Goal: Task Accomplishment & Management: Manage account settings

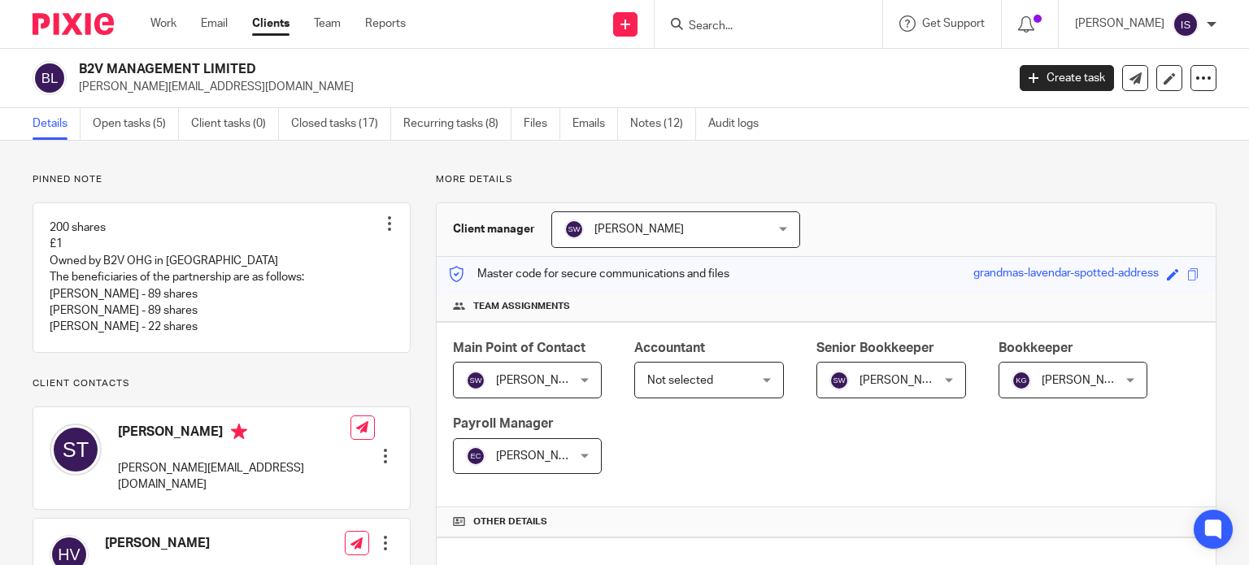
click at [728, 377] on span "Not selected" at bounding box center [701, 380] width 108 height 34
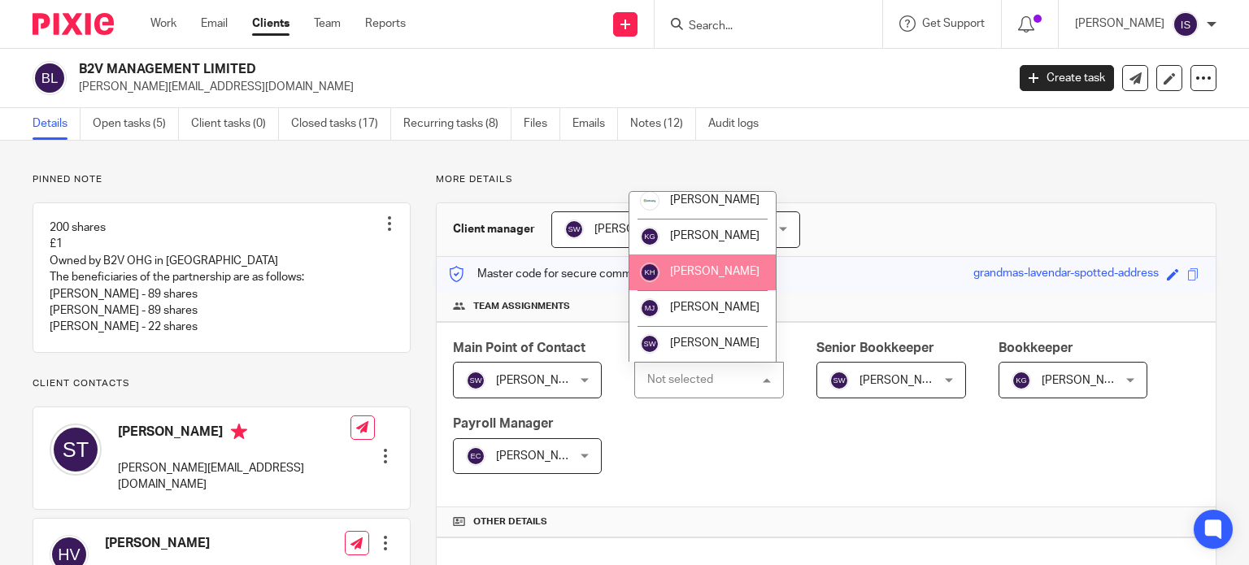
scroll to position [273, 0]
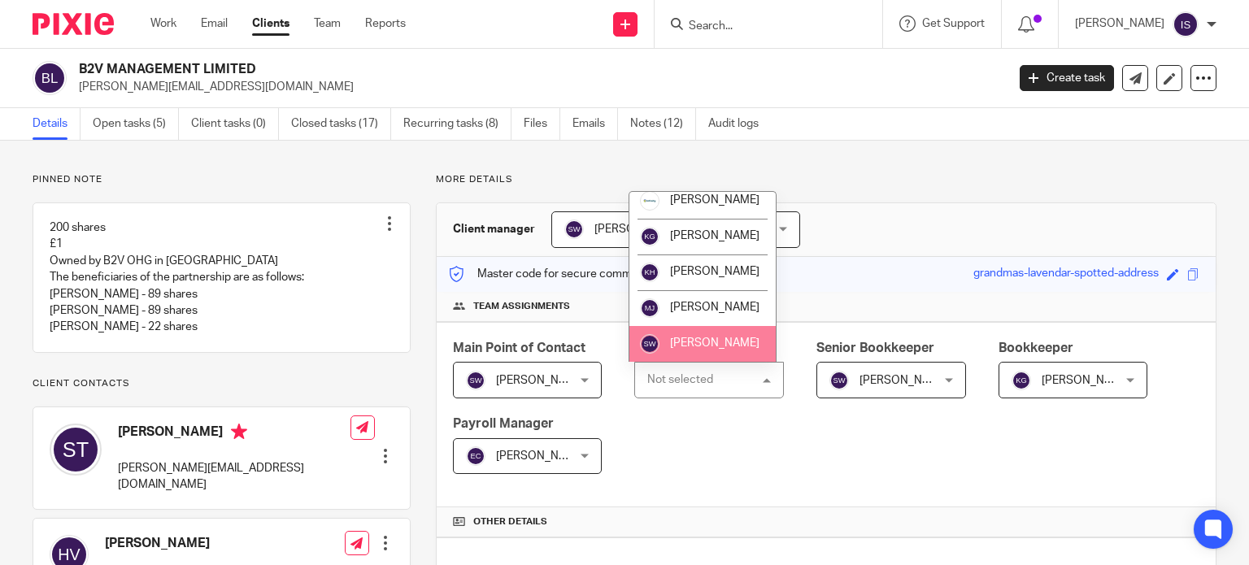
click at [709, 335] on li "[PERSON_NAME]" at bounding box center [703, 344] width 146 height 36
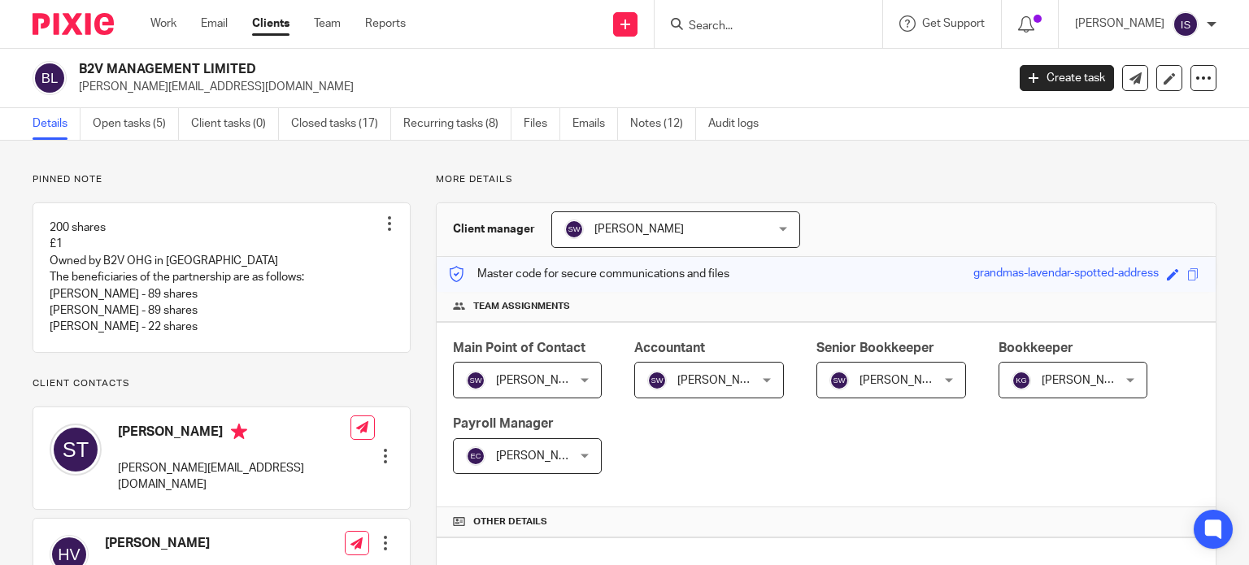
click at [1079, 375] on span "[PERSON_NAME]" at bounding box center [1086, 380] width 89 height 11
click at [1080, 384] on span "[PERSON_NAME]" at bounding box center [1086, 380] width 89 height 11
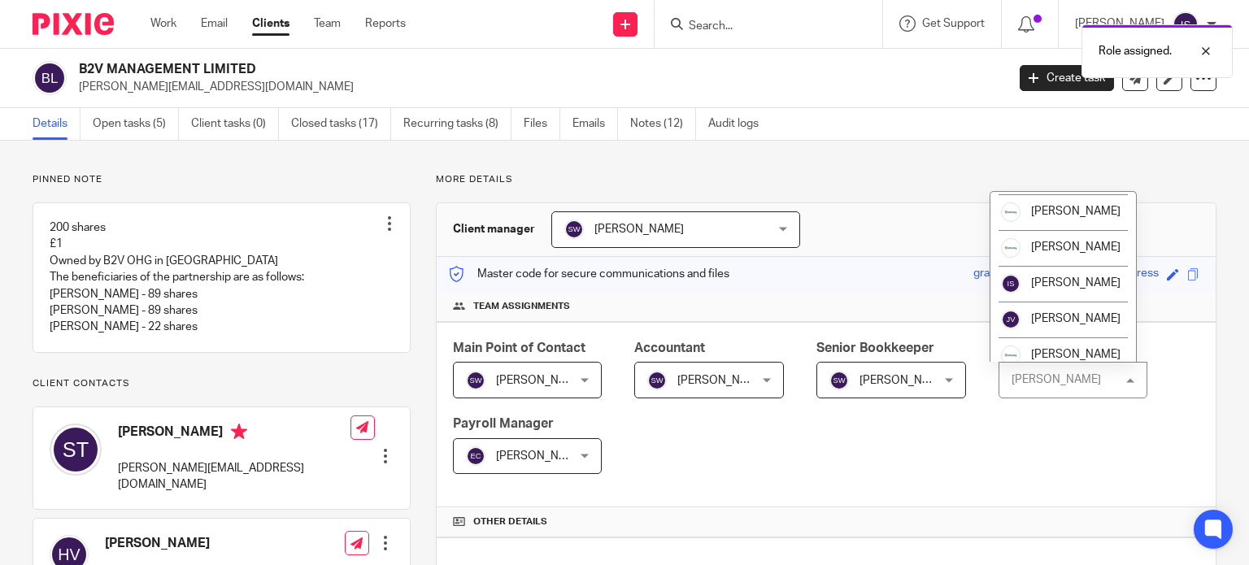
scroll to position [273, 0]
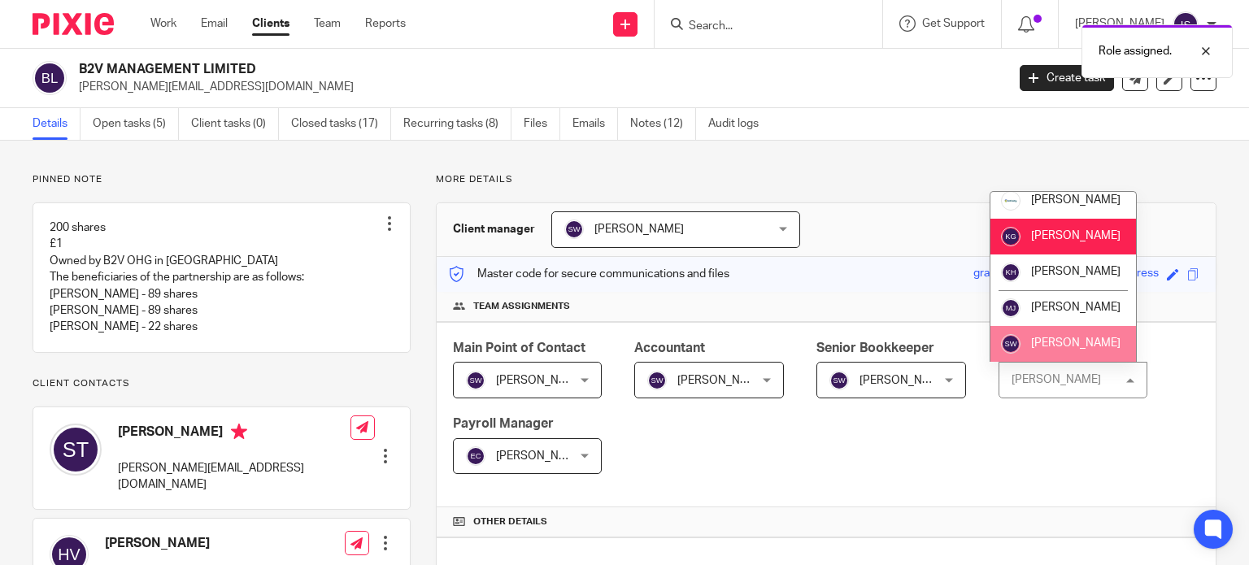
click at [1075, 343] on span "[PERSON_NAME]" at bounding box center [1075, 343] width 89 height 11
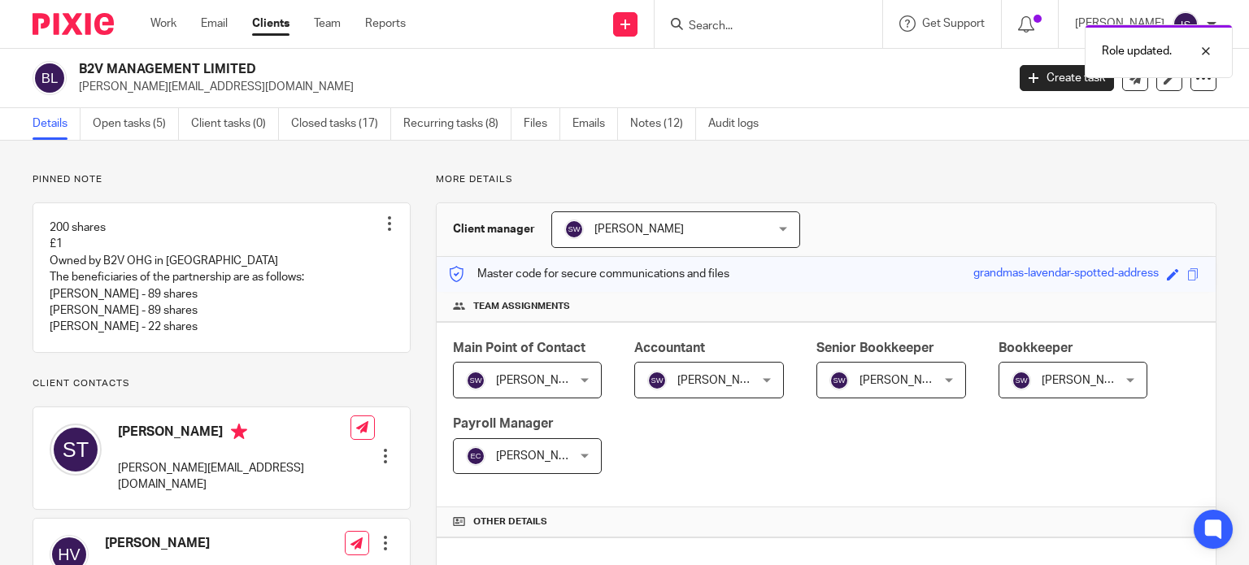
click at [788, 22] on div "Role updated." at bounding box center [929, 47] width 608 height 62
click at [722, 25] on input "Search" at bounding box center [760, 27] width 146 height 15
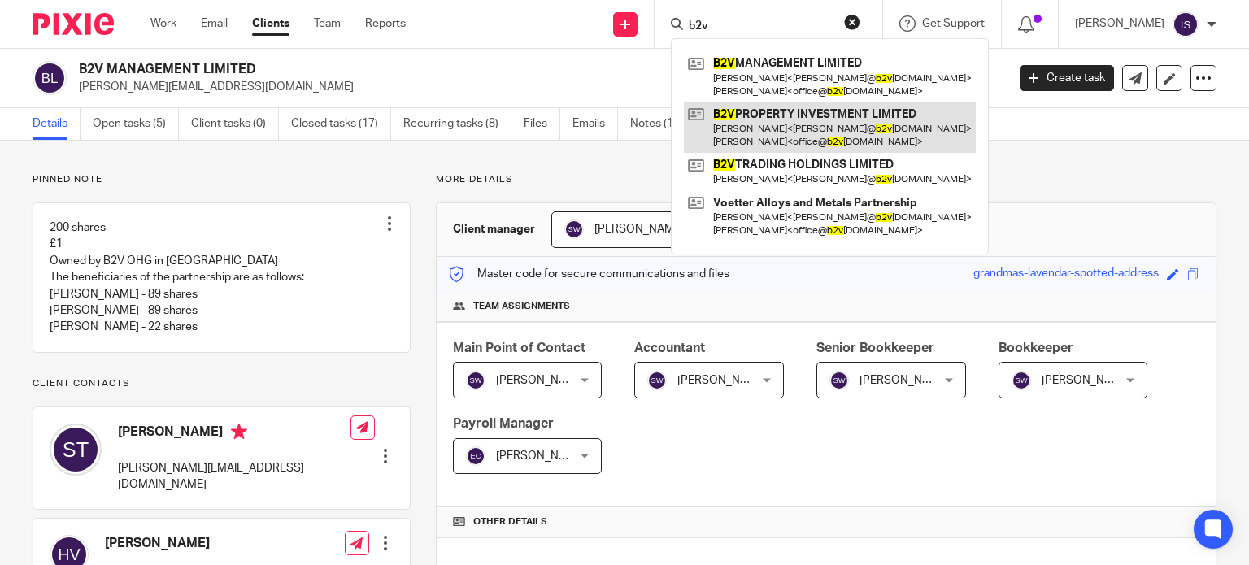
type input "b2v"
click at [849, 129] on link at bounding box center [830, 127] width 292 height 50
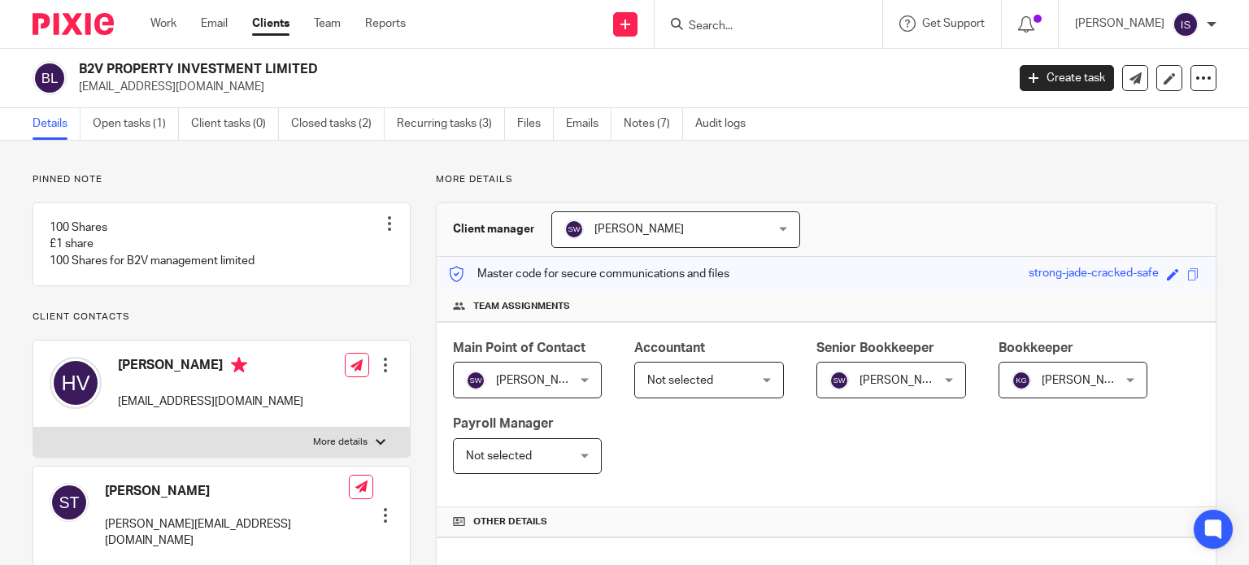
click at [752, 386] on div "Not selected Not selected" at bounding box center [709, 380] width 150 height 37
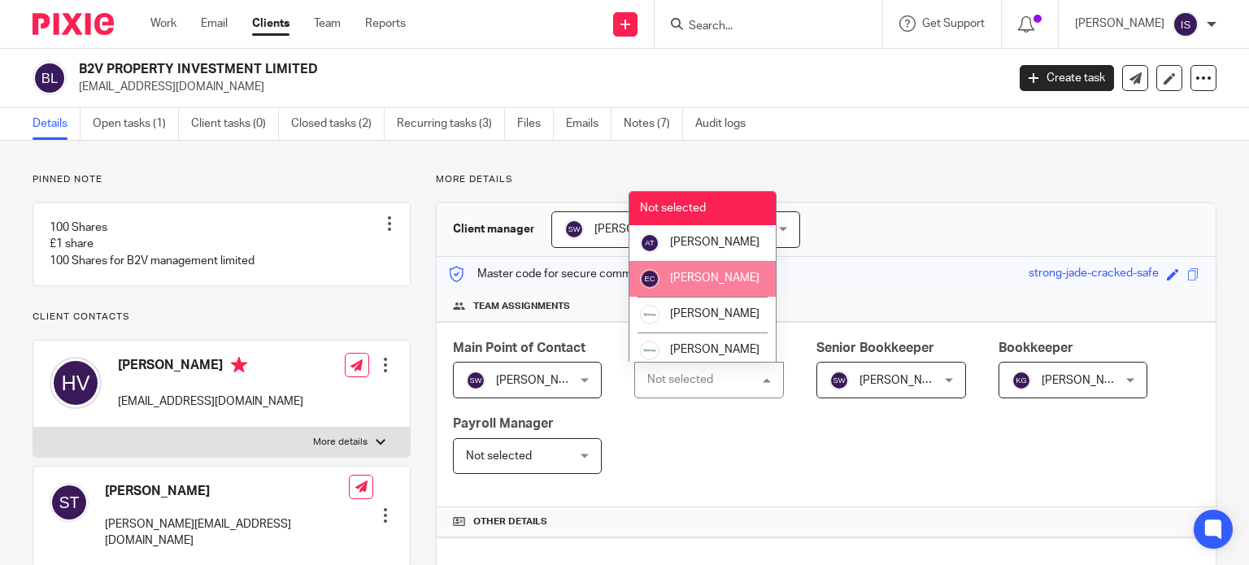
scroll to position [273, 0]
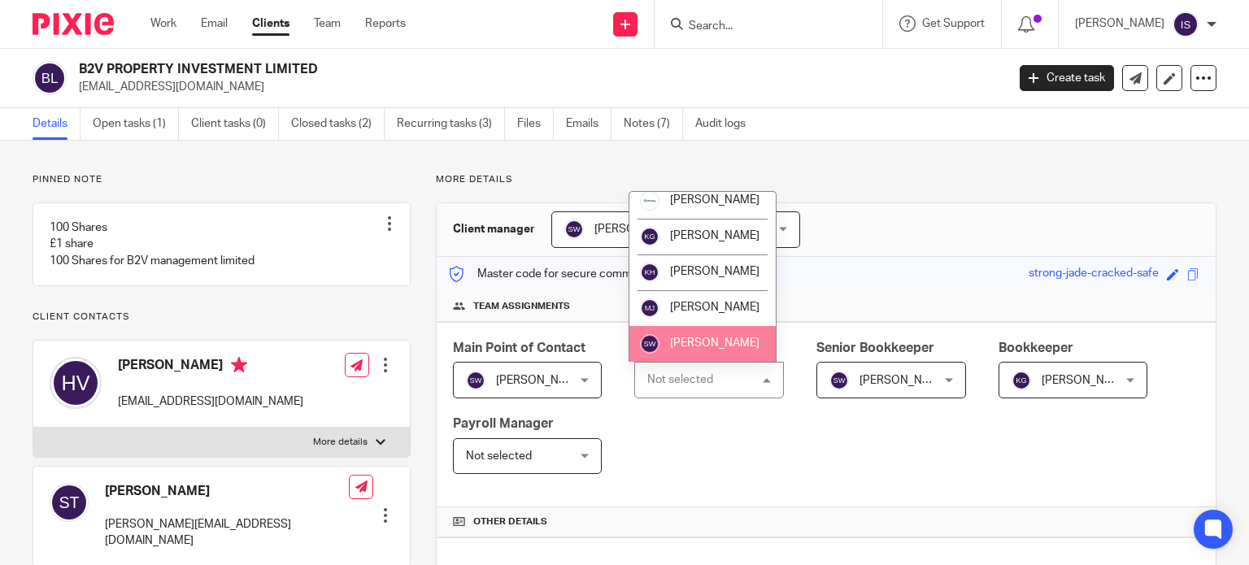
click at [708, 336] on li "[PERSON_NAME]" at bounding box center [703, 344] width 146 height 36
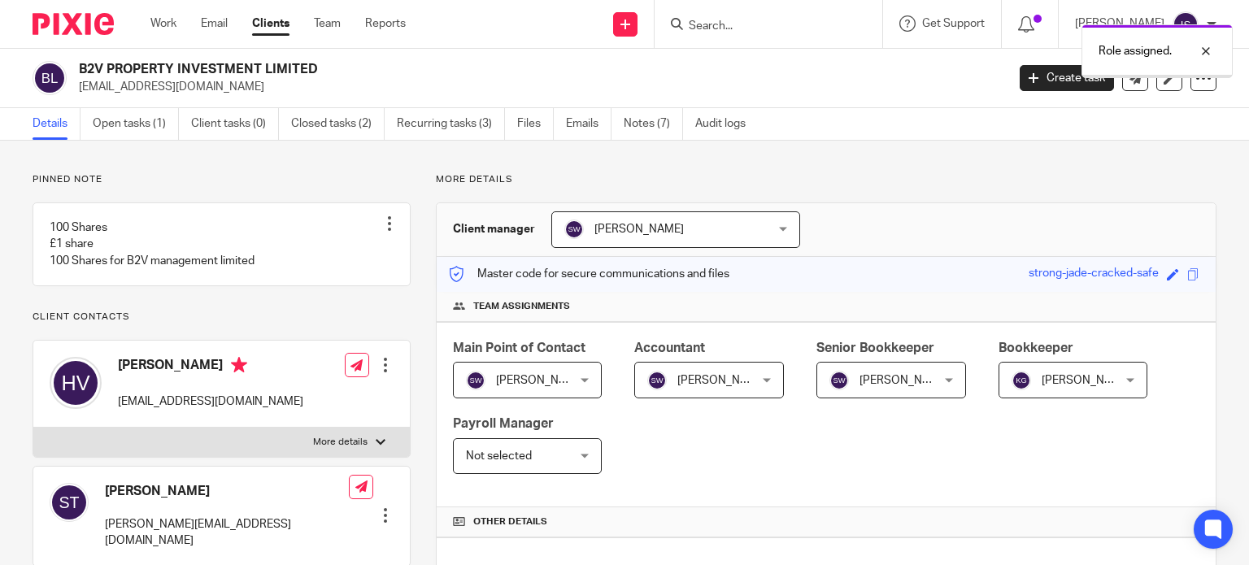
click at [1057, 384] on span "[PERSON_NAME]" at bounding box center [1086, 380] width 89 height 11
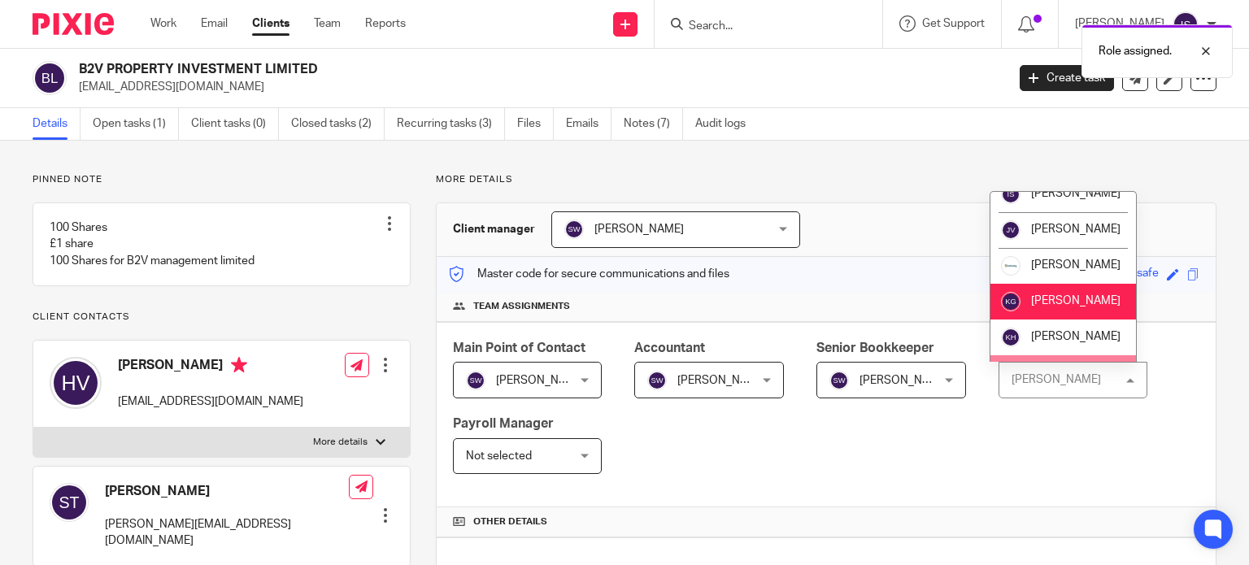
scroll to position [273, 0]
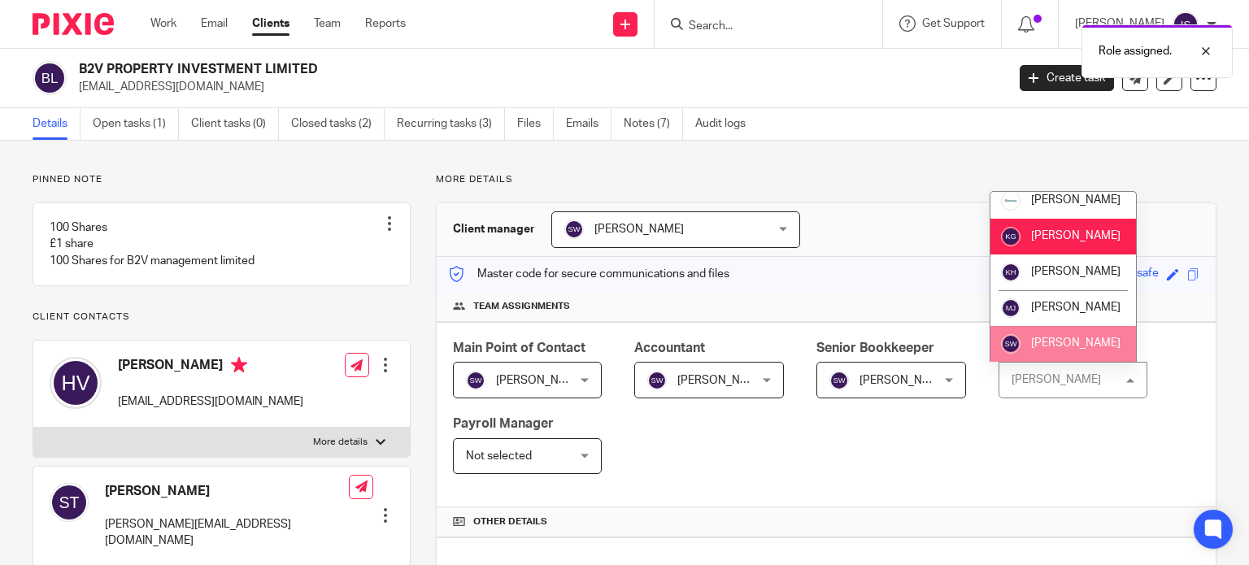
click at [1067, 354] on li "[PERSON_NAME]" at bounding box center [1064, 344] width 146 height 36
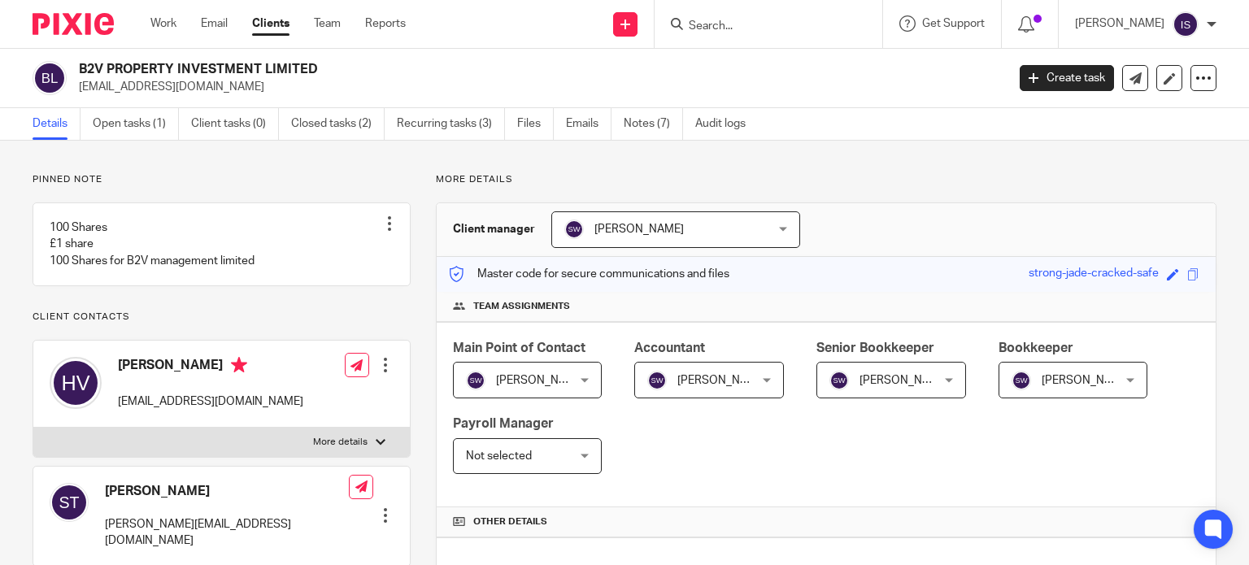
click at [772, 20] on input "Search" at bounding box center [760, 27] width 146 height 15
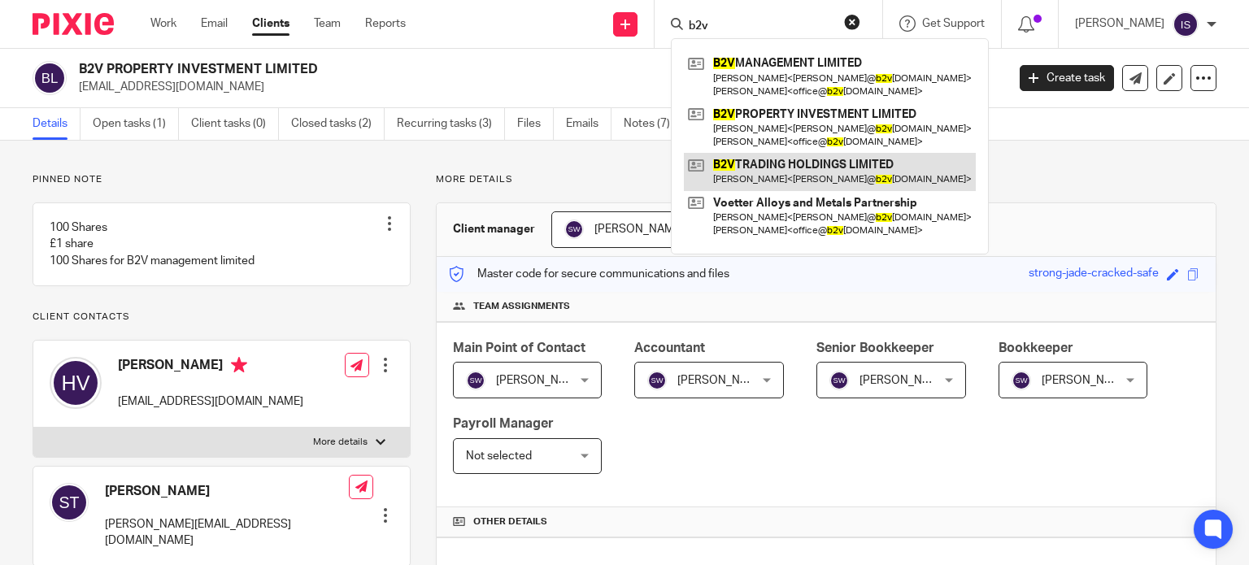
type input "b2v"
click at [846, 167] on link at bounding box center [830, 171] width 292 height 37
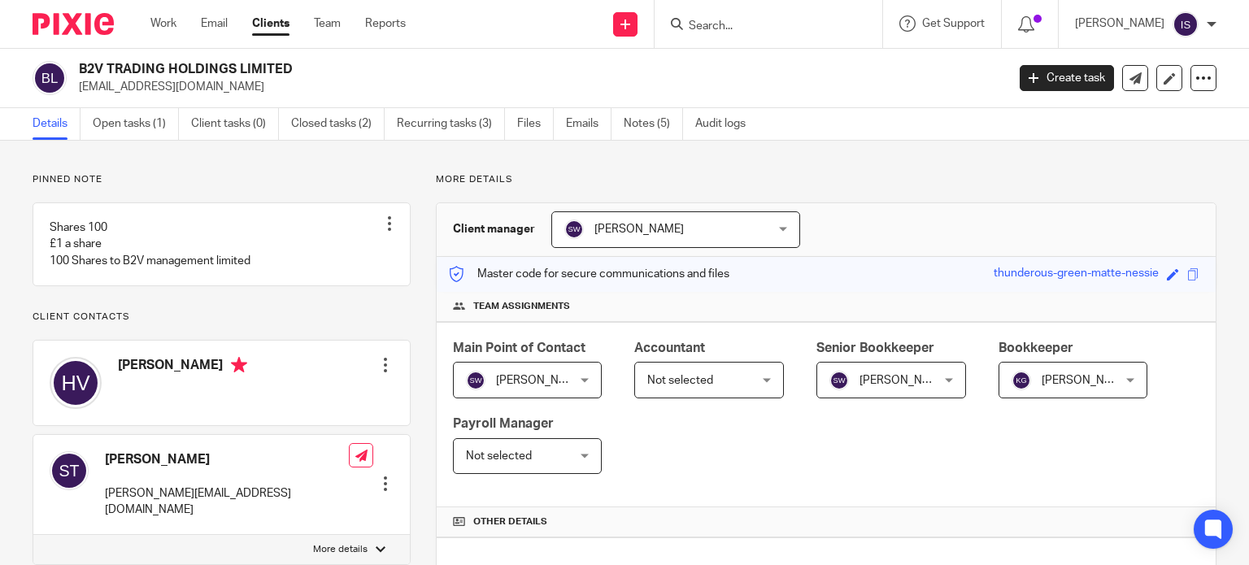
click at [669, 370] on span "Not selected" at bounding box center [701, 380] width 108 height 34
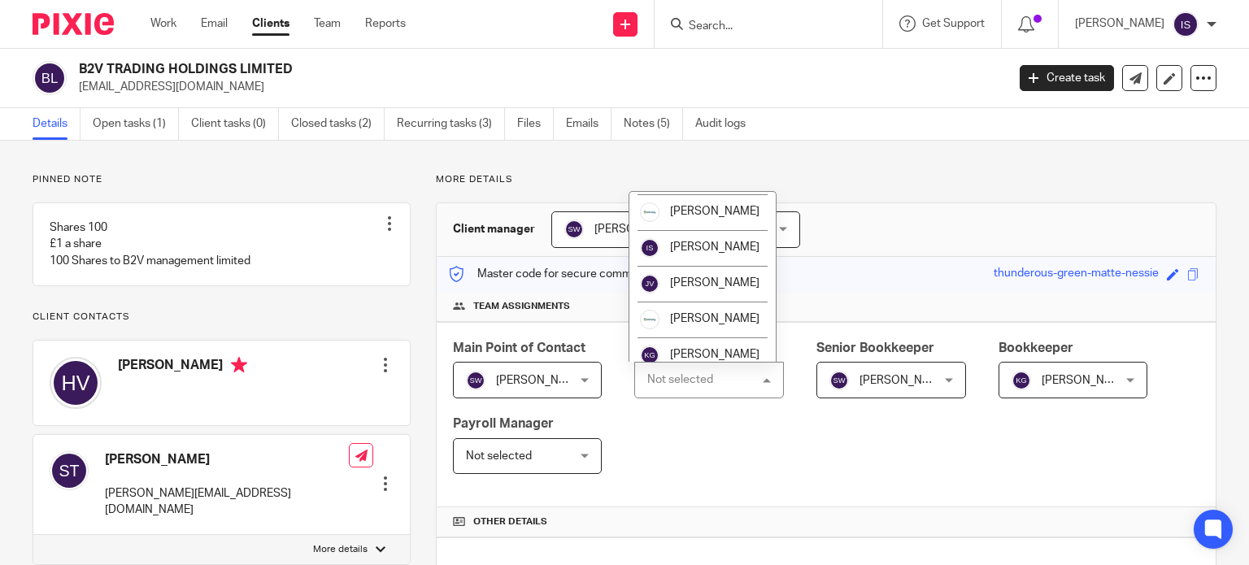
scroll to position [273, 0]
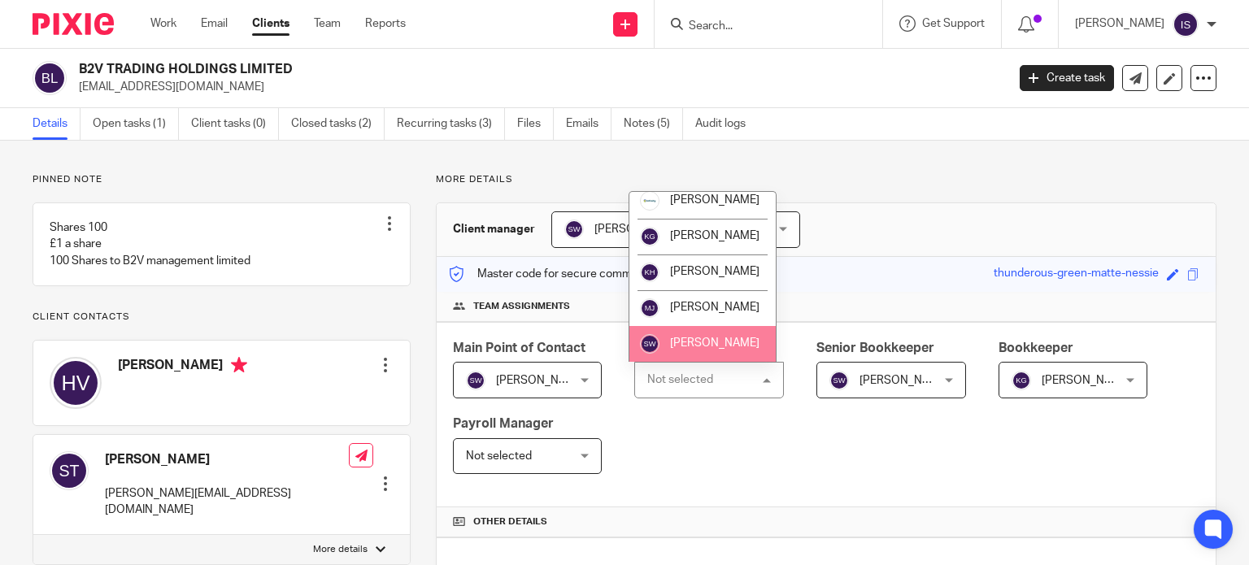
click at [681, 338] on li "[PERSON_NAME]" at bounding box center [703, 344] width 146 height 36
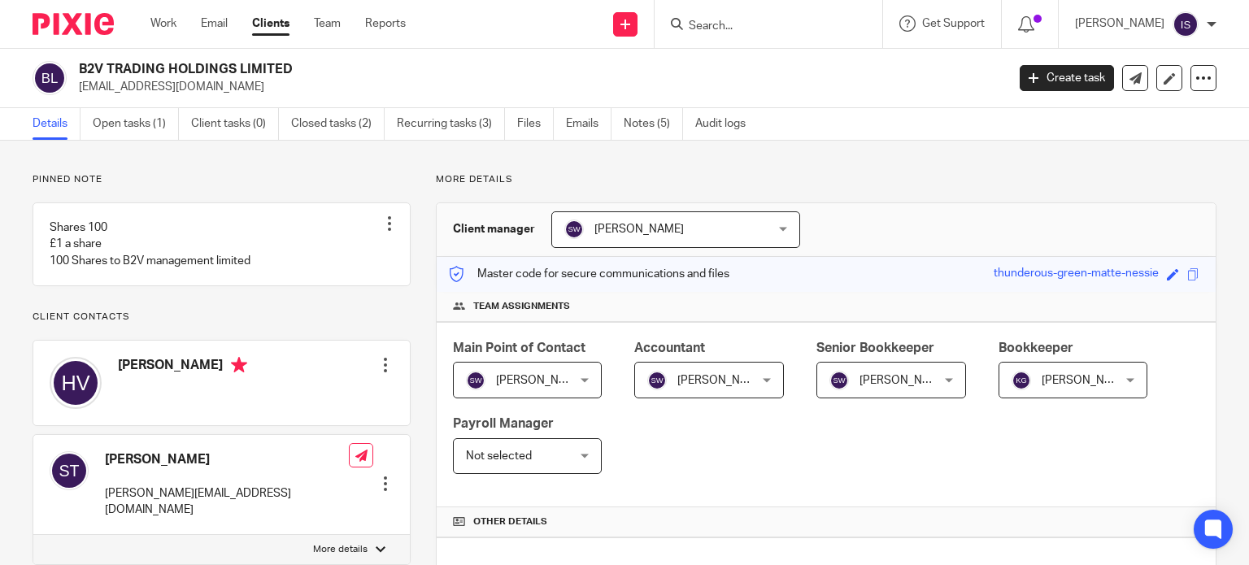
click at [1044, 364] on span "[PERSON_NAME]" at bounding box center [1066, 380] width 108 height 34
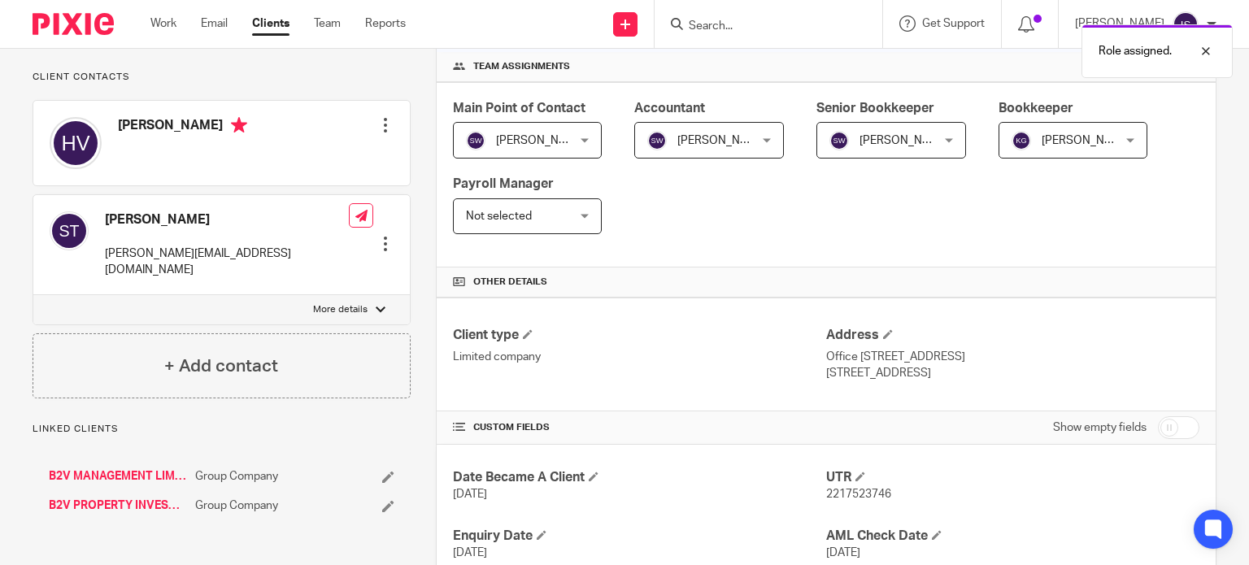
scroll to position [163, 0]
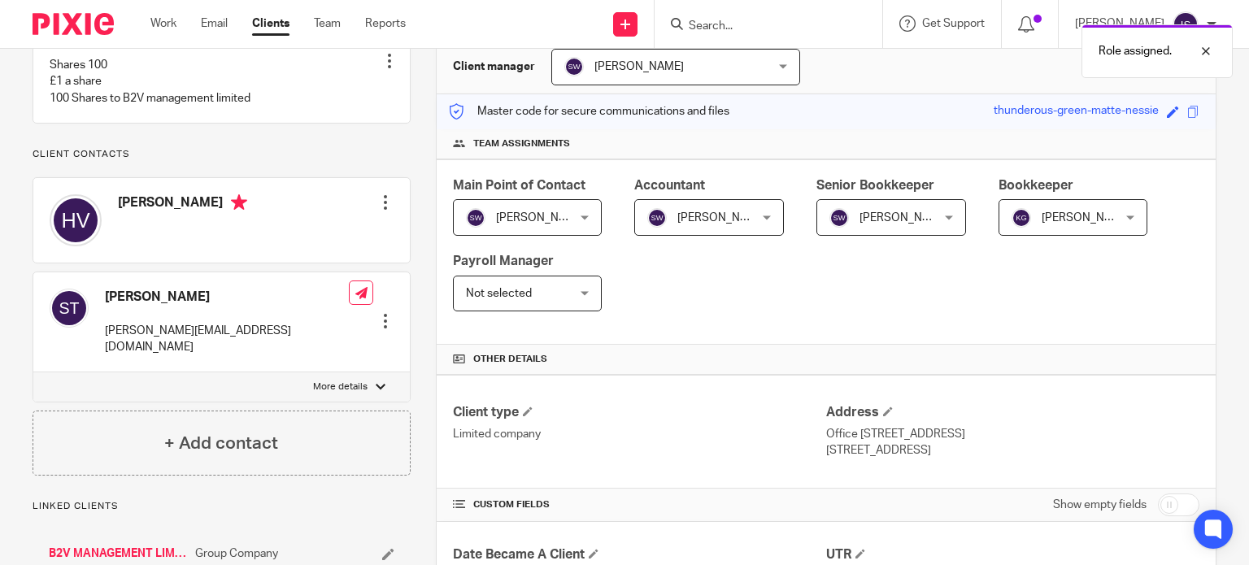
click at [1074, 214] on span "[PERSON_NAME]" at bounding box center [1086, 217] width 89 height 11
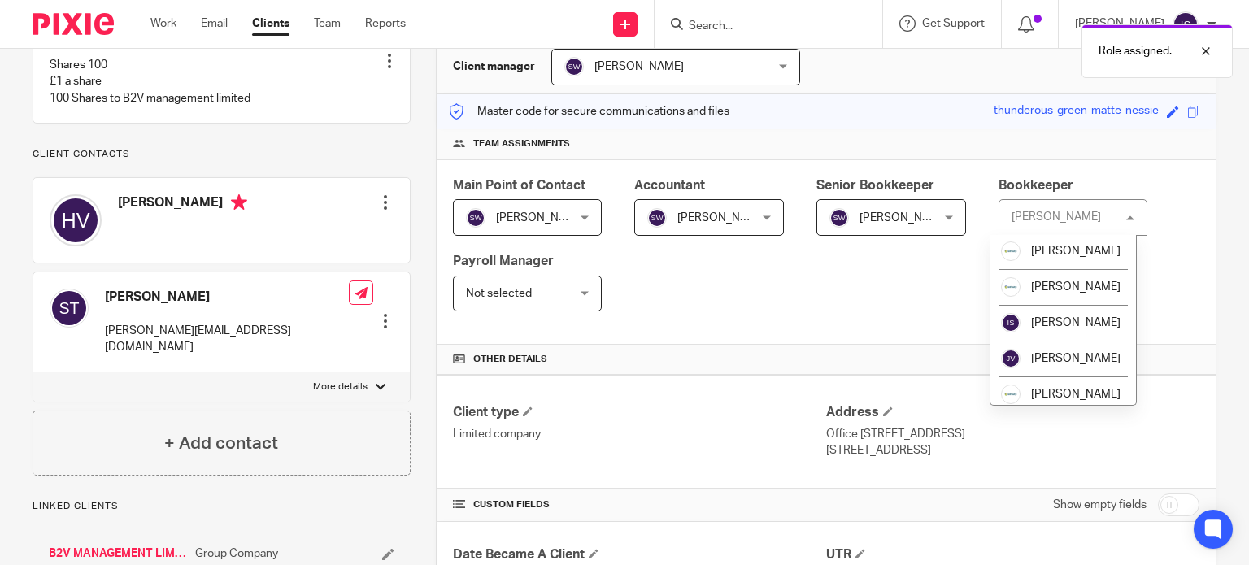
scroll to position [274, 0]
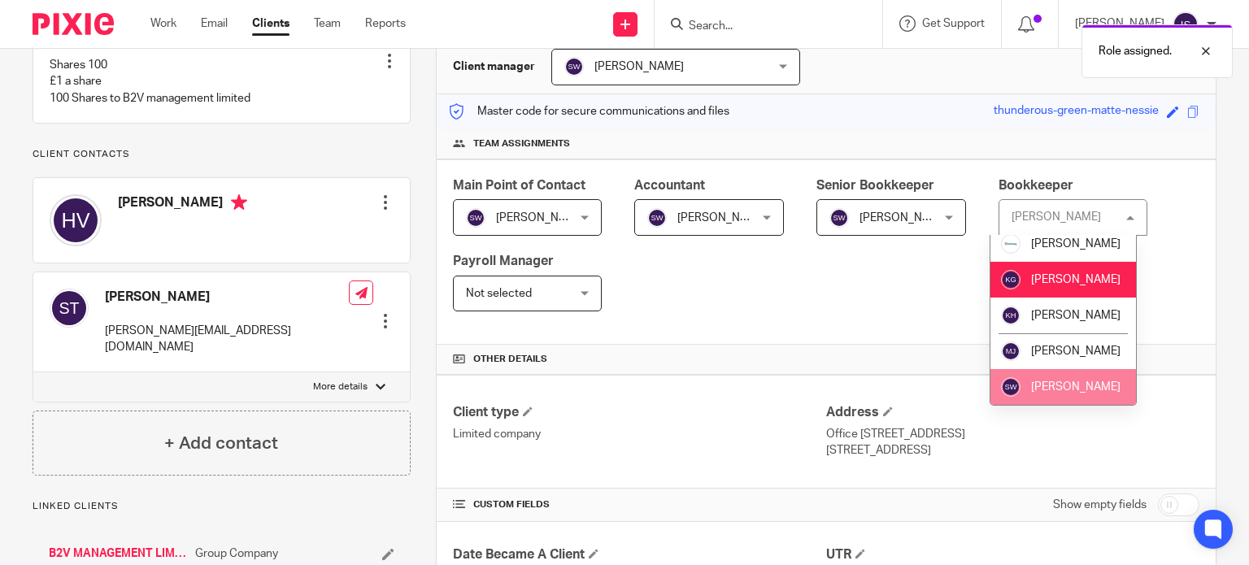
click at [1067, 386] on span "[PERSON_NAME]" at bounding box center [1075, 386] width 89 height 11
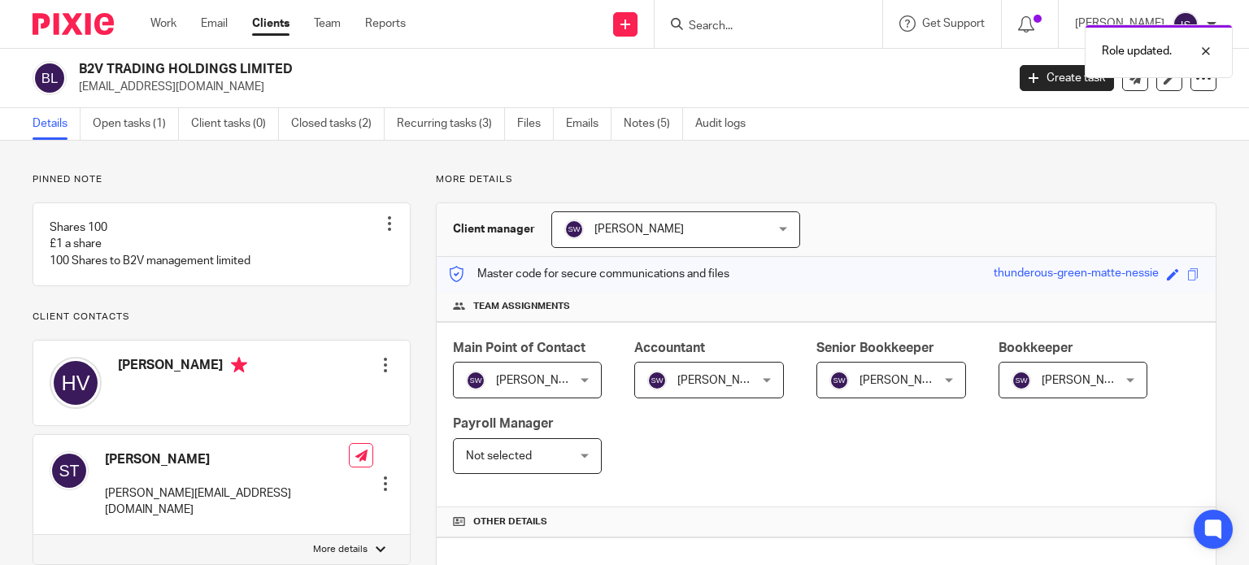
click at [767, 36] on div "Role updated." at bounding box center [929, 47] width 608 height 62
click at [758, 25] on div "Role updated." at bounding box center [929, 47] width 608 height 62
click at [738, 26] on div "Role updated." at bounding box center [929, 47] width 608 height 62
click at [704, 26] on div "Role updated." at bounding box center [929, 47] width 608 height 62
click at [726, 21] on input "Search" at bounding box center [760, 27] width 146 height 15
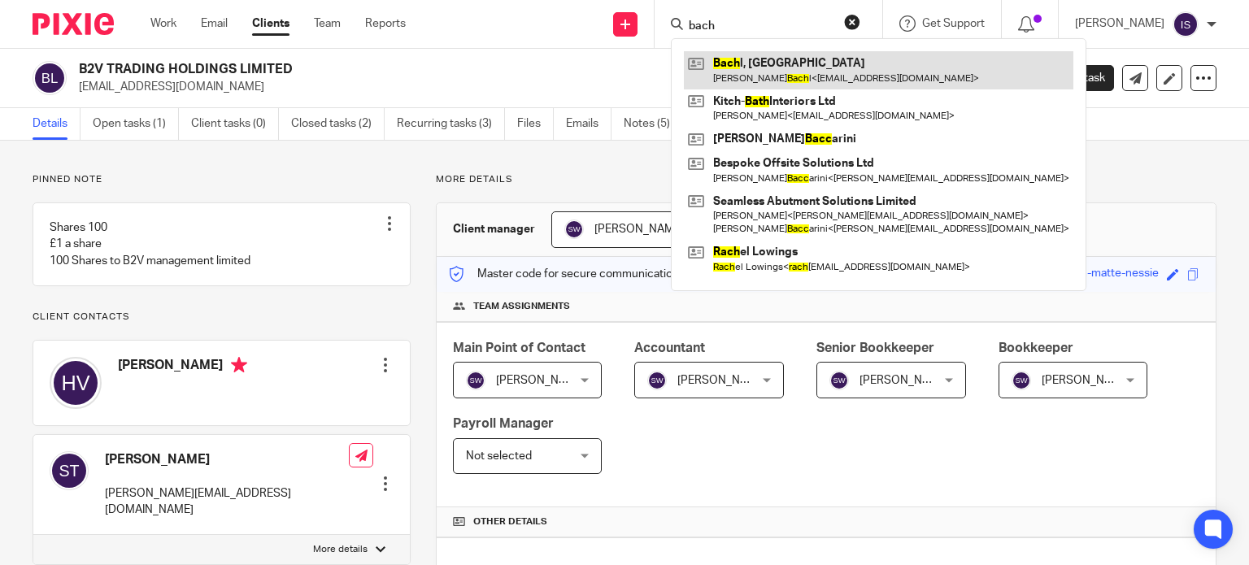
type input "bach"
click at [808, 61] on link at bounding box center [879, 69] width 390 height 37
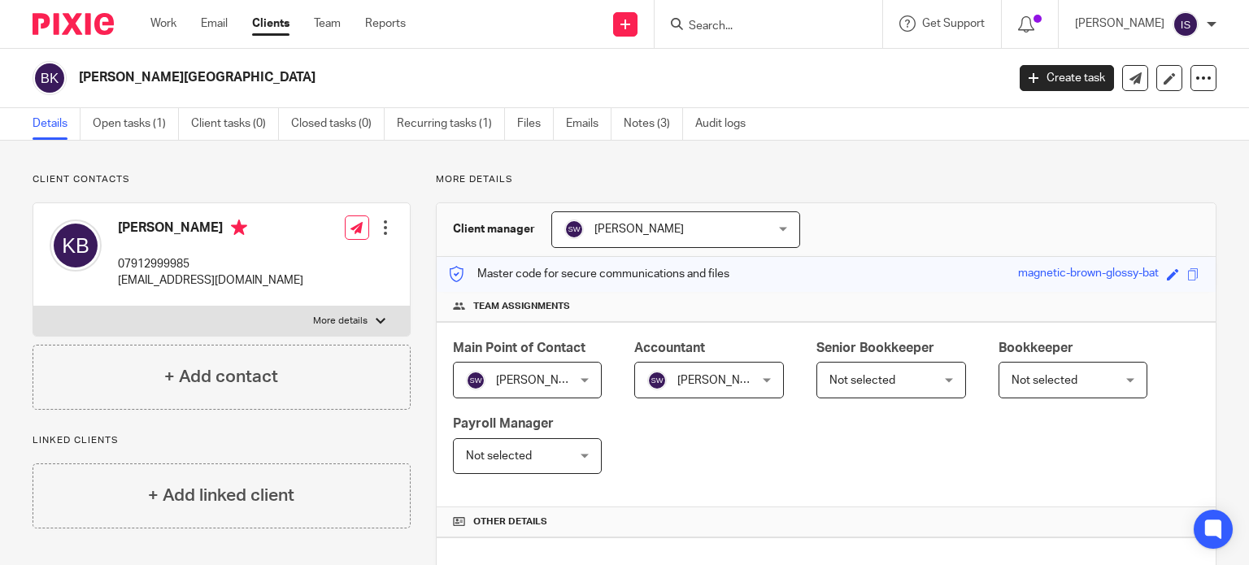
click at [768, 28] on input "Search" at bounding box center [760, 27] width 146 height 15
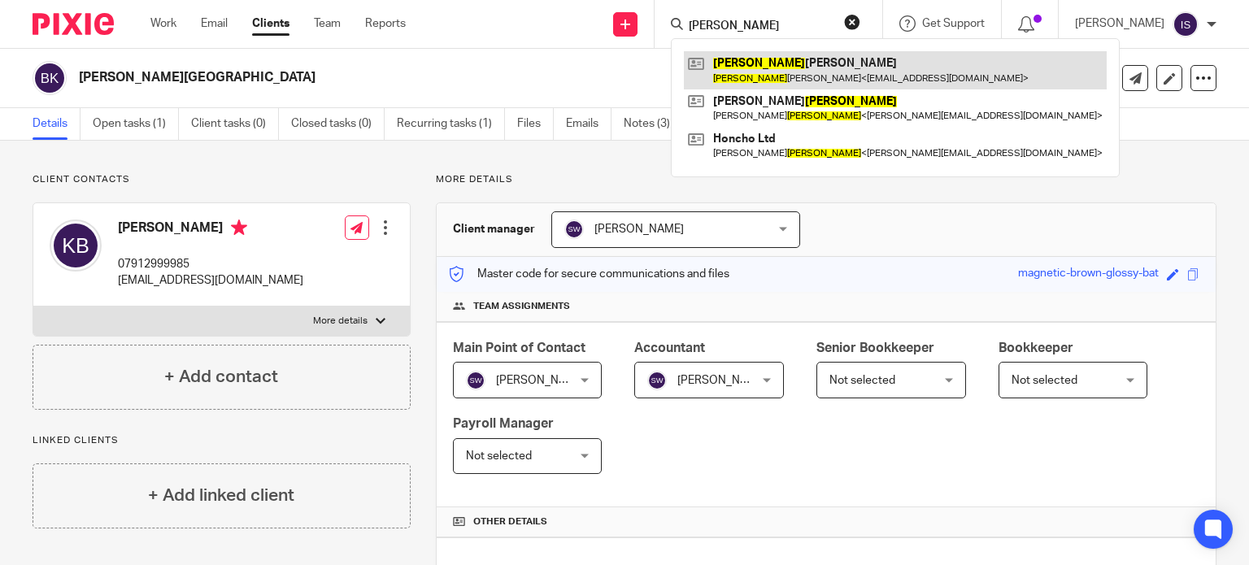
type input "[PERSON_NAME]"
click at [792, 60] on link at bounding box center [895, 69] width 423 height 37
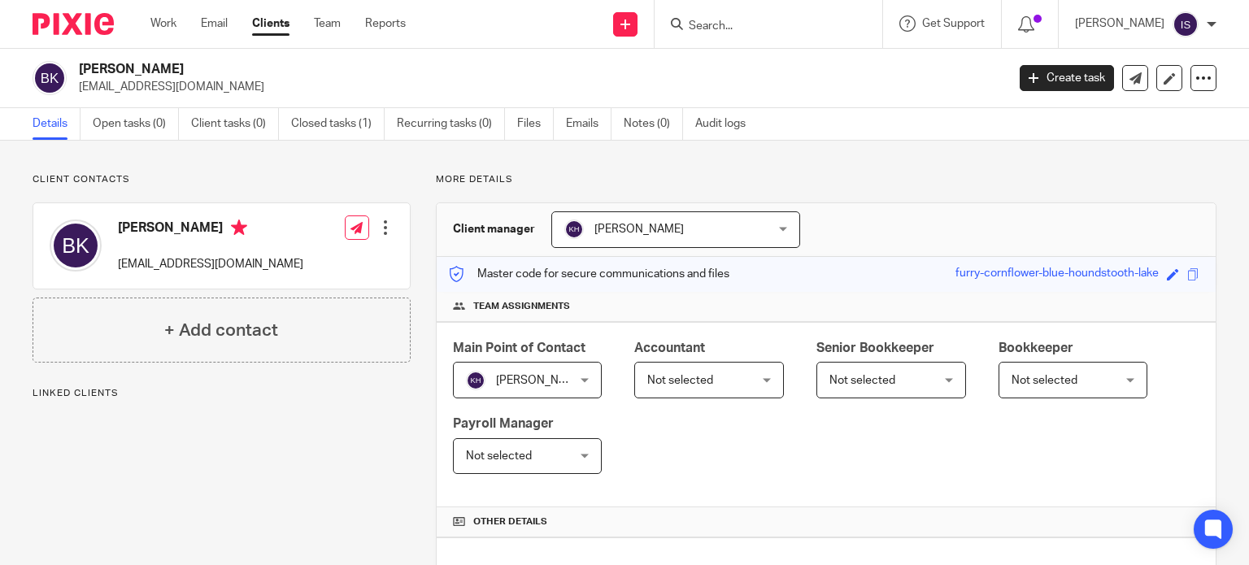
click at [1196, 77] on icon at bounding box center [1204, 78] width 16 height 16
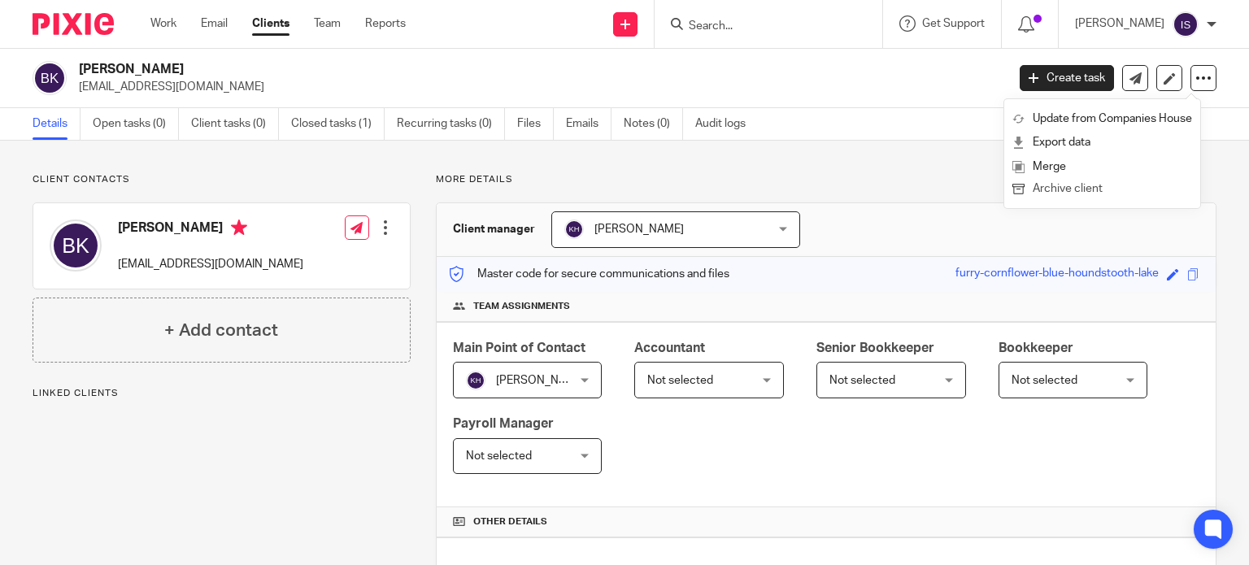
click at [1104, 185] on button "Archive client" at bounding box center [1103, 189] width 180 height 21
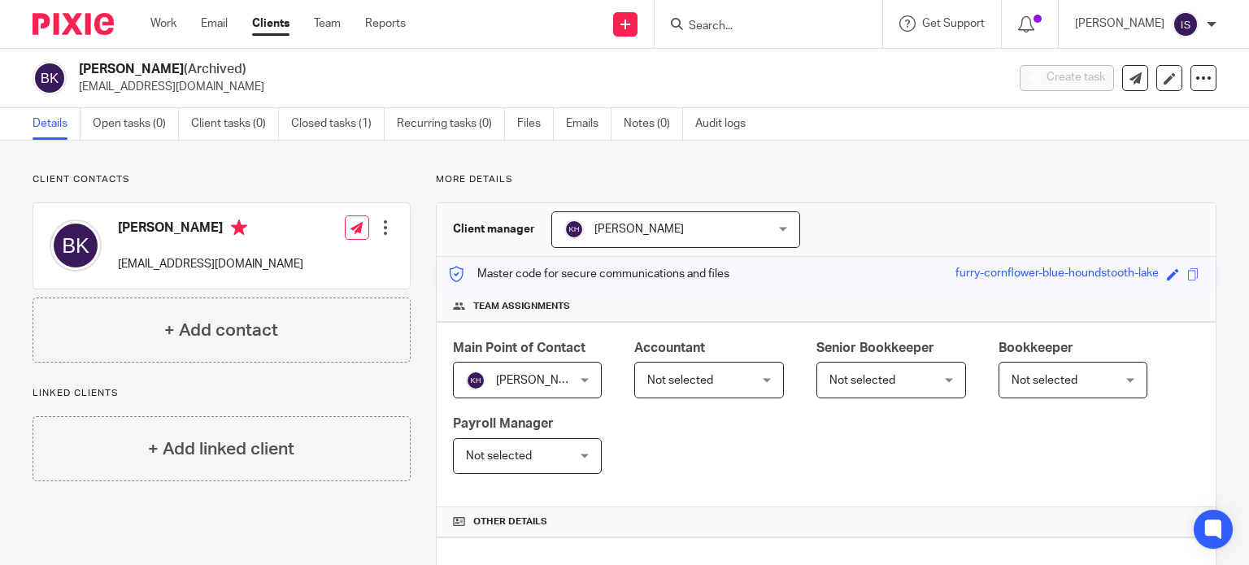
click at [735, 28] on input "Search" at bounding box center [760, 27] width 146 height 15
type input "bal"
click at [817, 63] on link at bounding box center [793, 63] width 219 height 24
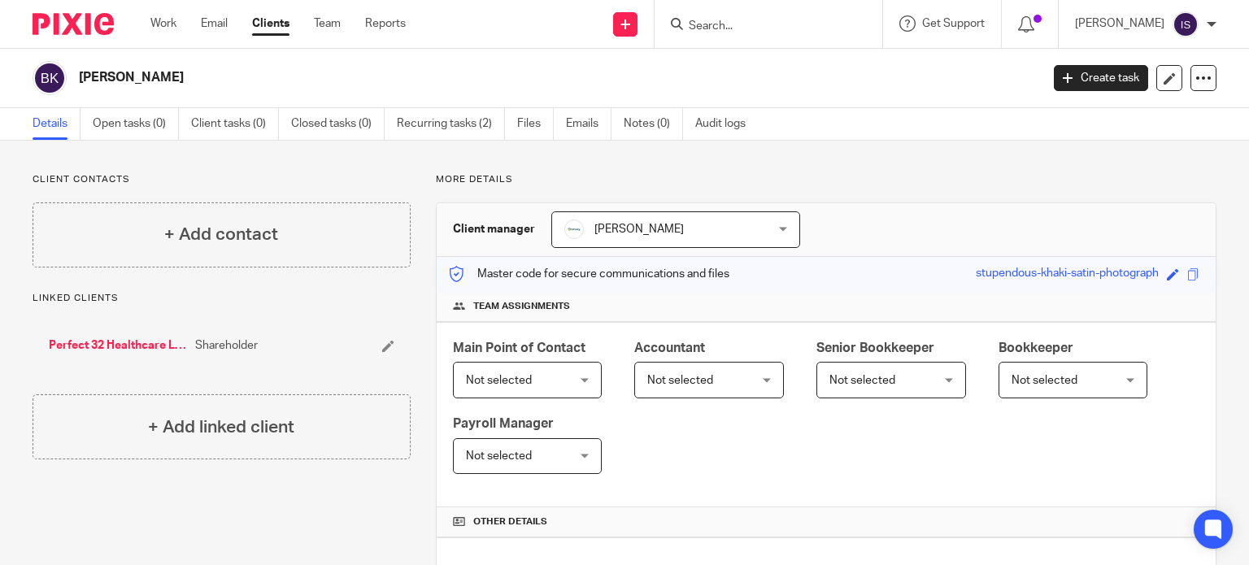
click at [765, 28] on input "Search" at bounding box center [760, 27] width 146 height 15
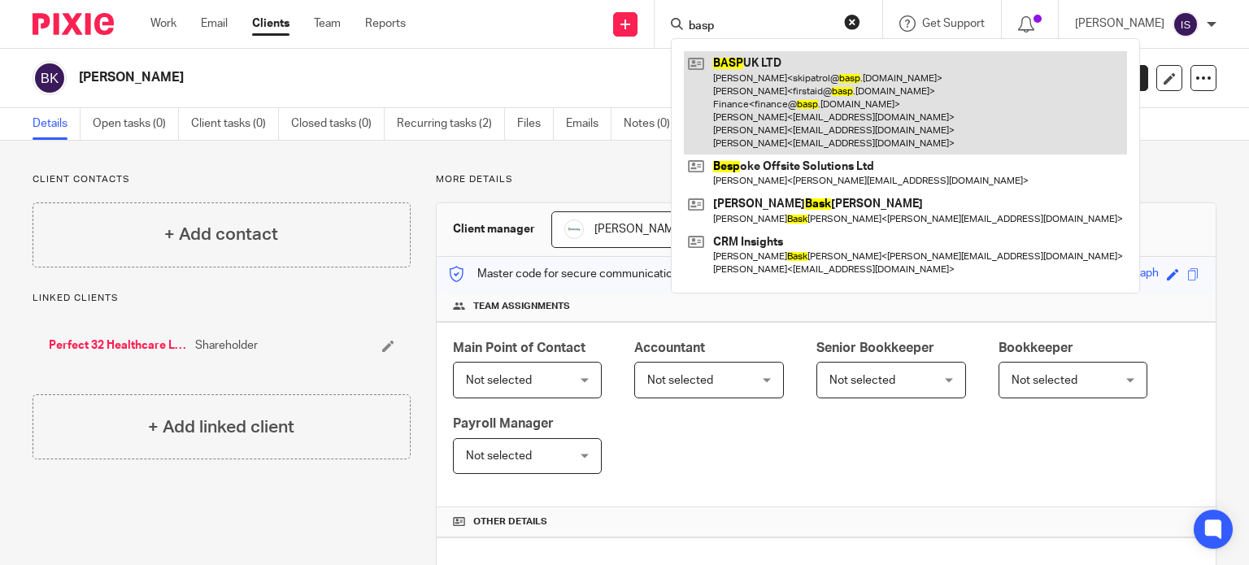
type input "basp"
click at [836, 108] on link at bounding box center [905, 102] width 443 height 103
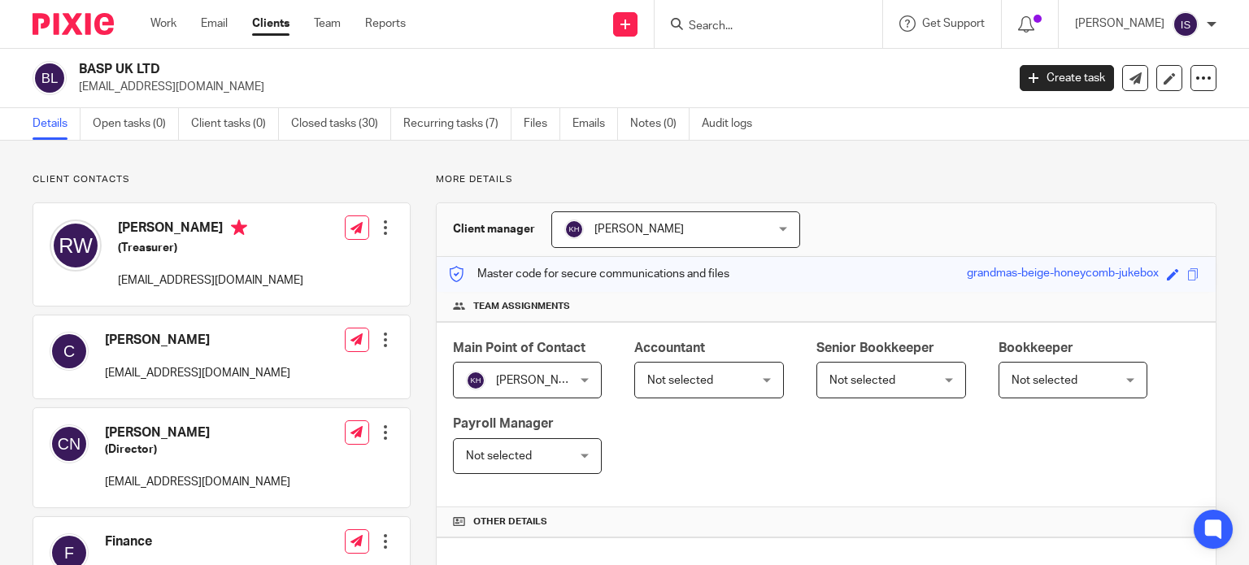
click at [725, 376] on span "Not selected" at bounding box center [701, 380] width 108 height 34
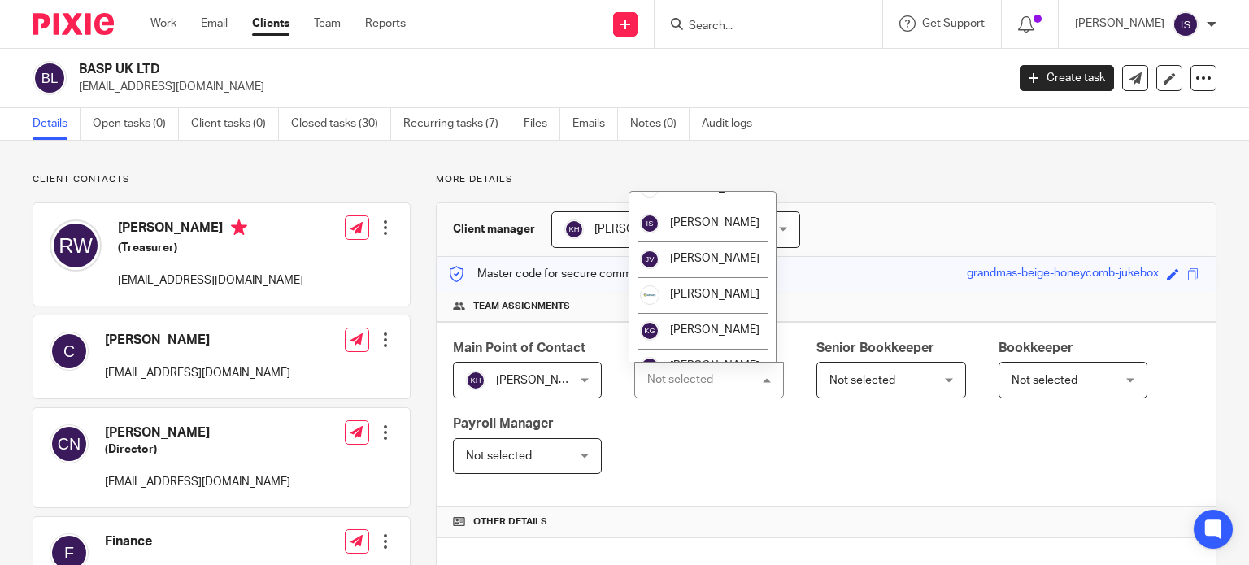
scroll to position [273, 0]
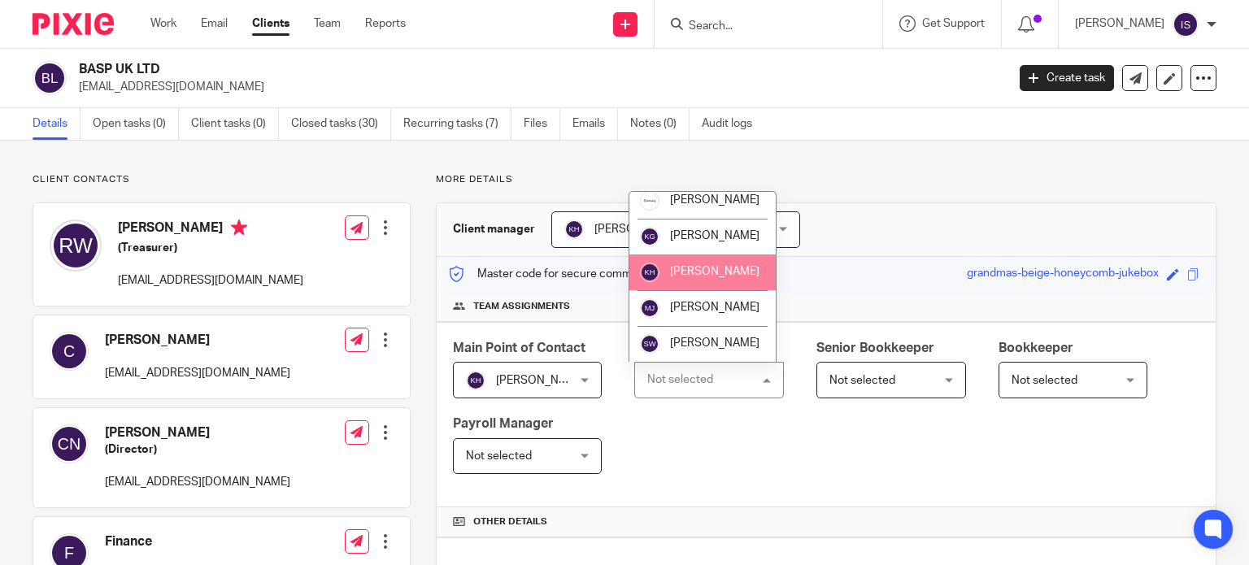
click at [704, 272] on span "[PERSON_NAME]" at bounding box center [714, 271] width 89 height 11
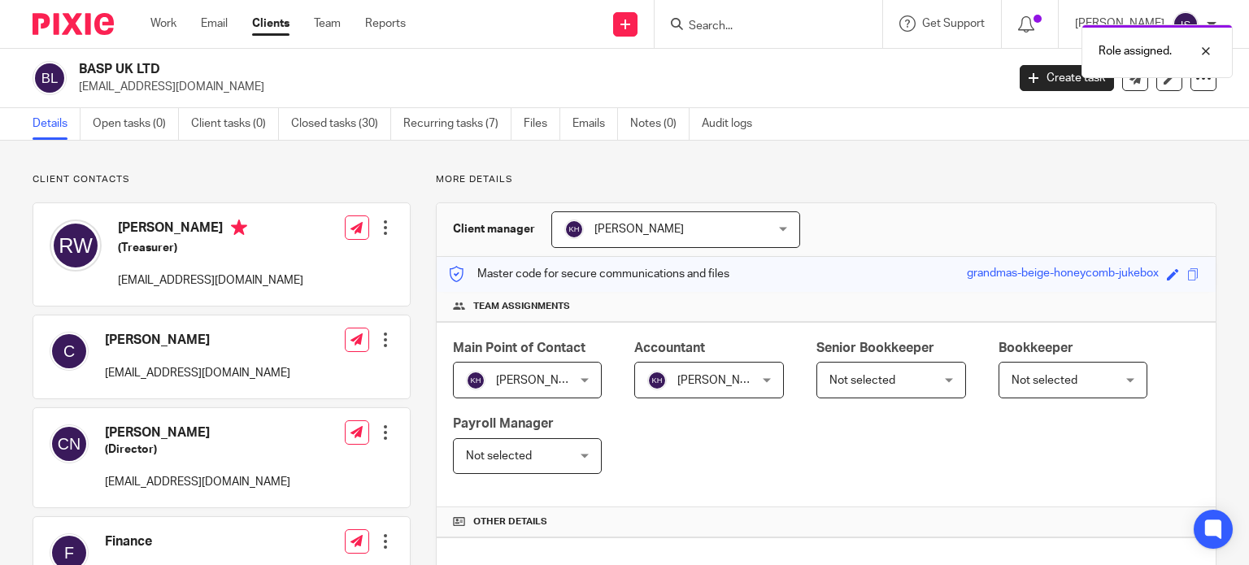
click at [756, 22] on div "Role assigned." at bounding box center [929, 47] width 608 height 62
click at [718, 25] on input "Search" at bounding box center [760, 27] width 146 height 15
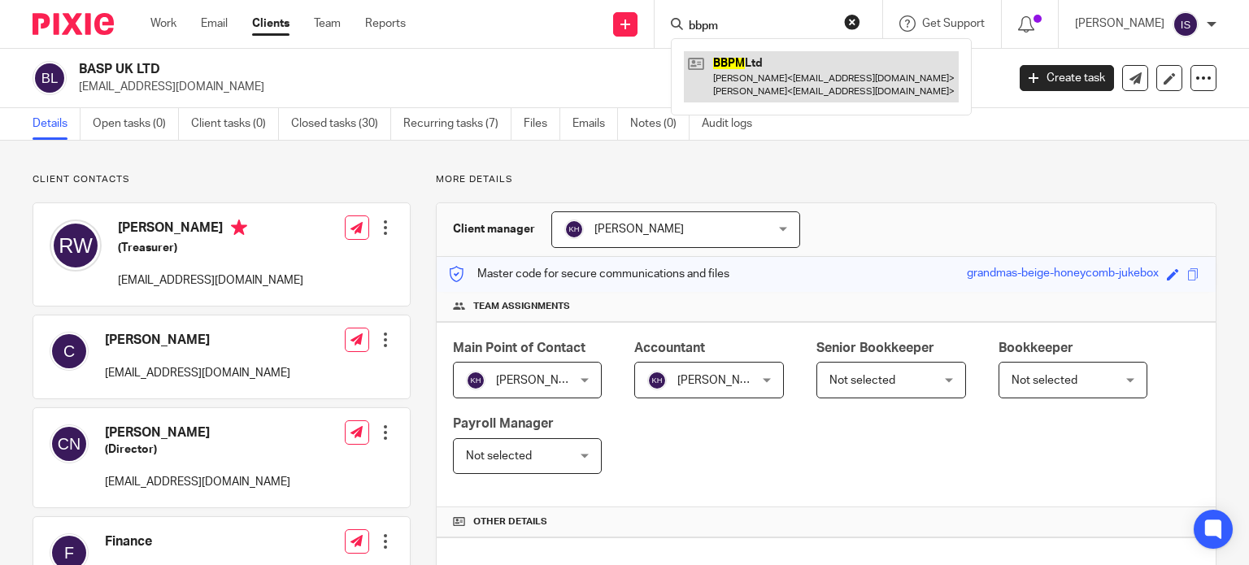
type input "bbpm"
click at [764, 72] on link at bounding box center [821, 76] width 275 height 50
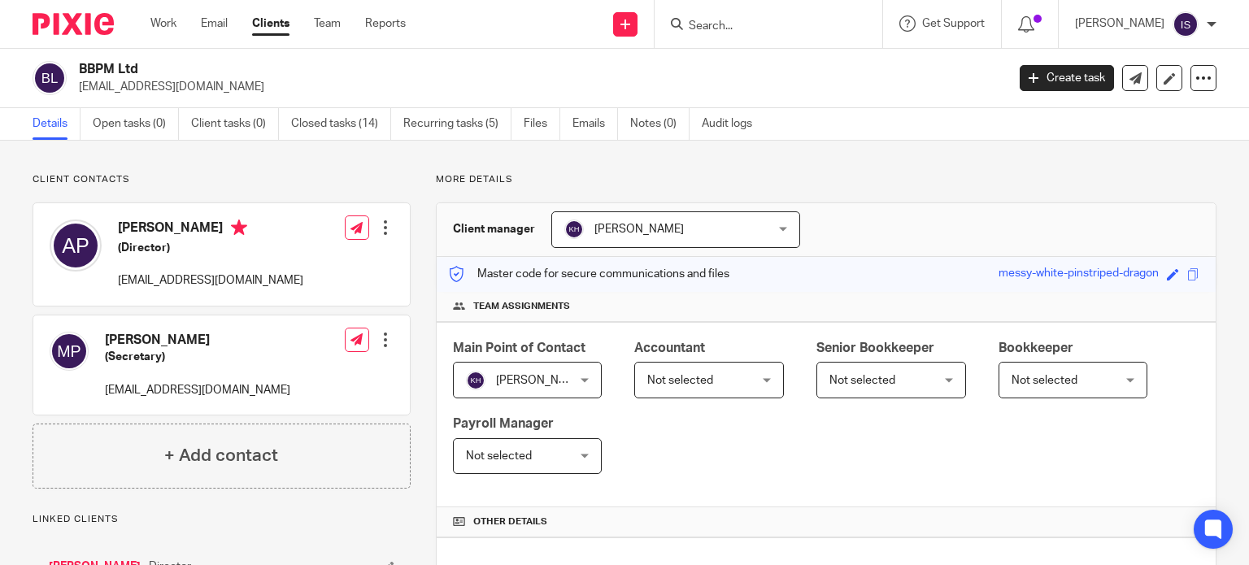
click at [695, 384] on span "Not selected" at bounding box center [680, 380] width 66 height 11
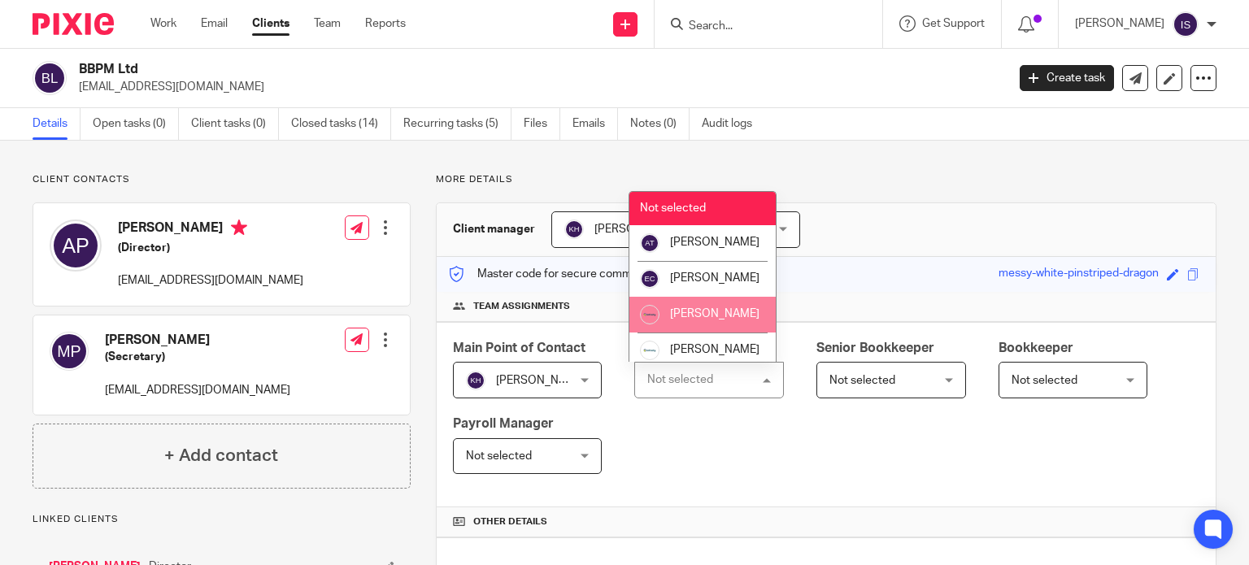
scroll to position [273, 0]
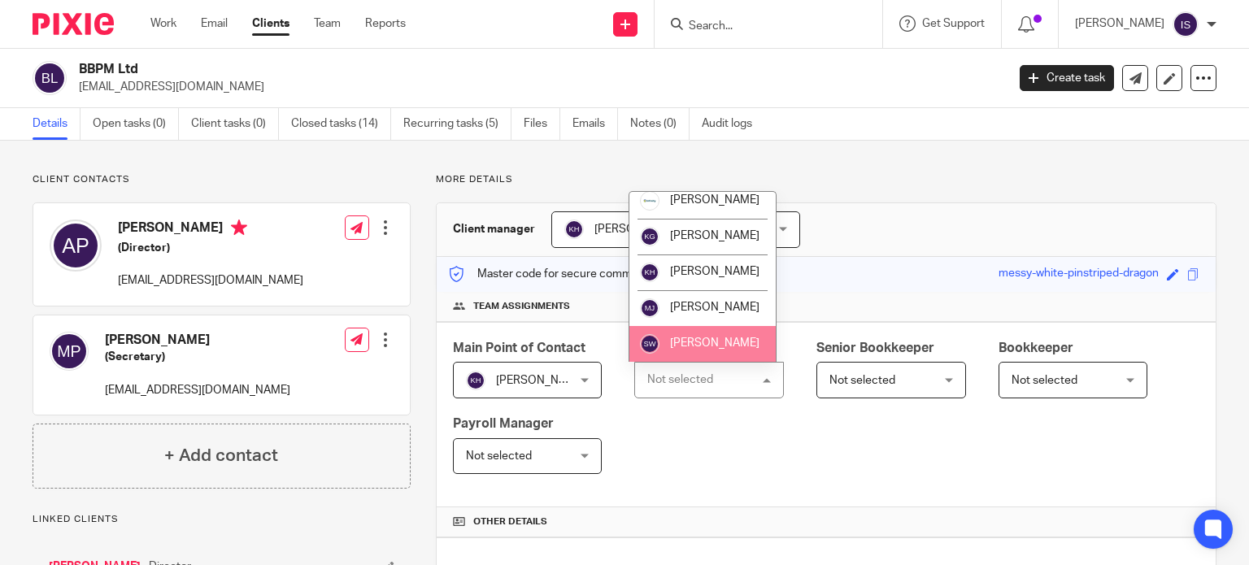
click at [714, 335] on li "[PERSON_NAME]" at bounding box center [703, 344] width 146 height 36
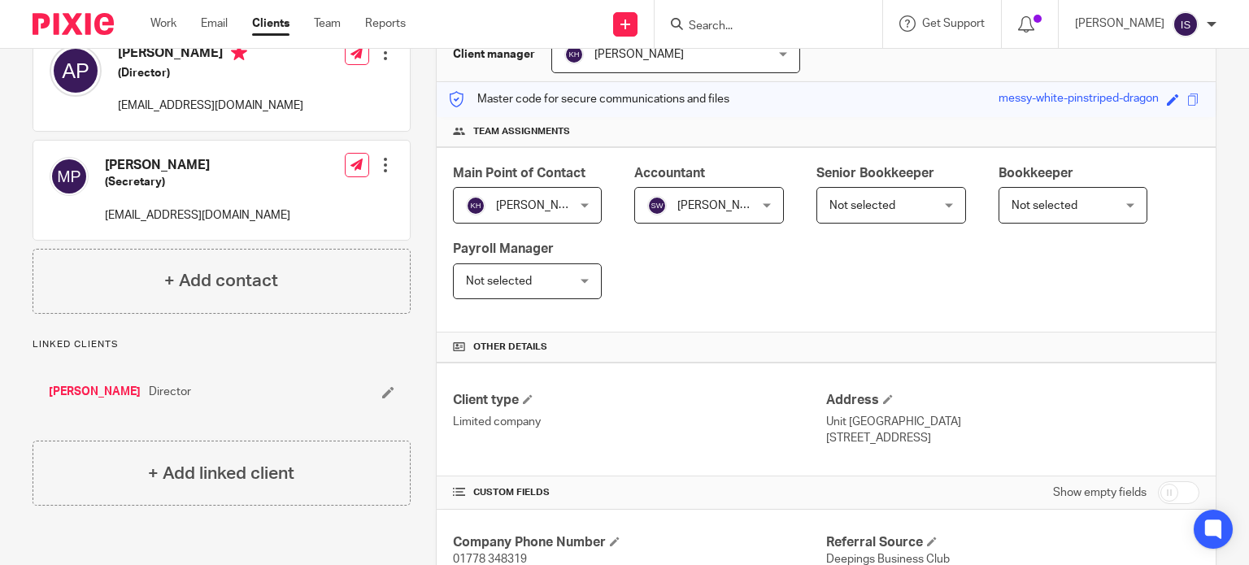
scroll to position [81, 0]
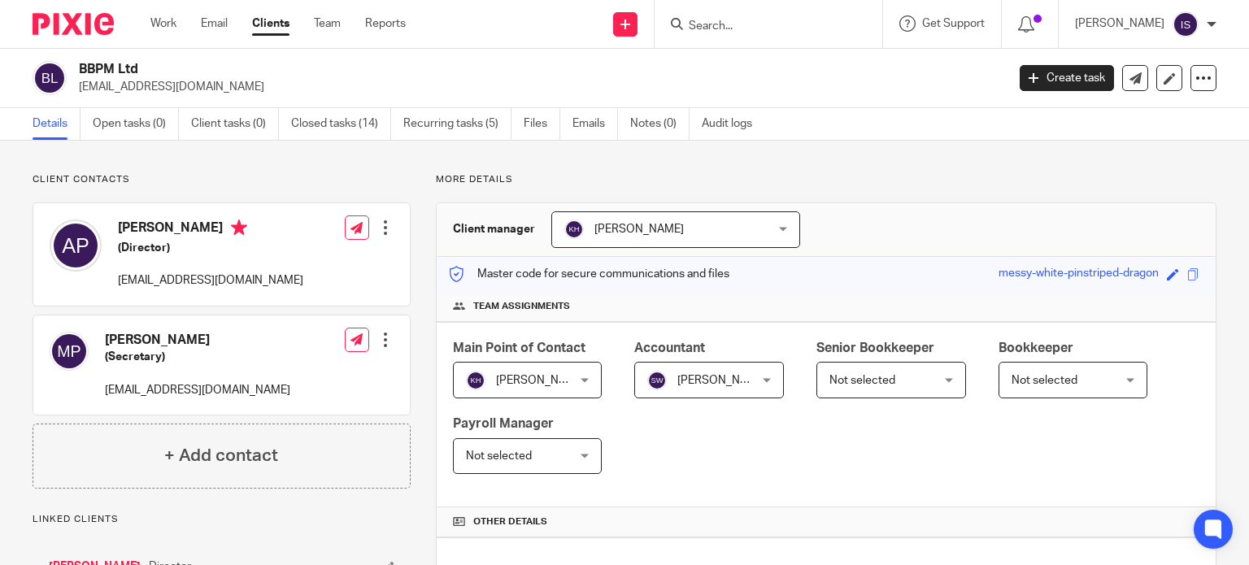
click at [727, 25] on input "Search" at bounding box center [760, 27] width 146 height 15
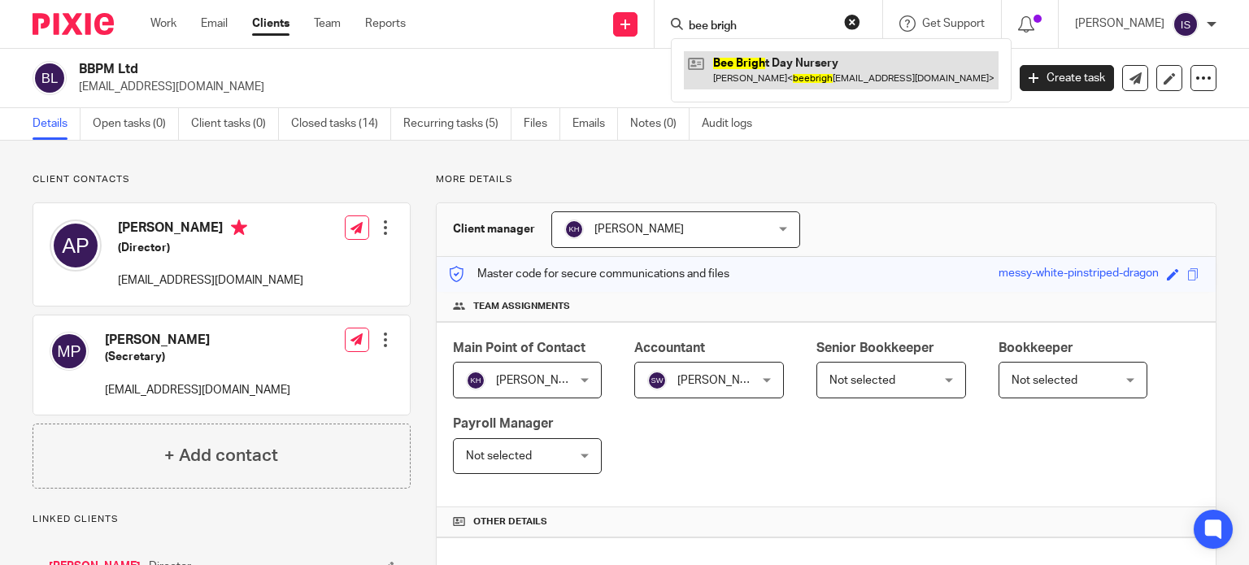
type input "bee brigh"
click at [821, 70] on link at bounding box center [841, 69] width 315 height 37
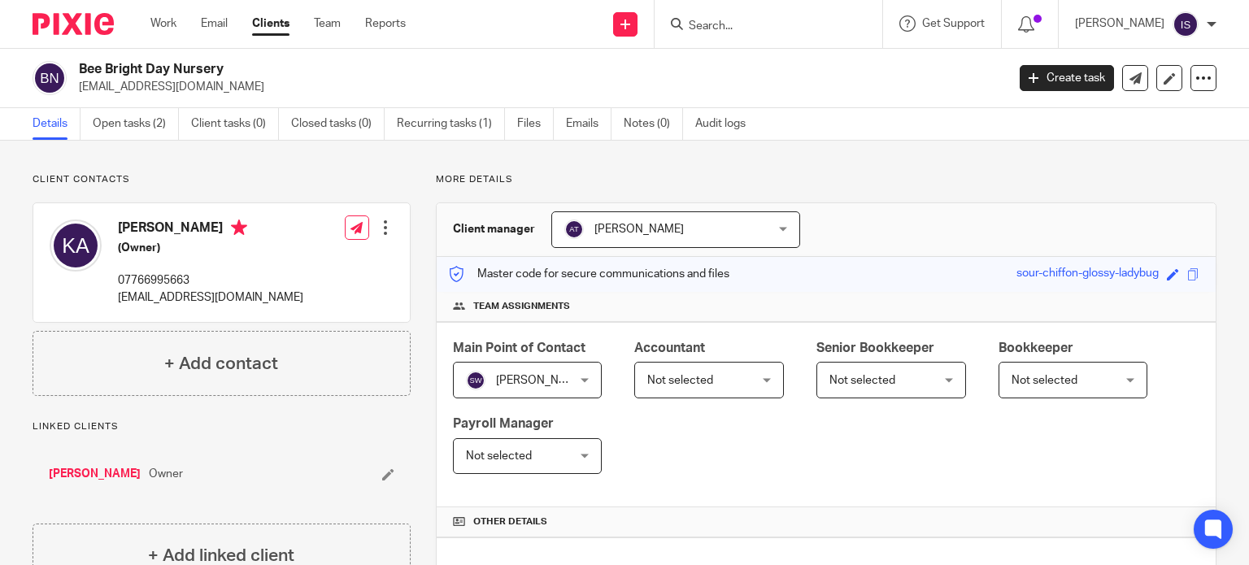
click at [745, 379] on span "Not selected" at bounding box center [701, 380] width 108 height 34
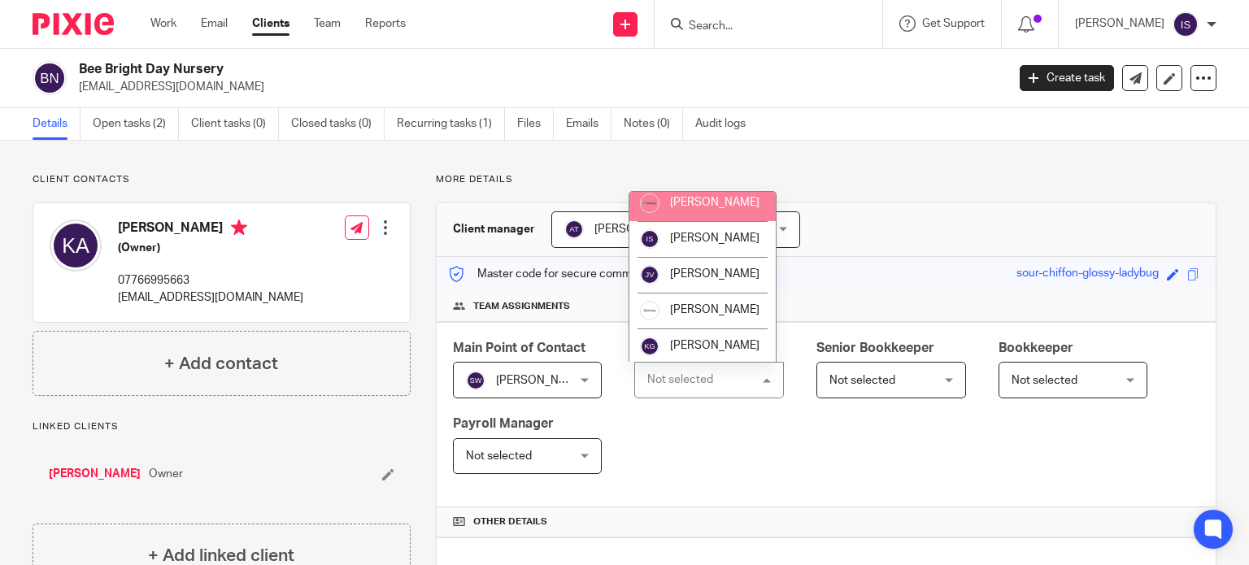
scroll to position [273, 0]
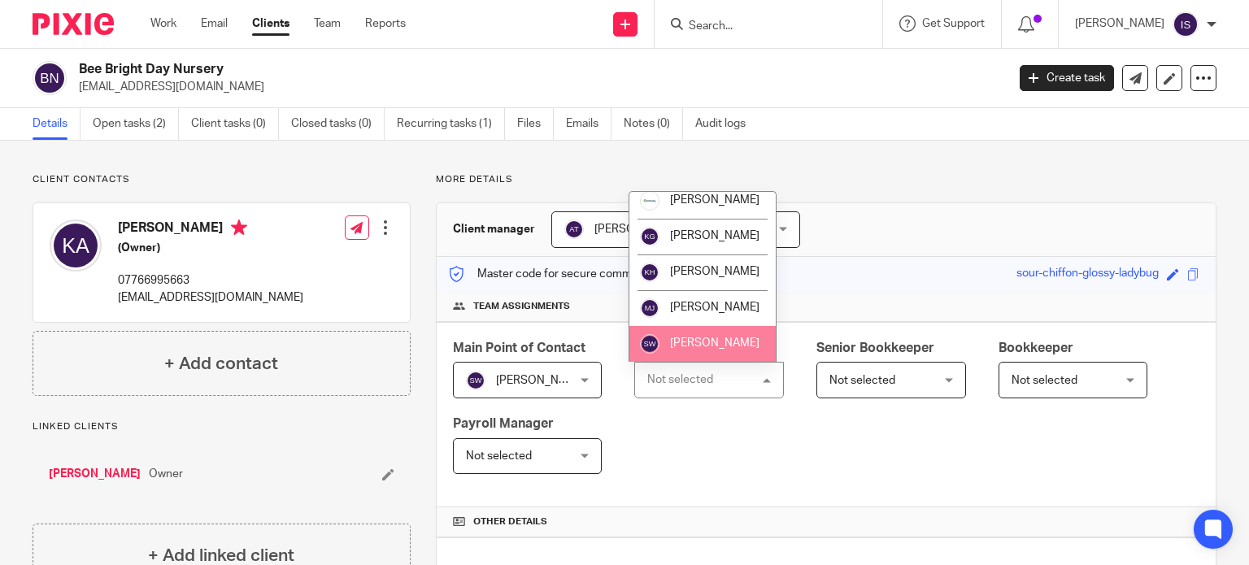
click at [704, 346] on span "[PERSON_NAME]" at bounding box center [714, 343] width 89 height 11
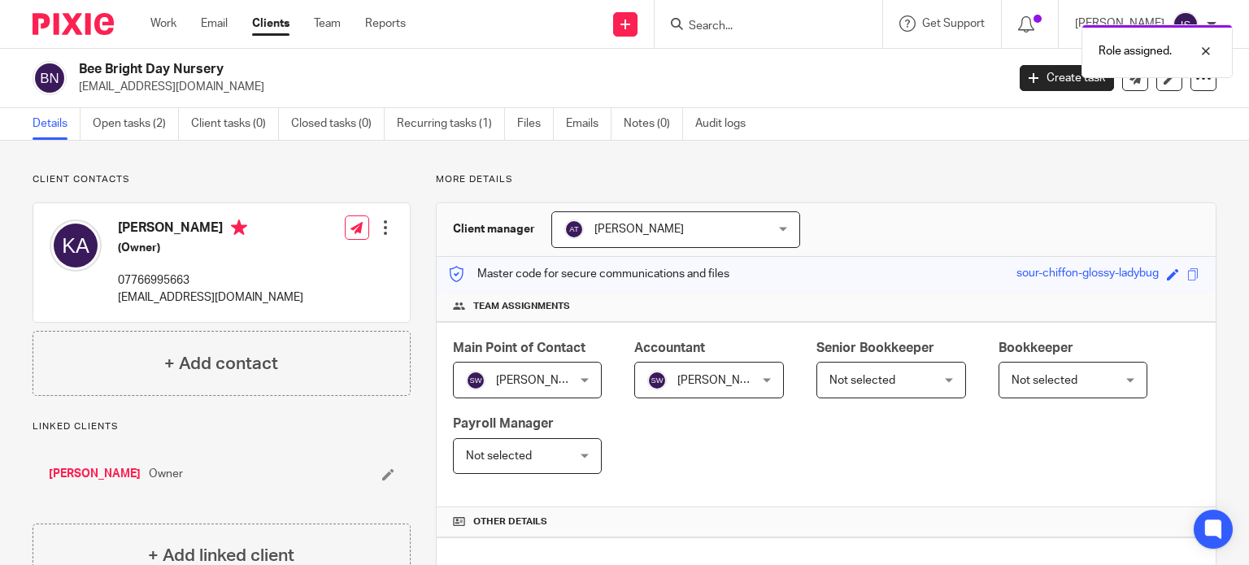
click at [764, 28] on div "Role assigned." at bounding box center [929, 47] width 608 height 62
click at [728, 28] on input "Search" at bounding box center [760, 27] width 146 height 15
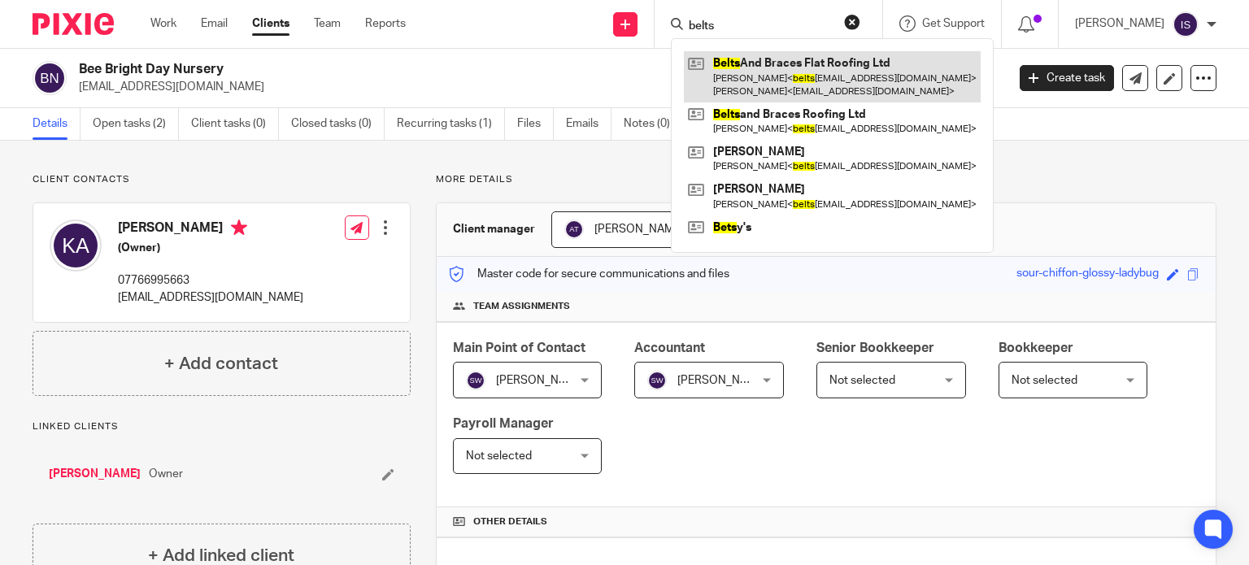
type input "belts"
click at [816, 68] on link at bounding box center [832, 76] width 297 height 50
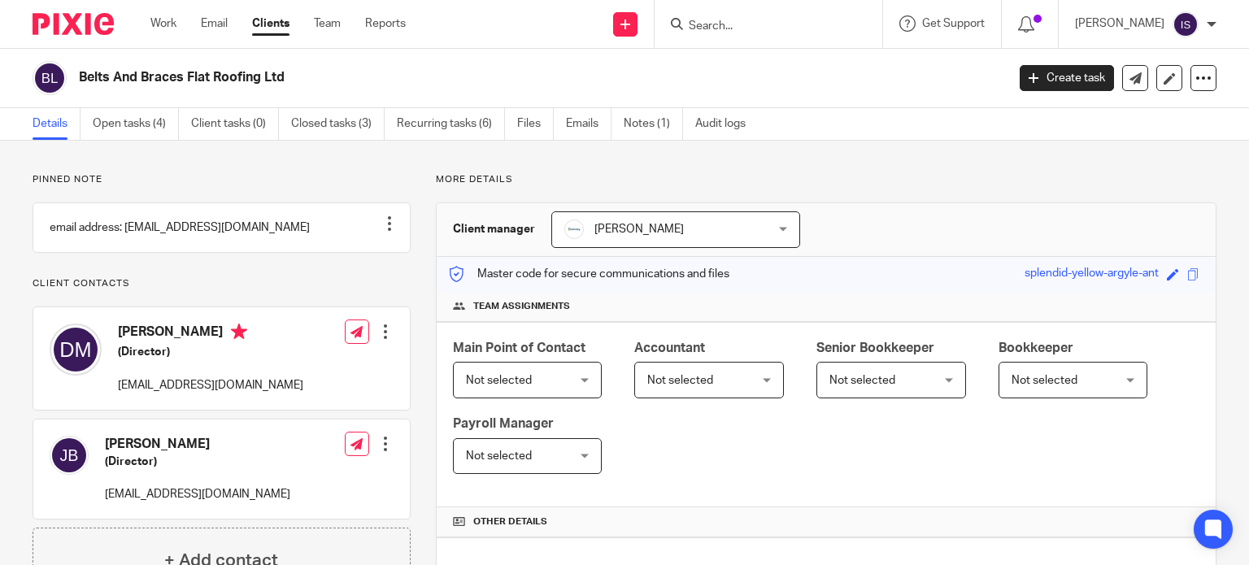
click at [706, 396] on span "Not selected" at bounding box center [701, 380] width 108 height 34
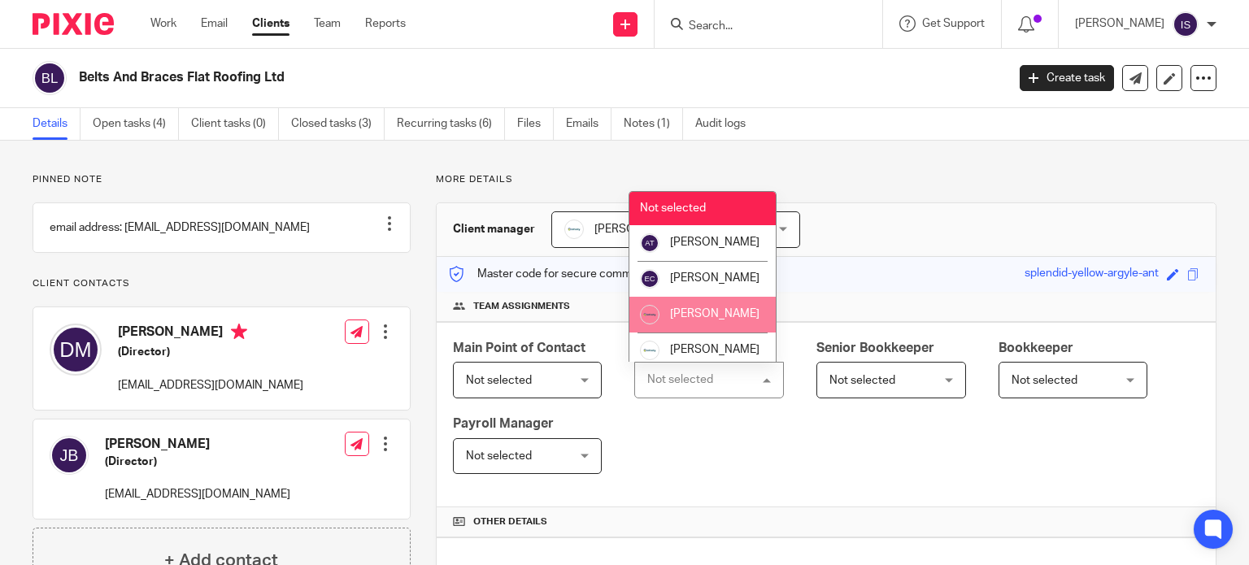
click at [718, 320] on span "[PERSON_NAME]" at bounding box center [714, 313] width 89 height 11
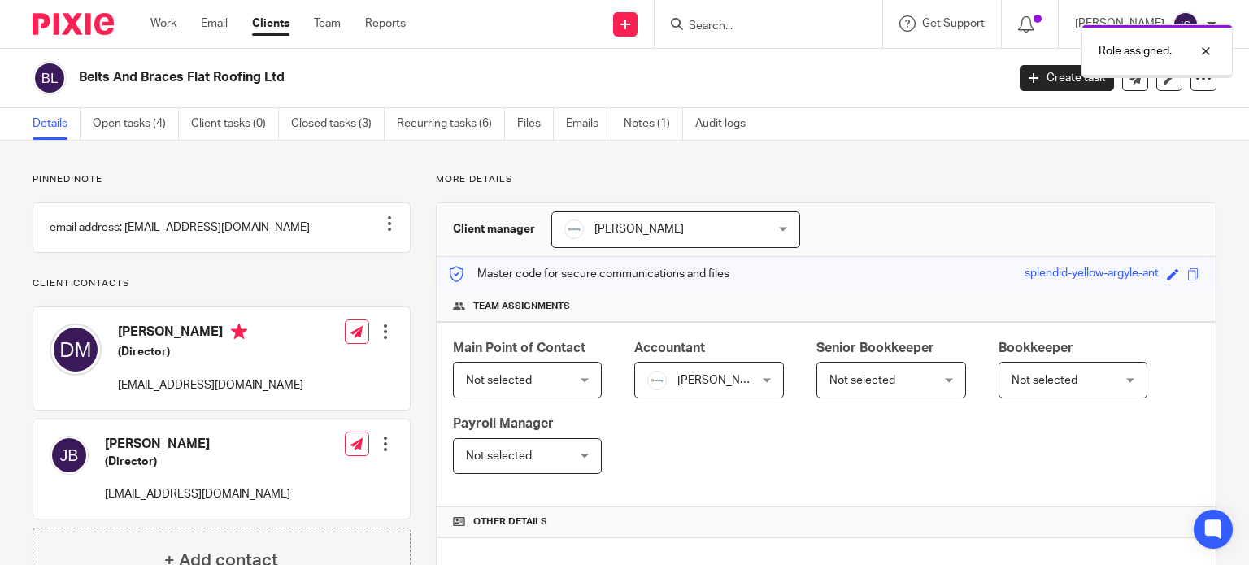
click at [865, 390] on span "Not selected" at bounding box center [884, 380] width 108 height 34
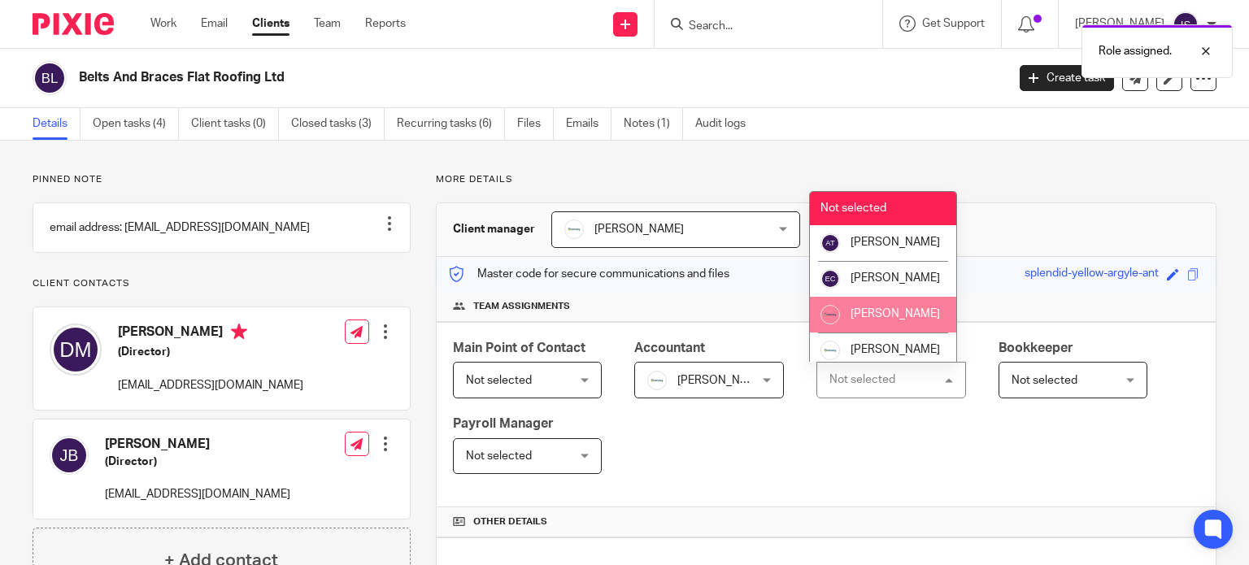
click at [872, 320] on span "[PERSON_NAME]" at bounding box center [895, 313] width 89 height 11
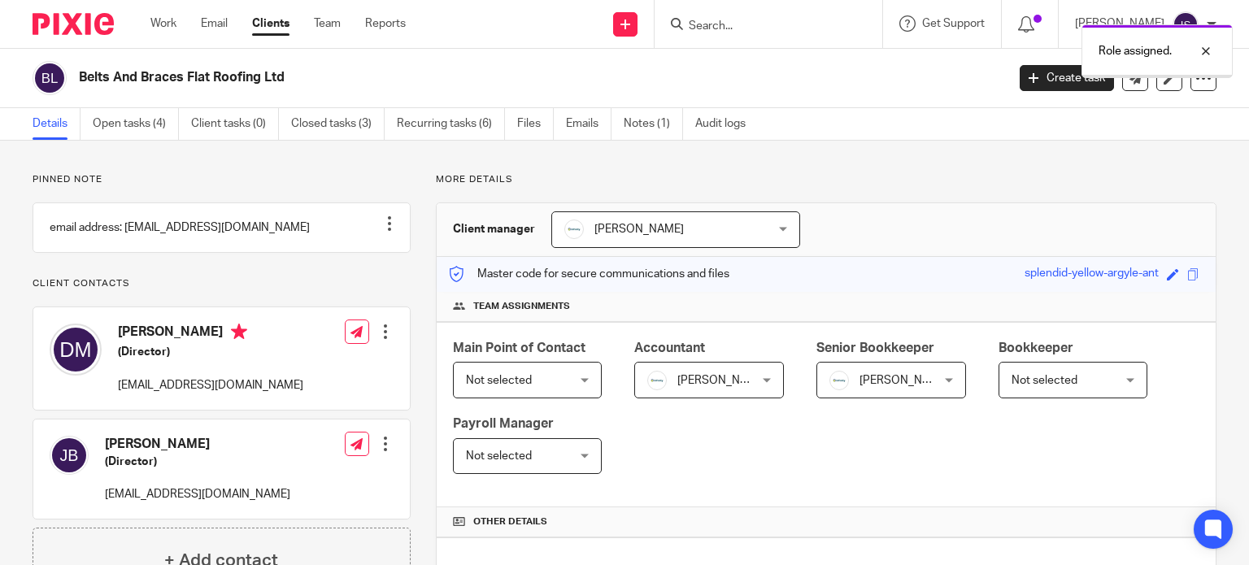
click at [1059, 377] on span "Not selected" at bounding box center [1045, 380] width 66 height 11
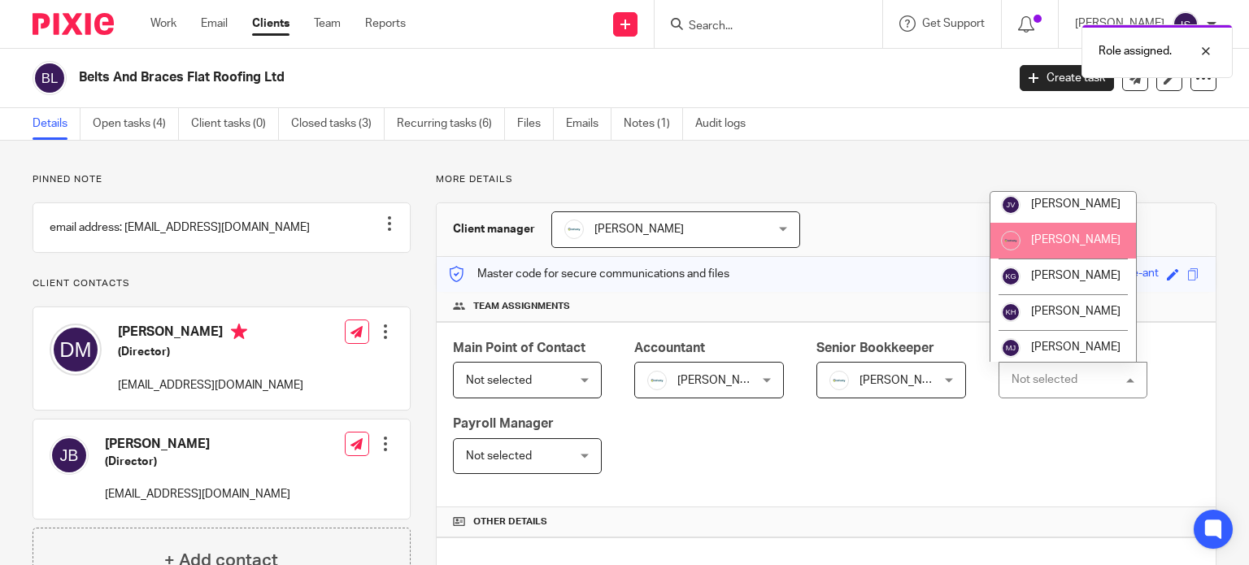
scroll to position [192, 0]
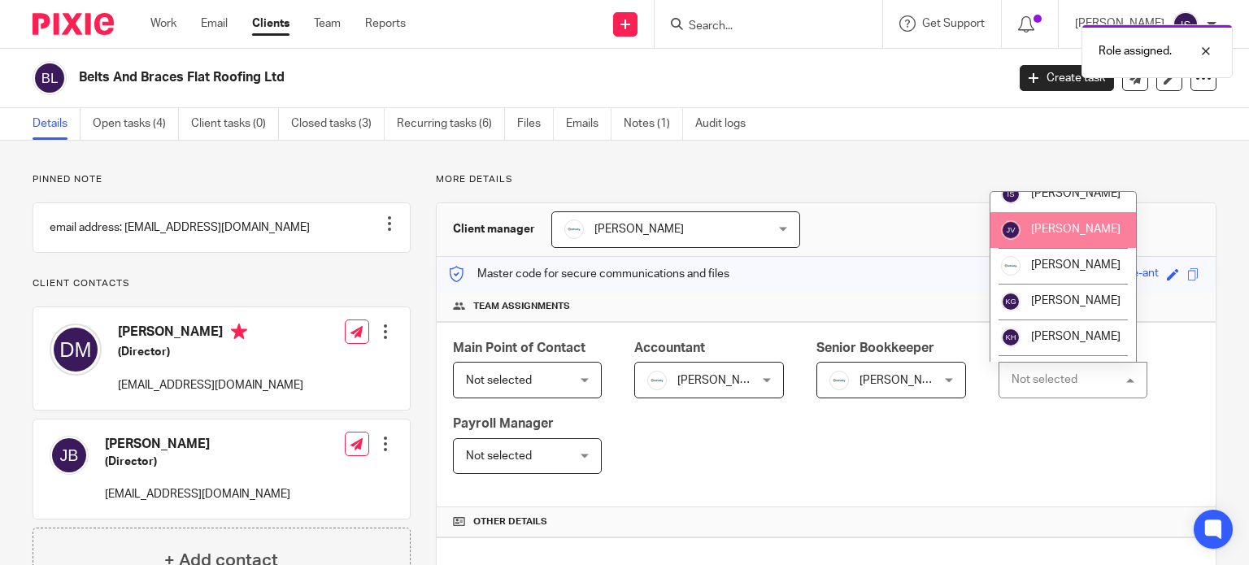
click at [1062, 235] on span "[PERSON_NAME]" at bounding box center [1075, 229] width 89 height 11
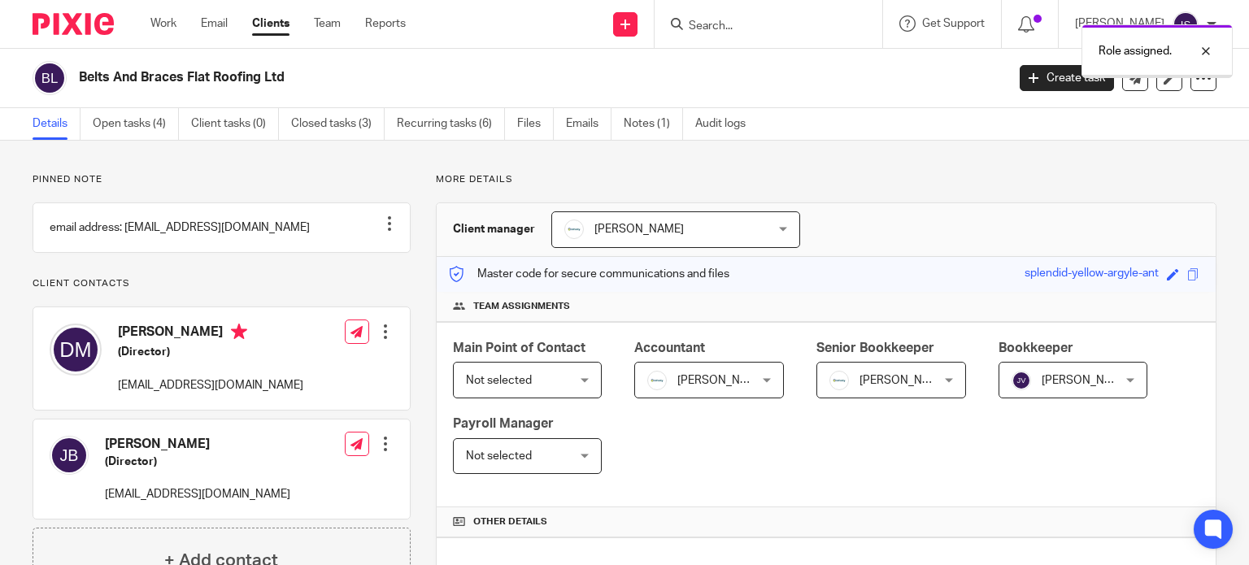
click at [509, 455] on span "Not selected" at bounding box center [499, 456] width 66 height 11
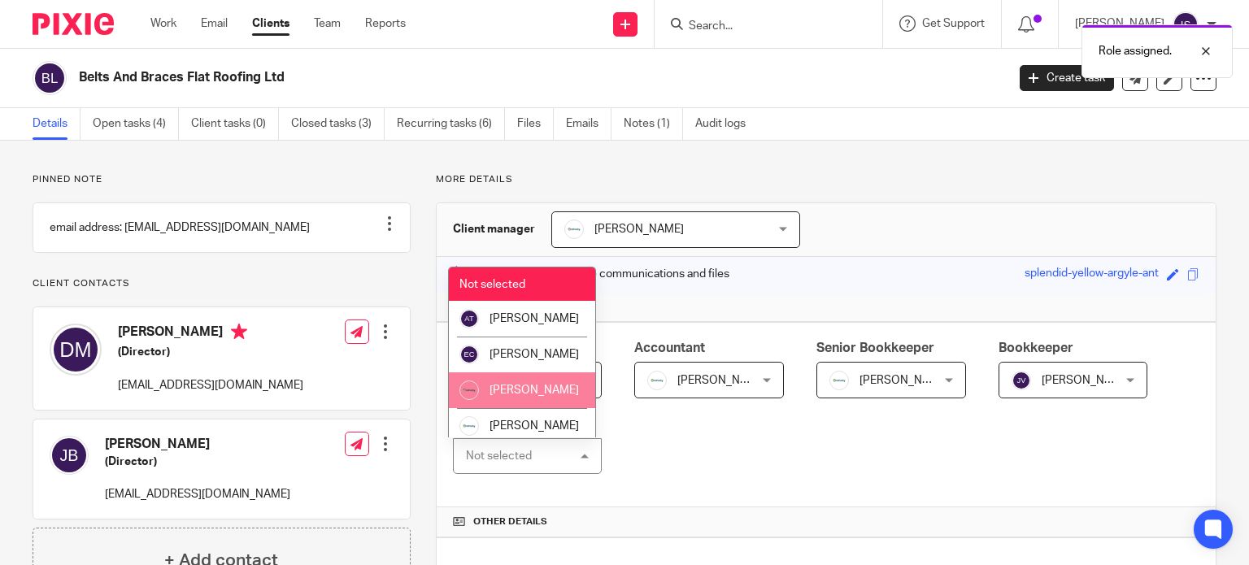
click at [543, 399] on li "[PERSON_NAME]" at bounding box center [522, 391] width 146 height 36
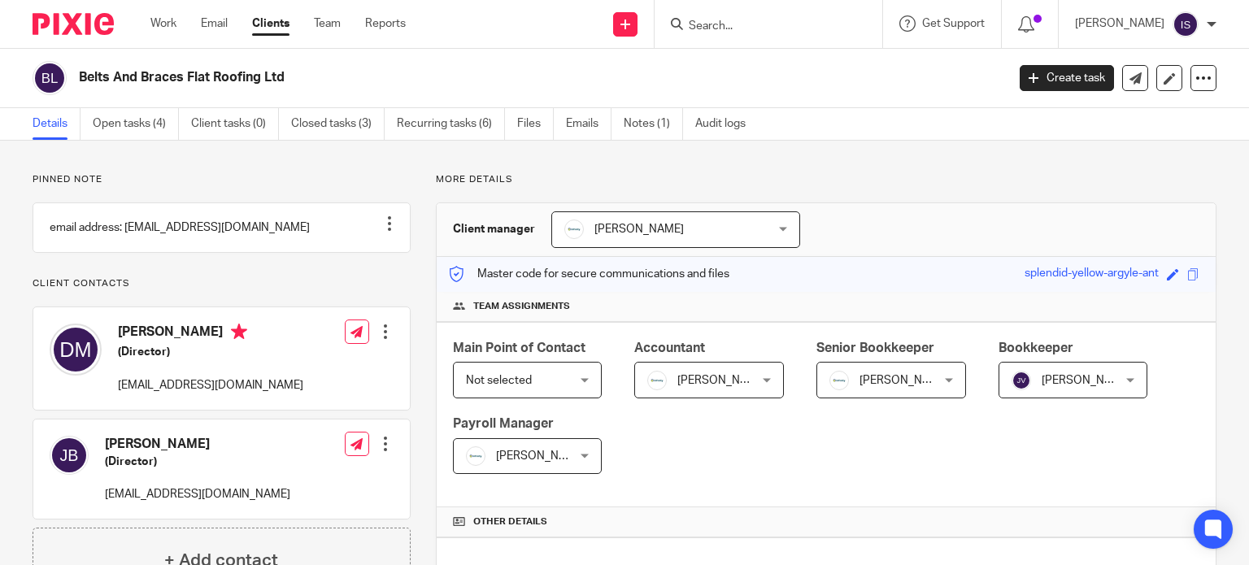
click at [732, 24] on input "Search" at bounding box center [760, 27] width 146 height 15
click at [732, 35] on div at bounding box center [769, 24] width 228 height 48
click at [726, 24] on input "Search" at bounding box center [760, 27] width 146 height 15
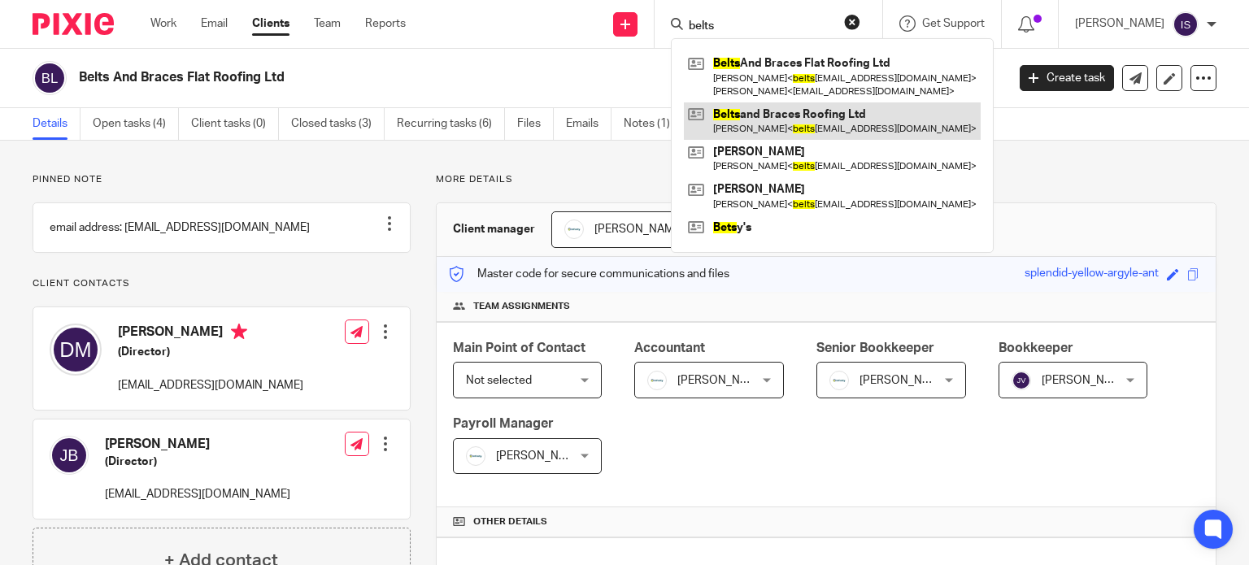
type input "belts"
click at [778, 118] on link at bounding box center [832, 120] width 297 height 37
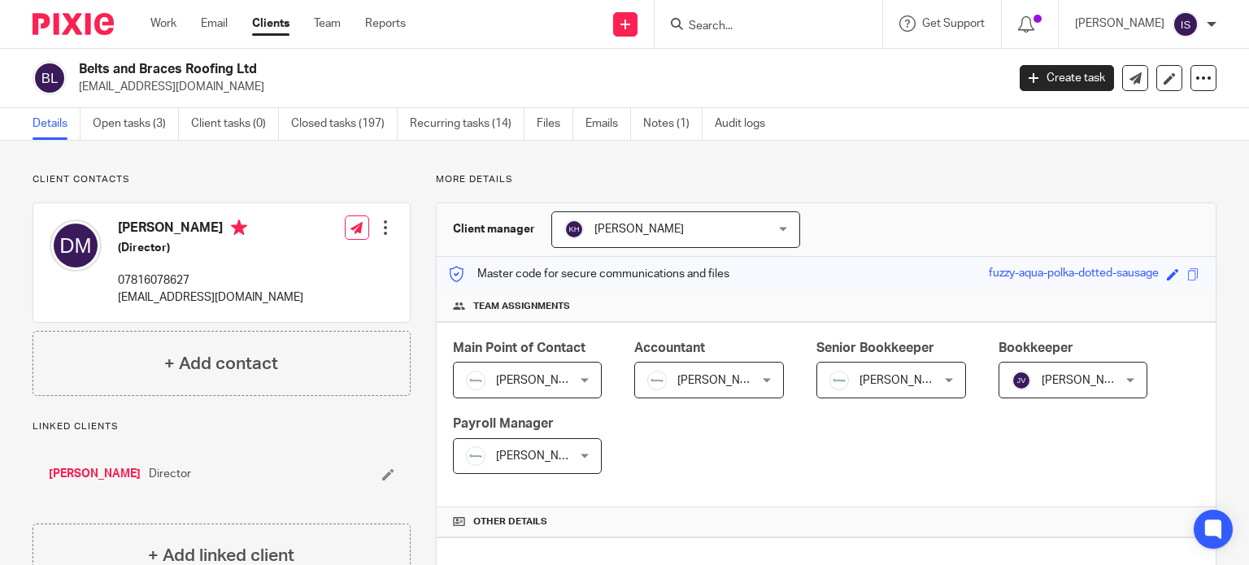
click at [716, 30] on input "Search" at bounding box center [760, 27] width 146 height 15
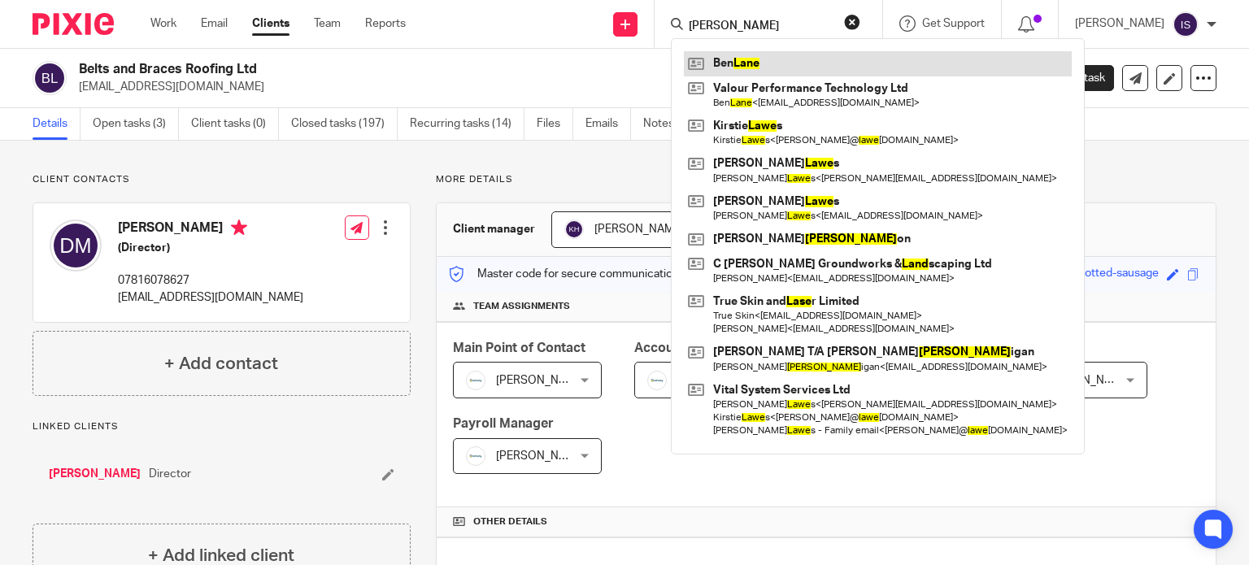
type input "ben lane"
click at [795, 60] on link at bounding box center [878, 63] width 388 height 24
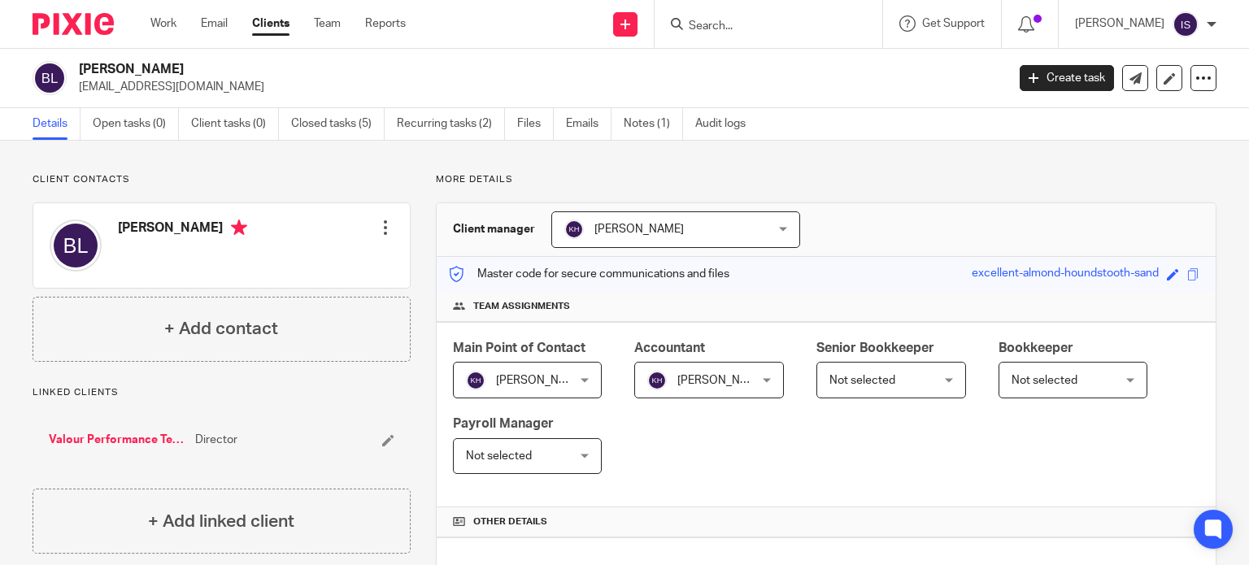
click at [742, 28] on input "Search" at bounding box center [760, 27] width 146 height 15
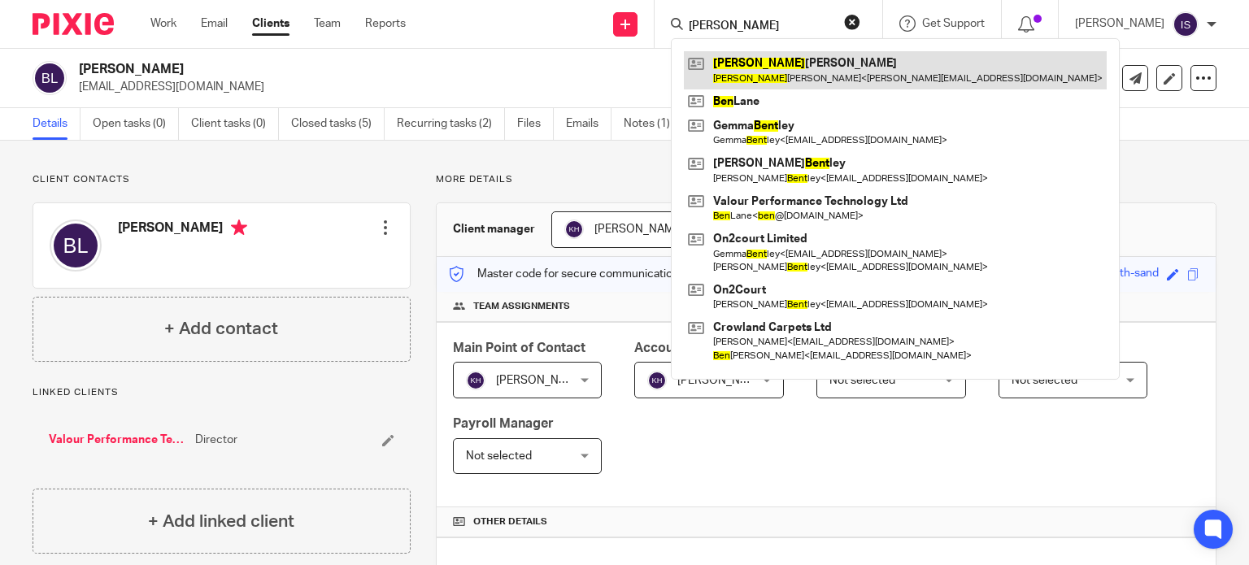
type input "benj"
click at [849, 61] on link at bounding box center [895, 69] width 423 height 37
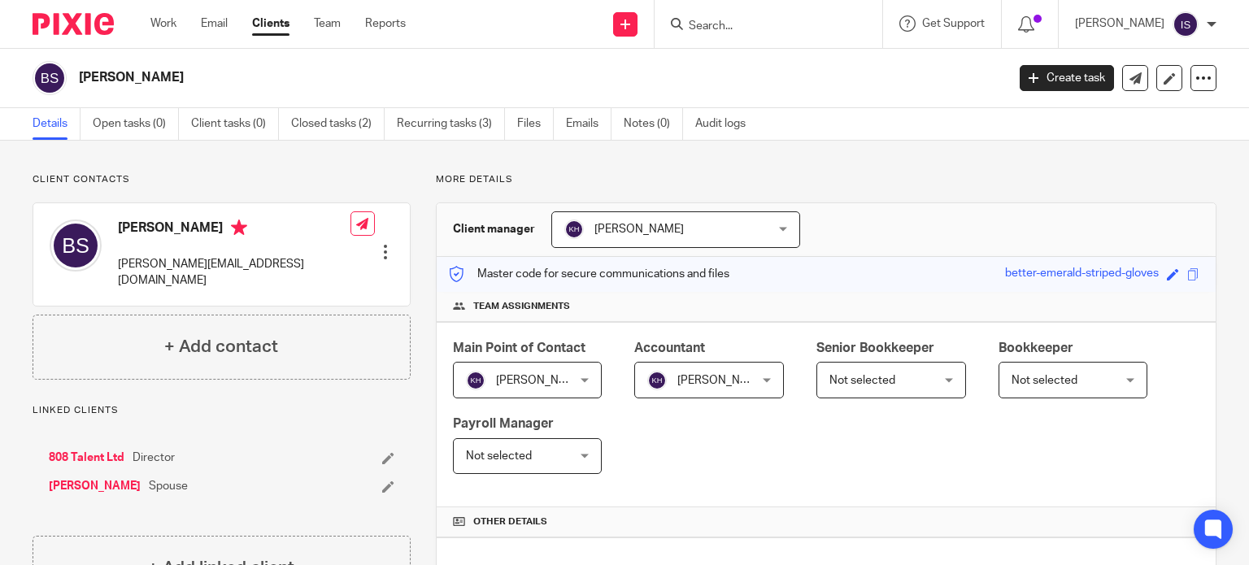
click at [744, 36] on div at bounding box center [769, 24] width 228 height 48
click at [750, 25] on input "Search" at bounding box center [760, 27] width 146 height 15
type input "[PERSON_NAME]"
click at [761, 55] on link at bounding box center [792, 63] width 217 height 24
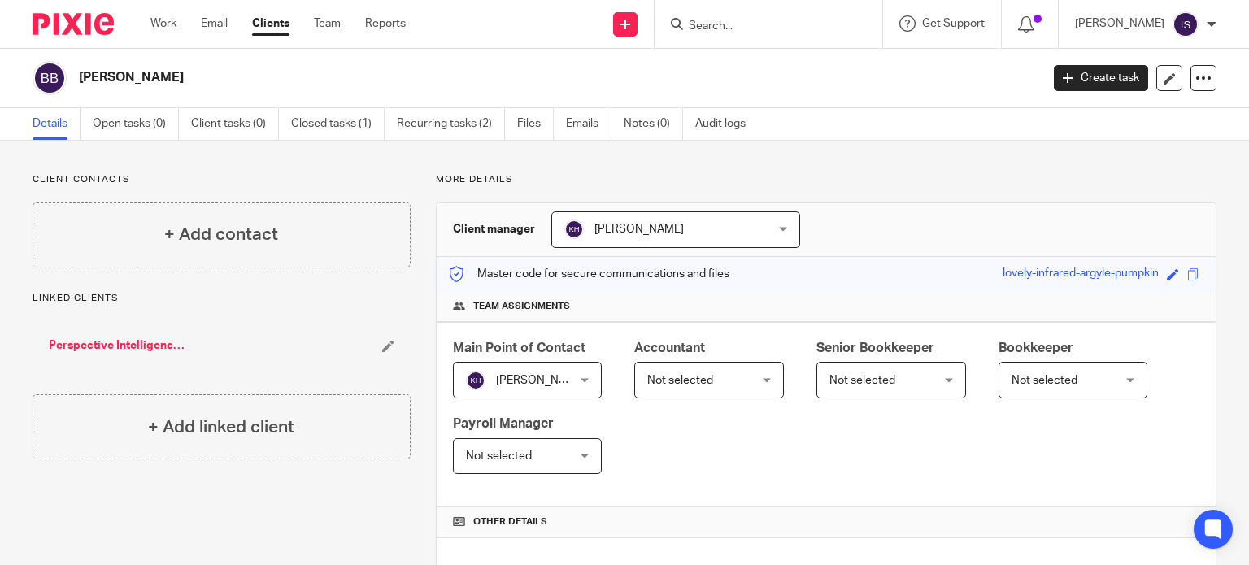
click at [712, 384] on span "Not selected" at bounding box center [701, 380] width 108 height 34
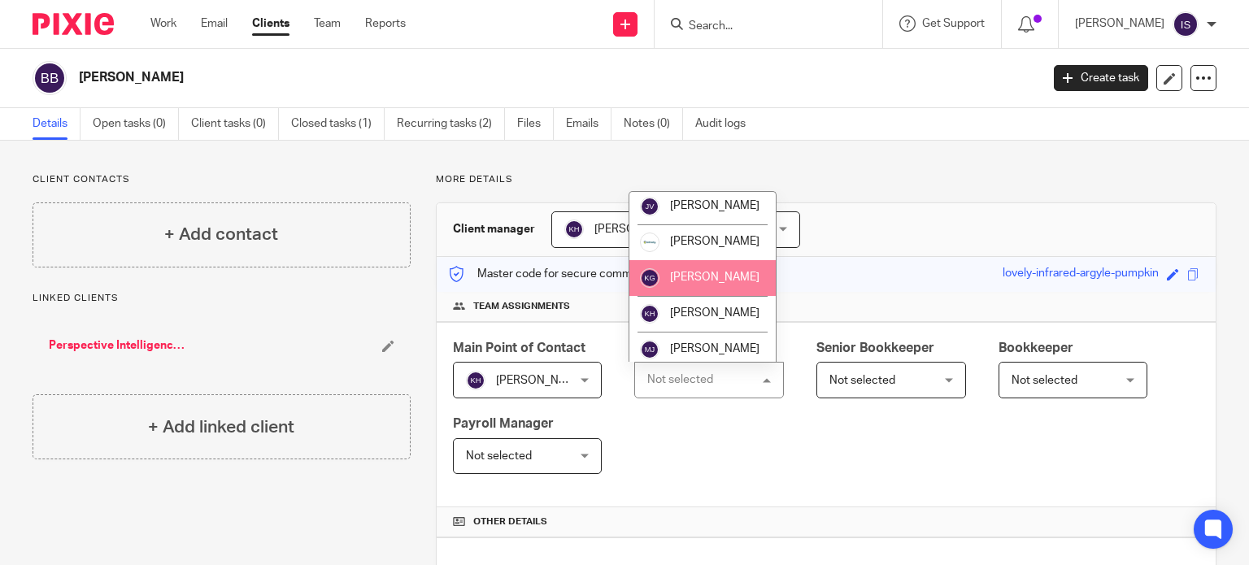
scroll to position [244, 0]
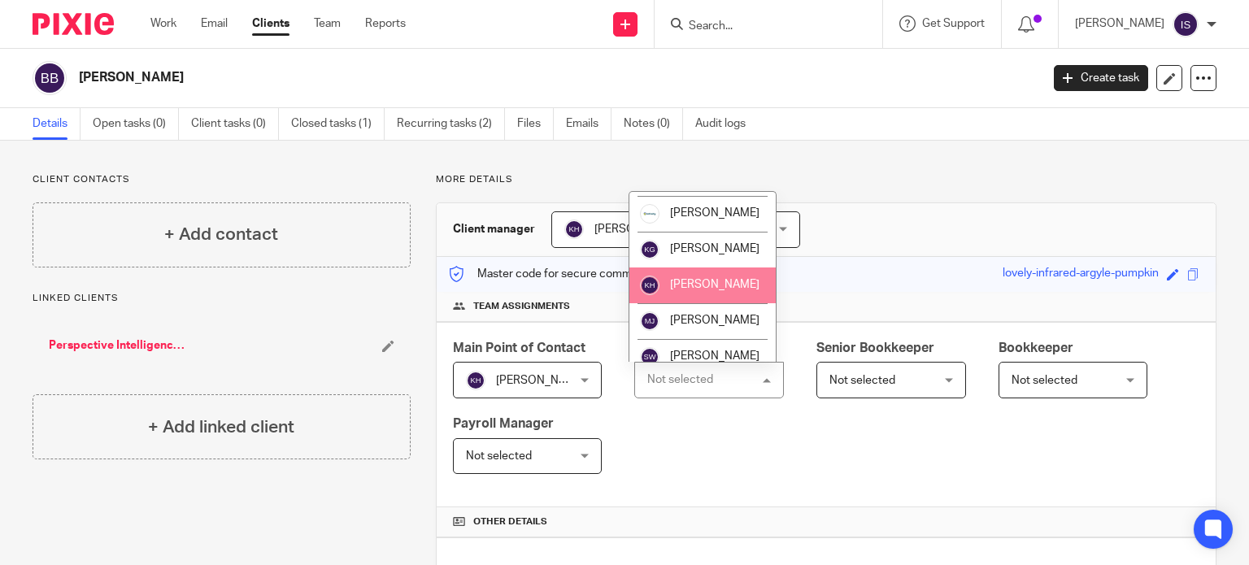
click at [712, 290] on span "[PERSON_NAME]" at bounding box center [714, 284] width 89 height 11
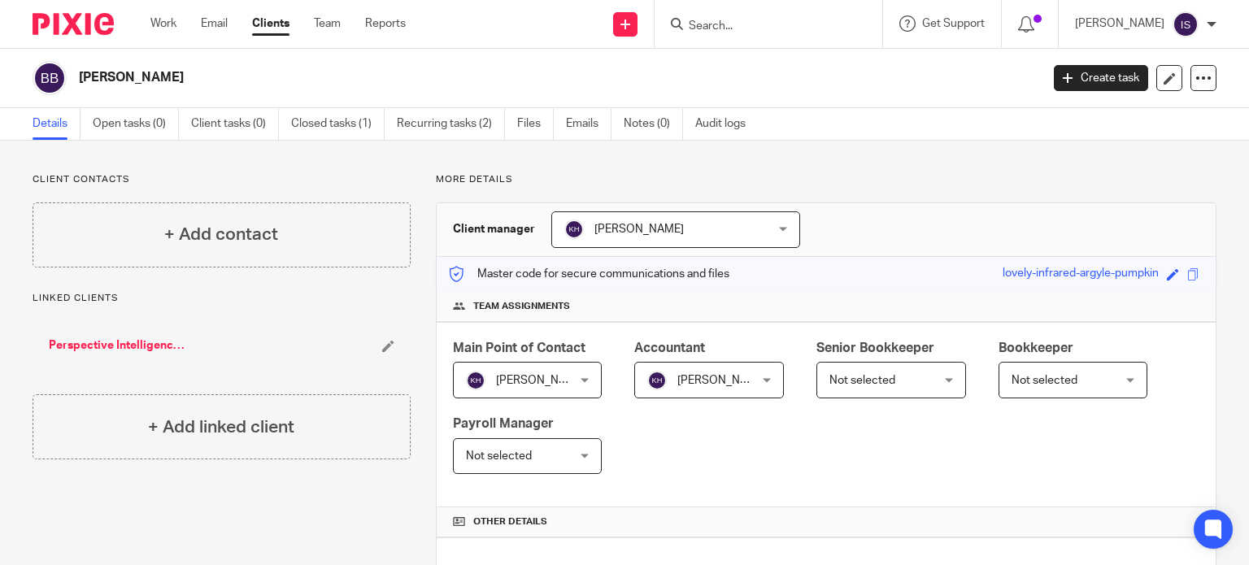
click at [780, 27] on input "Search" at bounding box center [760, 27] width 146 height 15
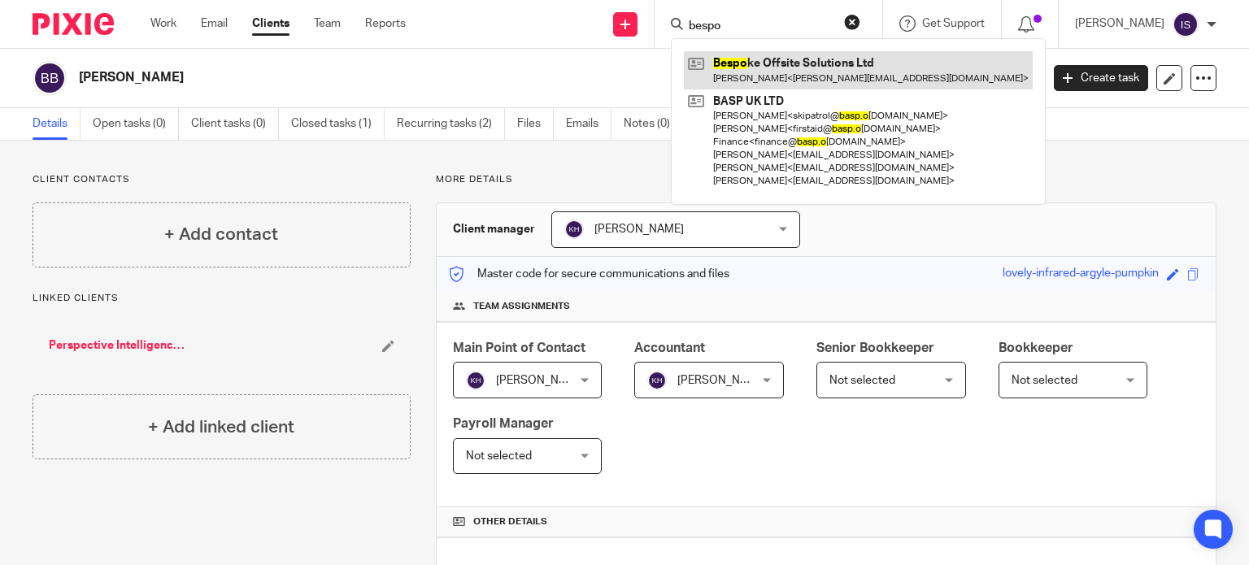
type input "bespo"
click at [820, 58] on link at bounding box center [858, 69] width 349 height 37
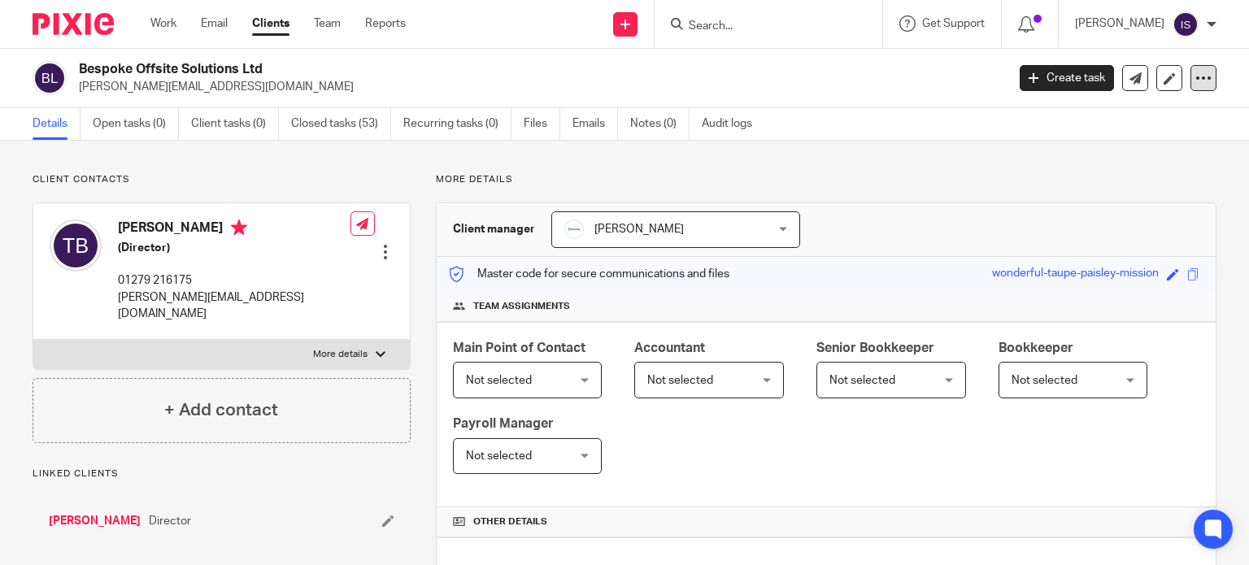
click at [1196, 69] on div at bounding box center [1204, 78] width 26 height 26
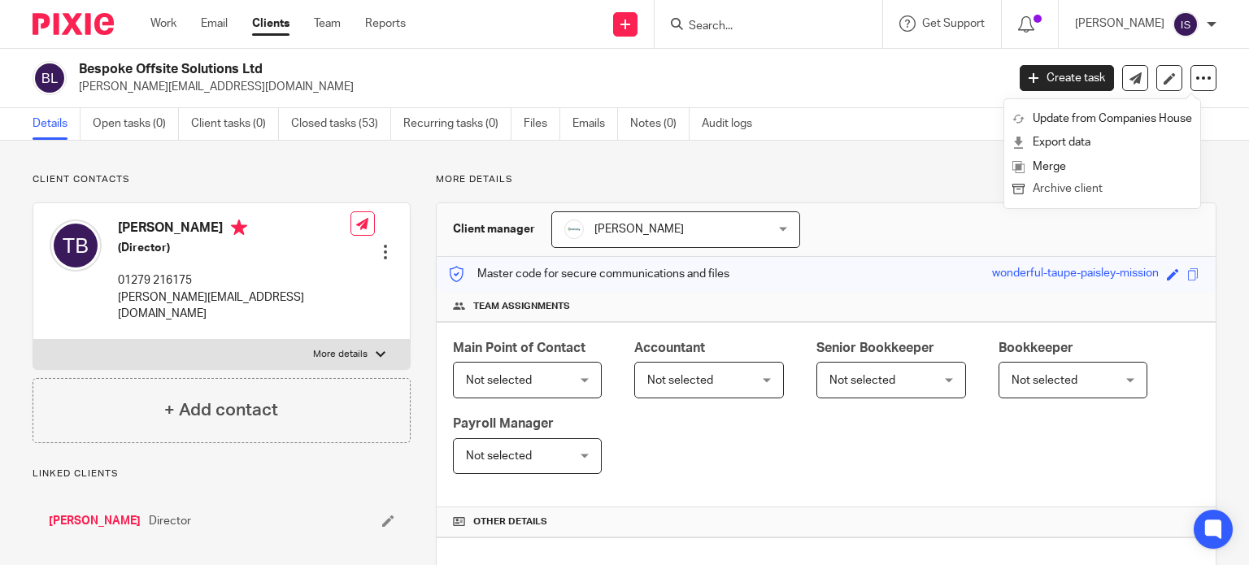
click at [1123, 189] on button "Archive client" at bounding box center [1103, 189] width 180 height 21
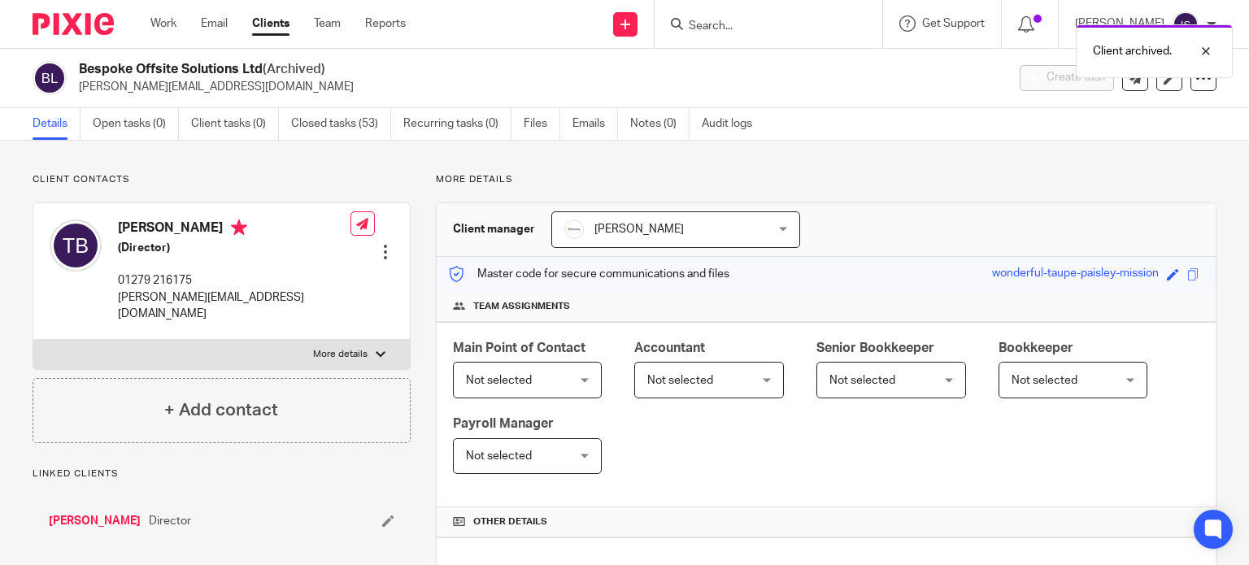
click at [743, 30] on div "Client archived." at bounding box center [929, 47] width 608 height 62
click at [735, 24] on input "Search" at bounding box center [760, 27] width 146 height 15
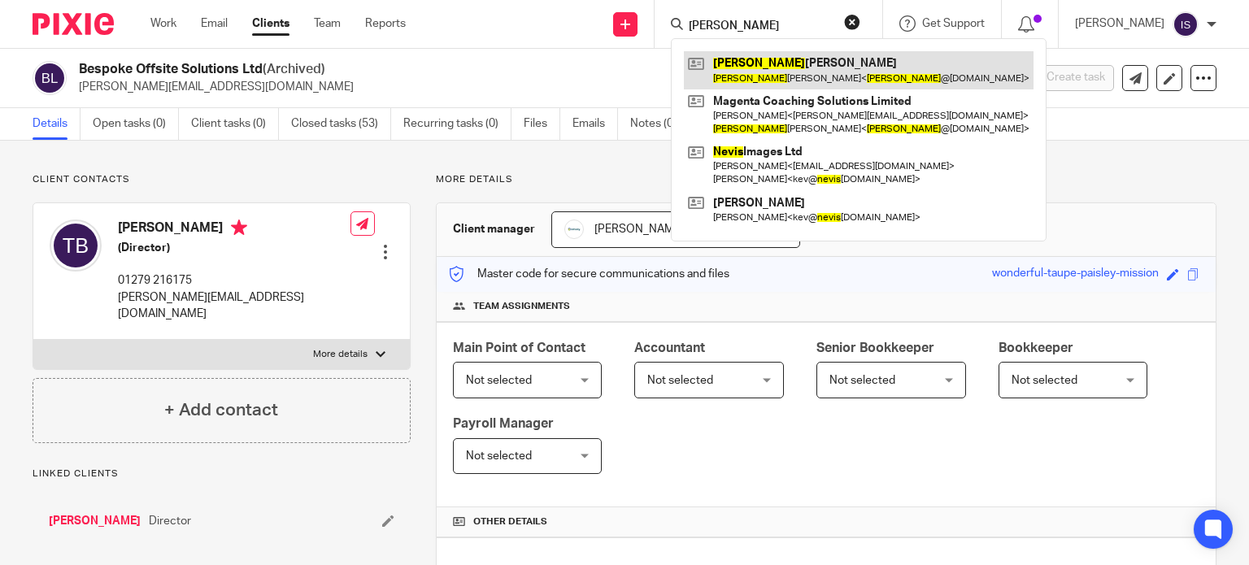
type input "bevis"
click at [770, 62] on link at bounding box center [859, 69] width 350 height 37
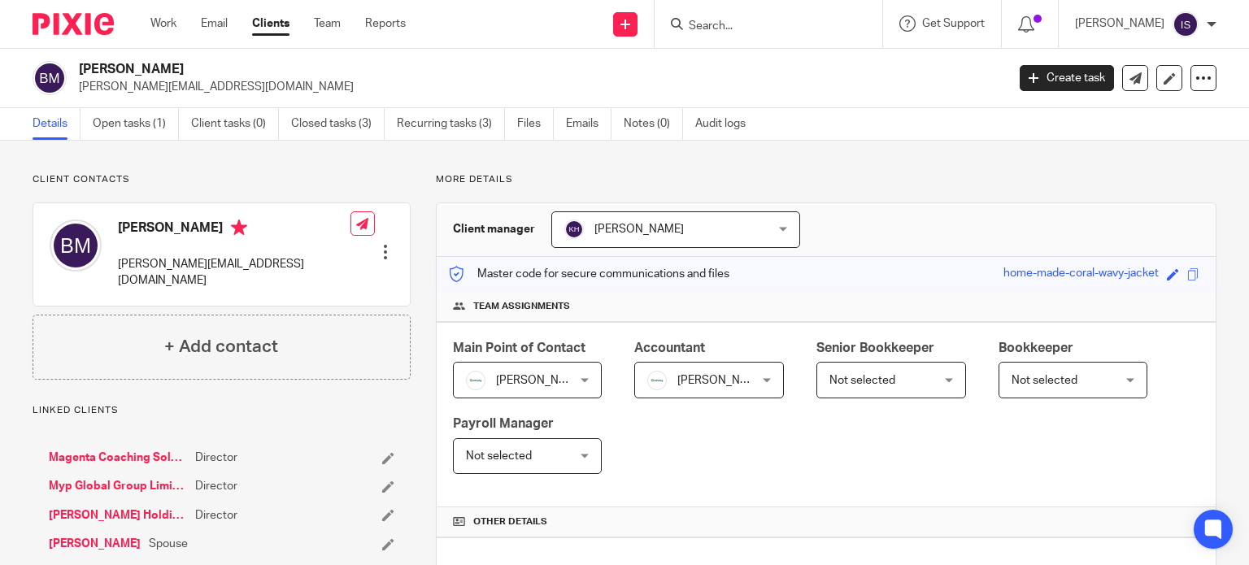
click at [785, 28] on input "Search" at bounding box center [760, 27] width 146 height 15
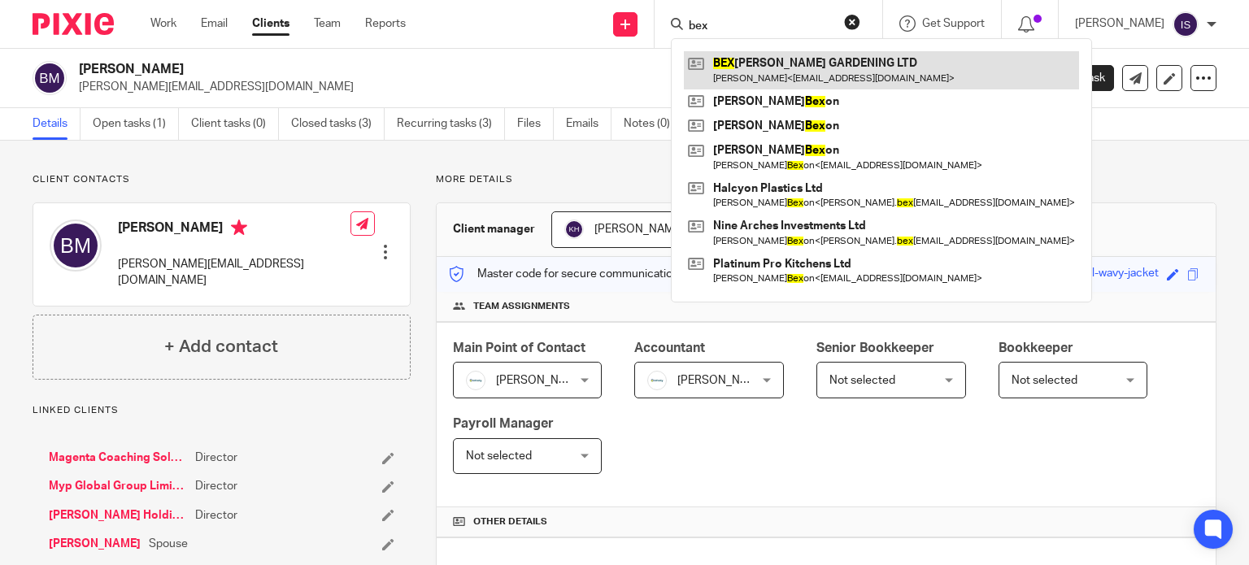
type input "bex"
click at [793, 57] on link at bounding box center [881, 69] width 395 height 37
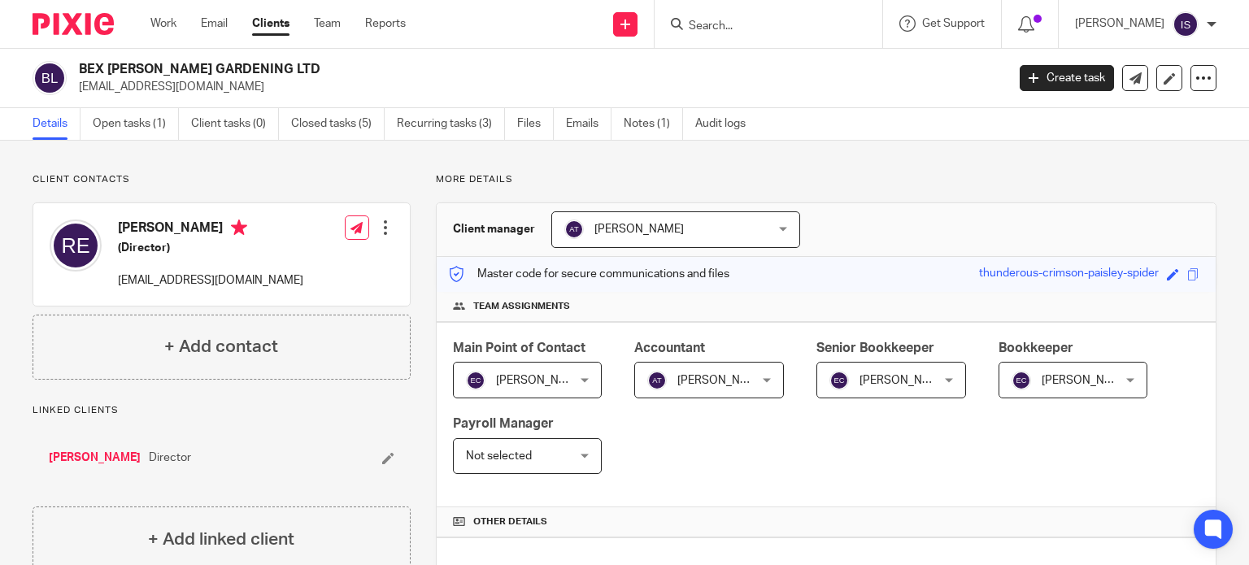
click at [742, 386] on span "[PERSON_NAME]" at bounding box center [701, 380] width 108 height 34
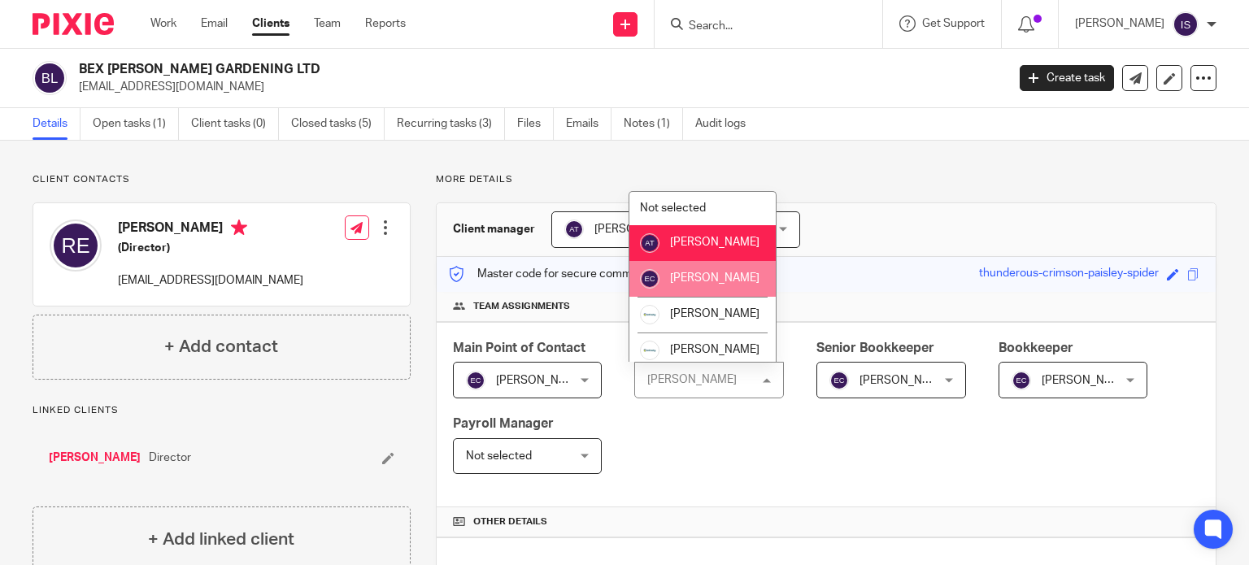
click at [710, 289] on li "[PERSON_NAME]" at bounding box center [703, 279] width 146 height 36
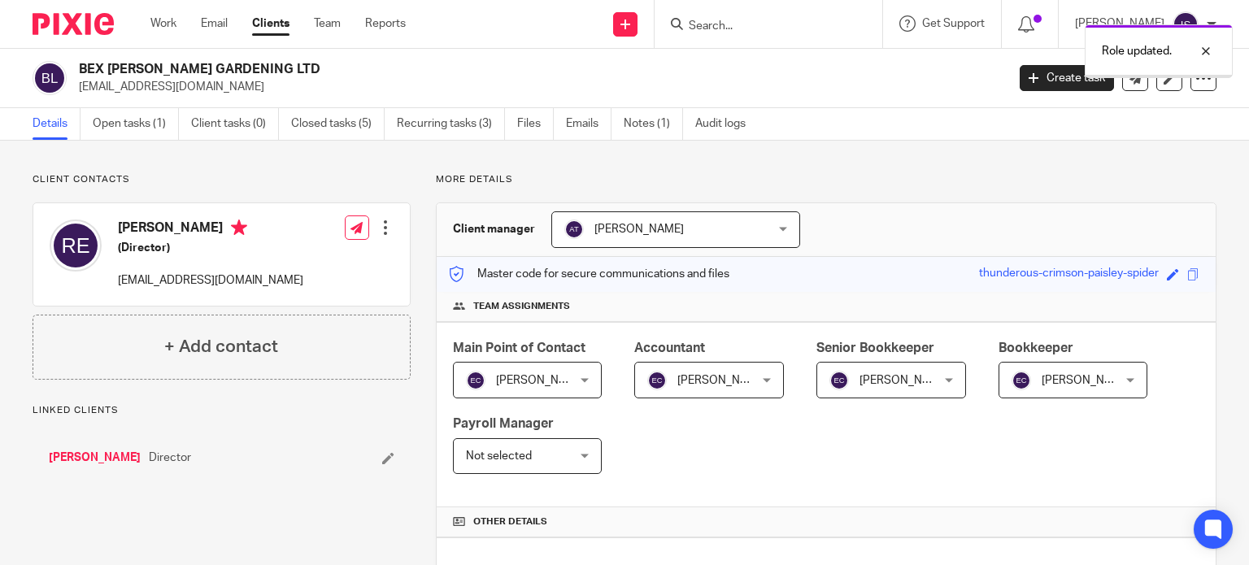
click at [913, 381] on span "[PERSON_NAME]" at bounding box center [904, 380] width 89 height 11
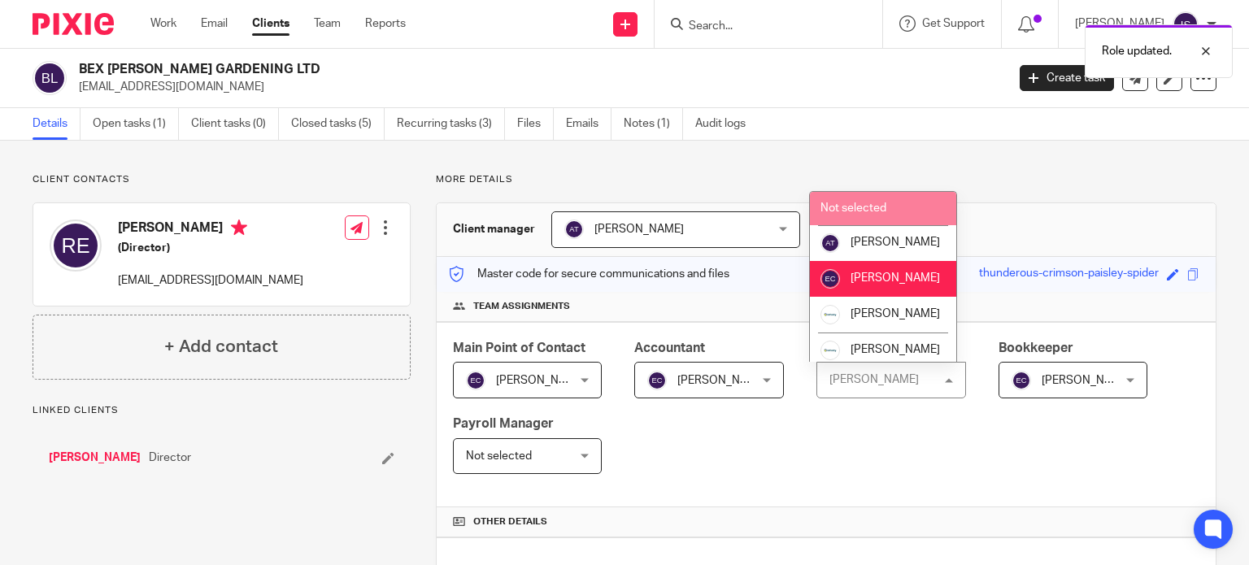
click li "Not selected"
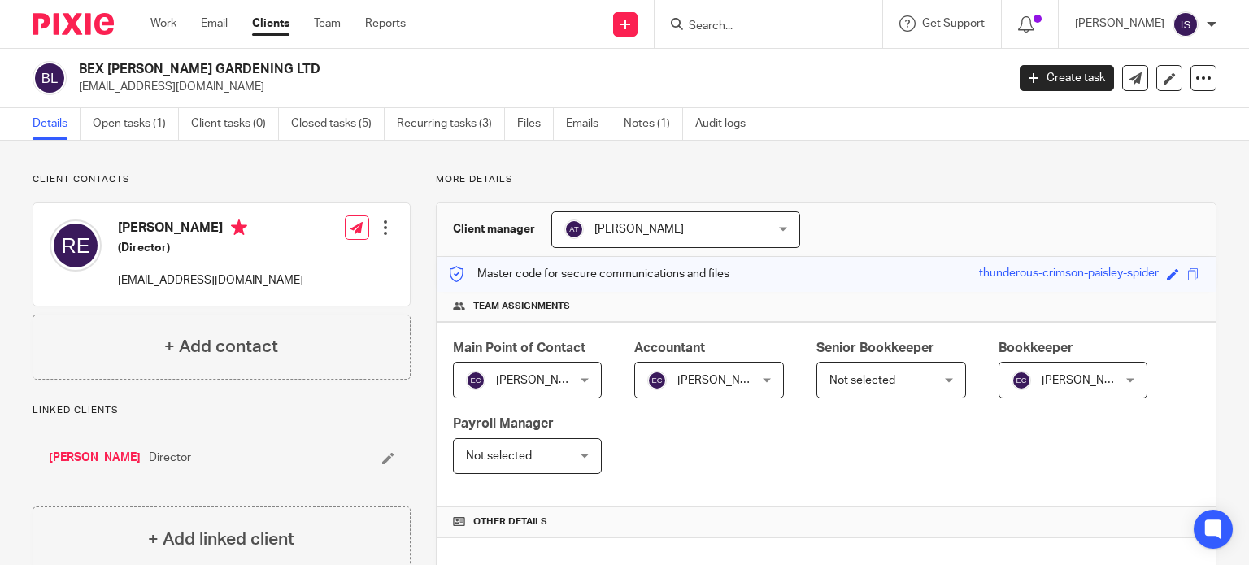
click at [727, 24] on input "Search" at bounding box center [760, 27] width 146 height 15
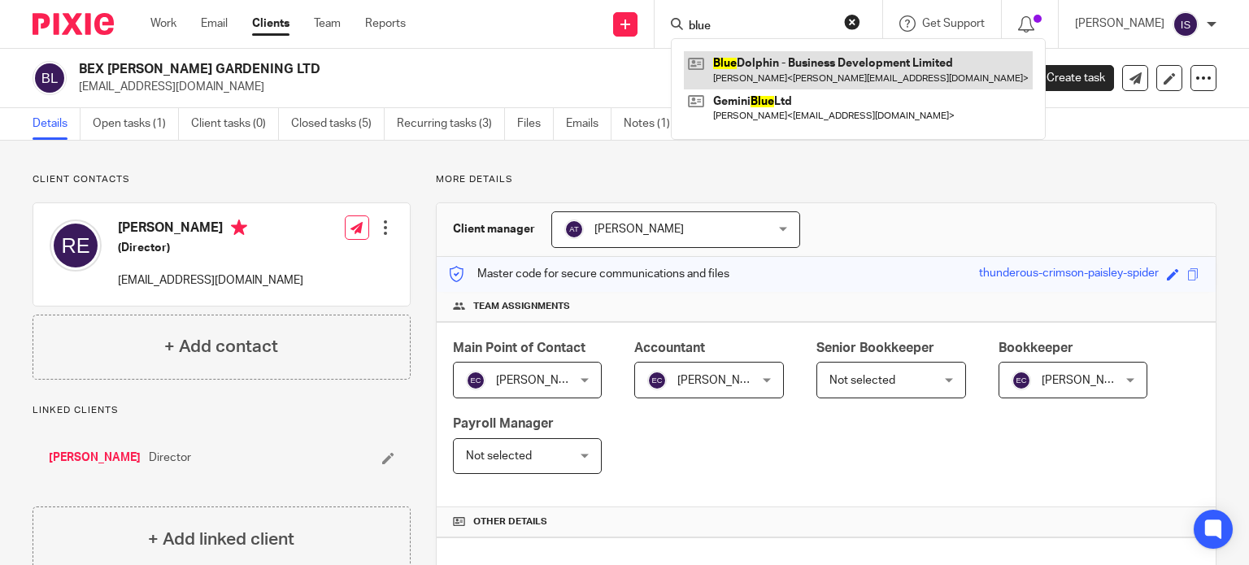
type input "blue"
click at [776, 76] on link at bounding box center [858, 69] width 349 height 37
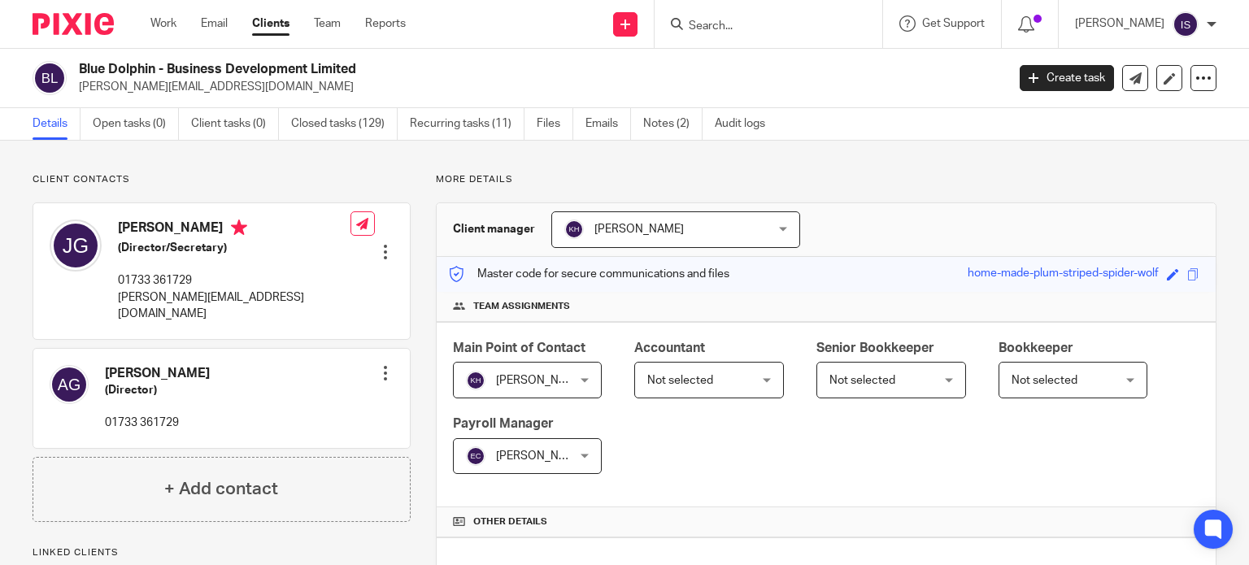
click at [710, 373] on span "Not selected" at bounding box center [701, 380] width 108 height 34
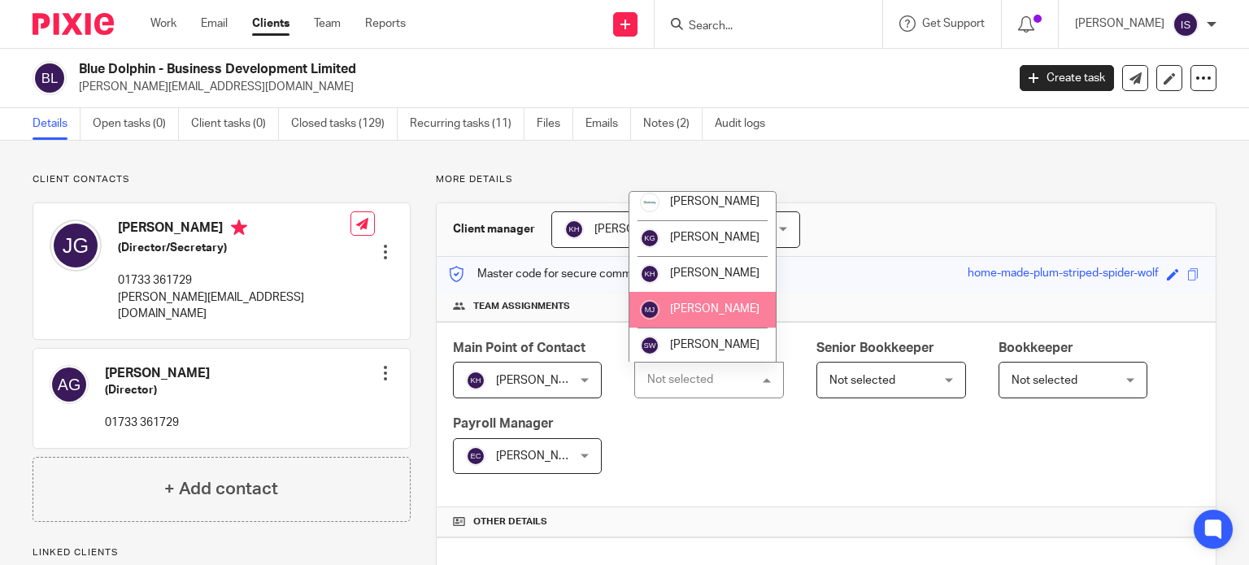
scroll to position [273, 0]
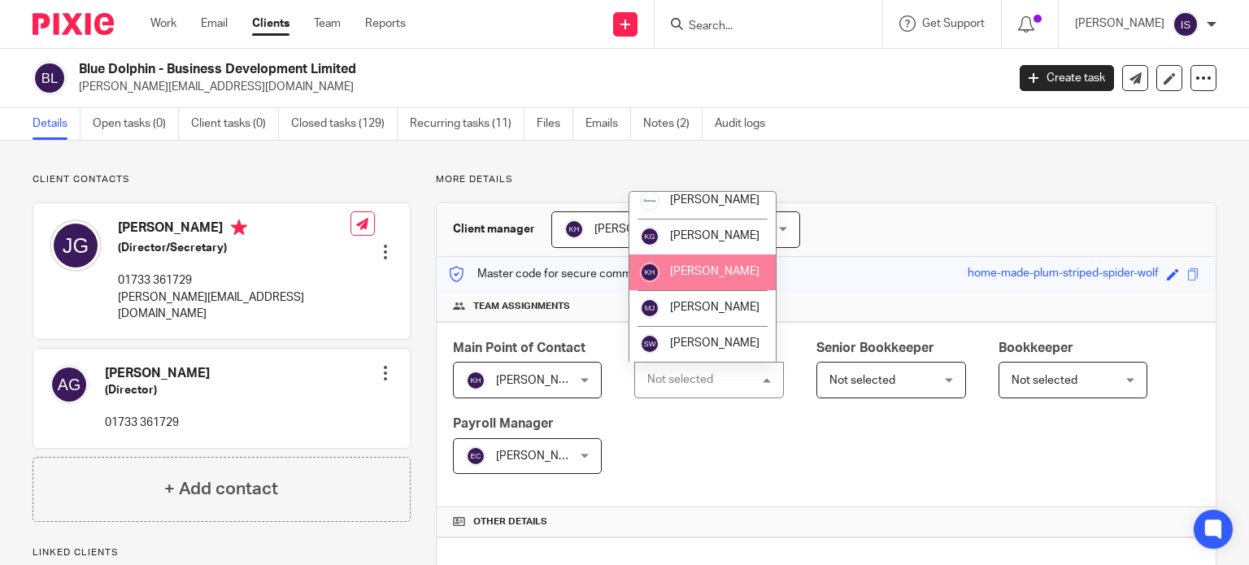
click at [708, 269] on span "[PERSON_NAME]" at bounding box center [714, 271] width 89 height 11
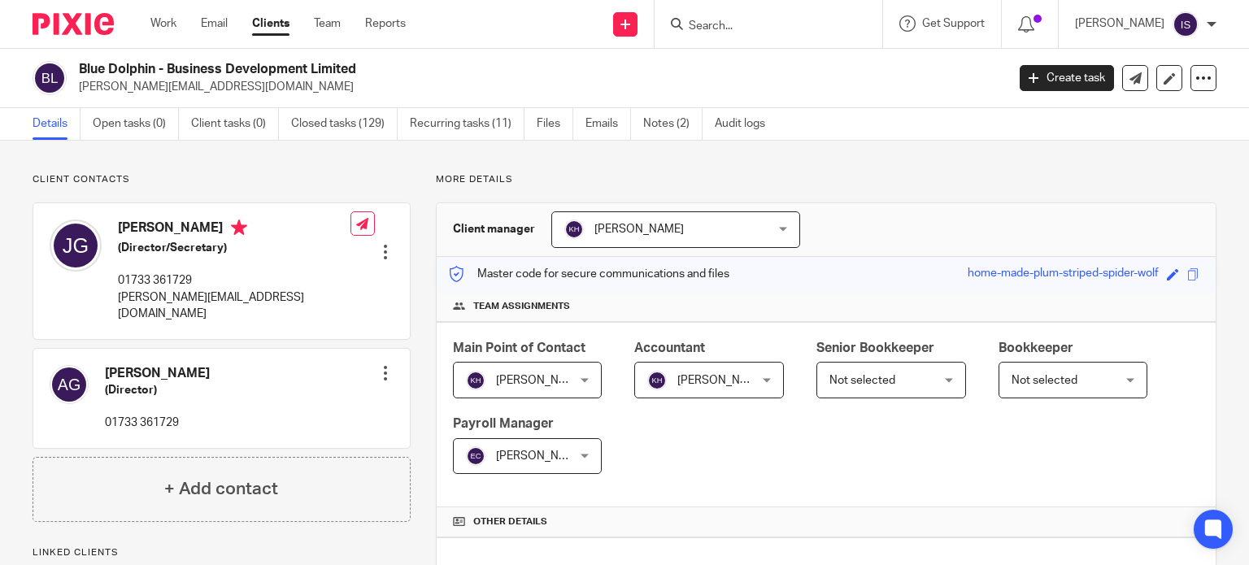
click at [713, 29] on input "Search" at bounding box center [760, 27] width 146 height 15
click at [721, 25] on input "Search" at bounding box center [760, 27] width 146 height 15
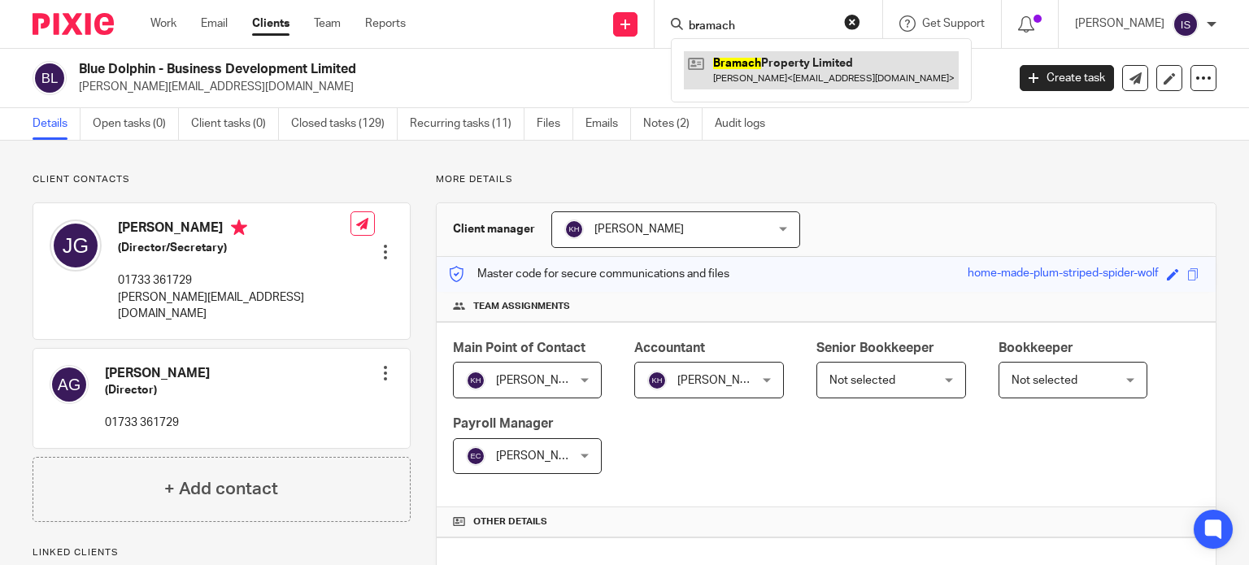
type input "bramach"
click at [843, 72] on link at bounding box center [821, 69] width 275 height 37
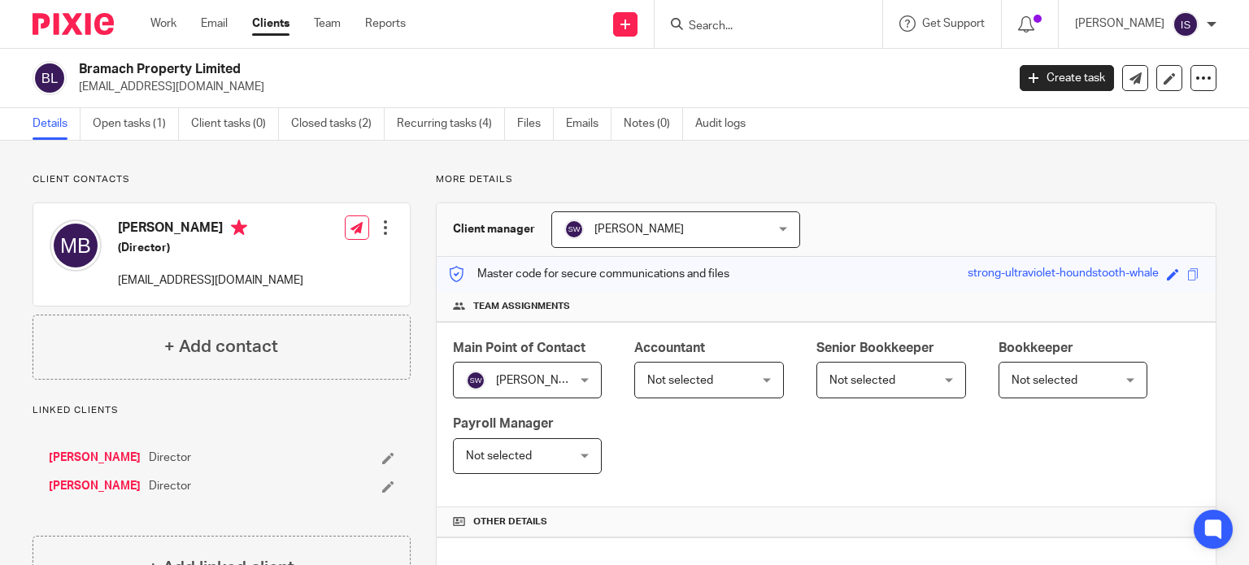
click at [731, 381] on span "Not selected" at bounding box center [701, 380] width 108 height 34
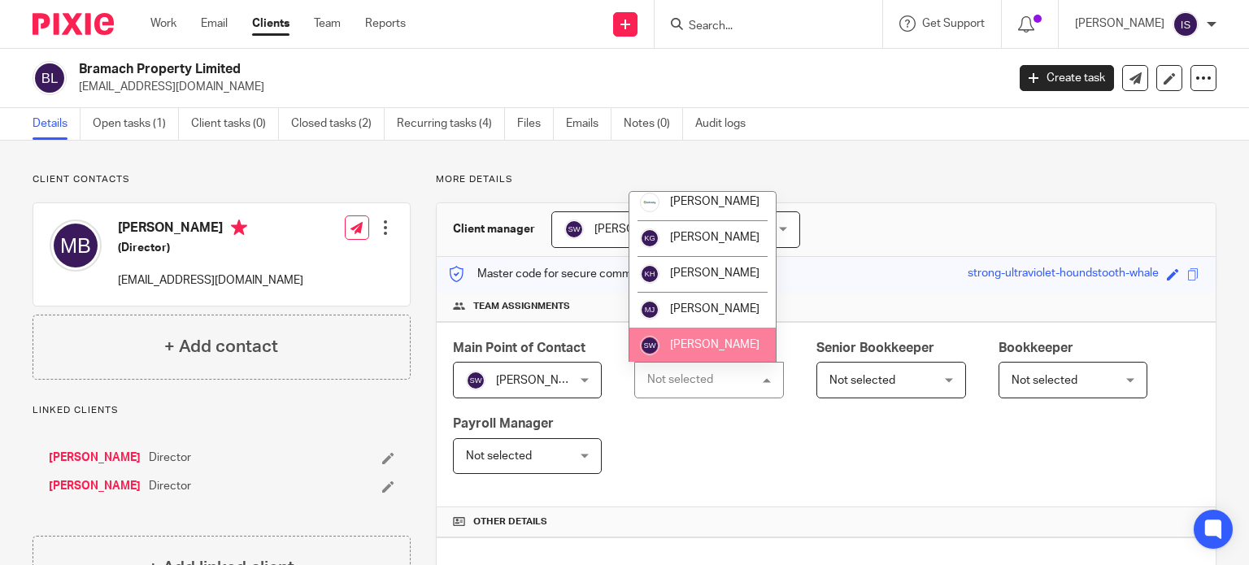
scroll to position [273, 0]
click at [709, 332] on li "[PERSON_NAME]" at bounding box center [703, 344] width 146 height 36
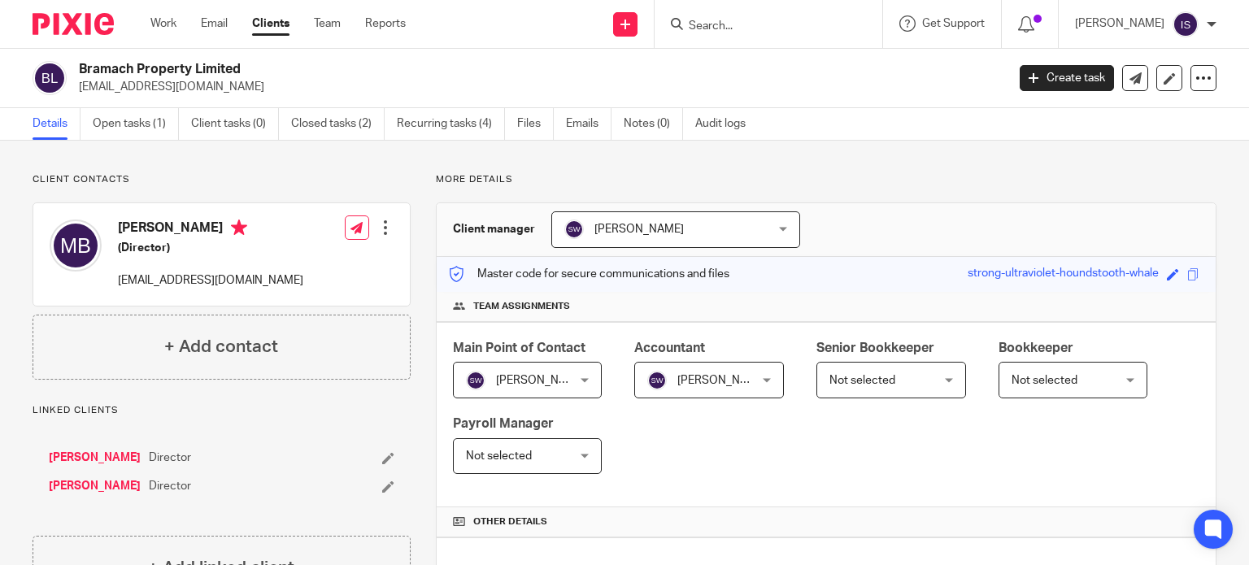
click at [784, 20] on input "Search" at bounding box center [760, 27] width 146 height 15
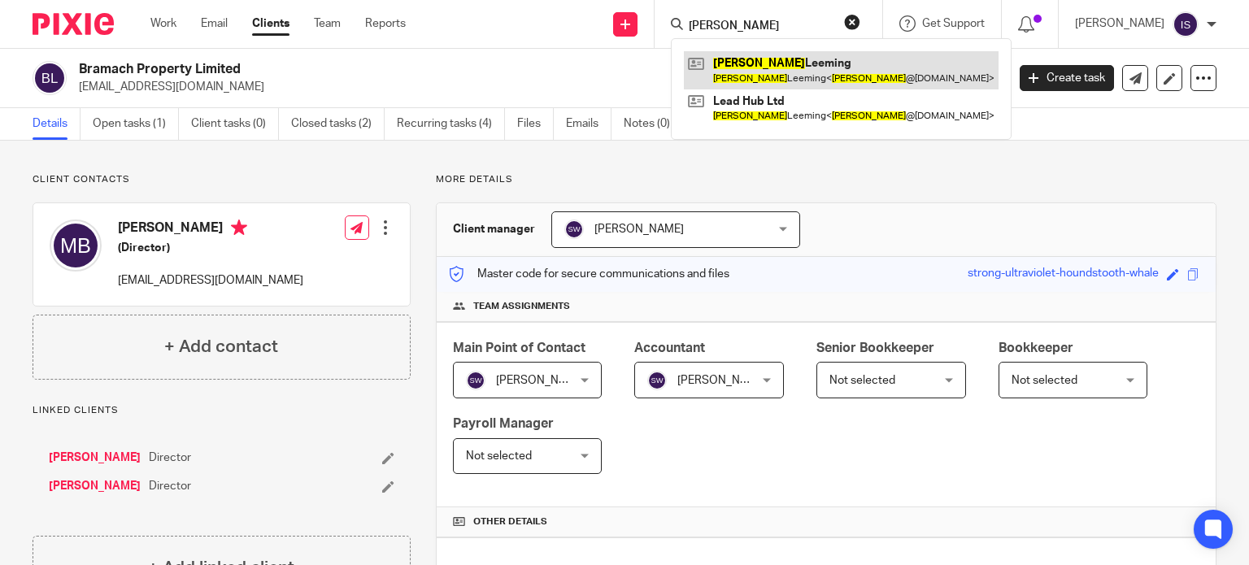
type input "brandom"
click at [823, 71] on link at bounding box center [841, 69] width 315 height 37
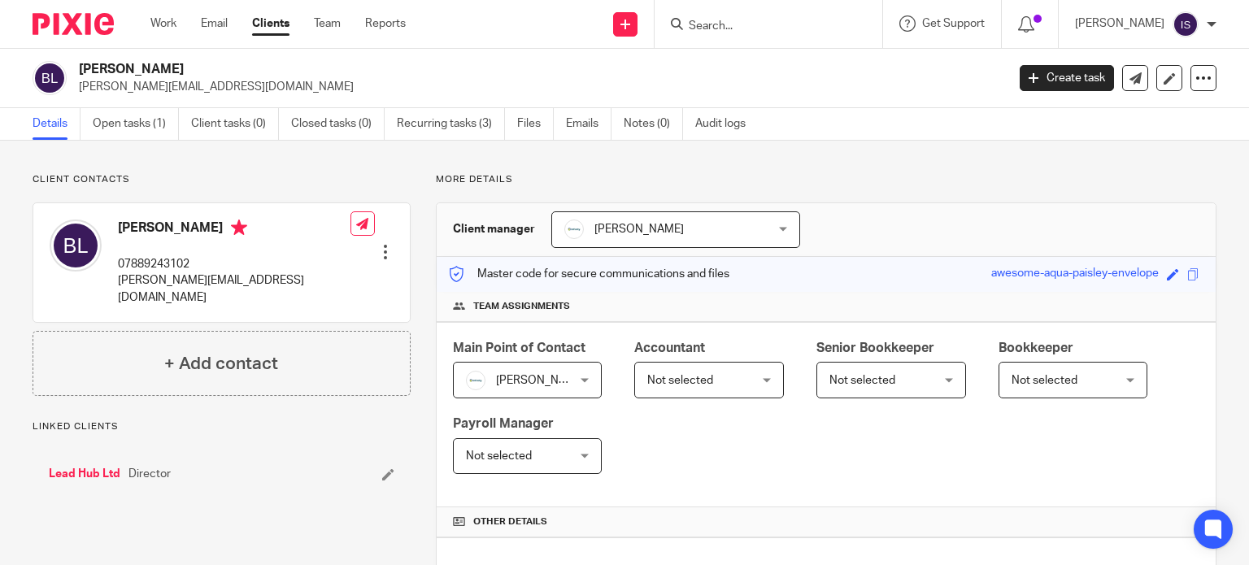
click at [713, 369] on span "Not selected" at bounding box center [701, 380] width 108 height 34
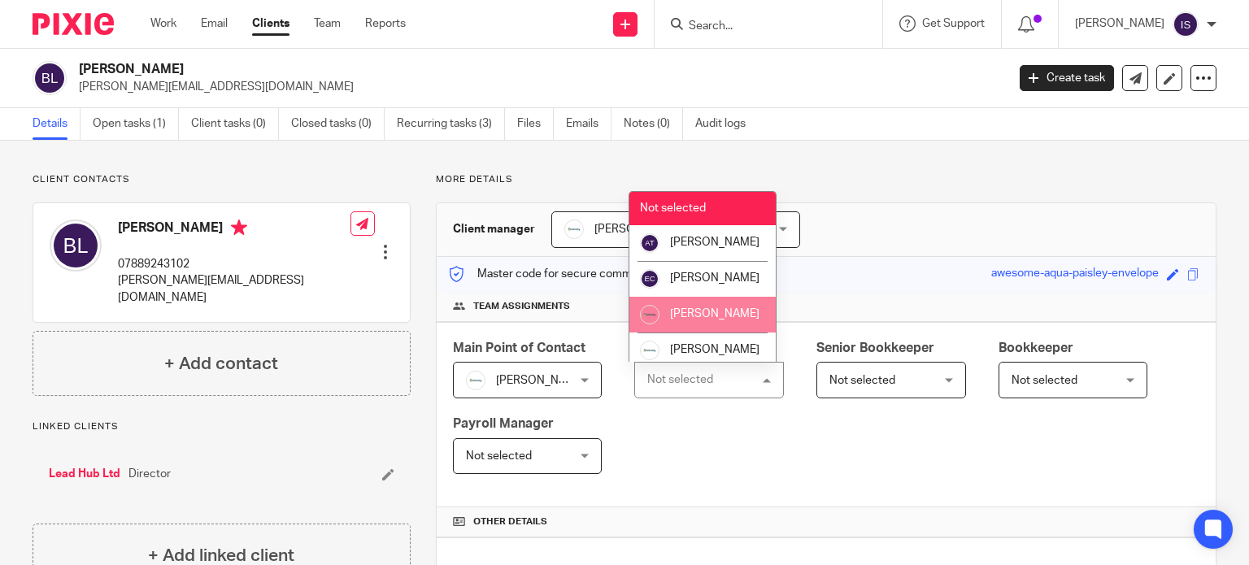
click at [694, 319] on li "[PERSON_NAME]" at bounding box center [703, 315] width 146 height 36
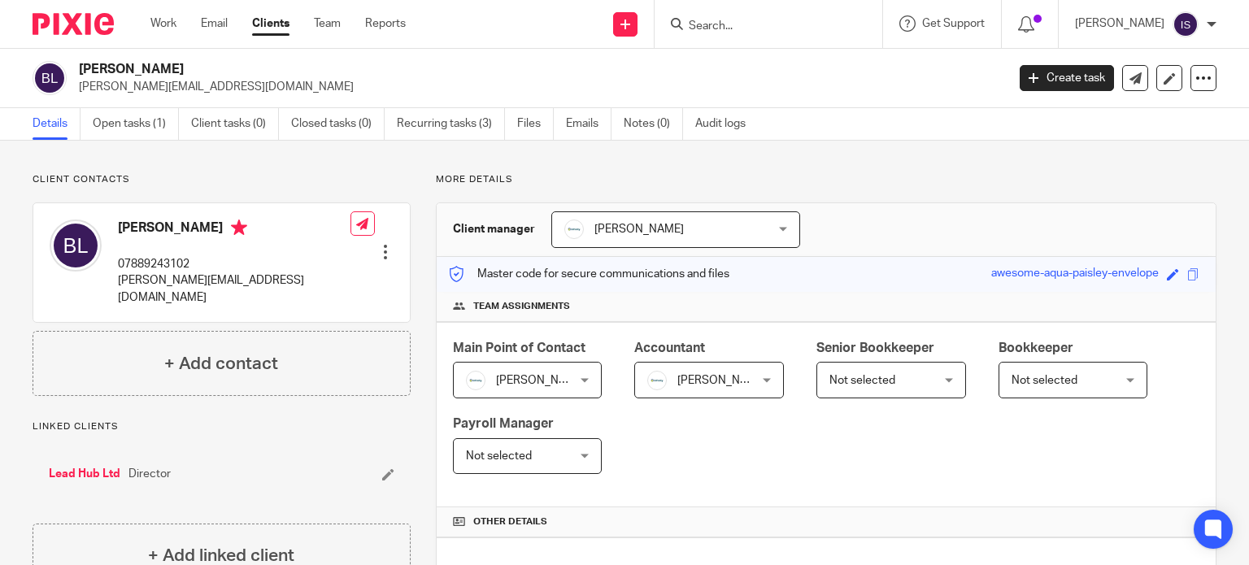
click at [732, 25] on input "Search" at bounding box center [760, 27] width 146 height 15
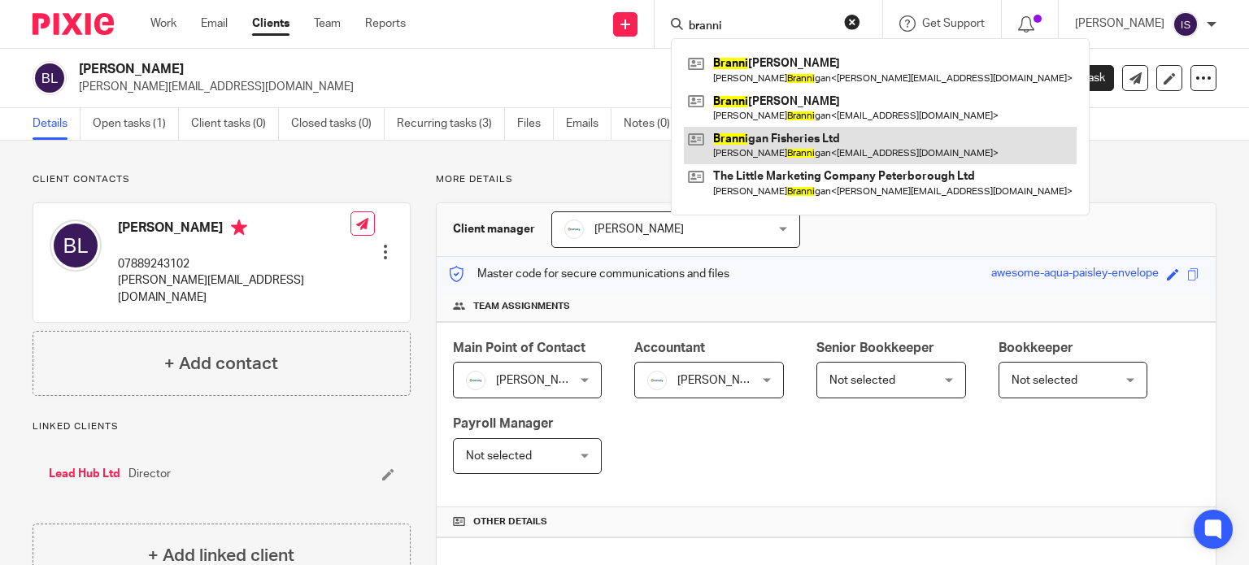
type input "branni"
click at [828, 149] on link at bounding box center [880, 145] width 393 height 37
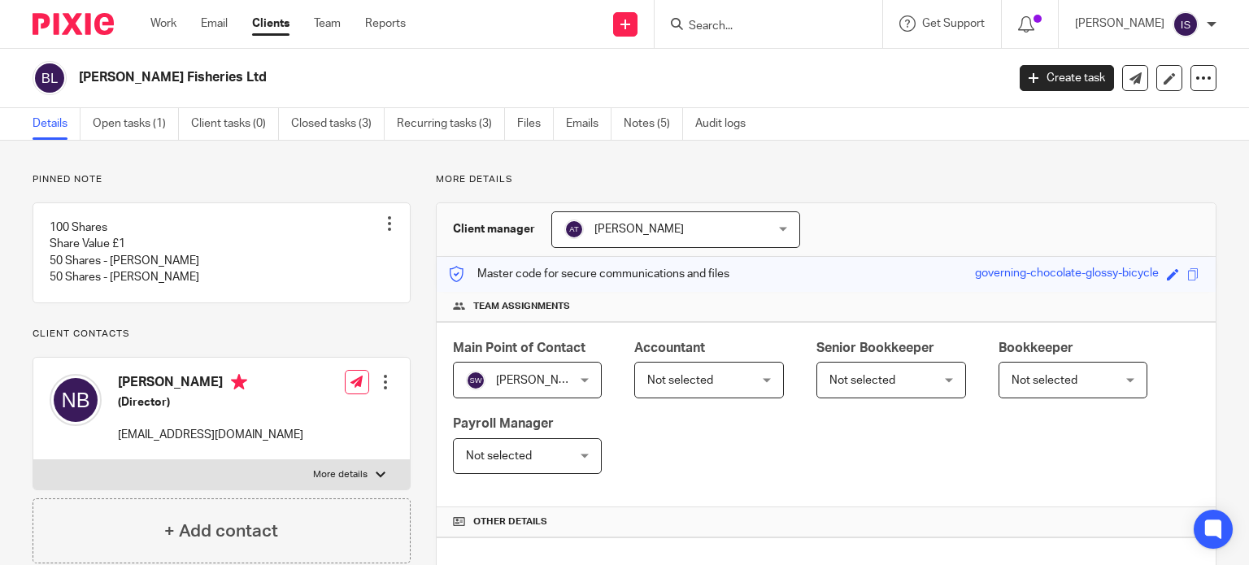
click at [741, 386] on span "Not selected" at bounding box center [701, 380] width 108 height 34
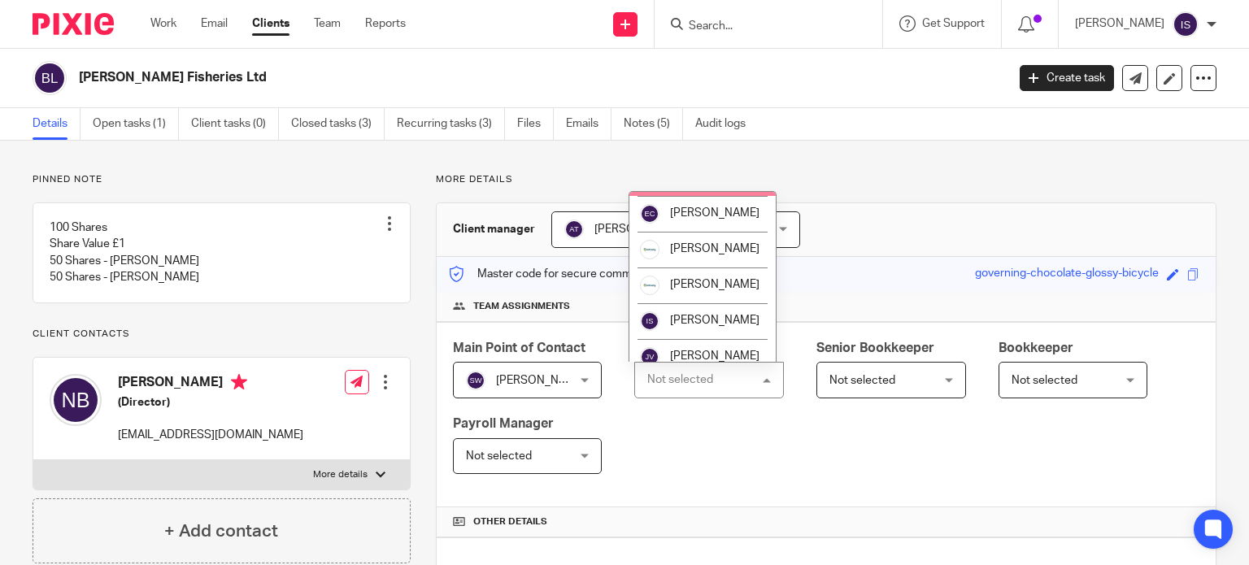
scroll to position [273, 0]
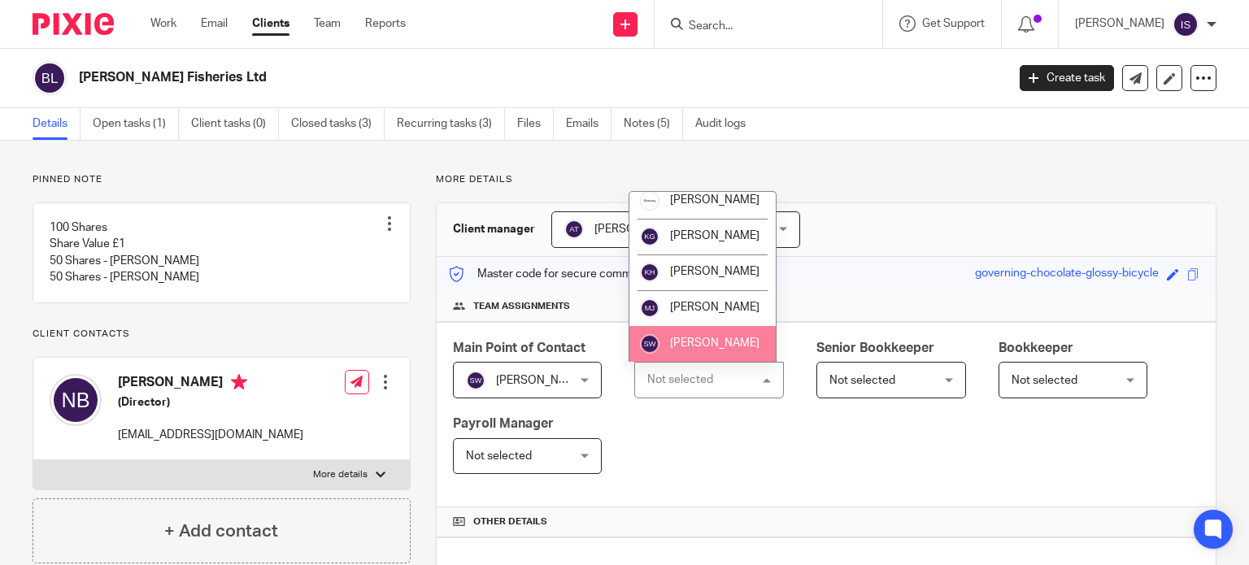
click at [708, 330] on li "[PERSON_NAME]" at bounding box center [703, 344] width 146 height 36
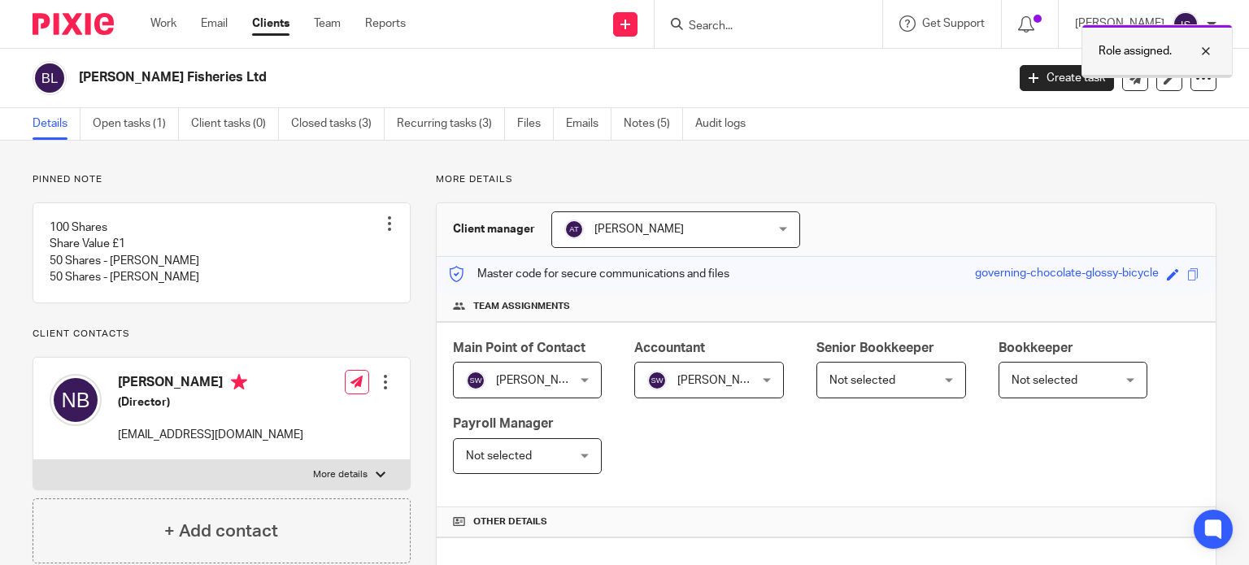
click at [1214, 54] on div at bounding box center [1194, 51] width 44 height 20
click at [748, 17] on form at bounding box center [773, 24] width 173 height 20
click at [755, 32] on input "Search" at bounding box center [760, 27] width 146 height 15
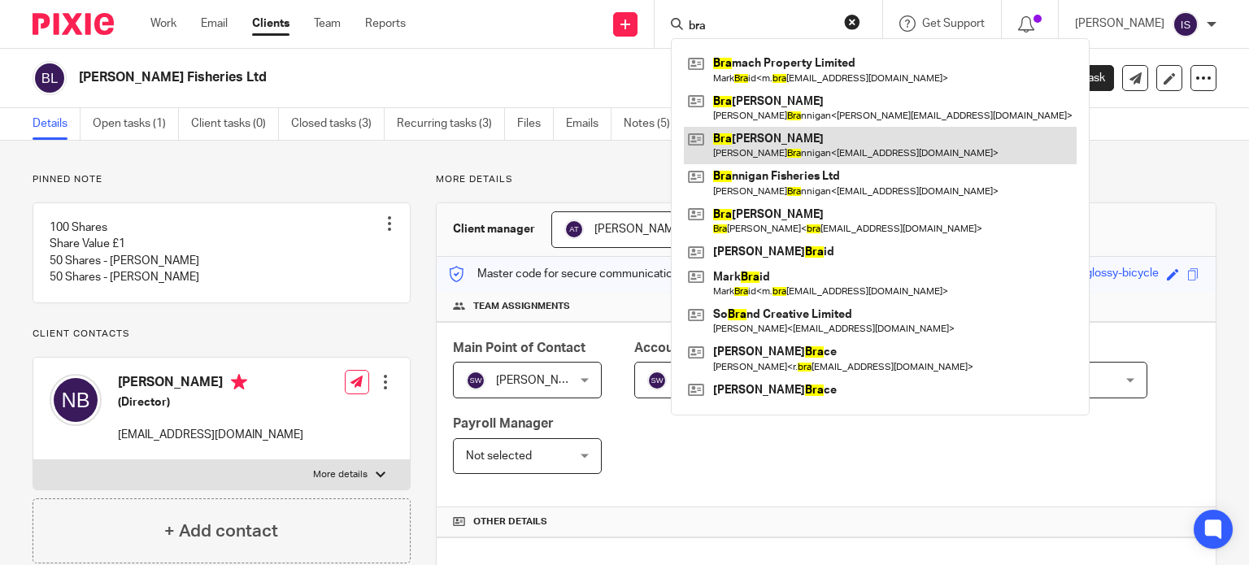
type input "bra"
click at [817, 142] on link at bounding box center [880, 145] width 393 height 37
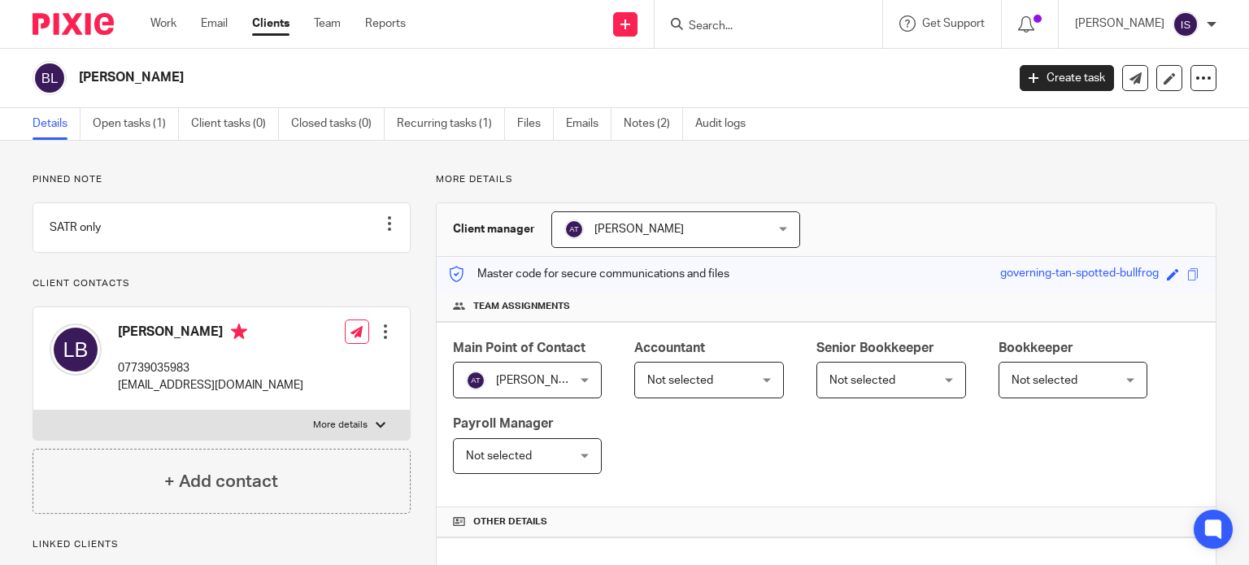
click at [699, 366] on span "Not selected" at bounding box center [701, 380] width 108 height 34
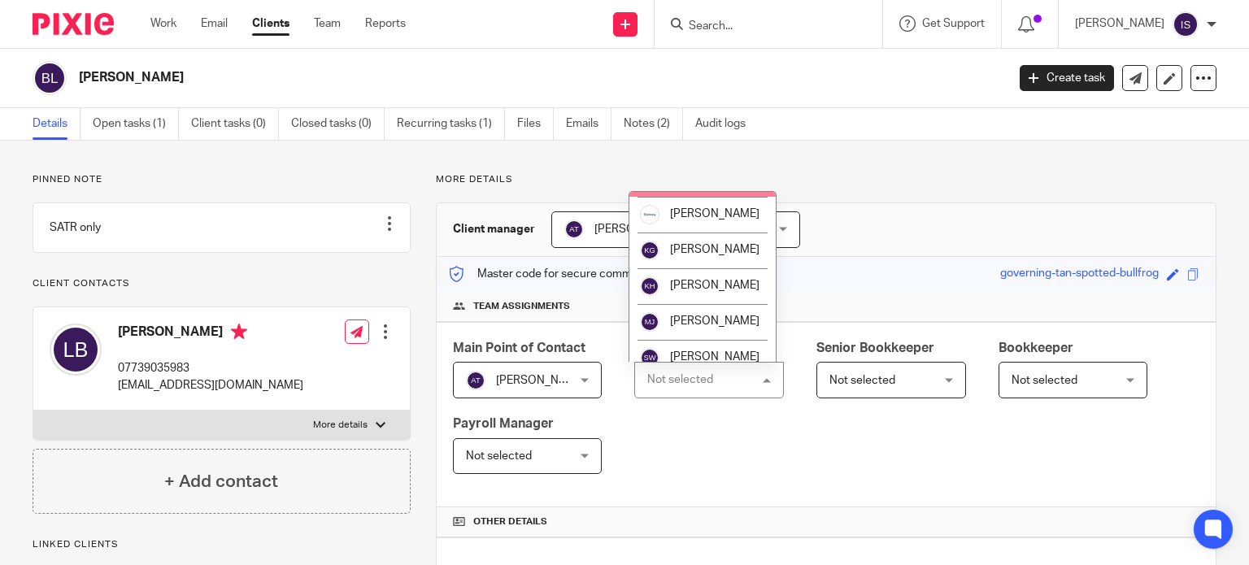
scroll to position [273, 0]
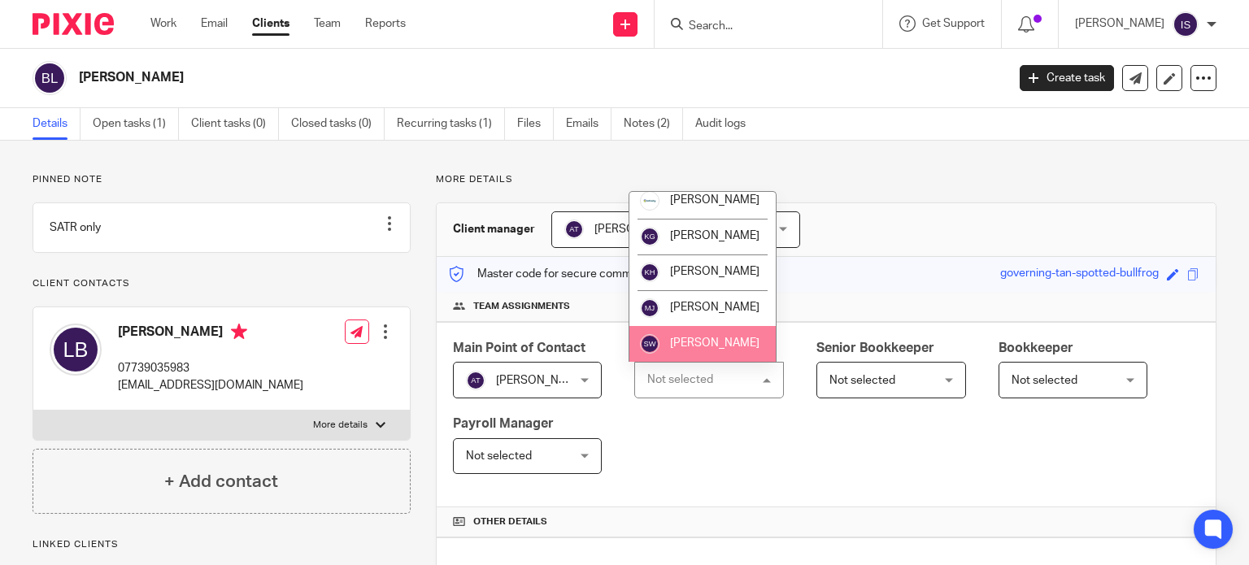
click at [706, 341] on span "[PERSON_NAME]" at bounding box center [714, 343] width 89 height 11
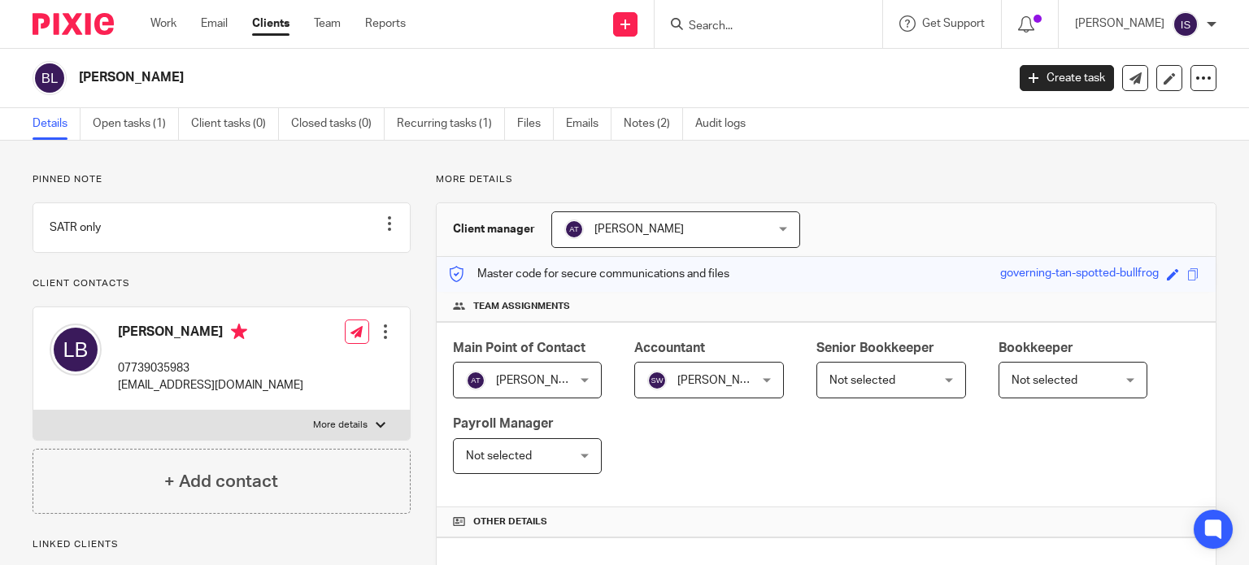
click at [732, 31] on div "Role assigned." at bounding box center [929, 47] width 608 height 62
click at [732, 31] on input "Search" at bounding box center [760, 27] width 146 height 15
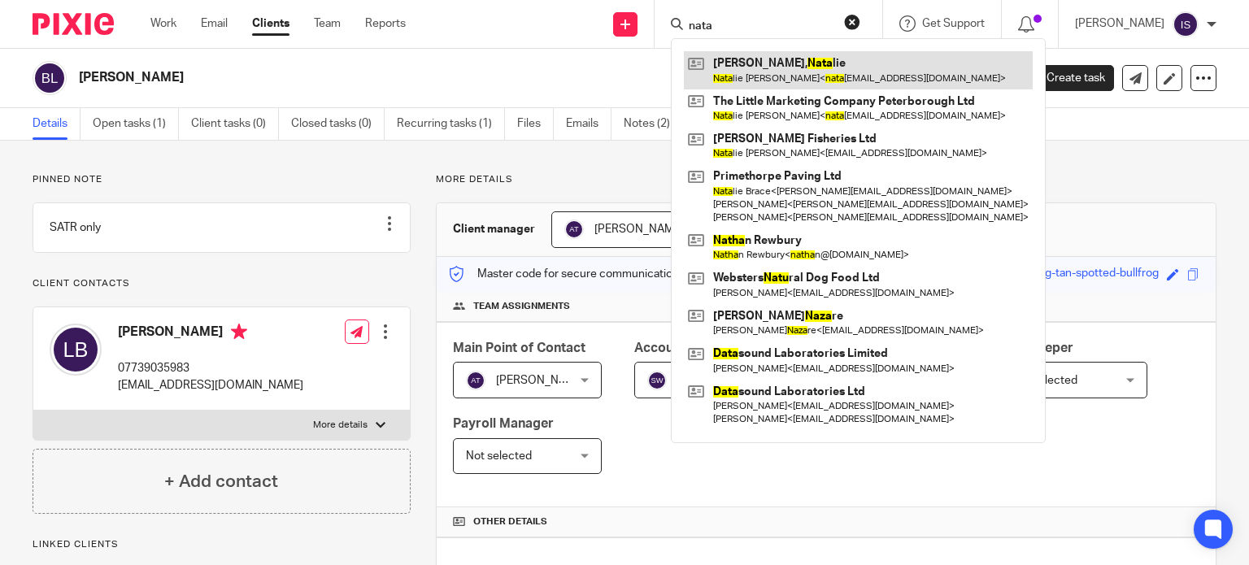
type input "nata"
click at [768, 74] on link at bounding box center [858, 69] width 349 height 37
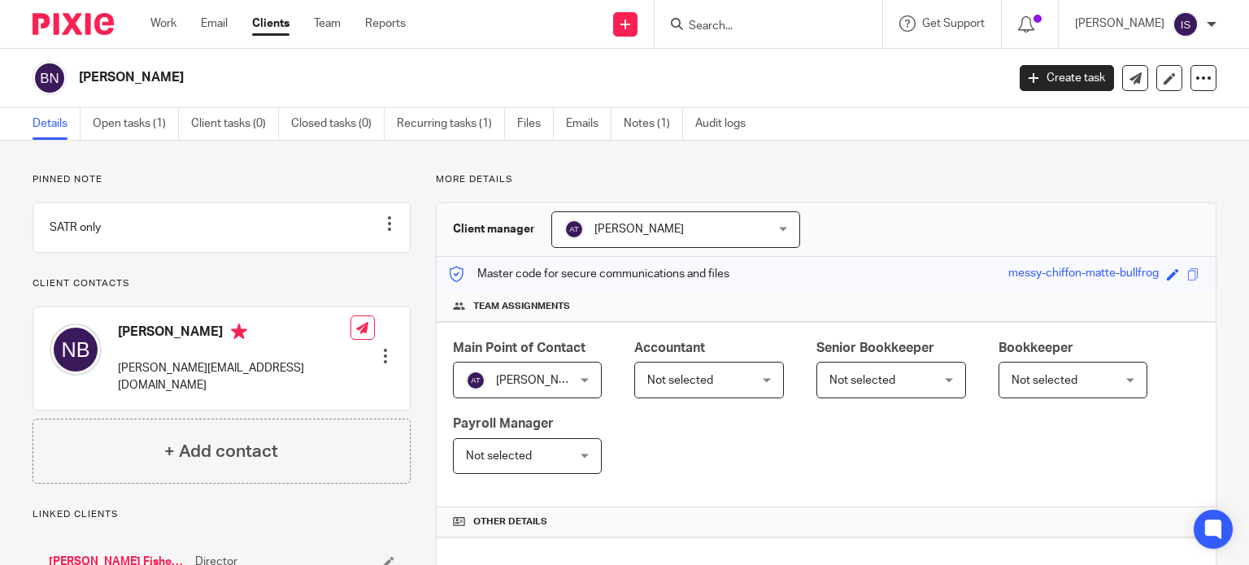
click at [713, 379] on span "Not selected" at bounding box center [701, 380] width 108 height 34
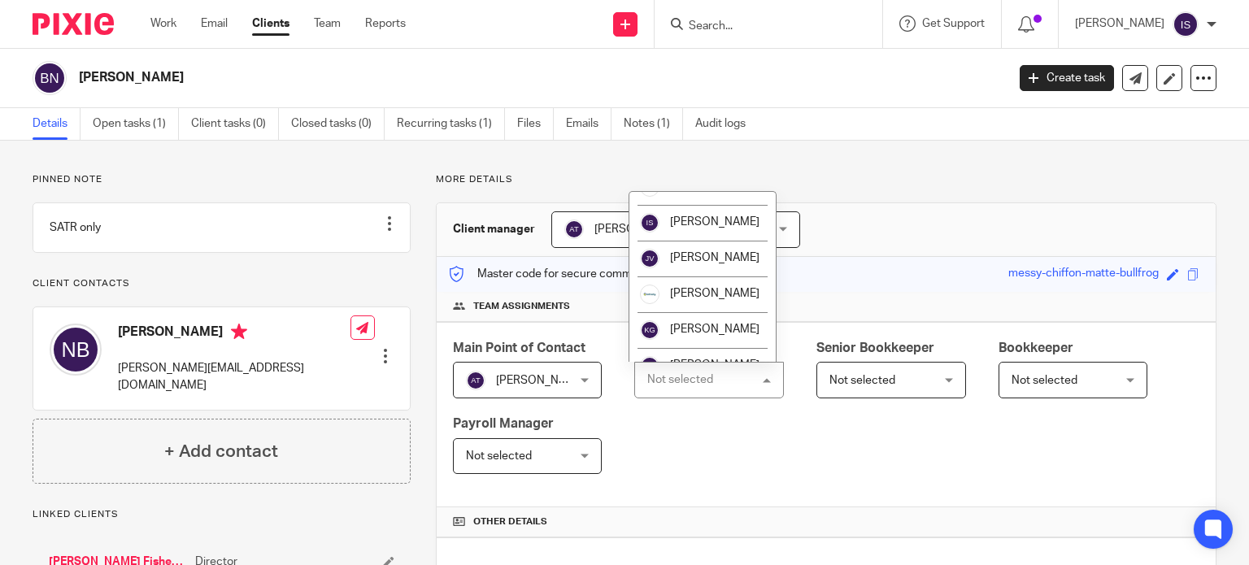
scroll to position [273, 0]
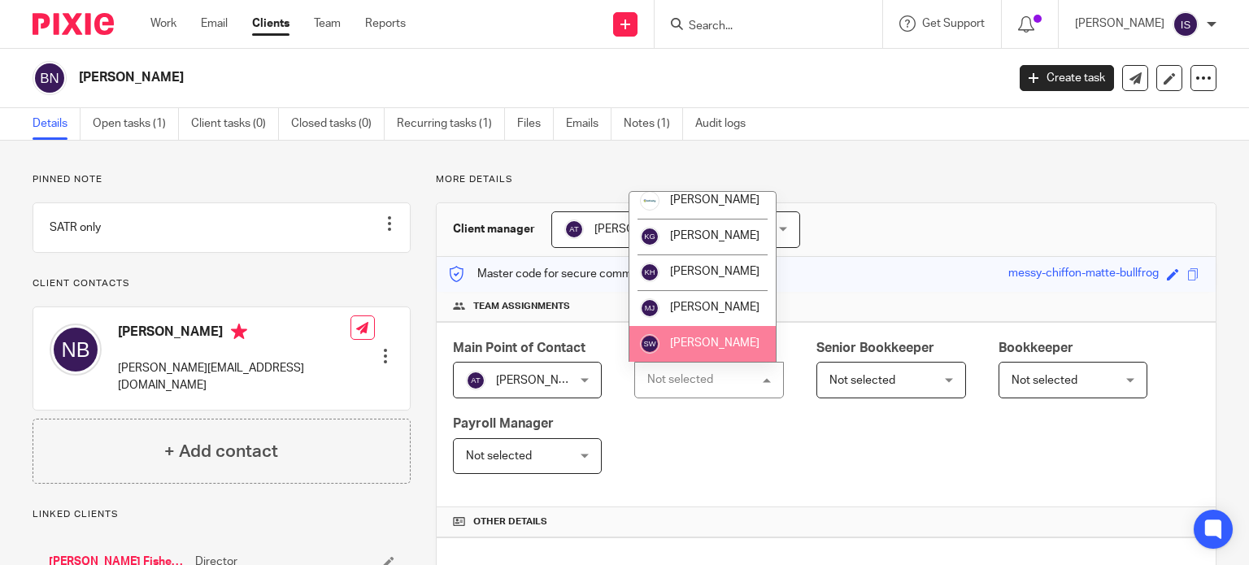
click at [725, 332] on li "[PERSON_NAME]" at bounding box center [703, 344] width 146 height 36
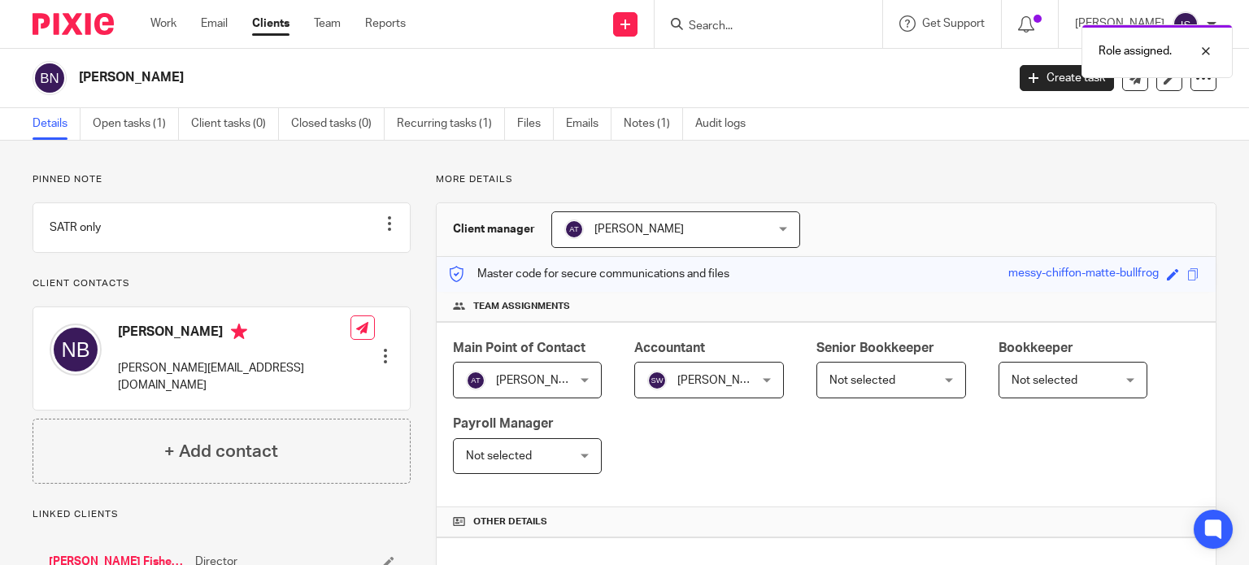
click at [747, 22] on div "Role assigned." at bounding box center [929, 47] width 608 height 62
click at [741, 20] on input "Search" at bounding box center [760, 27] width 146 height 15
click at [741, 16] on form at bounding box center [773, 24] width 173 height 20
click at [743, 34] on div at bounding box center [769, 24] width 228 height 48
click at [737, 17] on form at bounding box center [773, 24] width 173 height 20
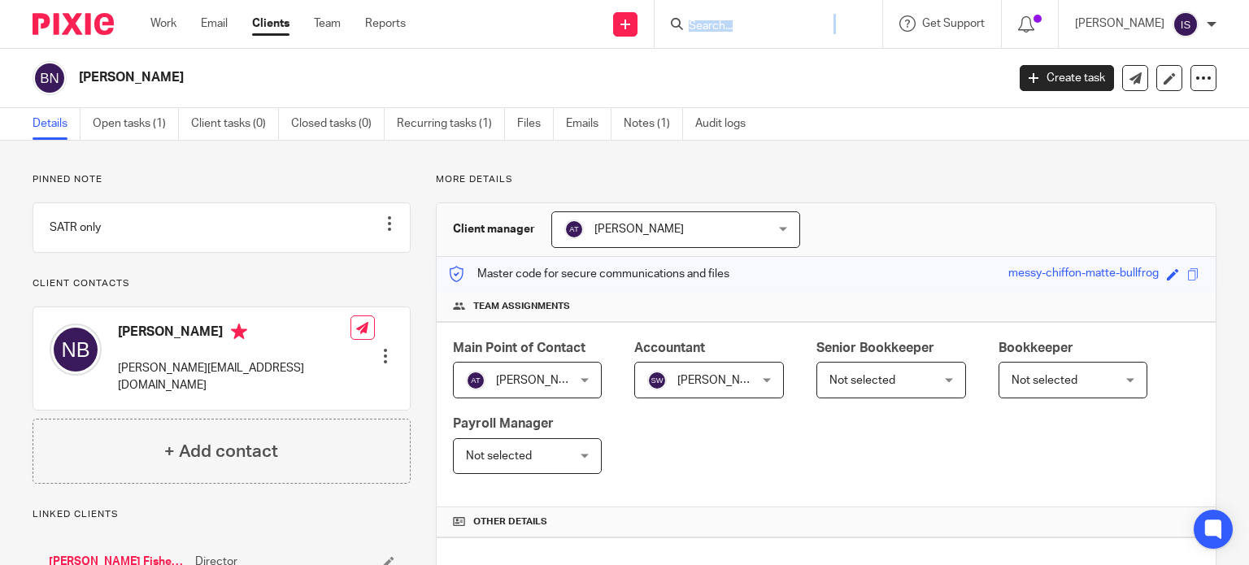
click at [736, 18] on form at bounding box center [773, 24] width 173 height 20
click at [734, 21] on input "Search" at bounding box center [760, 27] width 146 height 15
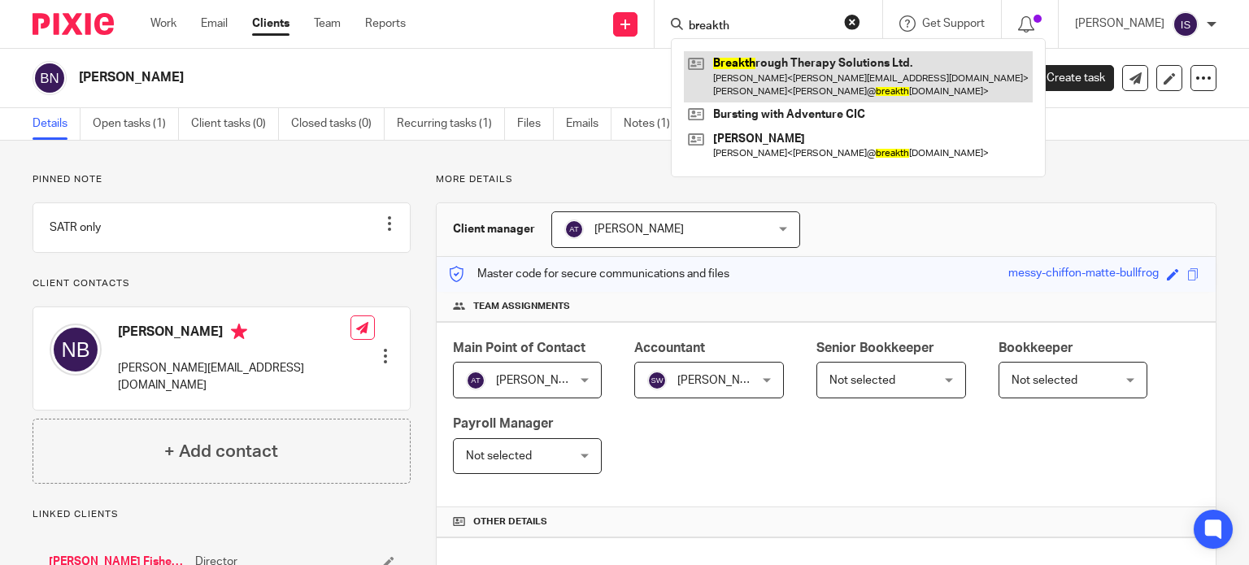
type input "breakth"
click at [820, 84] on link at bounding box center [858, 76] width 349 height 50
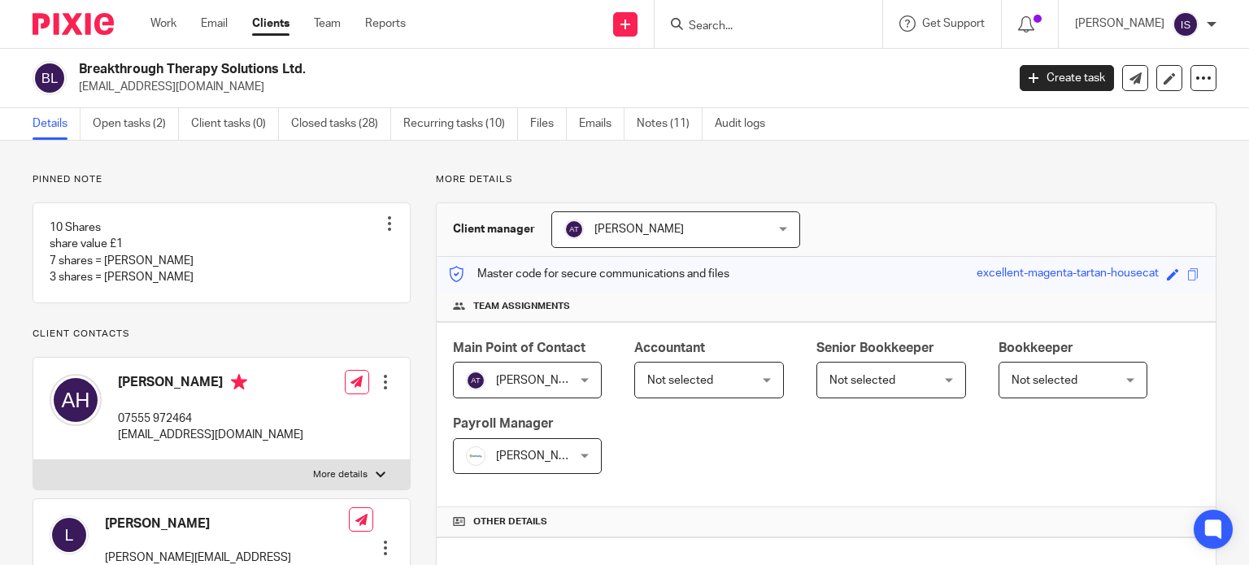
click at [722, 376] on span "Not selected" at bounding box center [701, 380] width 108 height 34
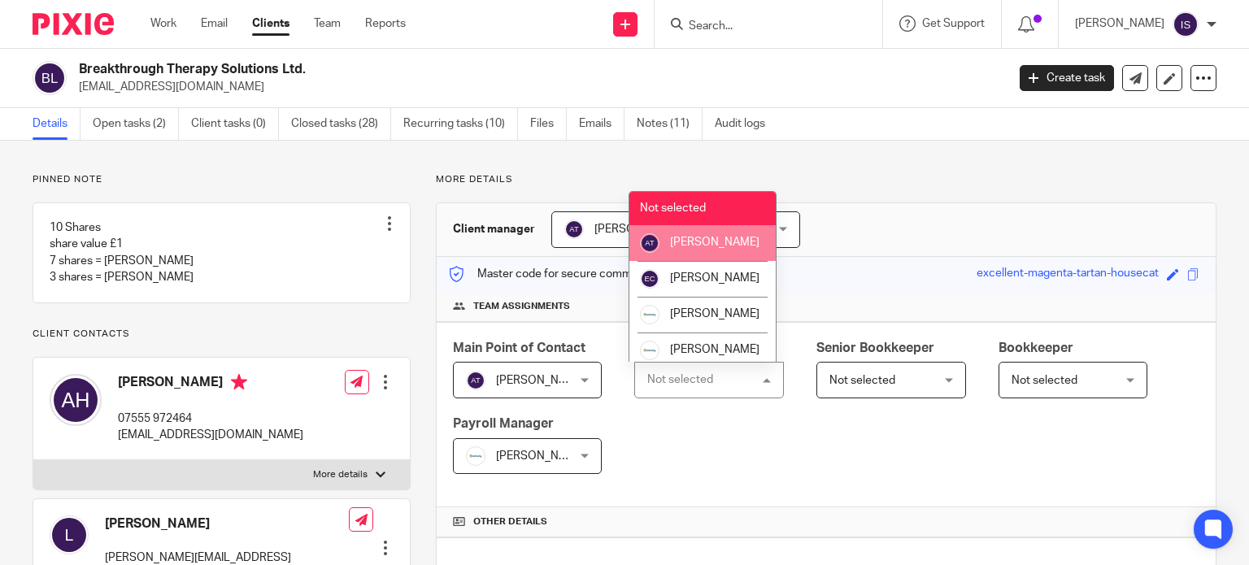
click at [720, 261] on li "[PERSON_NAME]" at bounding box center [703, 243] width 146 height 36
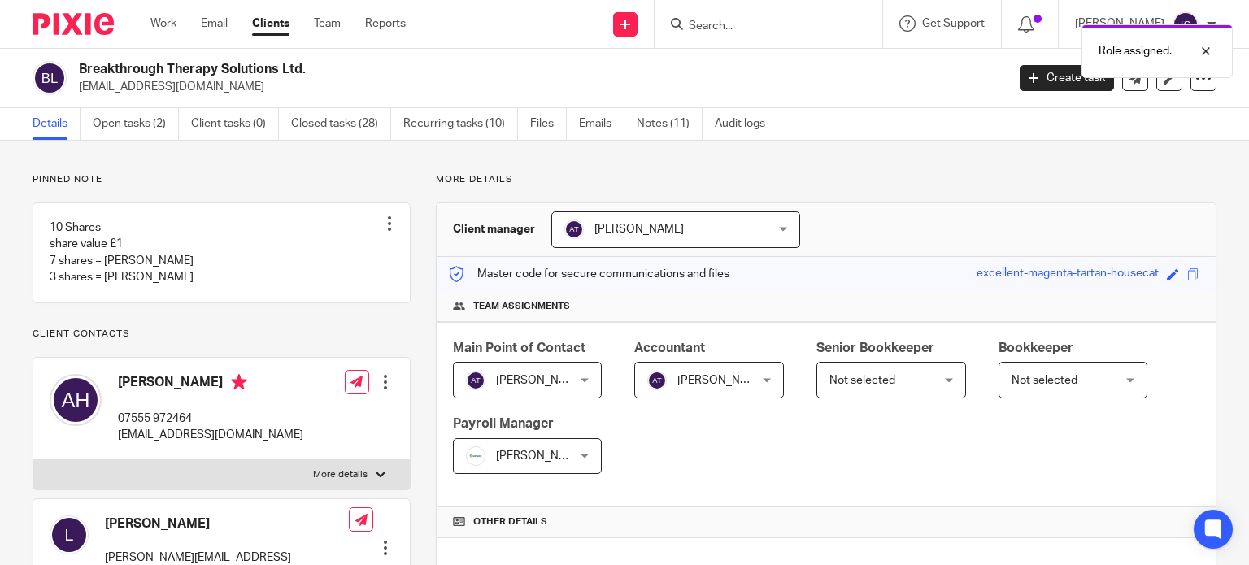
click at [1083, 373] on span "Not selected" at bounding box center [1066, 380] width 108 height 34
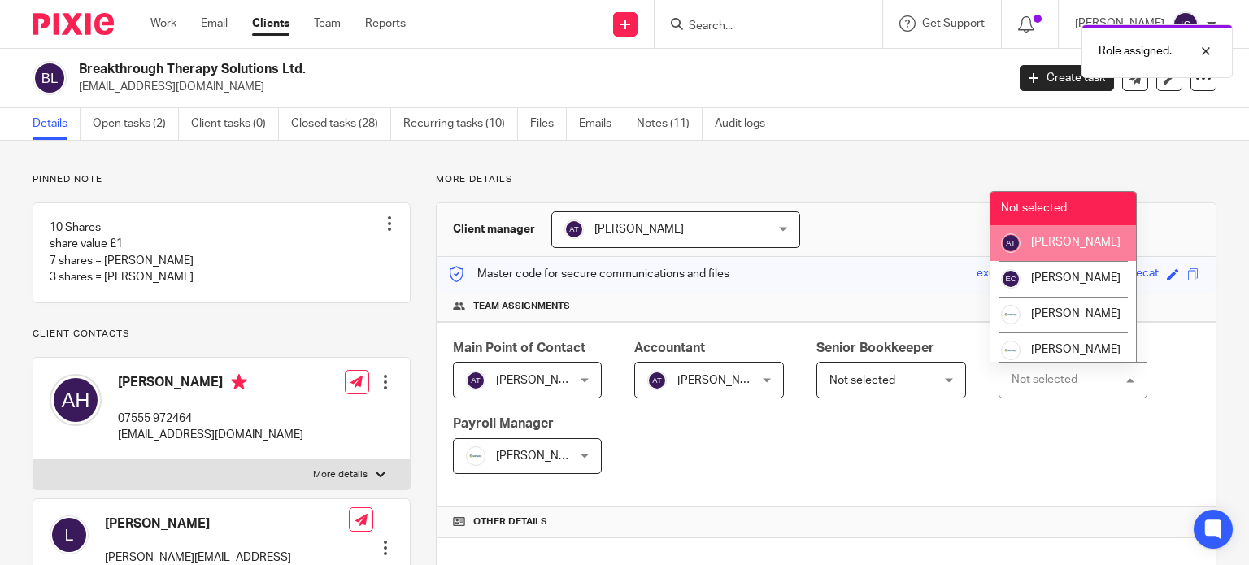
click at [1059, 259] on li "[PERSON_NAME]" at bounding box center [1064, 243] width 146 height 36
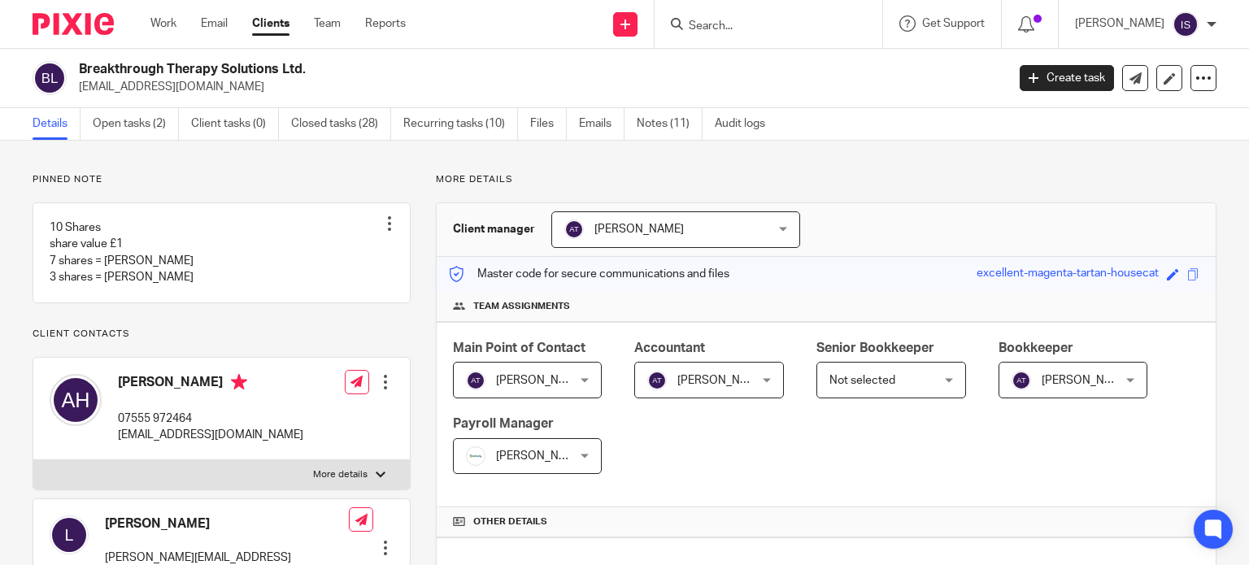
click at [734, 24] on input "Search" at bounding box center [760, 27] width 146 height 15
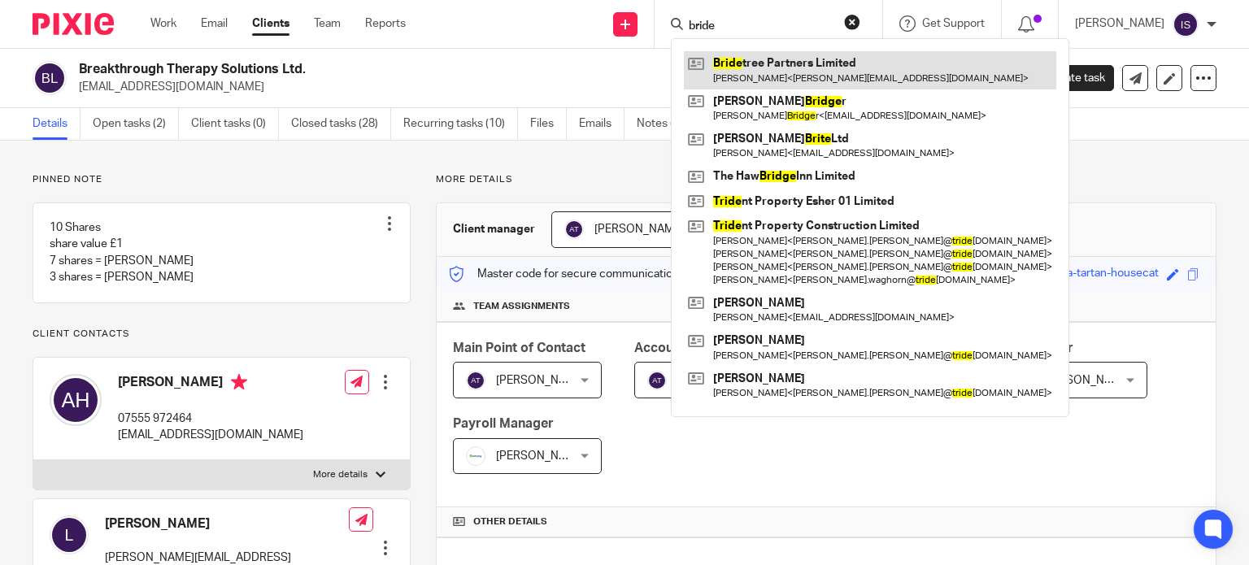
type input "bride"
click at [758, 83] on link at bounding box center [870, 69] width 373 height 37
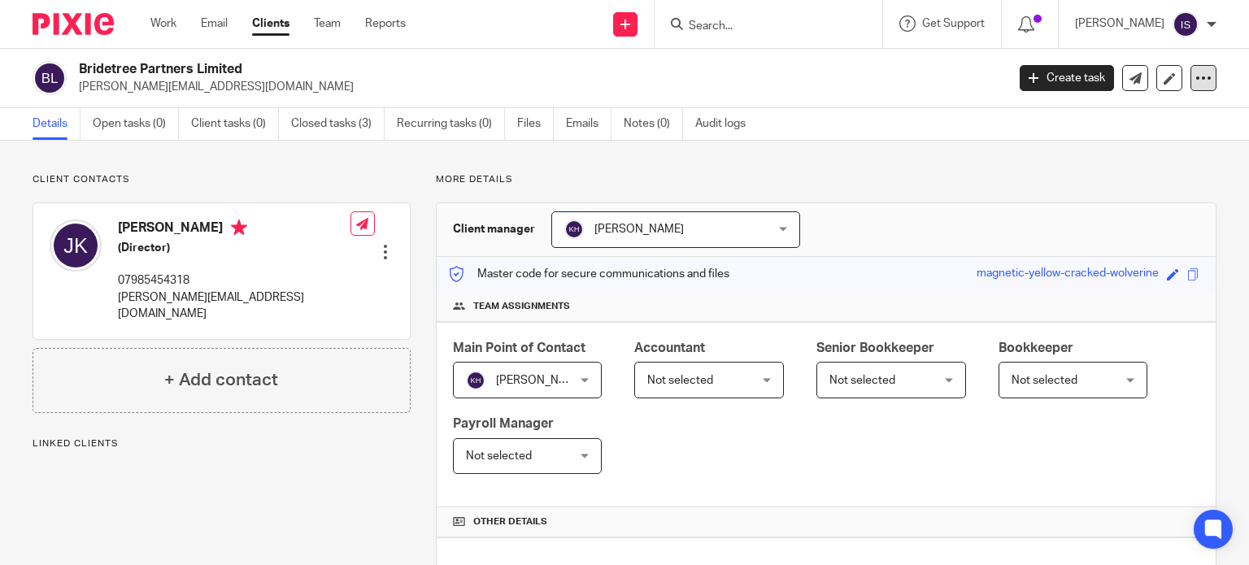
click at [1191, 89] on div at bounding box center [1204, 78] width 26 height 26
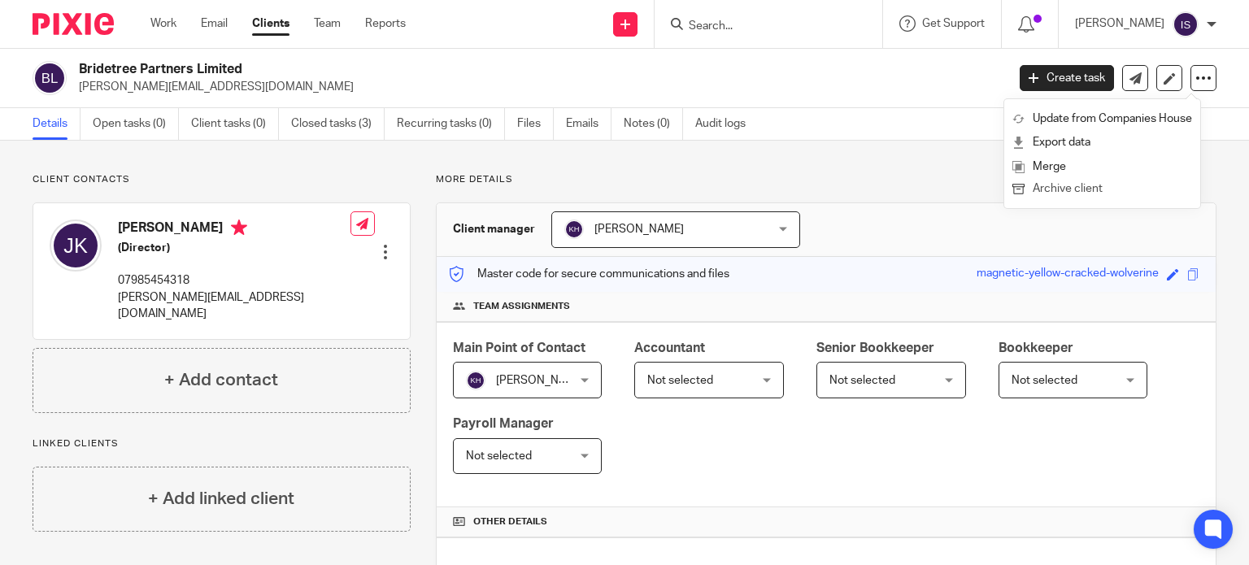
click at [1091, 191] on button "Archive client" at bounding box center [1103, 189] width 180 height 21
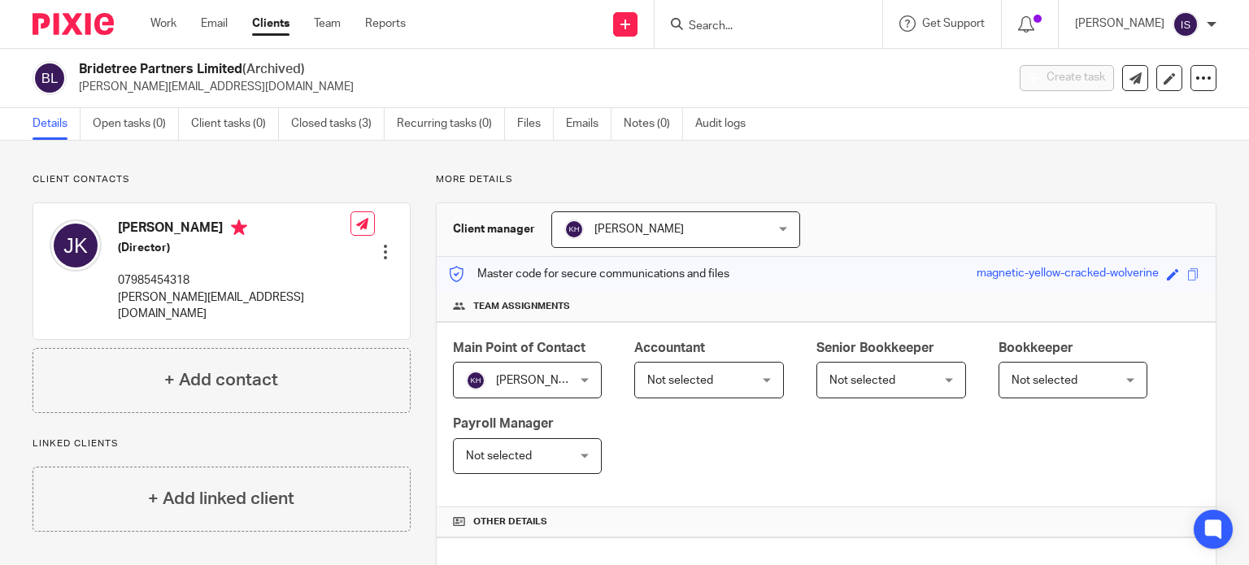
click at [769, 22] on input "Search" at bounding box center [760, 27] width 146 height 15
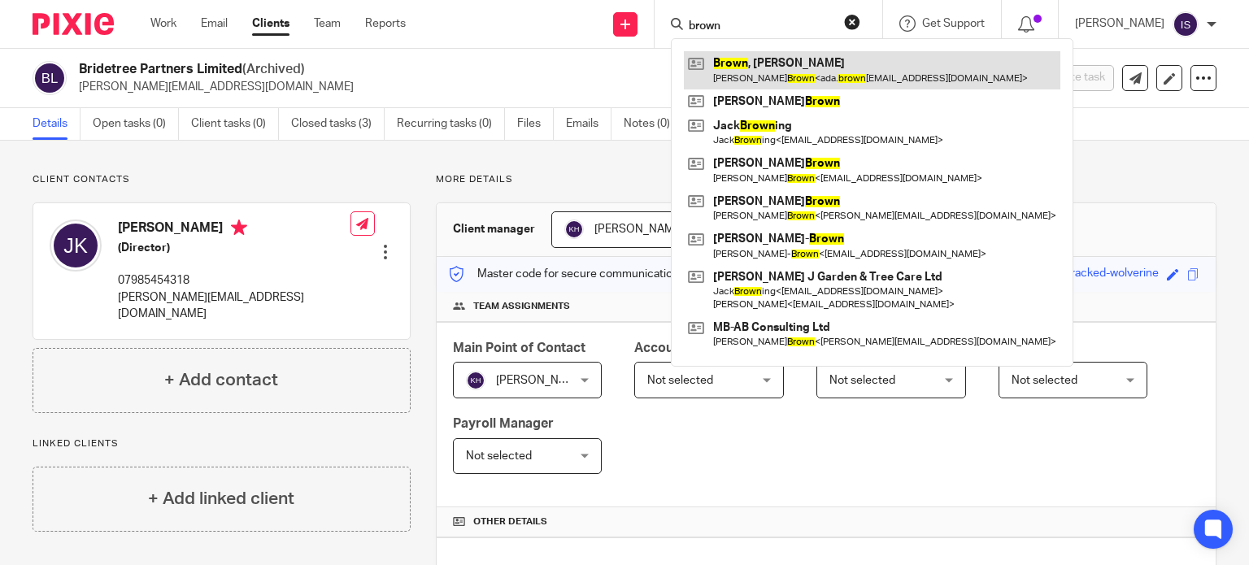
type input "brown"
click at [745, 75] on link at bounding box center [872, 69] width 377 height 37
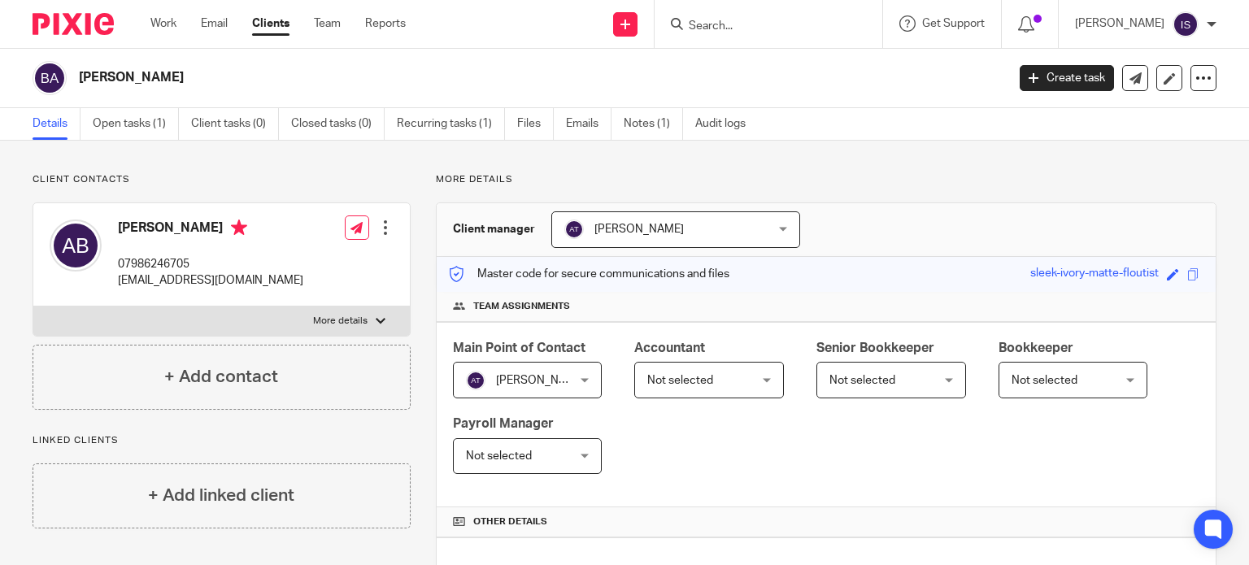
click at [709, 387] on span "Not selected" at bounding box center [701, 380] width 108 height 34
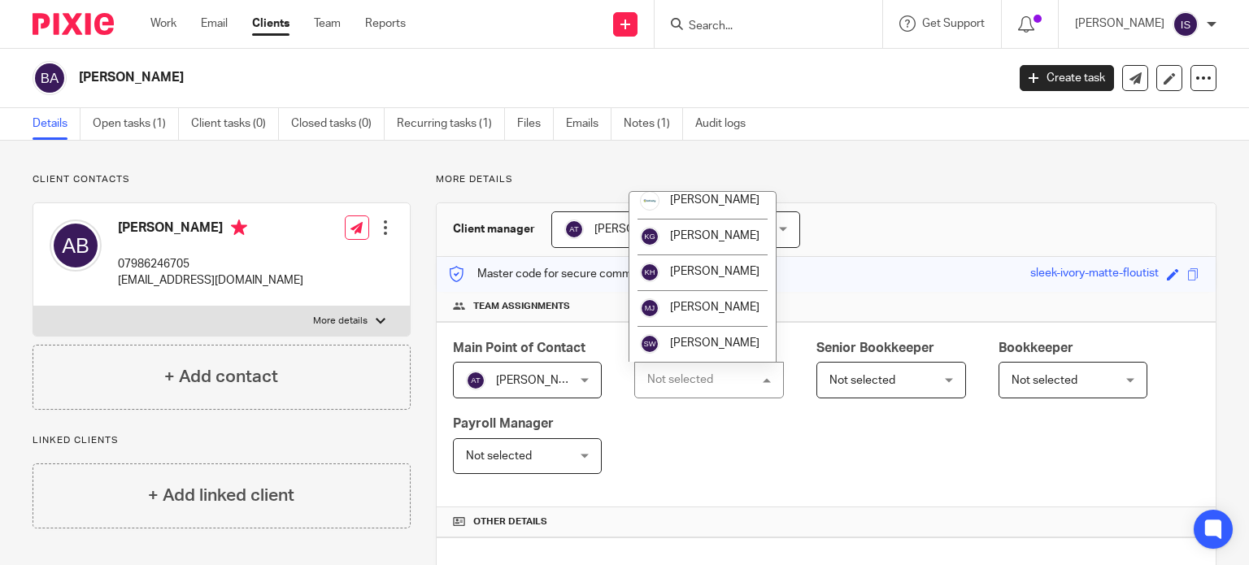
scroll to position [273, 0]
click at [706, 351] on li "[PERSON_NAME]" at bounding box center [703, 344] width 146 height 36
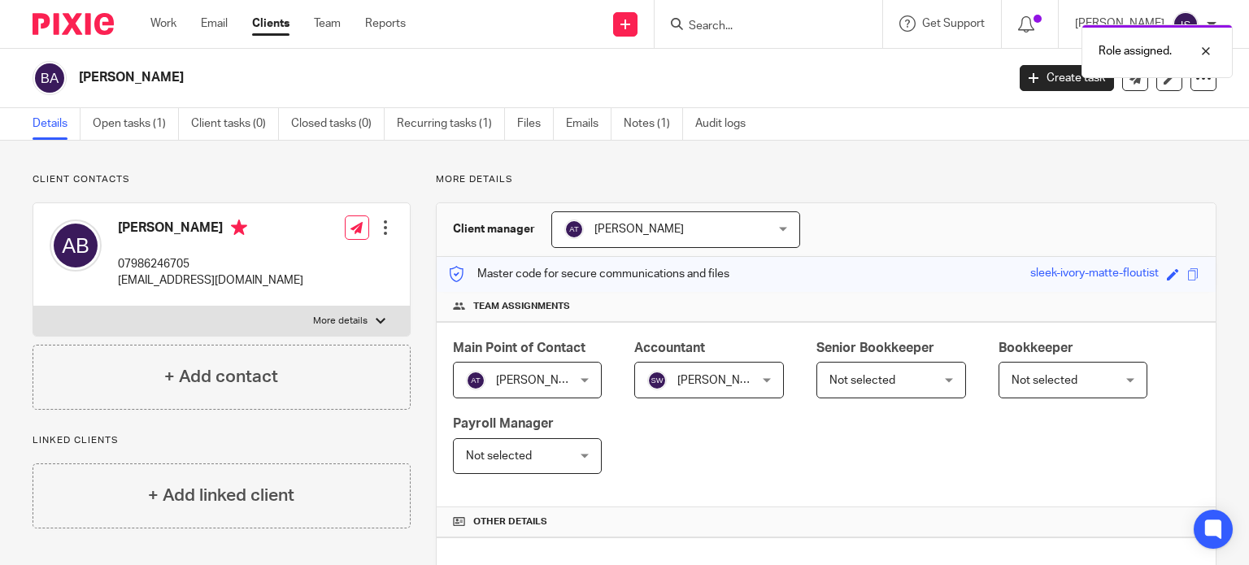
click at [741, 29] on div "Role assigned." at bounding box center [929, 47] width 608 height 62
click at [771, 33] on input "Search" at bounding box center [760, 27] width 146 height 15
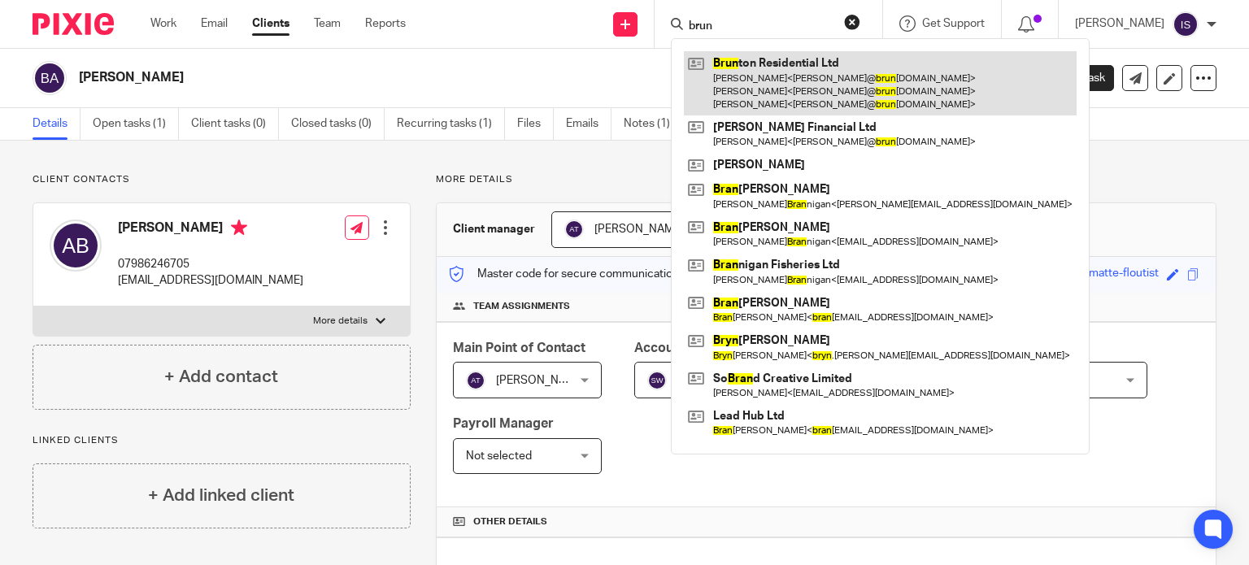
type input "brun"
click at [787, 75] on link at bounding box center [880, 83] width 393 height 64
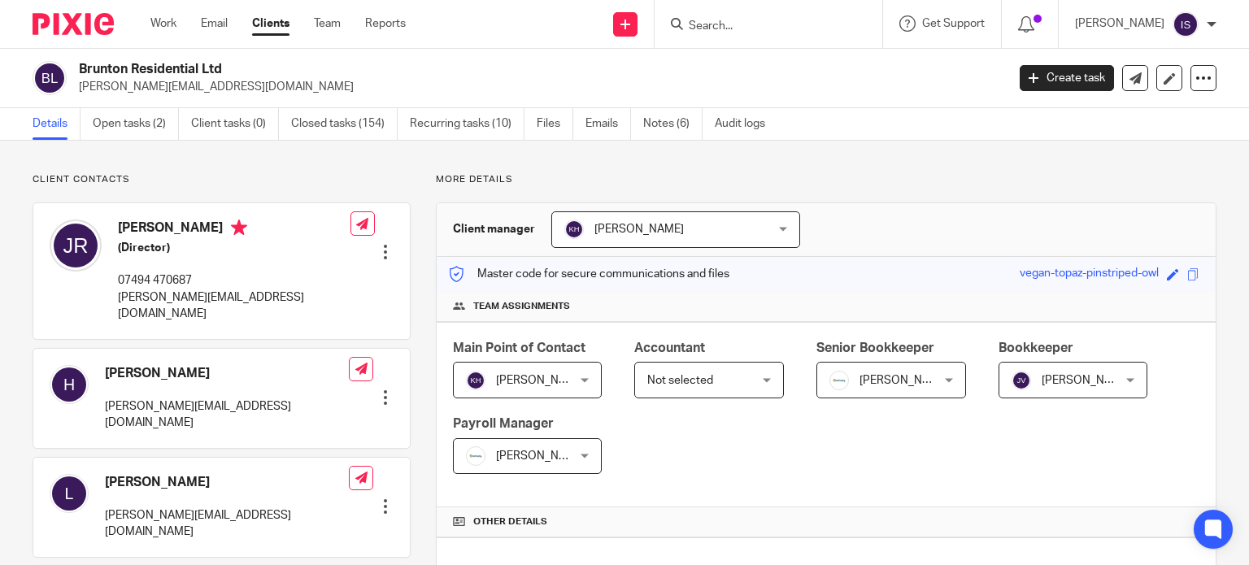
click at [732, 24] on input "Search" at bounding box center [760, 27] width 146 height 15
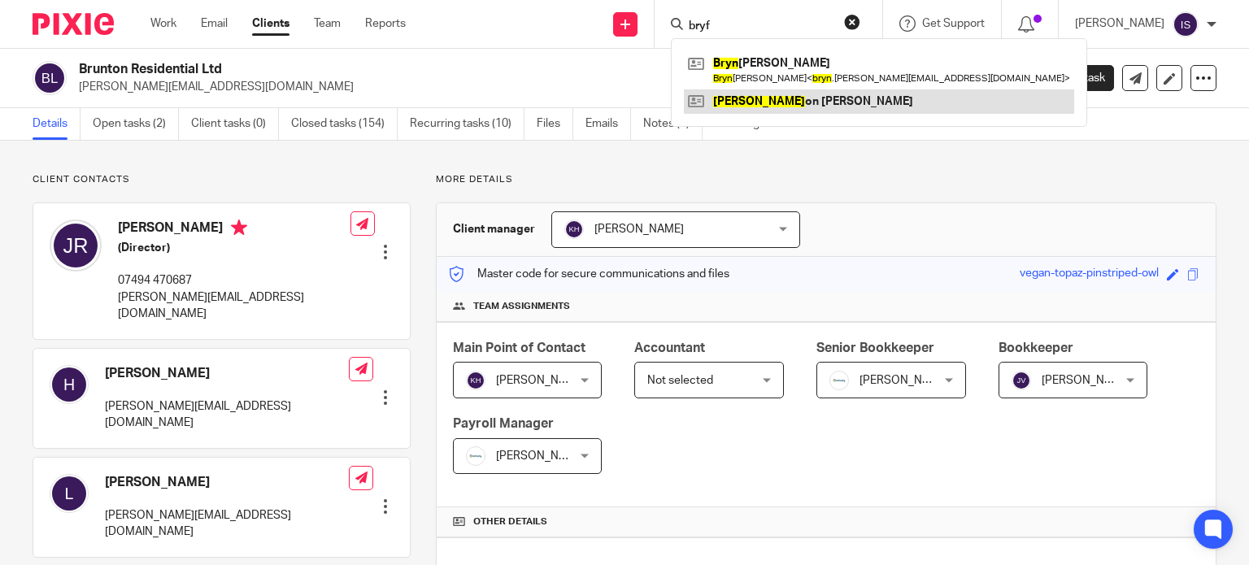
type input "bryf"
click at [787, 107] on link at bounding box center [879, 101] width 390 height 24
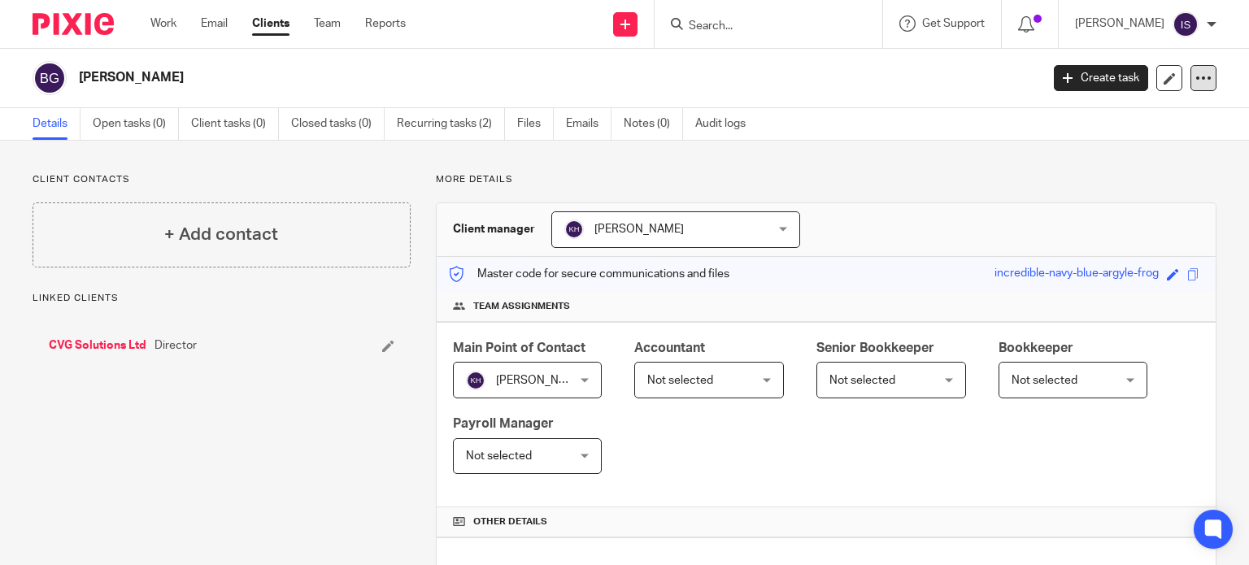
click at [1196, 78] on icon at bounding box center [1204, 78] width 16 height 16
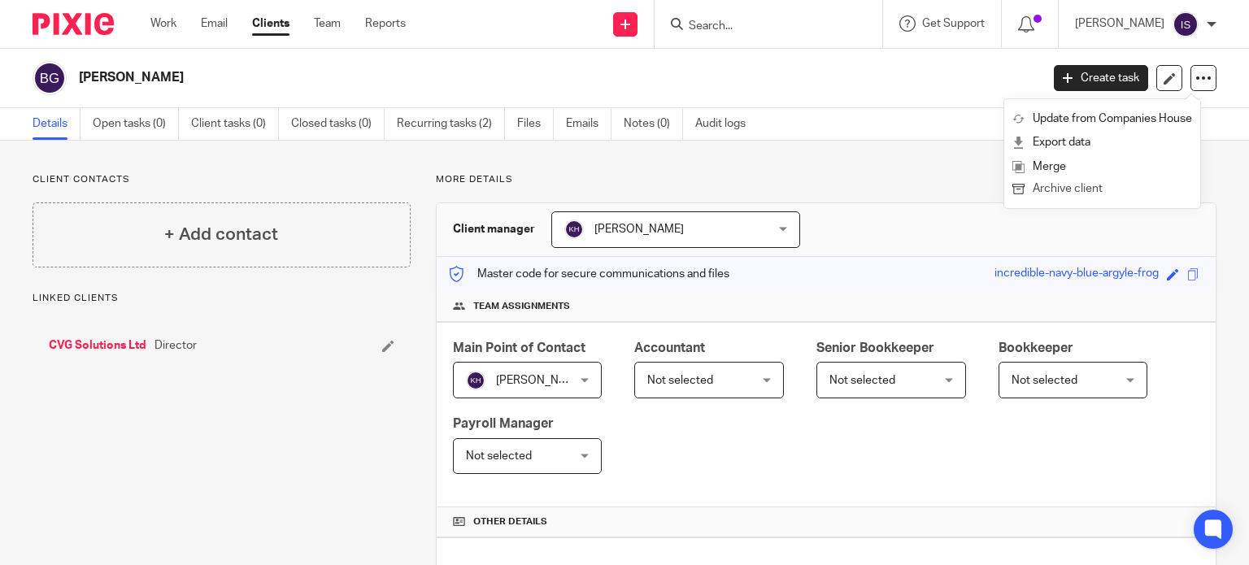
click at [1095, 194] on button "Archive client" at bounding box center [1103, 189] width 180 height 21
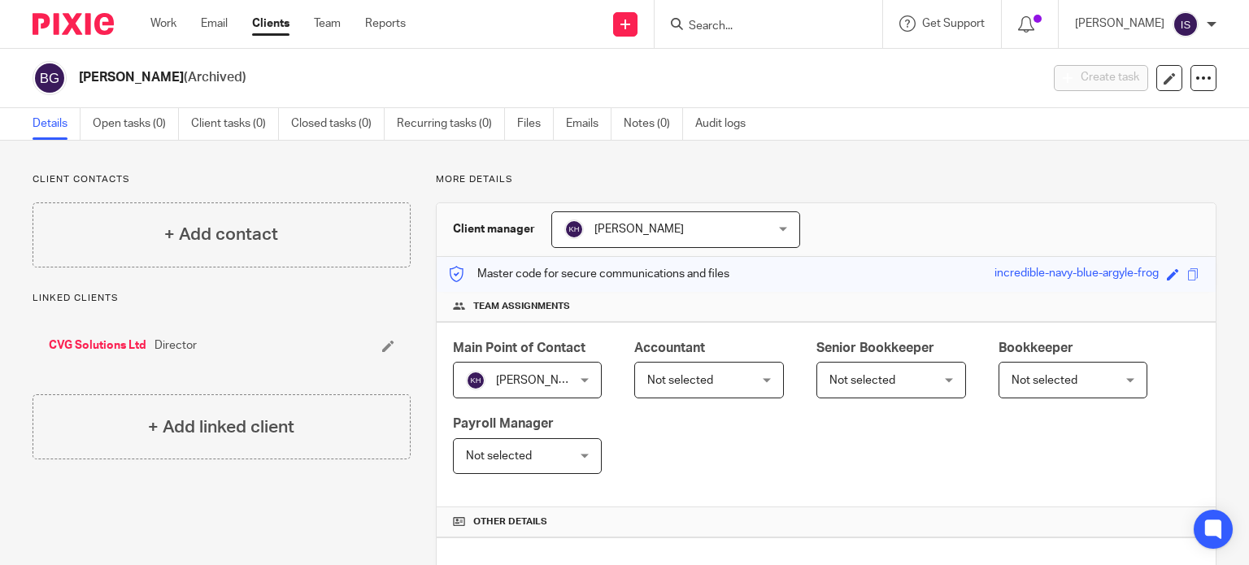
click at [745, 18] on form at bounding box center [773, 24] width 173 height 20
click at [734, 31] on input "Search" at bounding box center [760, 27] width 146 height 15
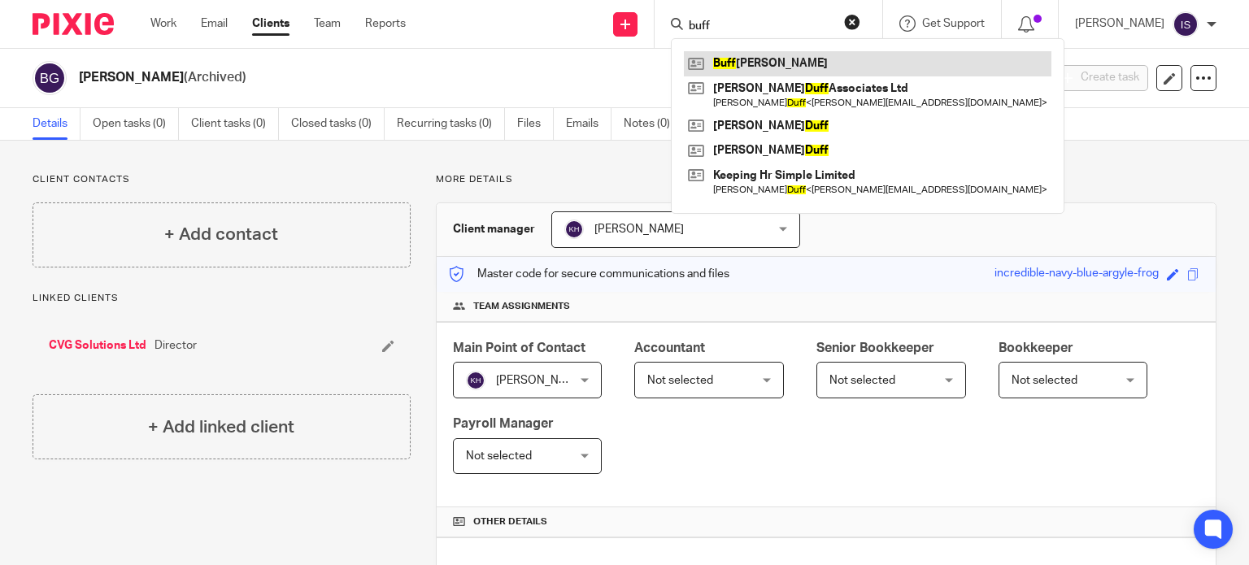
type input "buff"
click at [748, 65] on link at bounding box center [868, 63] width 368 height 24
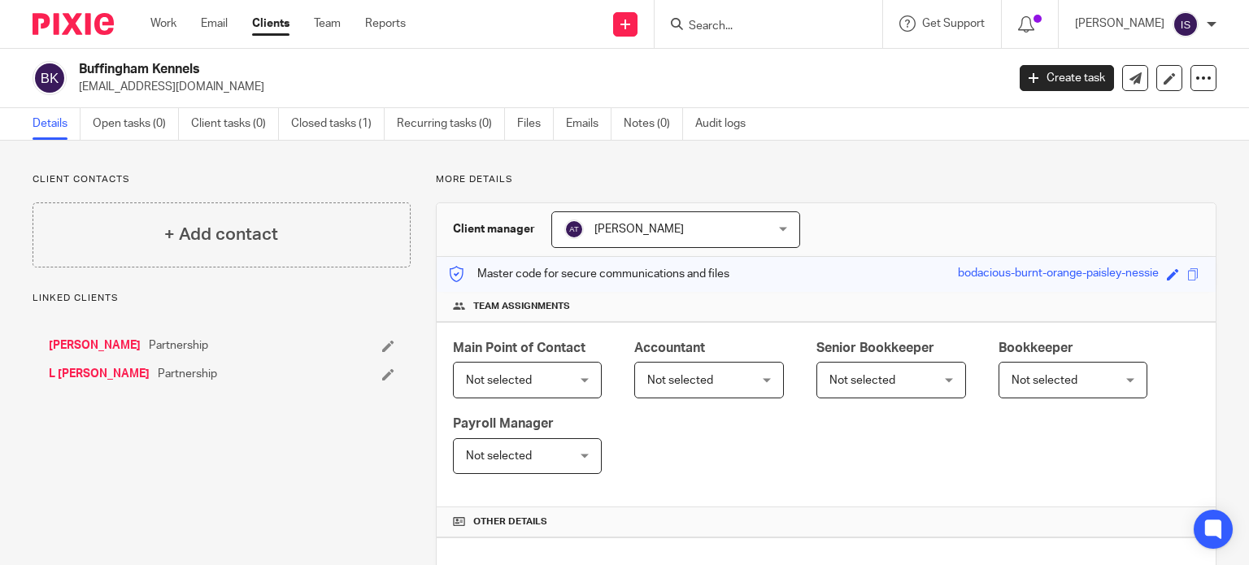
click at [719, 378] on span "Not selected" at bounding box center [701, 380] width 108 height 34
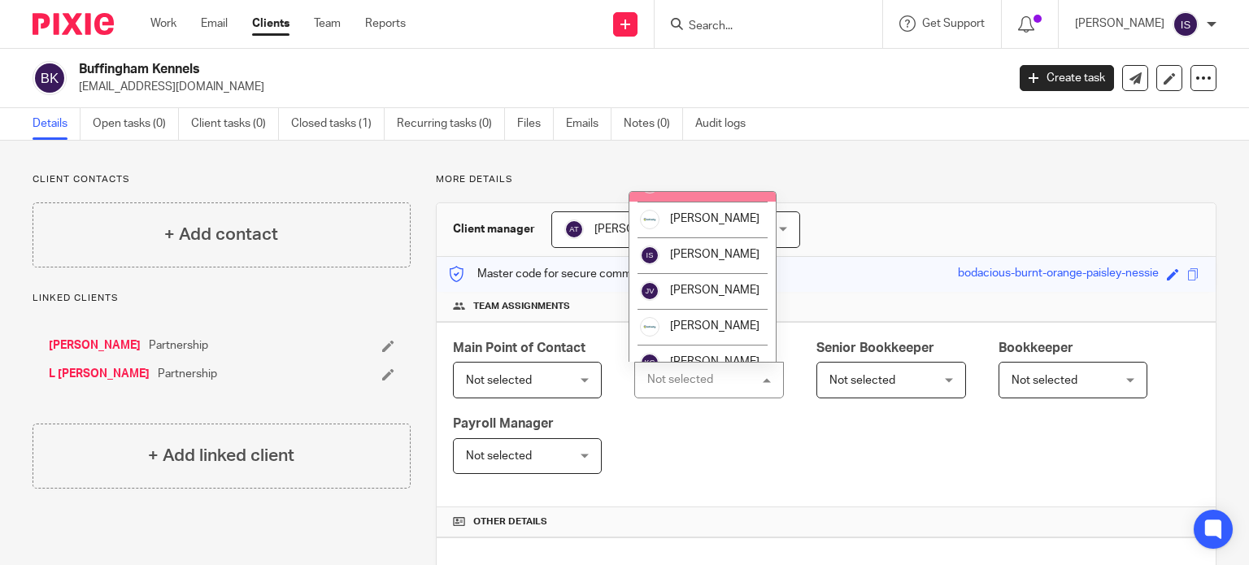
scroll to position [273, 0]
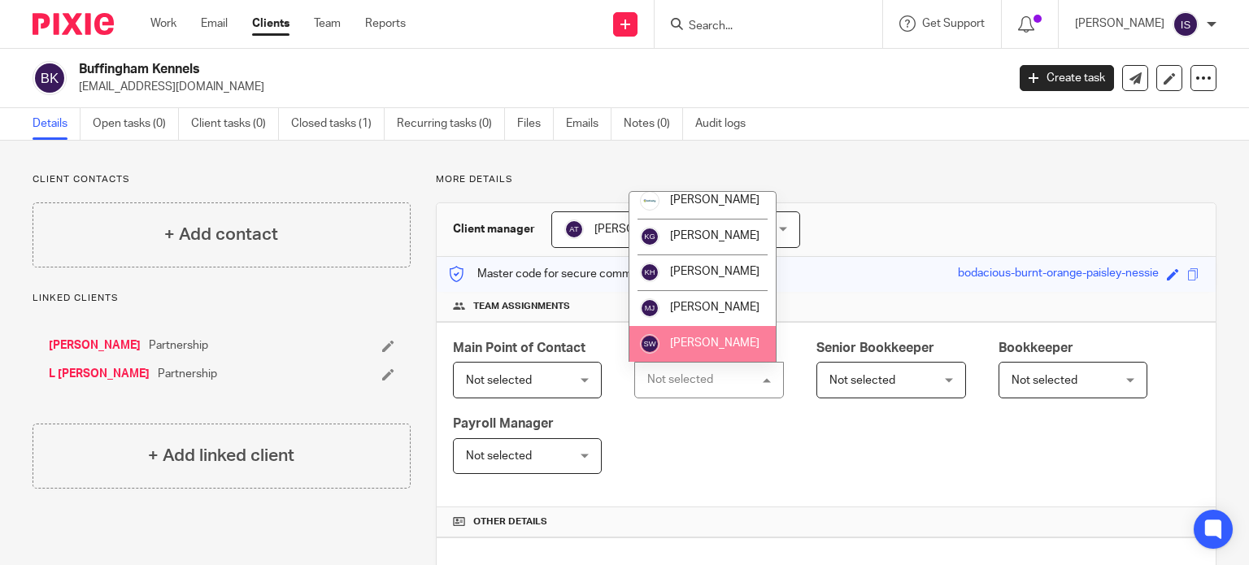
click at [716, 338] on span "[PERSON_NAME]" at bounding box center [714, 343] width 89 height 11
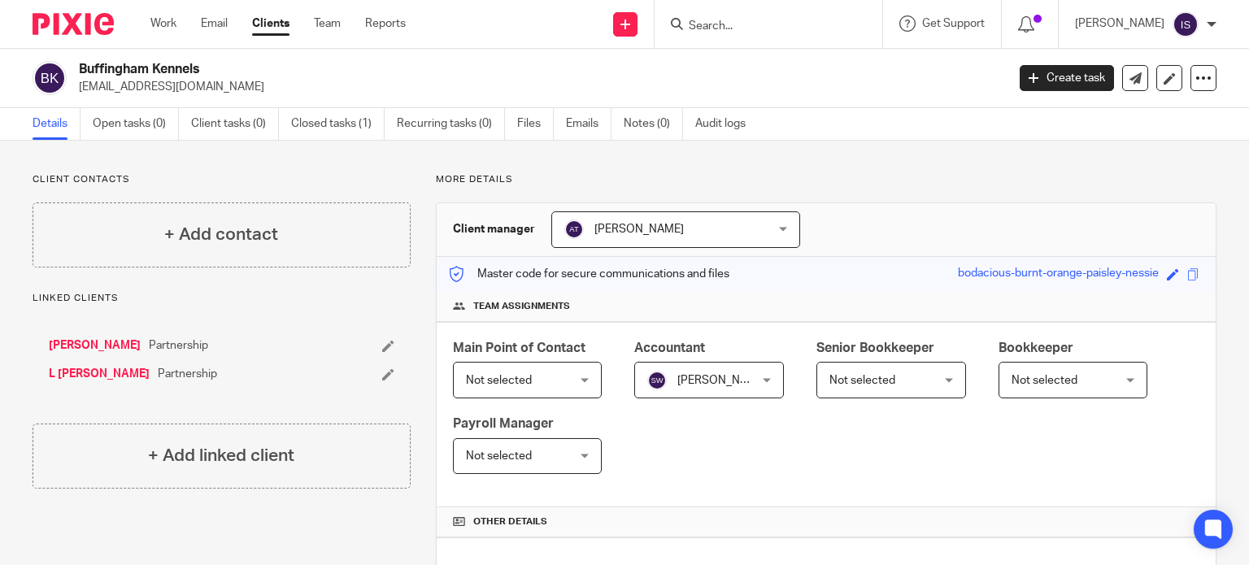
click at [726, 28] on input "Search" at bounding box center [760, 27] width 146 height 15
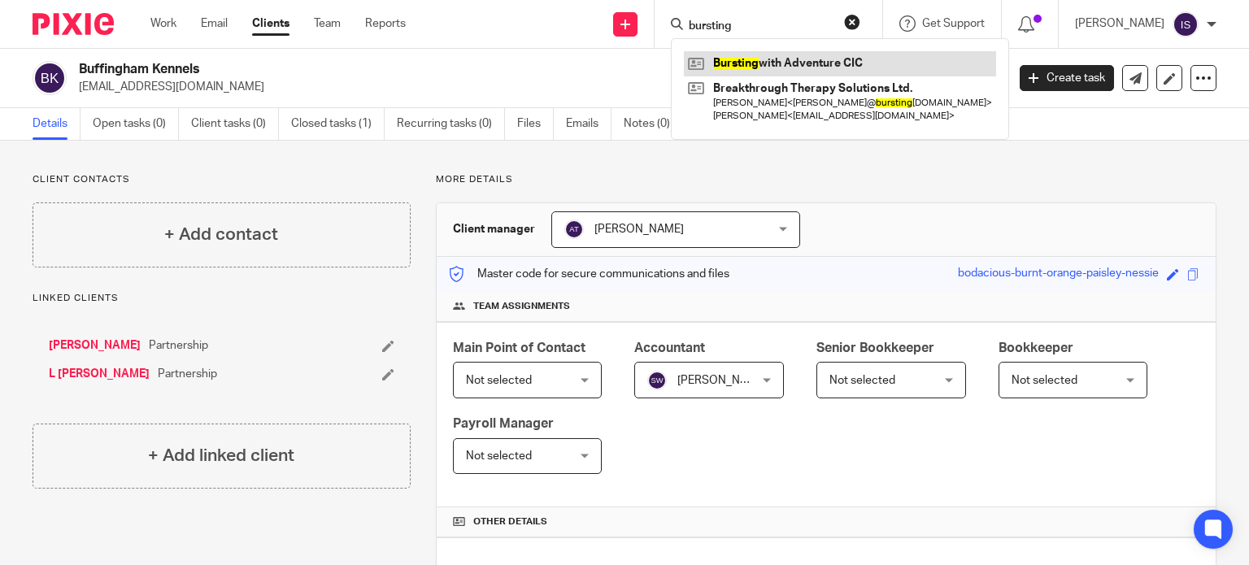
type input "bursting"
click at [807, 51] on link at bounding box center [840, 63] width 312 height 24
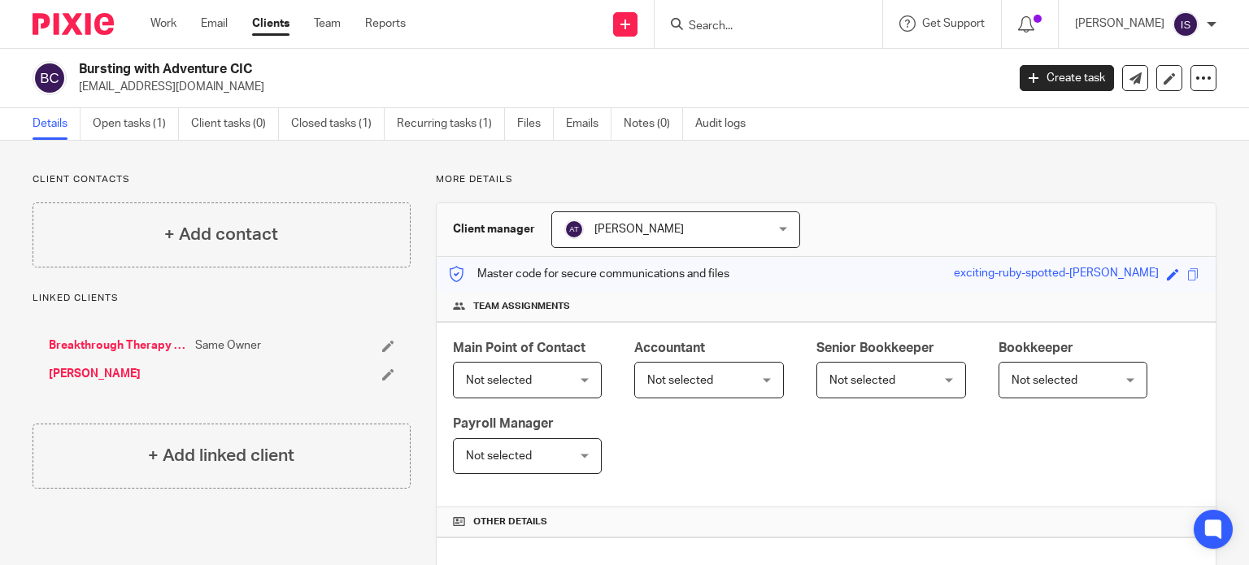
click at [759, 388] on div "Not selected Not selected" at bounding box center [709, 380] width 150 height 37
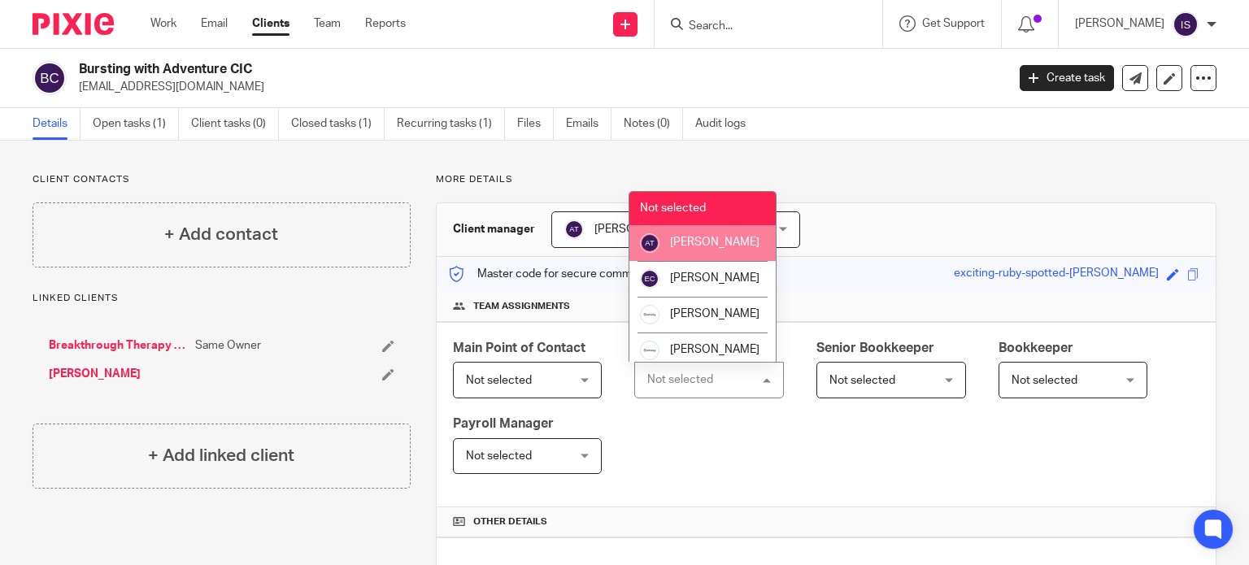
click at [720, 249] on li "[PERSON_NAME]" at bounding box center [703, 243] width 146 height 36
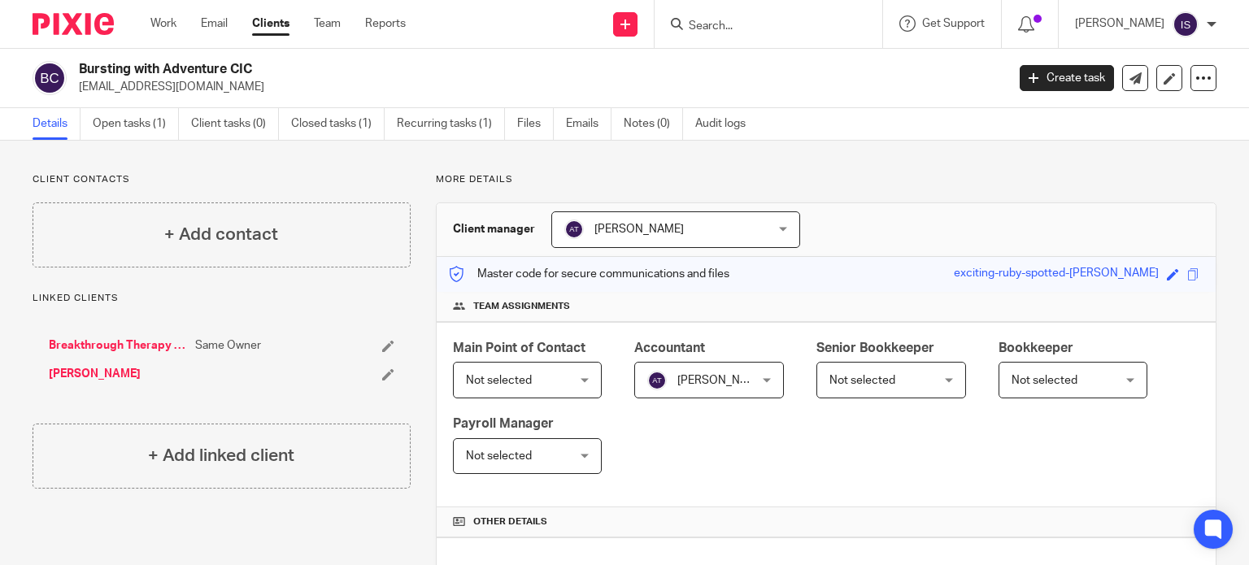
click at [752, 28] on input "Search" at bounding box center [760, 27] width 146 height 15
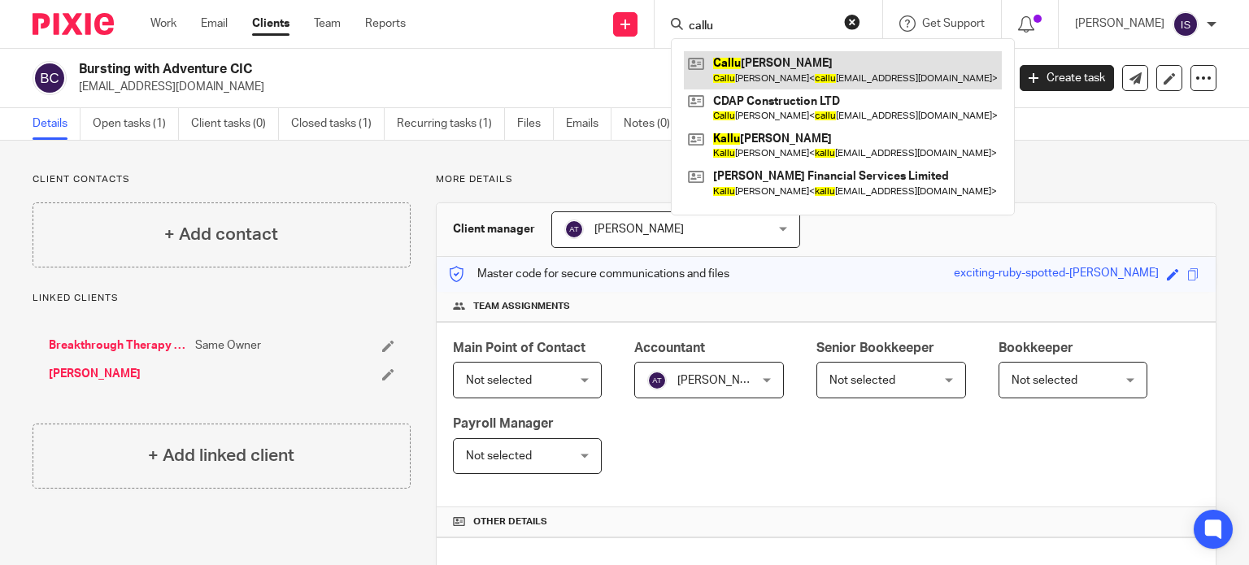
type input "callu"
click at [829, 67] on link at bounding box center [843, 69] width 318 height 37
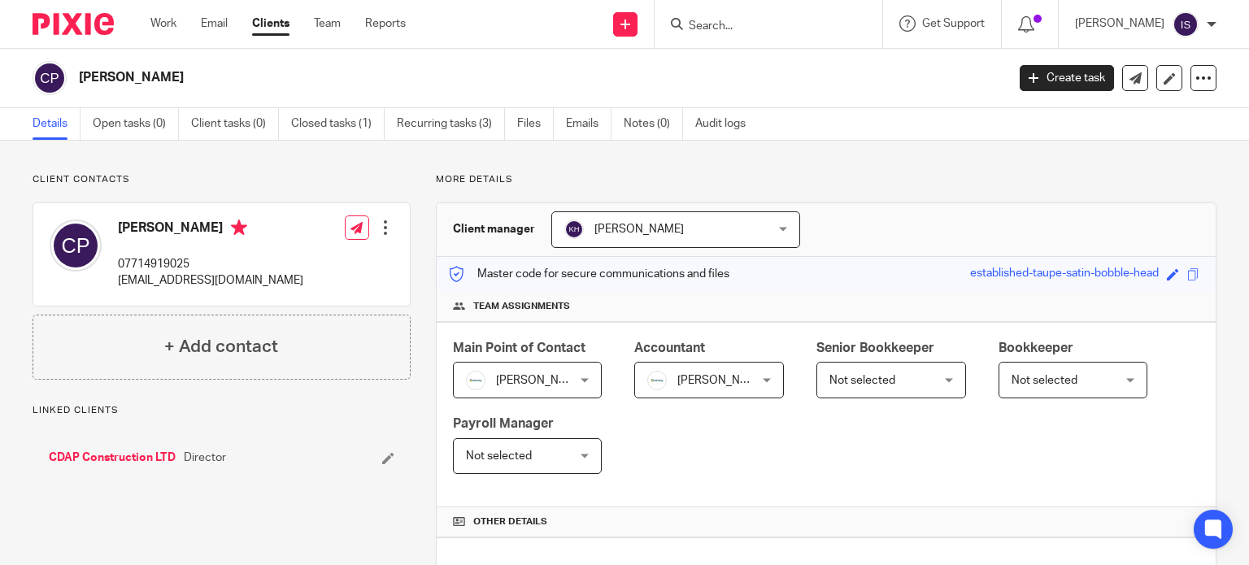
click at [748, 24] on input "Search" at bounding box center [760, 27] width 146 height 15
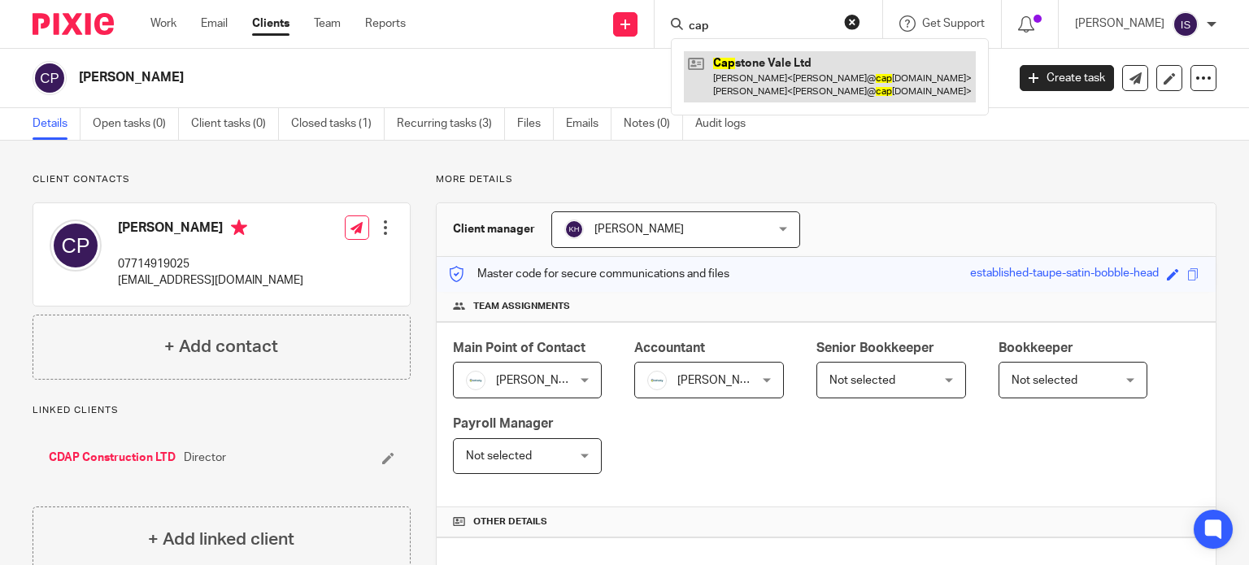
type input "cap"
click at [784, 96] on link at bounding box center [830, 76] width 292 height 50
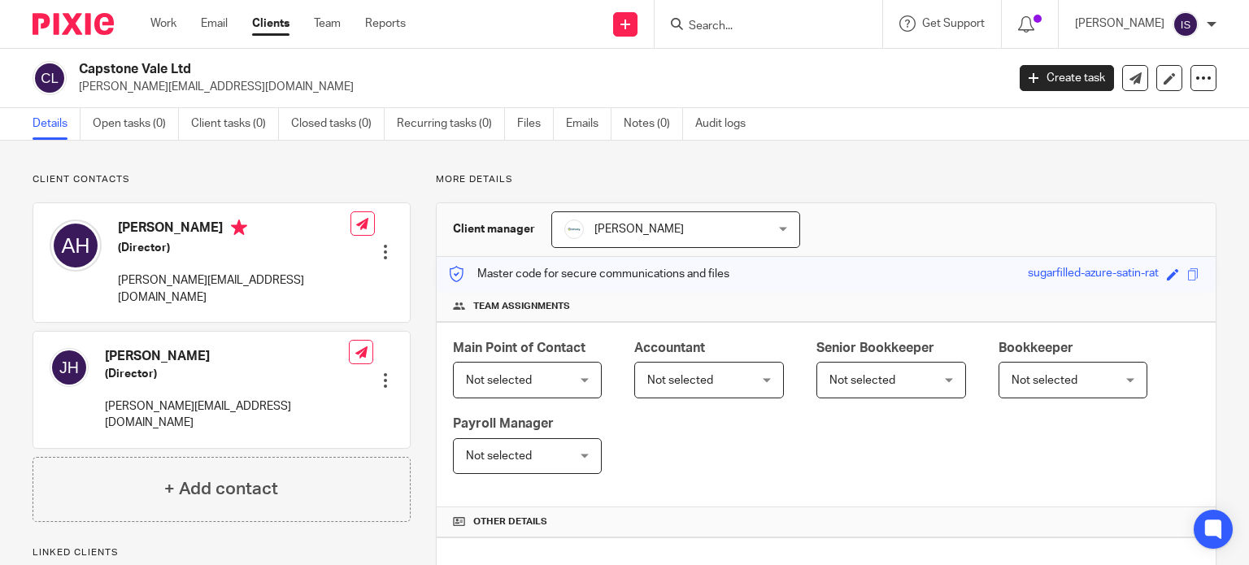
click at [700, 389] on span "Not selected" at bounding box center [701, 380] width 108 height 34
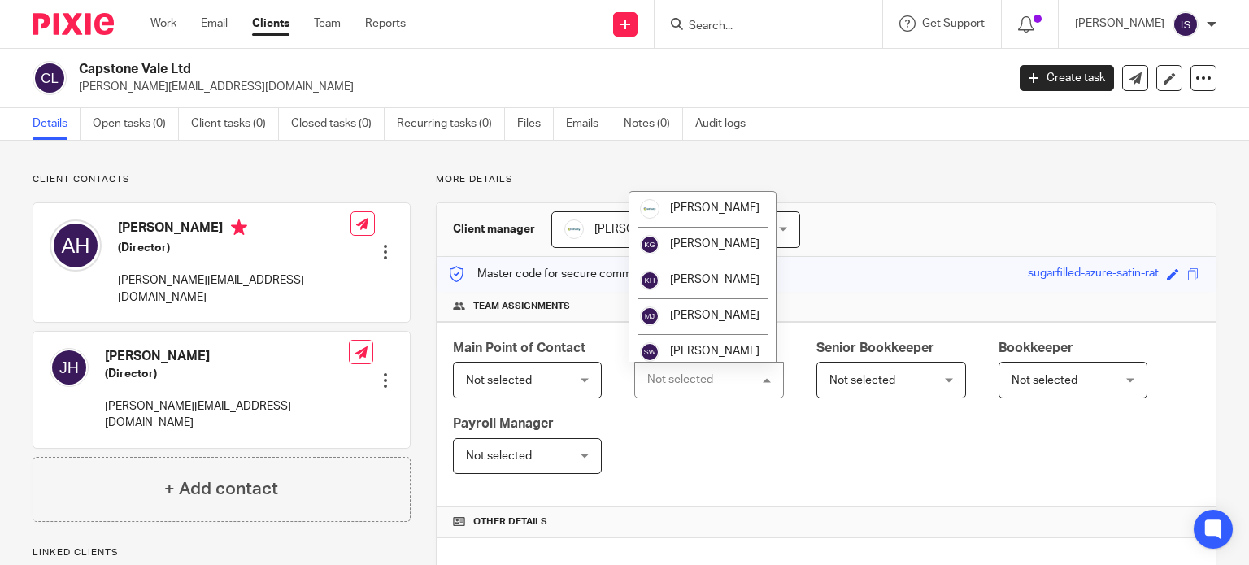
scroll to position [273, 0]
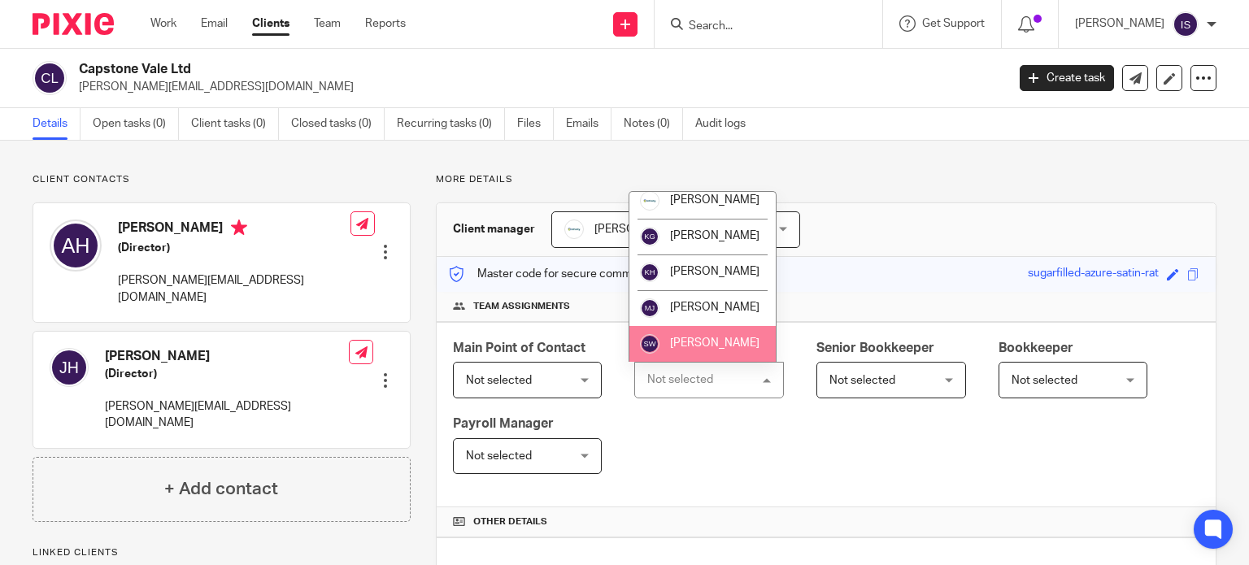
click at [700, 341] on span "[PERSON_NAME]" at bounding box center [714, 343] width 89 height 11
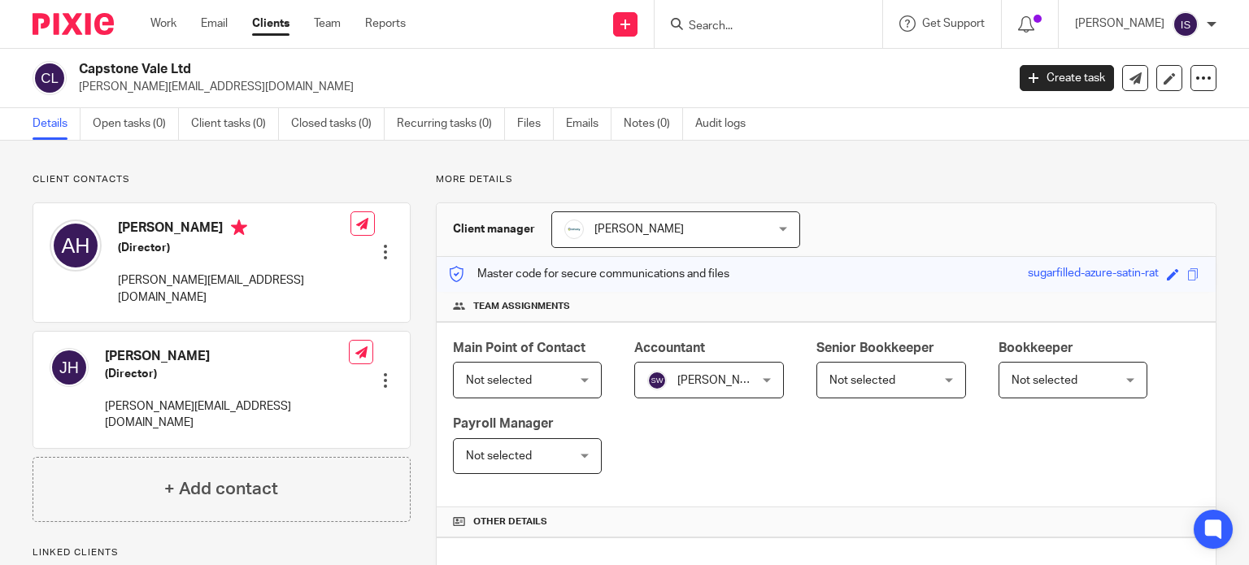
click at [720, 32] on input "Search" at bounding box center [760, 27] width 146 height 15
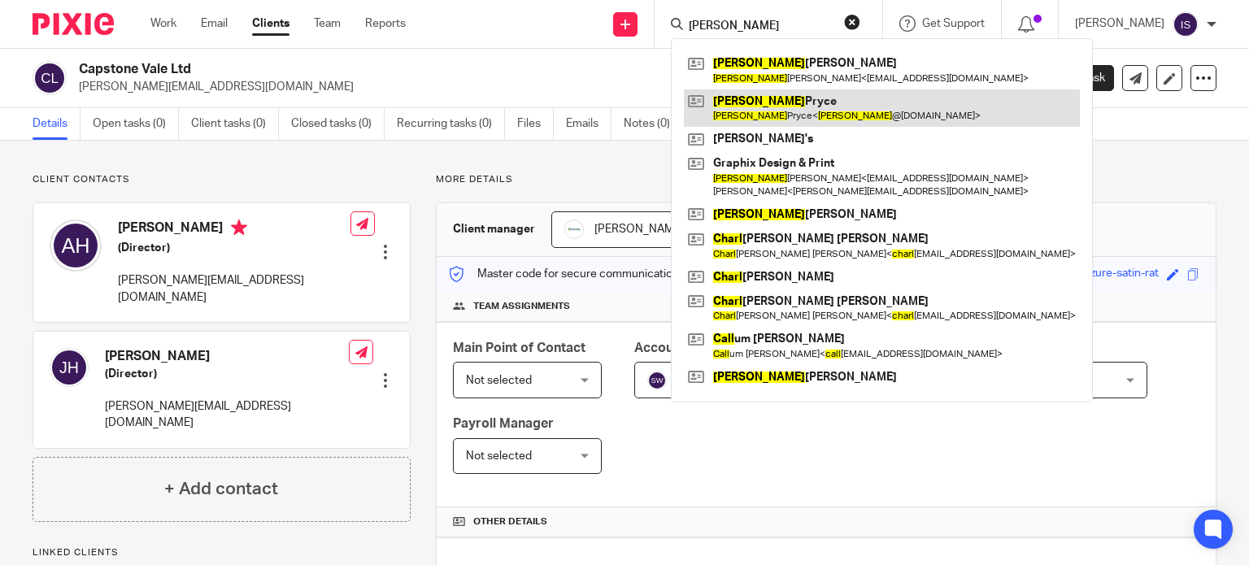
type input "[PERSON_NAME]"
click at [800, 113] on link at bounding box center [882, 107] width 396 height 37
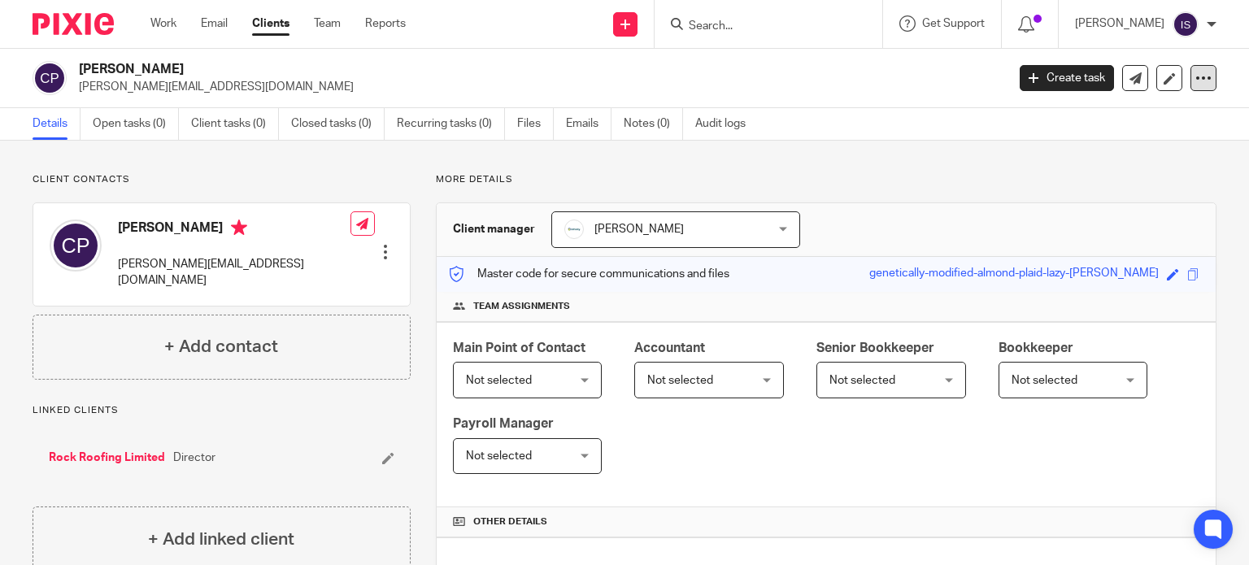
click at [1196, 72] on icon at bounding box center [1204, 78] width 16 height 16
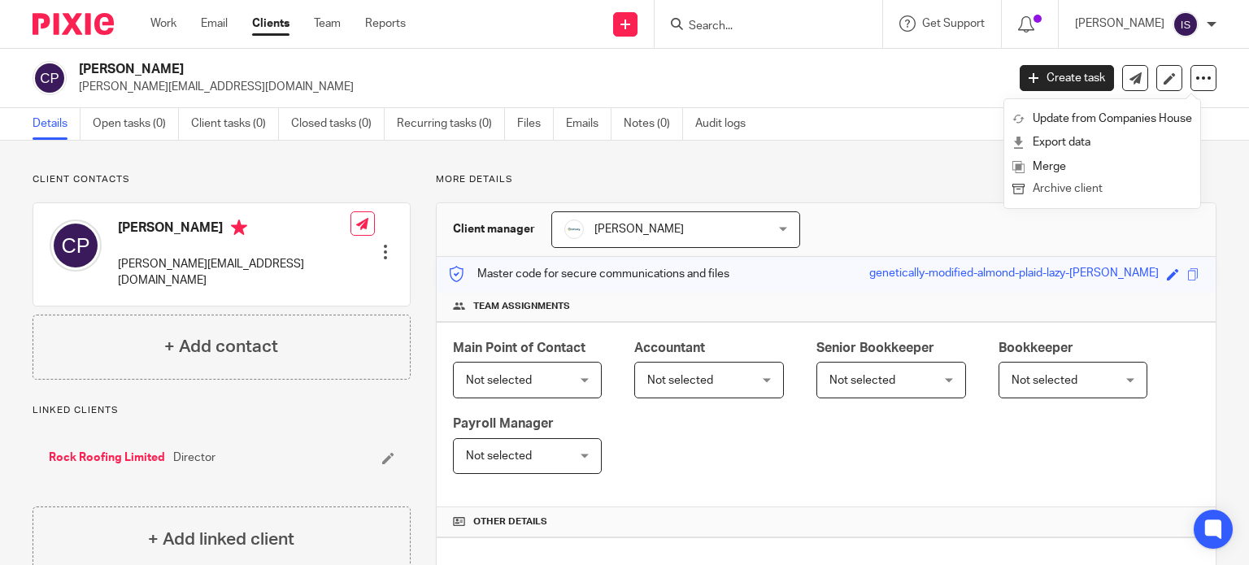
click at [1111, 190] on button "Archive client" at bounding box center [1103, 189] width 180 height 21
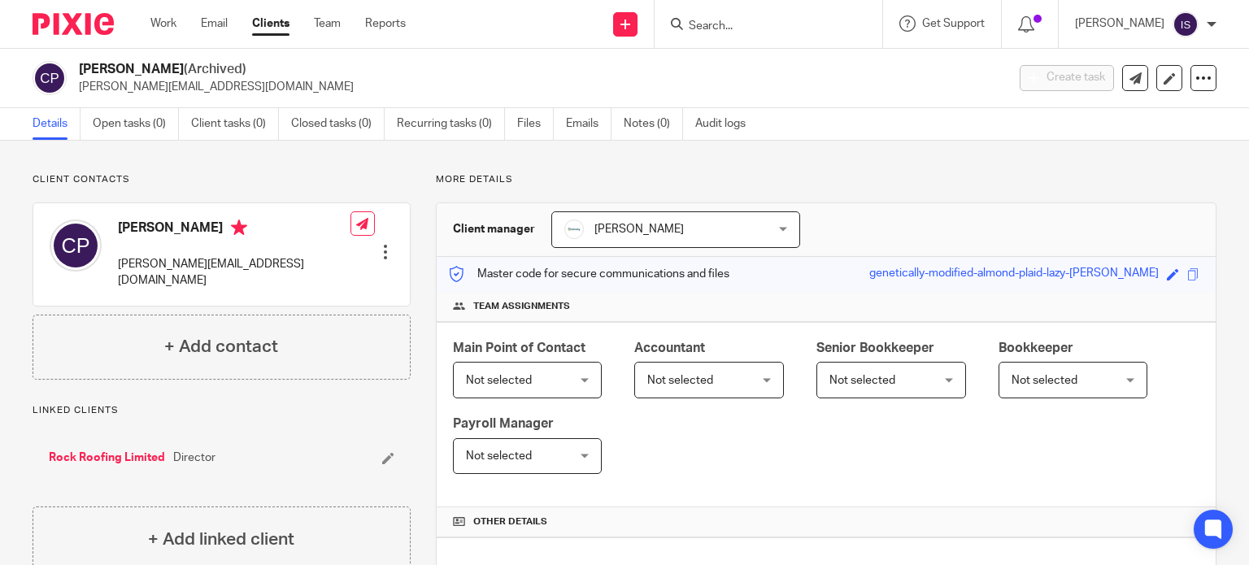
drag, startPoint x: 760, startPoint y: 22, endPoint x: 760, endPoint y: 31, distance: 9.0
click at [760, 28] on input "Search" at bounding box center [760, 27] width 146 height 15
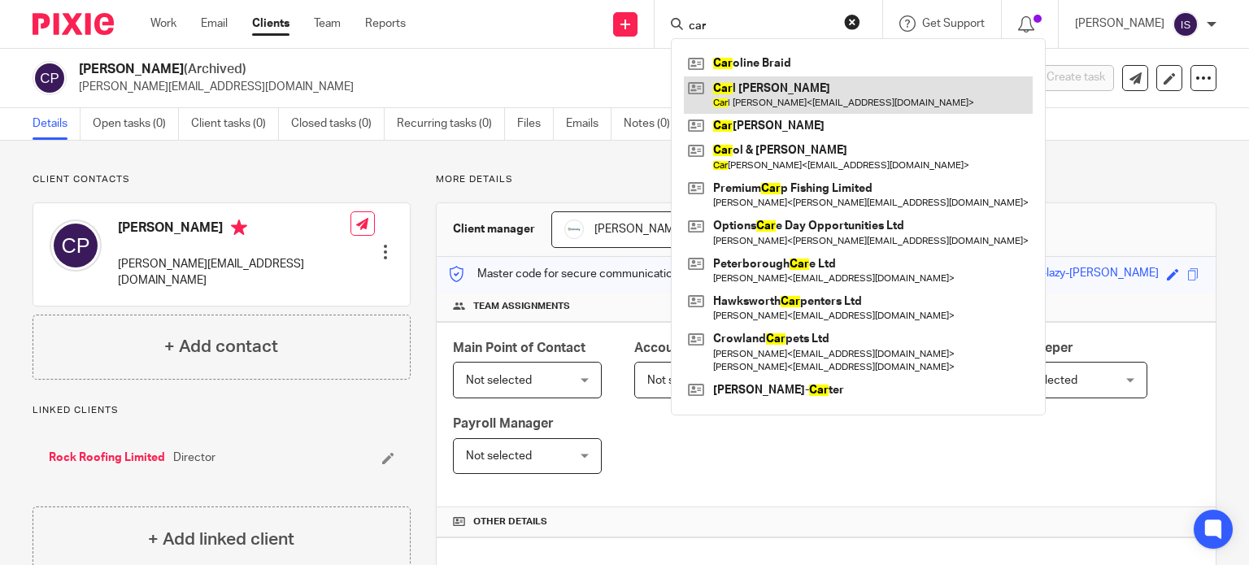
type input "car"
click at [774, 101] on link at bounding box center [858, 94] width 349 height 37
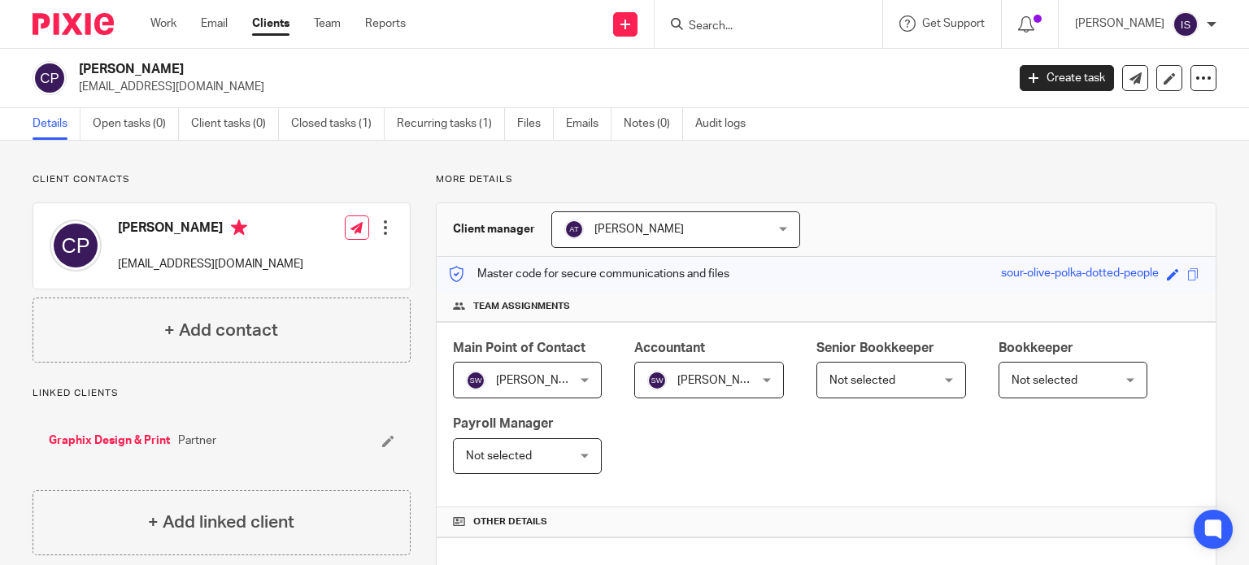
click at [749, 2] on div at bounding box center [769, 24] width 228 height 48
click at [746, 24] on input "Search" at bounding box center [760, 27] width 146 height 15
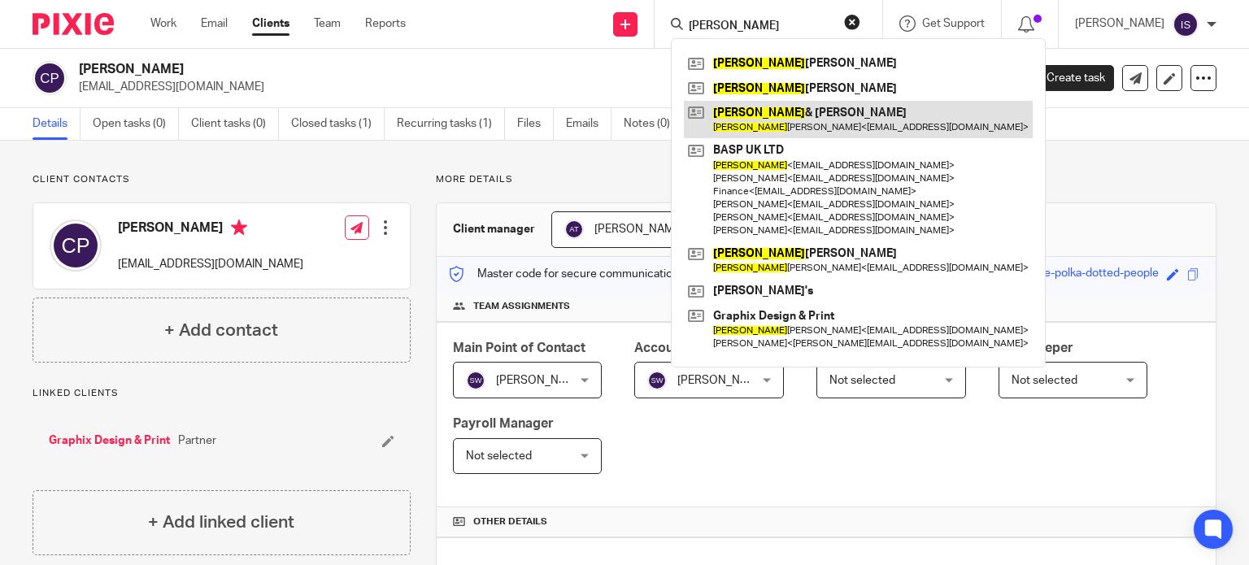
type input "[PERSON_NAME]"
click at [848, 129] on link at bounding box center [858, 119] width 349 height 37
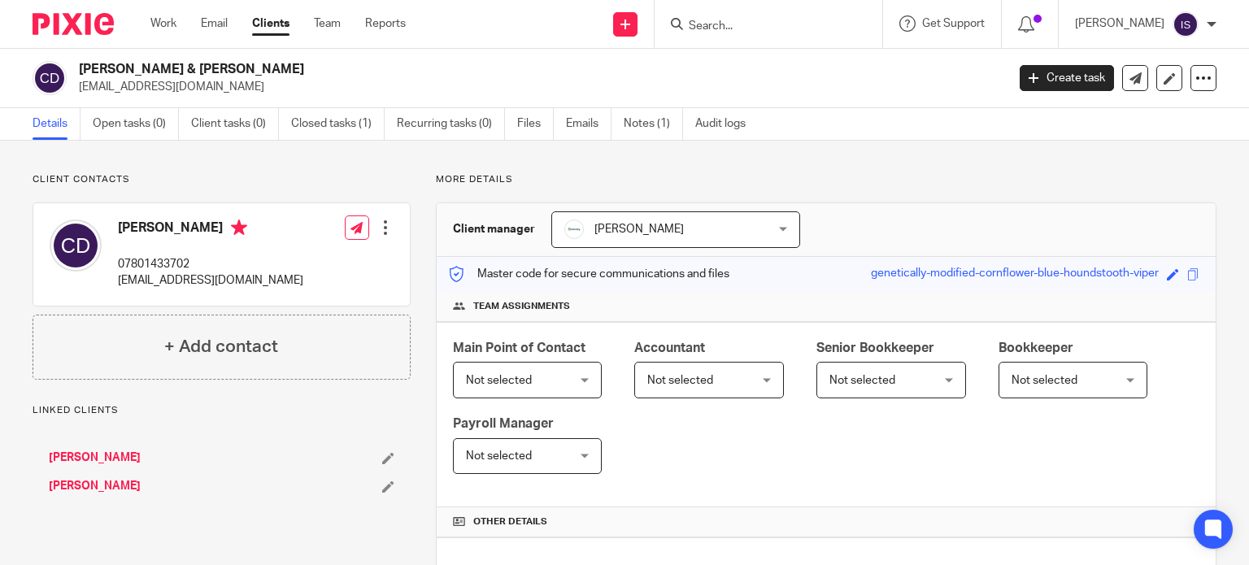
click at [743, 383] on span "Not selected" at bounding box center [701, 380] width 108 height 34
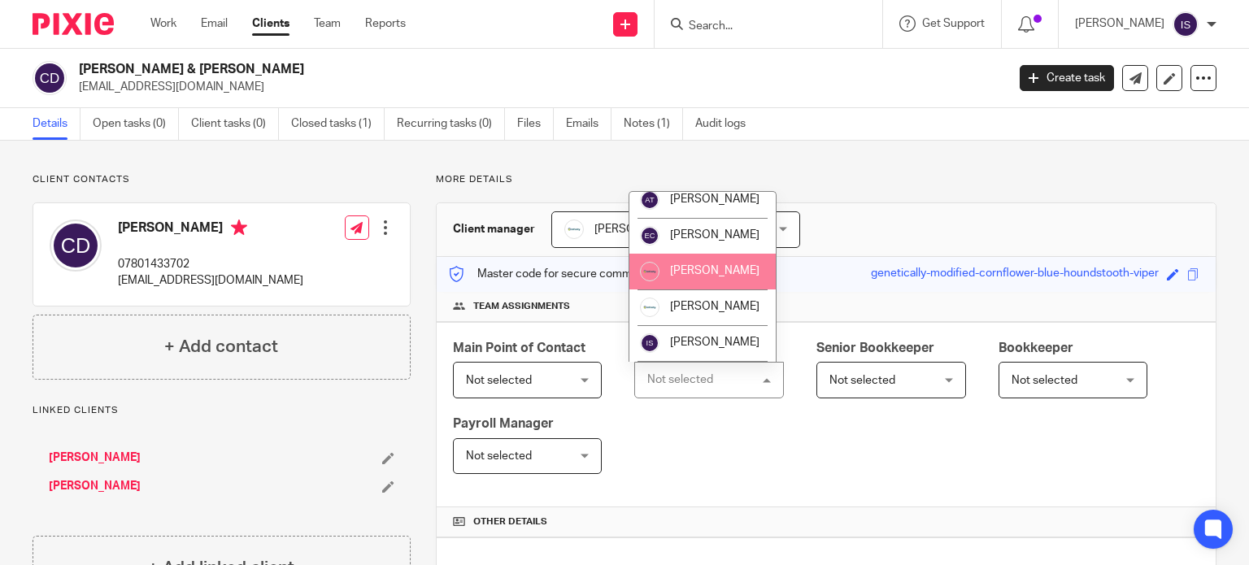
scroll to position [81, 0]
click at [715, 287] on li "[PERSON_NAME]" at bounding box center [703, 269] width 146 height 36
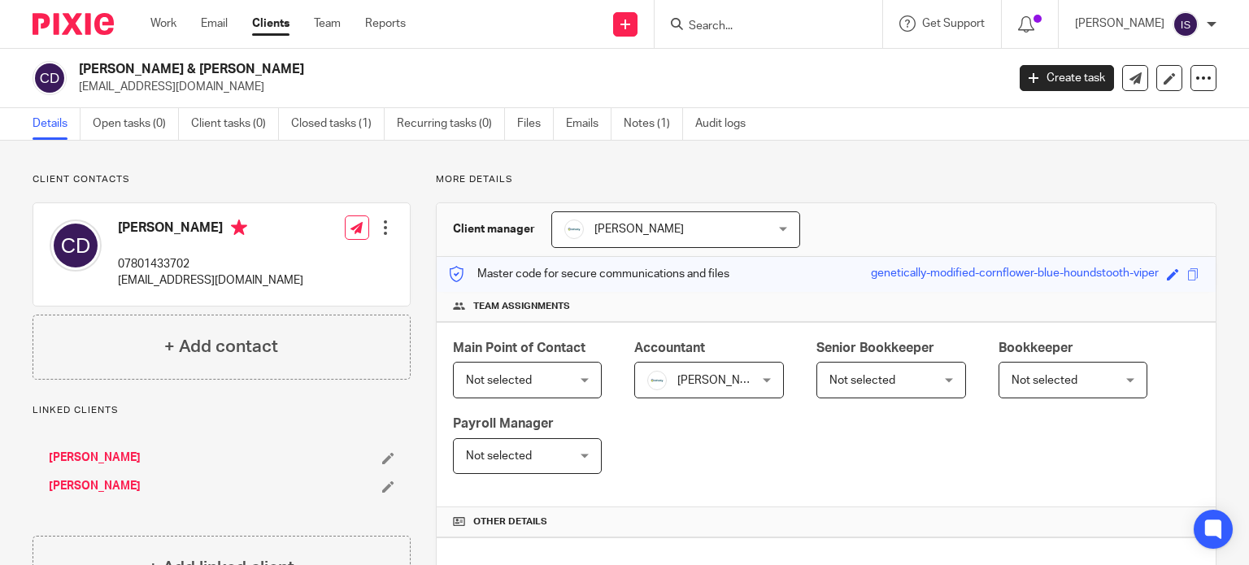
click at [768, 37] on div at bounding box center [769, 24] width 228 height 48
click at [761, 22] on input "Search" at bounding box center [760, 27] width 146 height 15
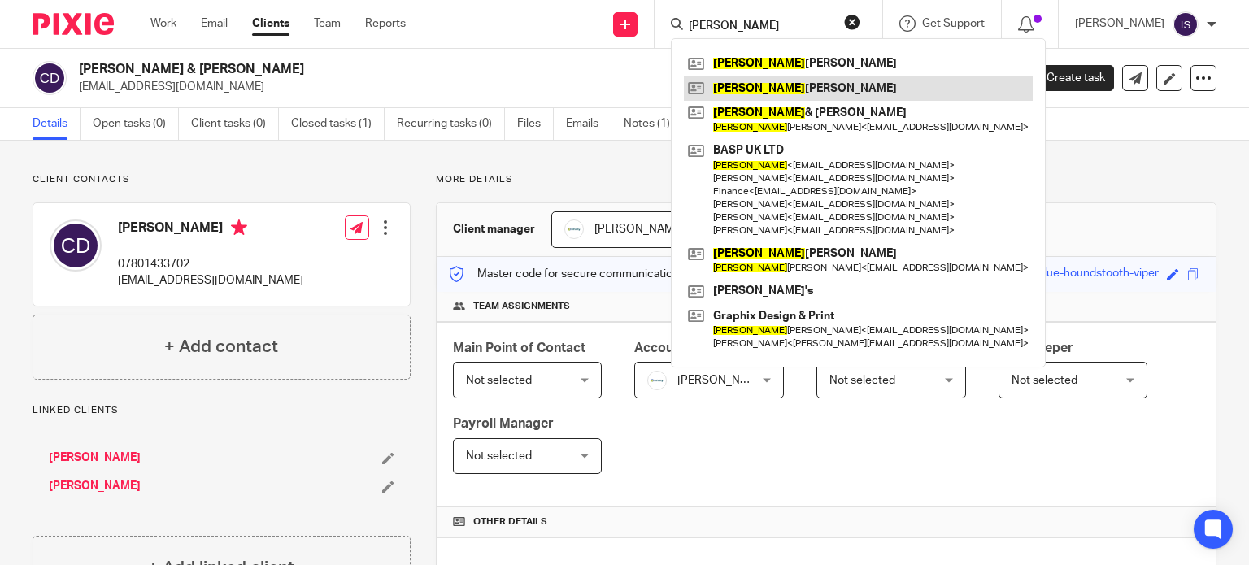
type input "carol"
click at [797, 96] on link at bounding box center [858, 88] width 349 height 24
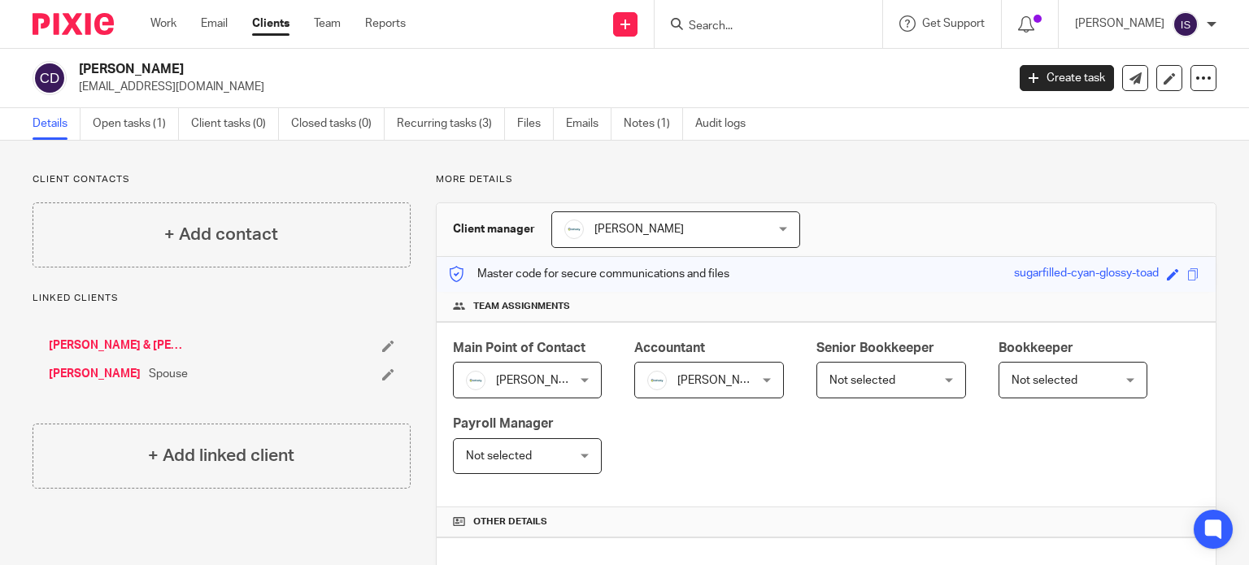
click at [715, 20] on input "Search" at bounding box center [760, 27] width 146 height 15
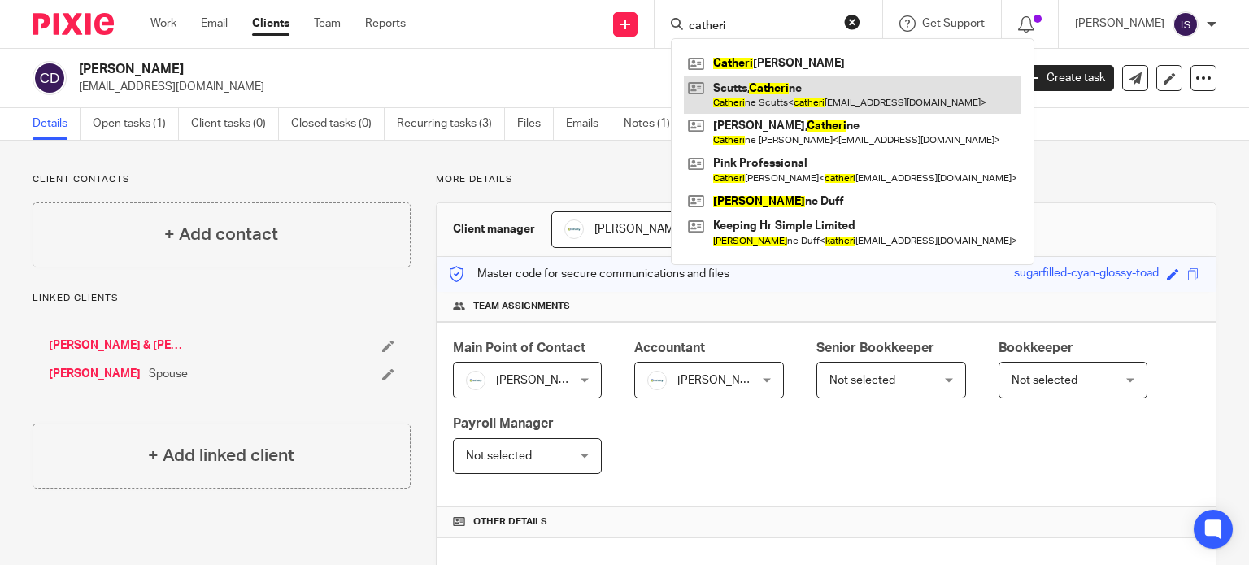
type input "catheri"
click at [822, 77] on link at bounding box center [853, 94] width 338 height 37
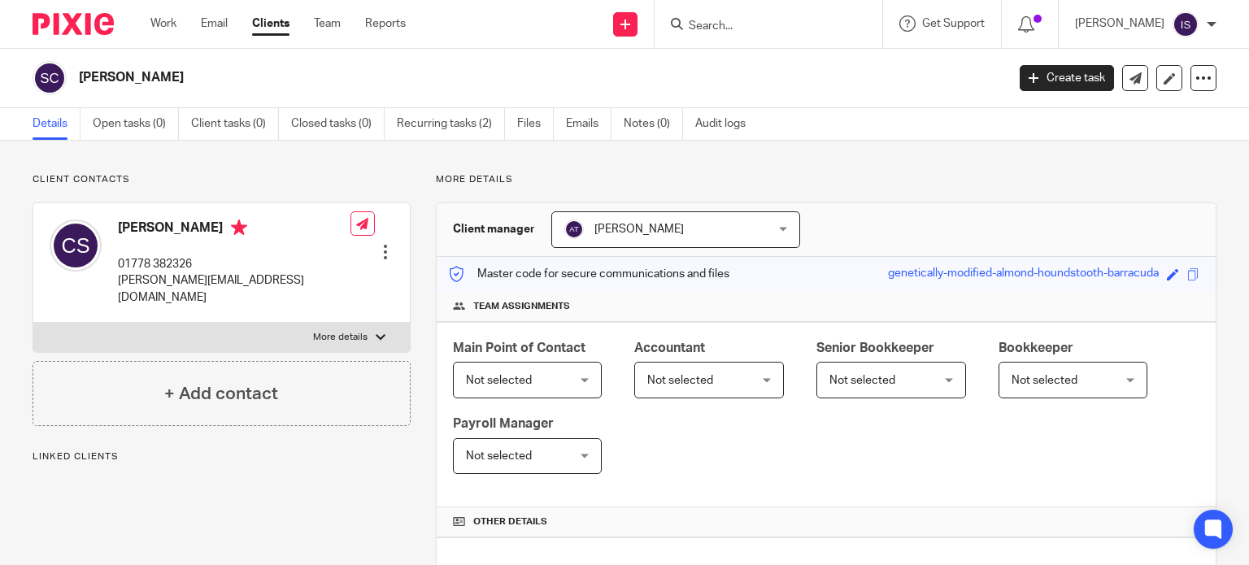
click at [799, 37] on div at bounding box center [769, 24] width 228 height 48
click at [780, 15] on form at bounding box center [773, 24] width 173 height 20
click at [752, 32] on input "Search" at bounding box center [760, 27] width 146 height 15
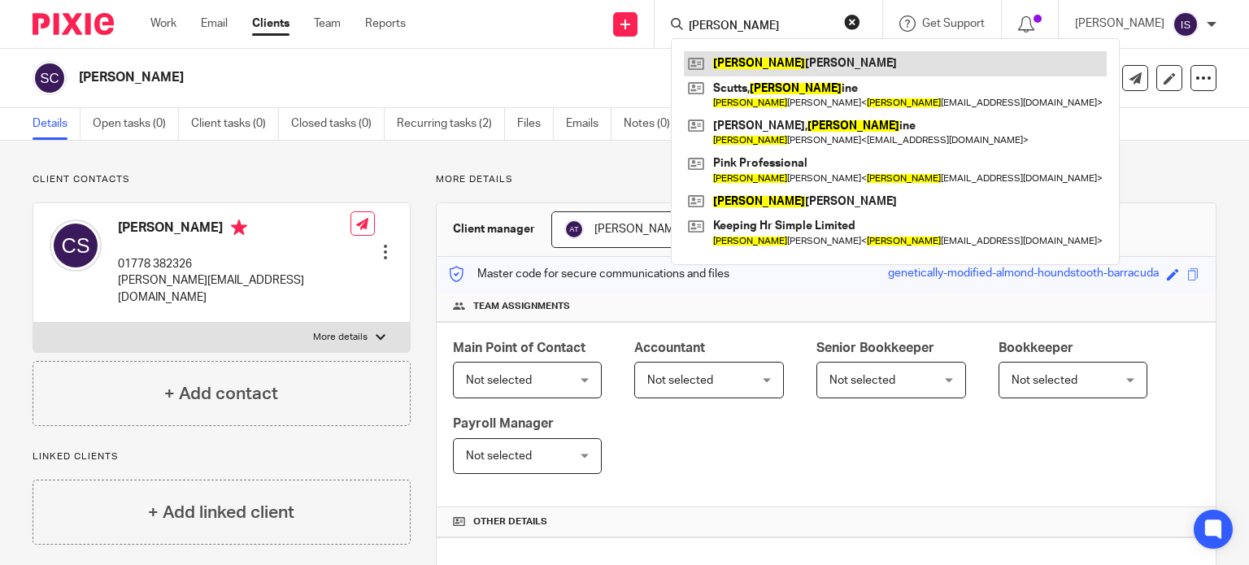
type input "cather"
click at [763, 58] on link at bounding box center [895, 63] width 423 height 24
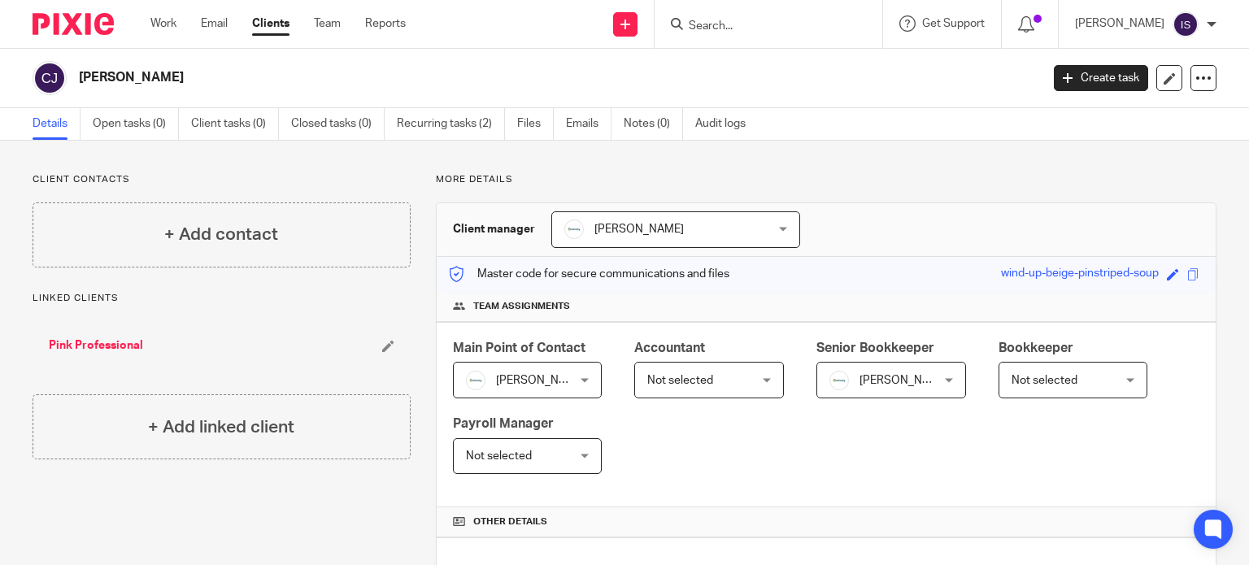
click at [888, 386] on span "[PERSON_NAME]" at bounding box center [884, 380] width 108 height 34
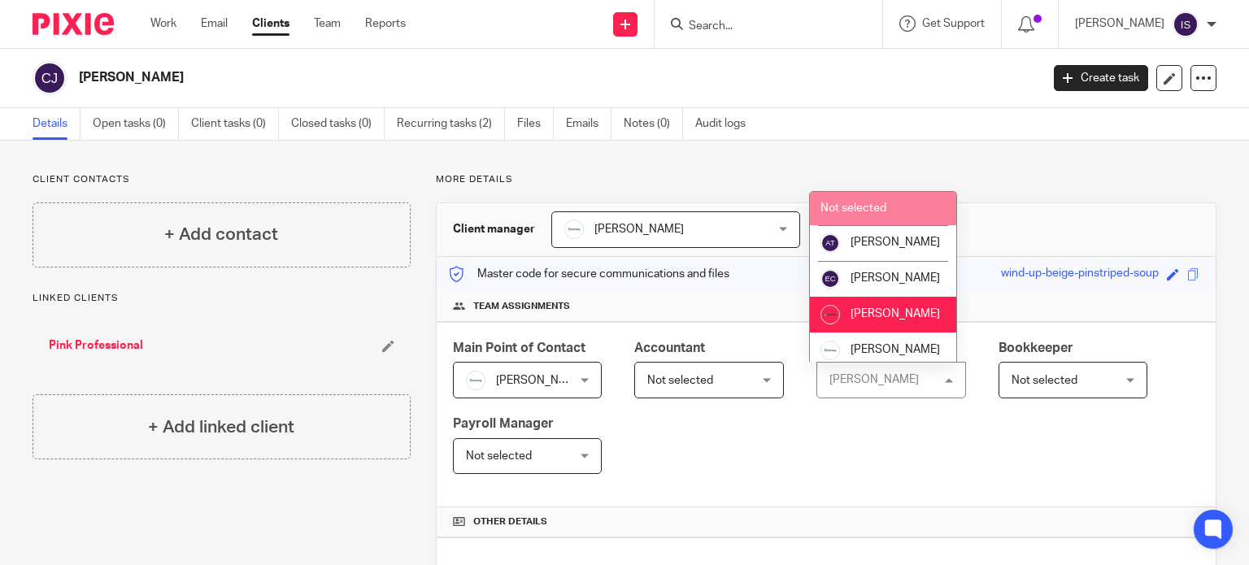
click at [884, 211] on span "Not selected" at bounding box center [854, 208] width 66 height 11
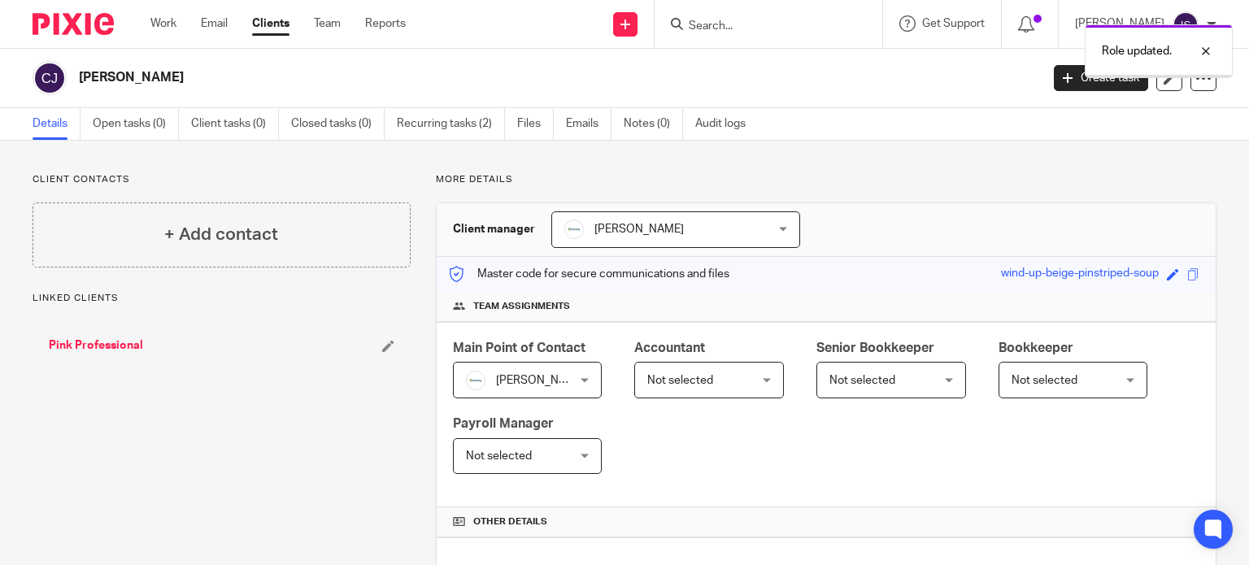
click at [726, 392] on span "Not selected" at bounding box center [701, 380] width 108 height 34
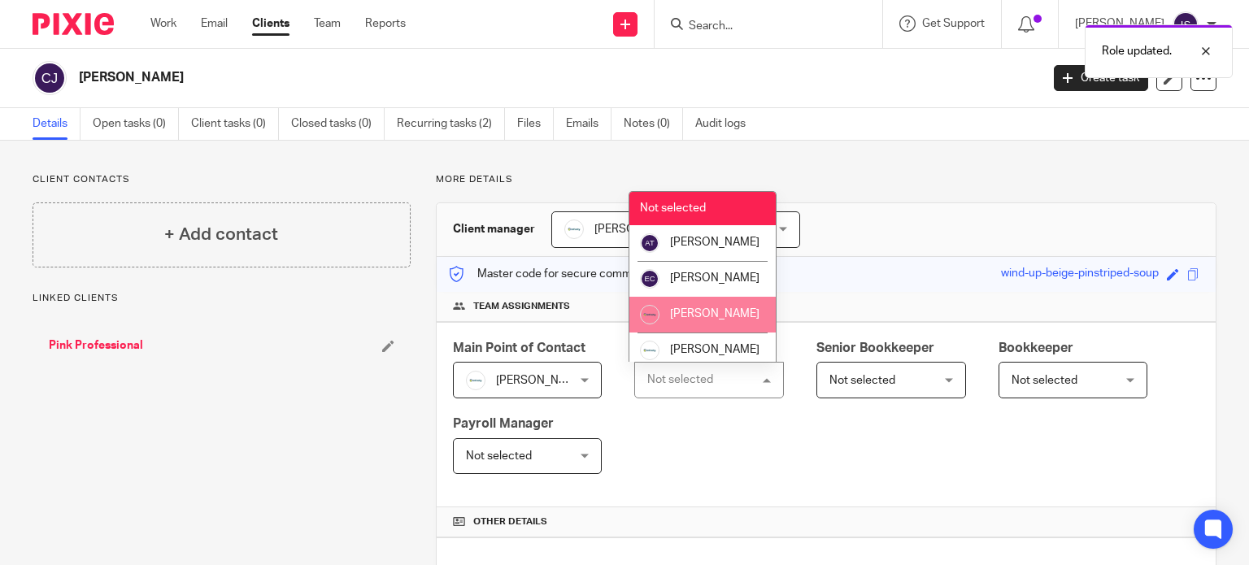
click at [737, 329] on li "[PERSON_NAME]" at bounding box center [703, 315] width 146 height 36
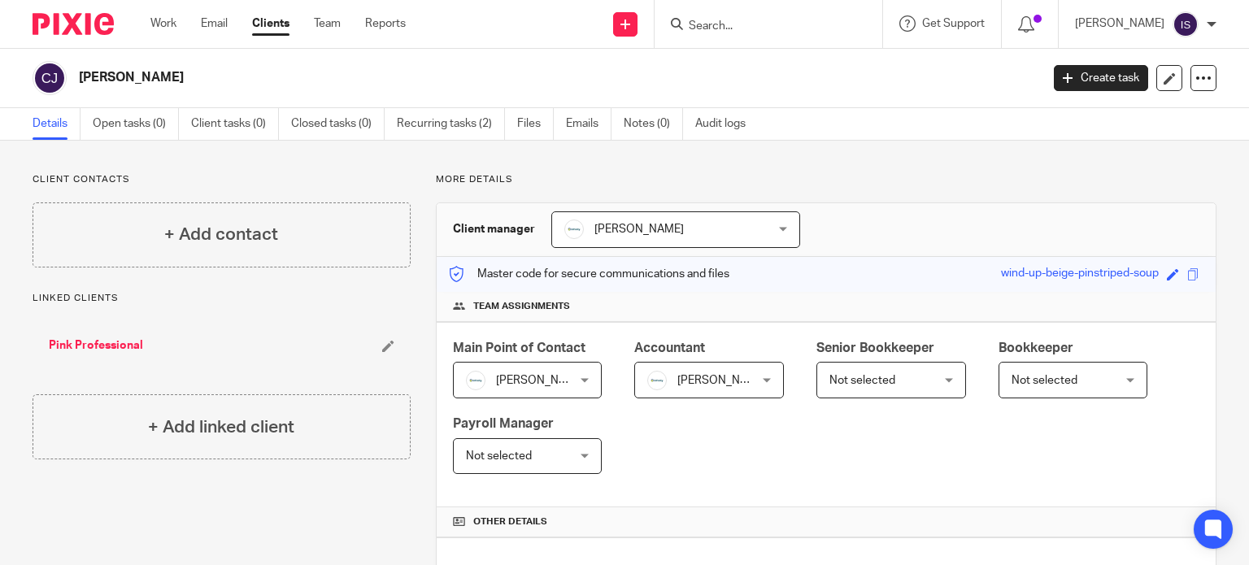
click at [732, 29] on input "Search" at bounding box center [760, 27] width 146 height 15
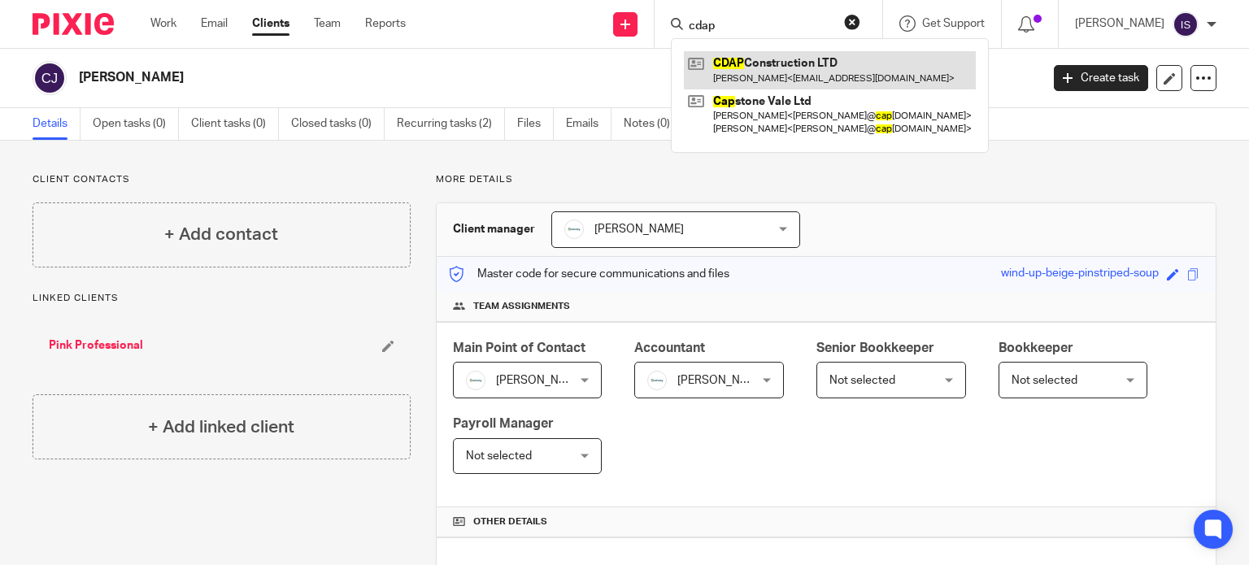
type input "cdap"
click at [833, 60] on link at bounding box center [830, 69] width 292 height 37
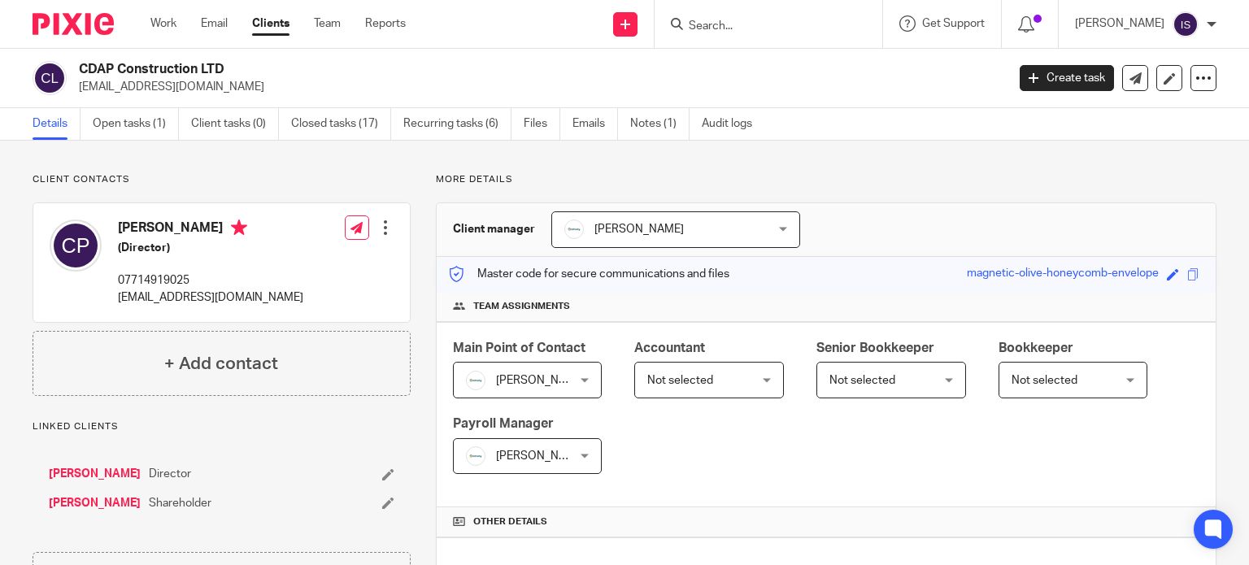
click at [678, 375] on span "Not selected" at bounding box center [680, 380] width 66 height 11
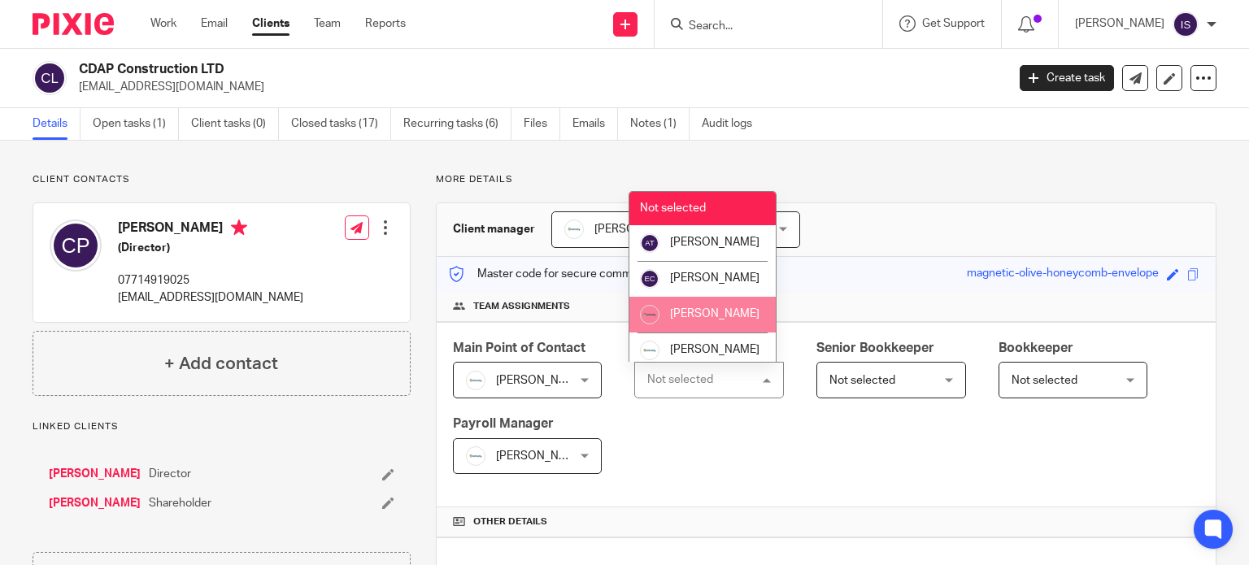
click at [721, 320] on span "[PERSON_NAME]" at bounding box center [714, 313] width 89 height 11
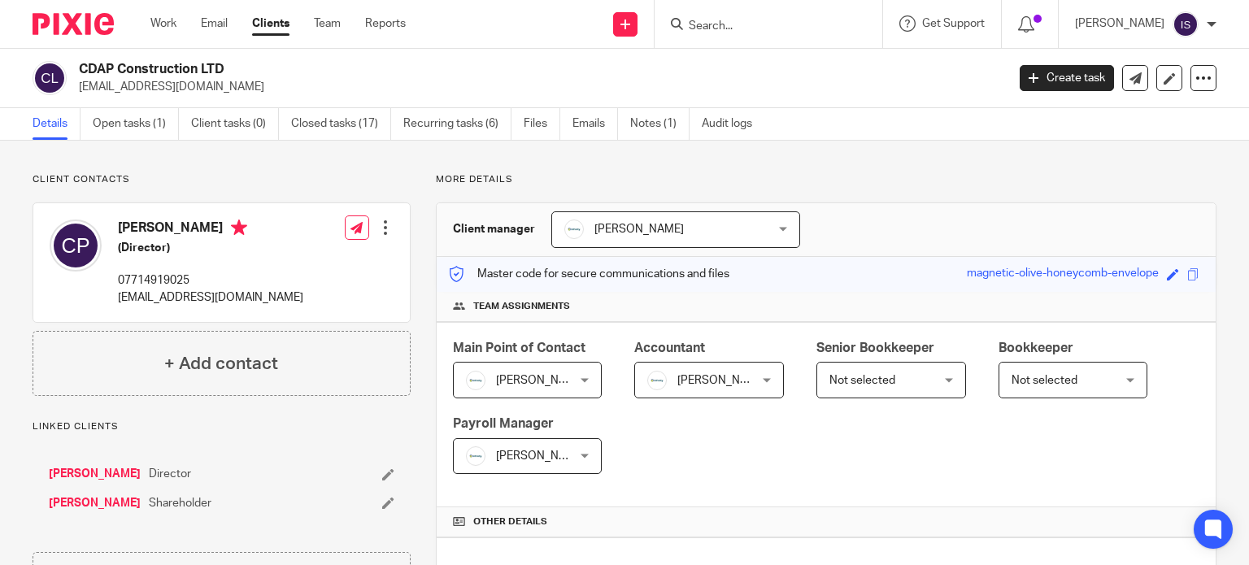
click at [719, 35] on div at bounding box center [769, 24] width 228 height 48
click at [720, 32] on input "Search" at bounding box center [760, 27] width 146 height 15
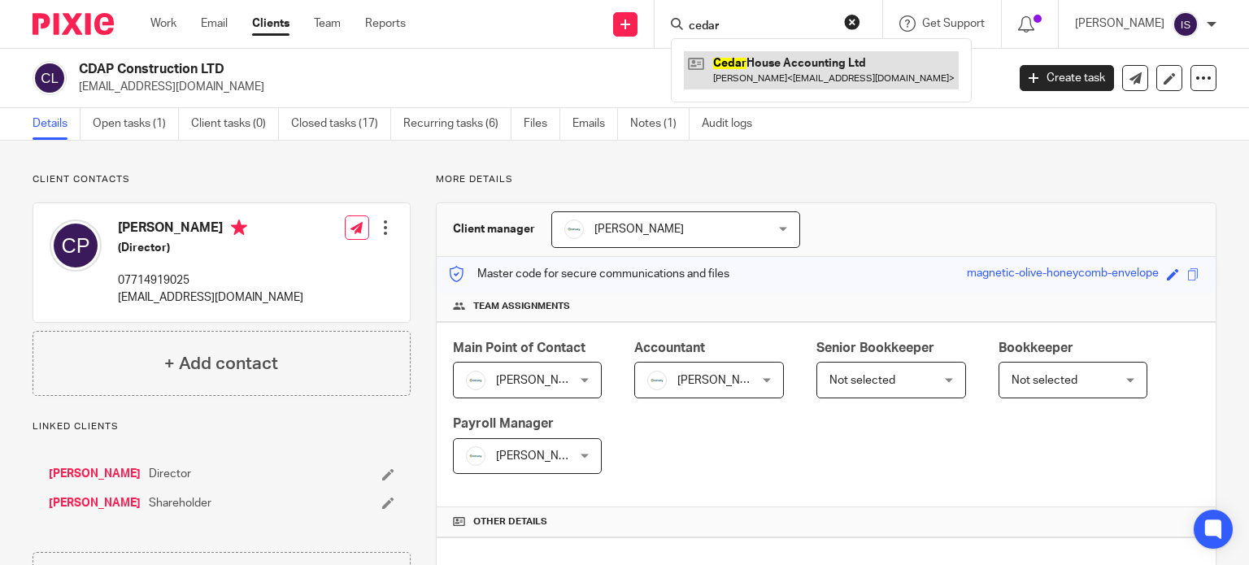
type input "cedar"
click at [802, 68] on link at bounding box center [821, 69] width 275 height 37
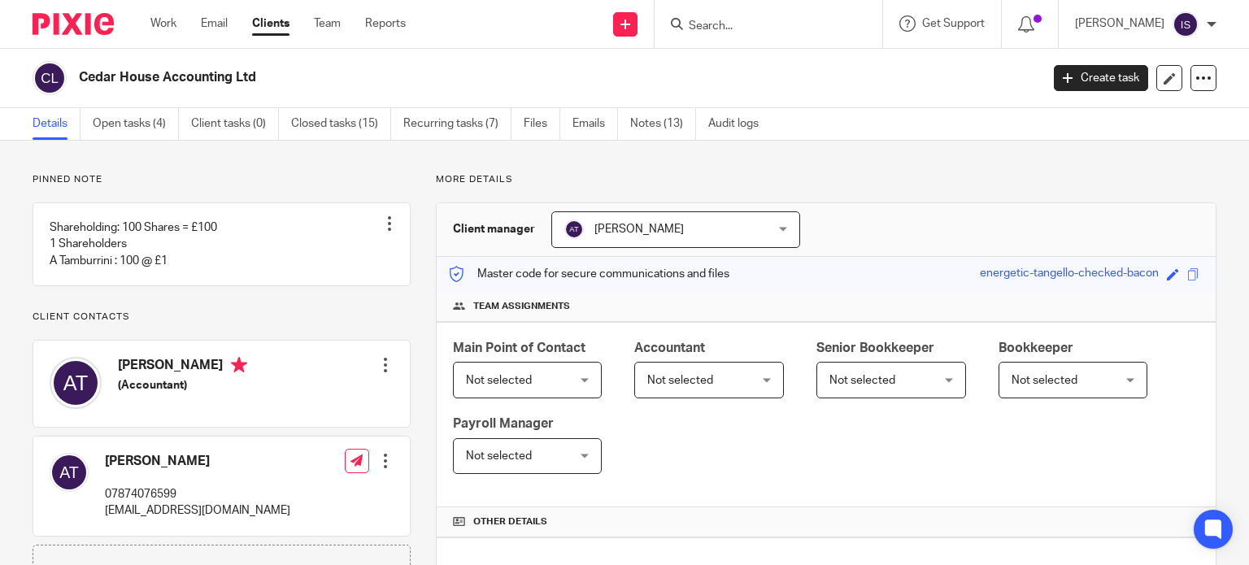
click at [698, 390] on span "Not selected" at bounding box center [701, 380] width 108 height 34
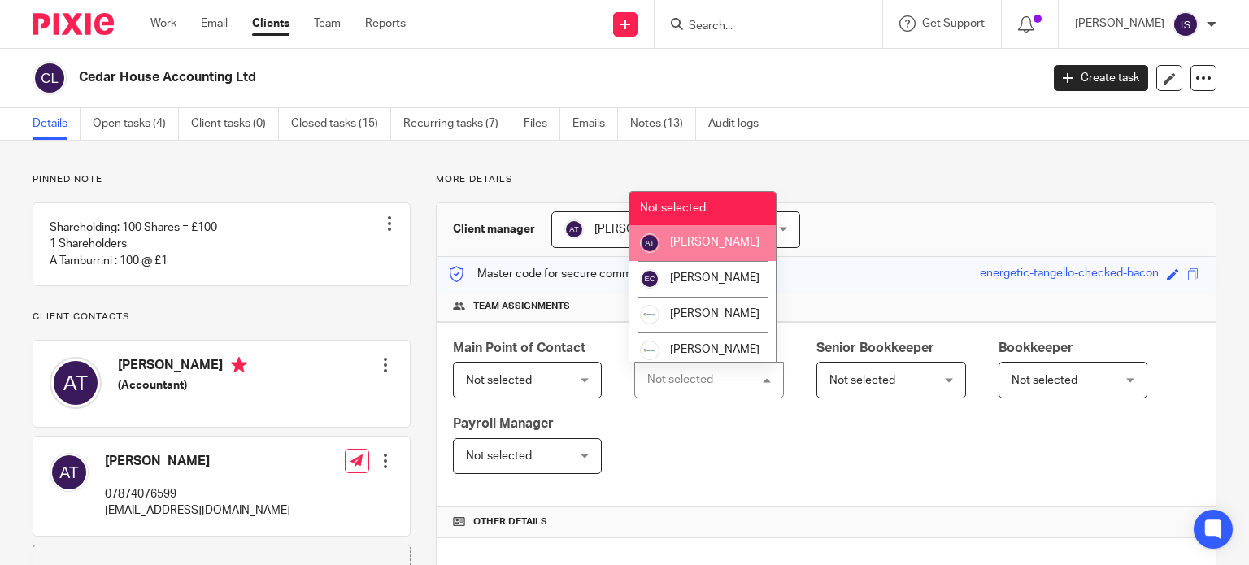
click at [729, 261] on li "[PERSON_NAME]" at bounding box center [703, 243] width 146 height 36
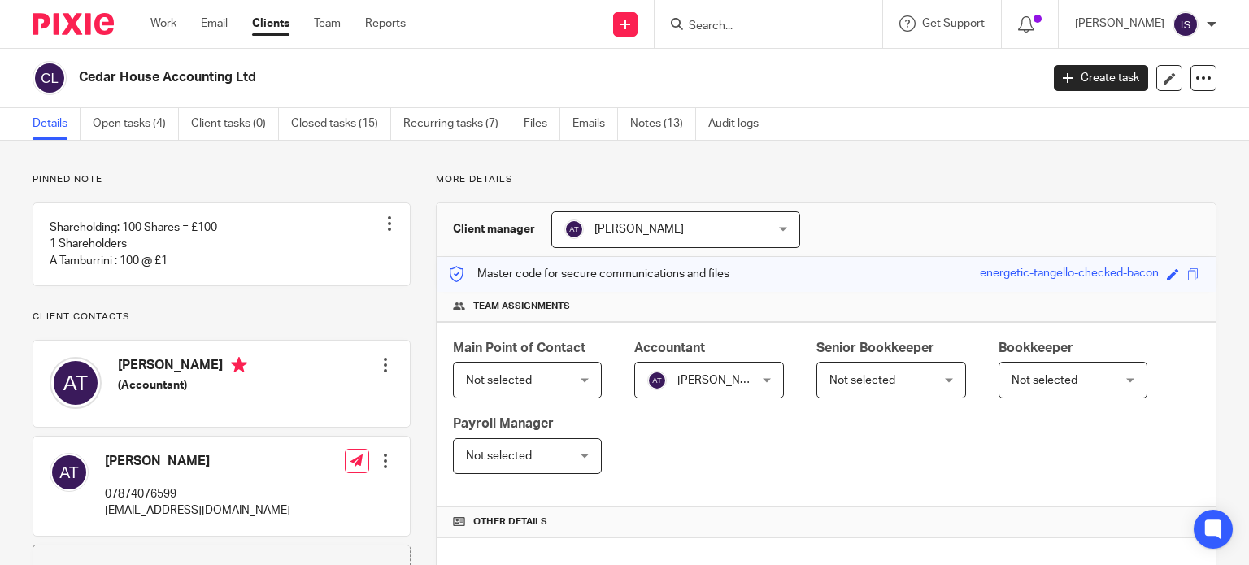
click at [875, 377] on span "Not selected" at bounding box center [863, 380] width 66 height 11
click at [884, 377] on span "Not selected" at bounding box center [863, 380] width 66 height 11
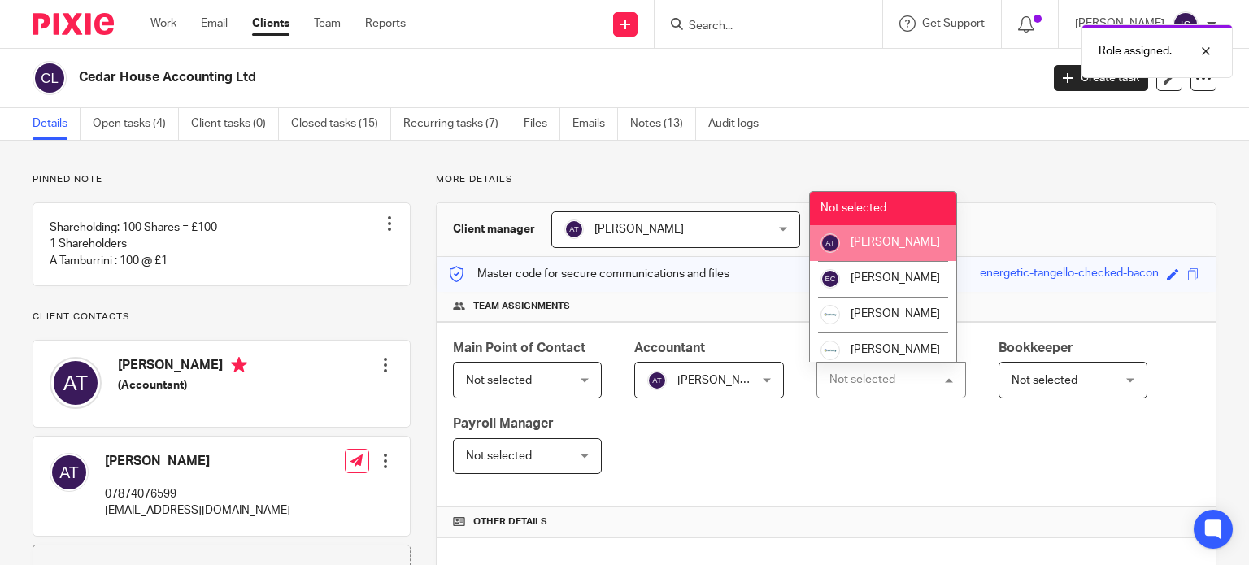
drag, startPoint x: 859, startPoint y: 259, endPoint x: 979, endPoint y: 313, distance: 131.8
click at [861, 248] on span "[PERSON_NAME]" at bounding box center [895, 242] width 89 height 11
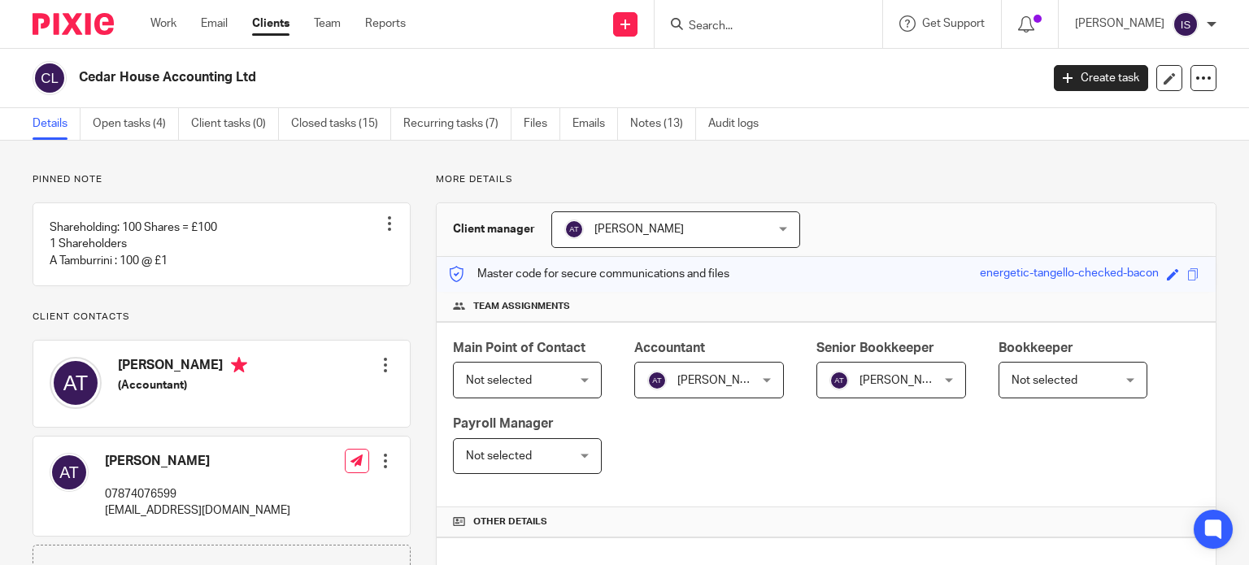
click at [1044, 386] on span "Not selected" at bounding box center [1066, 380] width 108 height 34
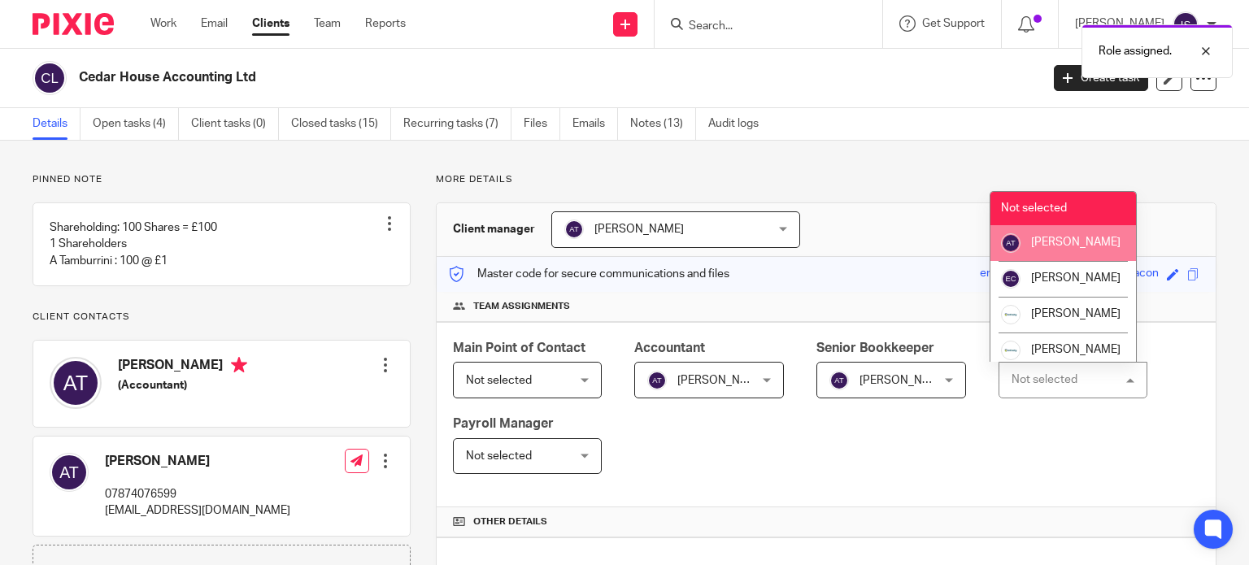
click at [1036, 248] on span "[PERSON_NAME]" at bounding box center [1075, 242] width 89 height 11
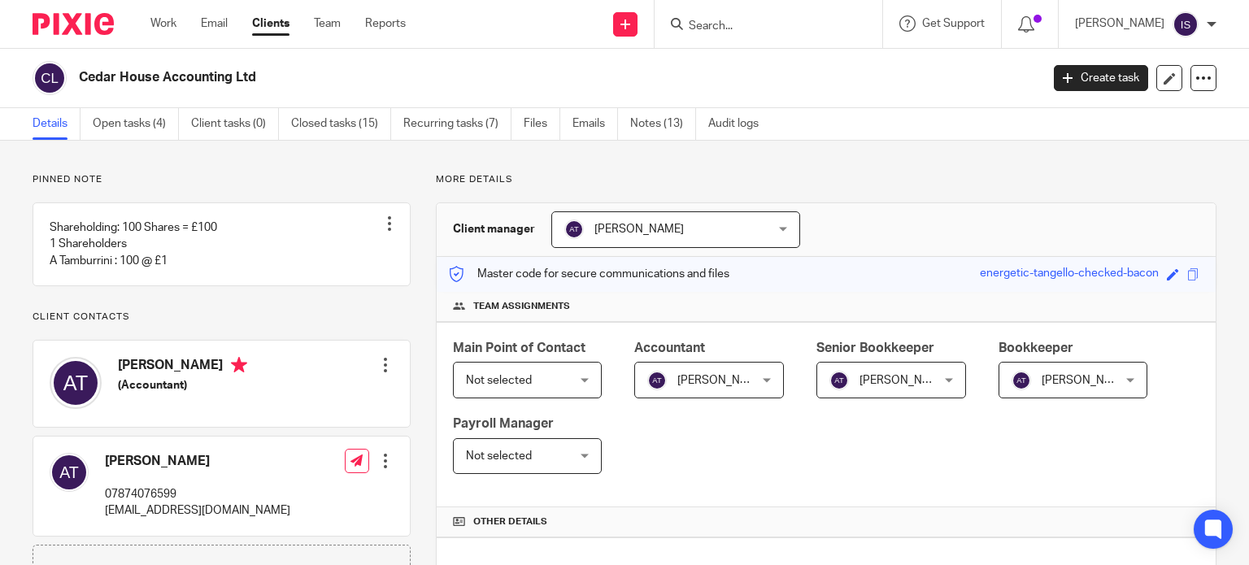
click at [758, 21] on input "Search" at bounding box center [760, 27] width 146 height 15
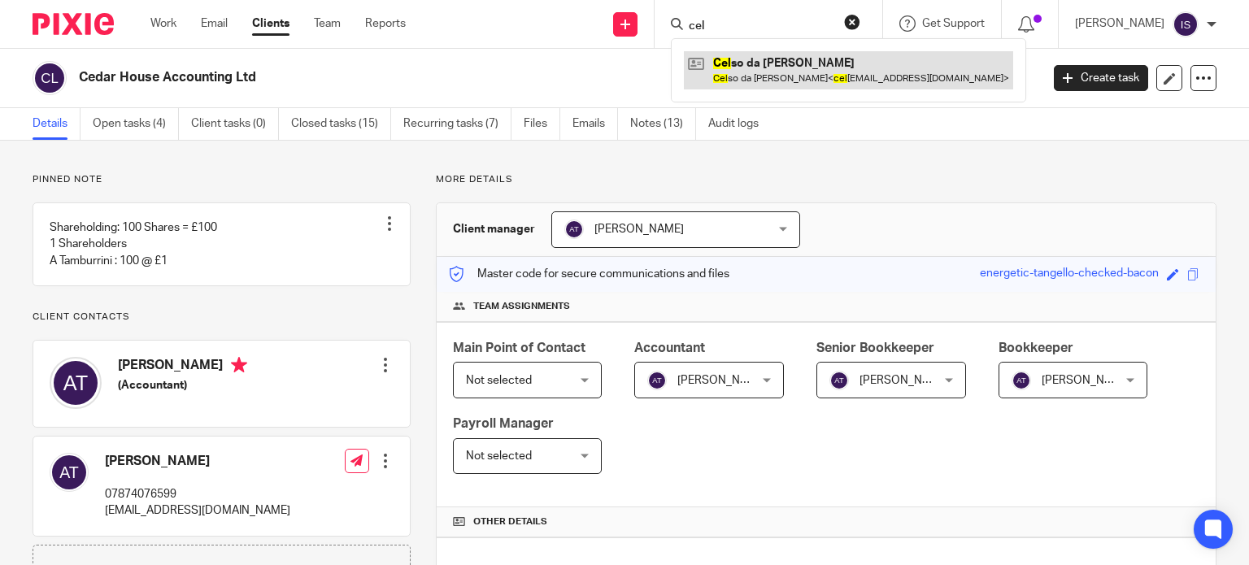
type input "cel"
click at [757, 59] on link at bounding box center [848, 69] width 329 height 37
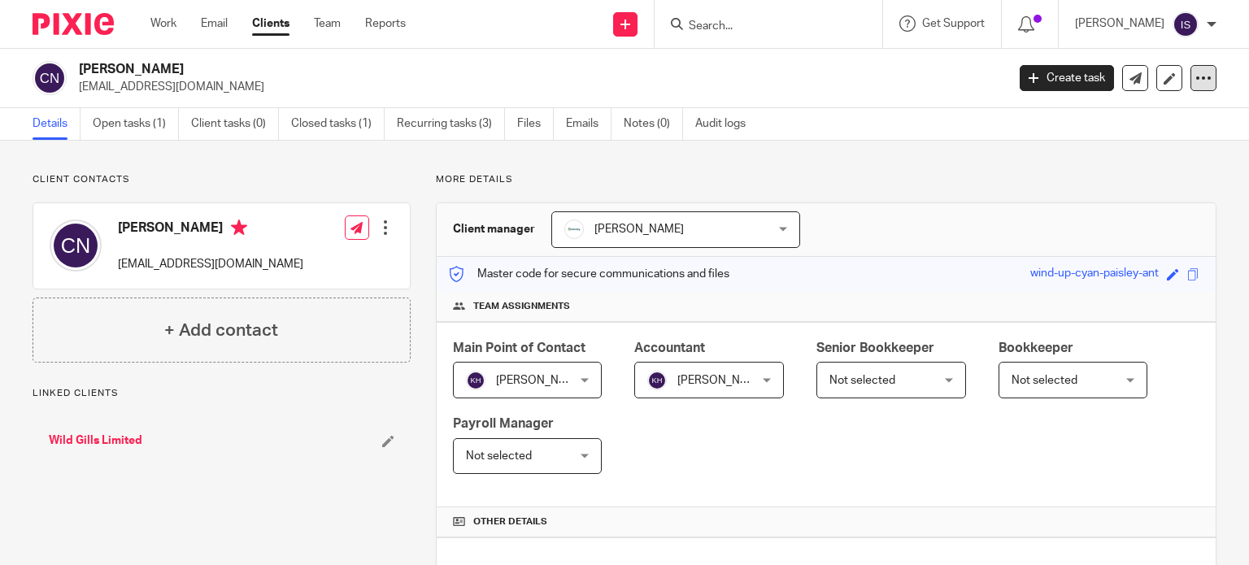
click at [1196, 85] on icon at bounding box center [1204, 78] width 16 height 16
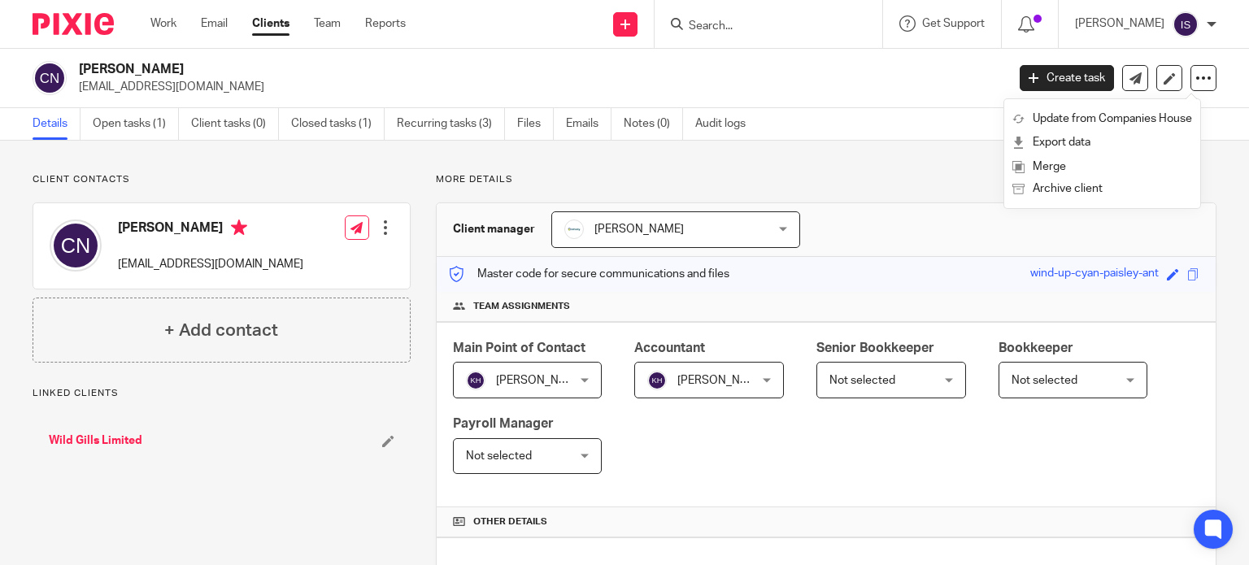
click at [1116, 204] on ul "Update from Companies House Export data Merge Archive client" at bounding box center [1102, 153] width 196 height 109
click at [1110, 198] on button "Archive client" at bounding box center [1103, 189] width 180 height 21
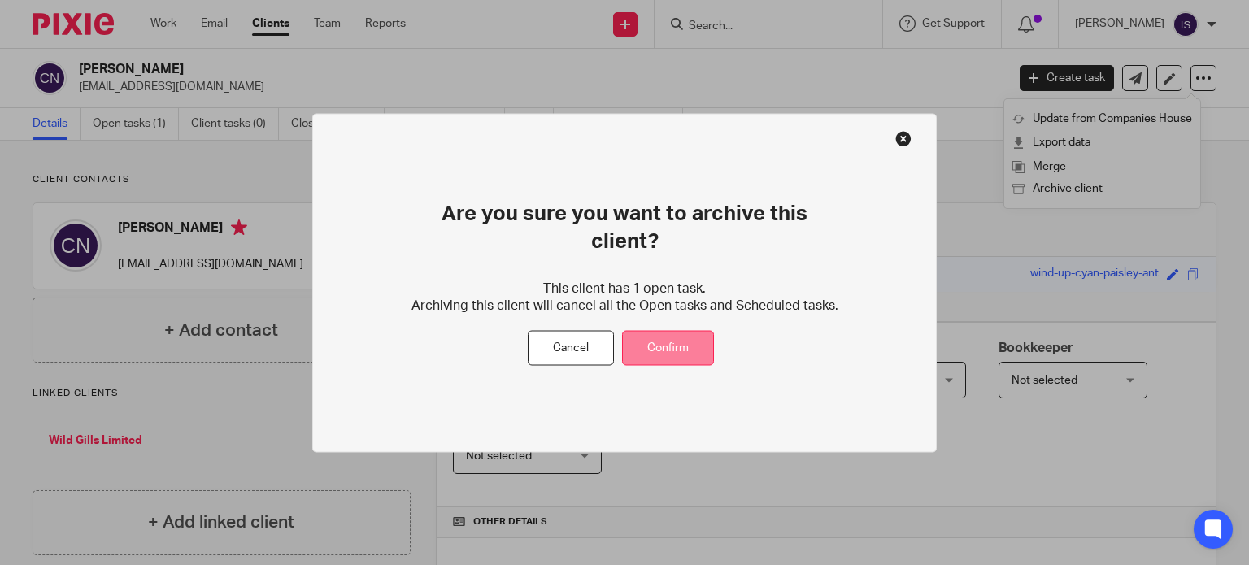
click at [645, 331] on button "Confirm" at bounding box center [668, 348] width 92 height 35
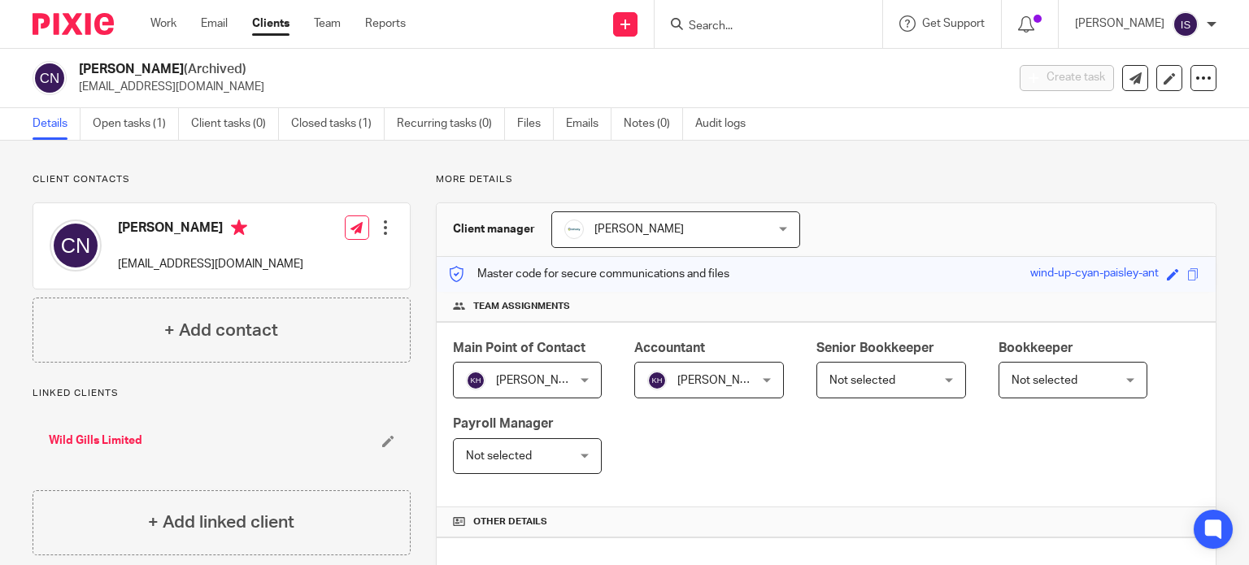
click at [729, 24] on input "Search" at bounding box center [760, 27] width 146 height 15
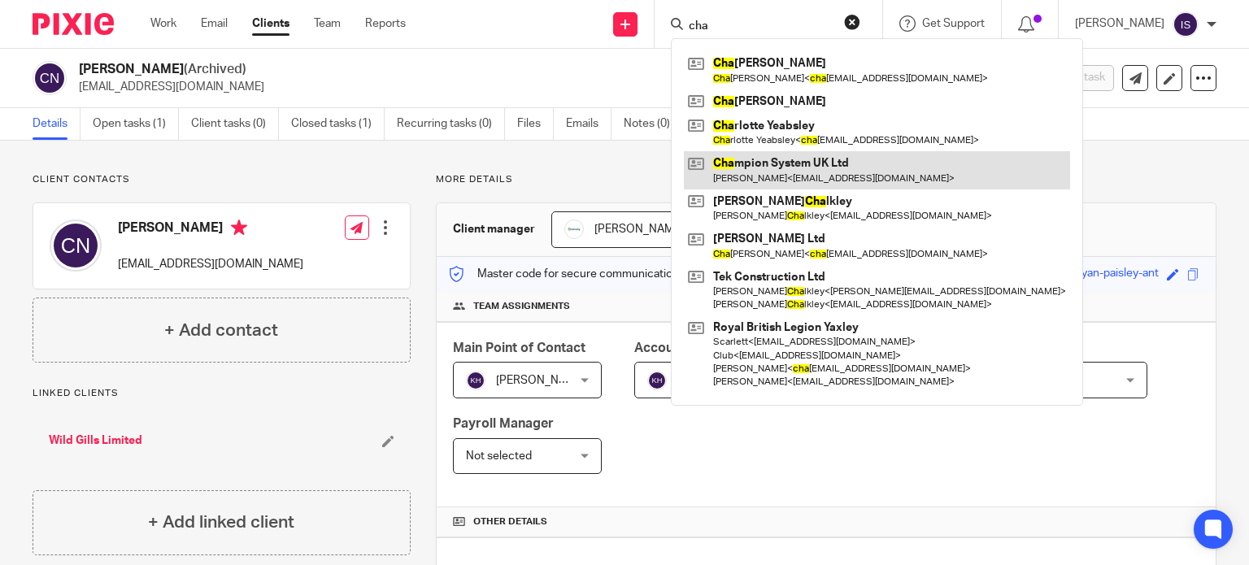
type input "cha"
click at [784, 172] on link at bounding box center [877, 169] width 386 height 37
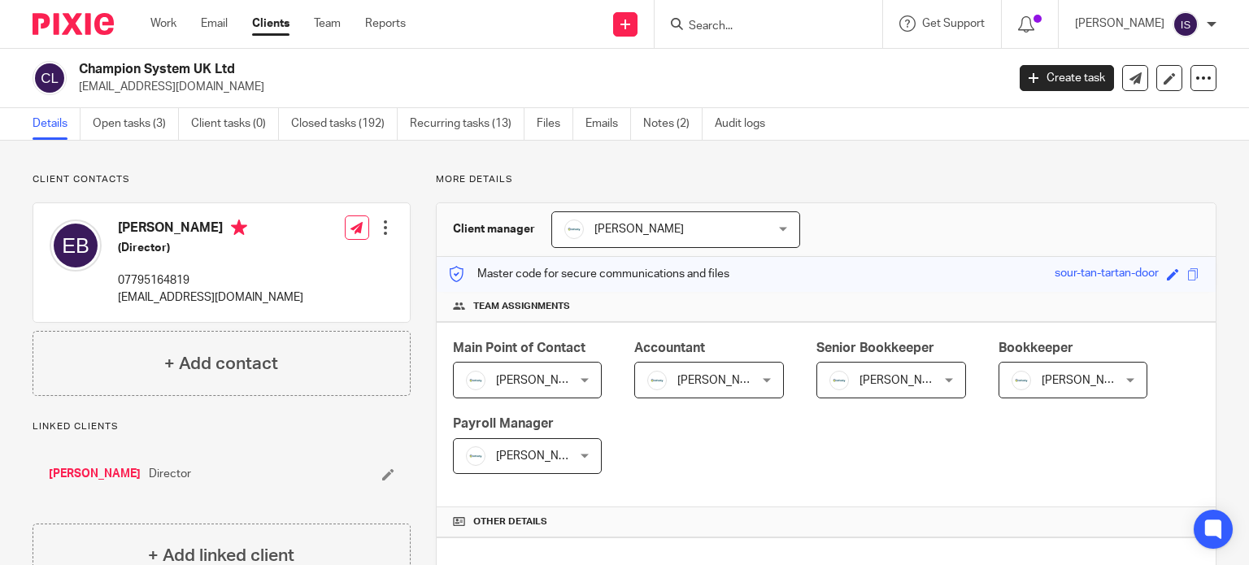
click at [721, 38] on div at bounding box center [769, 24] width 228 height 48
click at [721, 35] on div at bounding box center [769, 24] width 228 height 48
click at [721, 32] on input "Search" at bounding box center [760, 27] width 146 height 15
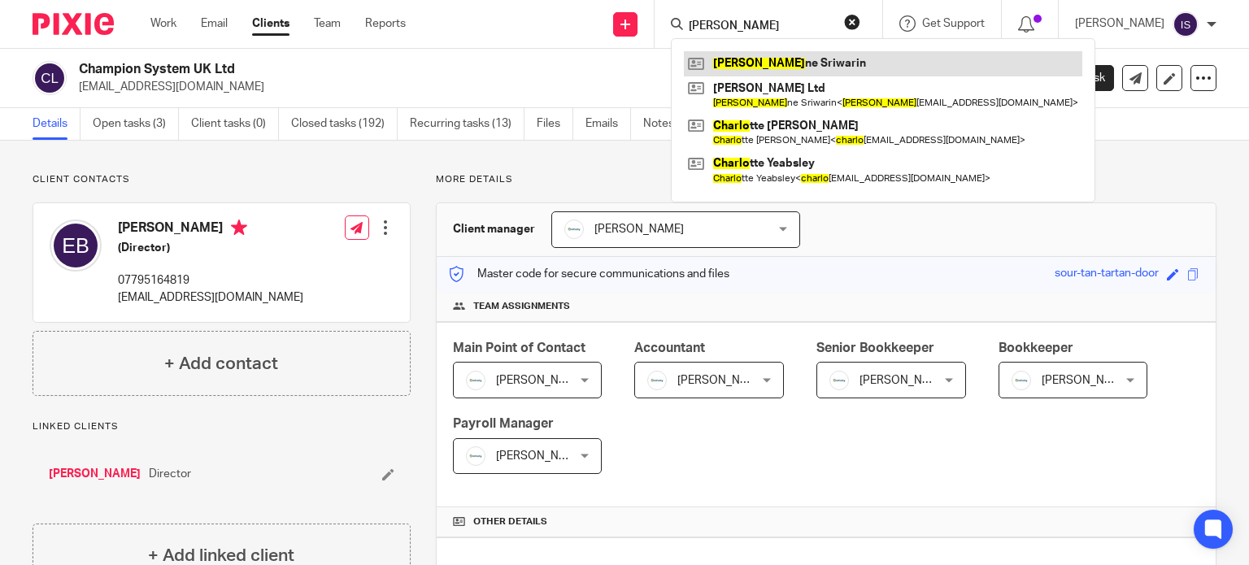
type input "charle"
click at [835, 61] on link at bounding box center [883, 63] width 399 height 24
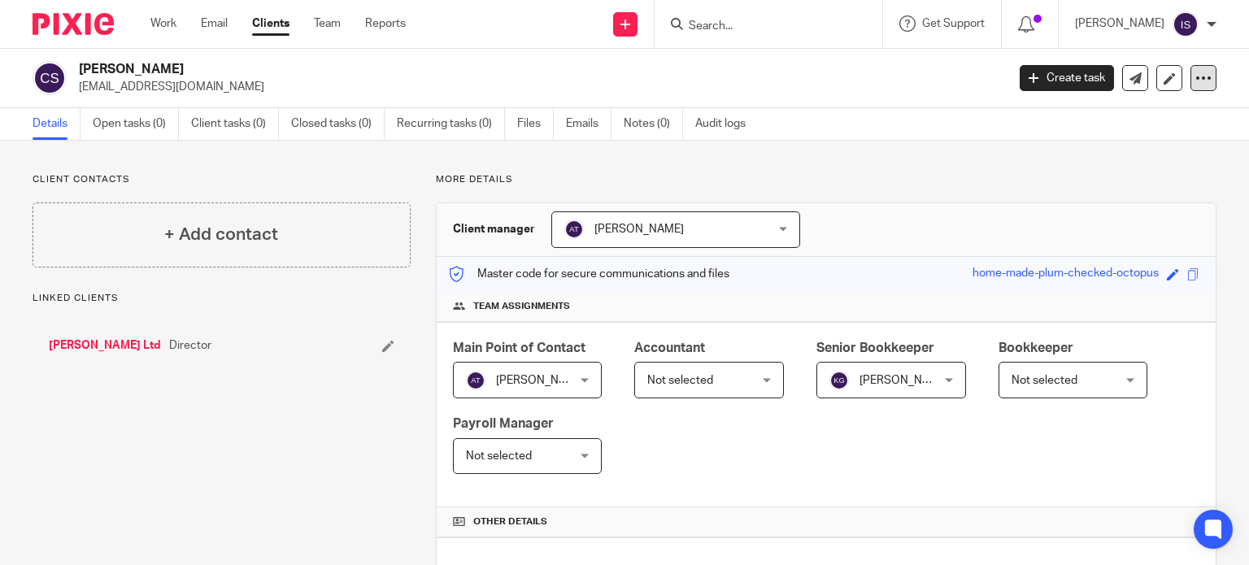
click at [1203, 81] on div at bounding box center [1204, 78] width 26 height 26
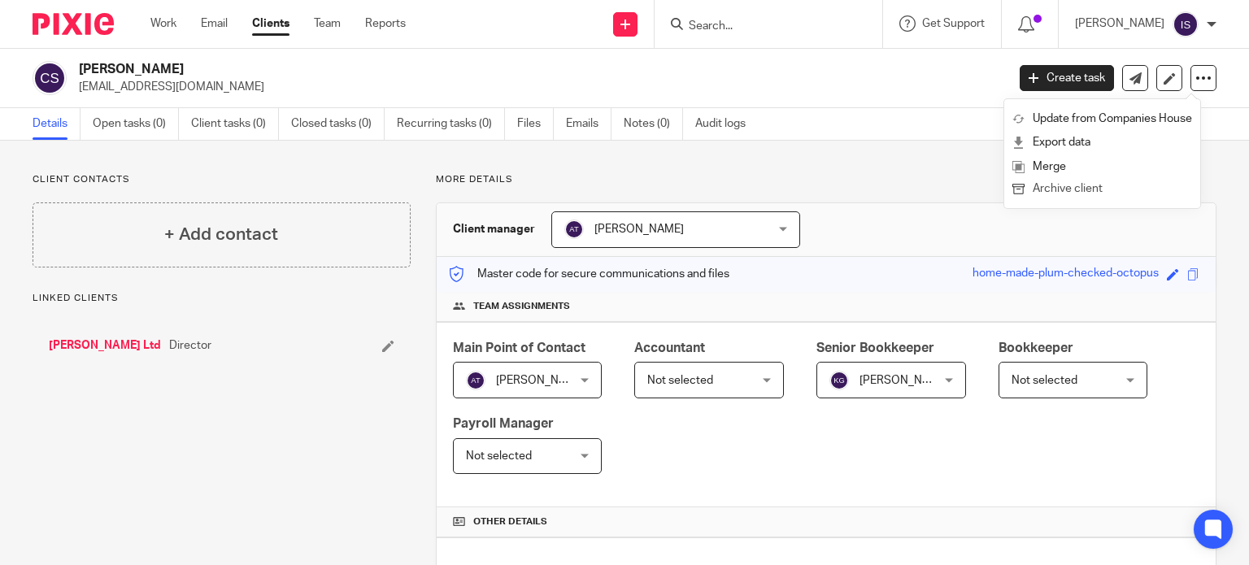
click at [1108, 192] on button "Archive client" at bounding box center [1103, 189] width 180 height 21
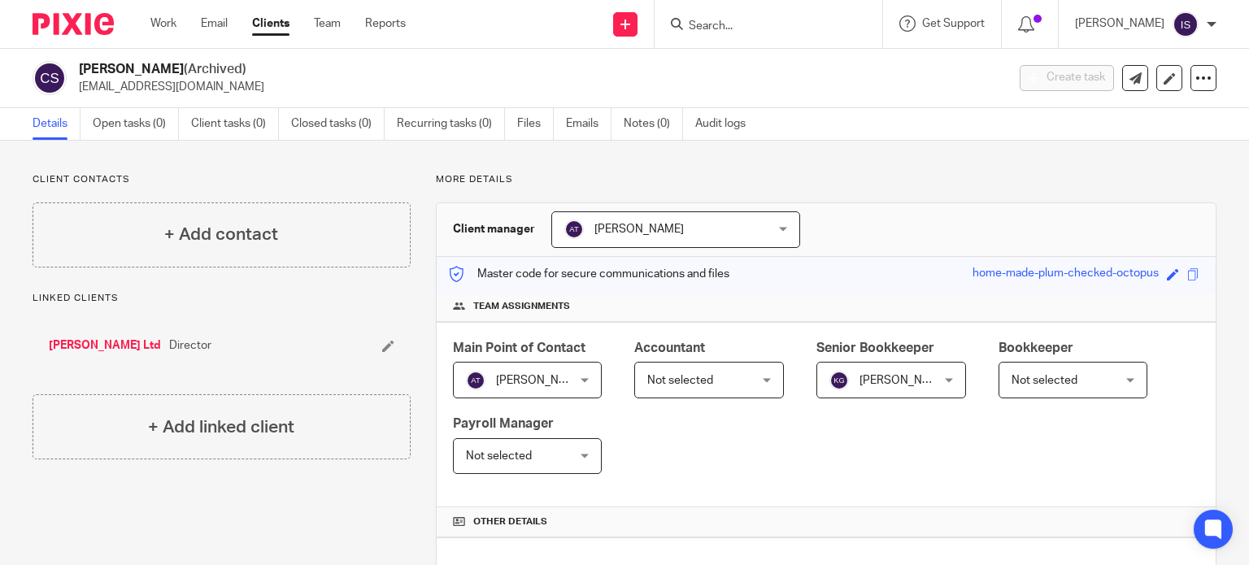
click at [708, 23] on input "Search" at bounding box center [760, 27] width 146 height 15
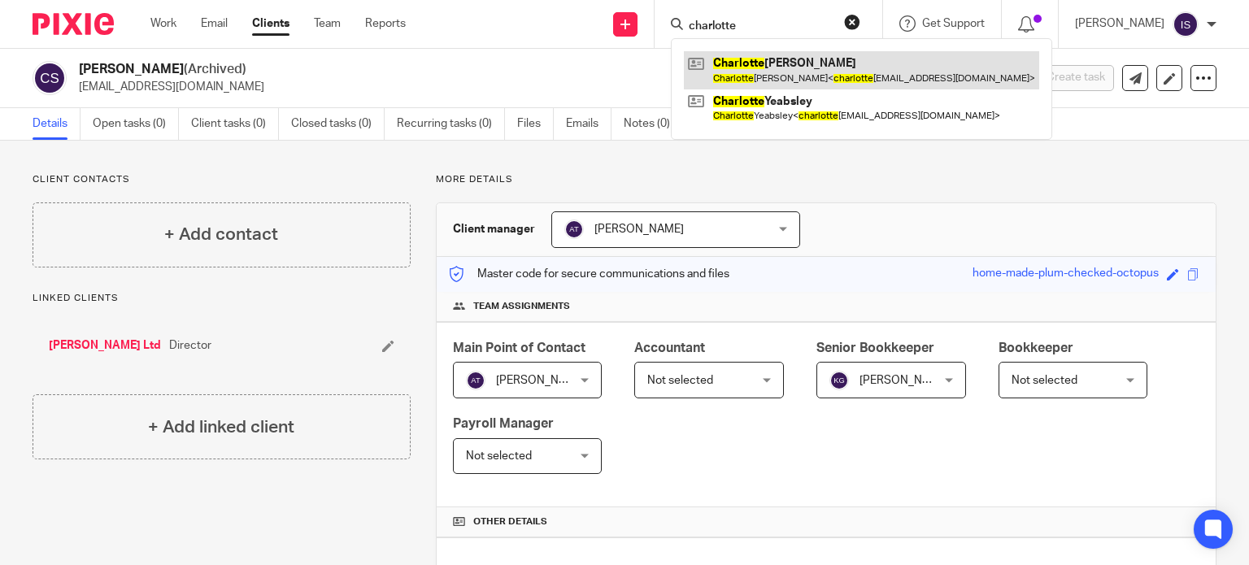
type input "charlotte"
click at [752, 68] on link at bounding box center [861, 69] width 355 height 37
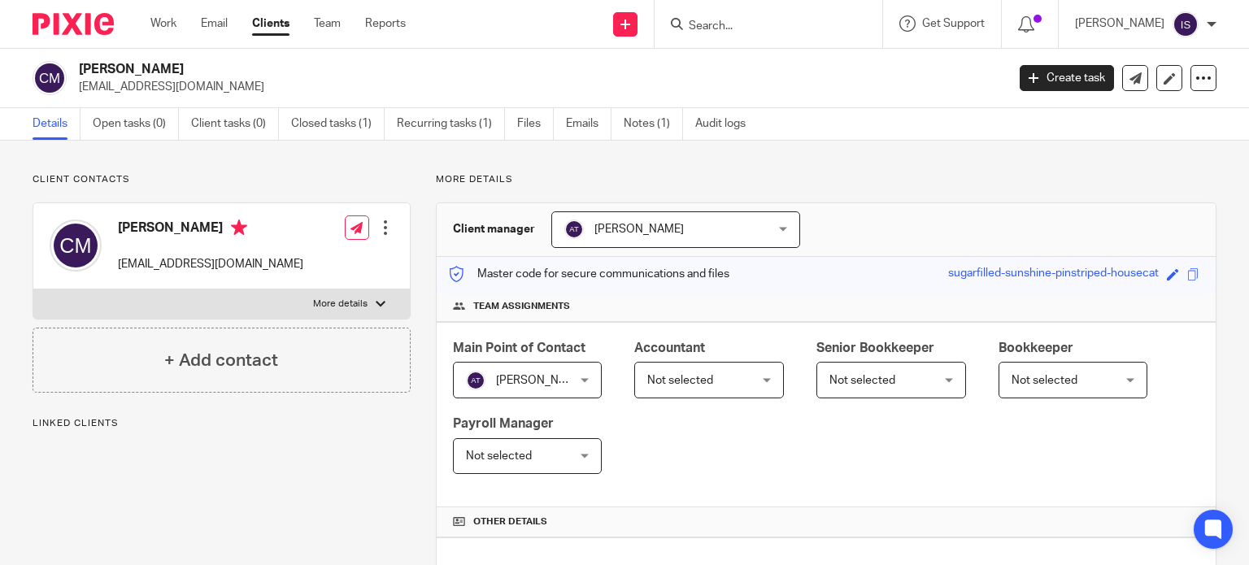
click at [687, 380] on span "Not selected" at bounding box center [680, 380] width 66 height 11
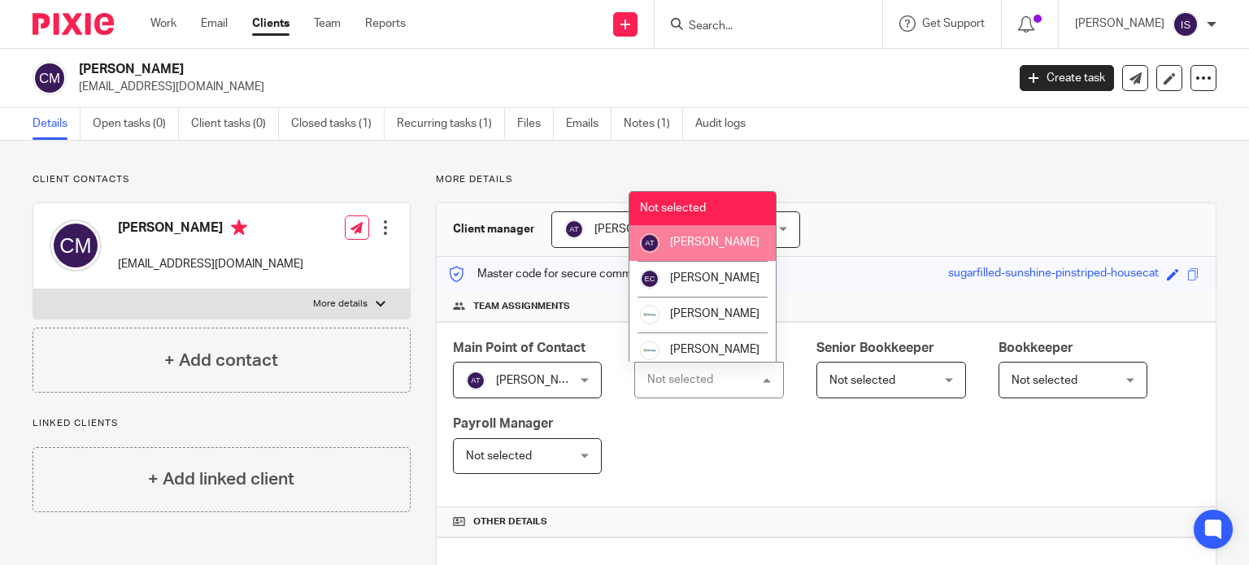
click at [717, 251] on li "[PERSON_NAME]" at bounding box center [703, 243] width 146 height 36
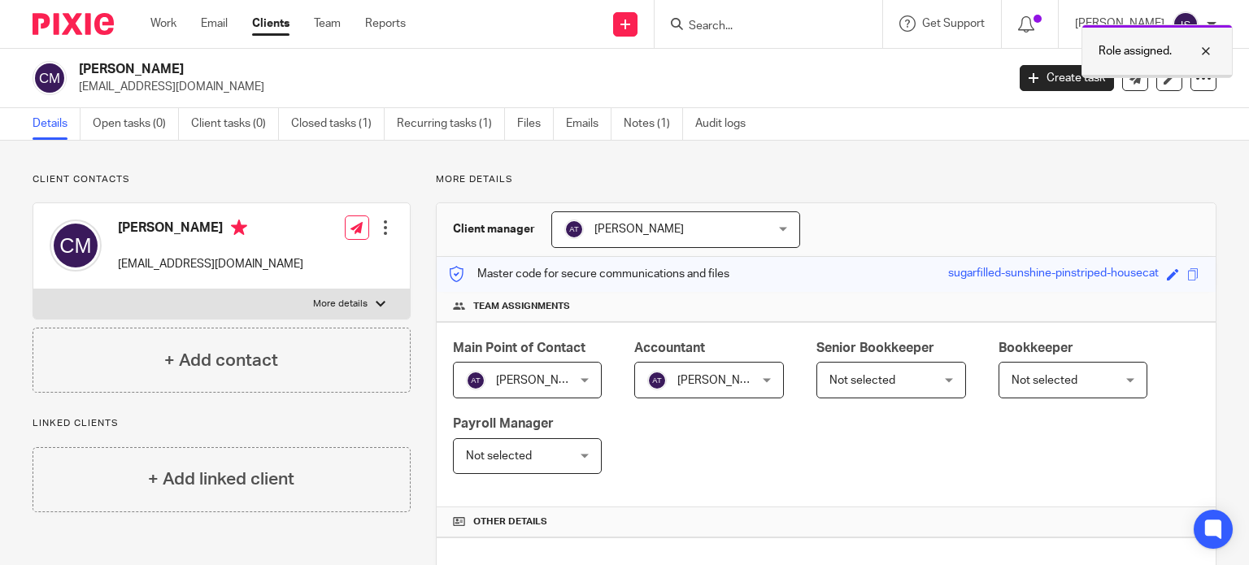
click at [1203, 50] on div at bounding box center [1194, 51] width 44 height 20
click at [767, 20] on input "Search" at bounding box center [760, 27] width 146 height 15
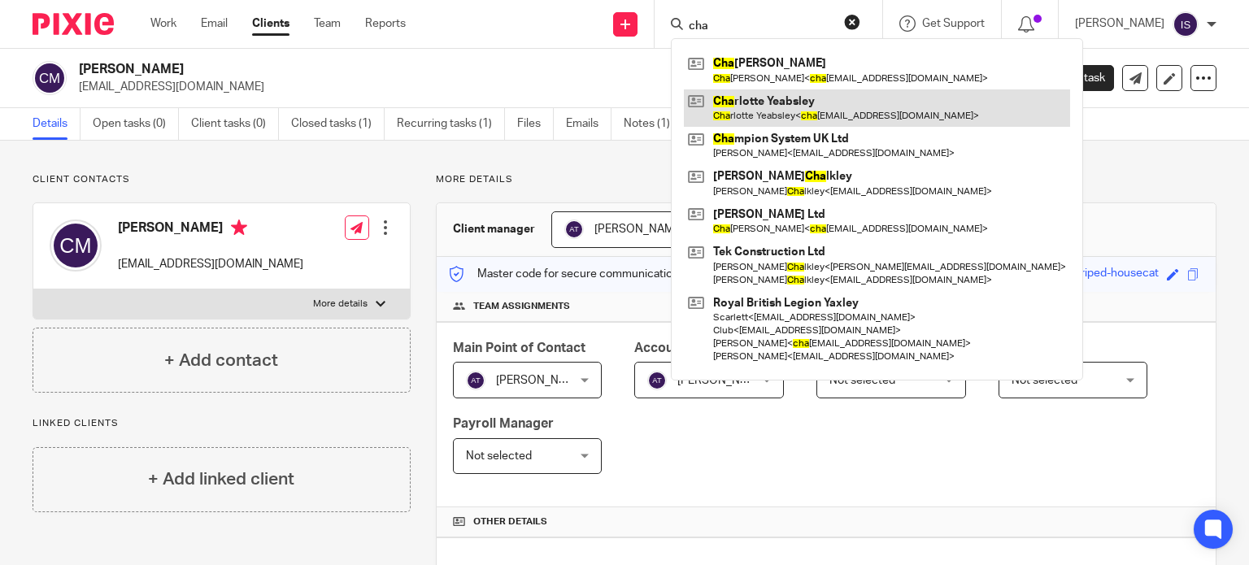
type input "cha"
click at [817, 111] on link at bounding box center [877, 107] width 386 height 37
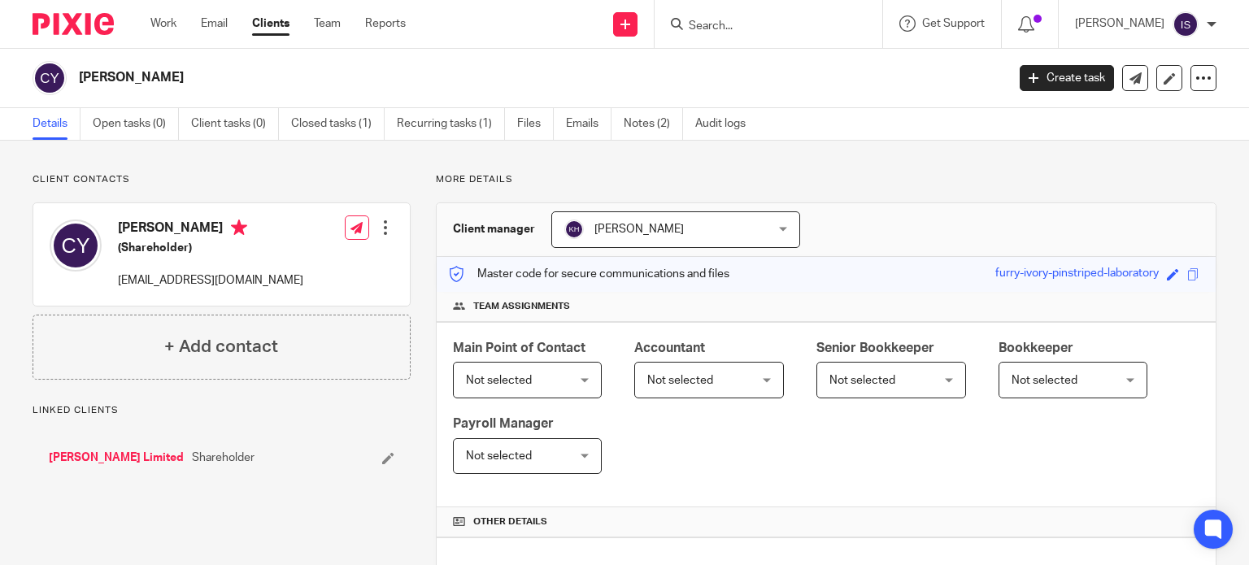
click at [699, 353] on span "Accountant" at bounding box center [669, 348] width 71 height 13
click at [699, 380] on span "Not selected" at bounding box center [680, 380] width 66 height 11
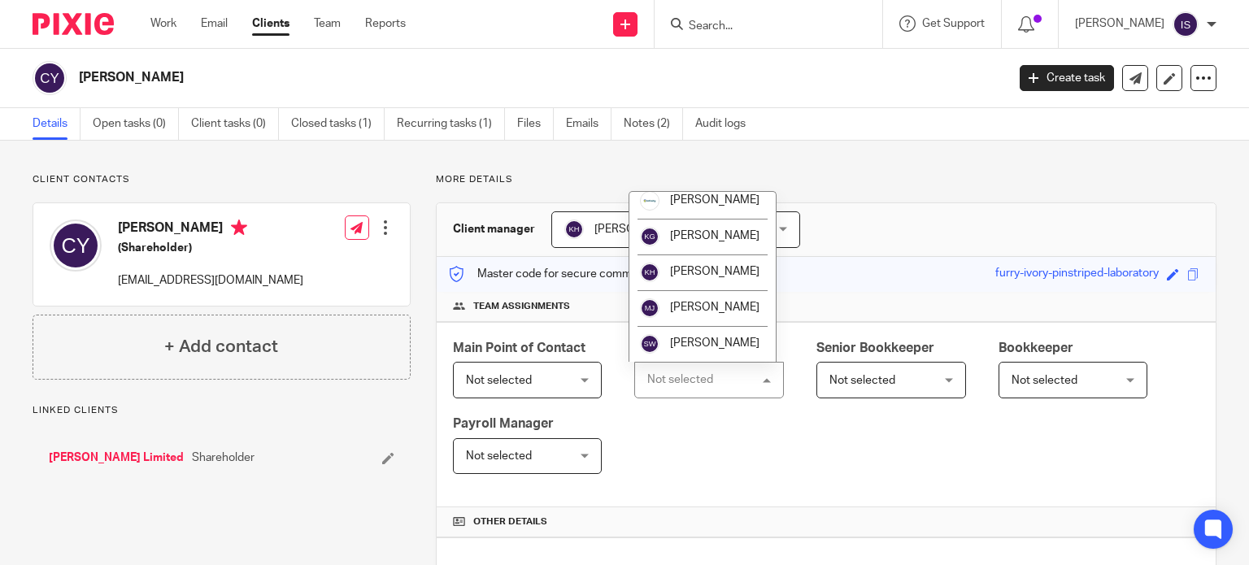
scroll to position [273, 0]
click at [699, 259] on li "[PERSON_NAME]" at bounding box center [703, 273] width 146 height 36
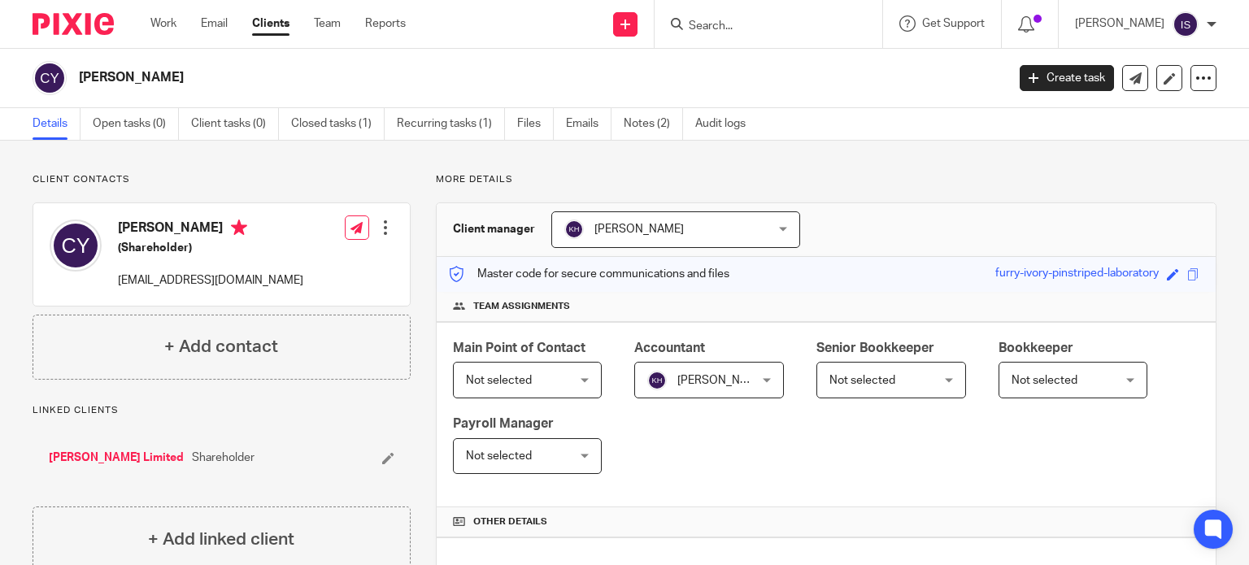
click at [721, 28] on input "Search" at bounding box center [760, 27] width 146 height 15
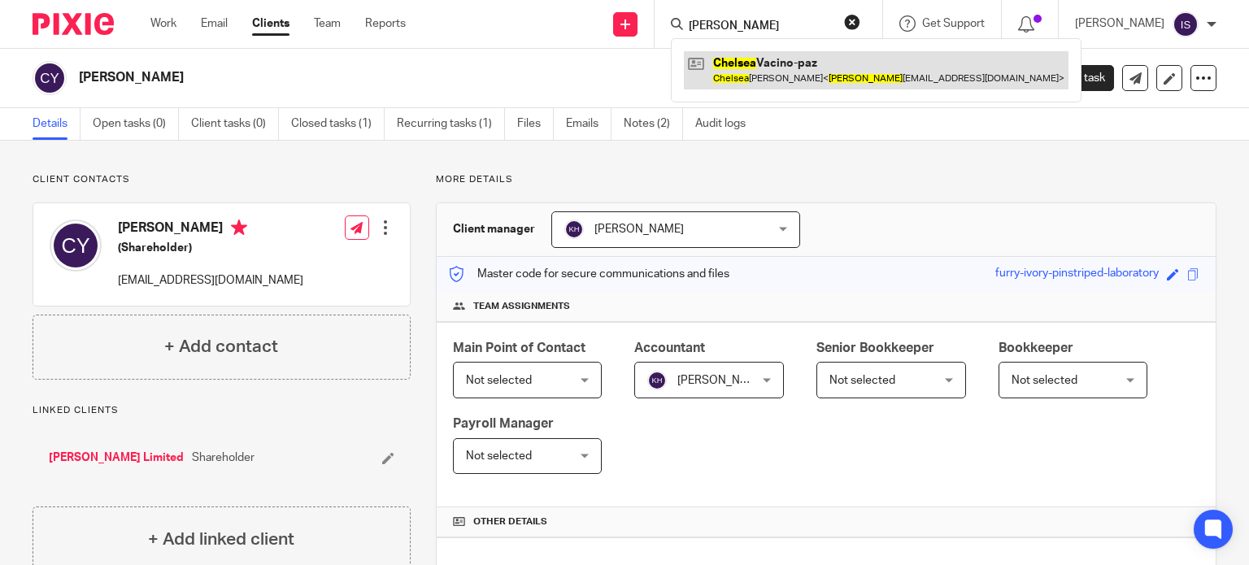
type input "[PERSON_NAME]"
click at [729, 64] on link at bounding box center [876, 69] width 385 height 37
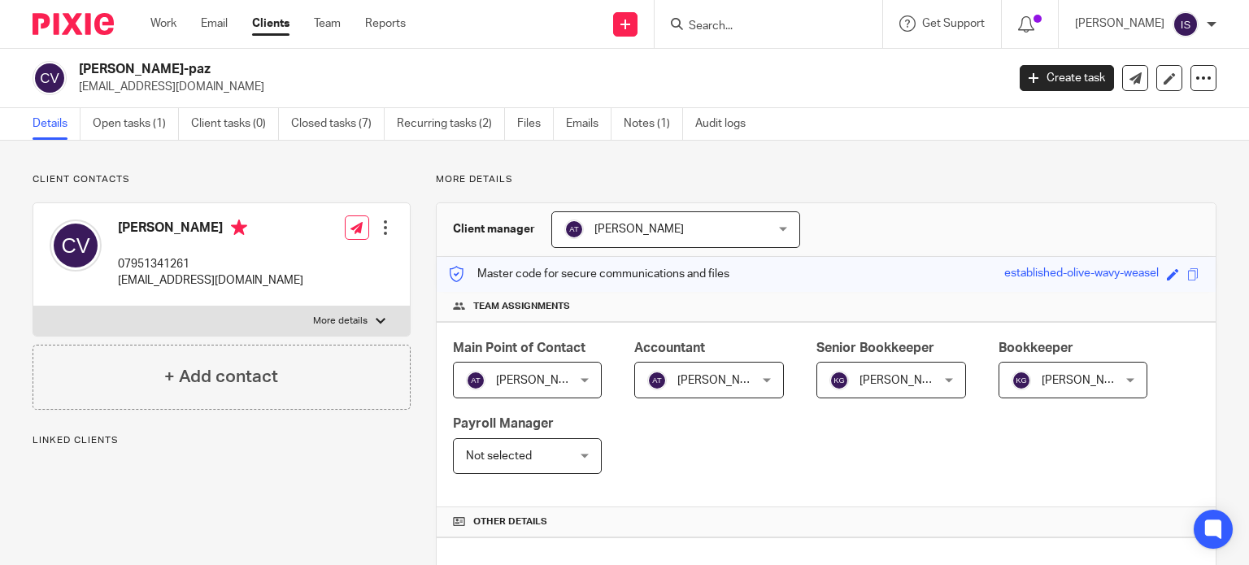
click at [700, 390] on span "[PERSON_NAME]" at bounding box center [701, 380] width 108 height 34
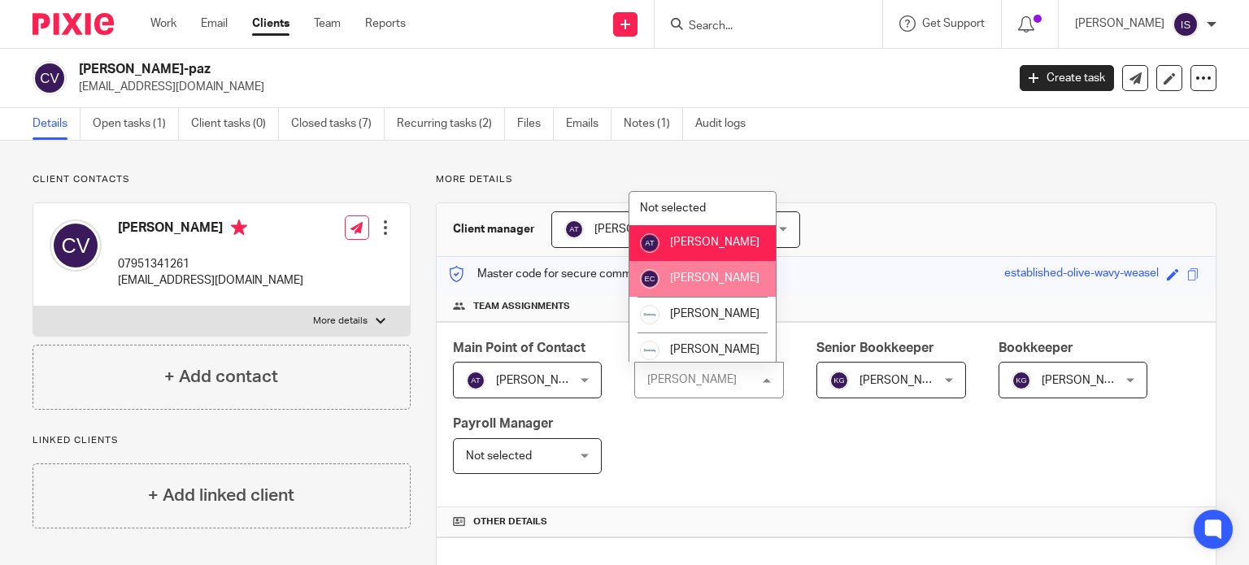
click at [704, 284] on span "[PERSON_NAME]" at bounding box center [714, 277] width 89 height 11
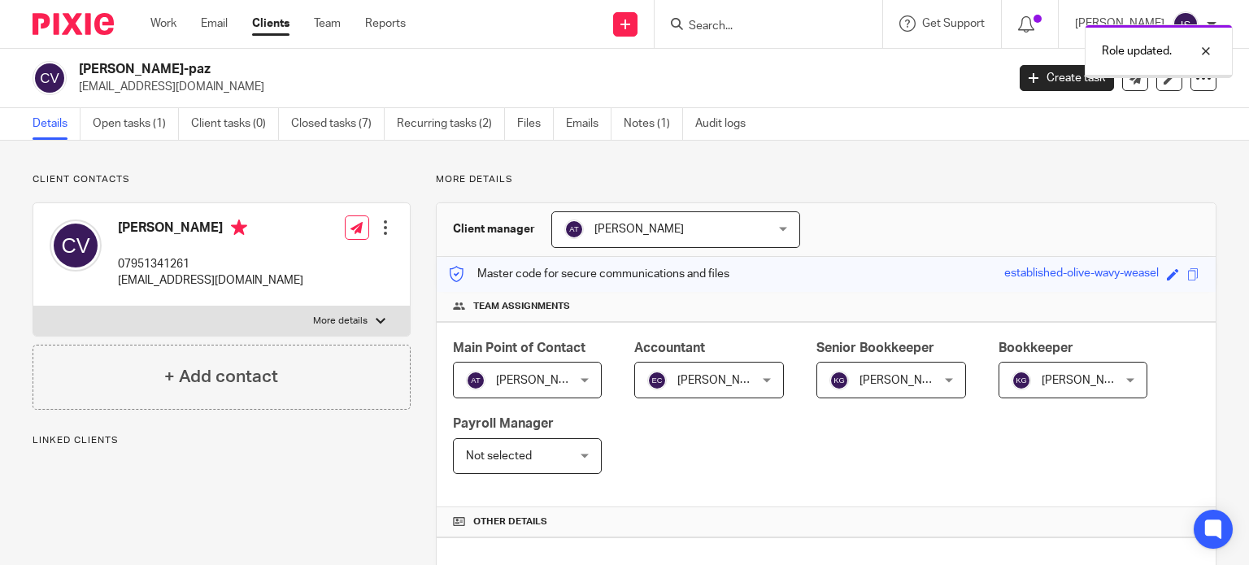
click at [904, 386] on span "[PERSON_NAME]" at bounding box center [884, 380] width 108 height 34
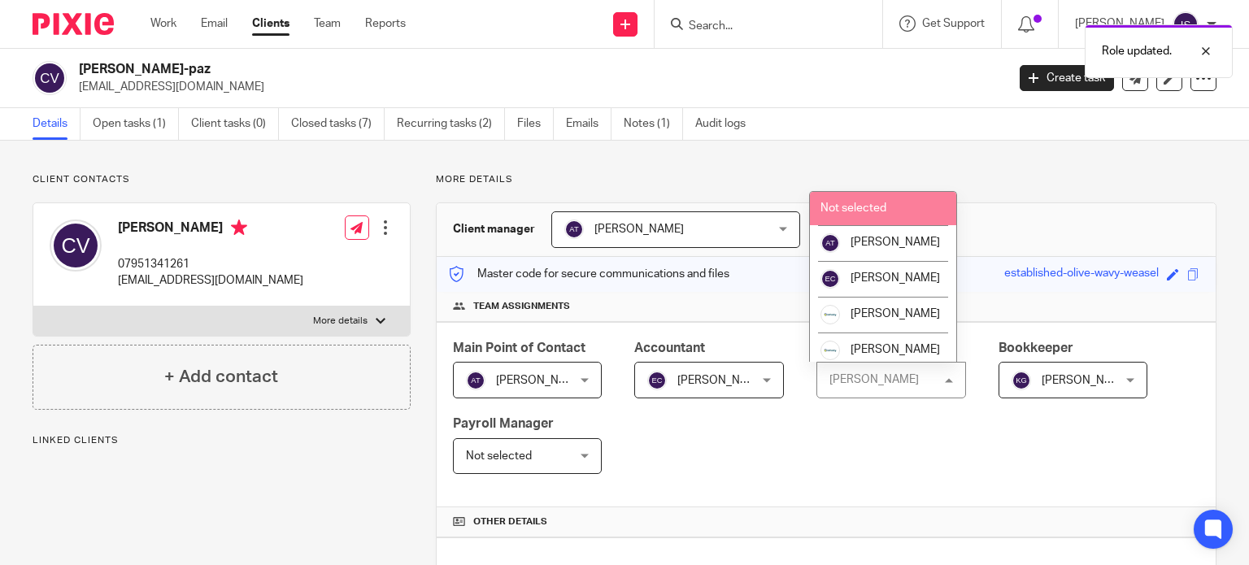
click at [882, 220] on li "Not selected" at bounding box center [883, 208] width 146 height 33
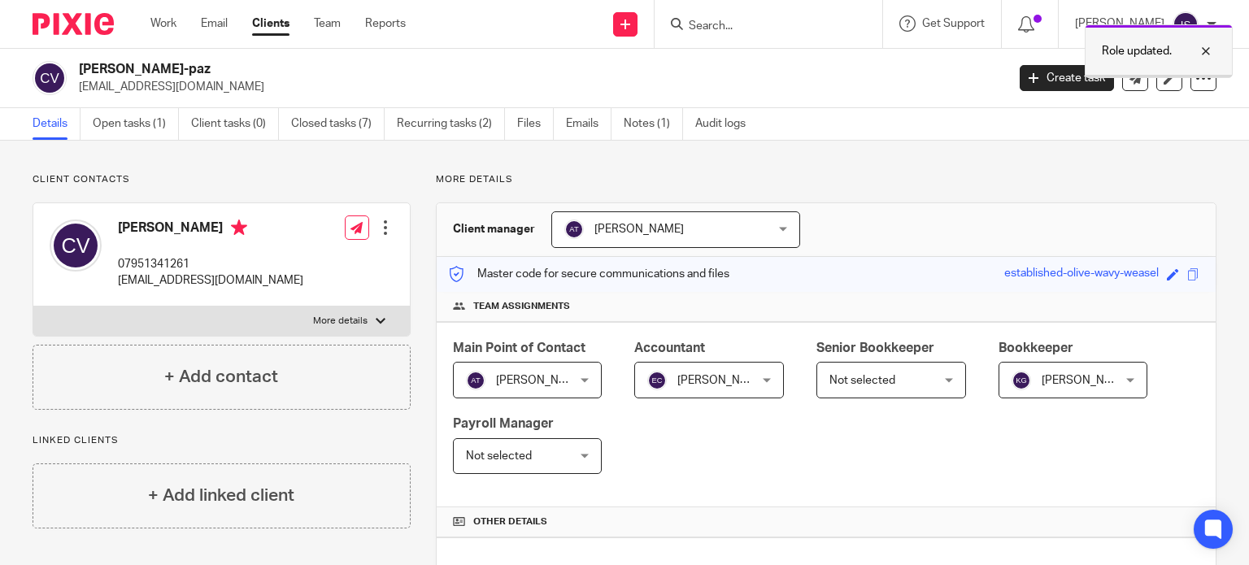
click at [1210, 48] on div at bounding box center [1194, 51] width 44 height 20
click at [790, 33] on form at bounding box center [773, 24] width 173 height 20
click at [778, 24] on input "Search" at bounding box center [760, 27] width 146 height 15
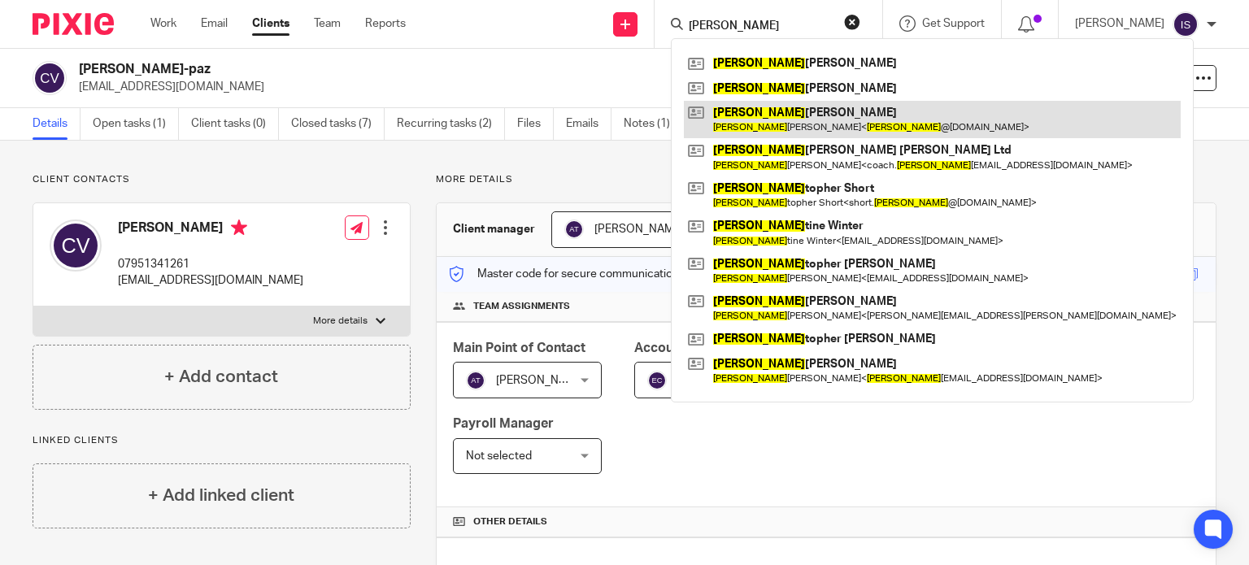
type input "chris"
click at [756, 126] on link at bounding box center [932, 119] width 497 height 37
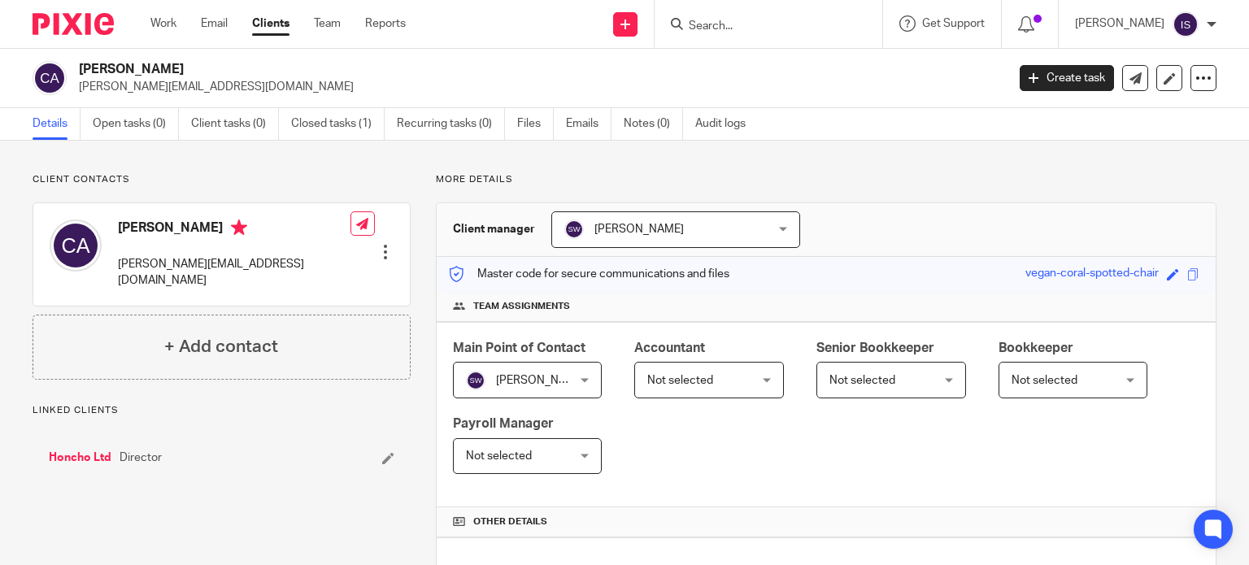
click at [707, 373] on span "Not selected" at bounding box center [701, 380] width 108 height 34
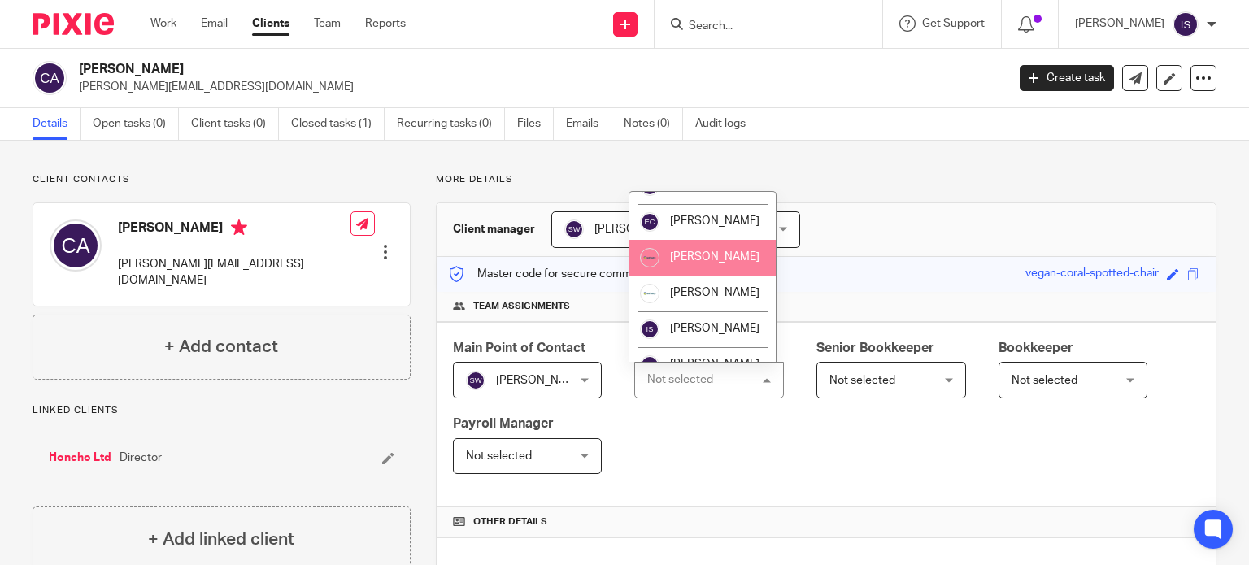
scroll to position [273, 0]
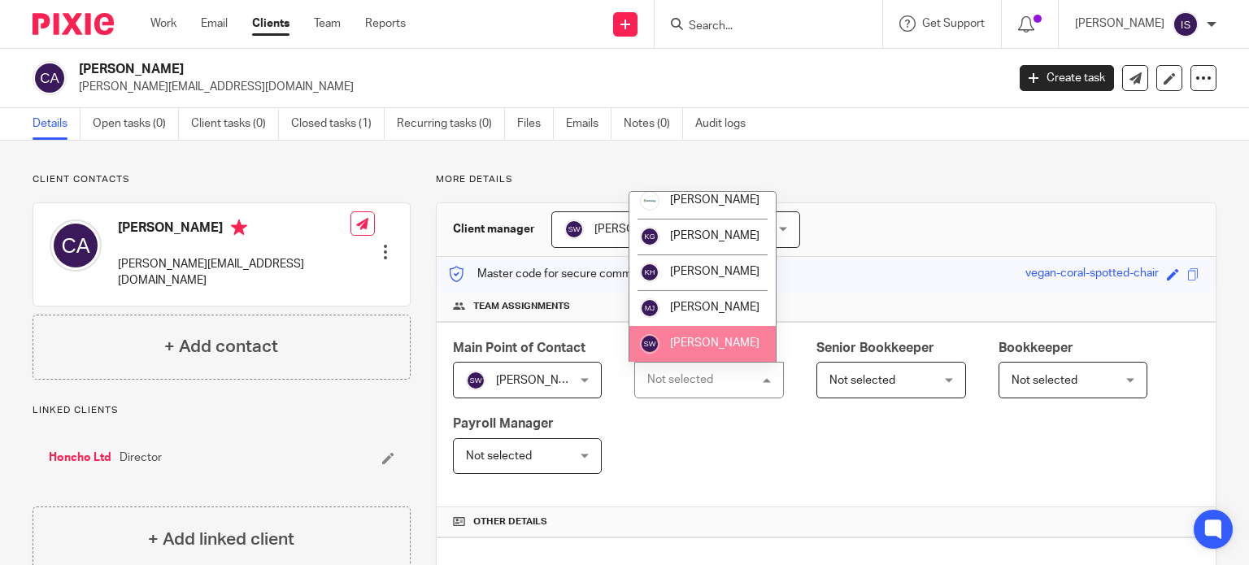
click at [713, 337] on li "[PERSON_NAME]" at bounding box center [703, 344] width 146 height 36
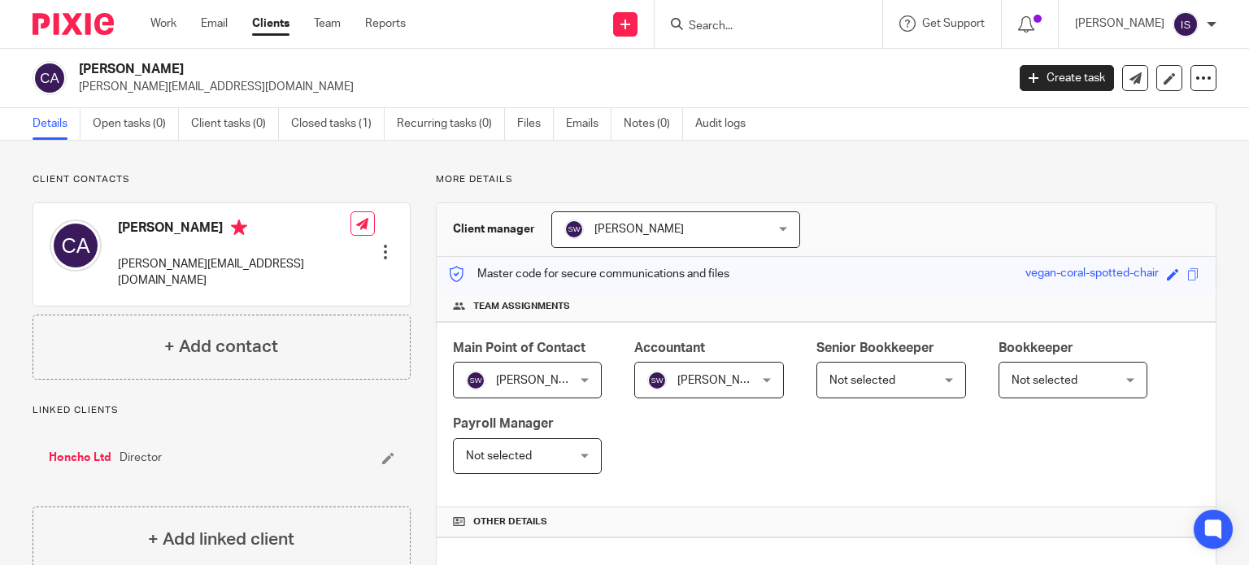
click at [735, 27] on input "Search" at bounding box center [760, 27] width 146 height 15
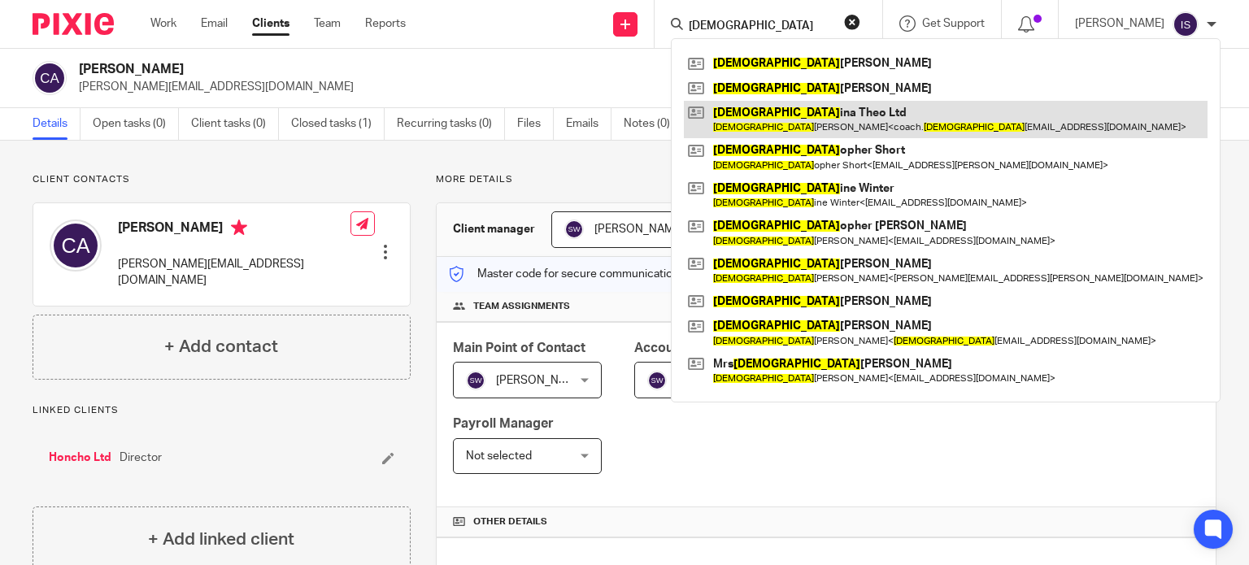
type input "[DEMOGRAPHIC_DATA]"
click at [797, 131] on link at bounding box center [946, 119] width 524 height 37
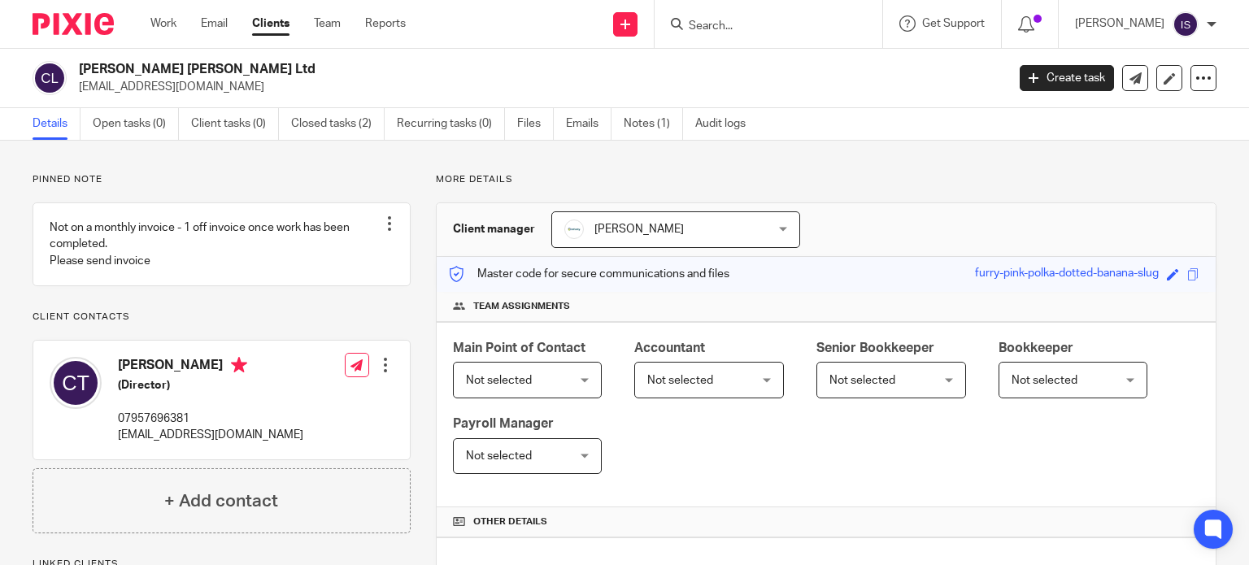
click at [716, 389] on span "Not selected" at bounding box center [701, 380] width 108 height 34
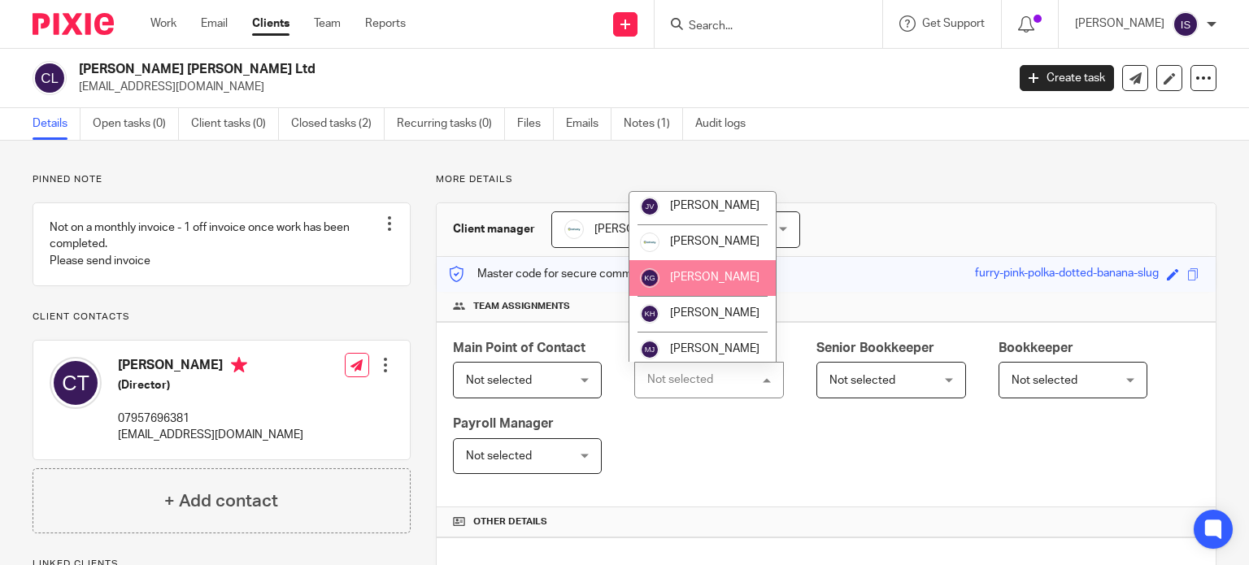
scroll to position [244, 0]
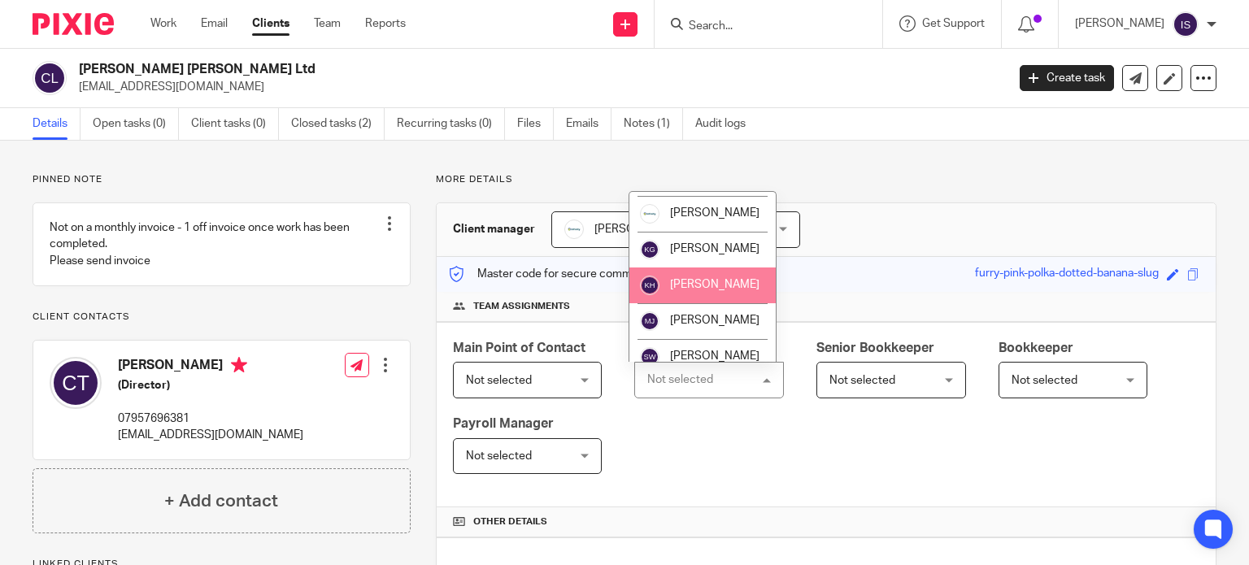
click at [721, 303] on li "[PERSON_NAME]" at bounding box center [703, 286] width 146 height 36
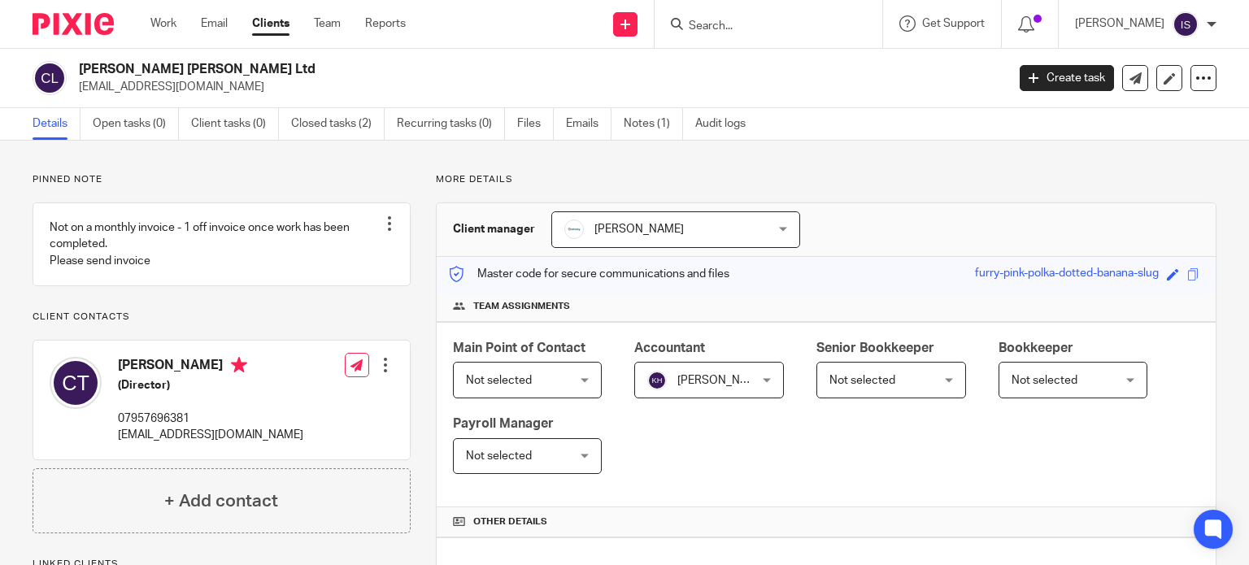
click at [723, 14] on form at bounding box center [773, 24] width 173 height 20
click at [724, 23] on input "Search" at bounding box center [760, 27] width 146 height 15
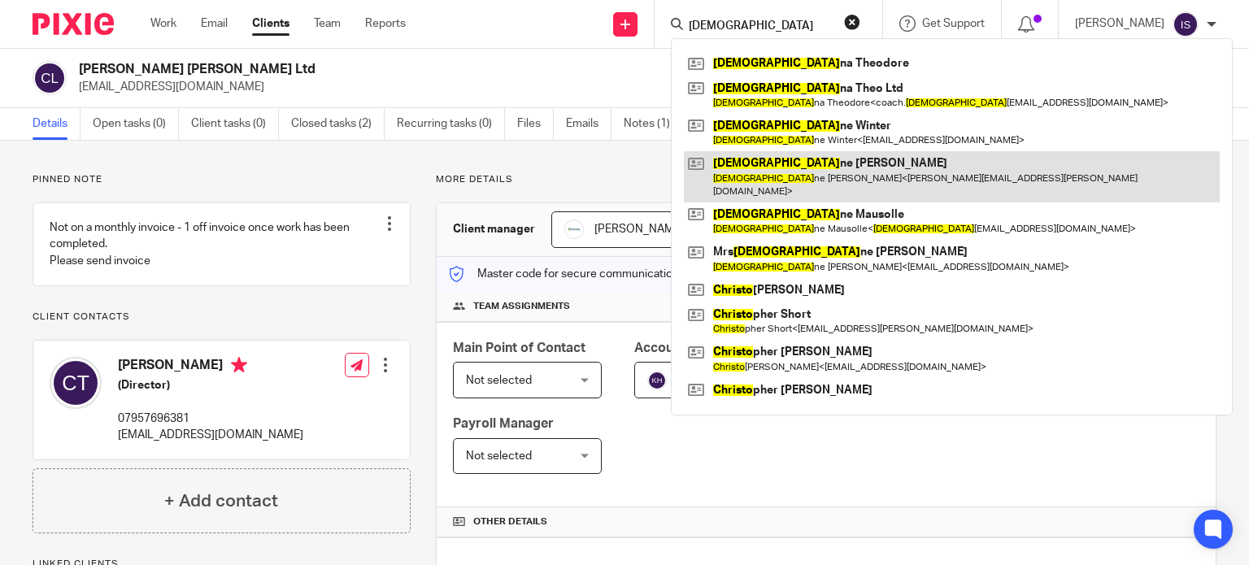
type input "christi"
click at [794, 168] on link at bounding box center [952, 176] width 536 height 50
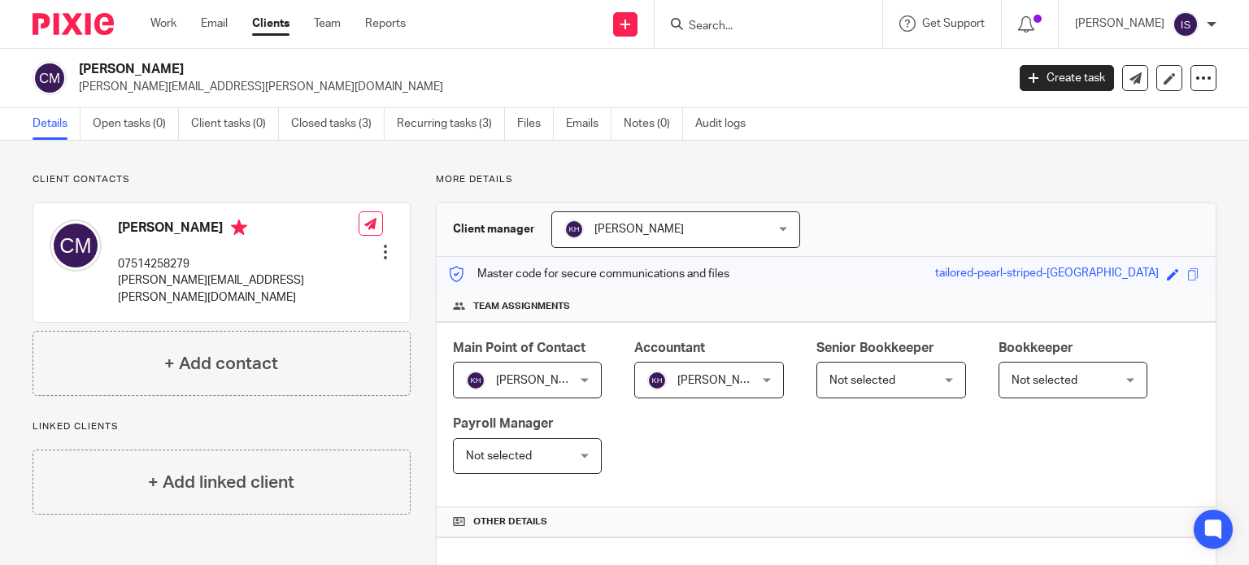
click at [764, 17] on form at bounding box center [773, 24] width 173 height 20
click at [742, 23] on input "Search" at bounding box center [760, 27] width 146 height 15
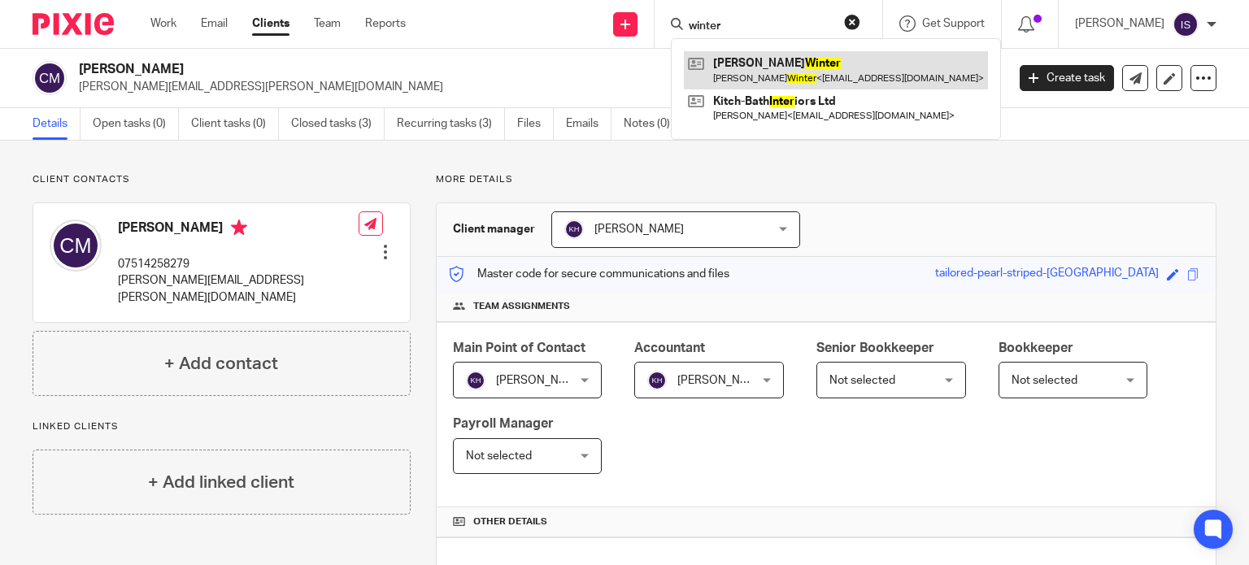
type input "winter"
click at [813, 76] on link at bounding box center [836, 69] width 304 height 37
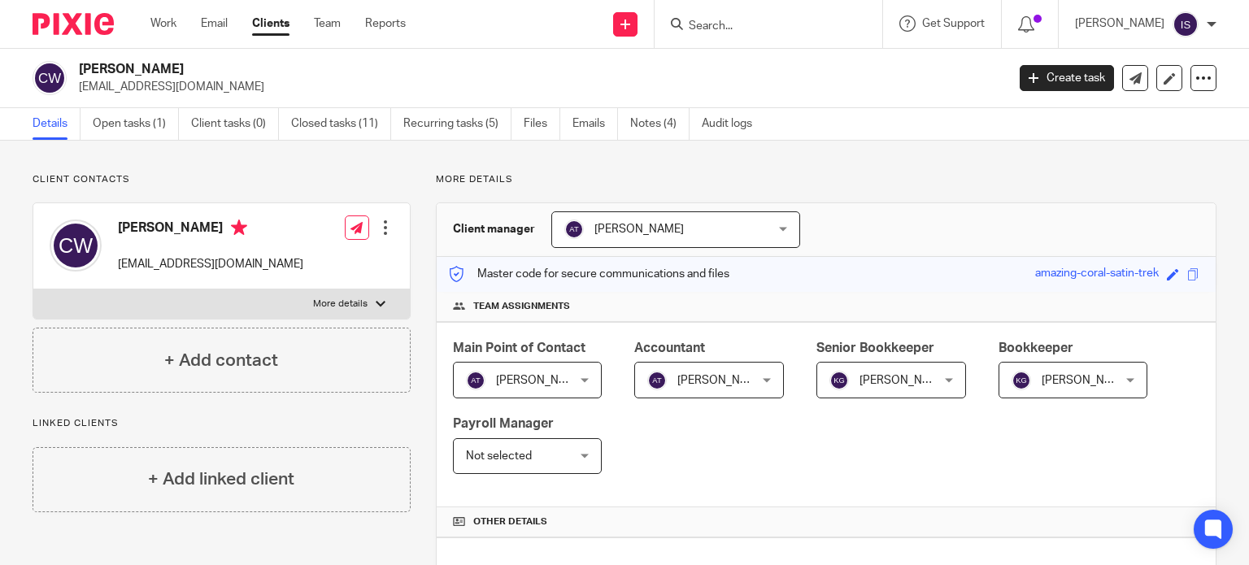
click at [707, 370] on span "[PERSON_NAME]" at bounding box center [701, 380] width 108 height 34
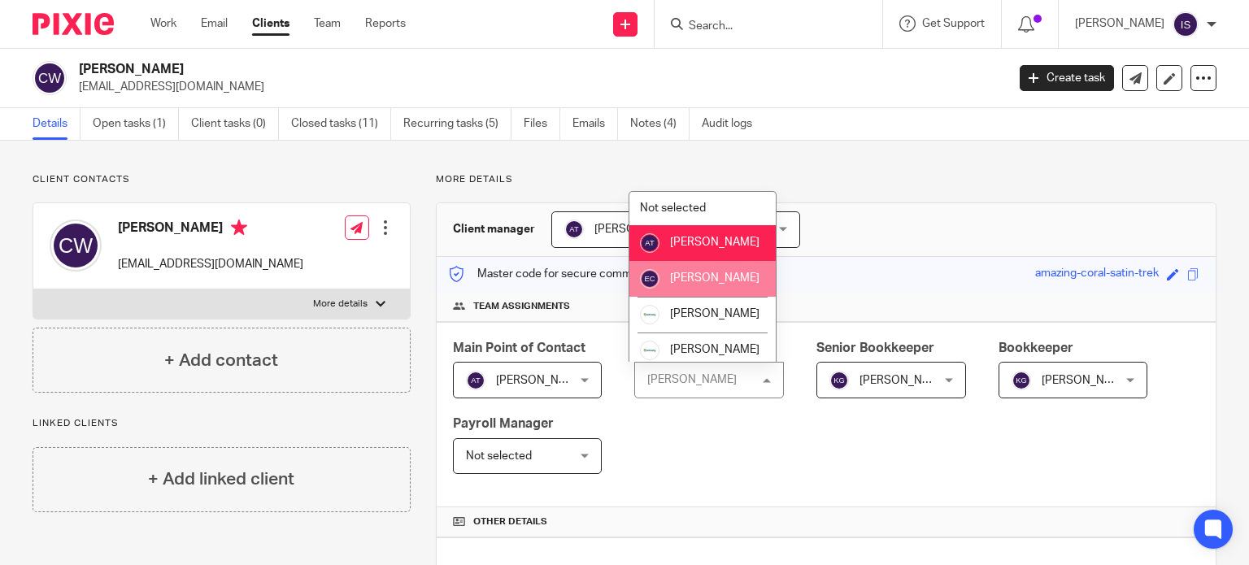
click at [721, 289] on li "[PERSON_NAME]" at bounding box center [703, 279] width 146 height 36
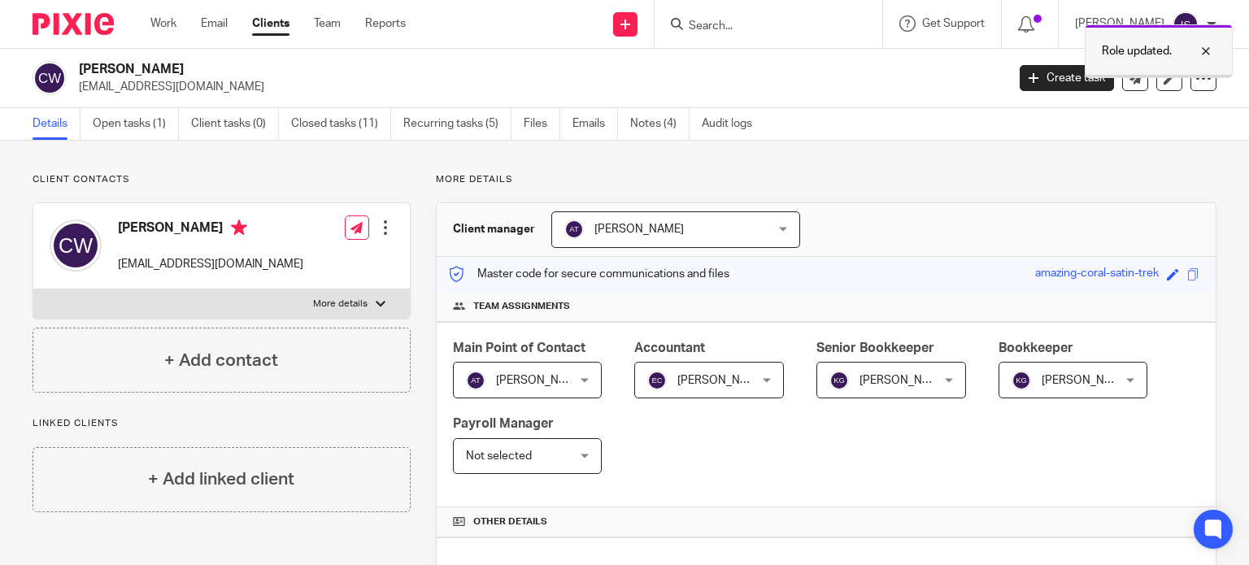
click at [1205, 53] on div at bounding box center [1194, 51] width 44 height 20
click at [806, 20] on input "Search" at bounding box center [760, 27] width 146 height 15
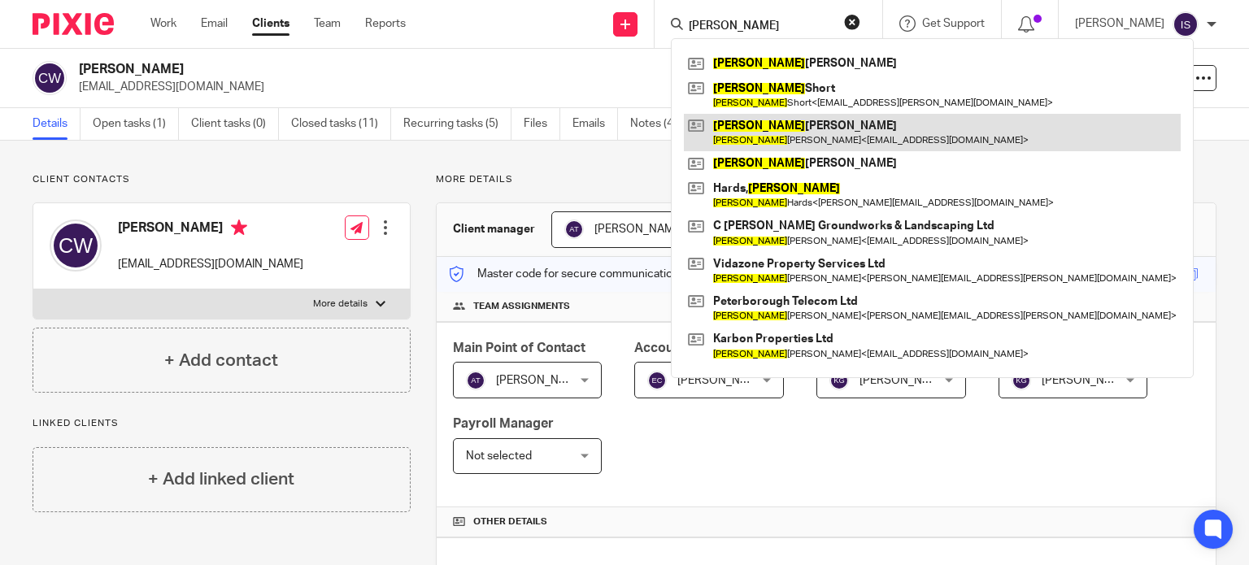
type input "christopher"
click at [823, 132] on link at bounding box center [932, 132] width 497 height 37
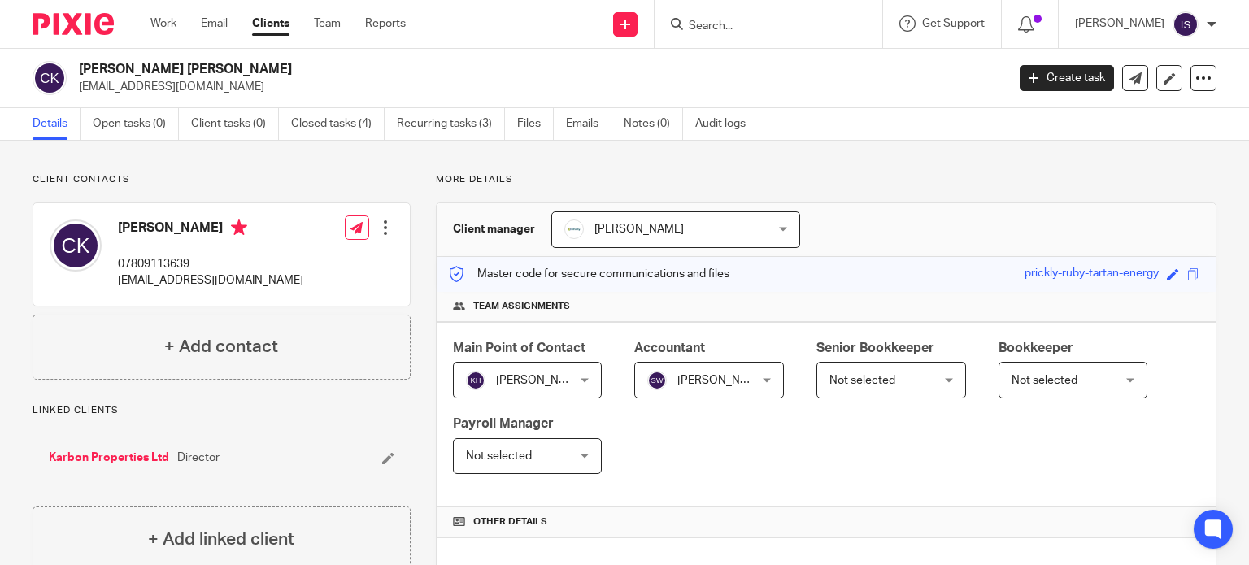
click at [743, 26] on input "Search" at bounding box center [760, 27] width 146 height 15
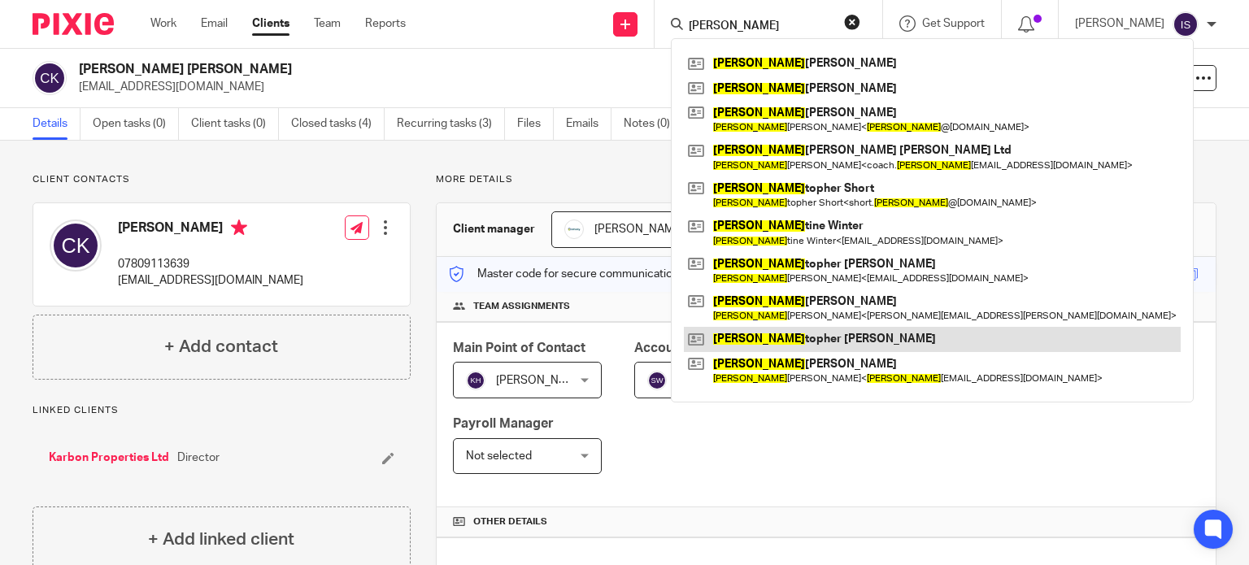
type input "[PERSON_NAME]"
click at [816, 342] on link at bounding box center [932, 339] width 497 height 24
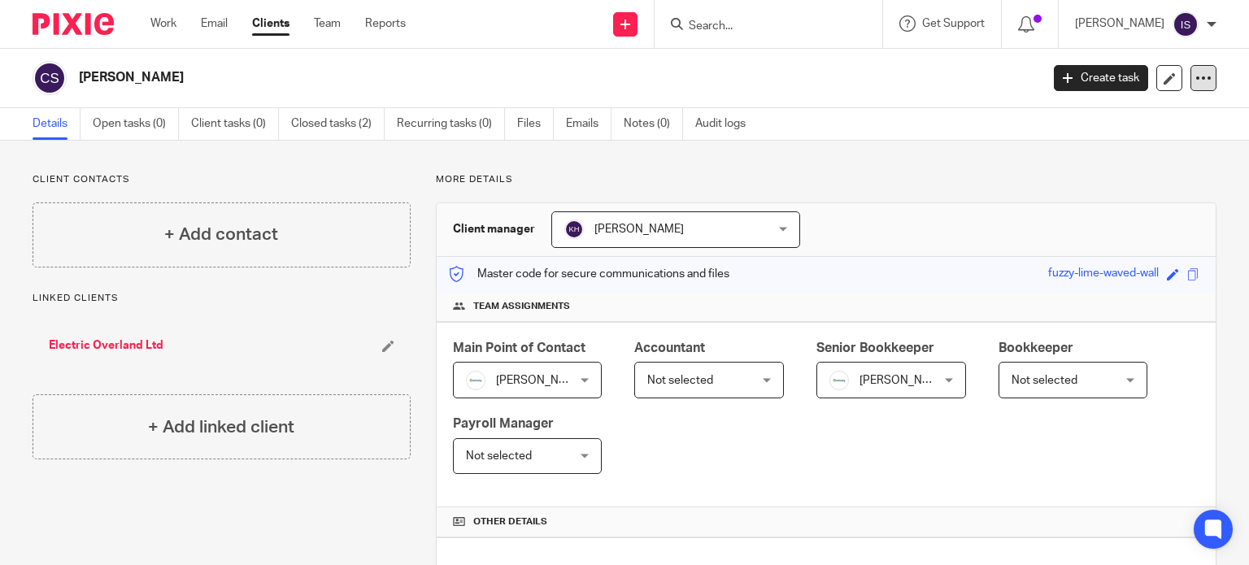
click at [1196, 85] on icon at bounding box center [1204, 78] width 16 height 16
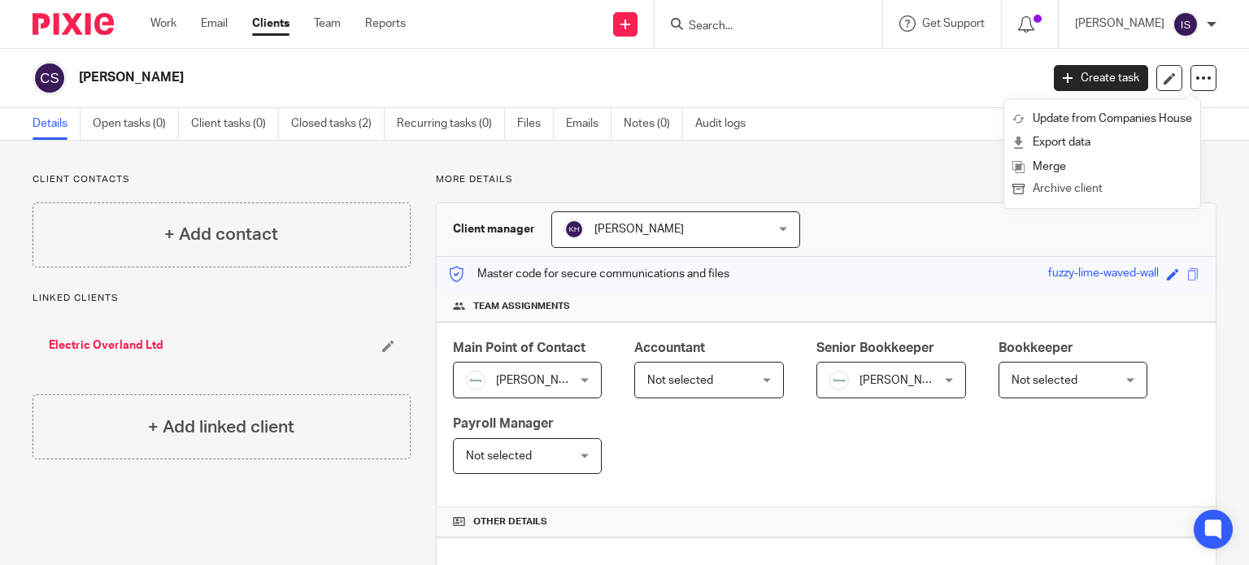
click at [1093, 191] on button "Archive client" at bounding box center [1103, 189] width 180 height 21
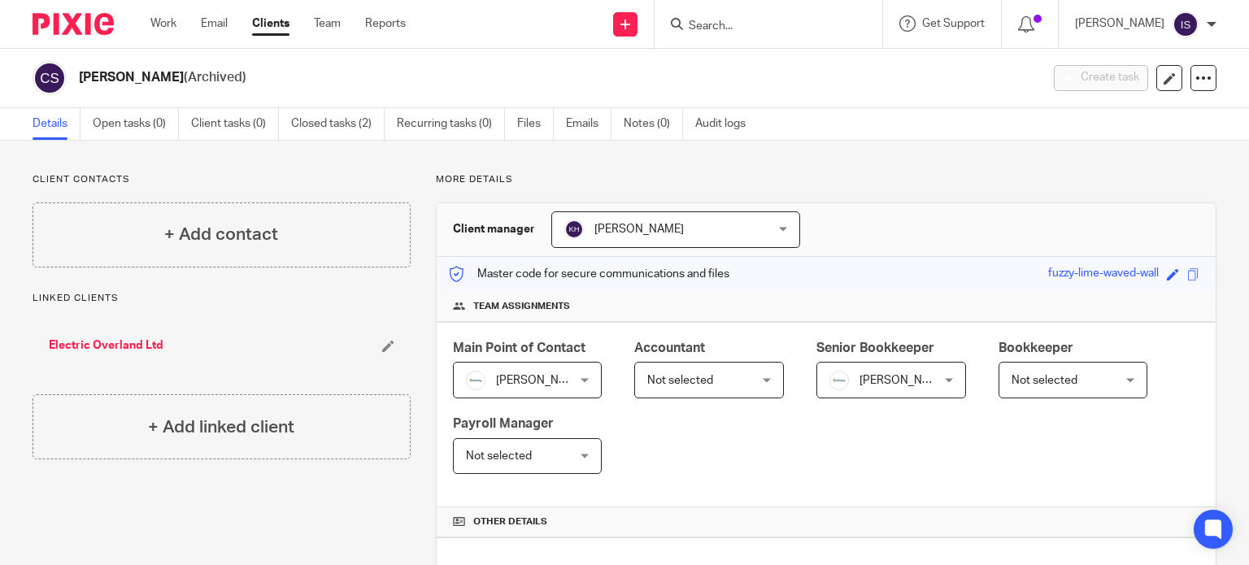
click at [774, 27] on input "Search" at bounding box center [760, 27] width 146 height 15
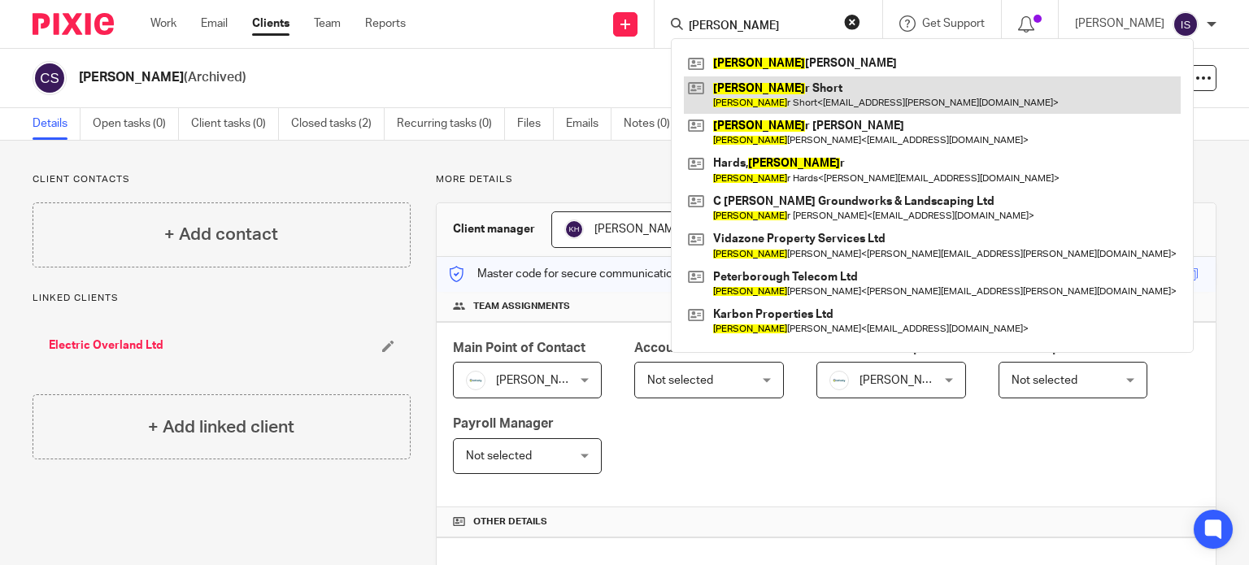
type input "[PERSON_NAME]"
click at [810, 95] on link at bounding box center [932, 94] width 497 height 37
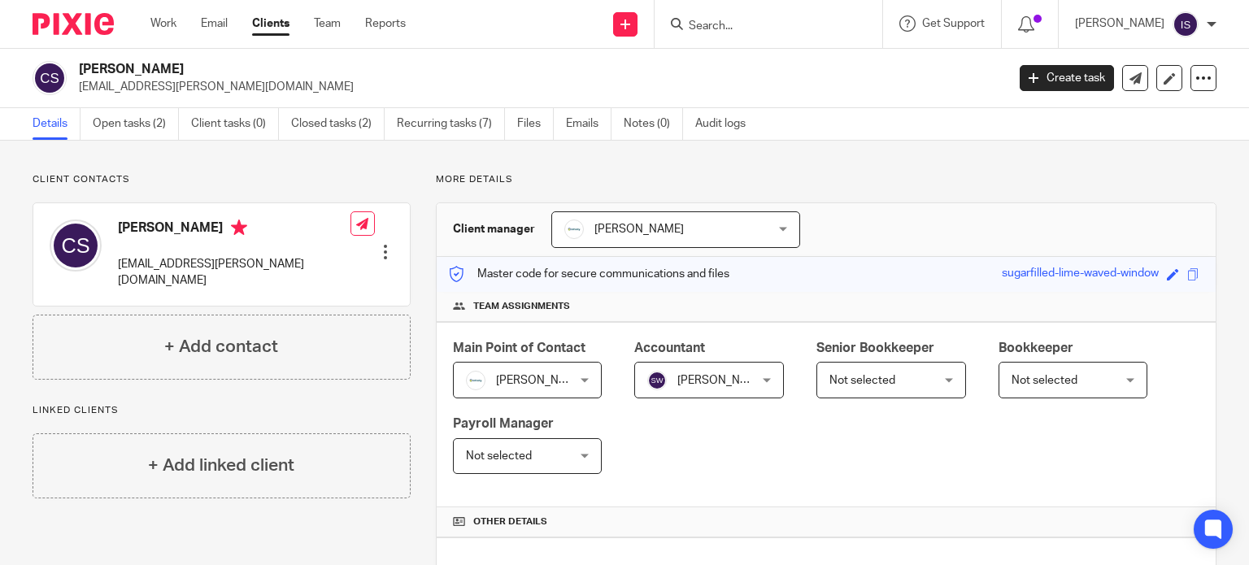
click at [735, 27] on input "Search" at bounding box center [760, 27] width 146 height 15
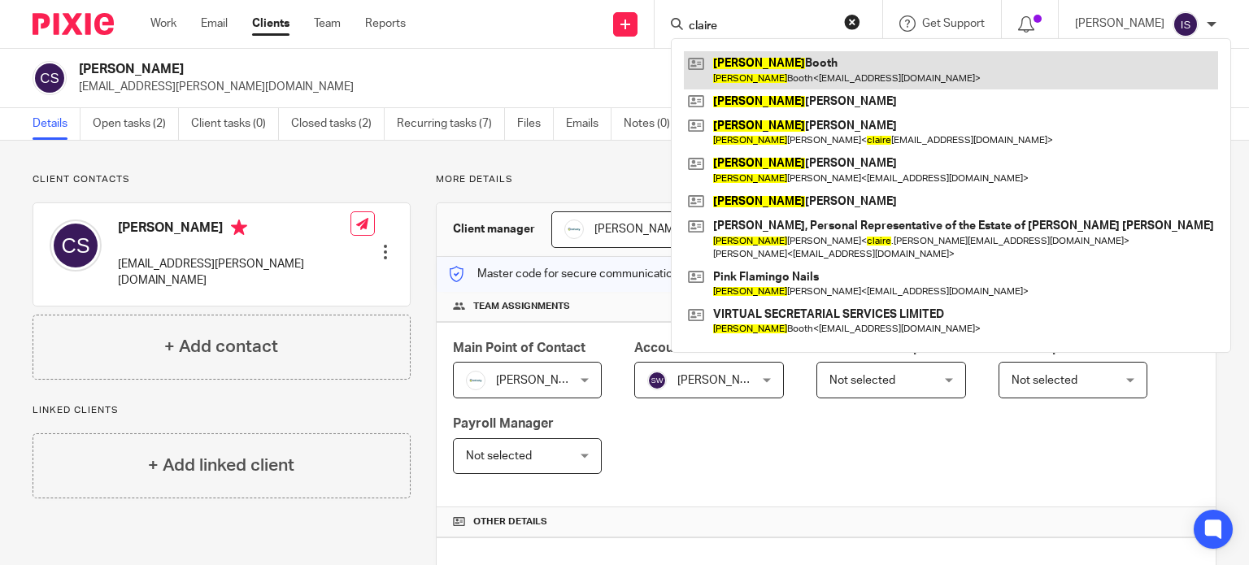
type input "claire"
click at [803, 71] on link at bounding box center [951, 69] width 534 height 37
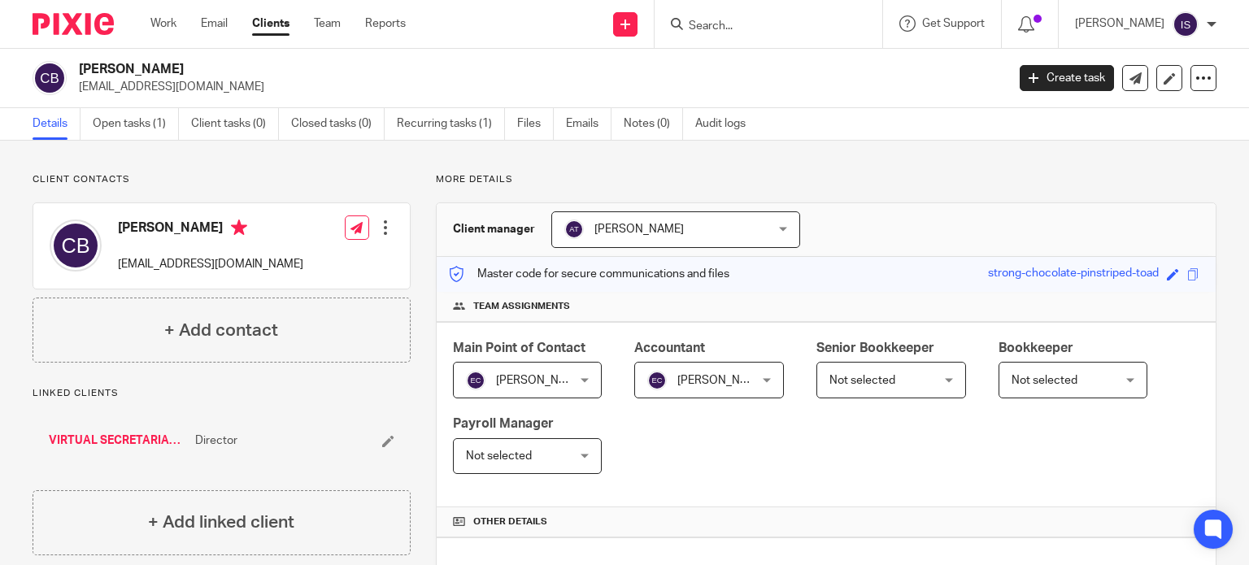
click at [725, 32] on input "Search" at bounding box center [760, 27] width 146 height 15
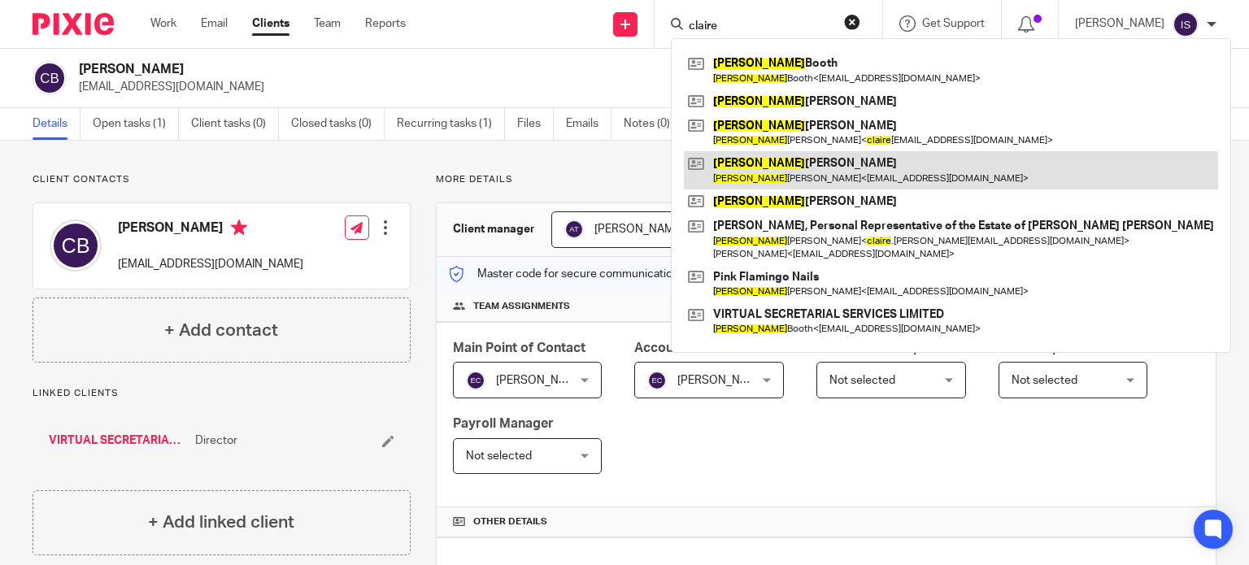
type input "claire"
click at [795, 169] on link at bounding box center [951, 169] width 534 height 37
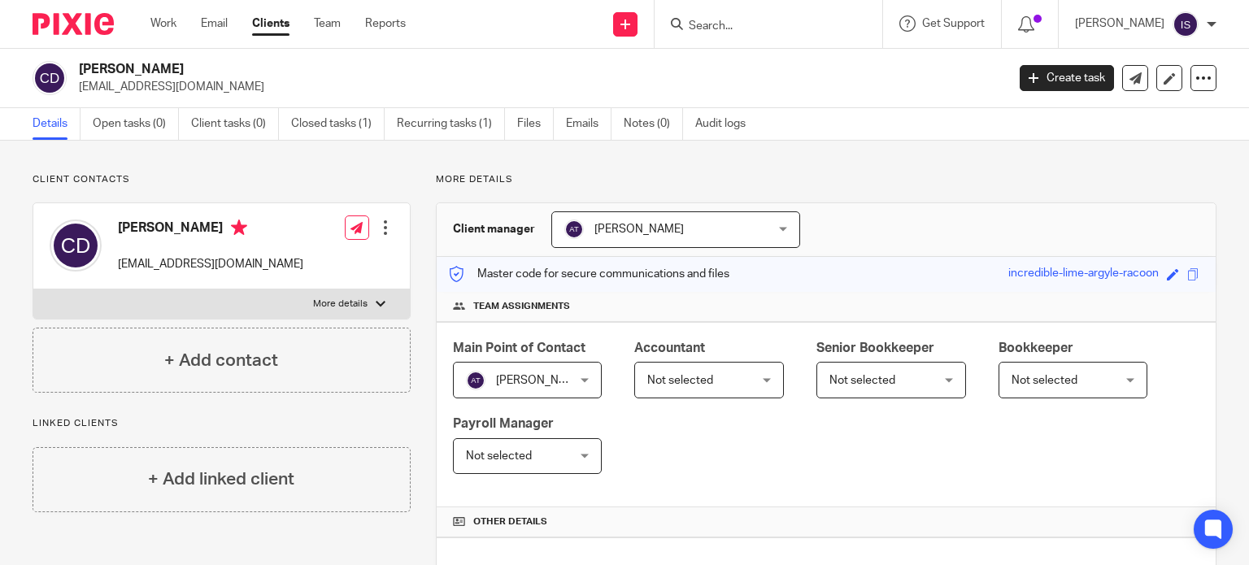
click at [685, 380] on span "Not selected" at bounding box center [680, 380] width 66 height 11
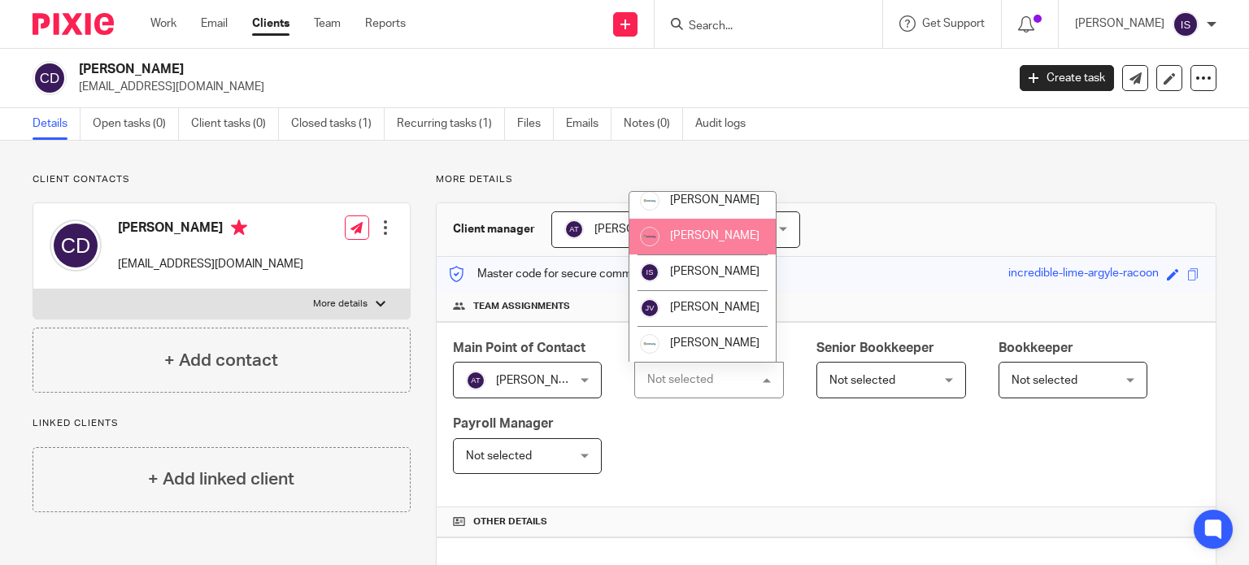
scroll to position [273, 0]
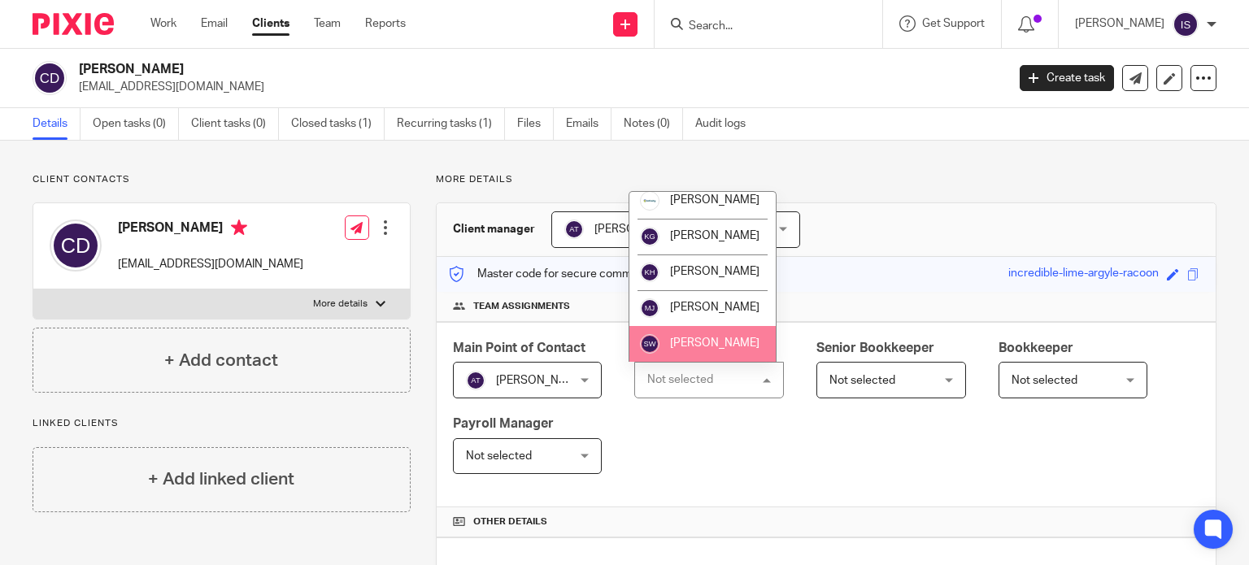
click at [692, 336] on li "[PERSON_NAME]" at bounding box center [703, 344] width 146 height 36
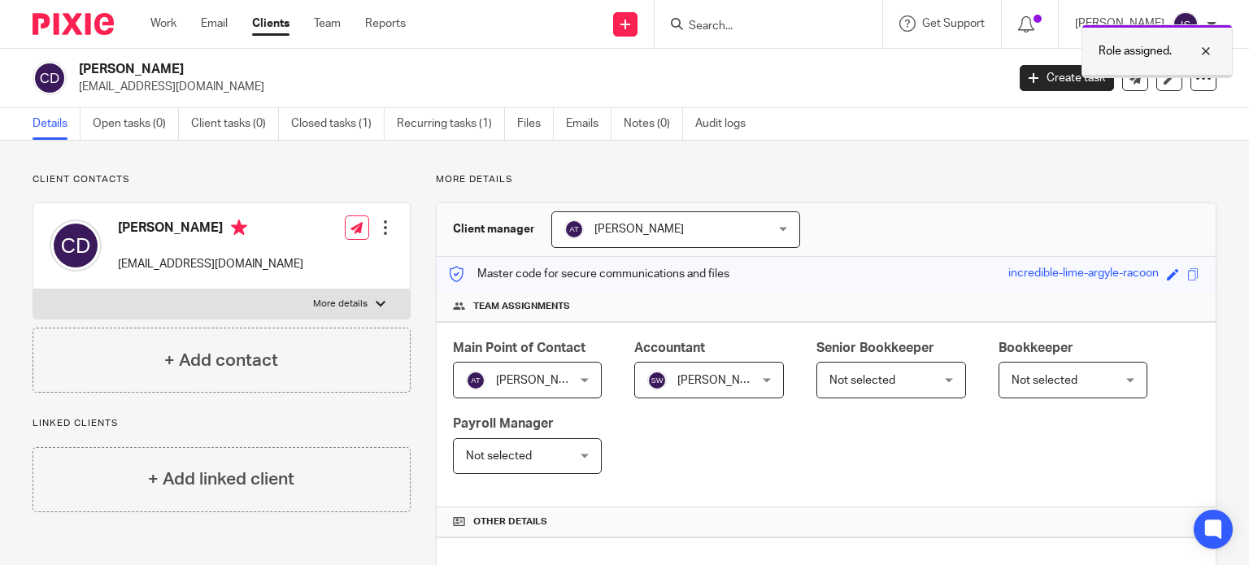
click at [1205, 53] on div at bounding box center [1194, 51] width 44 height 20
click at [821, 20] on input "Search" at bounding box center [760, 27] width 146 height 15
click at [778, 22] on input "Search" at bounding box center [760, 27] width 146 height 15
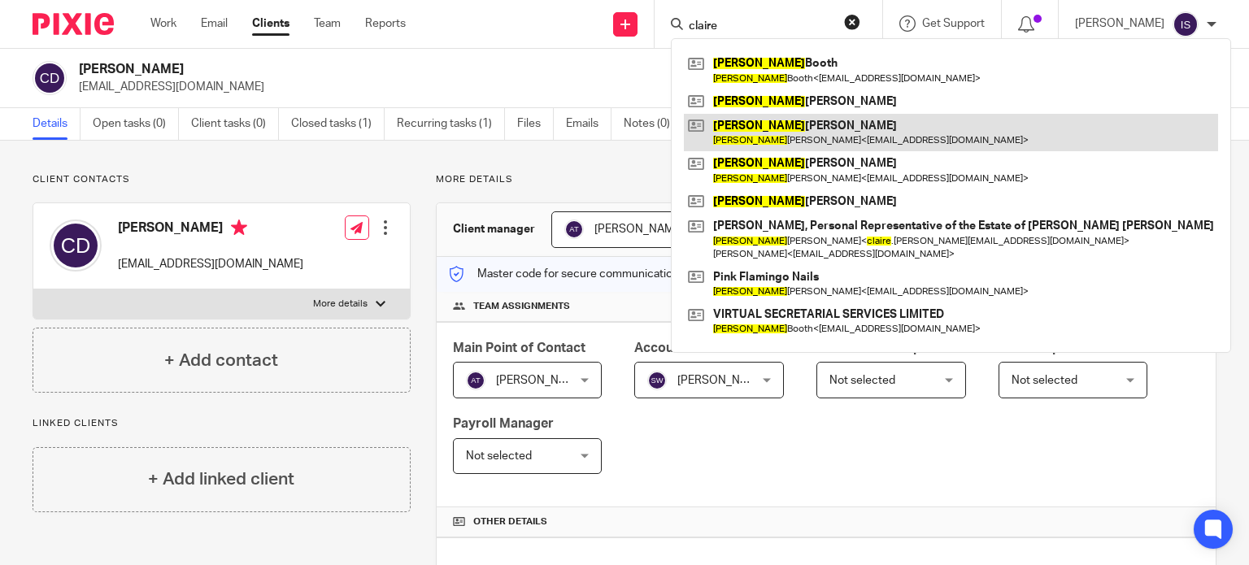
type input "claire"
click at [760, 126] on link at bounding box center [951, 132] width 534 height 37
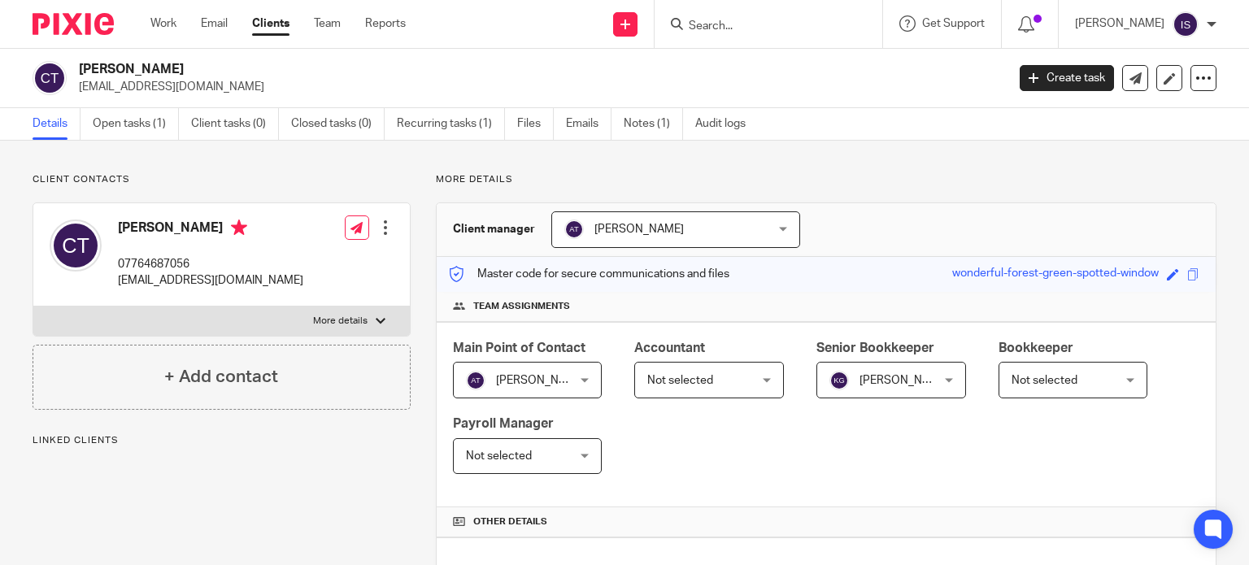
click at [747, 376] on span "Not selected" at bounding box center [701, 380] width 108 height 34
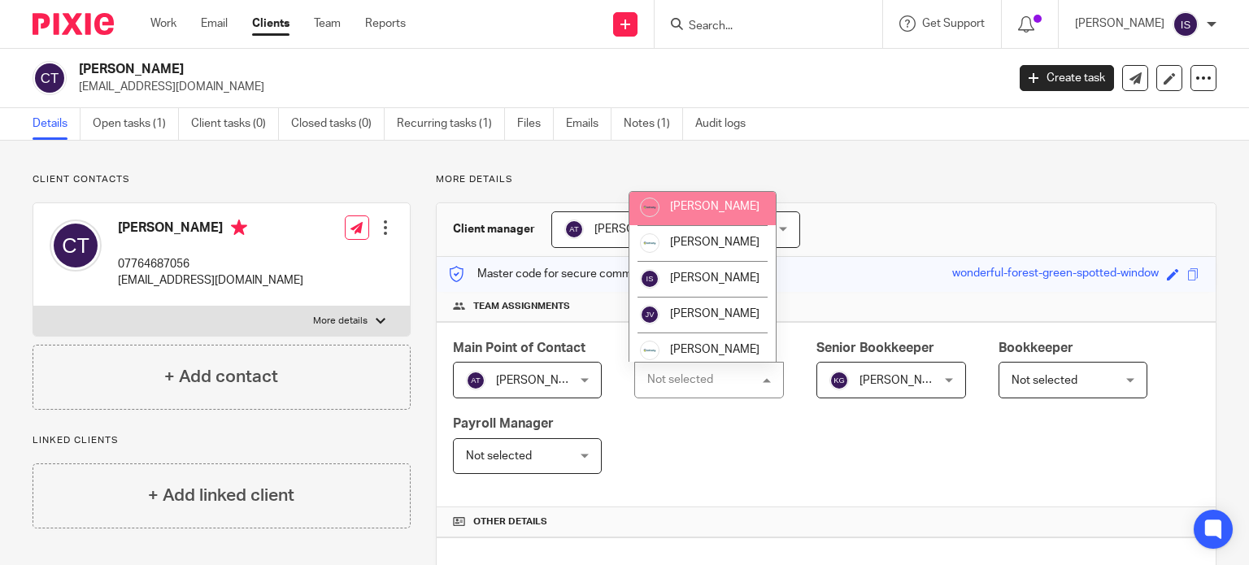
scroll to position [273, 0]
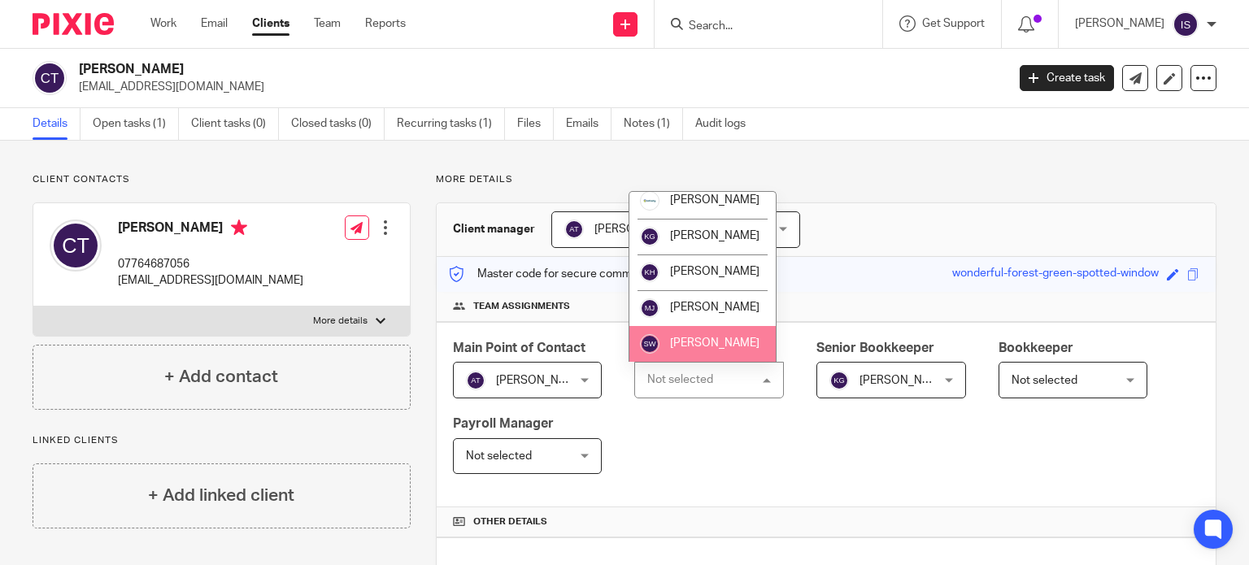
click at [713, 342] on span "[PERSON_NAME]" at bounding box center [714, 343] width 89 height 11
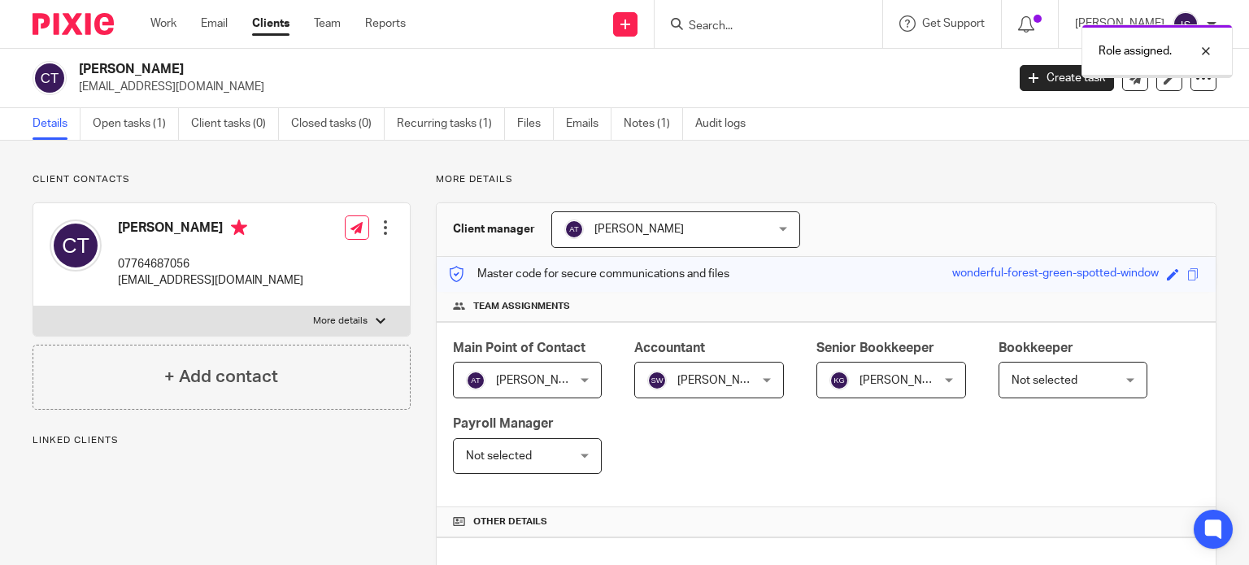
click at [886, 380] on span "[PERSON_NAME]" at bounding box center [904, 380] width 89 height 11
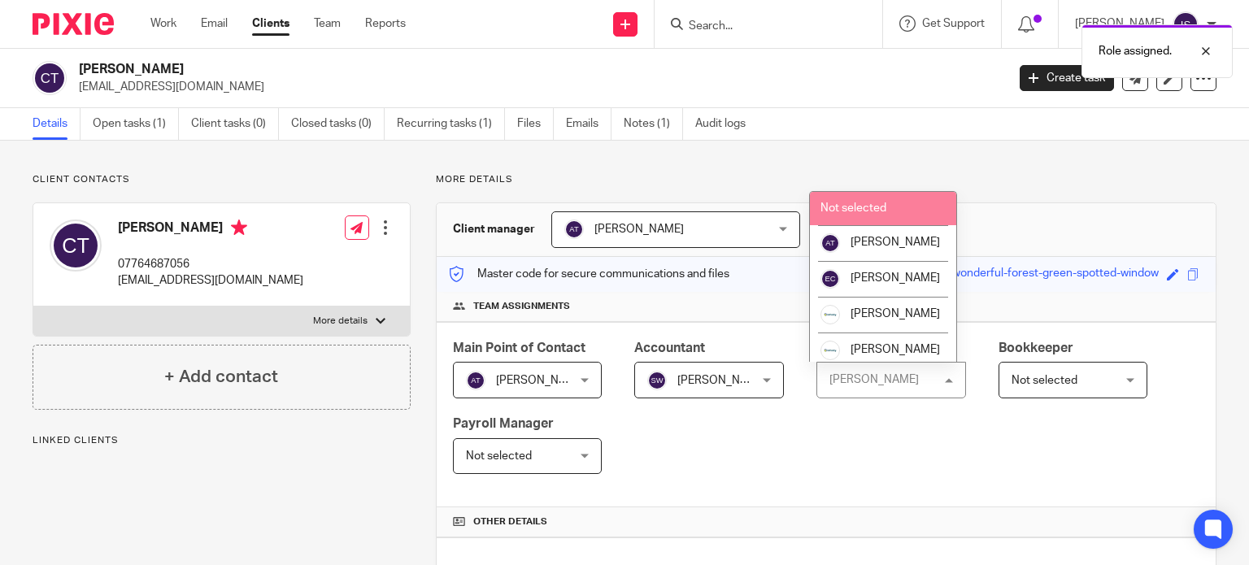
click at [903, 203] on li "Not selected" at bounding box center [883, 208] width 146 height 33
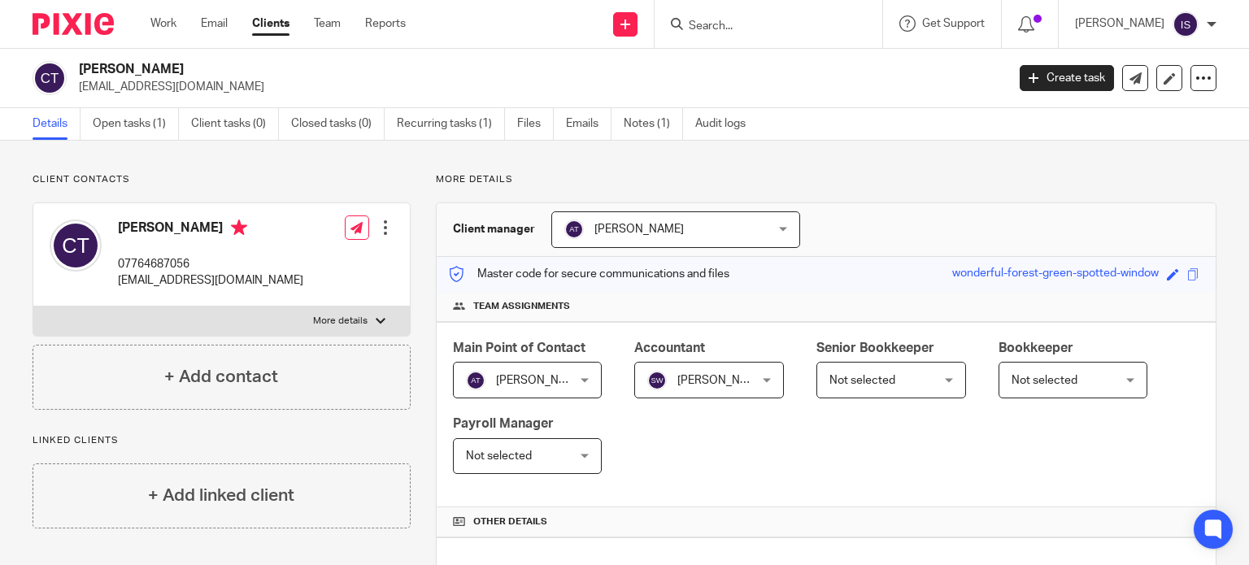
click at [768, 20] on input "Search" at bounding box center [760, 27] width 146 height 15
type input "[PERSON_NAME]"
click at [748, 64] on link at bounding box center [785, 63] width 202 height 24
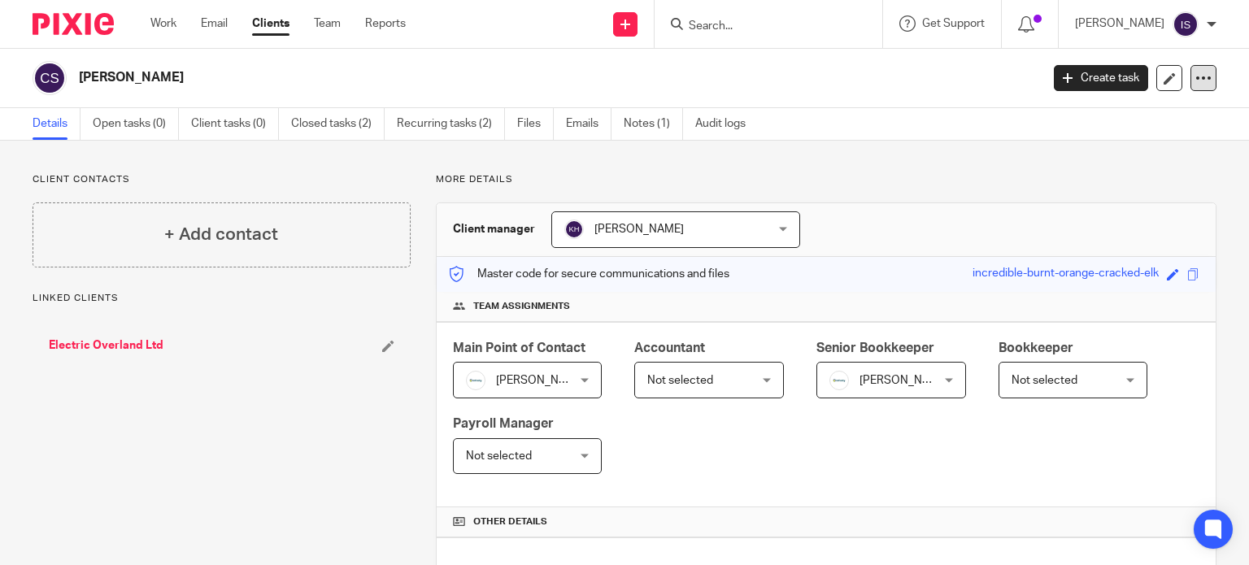
click at [1204, 83] on div at bounding box center [1204, 78] width 26 height 26
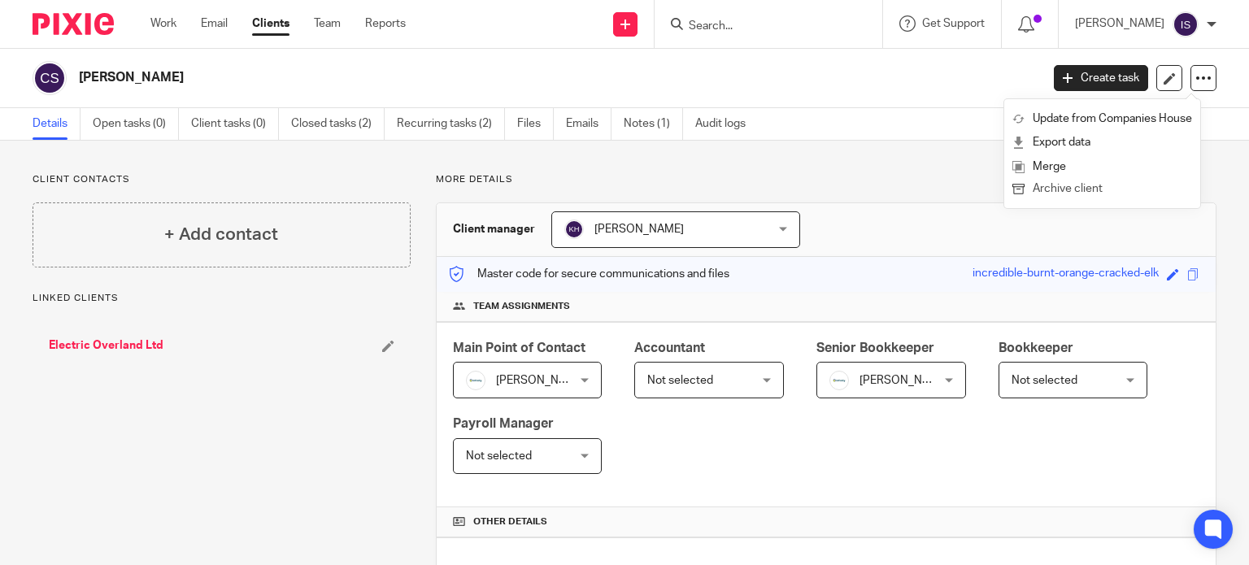
click at [1049, 187] on button "Archive client" at bounding box center [1103, 189] width 180 height 21
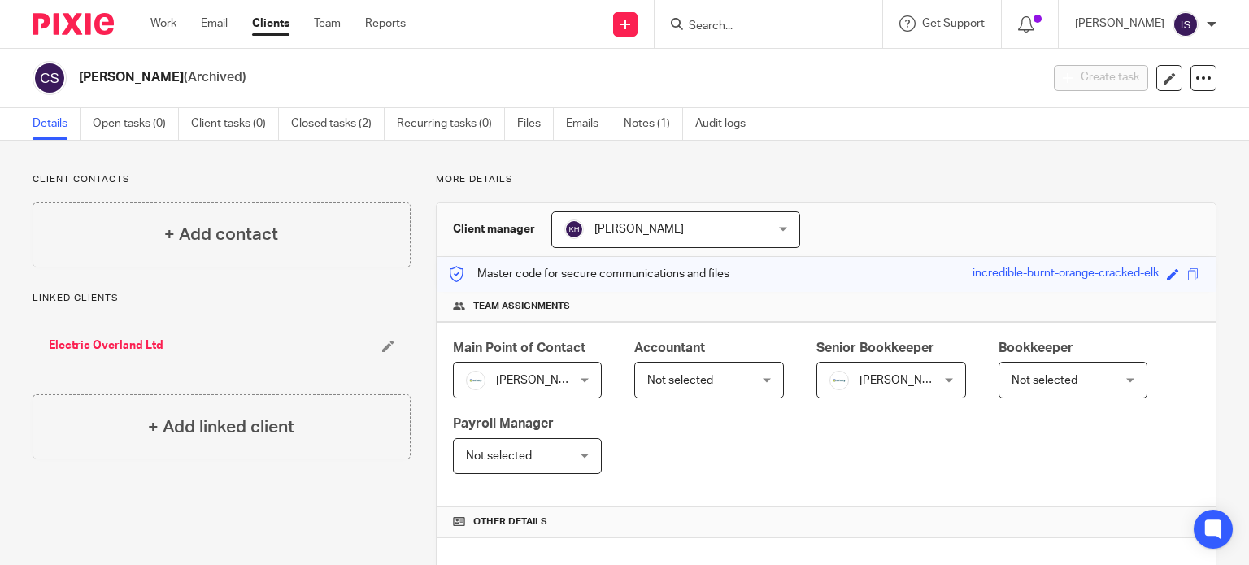
click at [733, 26] on input "Search" at bounding box center [760, 27] width 146 height 15
type input "codie"
click at [759, 61] on link at bounding box center [785, 63] width 202 height 24
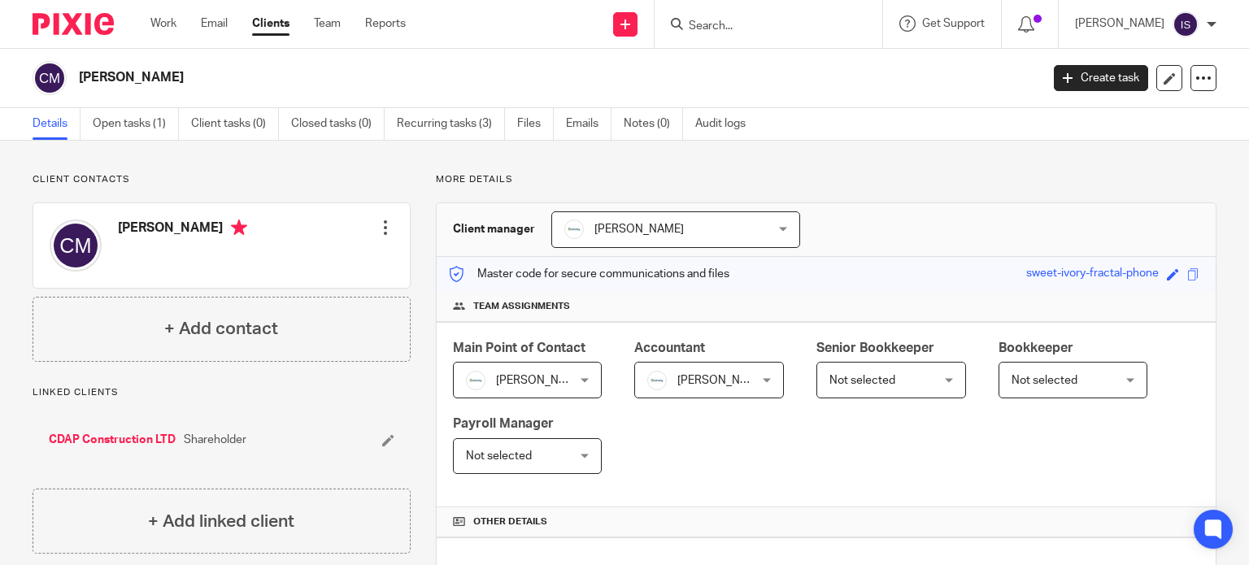
click at [787, 25] on input "Search" at bounding box center [760, 27] width 146 height 15
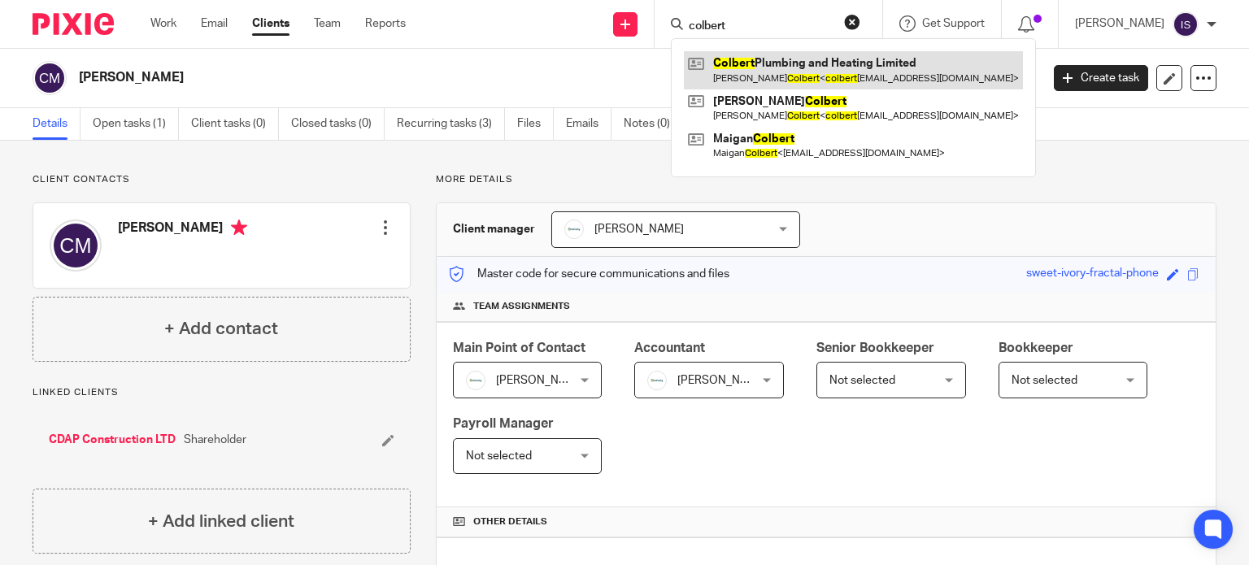
type input "colbert"
click at [808, 76] on link at bounding box center [853, 69] width 339 height 37
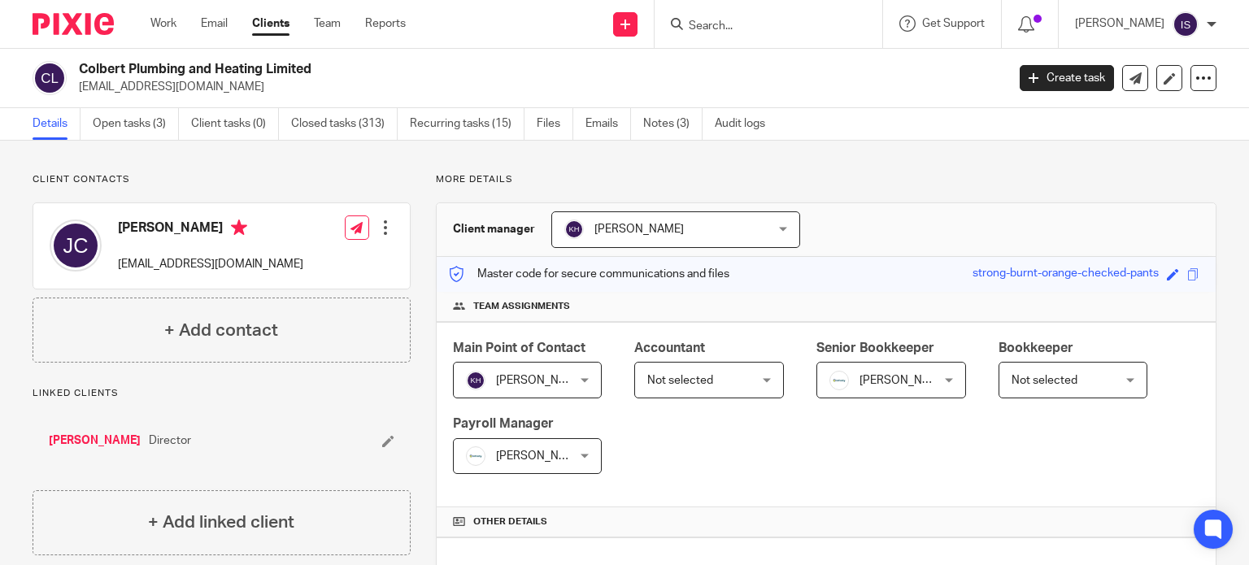
click at [1061, 380] on span "Not selected" at bounding box center [1045, 380] width 66 height 11
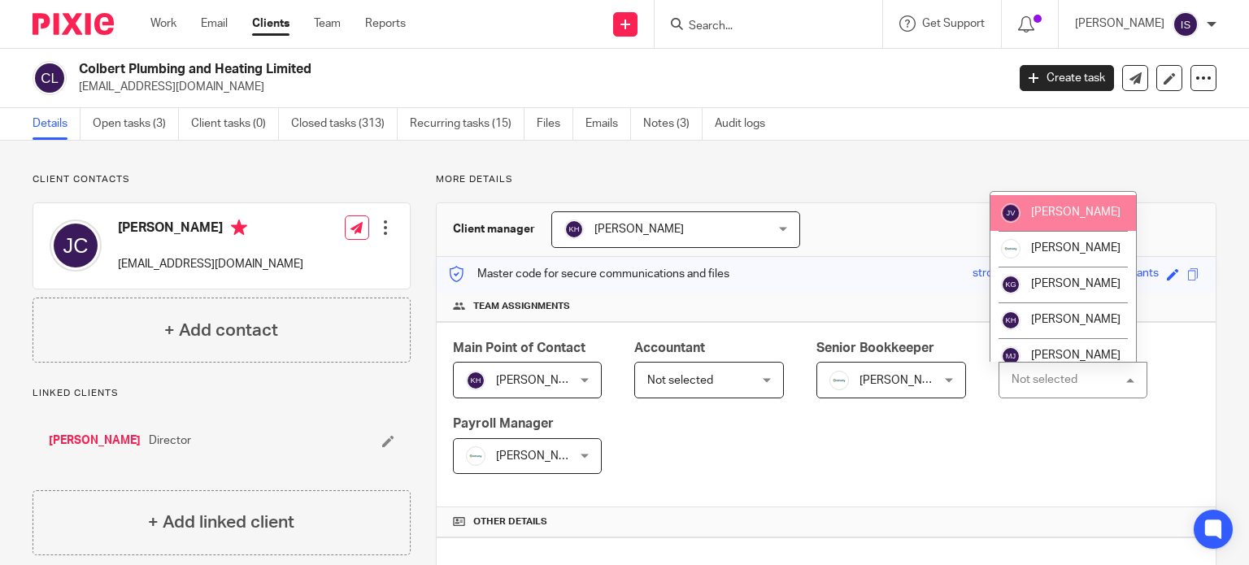
scroll to position [244, 0]
click at [1027, 196] on li "[PERSON_NAME]" at bounding box center [1064, 178] width 146 height 36
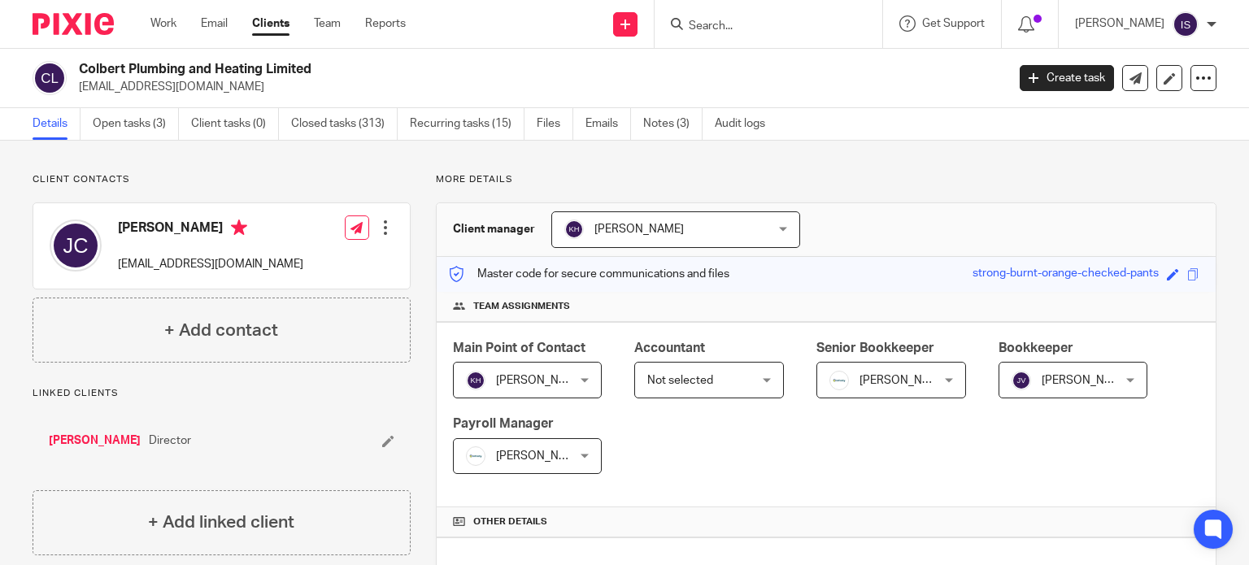
click at [748, 393] on span "Not selected" at bounding box center [701, 380] width 108 height 34
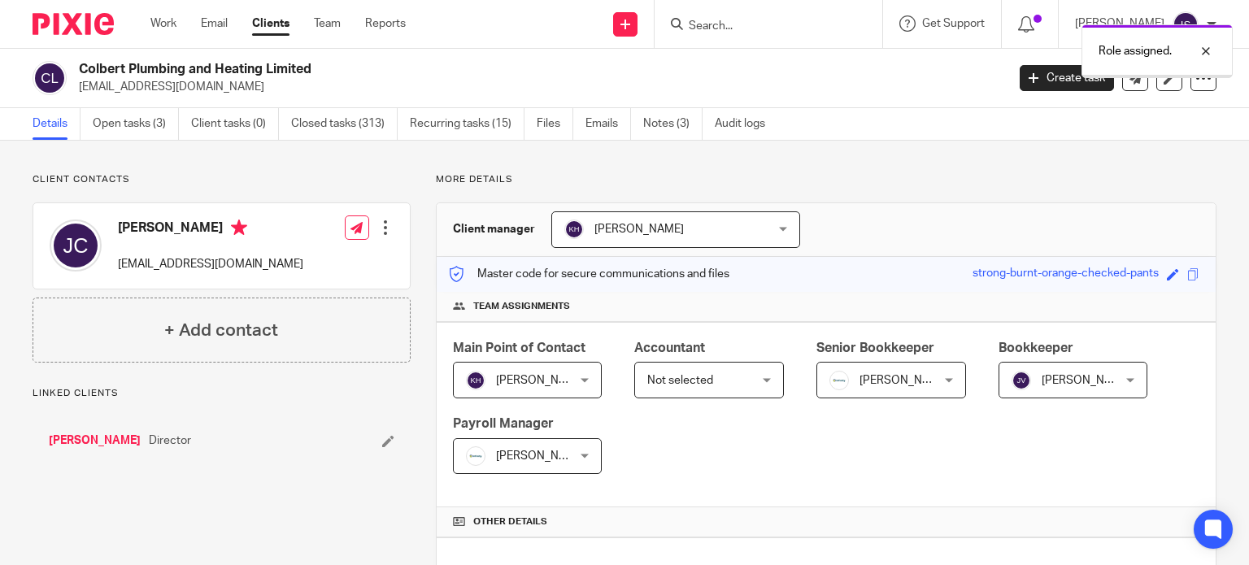
click at [725, 370] on span "Not selected" at bounding box center [701, 380] width 108 height 34
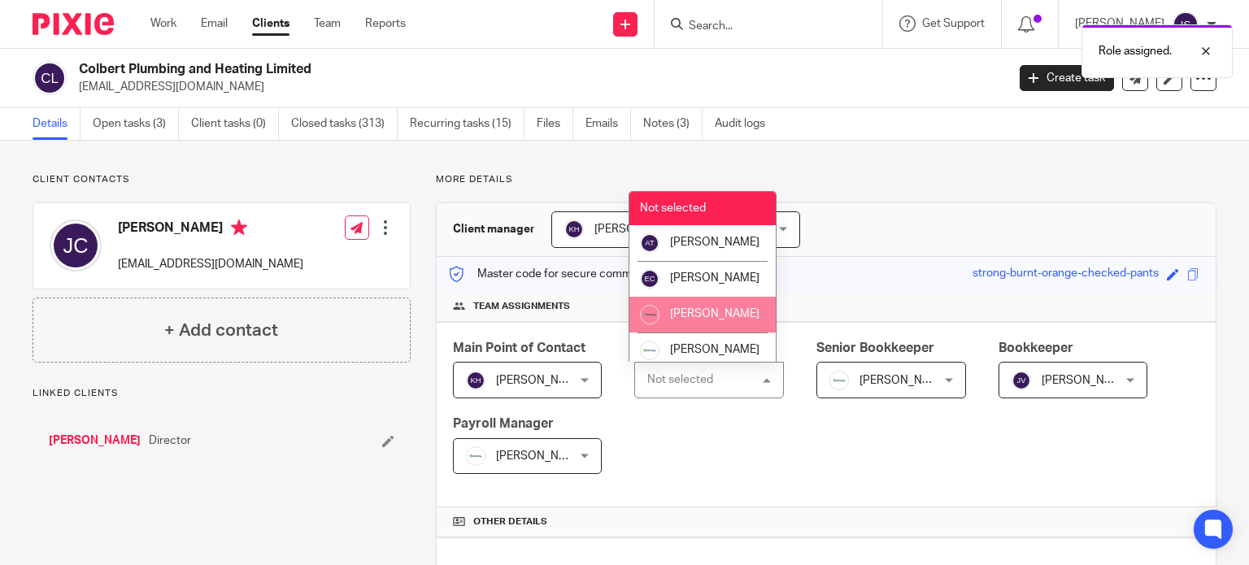
click at [716, 320] on span "[PERSON_NAME]" at bounding box center [714, 313] width 89 height 11
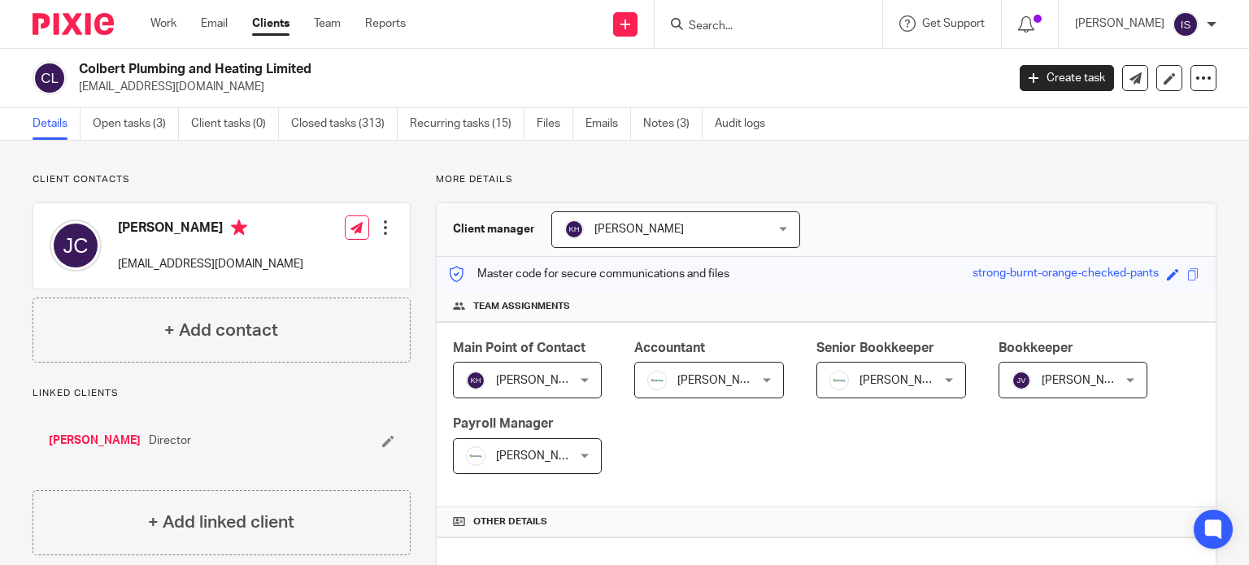
click at [717, 12] on div at bounding box center [769, 24] width 228 height 48
click at [722, 33] on input "Search" at bounding box center [760, 27] width 146 height 15
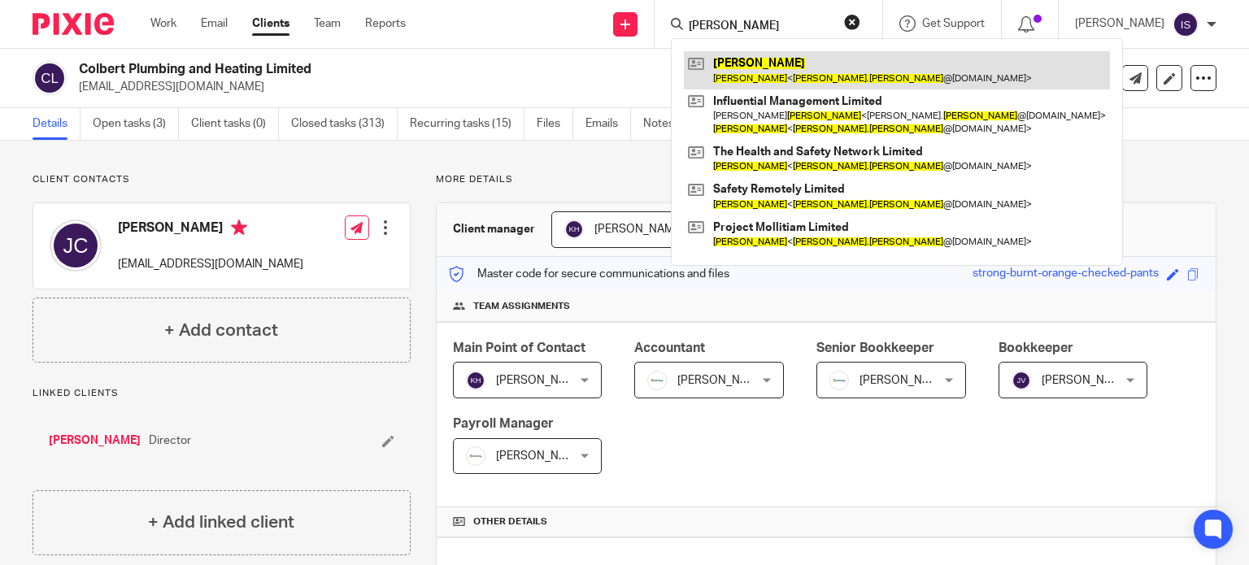
type input "colin nottage"
click at [818, 81] on link at bounding box center [897, 69] width 426 height 37
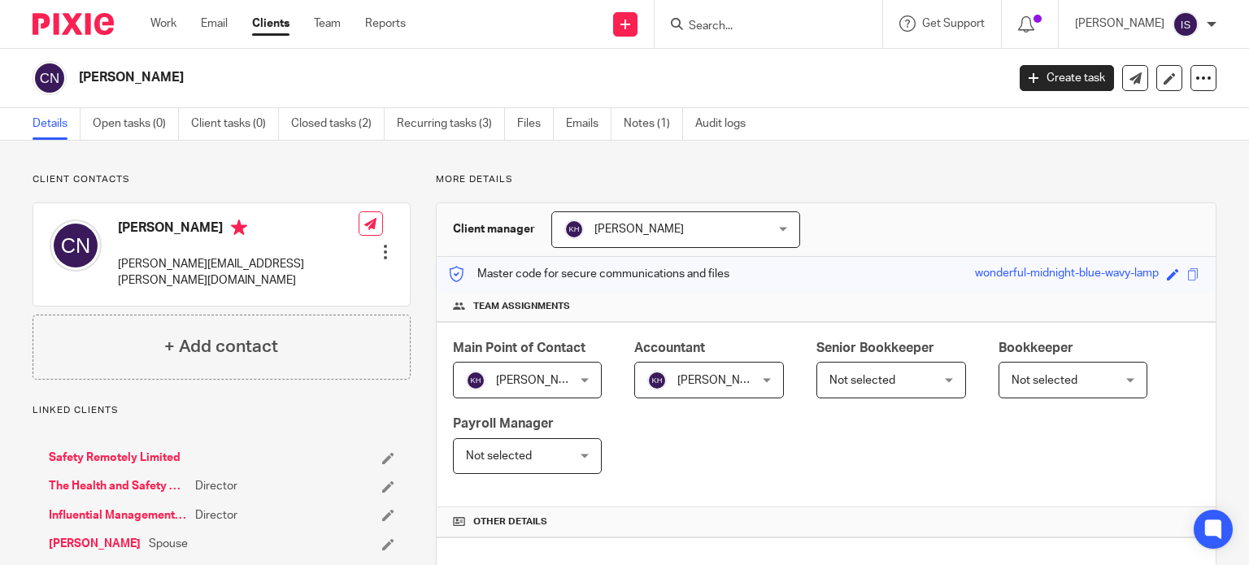
click at [732, 31] on input "Search" at bounding box center [760, 27] width 146 height 15
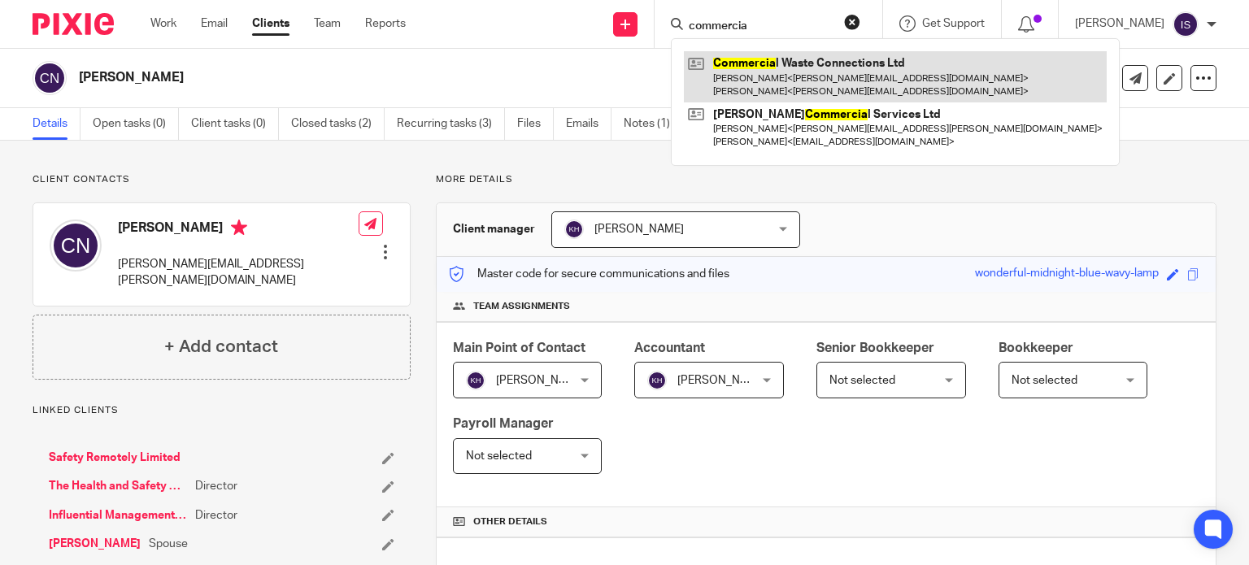
type input "commercia"
click at [802, 57] on link at bounding box center [895, 76] width 423 height 50
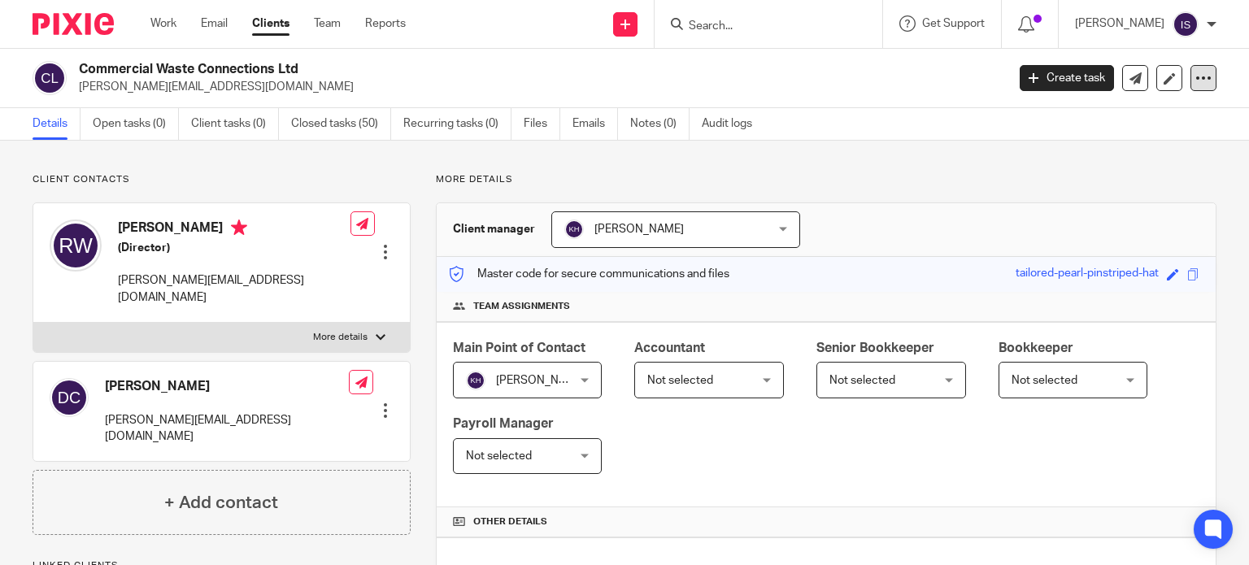
click at [1196, 81] on icon at bounding box center [1204, 78] width 16 height 16
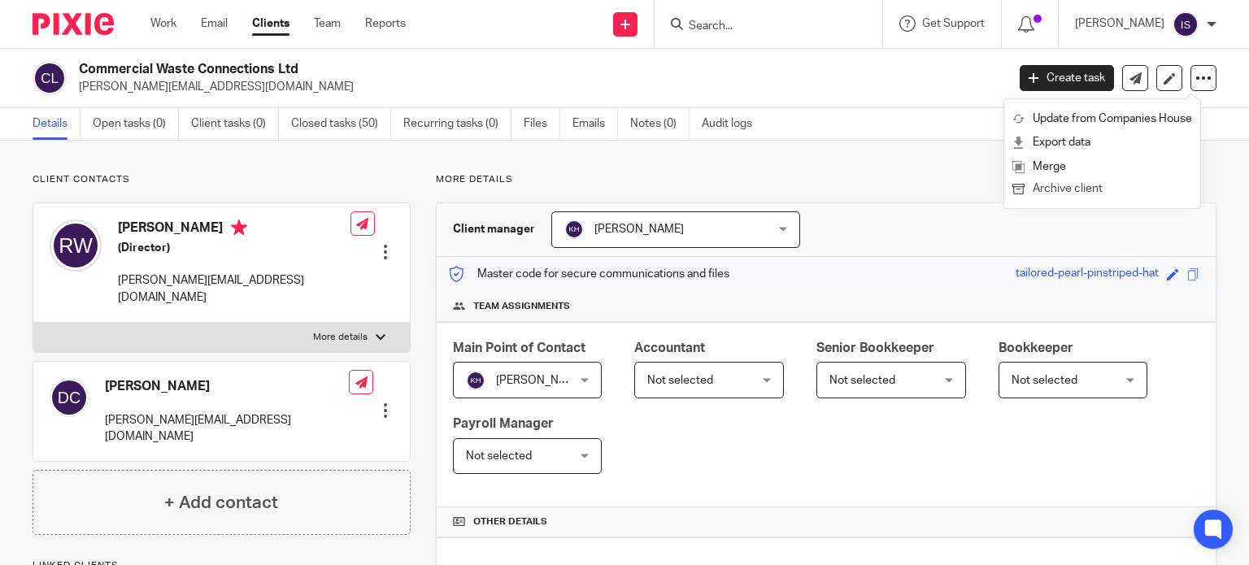
click at [1131, 194] on button "Archive client" at bounding box center [1103, 189] width 180 height 21
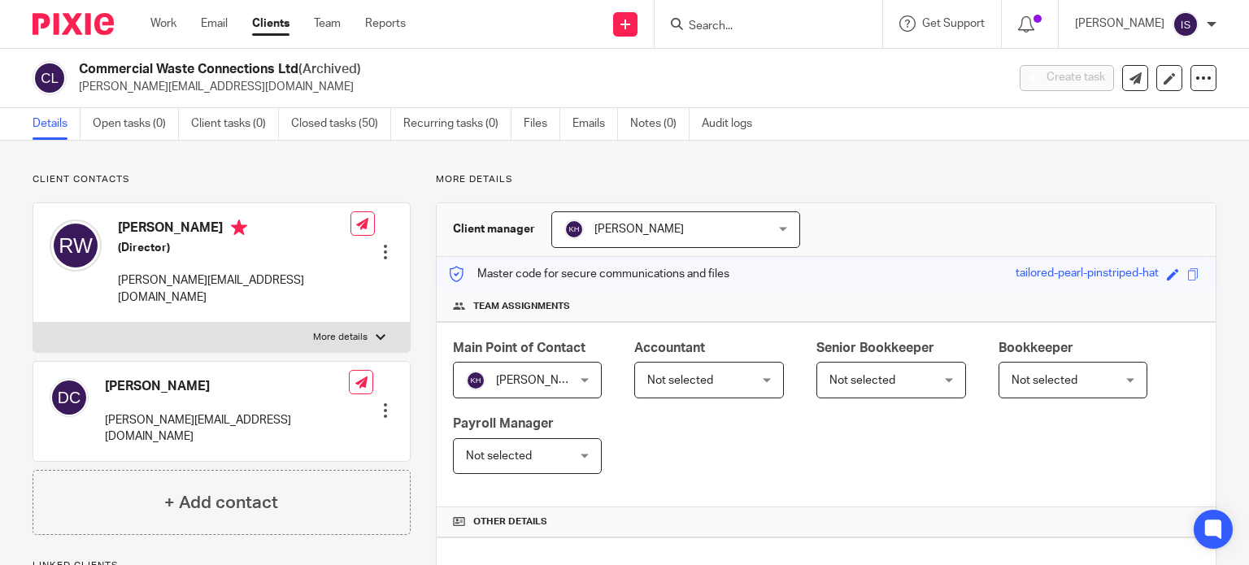
click at [781, 22] on input "Search" at bounding box center [760, 27] width 146 height 15
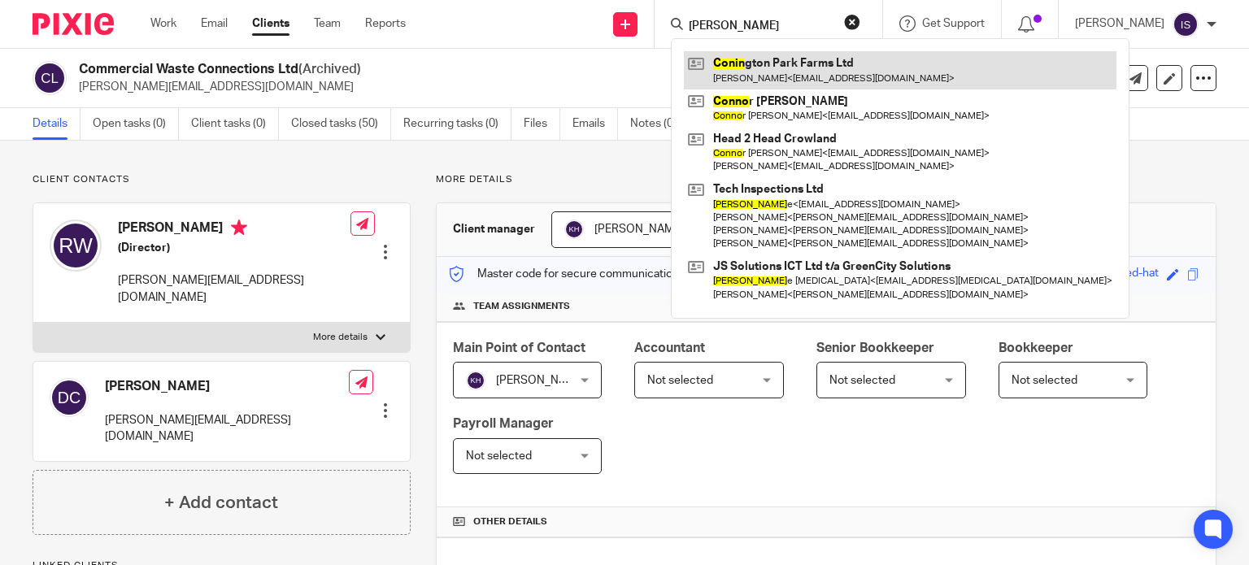
type input "conni"
click at [765, 70] on link at bounding box center [900, 69] width 433 height 37
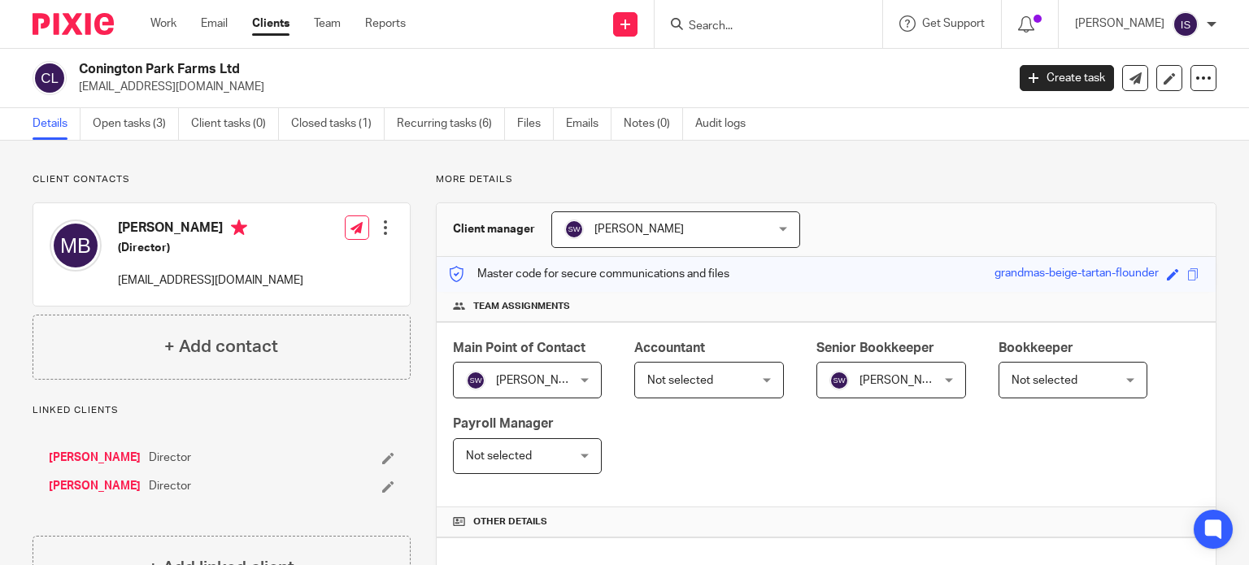
click at [743, 379] on span "Not selected" at bounding box center [701, 380] width 108 height 34
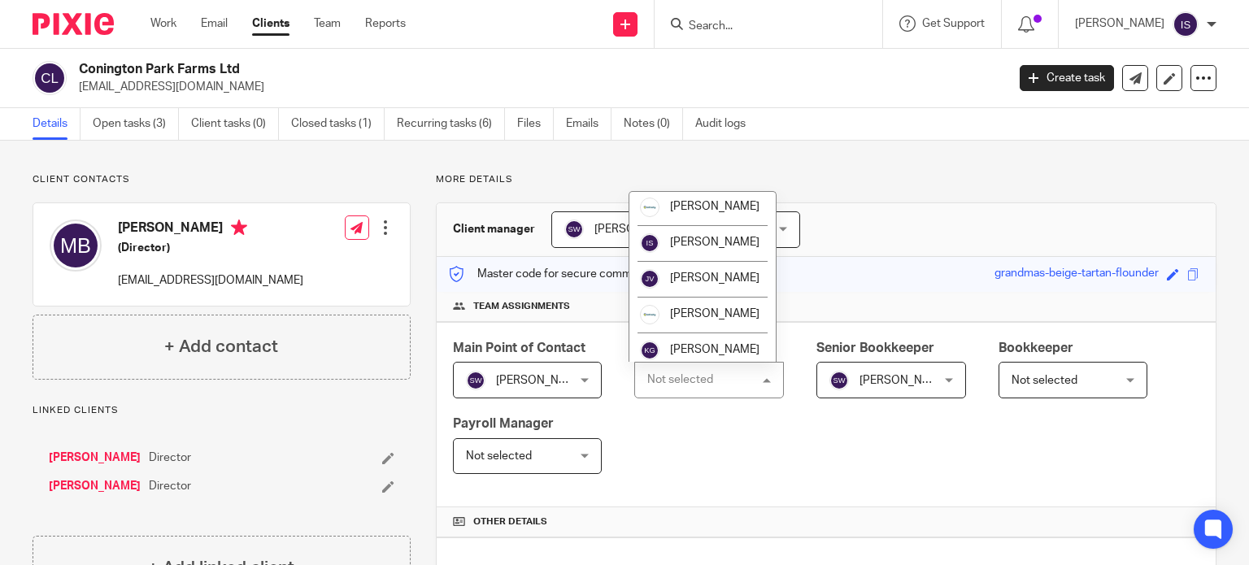
scroll to position [273, 0]
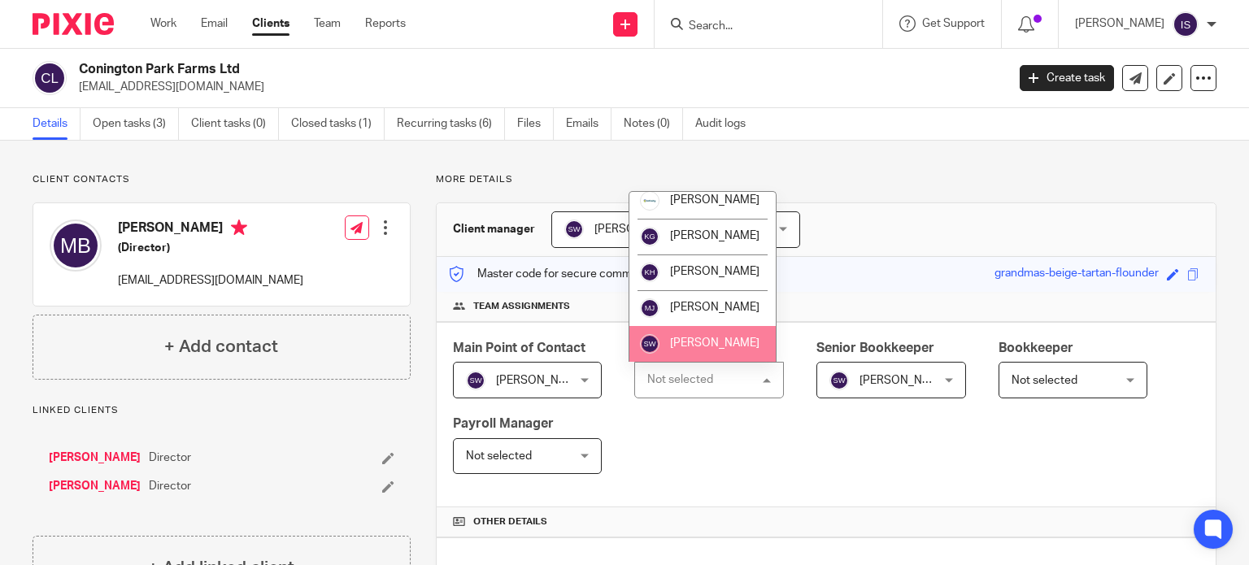
click at [708, 333] on li "[PERSON_NAME]" at bounding box center [703, 344] width 146 height 36
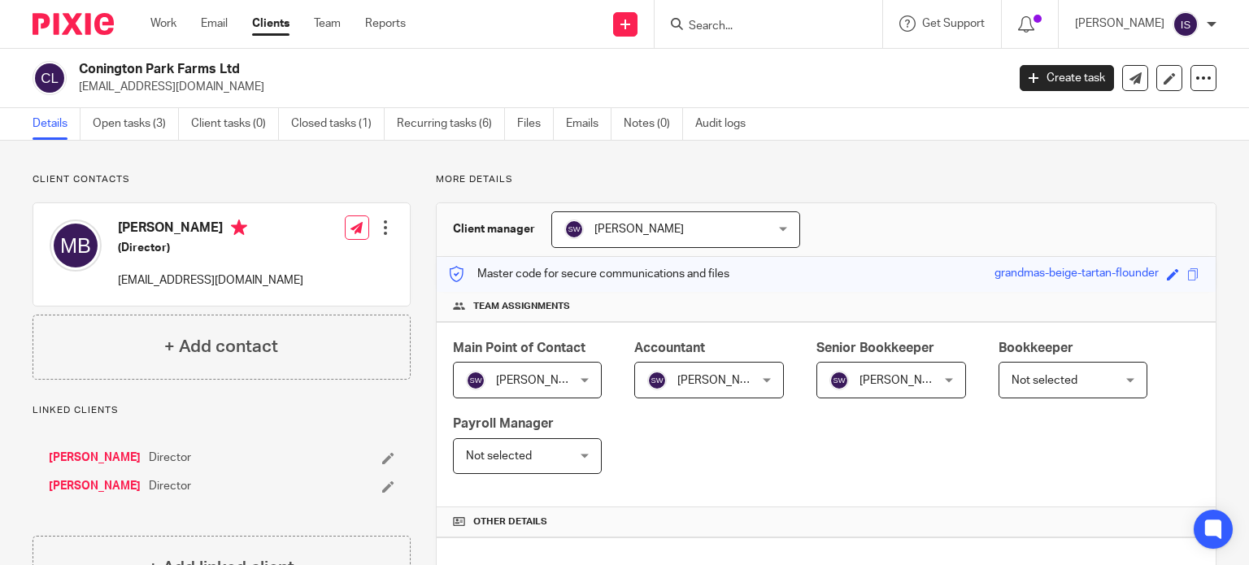
click at [866, 380] on span "[PERSON_NAME]" at bounding box center [904, 380] width 89 height 11
click at [880, 383] on span "[PERSON_NAME]" at bounding box center [904, 380] width 89 height 11
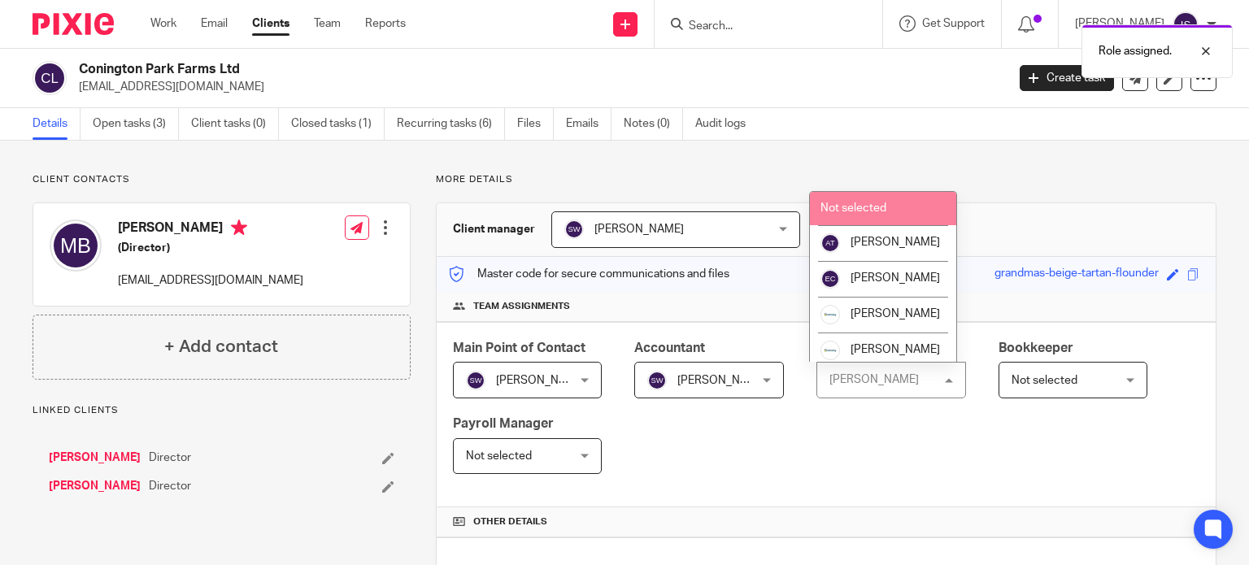
click at [882, 212] on span "Not selected" at bounding box center [854, 208] width 66 height 11
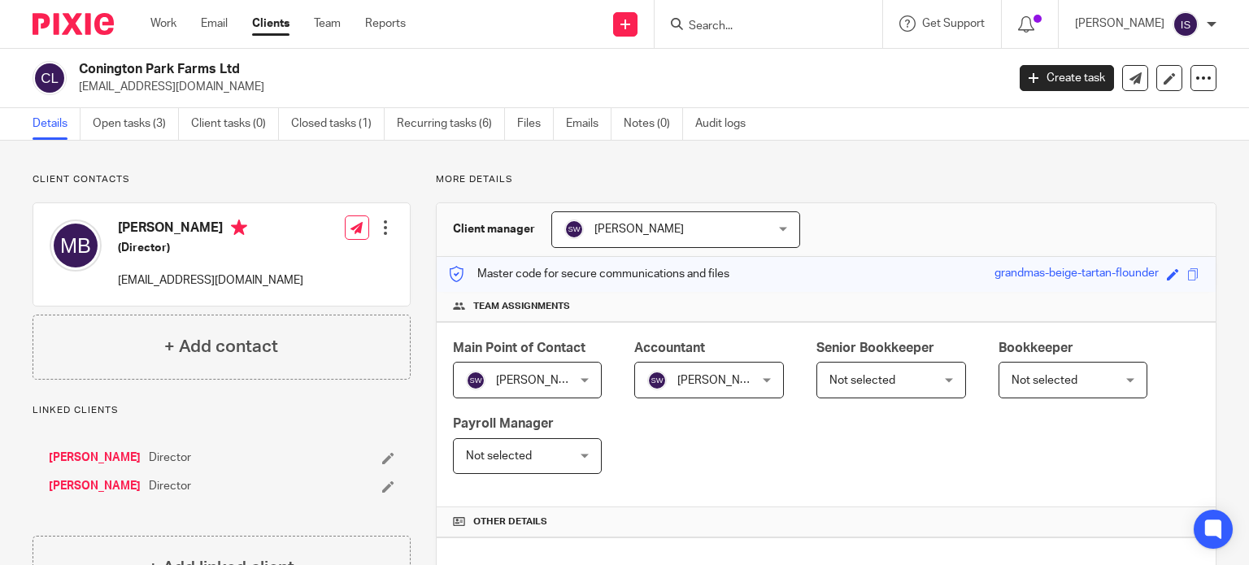
click at [768, 25] on input "Search" at bounding box center [760, 27] width 146 height 15
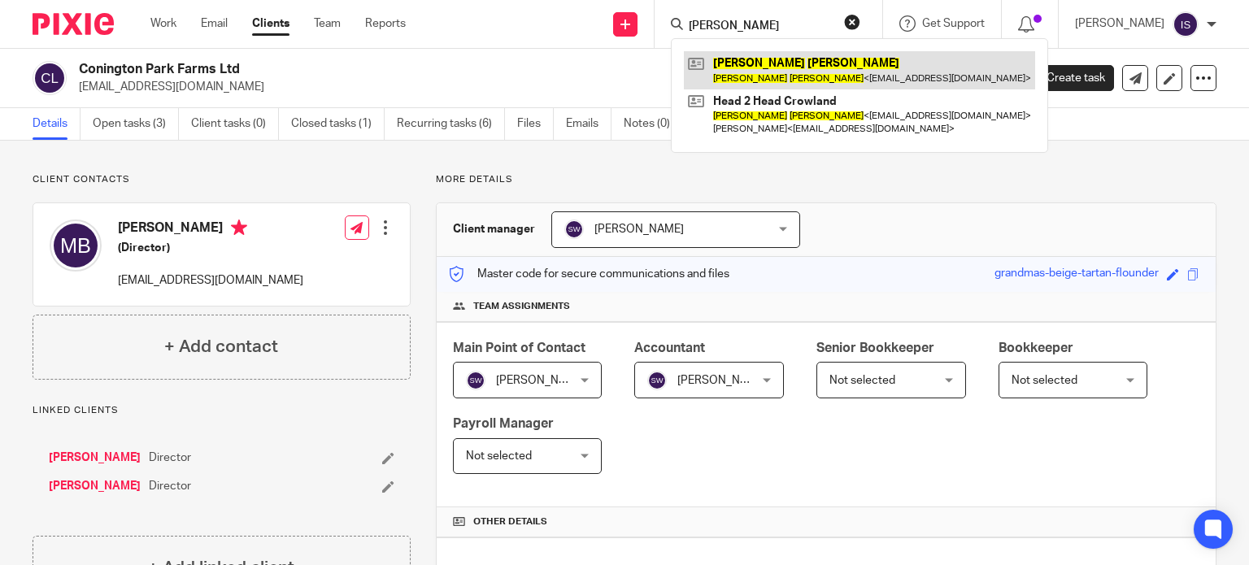
type input "[PERSON_NAME]"
click at [811, 56] on link at bounding box center [859, 69] width 351 height 37
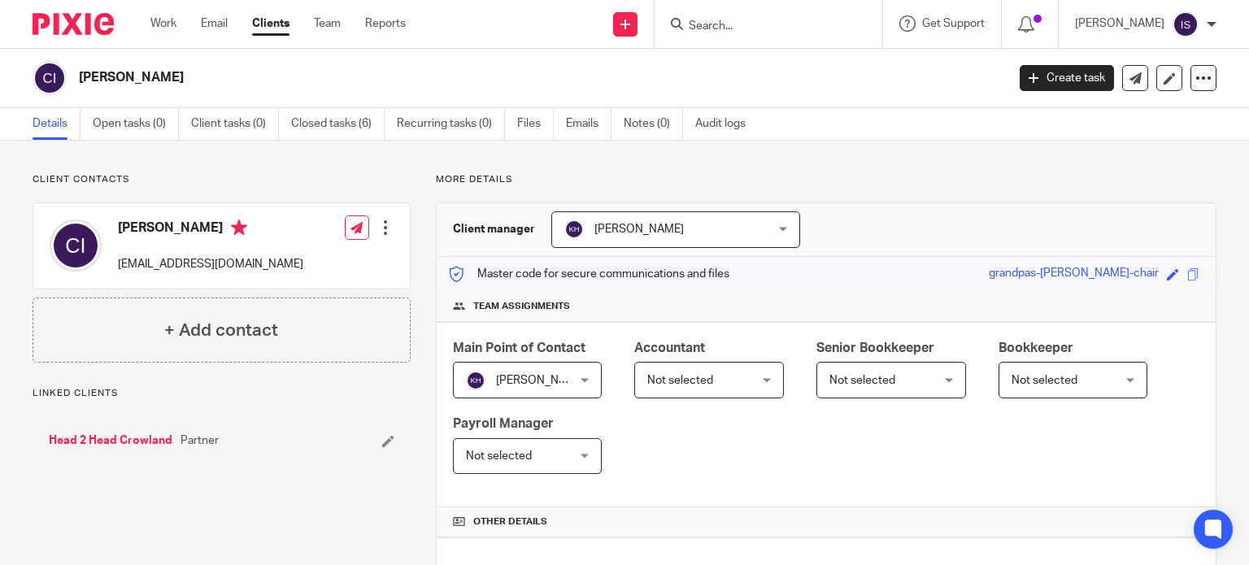
click at [703, 390] on span "Not selected" at bounding box center [701, 380] width 108 height 34
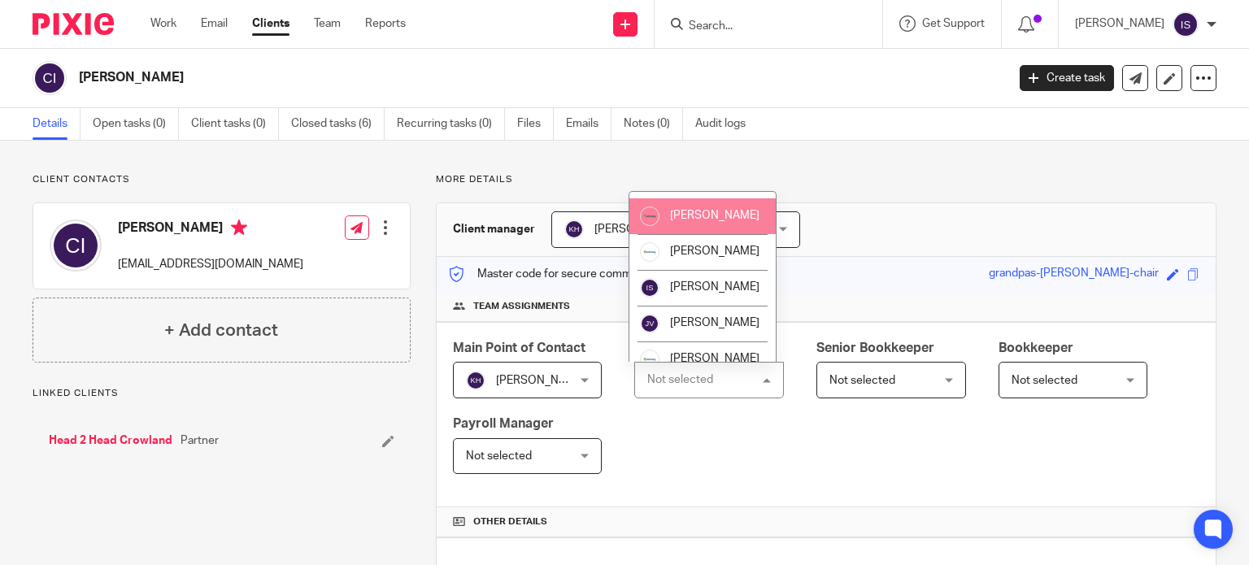
scroll to position [273, 0]
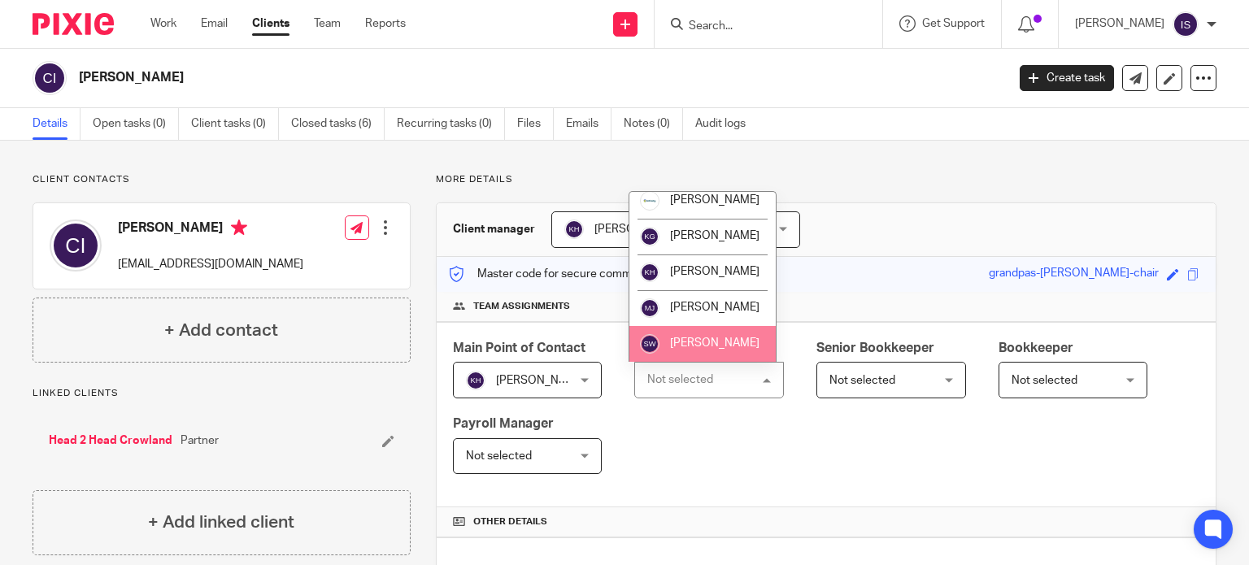
click at [706, 352] on li "[PERSON_NAME]" at bounding box center [703, 344] width 146 height 36
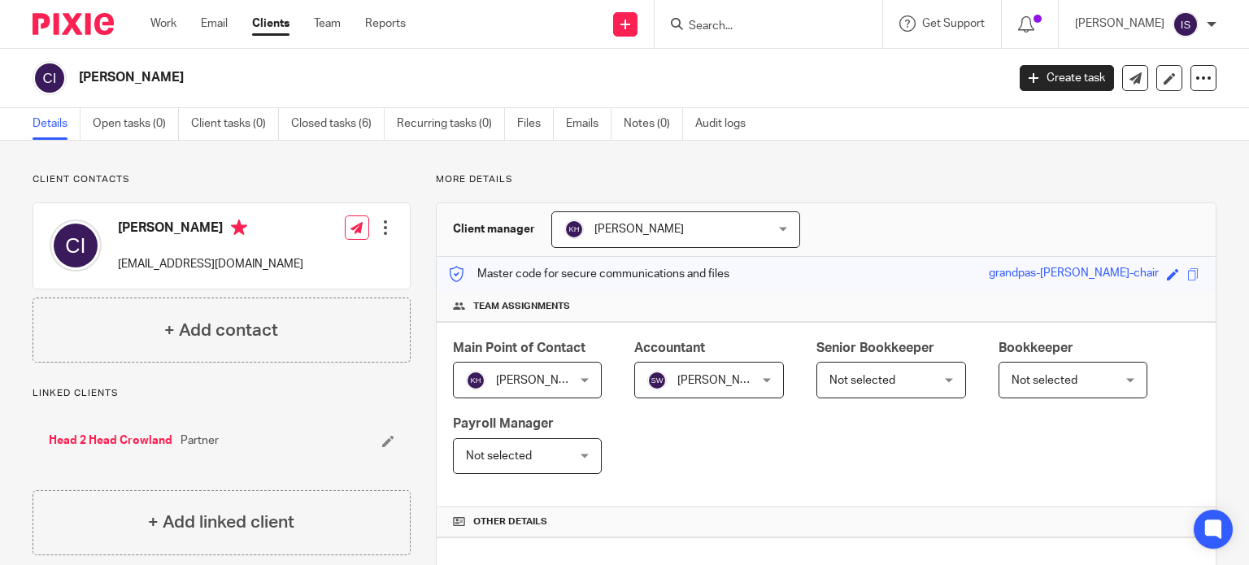
click at [713, 22] on input "Search" at bounding box center [760, 27] width 146 height 15
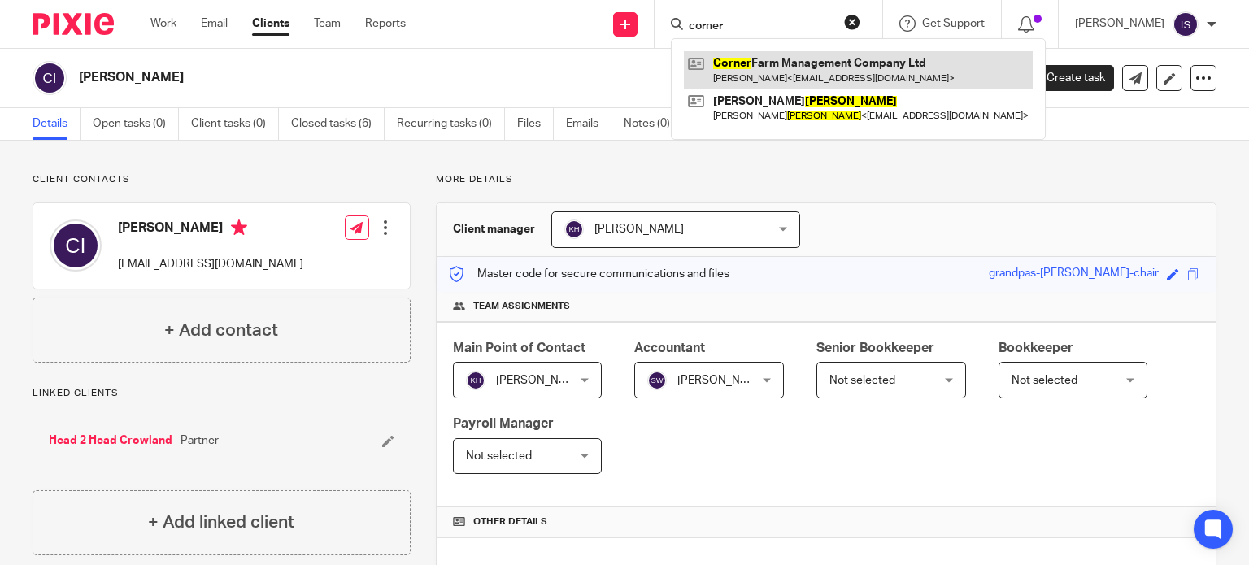
type input "corner"
click at [760, 68] on link at bounding box center [858, 69] width 349 height 37
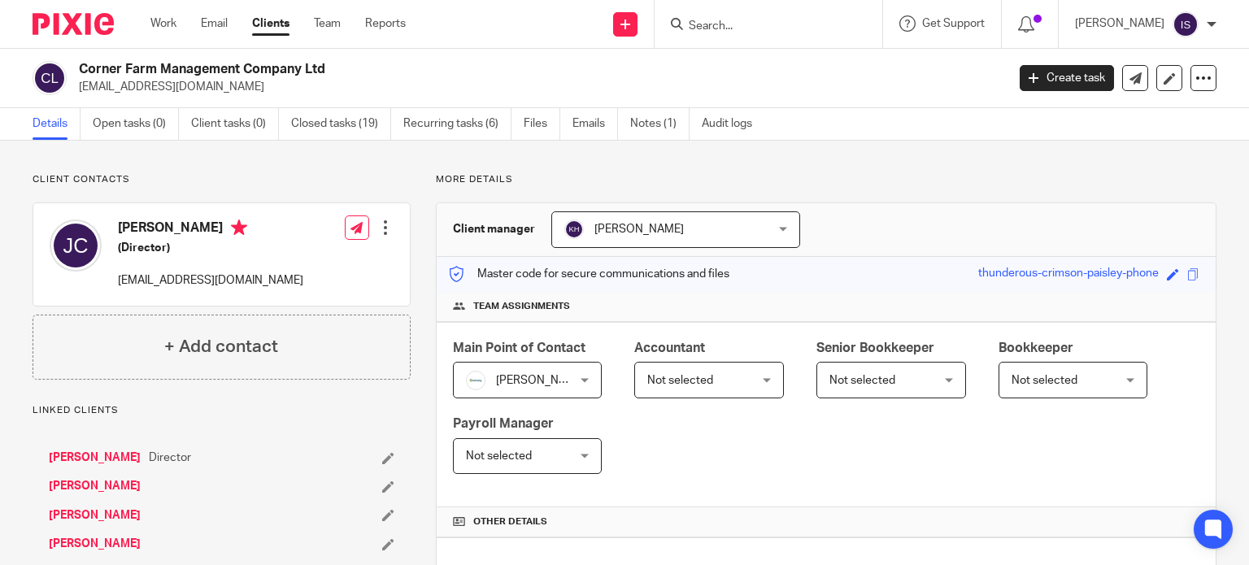
click at [717, 387] on span "Not selected" at bounding box center [701, 380] width 108 height 34
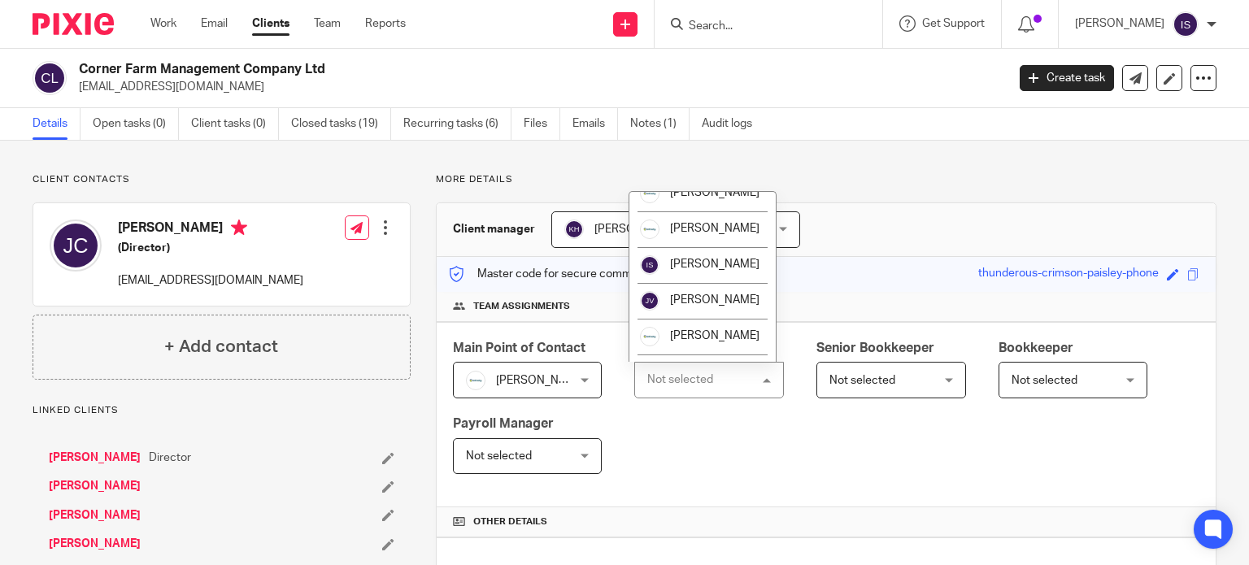
scroll to position [111, 0]
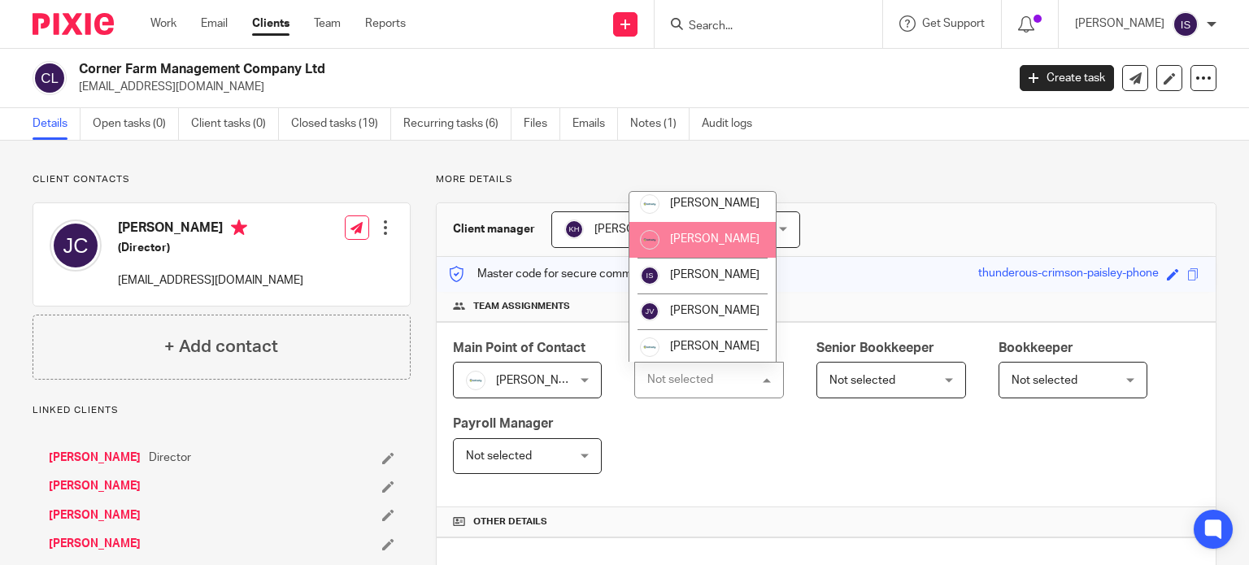
click at [708, 245] on span "[PERSON_NAME]" at bounding box center [714, 238] width 89 height 11
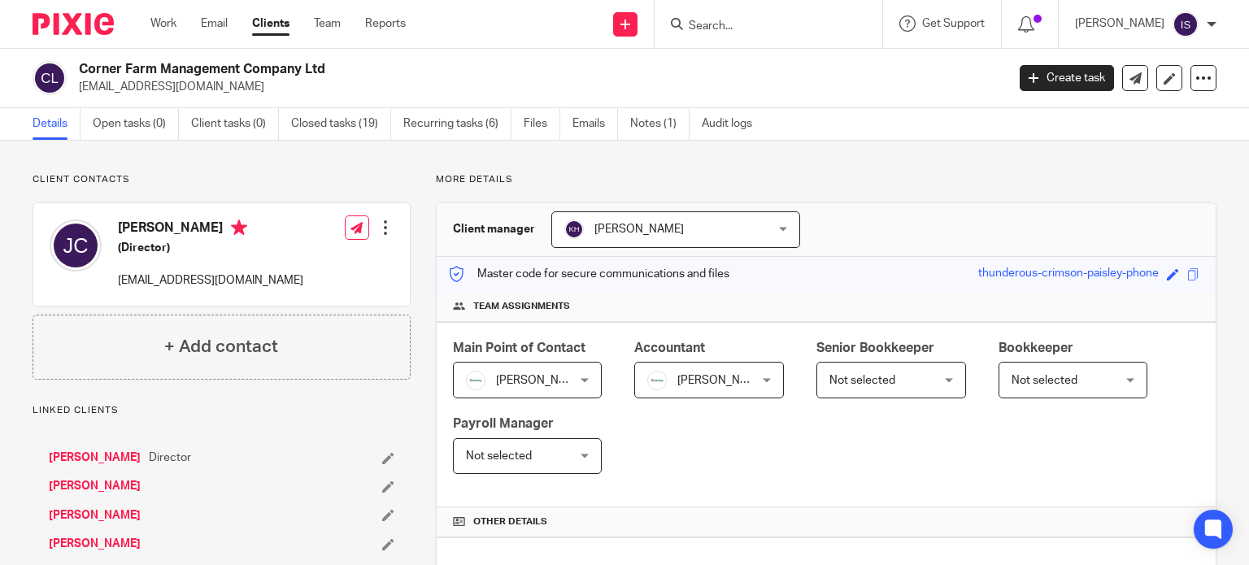
click at [723, 29] on input "Search" at bounding box center [760, 27] width 146 height 15
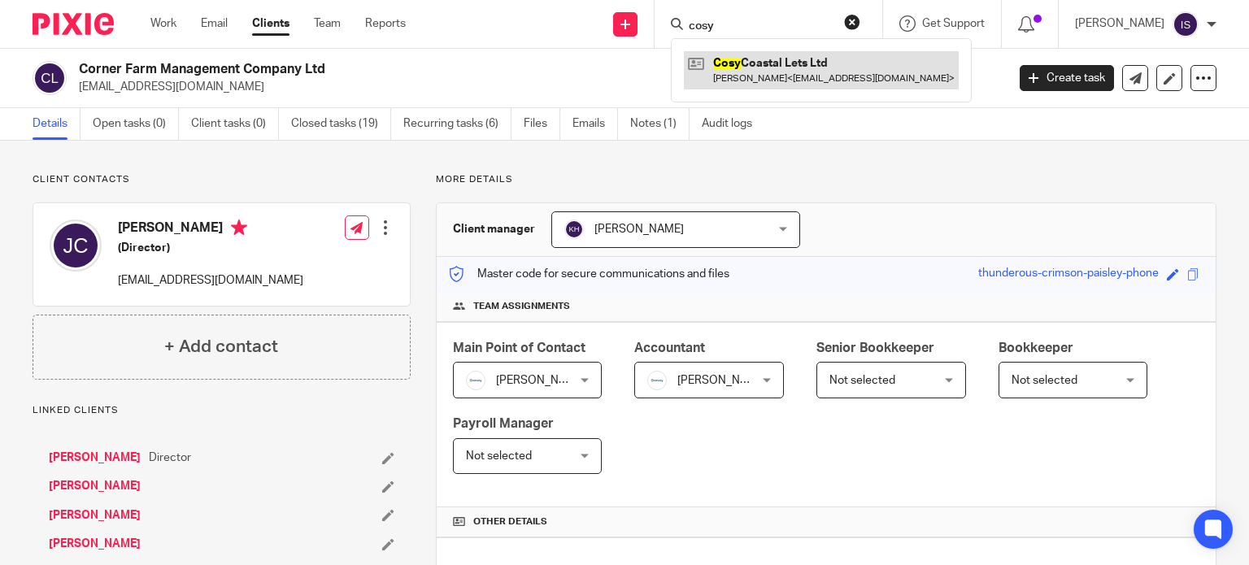
type input "cosy"
click at [755, 74] on link at bounding box center [821, 69] width 275 height 37
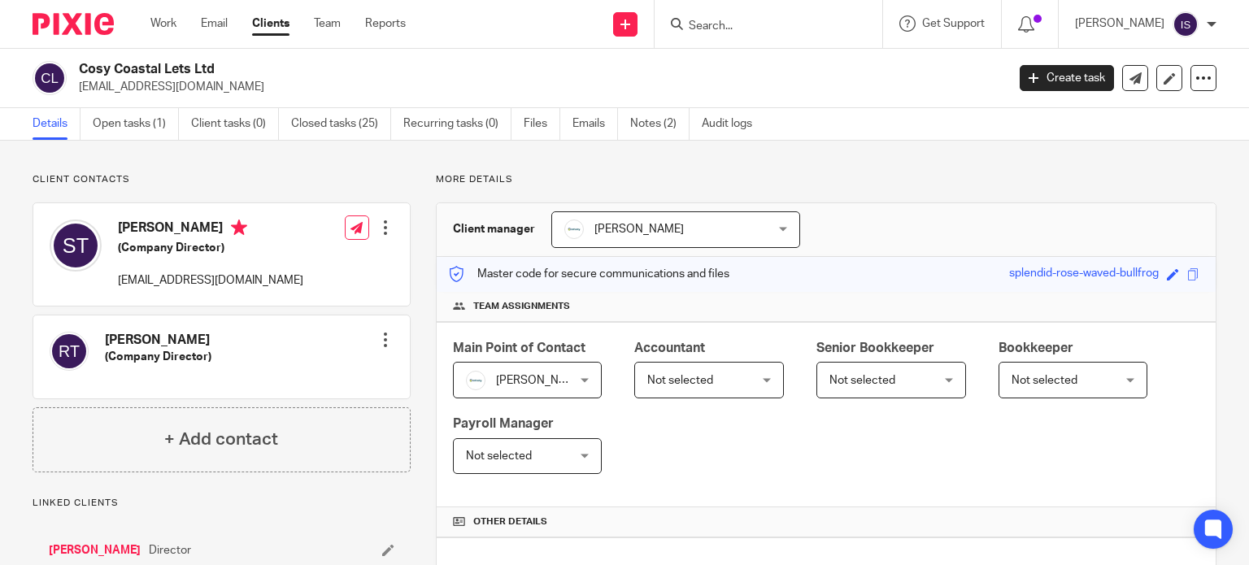
click at [714, 390] on span "Not selected" at bounding box center [701, 380] width 108 height 34
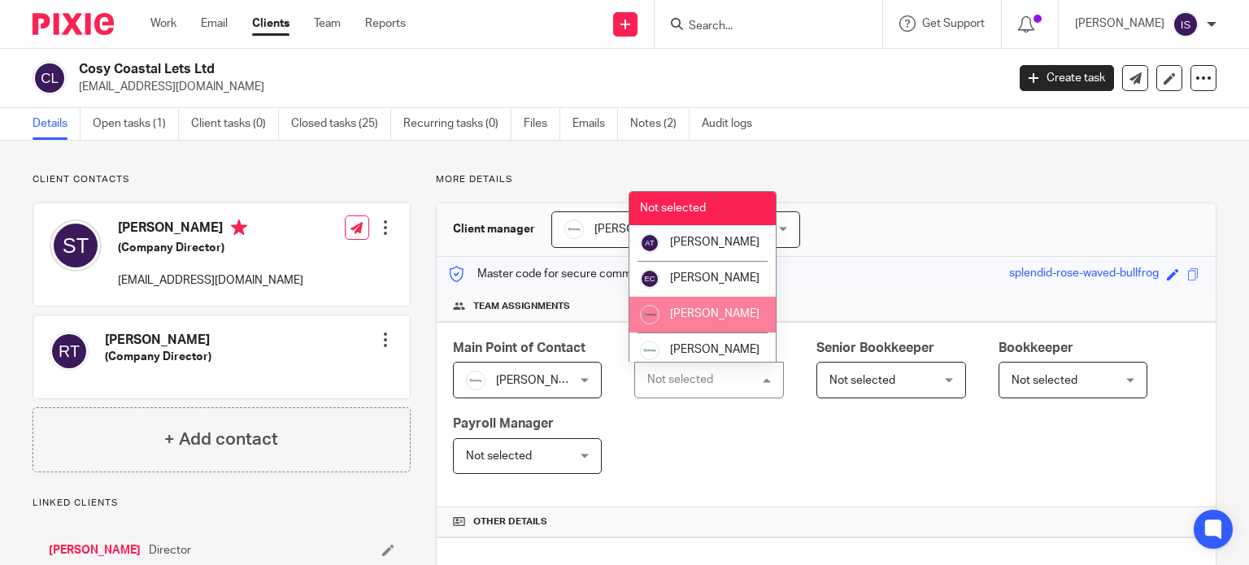
click at [718, 320] on span "[PERSON_NAME]" at bounding box center [714, 313] width 89 height 11
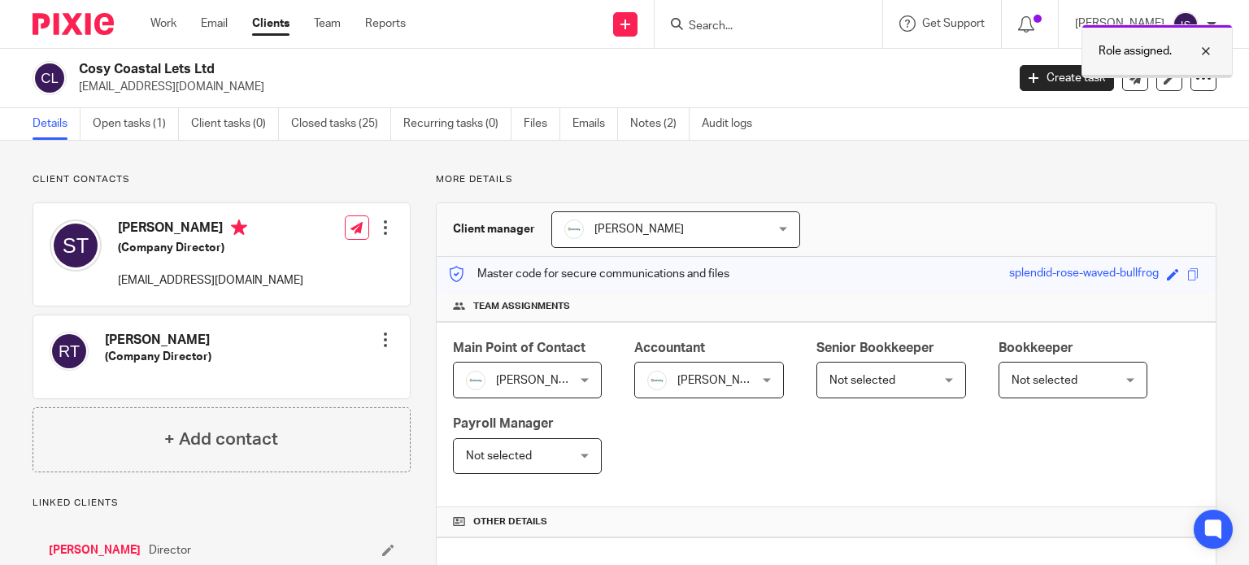
drag, startPoint x: 1201, startPoint y: 51, endPoint x: 1192, endPoint y: 55, distance: 9.8
click at [1201, 51] on div at bounding box center [1194, 51] width 44 height 20
click at [834, 28] on input "Search" at bounding box center [760, 27] width 146 height 15
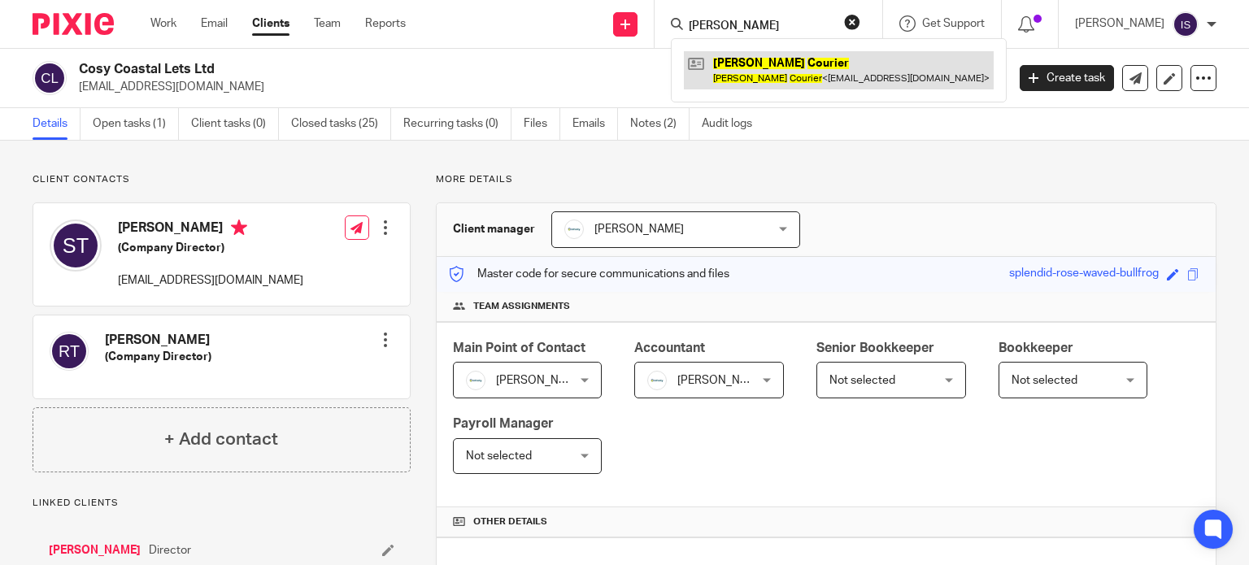
type input "craig courier"
click at [767, 76] on link at bounding box center [839, 69] width 310 height 37
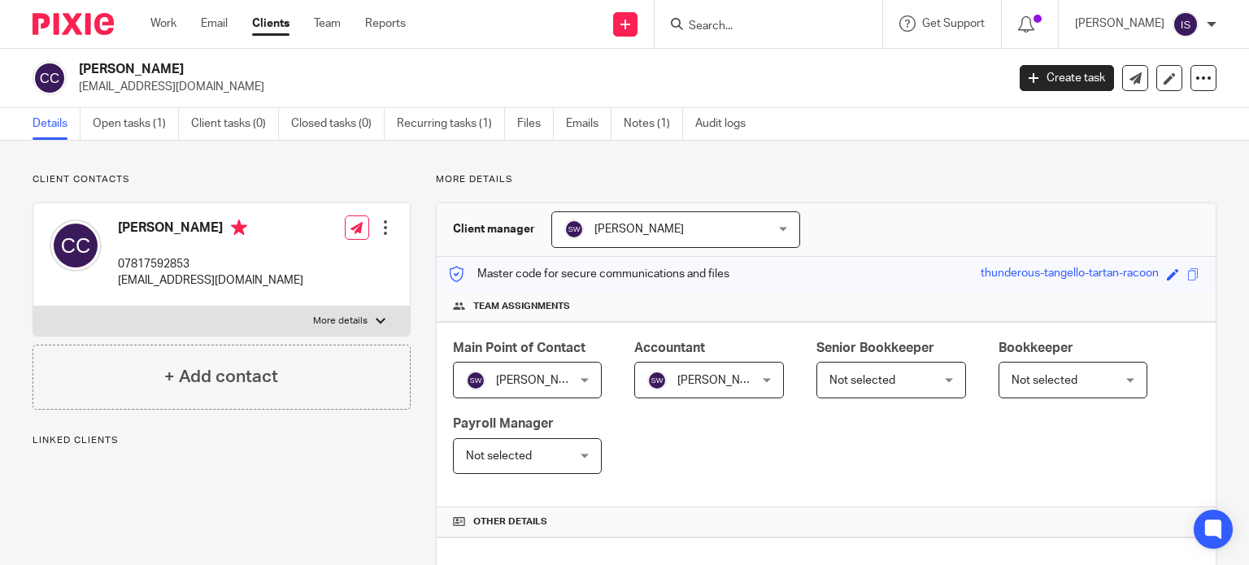
click at [723, 28] on input "Search" at bounding box center [760, 27] width 146 height 15
click at [745, 28] on input "Search" at bounding box center [760, 27] width 146 height 15
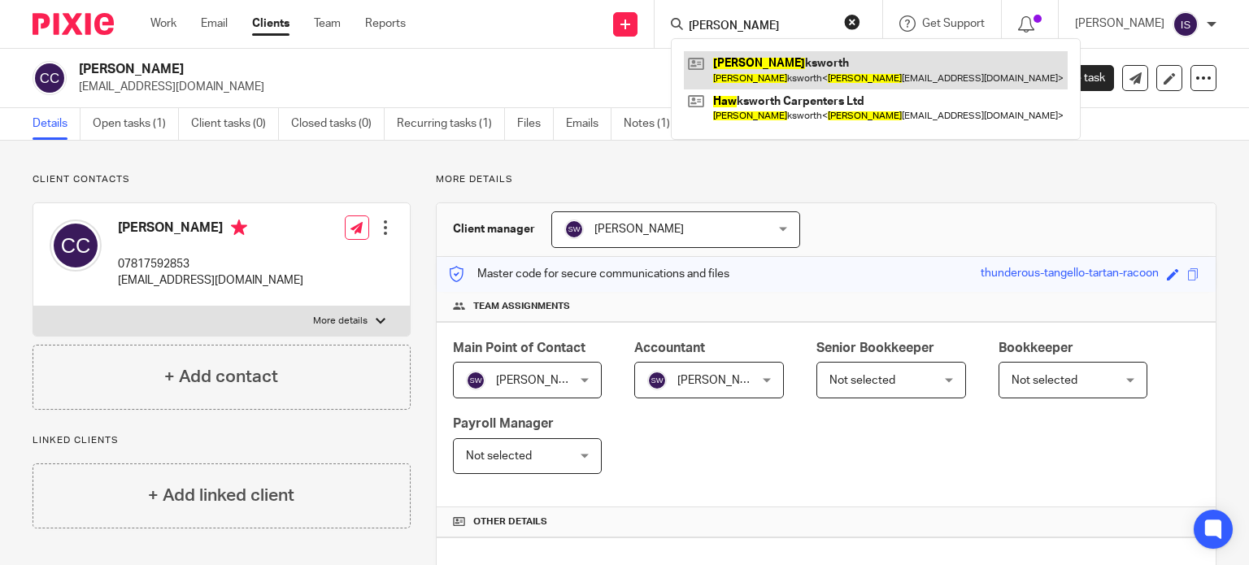
type input "[PERSON_NAME]"
click at [766, 68] on link at bounding box center [876, 69] width 384 height 37
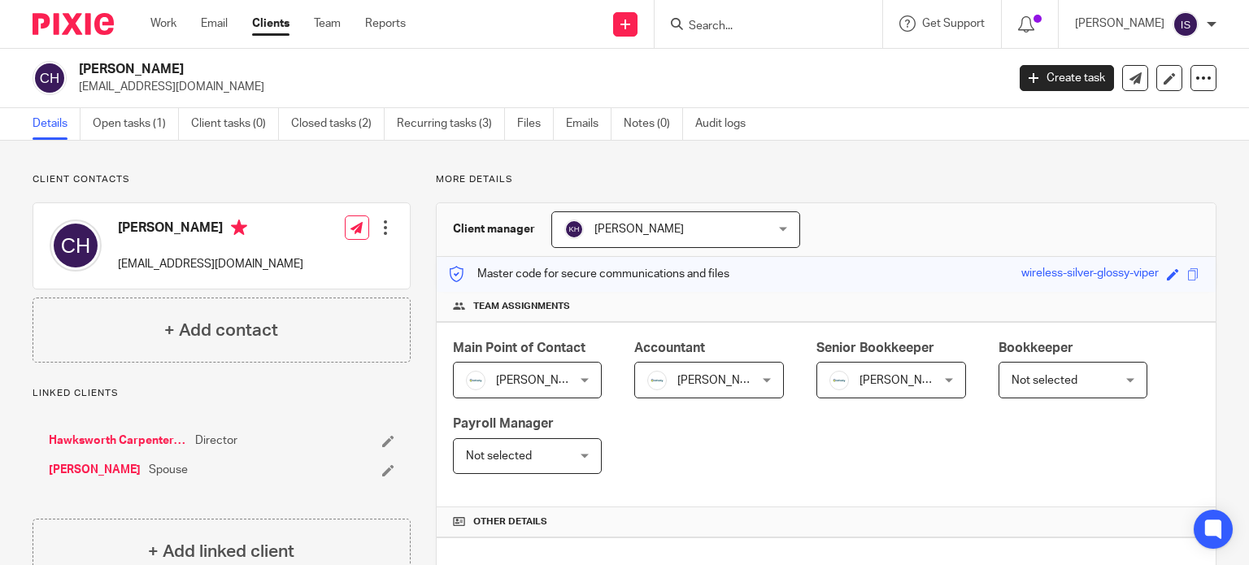
click at [862, 381] on span "[PERSON_NAME]" at bounding box center [904, 380] width 89 height 11
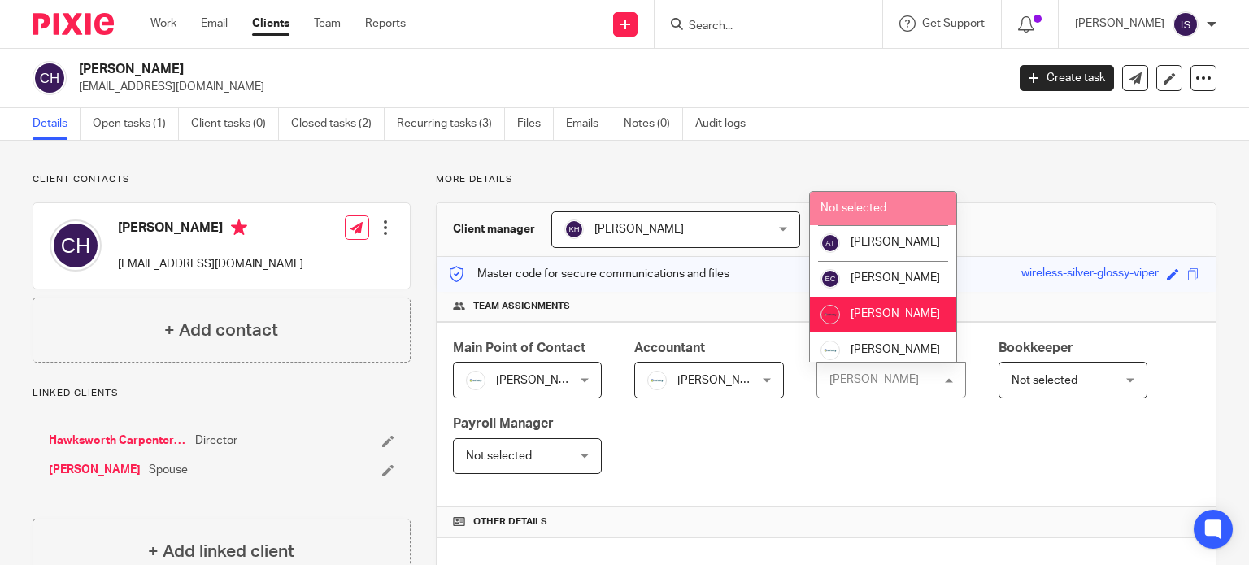
click at [877, 209] on span "Not selected" at bounding box center [854, 208] width 66 height 11
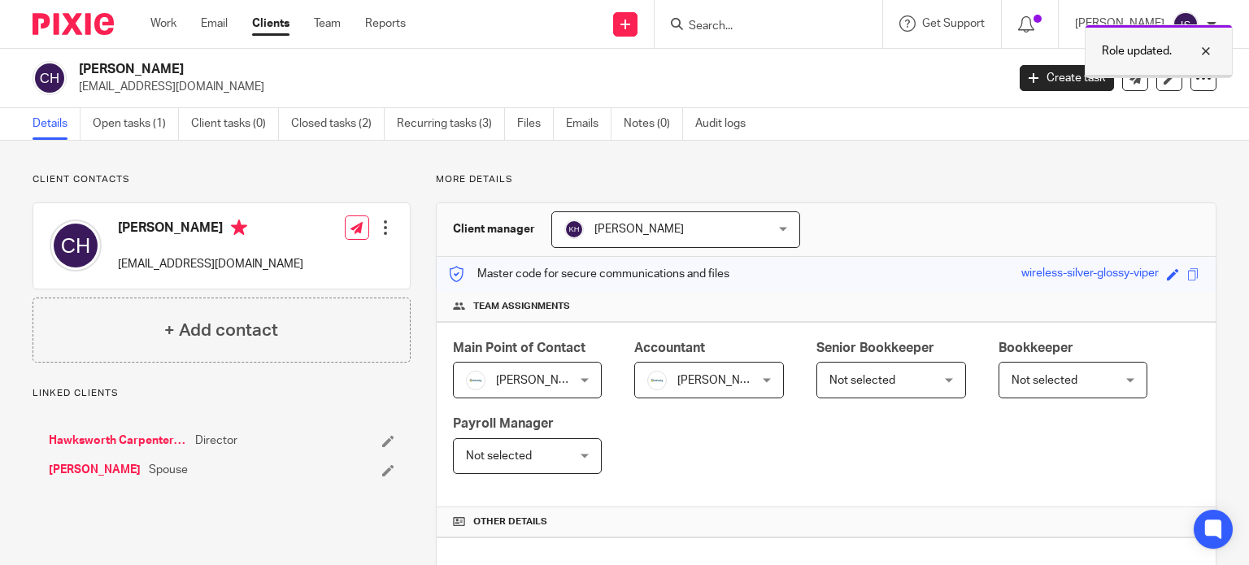
click at [1205, 47] on div at bounding box center [1194, 51] width 44 height 20
click at [815, 38] on div at bounding box center [769, 24] width 228 height 48
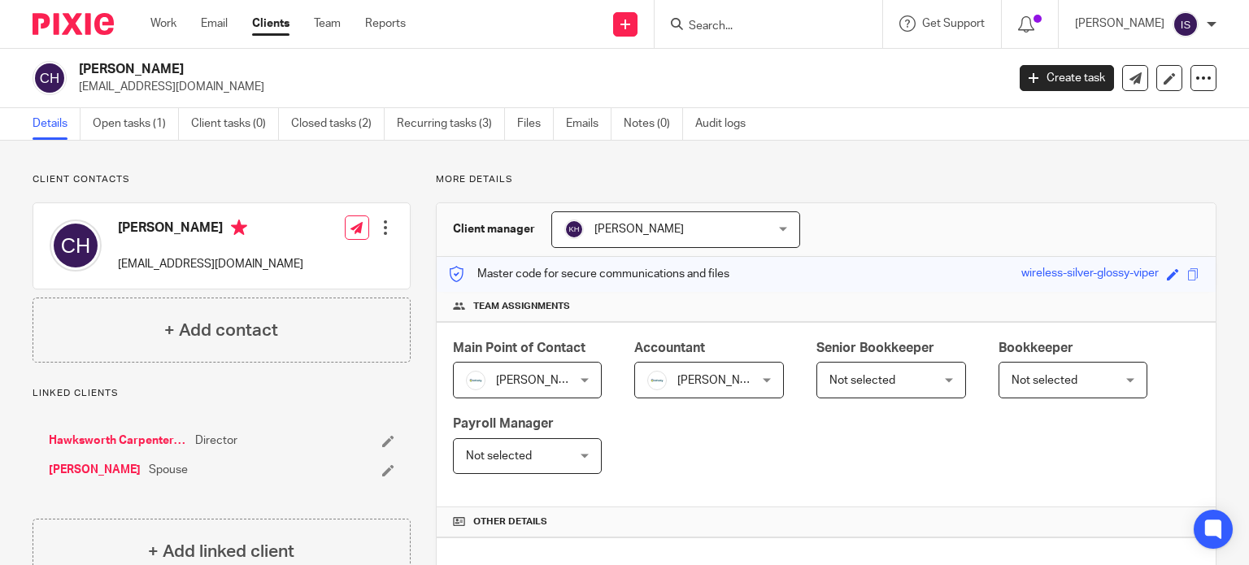
click at [801, 36] on div at bounding box center [769, 24] width 228 height 48
click at [788, 24] on input "Search" at bounding box center [760, 27] width 146 height 15
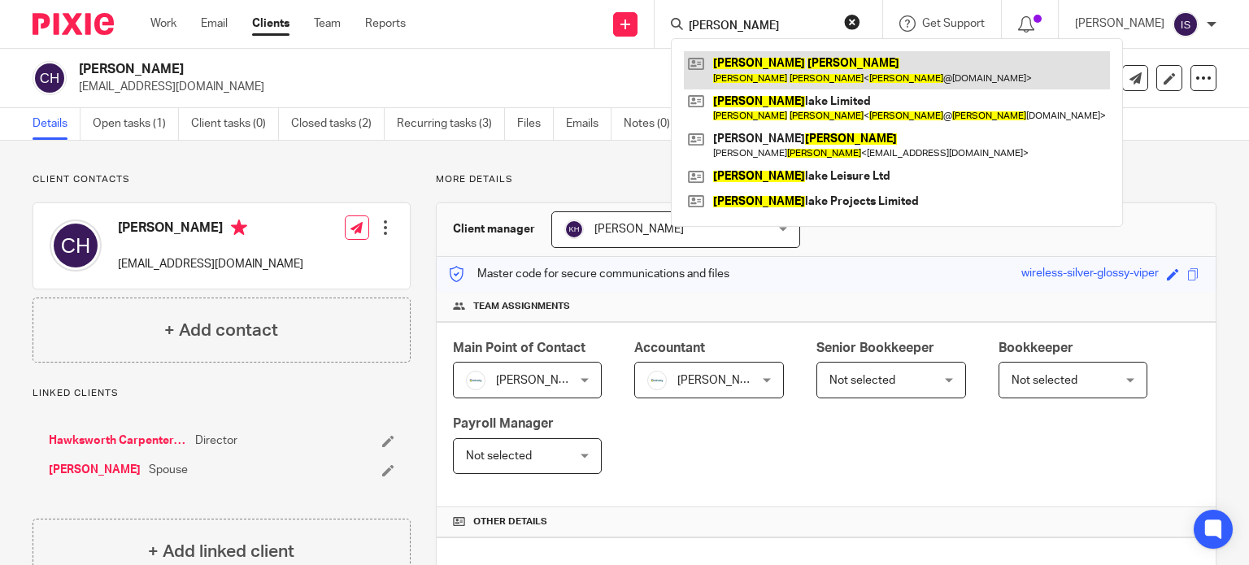
type input "[PERSON_NAME]"
click at [825, 64] on link at bounding box center [897, 69] width 426 height 37
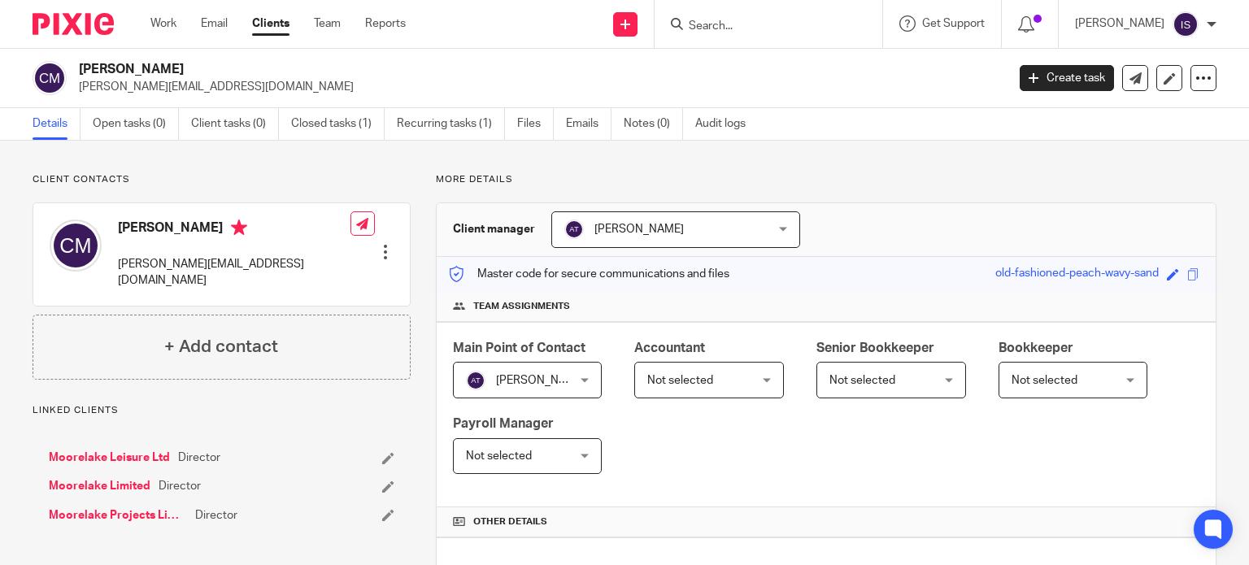
click at [689, 386] on span "Not selected" at bounding box center [701, 380] width 108 height 34
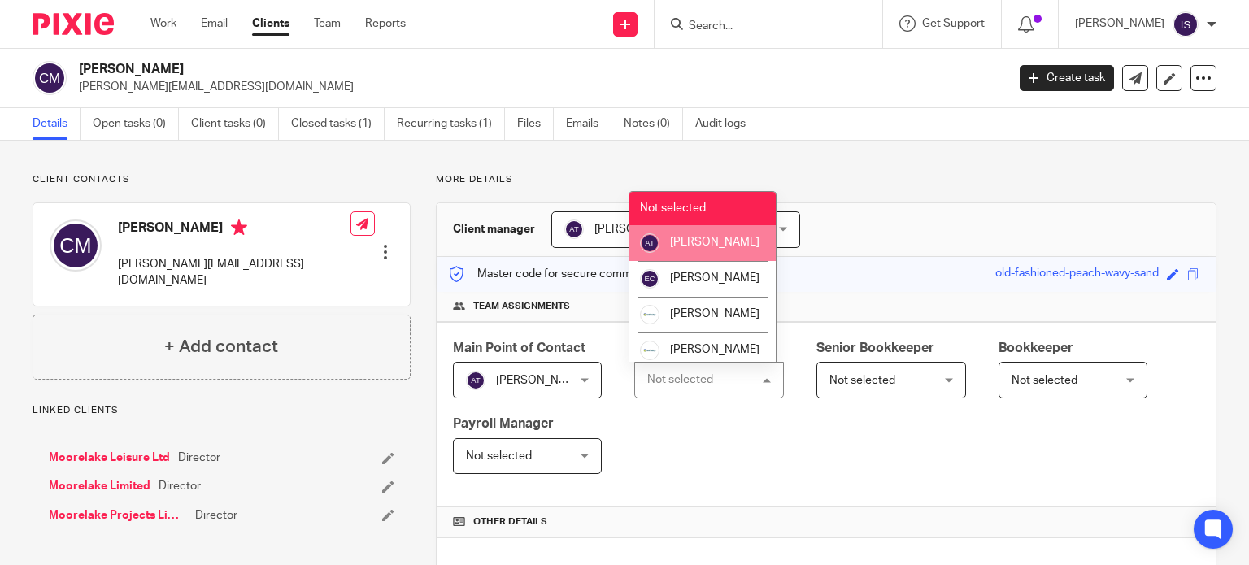
click at [706, 261] on li "[PERSON_NAME]" at bounding box center [703, 243] width 146 height 36
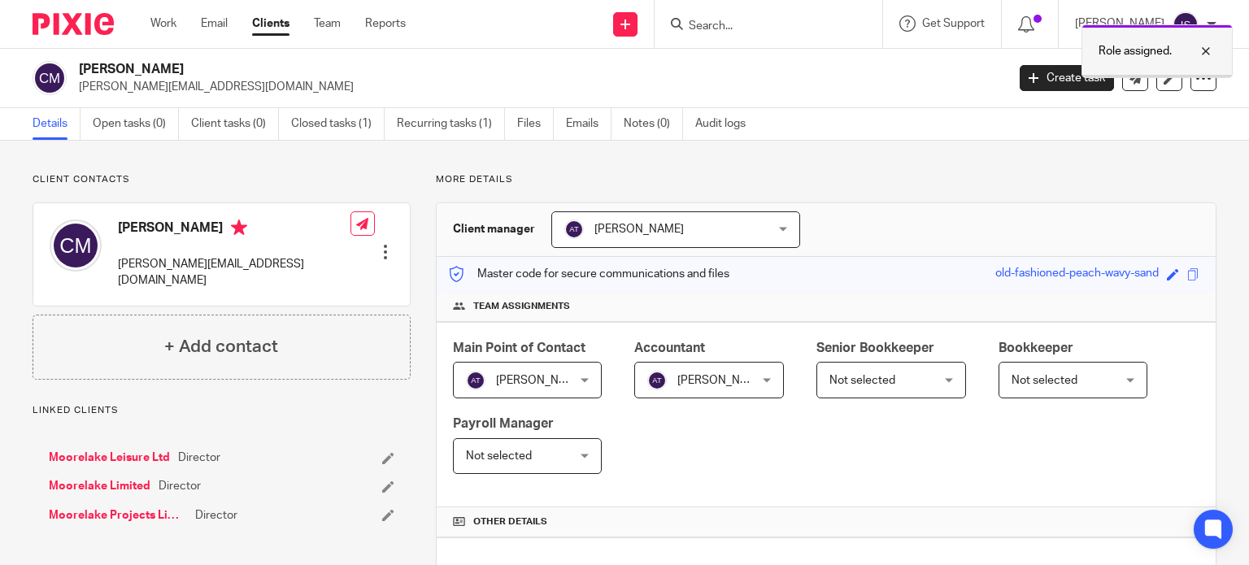
click at [1207, 49] on div at bounding box center [1194, 51] width 44 height 20
click at [815, 20] on input "Search" at bounding box center [760, 27] width 146 height 15
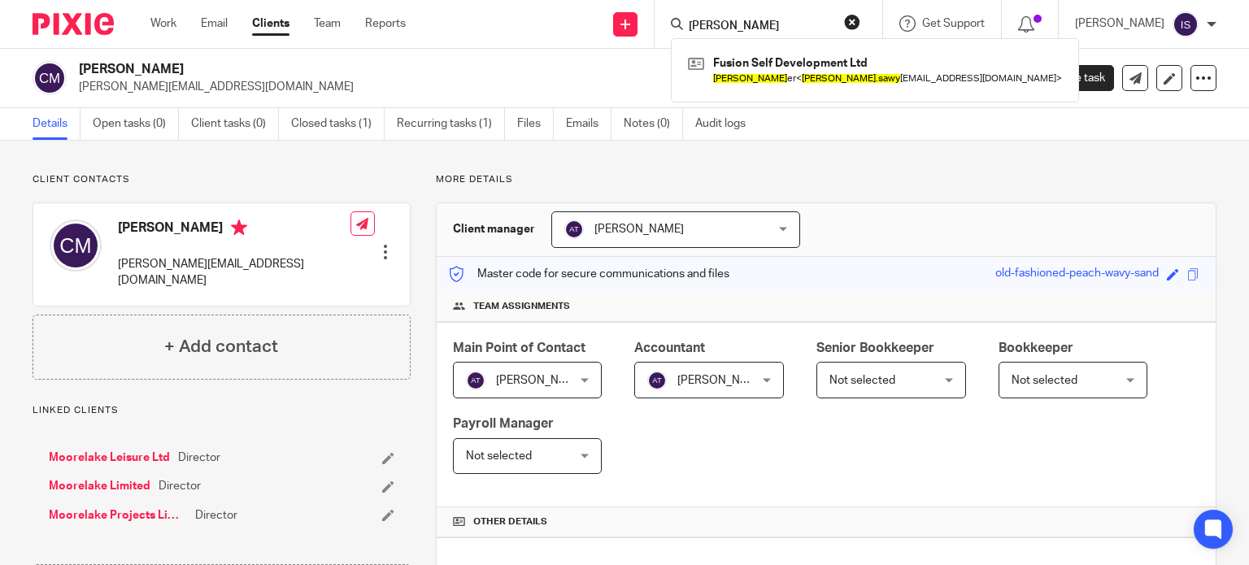
click at [769, 27] on input "craig sawy" at bounding box center [760, 27] width 146 height 15
click at [797, 22] on input "craig sawy" at bounding box center [760, 27] width 146 height 15
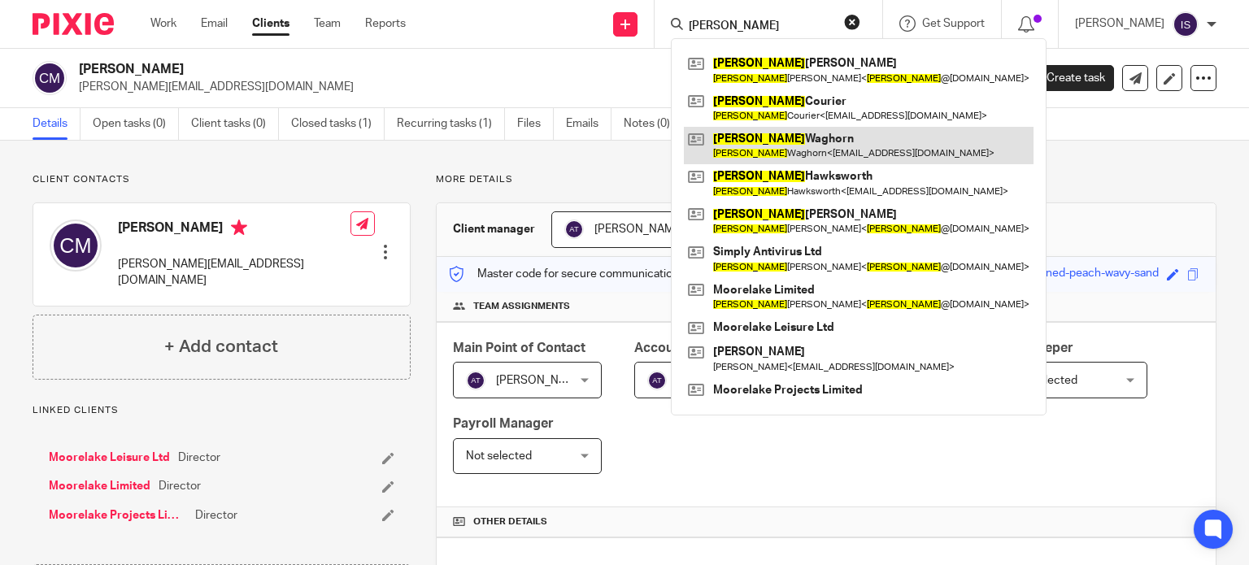
type input "craig"
click at [755, 143] on link at bounding box center [859, 145] width 350 height 37
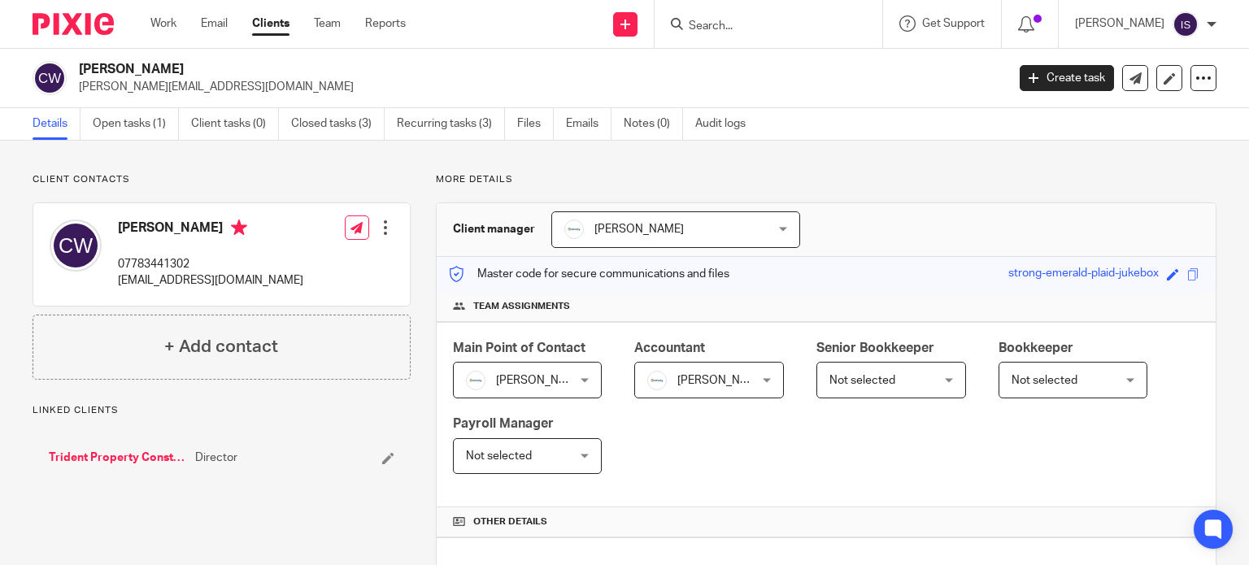
click at [762, 26] on input "Search" at bounding box center [760, 27] width 146 height 15
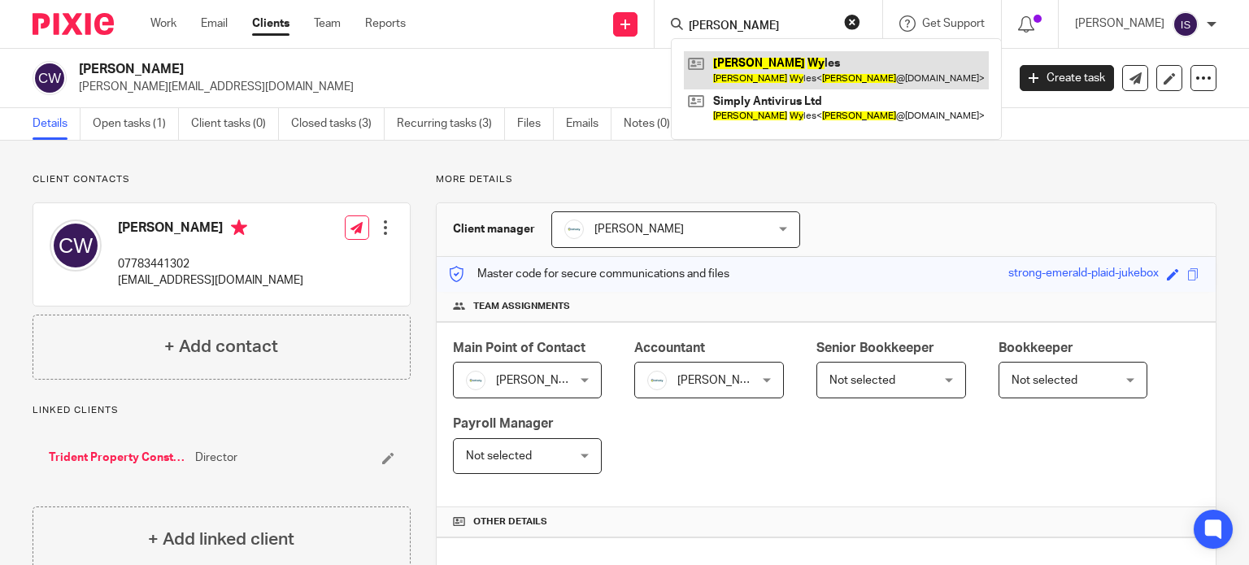
type input "[PERSON_NAME]"
click at [794, 72] on link at bounding box center [836, 69] width 305 height 37
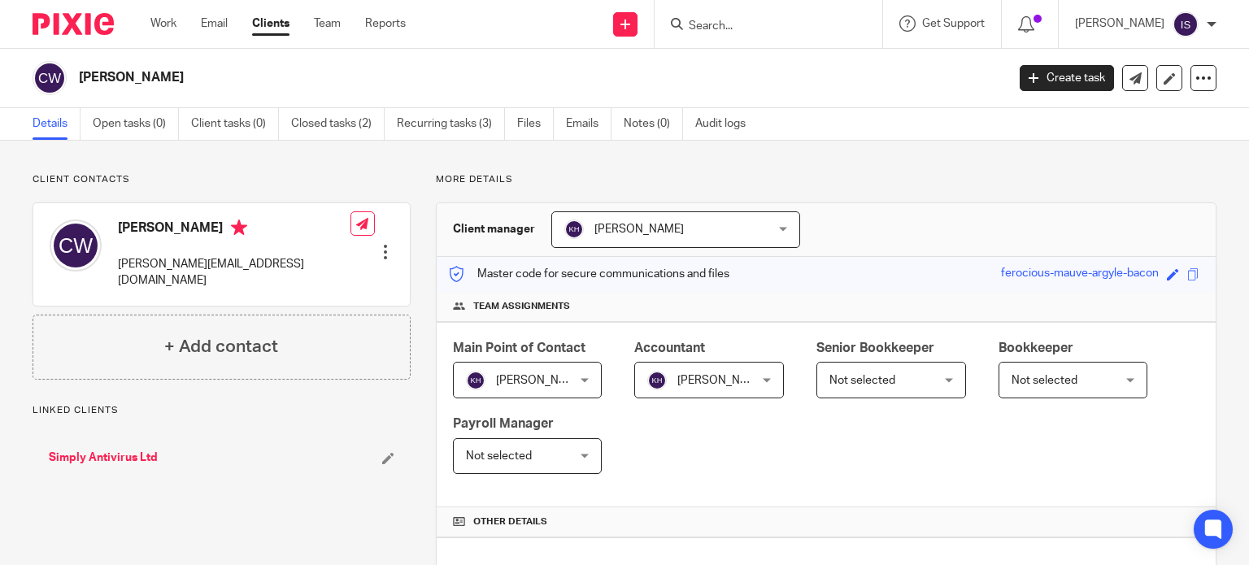
click at [719, 21] on input "Search" at bounding box center [760, 27] width 146 height 15
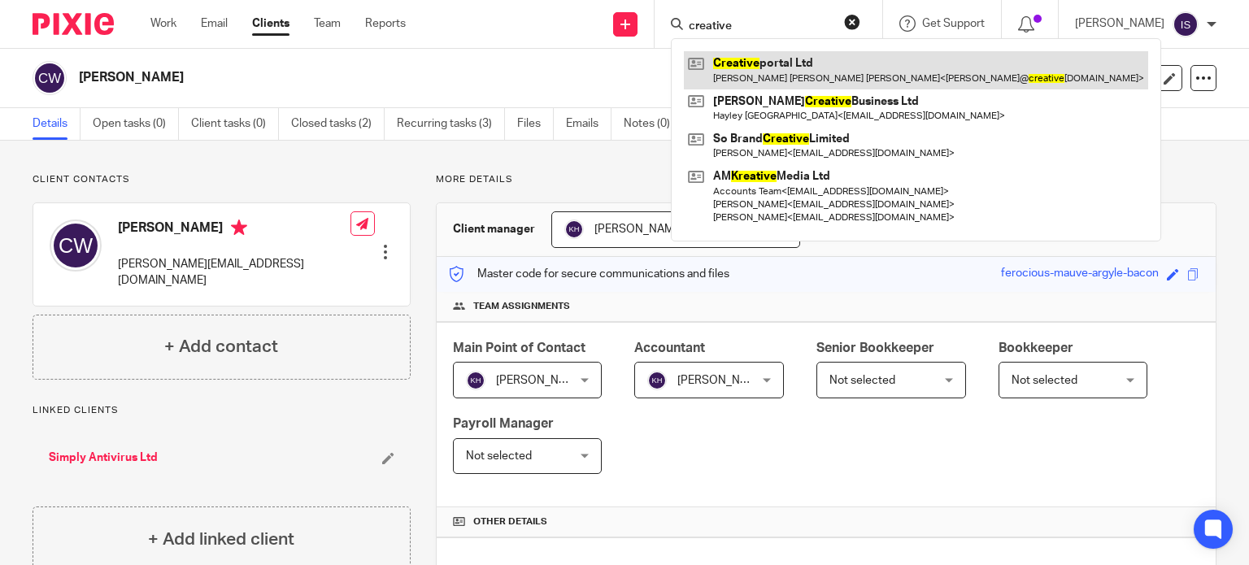
type input "creative"
click at [765, 73] on link at bounding box center [916, 69] width 464 height 37
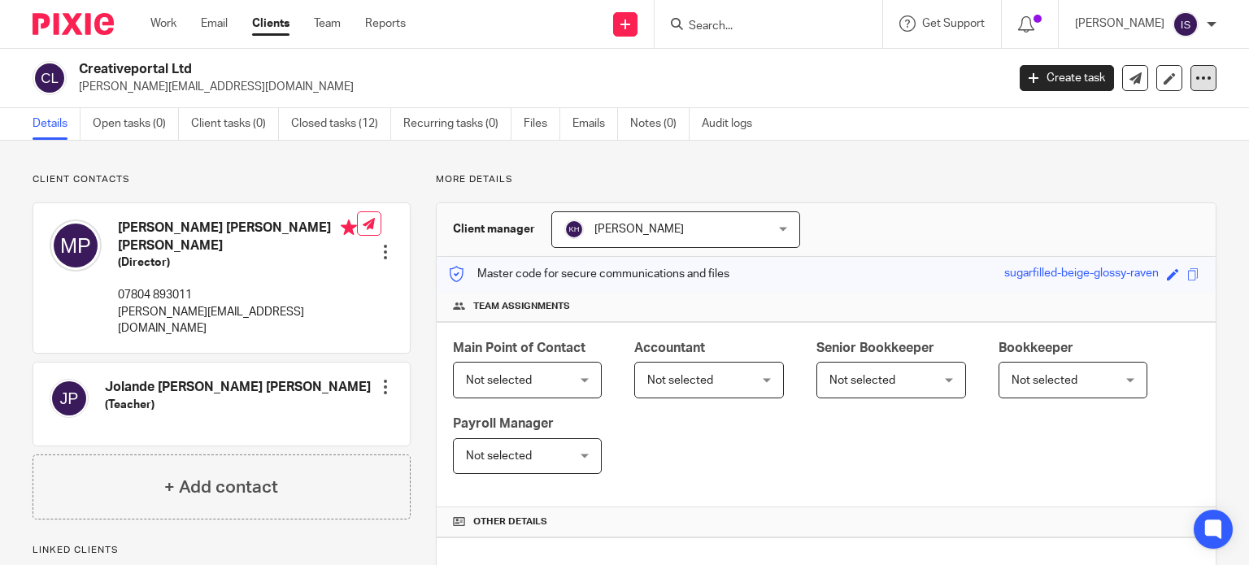
click at [1196, 73] on icon at bounding box center [1204, 78] width 16 height 16
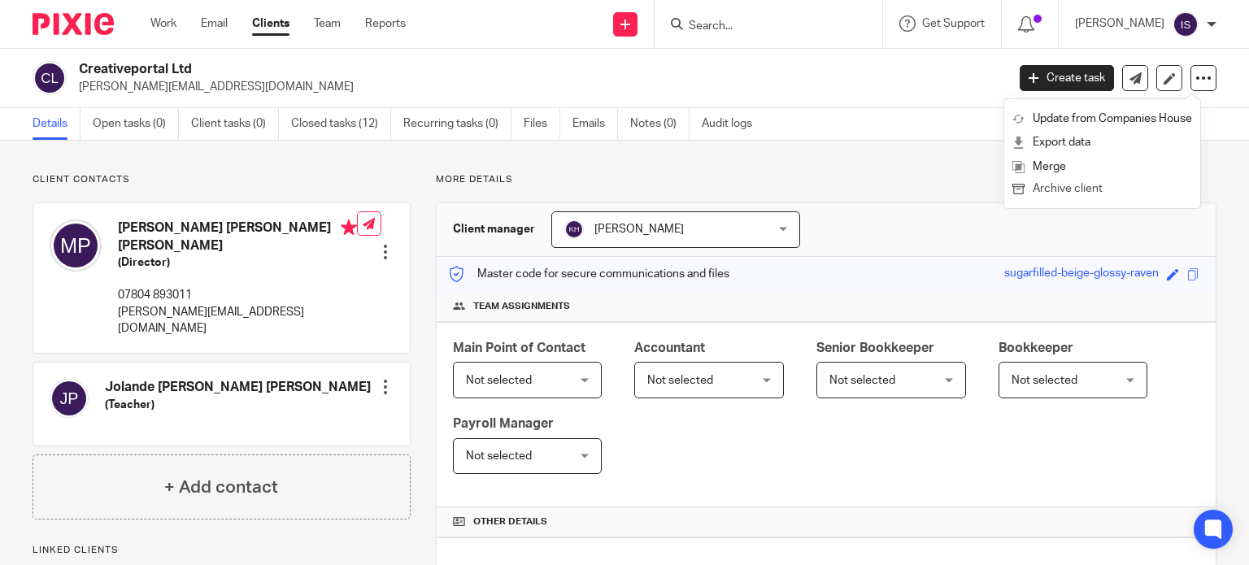
click at [1087, 191] on button "Archive client" at bounding box center [1103, 189] width 180 height 21
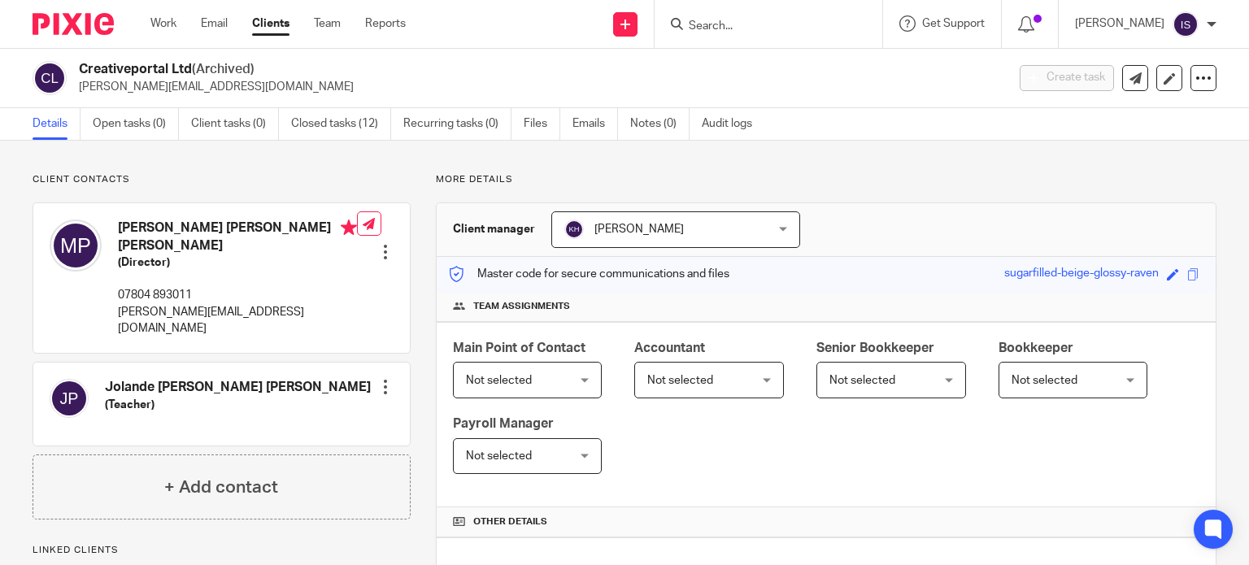
click at [821, 28] on input "Search" at bounding box center [760, 27] width 146 height 15
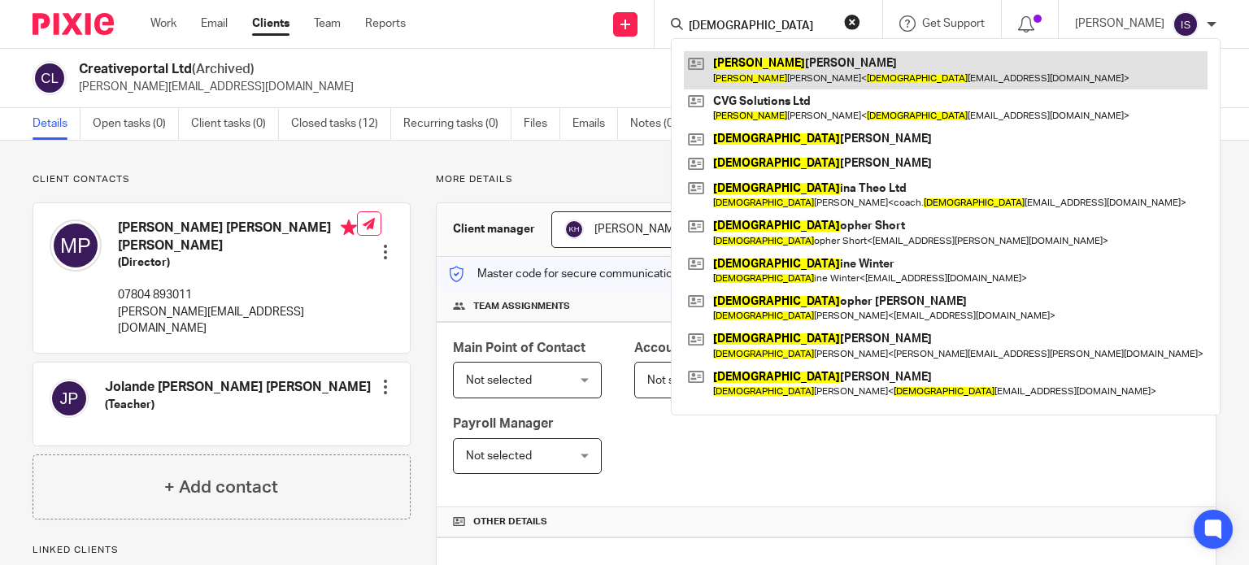
type input "crist"
click at [833, 61] on link at bounding box center [946, 69] width 524 height 37
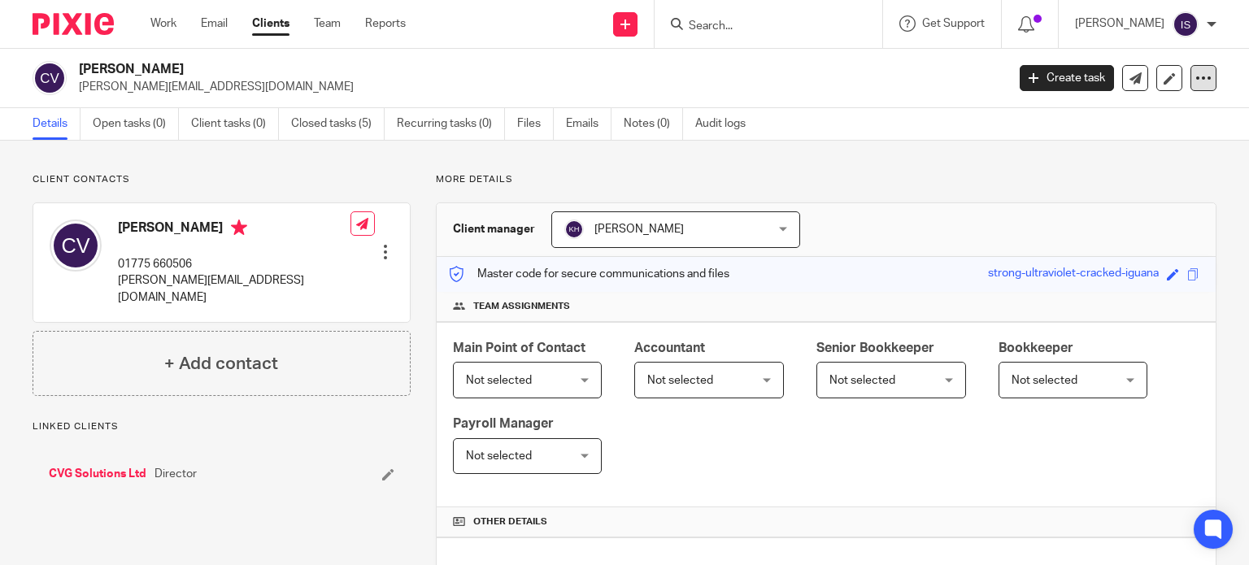
click at [1202, 84] on div at bounding box center [1204, 78] width 26 height 26
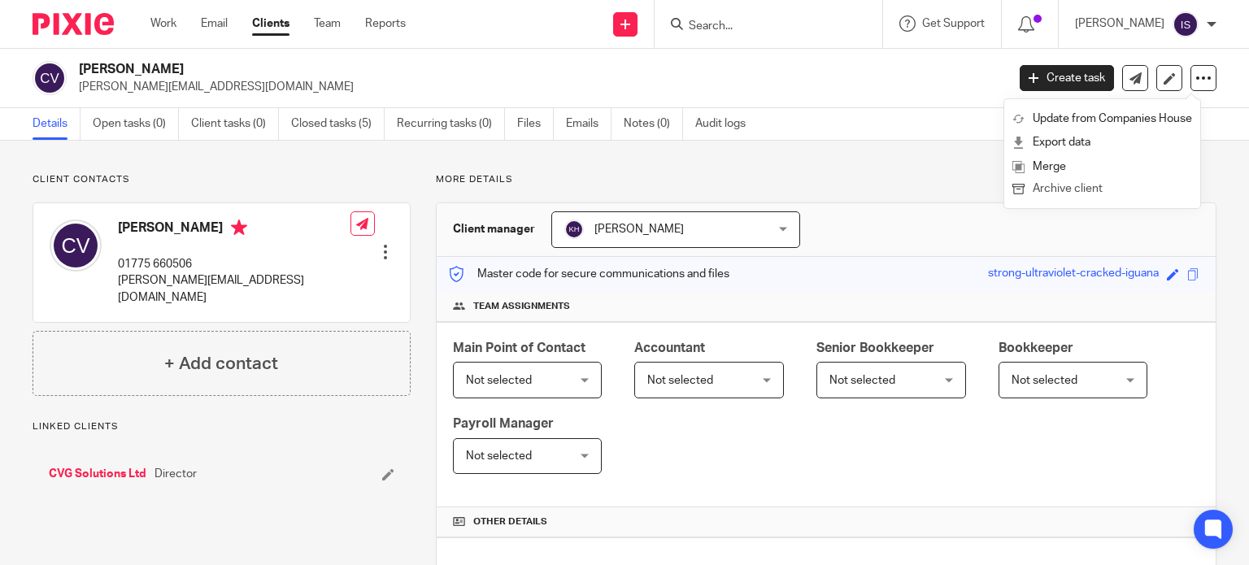
click at [1096, 190] on button "Archive client" at bounding box center [1103, 189] width 180 height 21
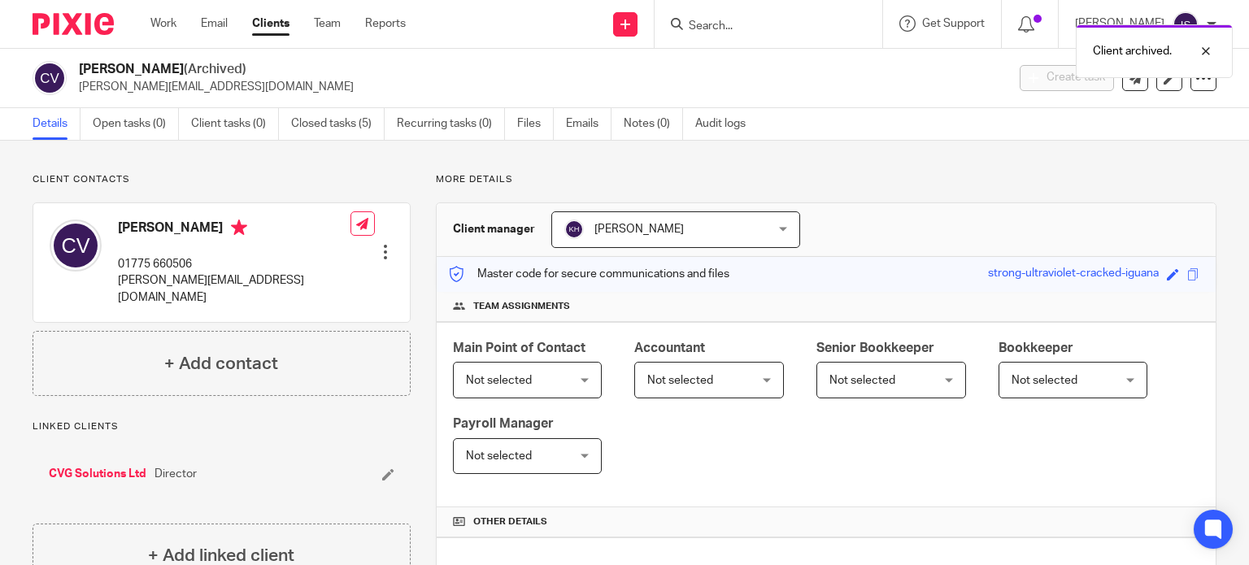
click at [729, 24] on div "Client archived." at bounding box center [929, 47] width 608 height 62
click at [742, 29] on input "Search" at bounding box center [760, 27] width 146 height 15
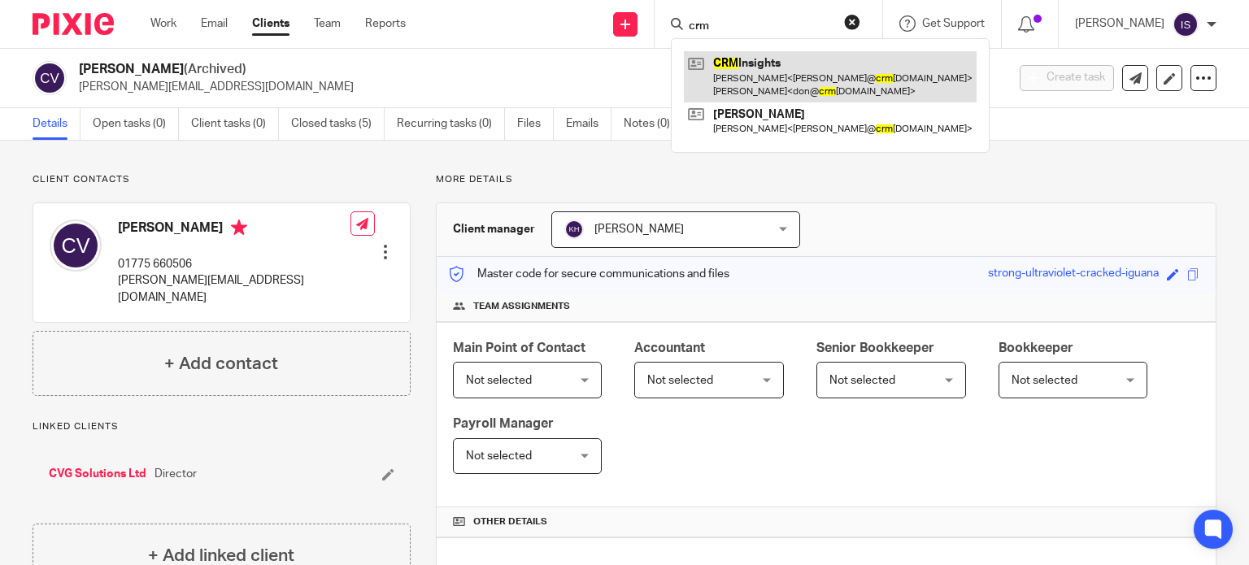
type input "crm"
click at [769, 81] on link at bounding box center [830, 76] width 293 height 50
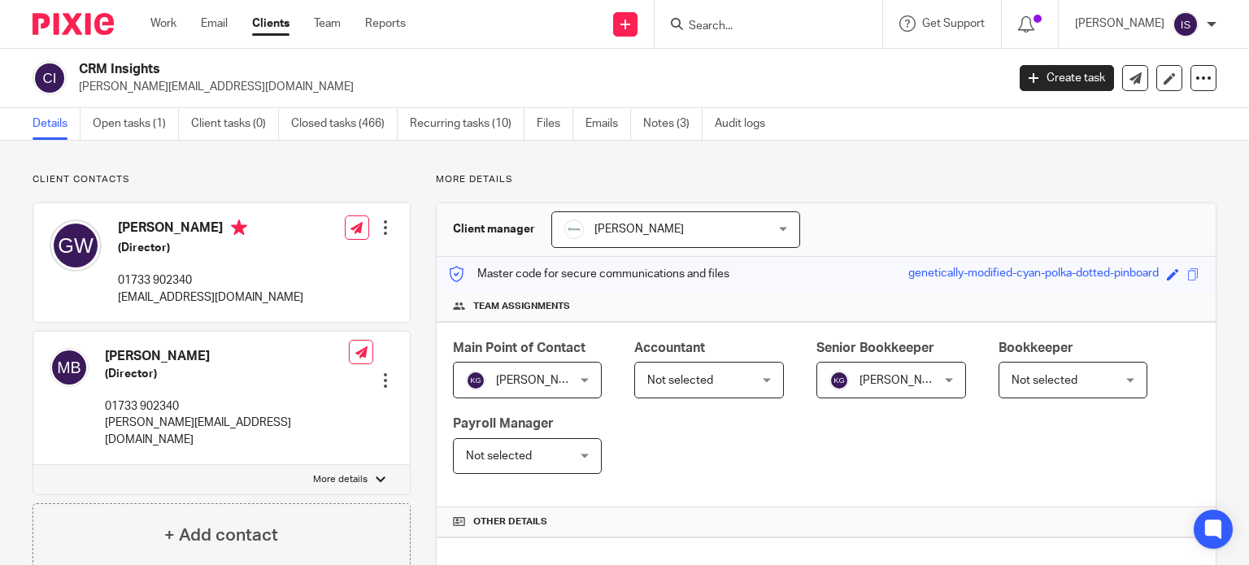
click at [1038, 384] on span "Not selected" at bounding box center [1045, 380] width 66 height 11
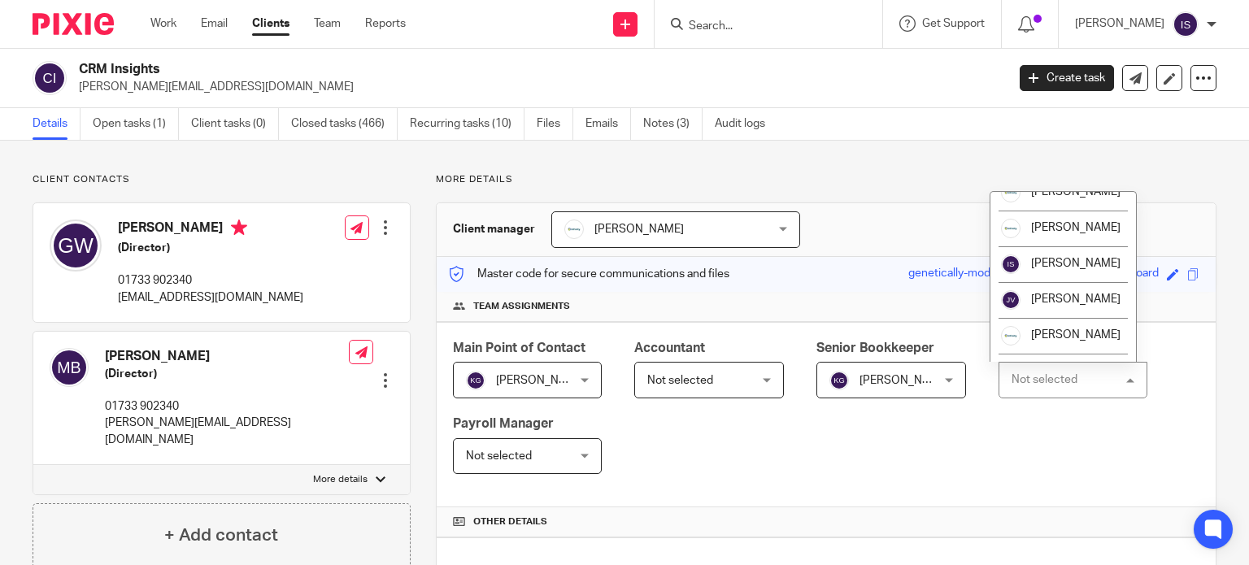
scroll to position [163, 0]
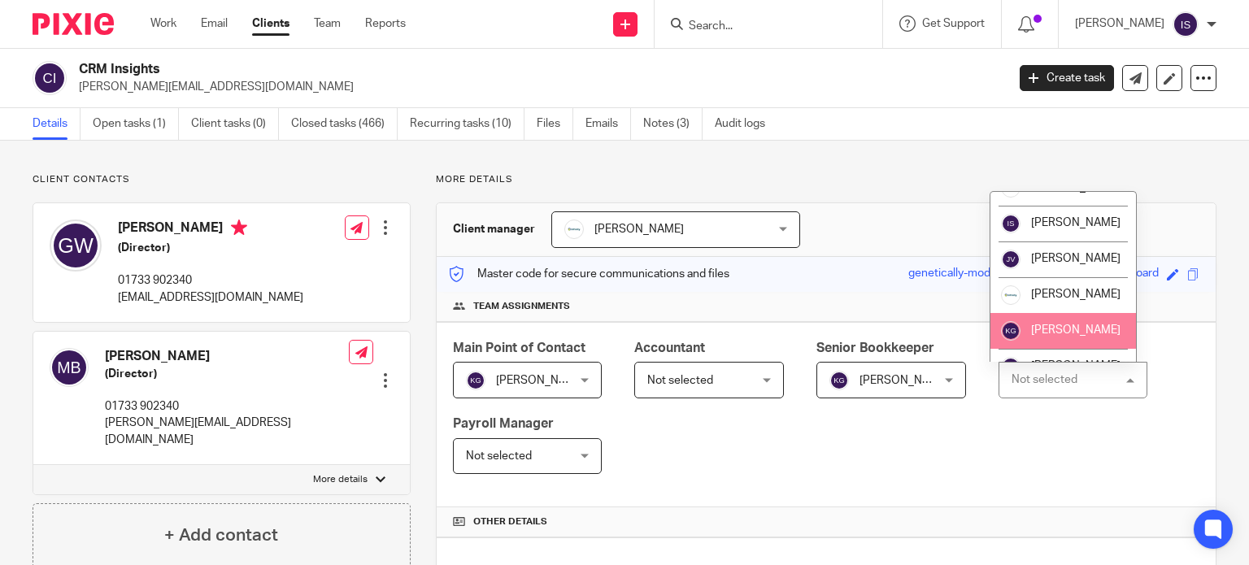
click at [1054, 339] on li "[PERSON_NAME]" at bounding box center [1064, 331] width 146 height 36
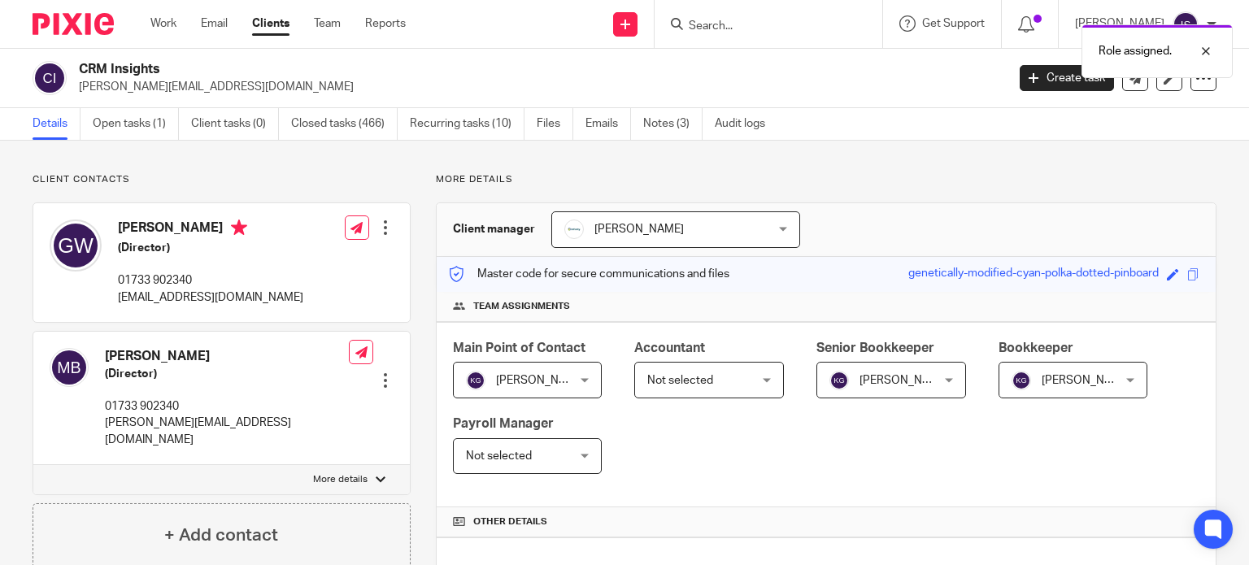
click at [774, 24] on div "Role assigned." at bounding box center [929, 47] width 608 height 62
click at [747, 33] on input "Search" at bounding box center [760, 27] width 146 height 15
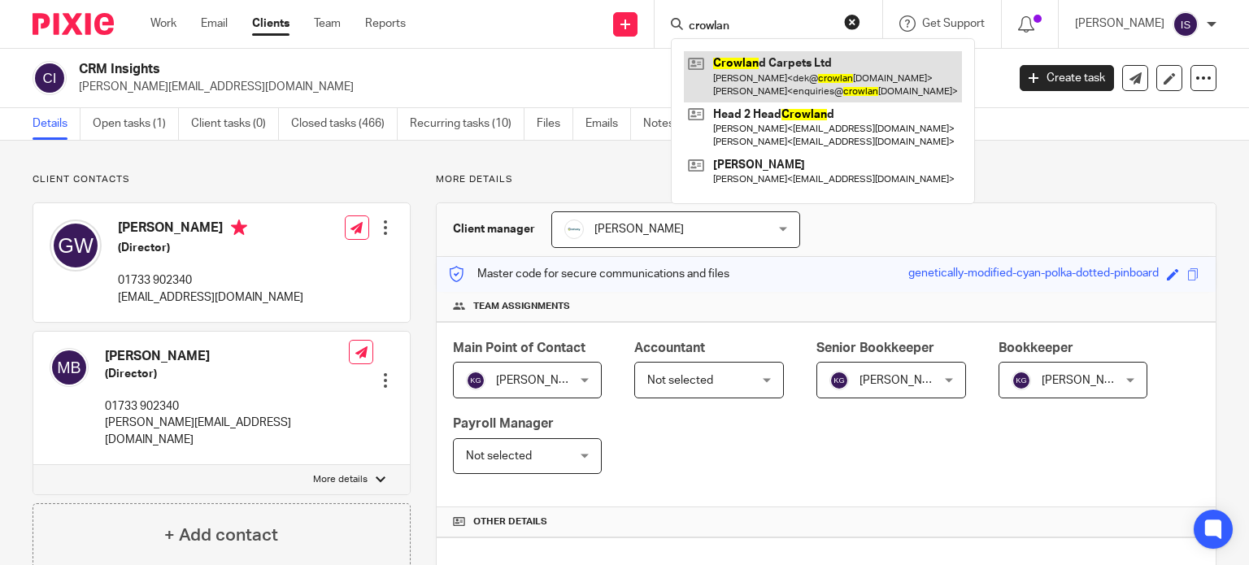
type input "crowlan"
click at [766, 81] on link at bounding box center [823, 76] width 278 height 50
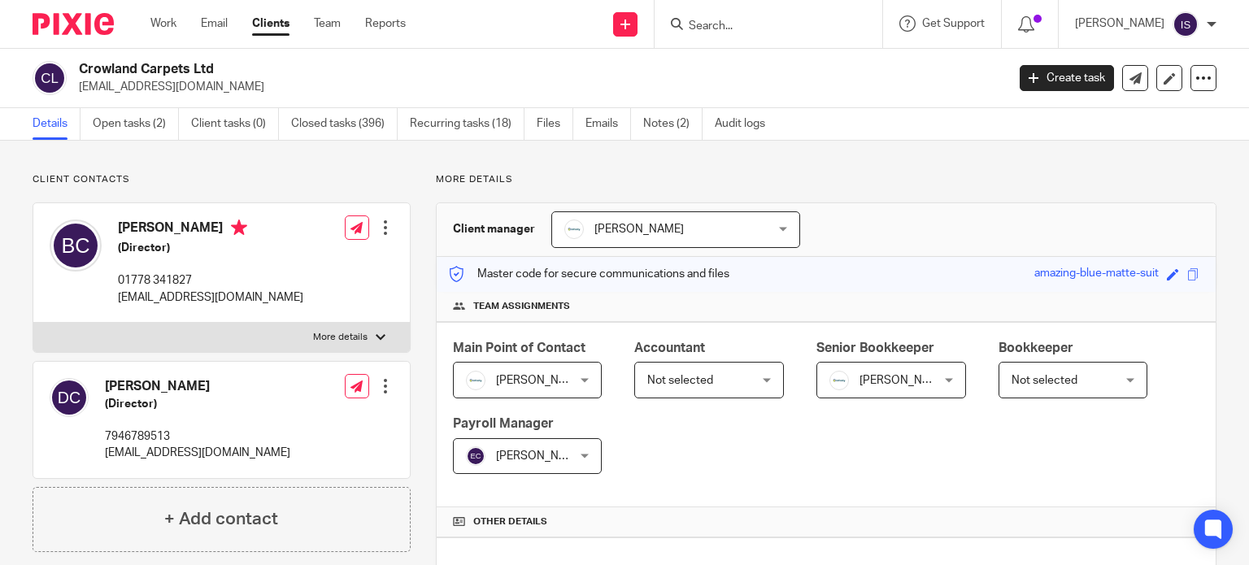
click at [738, 386] on span "Not selected" at bounding box center [701, 380] width 108 height 34
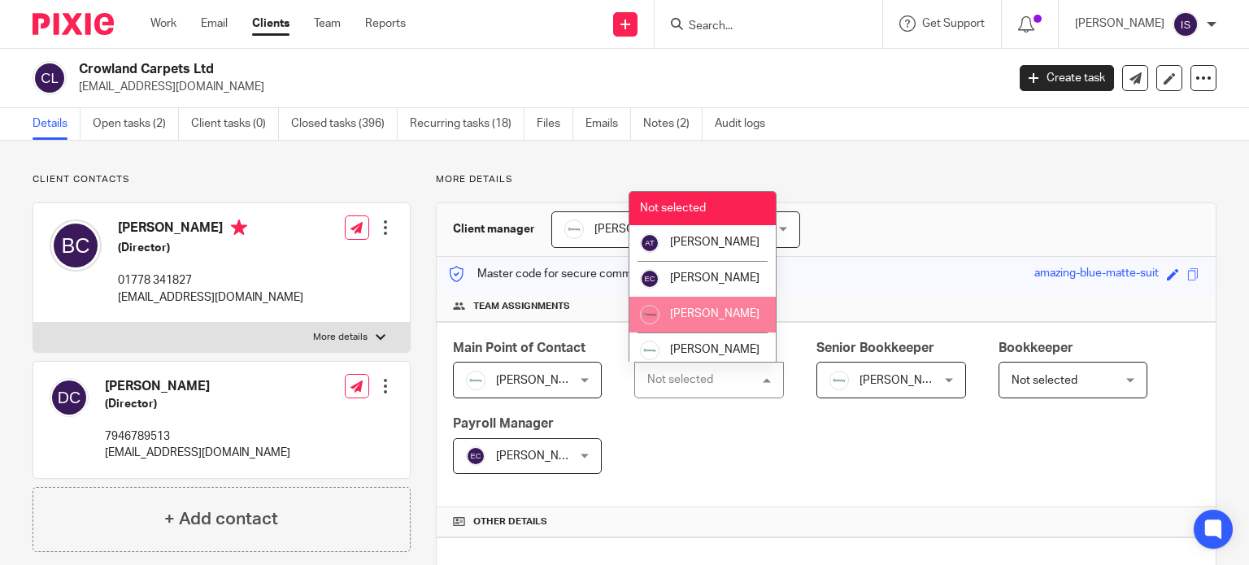
click at [739, 321] on li "[PERSON_NAME]" at bounding box center [703, 315] width 146 height 36
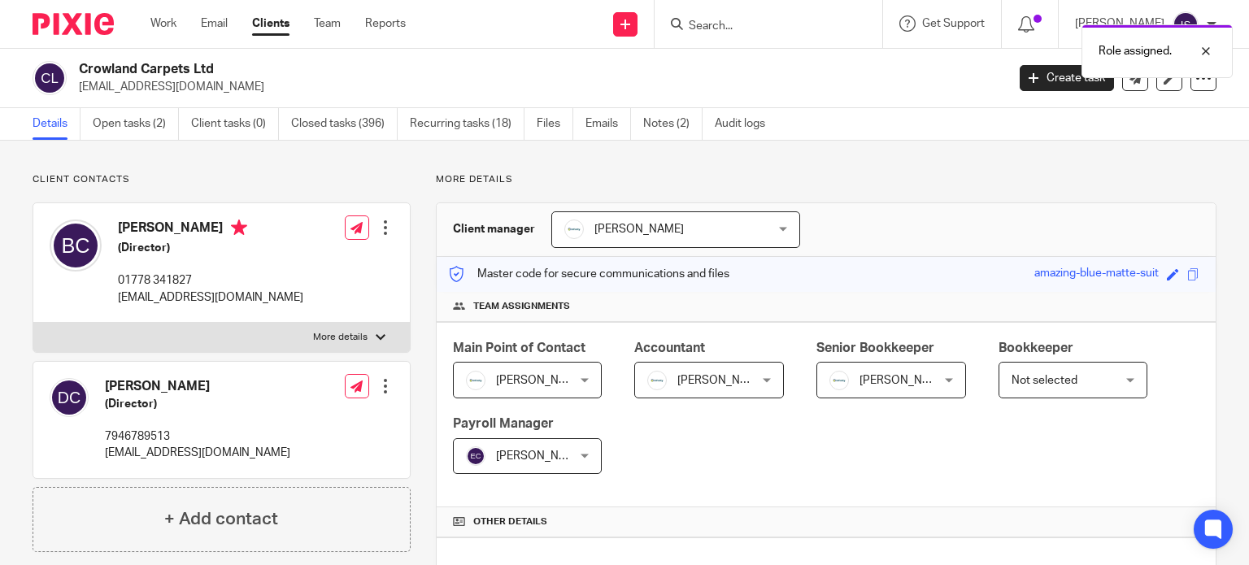
click at [1114, 385] on div "Not selected Not selected" at bounding box center [1074, 380] width 150 height 37
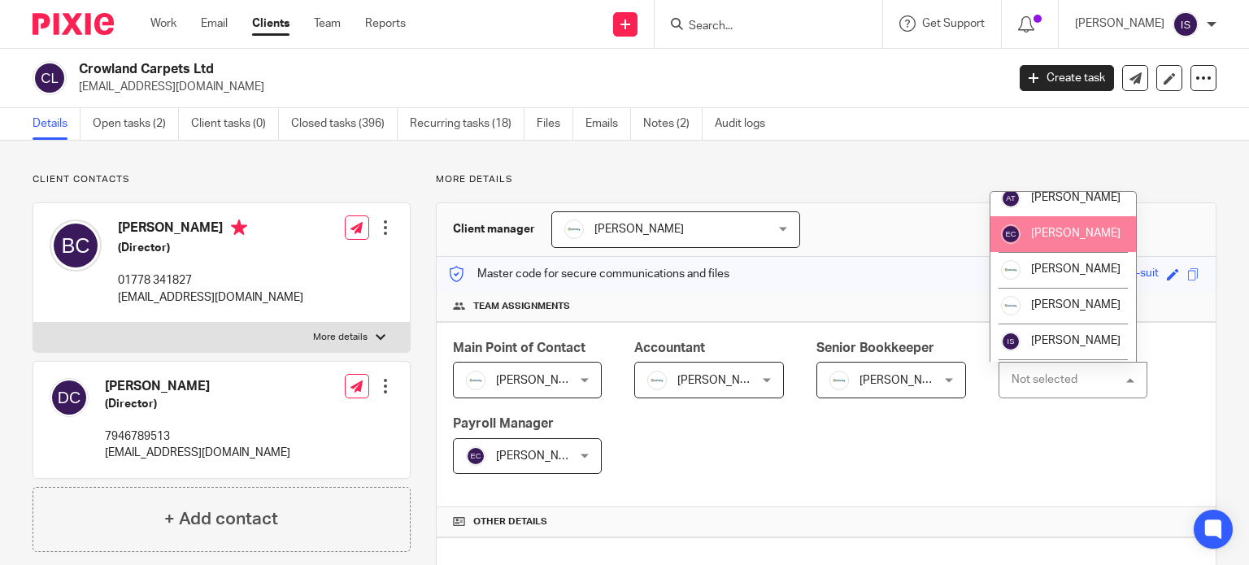
scroll to position [81, 0]
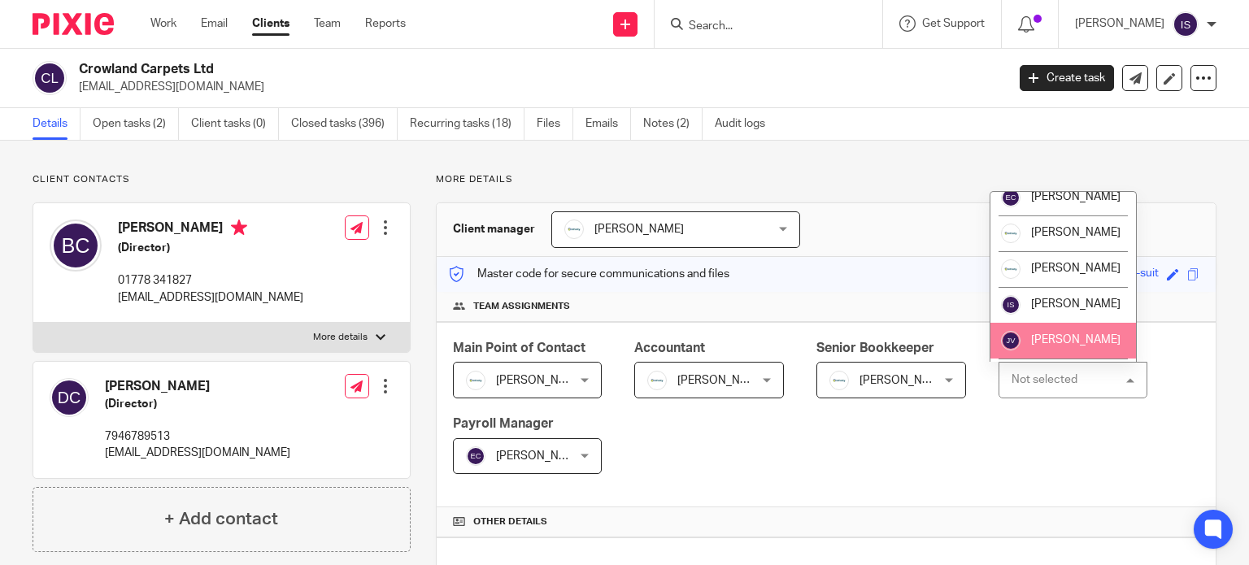
click at [1083, 343] on li "[PERSON_NAME]" at bounding box center [1064, 341] width 146 height 36
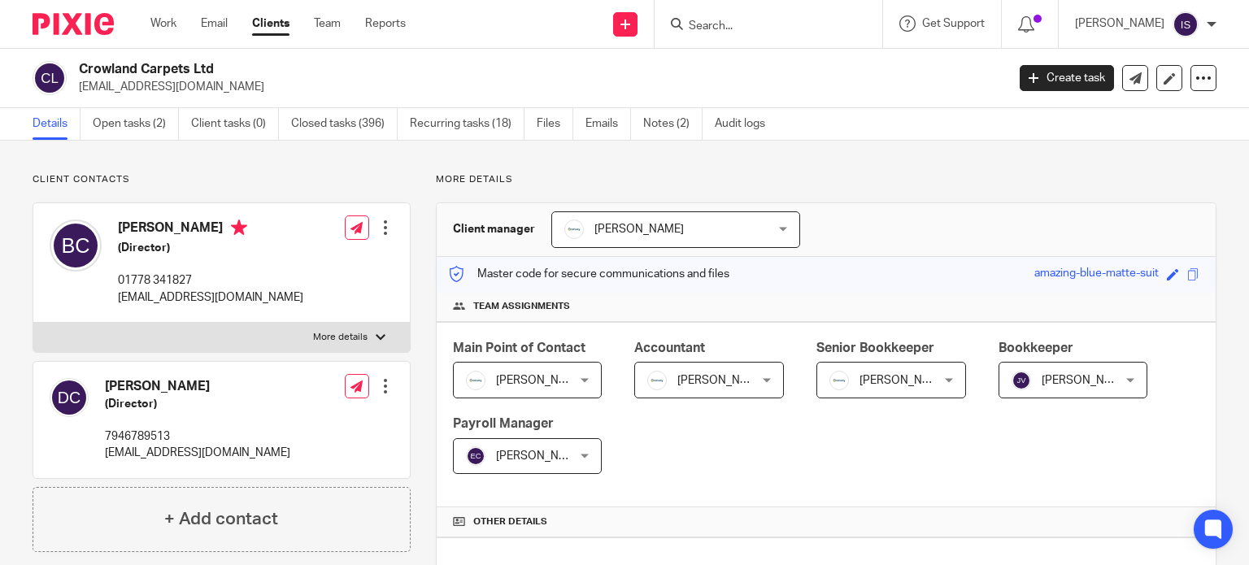
click at [761, 28] on input "Search" at bounding box center [760, 27] width 146 height 15
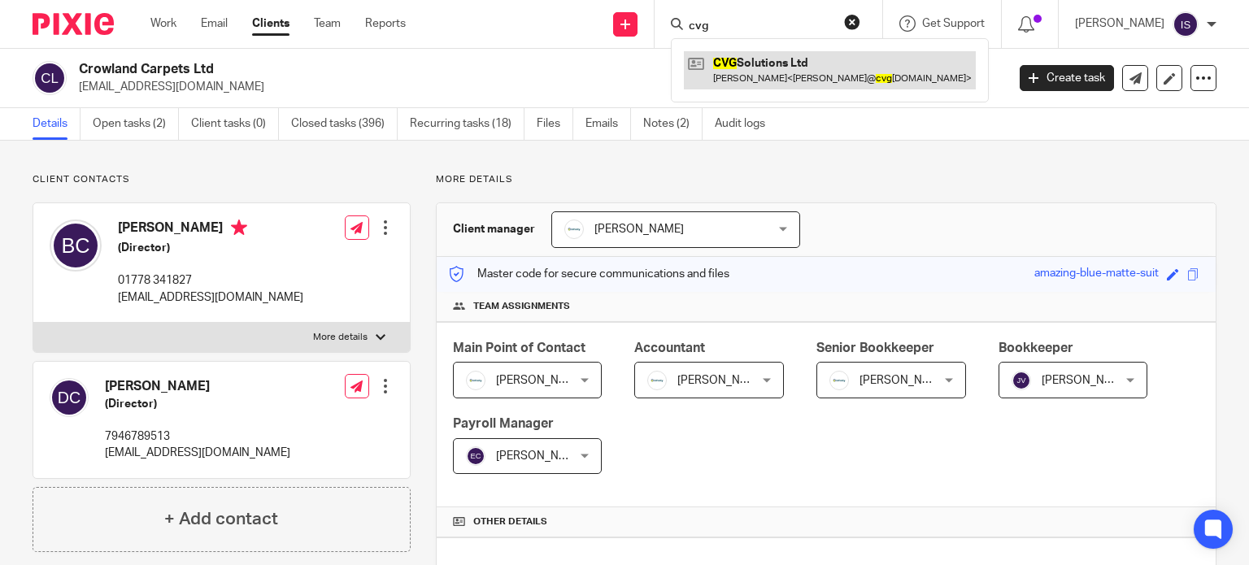
type input "cvg"
click at [768, 68] on link at bounding box center [830, 69] width 292 height 37
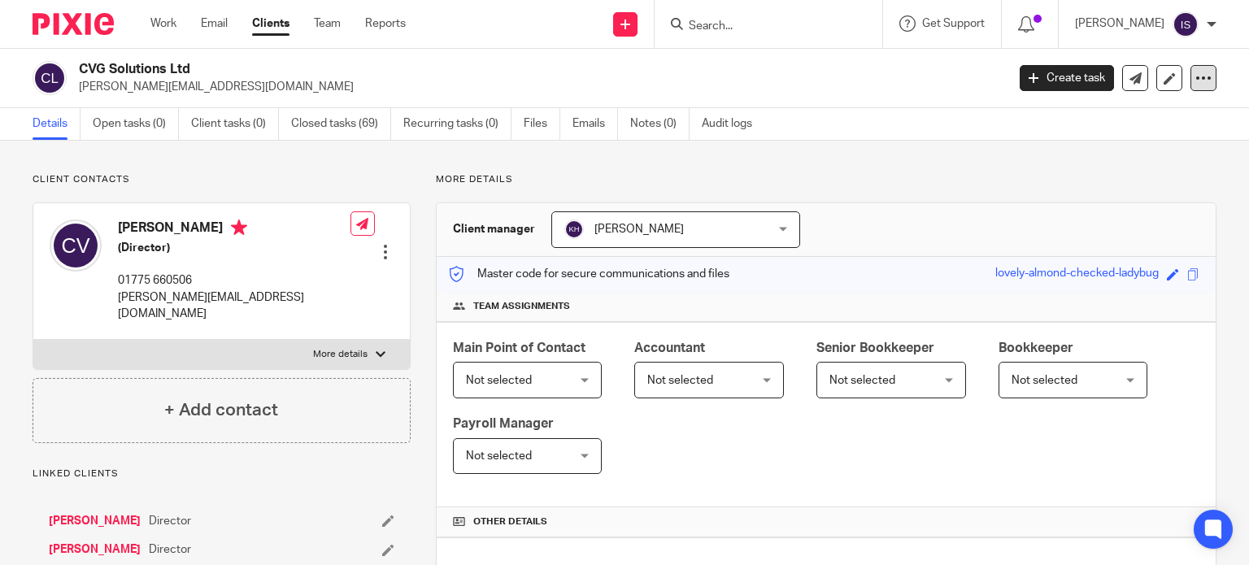
click at [1200, 67] on div at bounding box center [1204, 78] width 26 height 26
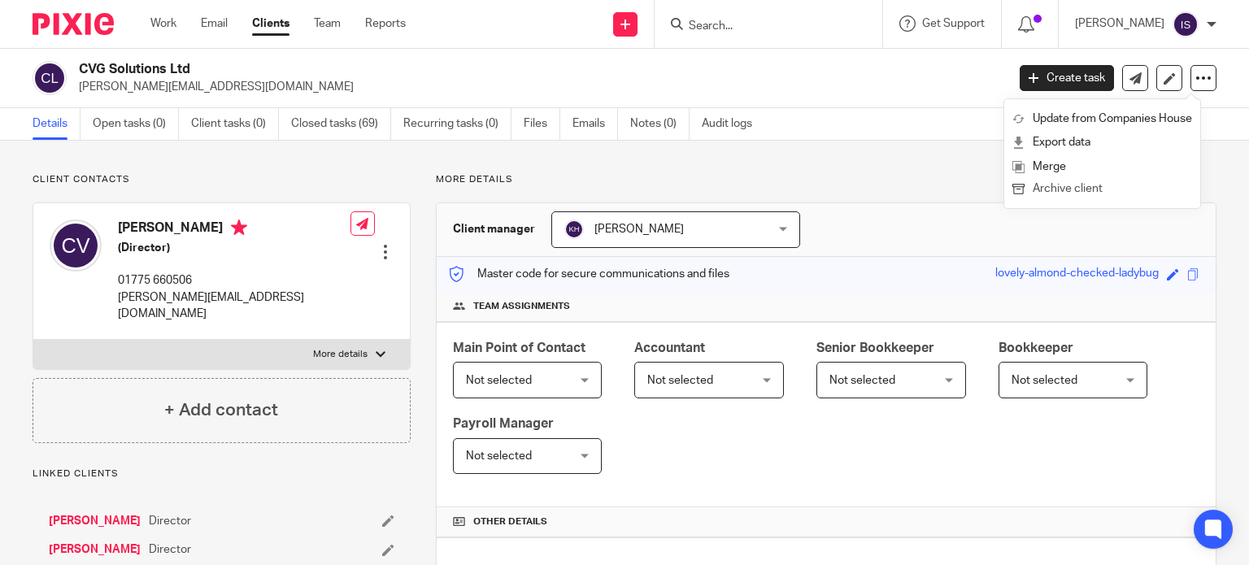
click at [1138, 191] on button "Archive client" at bounding box center [1103, 189] width 180 height 21
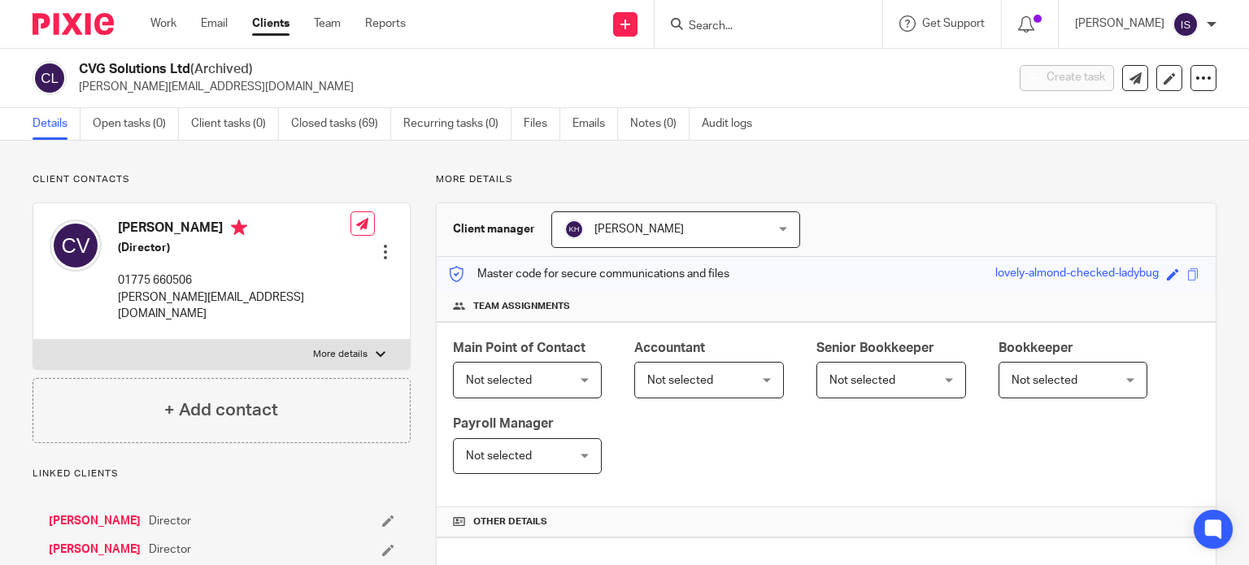
click at [730, 20] on input "Search" at bounding box center [760, 27] width 146 height 15
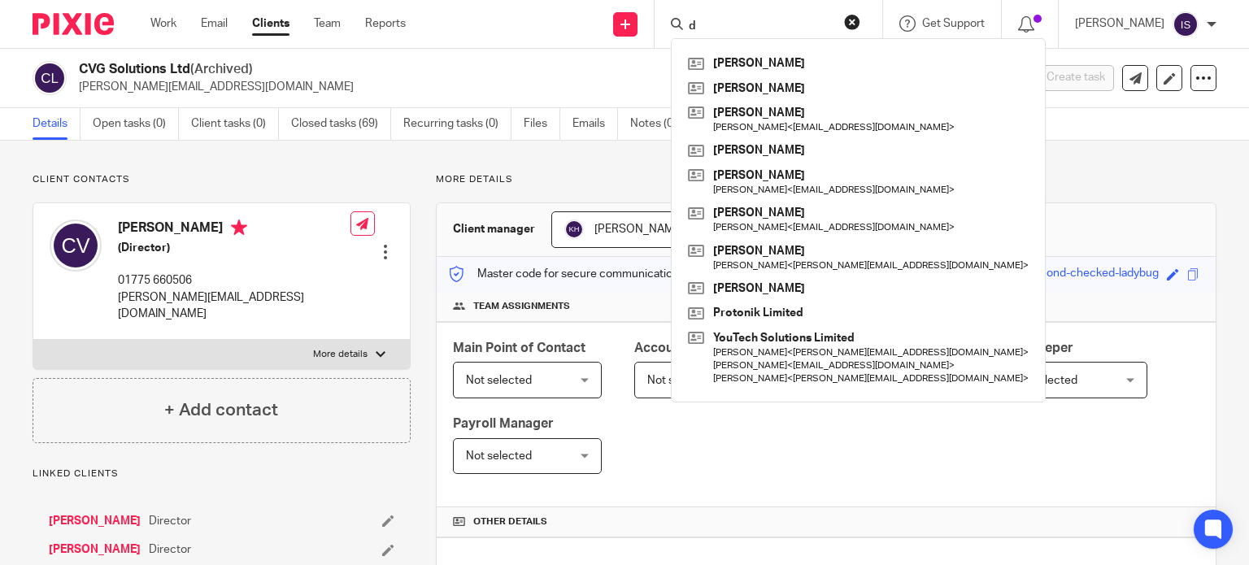
type input "d"
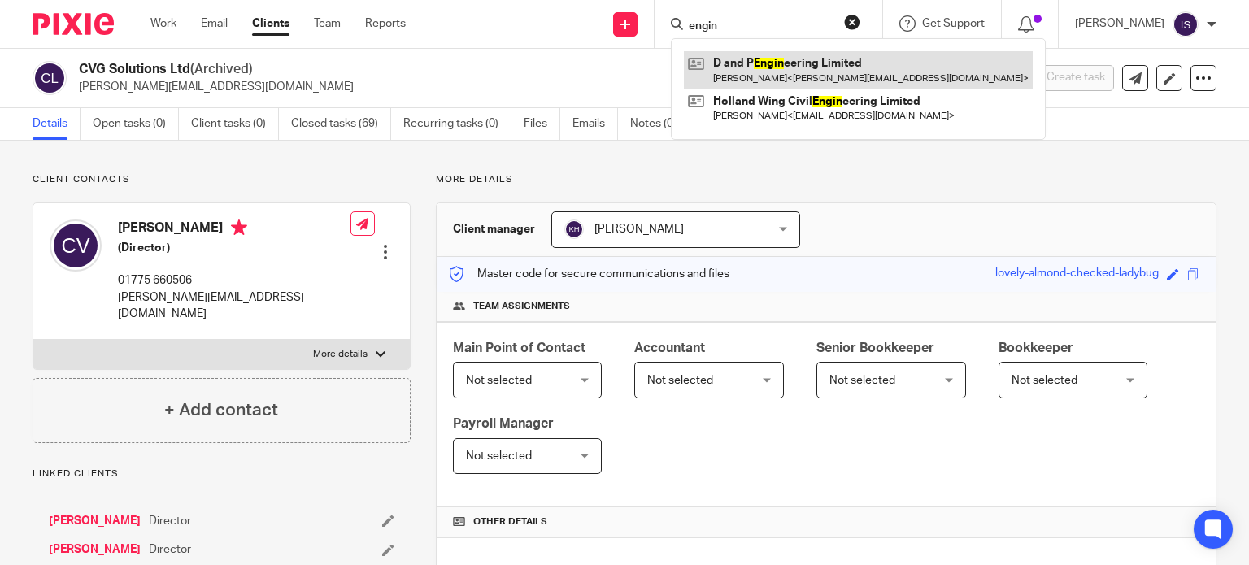
type input "engin"
click at [785, 79] on link at bounding box center [858, 69] width 349 height 37
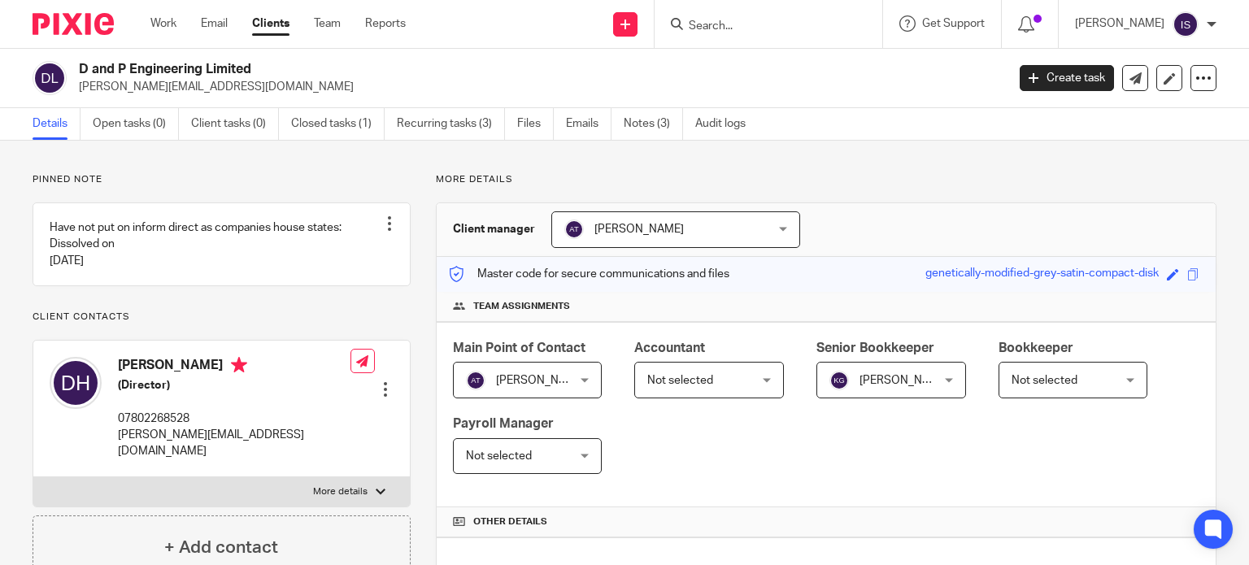
click at [693, 383] on span "Not selected" at bounding box center [680, 380] width 66 height 11
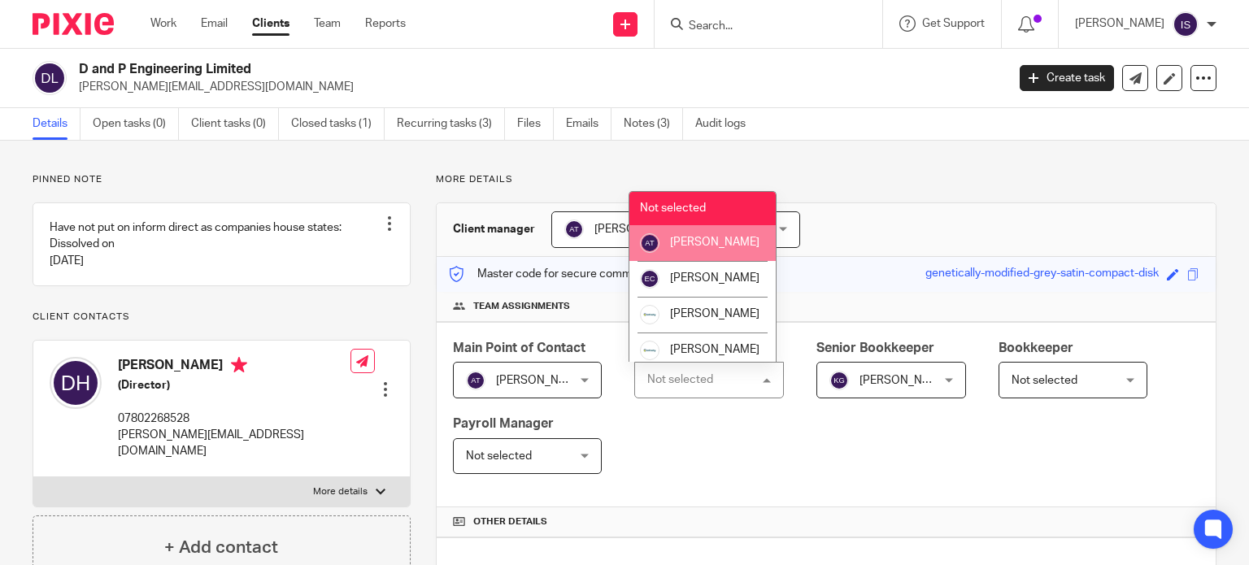
click at [720, 261] on li "[PERSON_NAME]" at bounding box center [703, 243] width 146 height 36
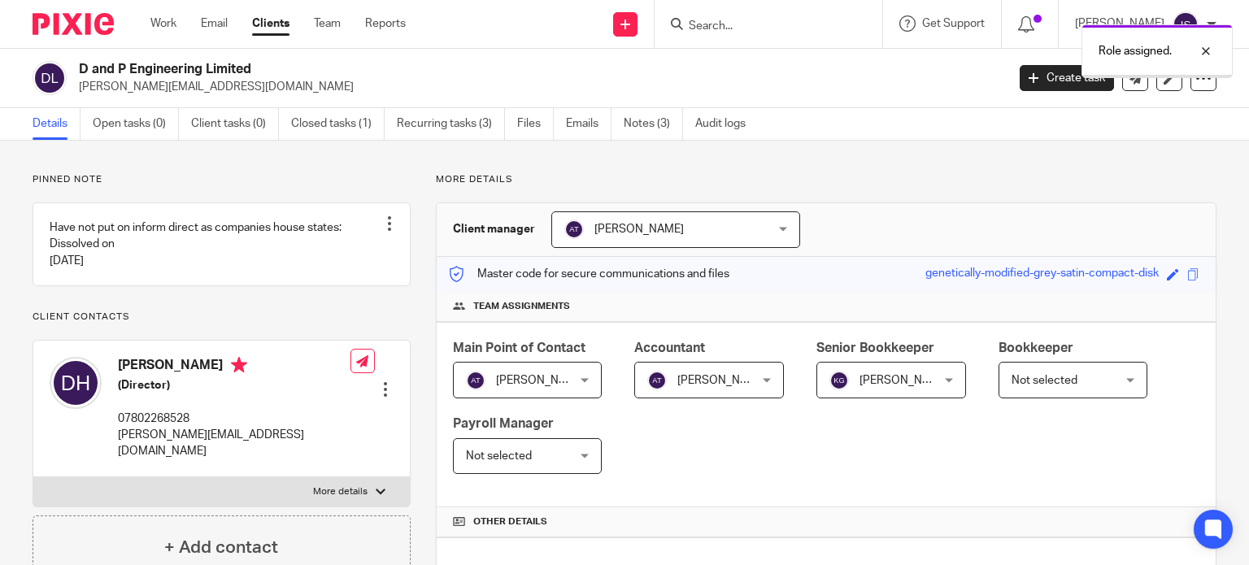
click at [882, 388] on span "[PERSON_NAME]" at bounding box center [884, 380] width 108 height 34
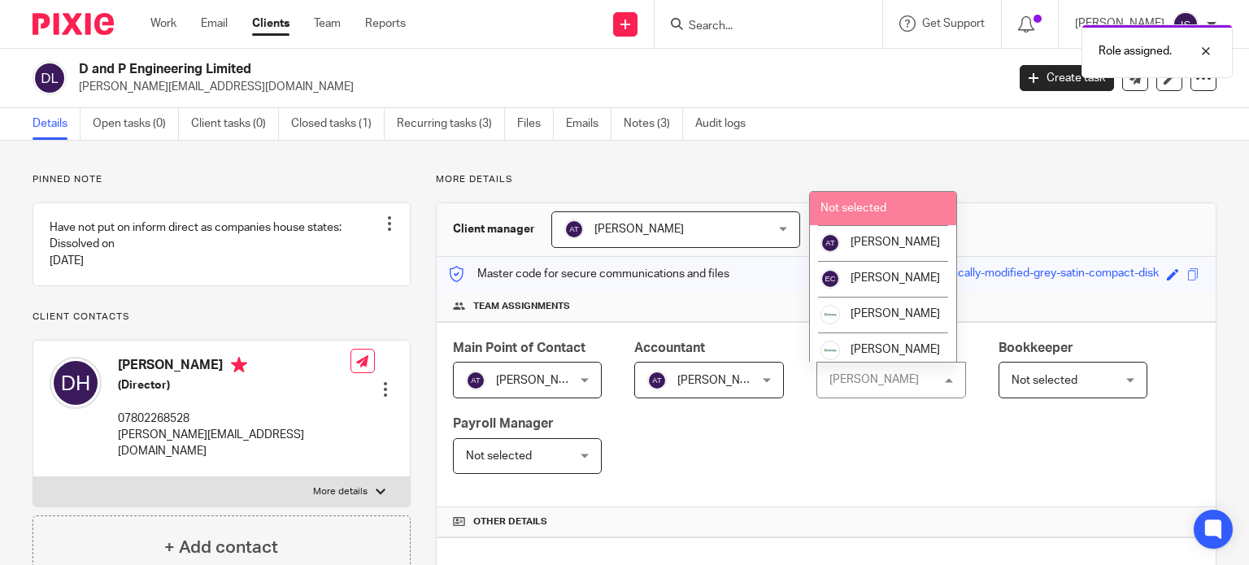
click at [878, 213] on span "Not selected" at bounding box center [854, 208] width 66 height 11
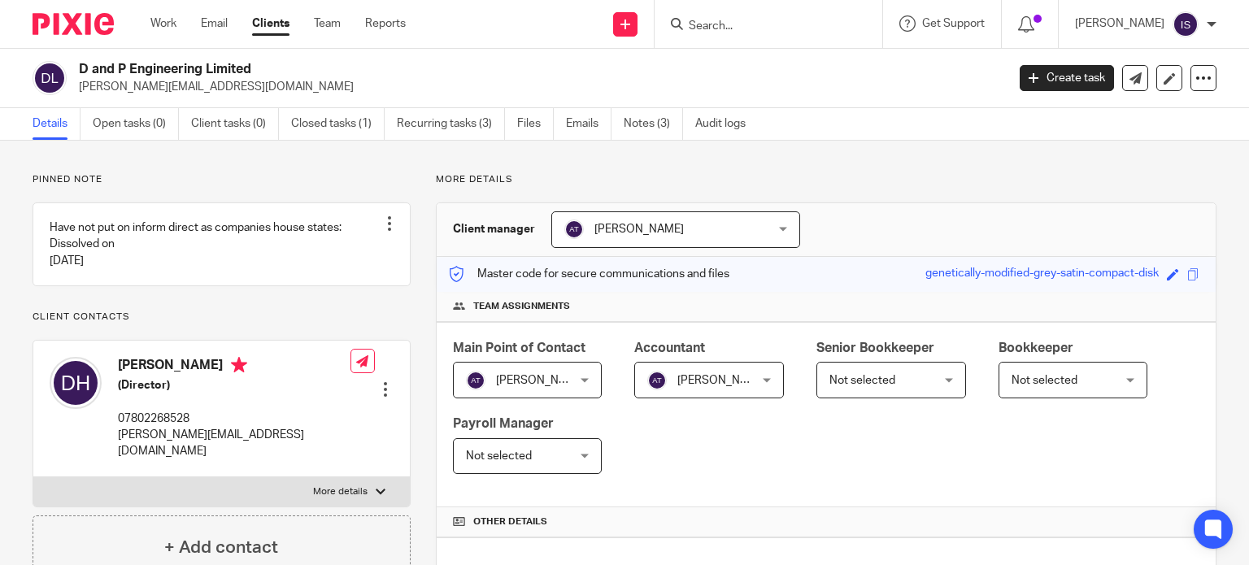
click at [737, 20] on div at bounding box center [769, 24] width 228 height 48
click at [735, 24] on input "Search" at bounding box center [760, 27] width 146 height 15
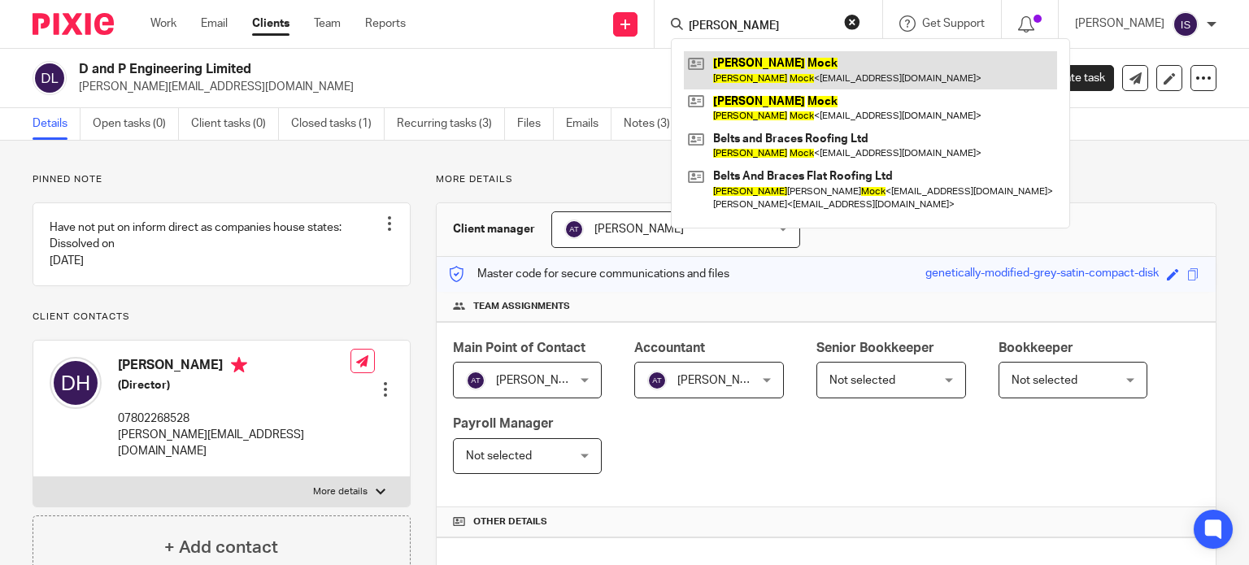
type input "daniel mock"
click at [791, 68] on link at bounding box center [870, 69] width 373 height 37
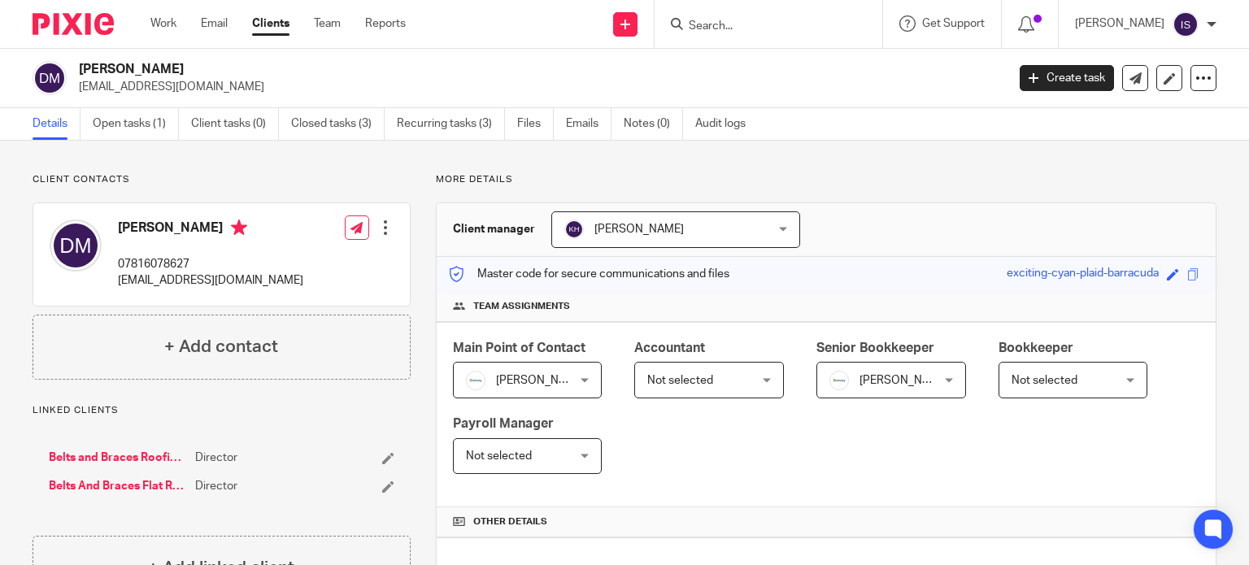
click at [676, 371] on span "Not selected" at bounding box center [701, 380] width 108 height 34
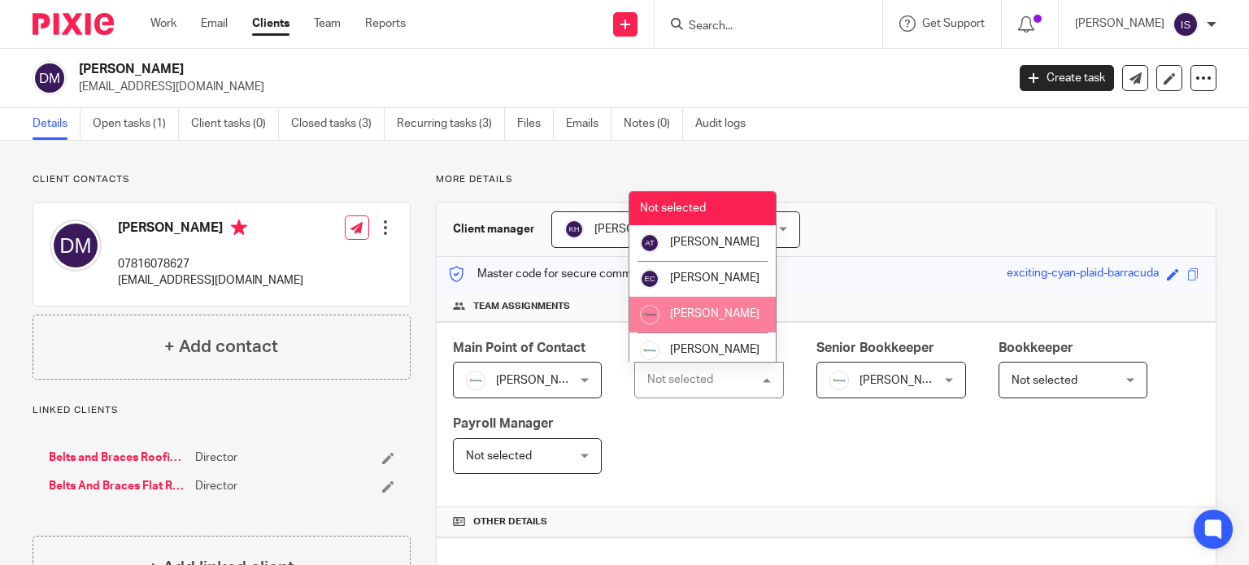
click at [682, 333] on li "[PERSON_NAME]" at bounding box center [703, 315] width 146 height 36
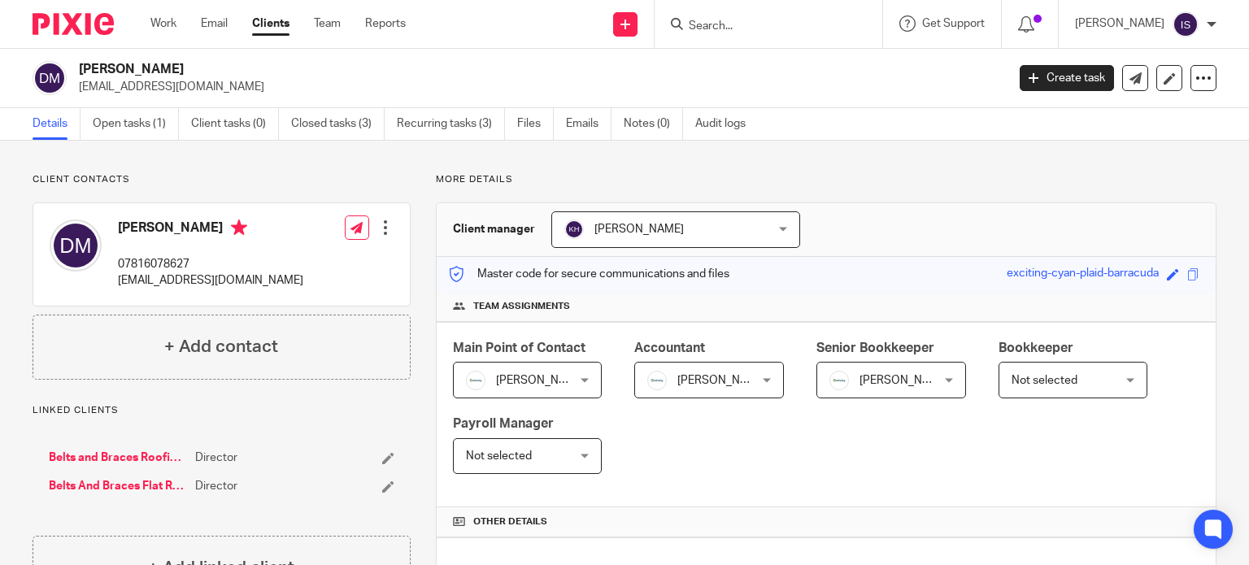
click at [864, 381] on span "[PERSON_NAME]" at bounding box center [904, 380] width 89 height 11
click at [880, 375] on span "[PERSON_NAME]" at bounding box center [904, 380] width 89 height 11
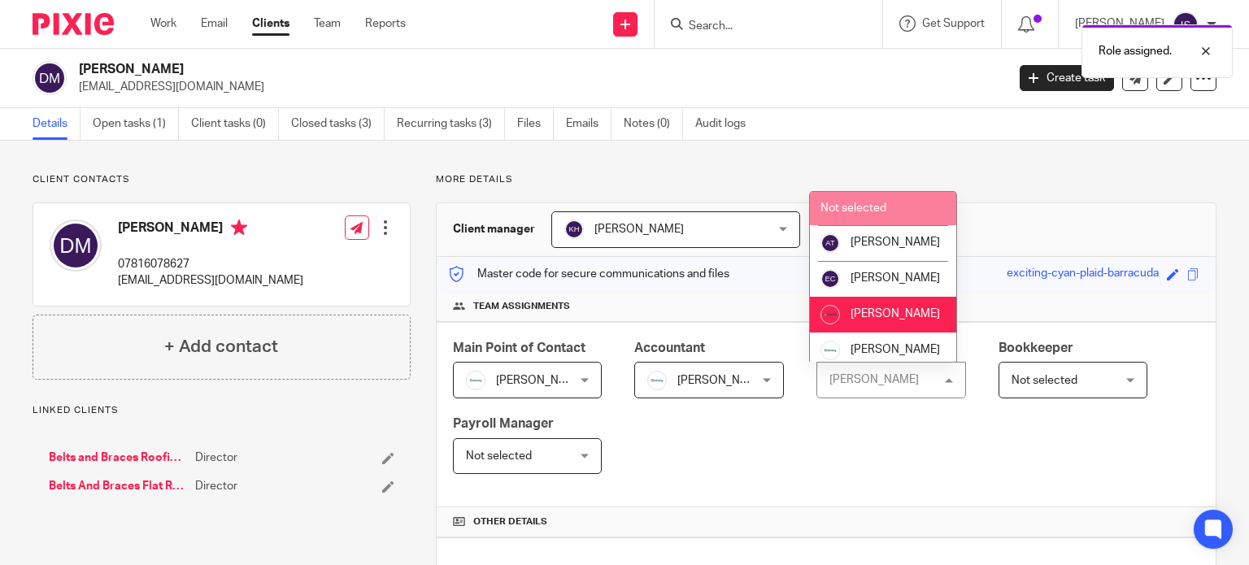
click at [873, 207] on span "Not selected" at bounding box center [854, 208] width 66 height 11
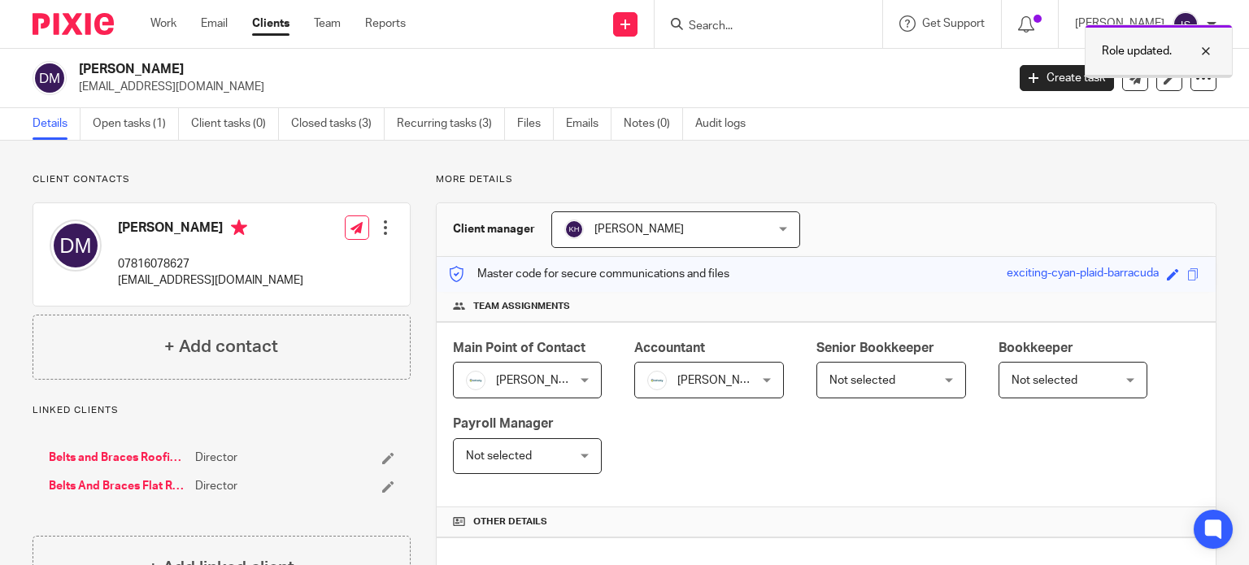
click at [1205, 54] on div at bounding box center [1194, 51] width 44 height 20
click at [758, 38] on div at bounding box center [769, 24] width 228 height 48
click at [752, 28] on input "Search" at bounding box center [760, 27] width 146 height 15
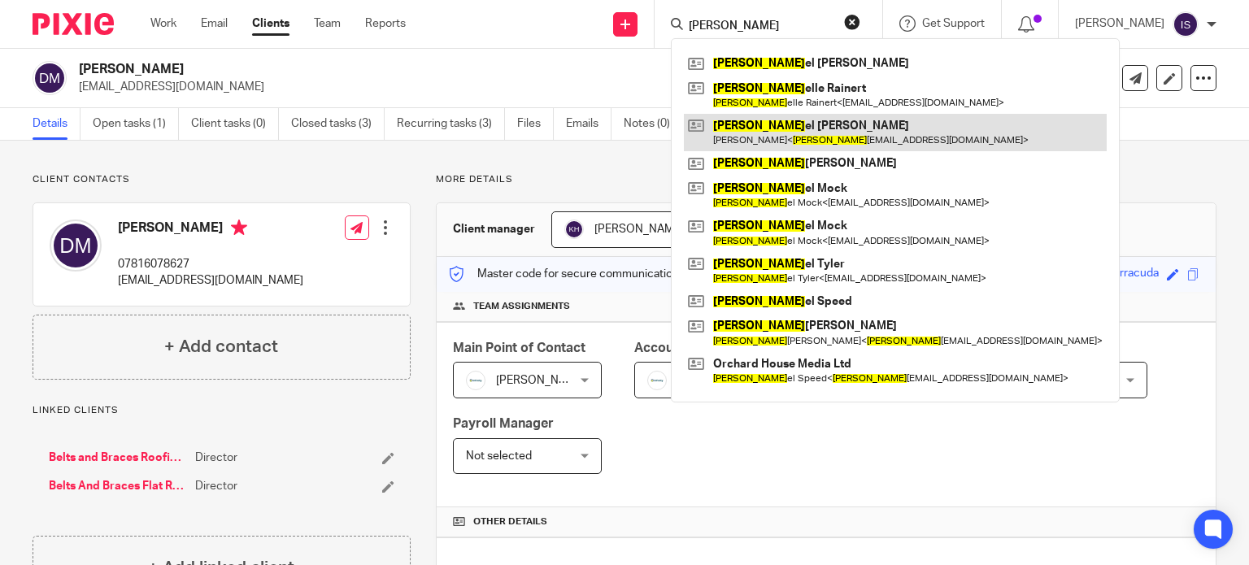
type input "dani"
click at [794, 136] on link at bounding box center [895, 132] width 423 height 37
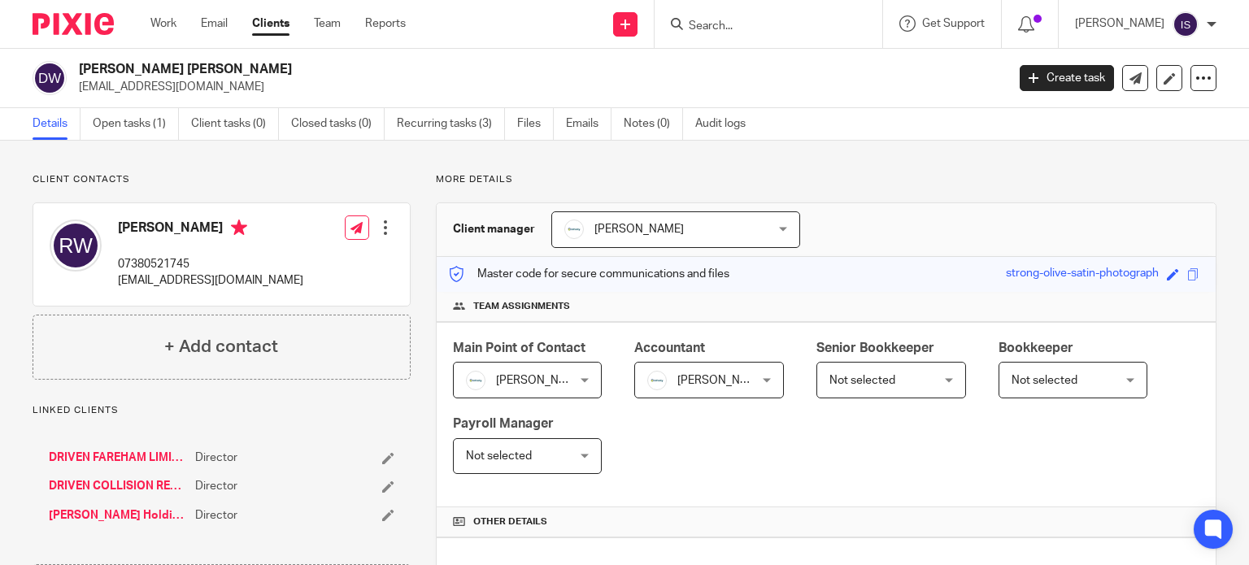
click at [774, 24] on input "Search" at bounding box center [760, 27] width 146 height 15
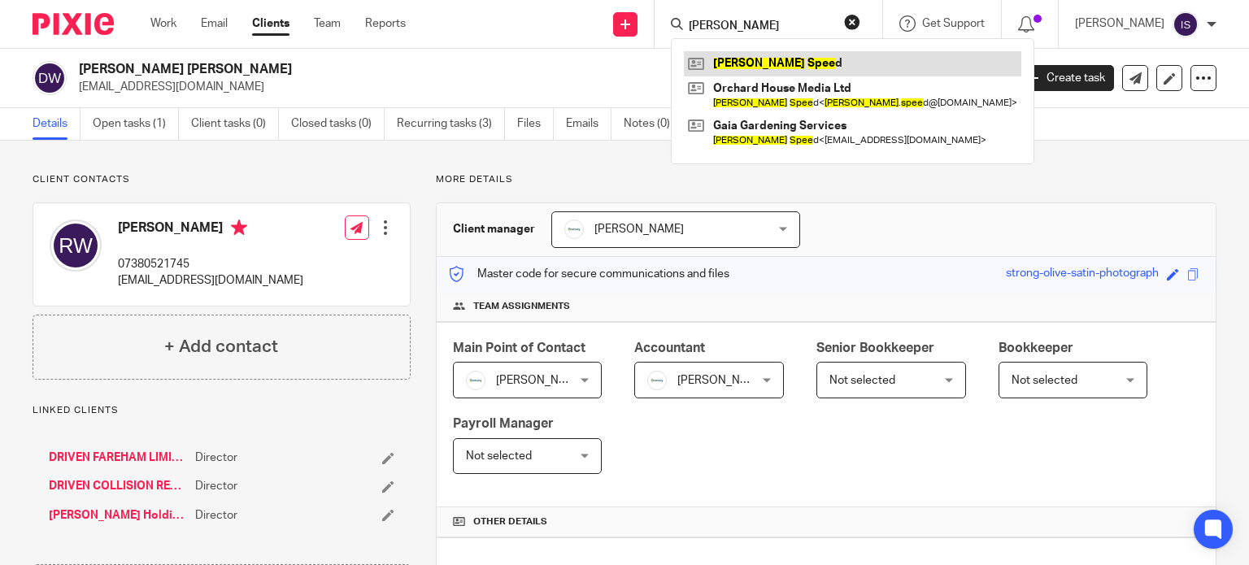
type input "[PERSON_NAME]"
click at [807, 72] on link at bounding box center [853, 63] width 338 height 24
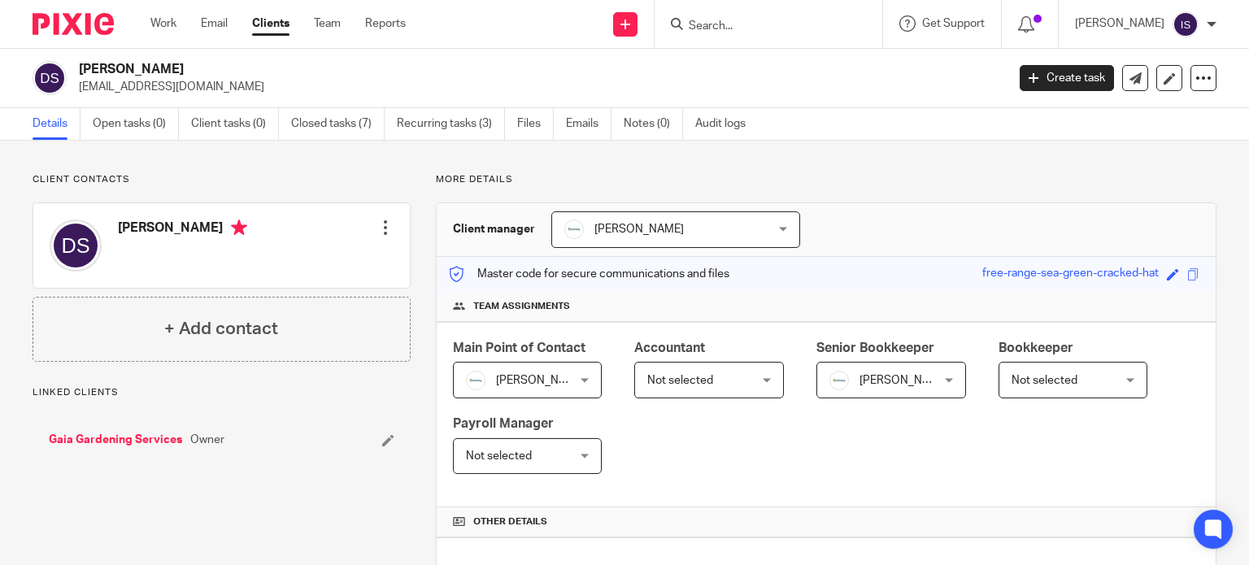
click at [716, 387] on span "Not selected" at bounding box center [701, 380] width 108 height 34
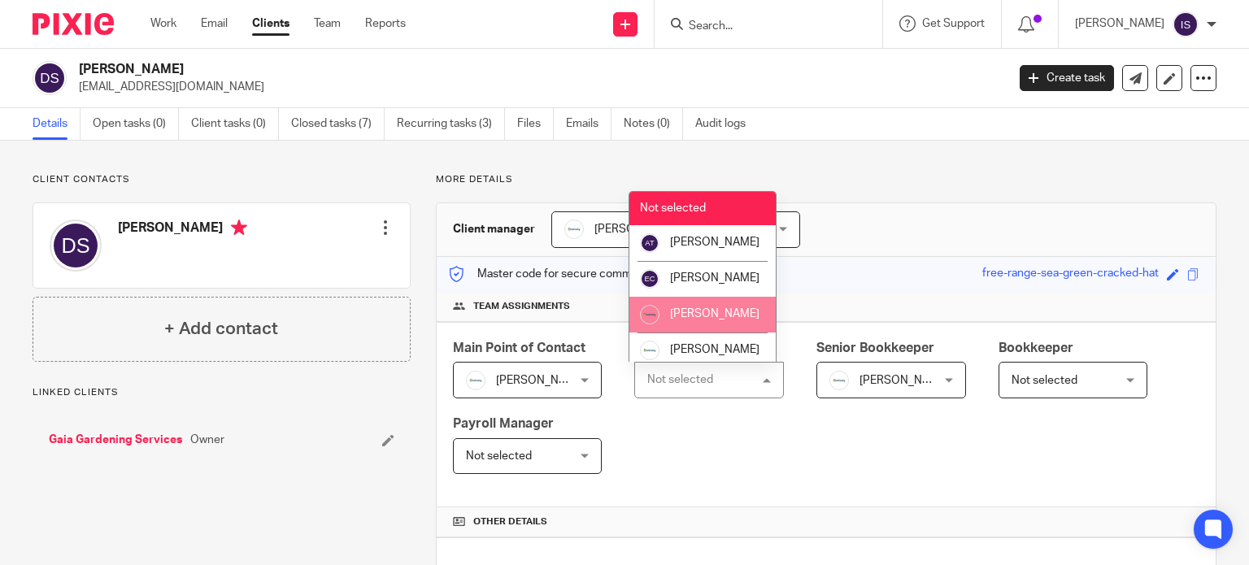
click at [729, 333] on li "[PERSON_NAME]" at bounding box center [703, 315] width 146 height 36
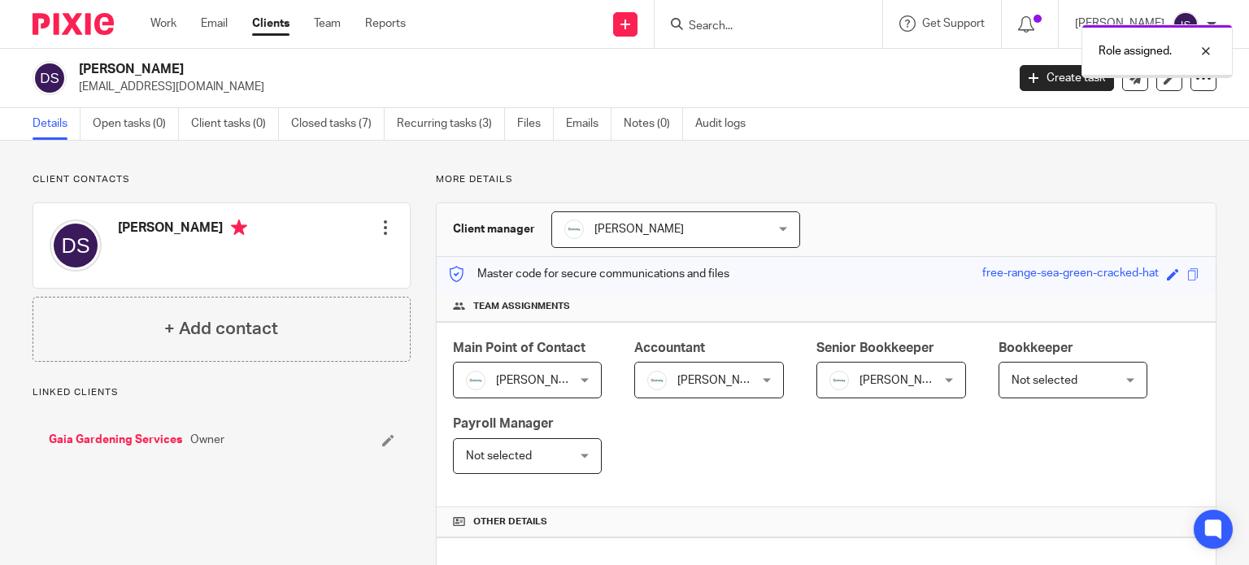
click at [911, 377] on span "[PERSON_NAME]" at bounding box center [884, 380] width 108 height 34
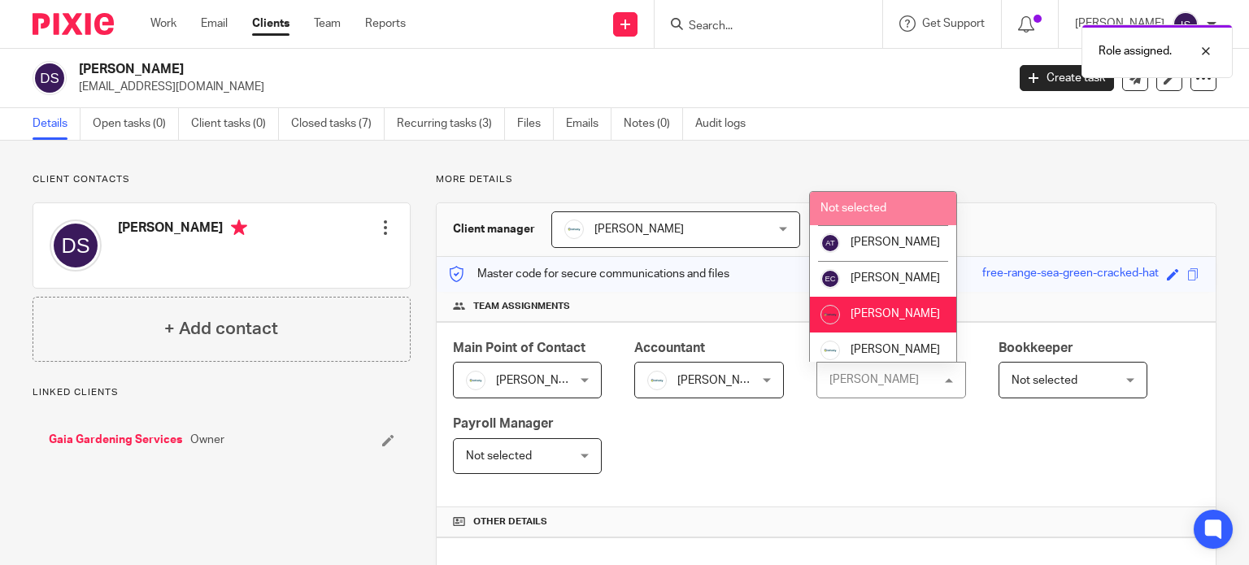
click at [897, 204] on li "Not selected" at bounding box center [883, 208] width 146 height 33
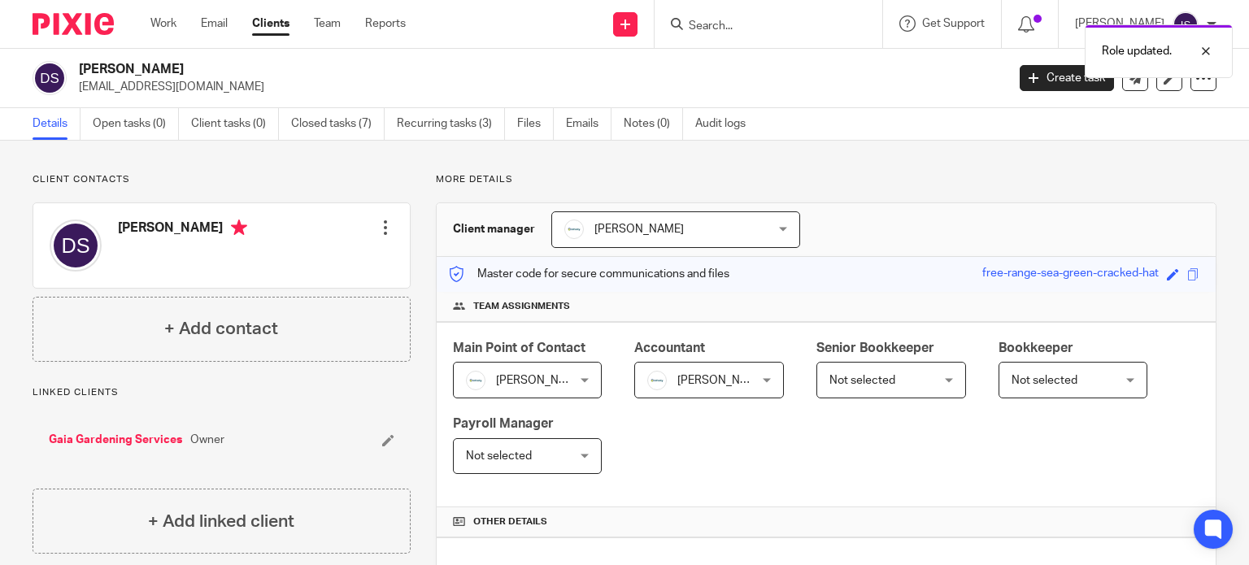
click at [779, 33] on div "Role updated." at bounding box center [929, 47] width 608 height 62
click at [767, 22] on div "Role updated." at bounding box center [929, 47] width 608 height 62
click at [744, 28] on input "Search" at bounding box center [760, 27] width 146 height 15
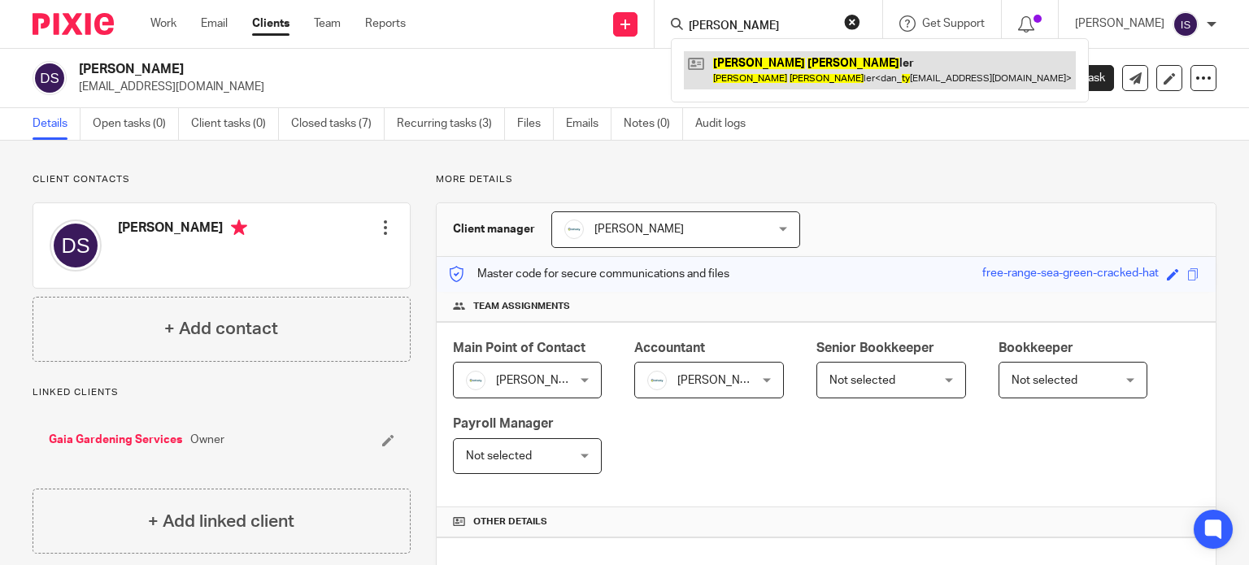
type input "daniel ty"
click at [758, 76] on link at bounding box center [880, 69] width 392 height 37
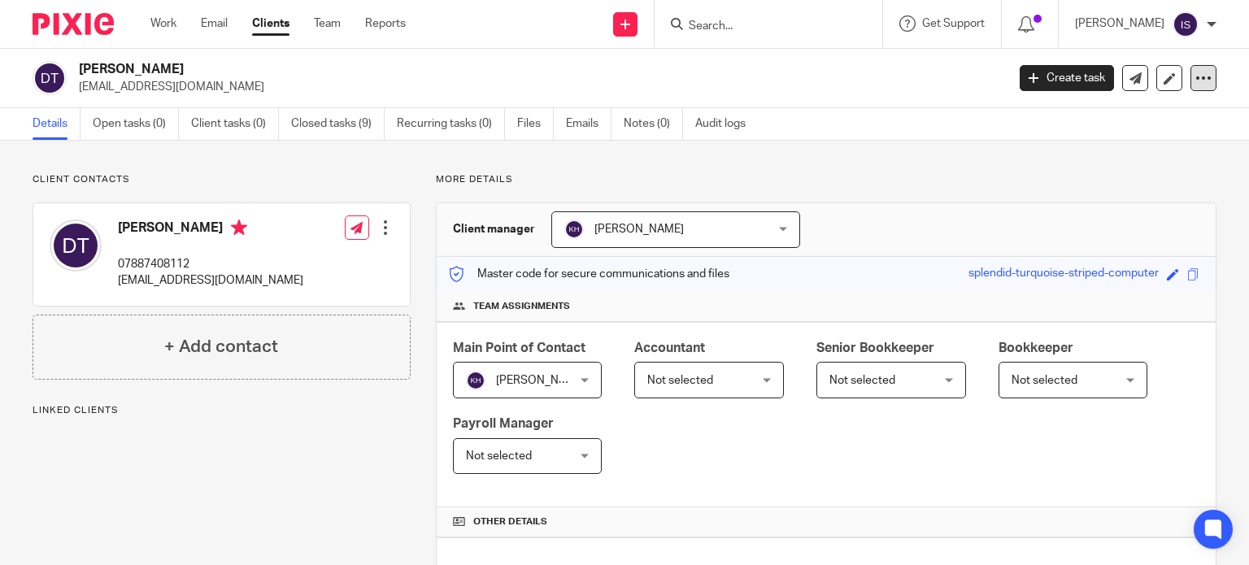
click at [1196, 74] on icon at bounding box center [1204, 78] width 16 height 16
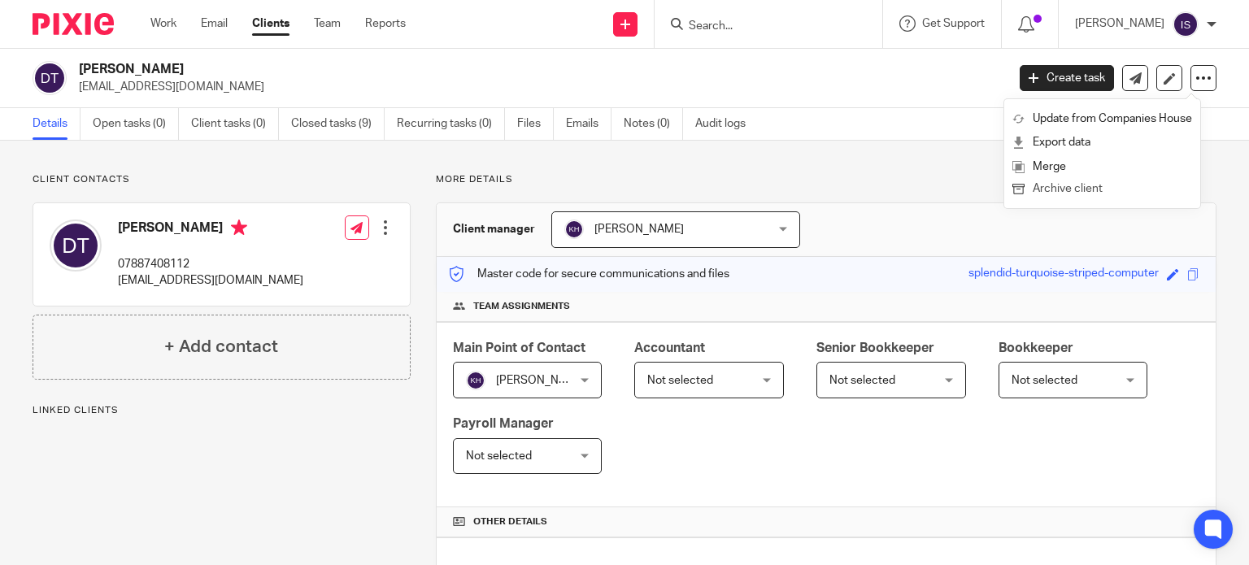
click at [1130, 181] on button "Archive client" at bounding box center [1103, 189] width 180 height 21
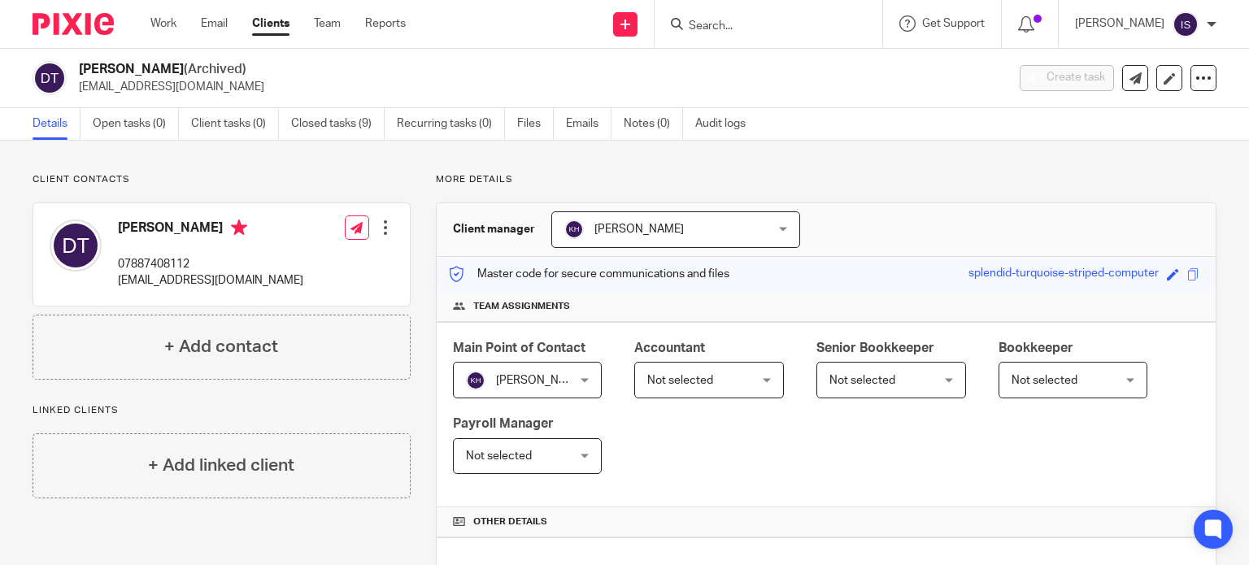
click at [734, 38] on div at bounding box center [769, 24] width 228 height 48
click at [734, 26] on input "Search" at bounding box center [760, 27] width 146 height 15
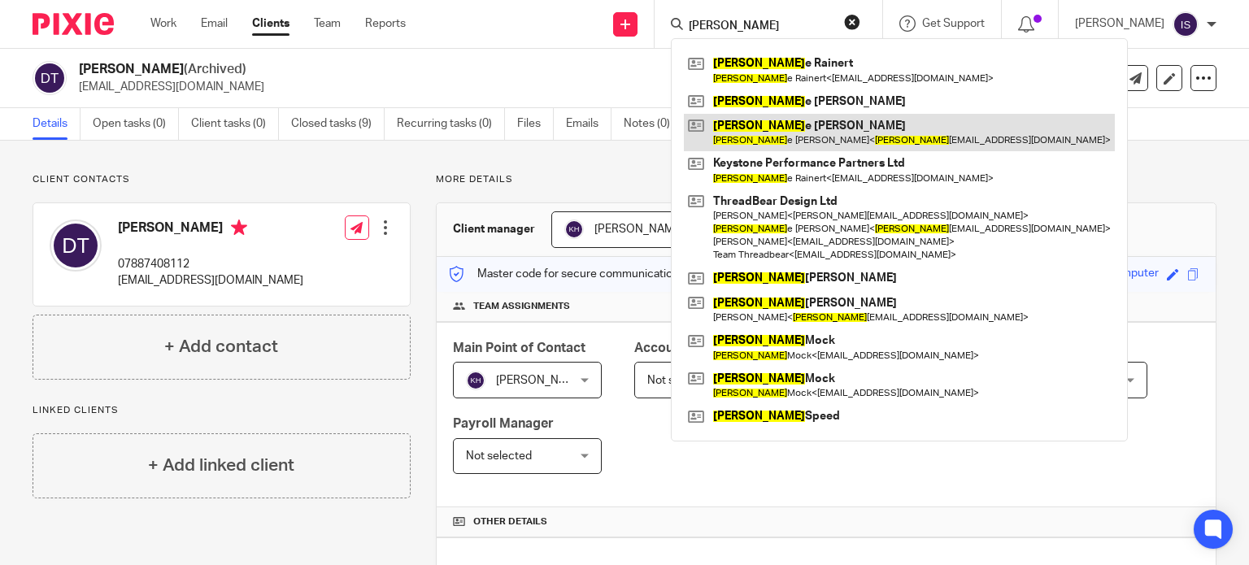
type input "daniell"
click at [780, 125] on link at bounding box center [899, 132] width 431 height 37
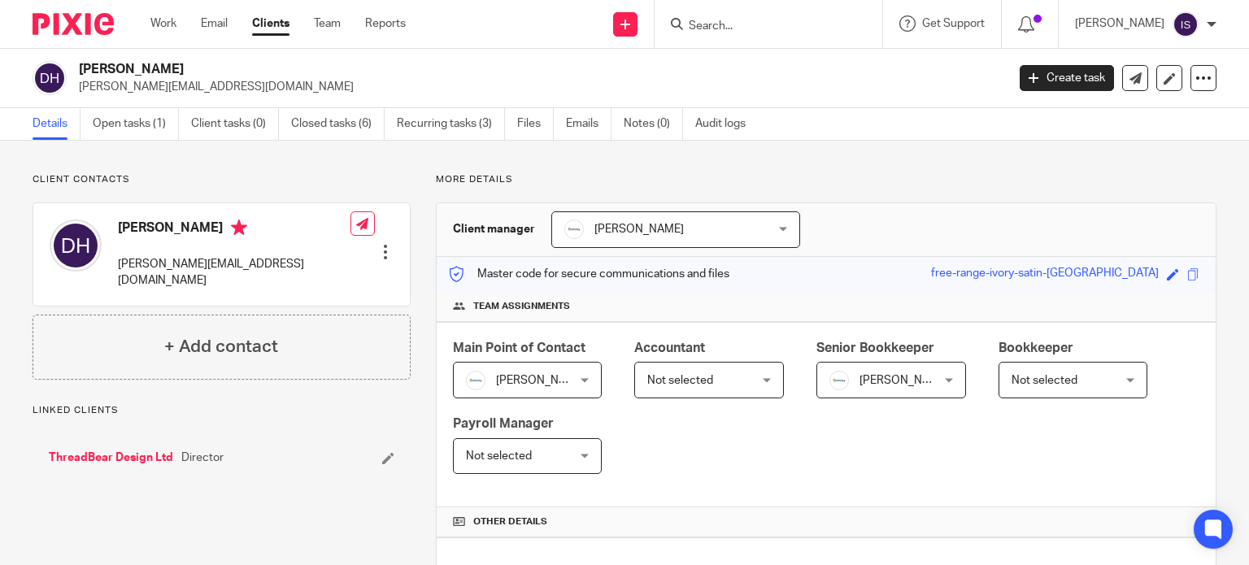
click at [743, 380] on span "Not selected" at bounding box center [701, 380] width 108 height 34
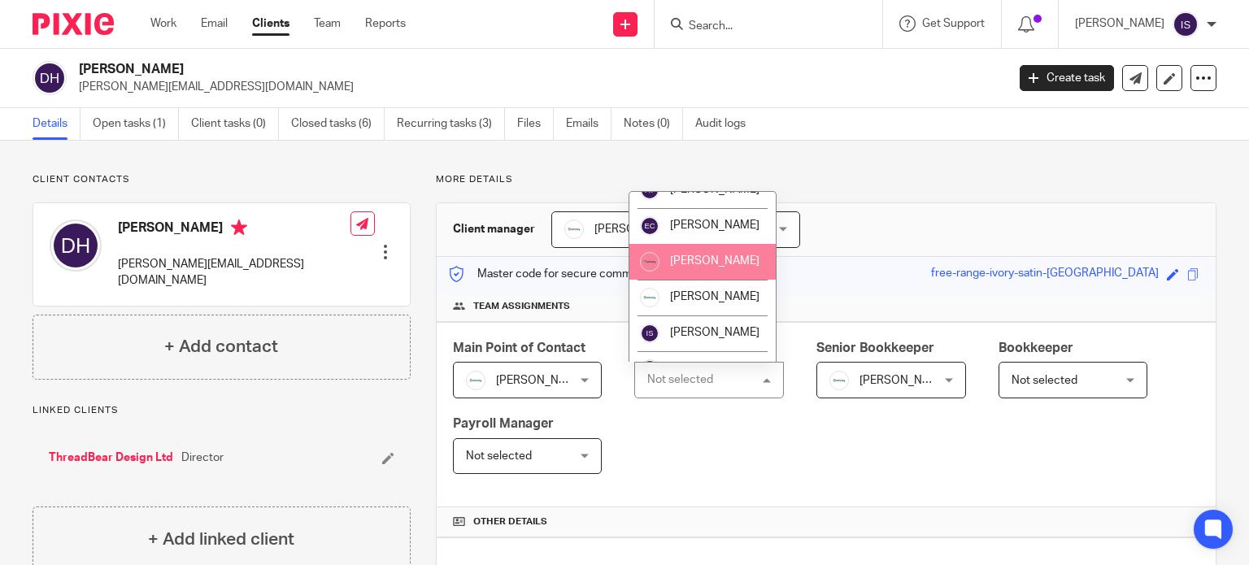
scroll to position [81, 0]
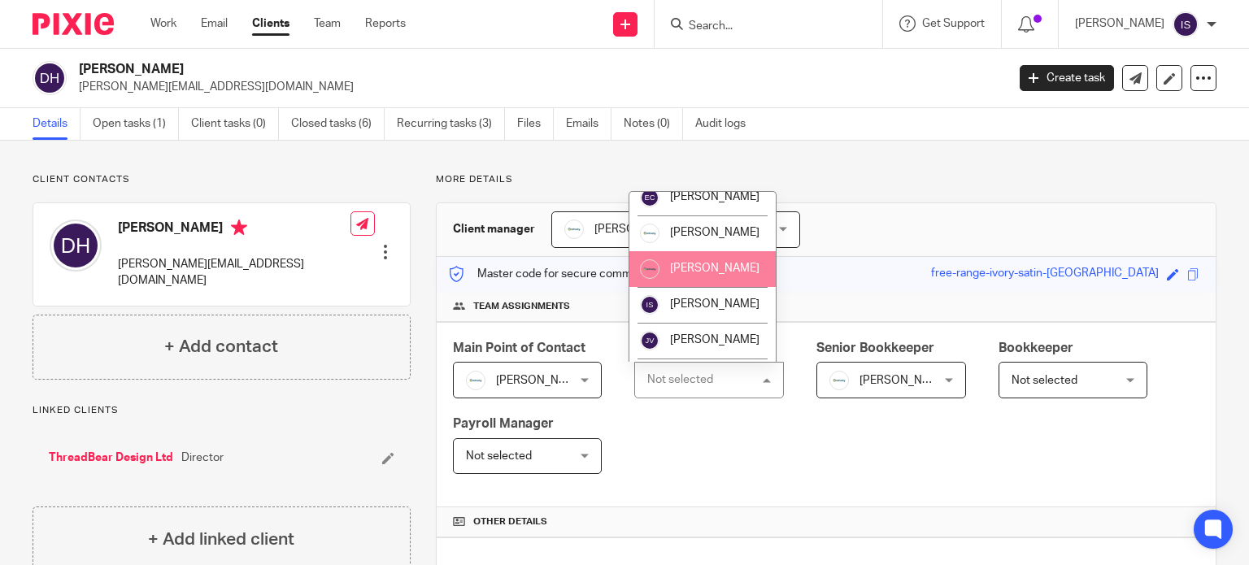
click at [723, 287] on li "[PERSON_NAME]" at bounding box center [703, 269] width 146 height 36
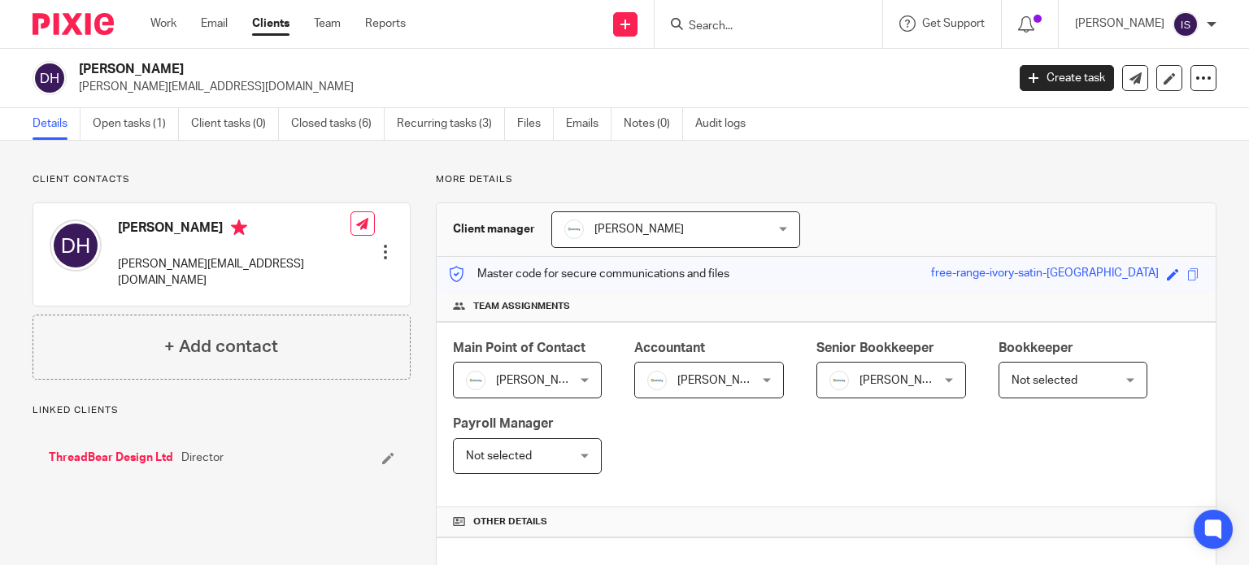
click at [878, 390] on span "[PERSON_NAME]" at bounding box center [884, 380] width 108 height 34
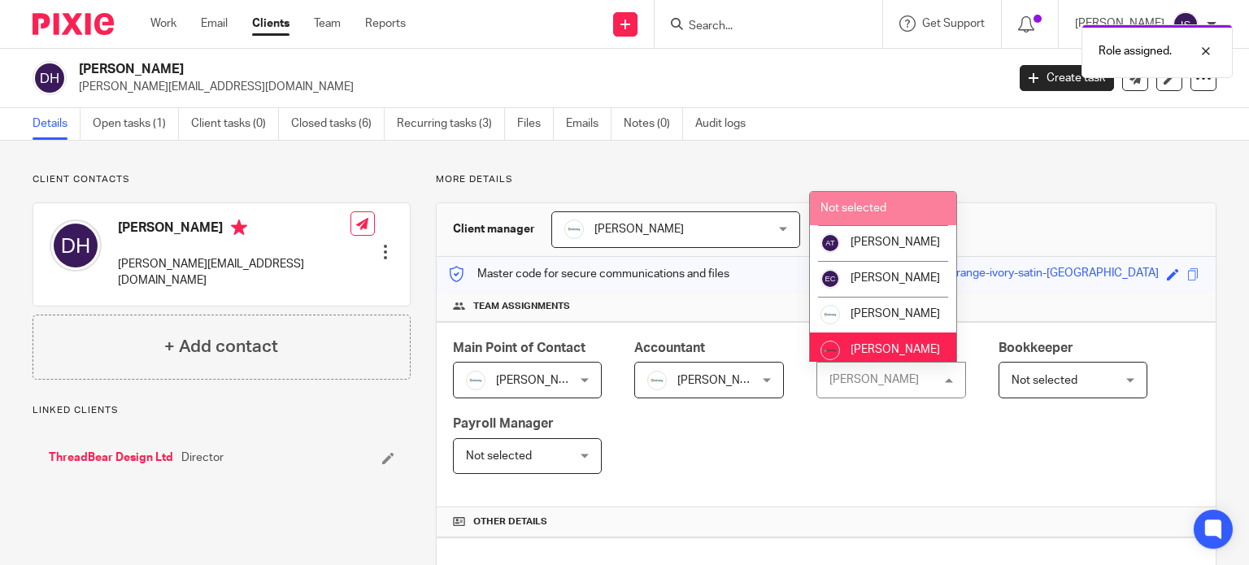
click at [886, 216] on li "Not selected" at bounding box center [883, 208] width 146 height 33
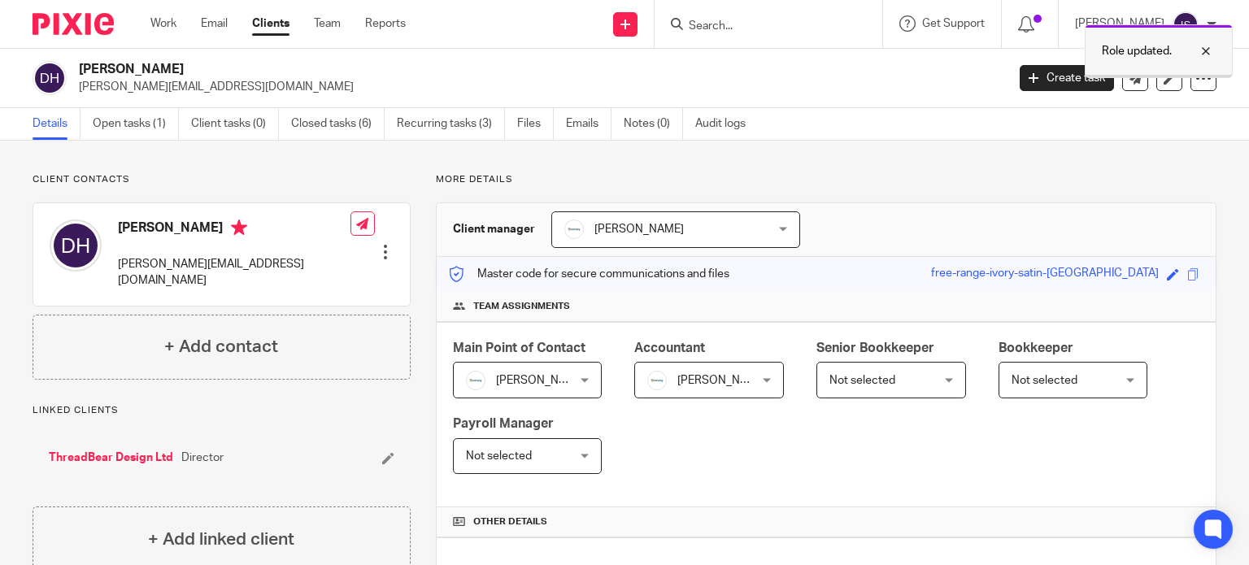
click at [1214, 60] on div at bounding box center [1194, 51] width 44 height 20
click at [827, 16] on form at bounding box center [773, 24] width 173 height 20
click at [800, 24] on input "Search" at bounding box center [760, 27] width 146 height 15
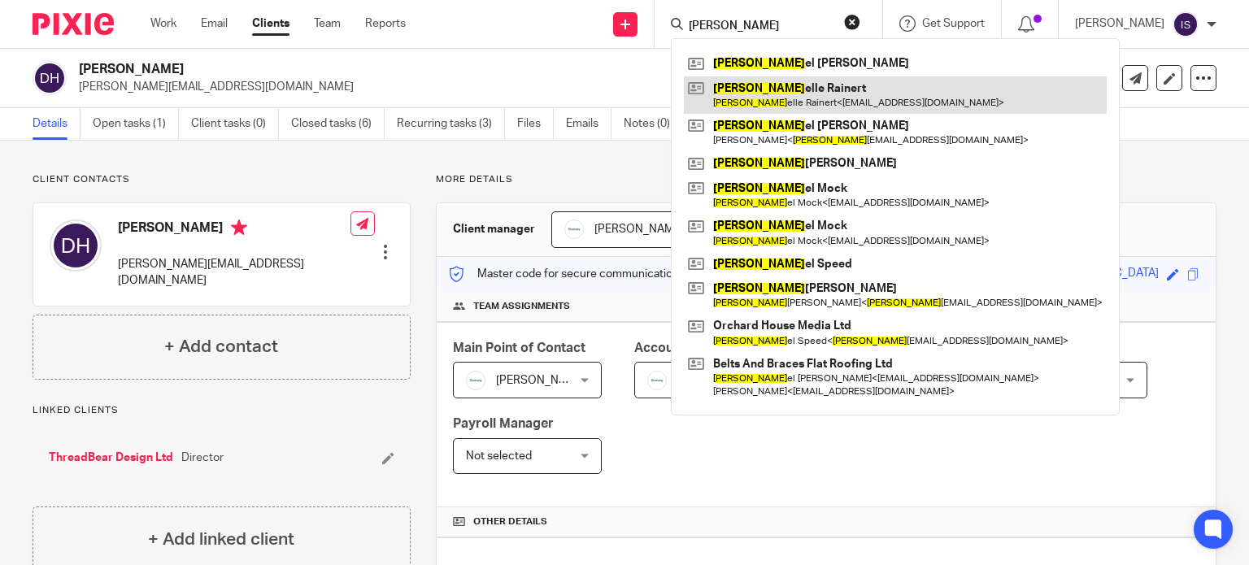
type input "dani"
click at [863, 98] on link at bounding box center [895, 94] width 423 height 37
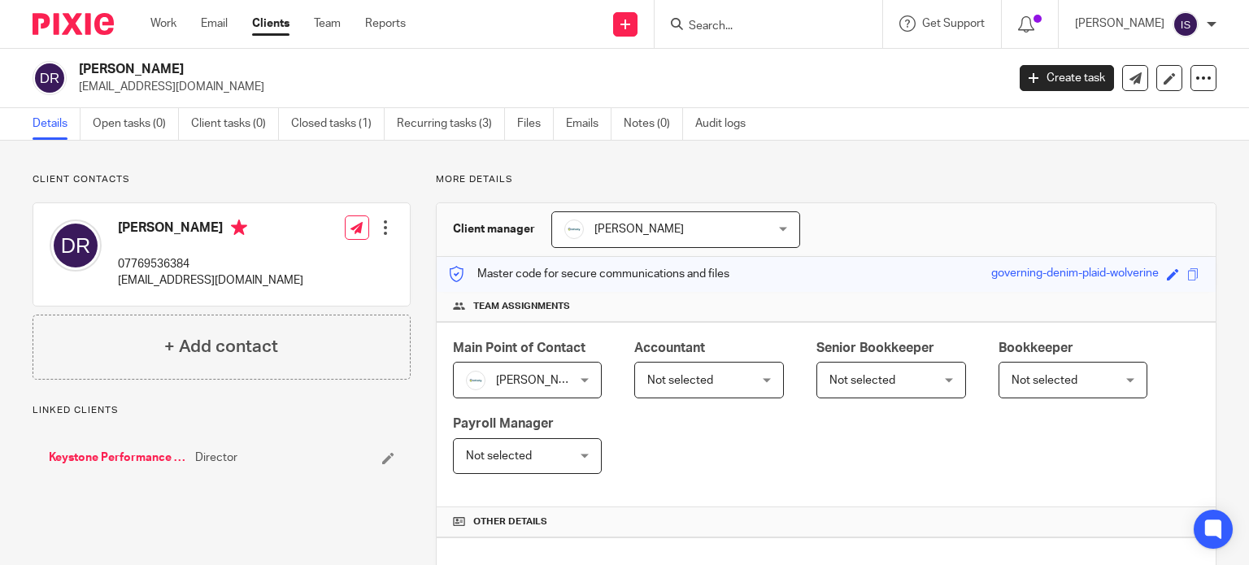
click at [707, 386] on span "Not selected" at bounding box center [701, 380] width 108 height 34
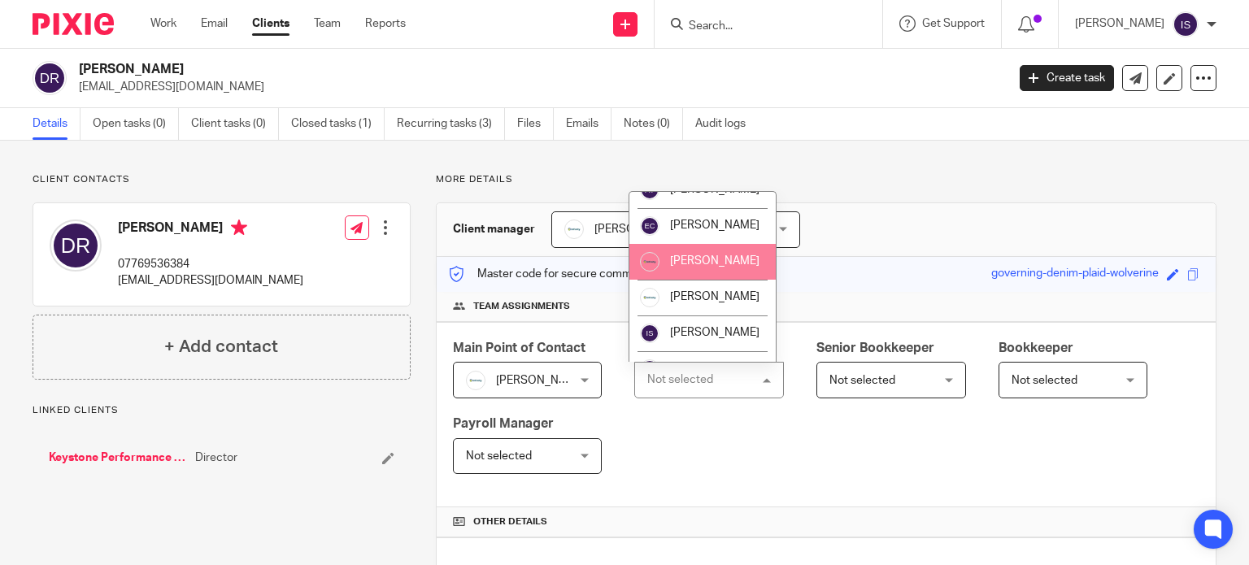
scroll to position [81, 0]
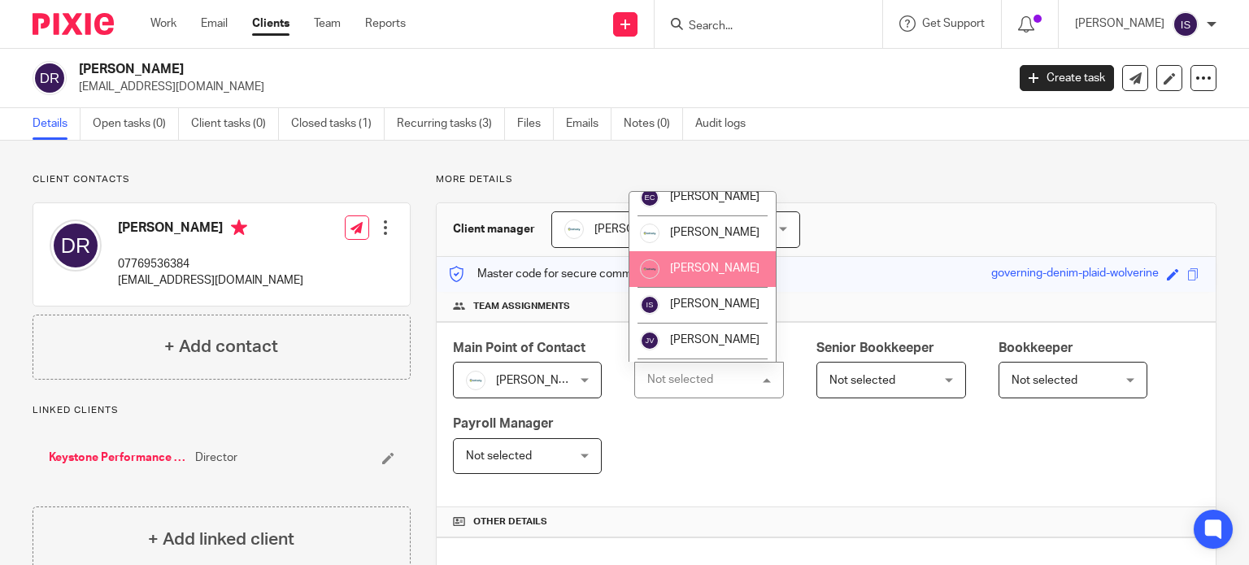
click at [712, 287] on li "[PERSON_NAME]" at bounding box center [703, 269] width 146 height 36
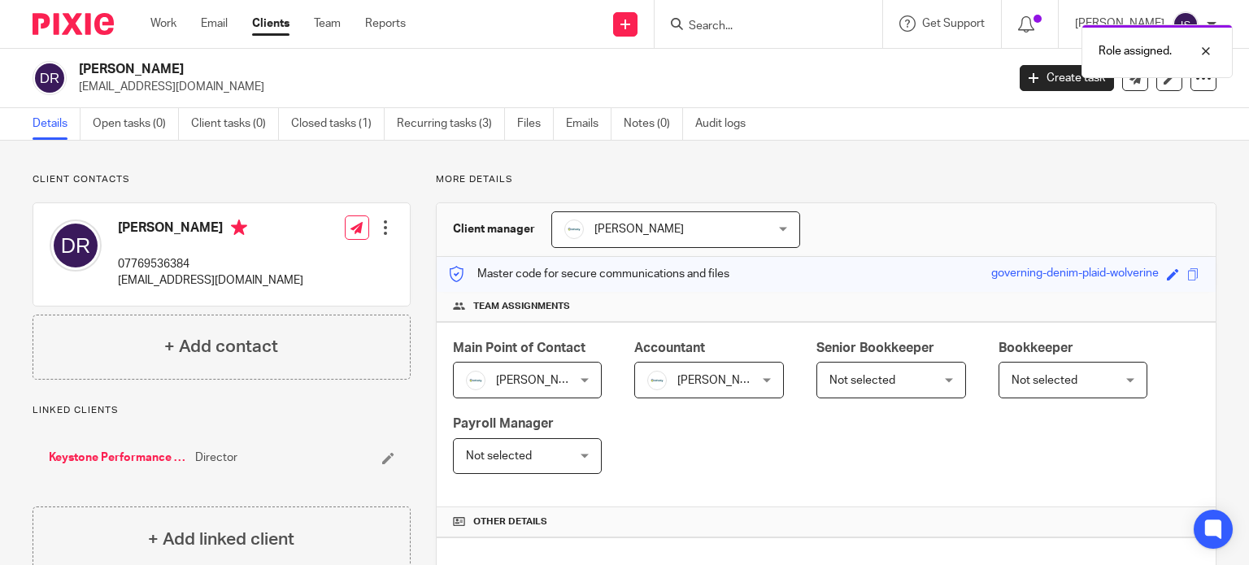
click at [818, 34] on div "Role assigned." at bounding box center [929, 47] width 608 height 62
click at [784, 26] on div "Role assigned." at bounding box center [929, 47] width 608 height 62
click at [761, 25] on div "Role assigned." at bounding box center [929, 47] width 608 height 62
click at [735, 23] on div "Role assigned." at bounding box center [929, 47] width 608 height 62
click at [720, 23] on div "Role assigned." at bounding box center [929, 47] width 608 height 62
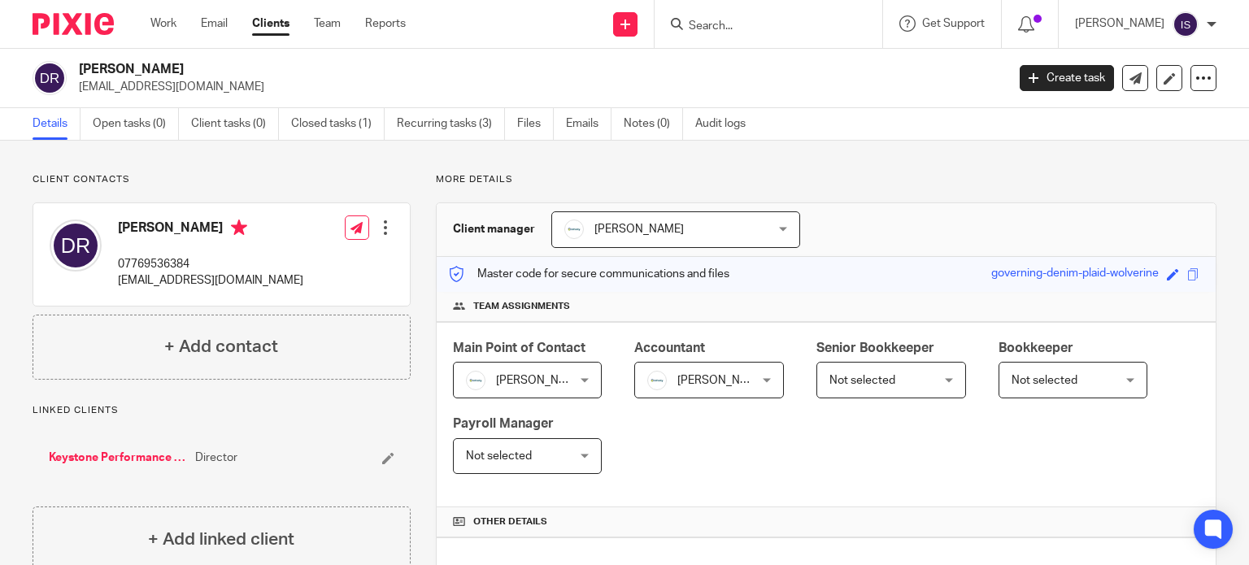
click at [720, 23] on div "Role assigned." at bounding box center [929, 47] width 608 height 62
click at [720, 23] on input "Search" at bounding box center [760, 27] width 146 height 15
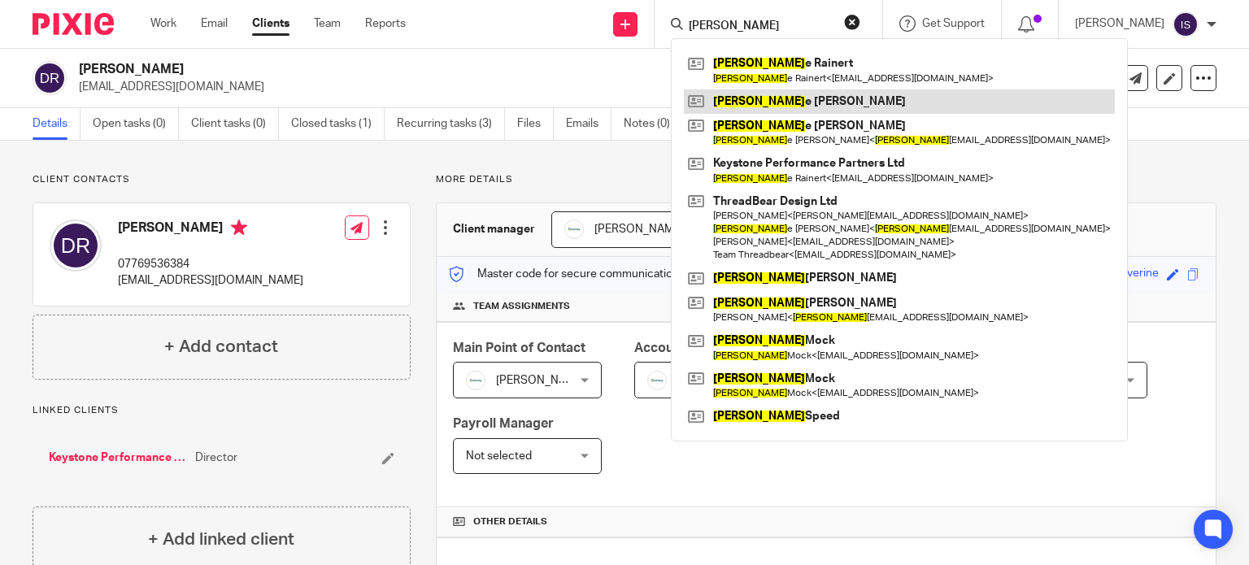
type input "daniell"
click at [760, 107] on link at bounding box center [899, 101] width 431 height 24
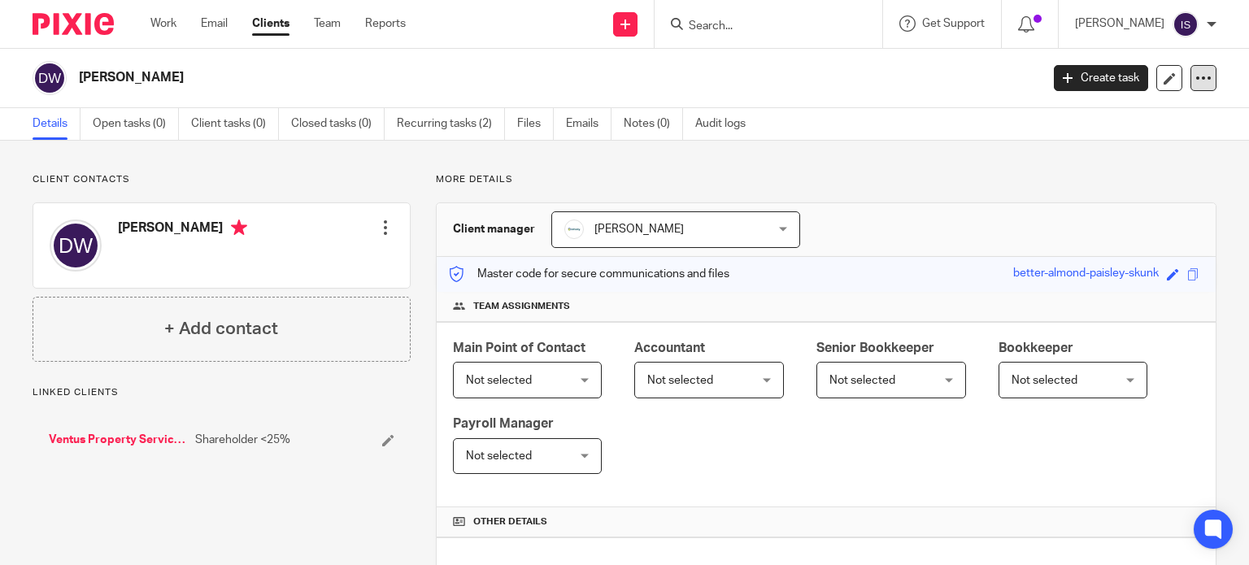
click at [1196, 72] on icon at bounding box center [1204, 78] width 16 height 16
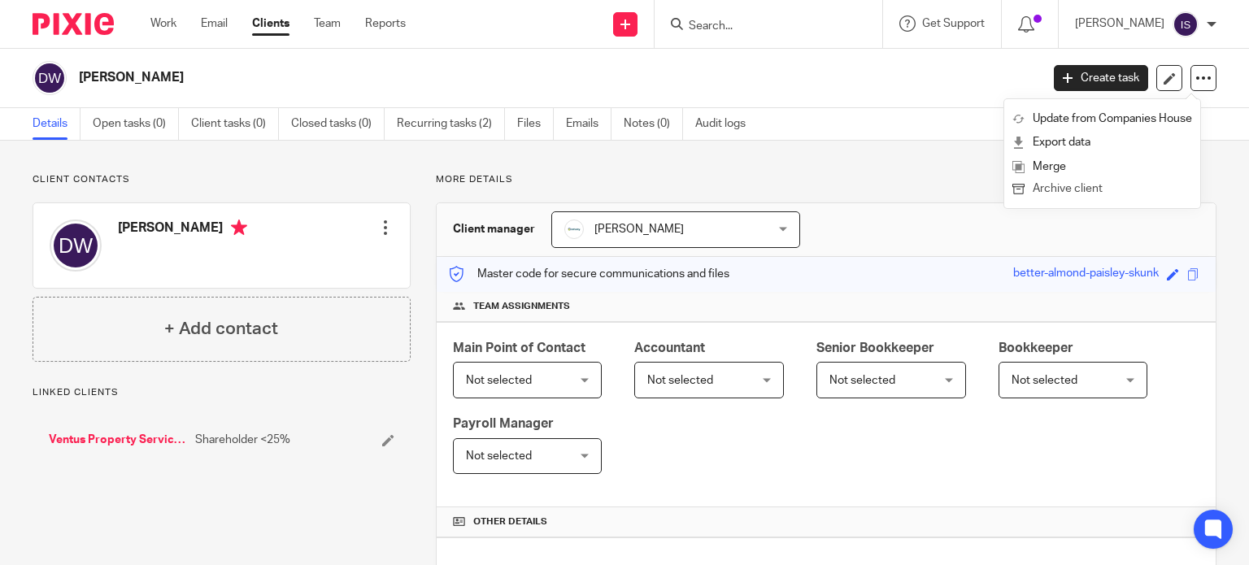
click at [1116, 186] on button "Archive client" at bounding box center [1103, 189] width 180 height 21
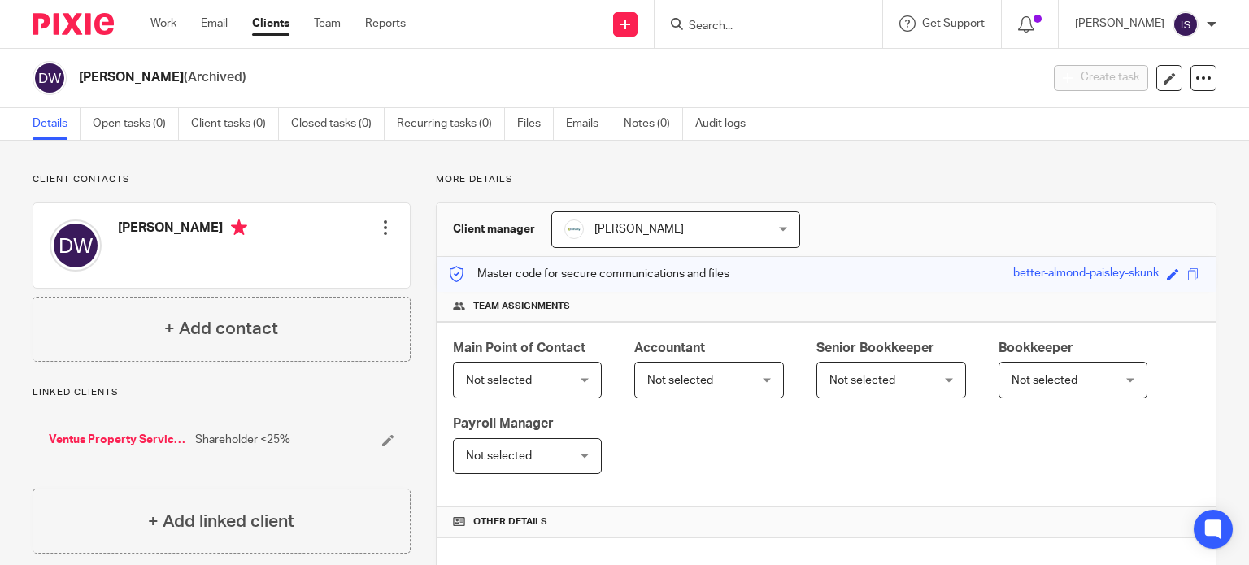
click at [717, 30] on input "Search" at bounding box center [760, 27] width 146 height 15
type input "[PERSON_NAME]"
click at [765, 59] on link at bounding box center [785, 63] width 202 height 24
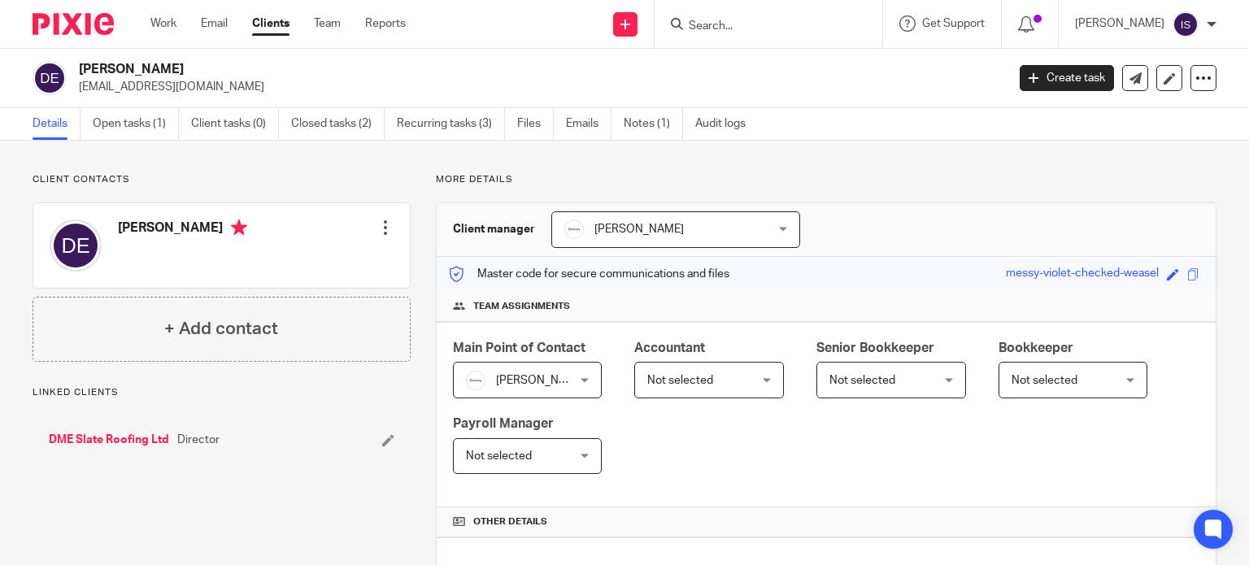
click at [676, 381] on span "Not selected" at bounding box center [680, 380] width 66 height 11
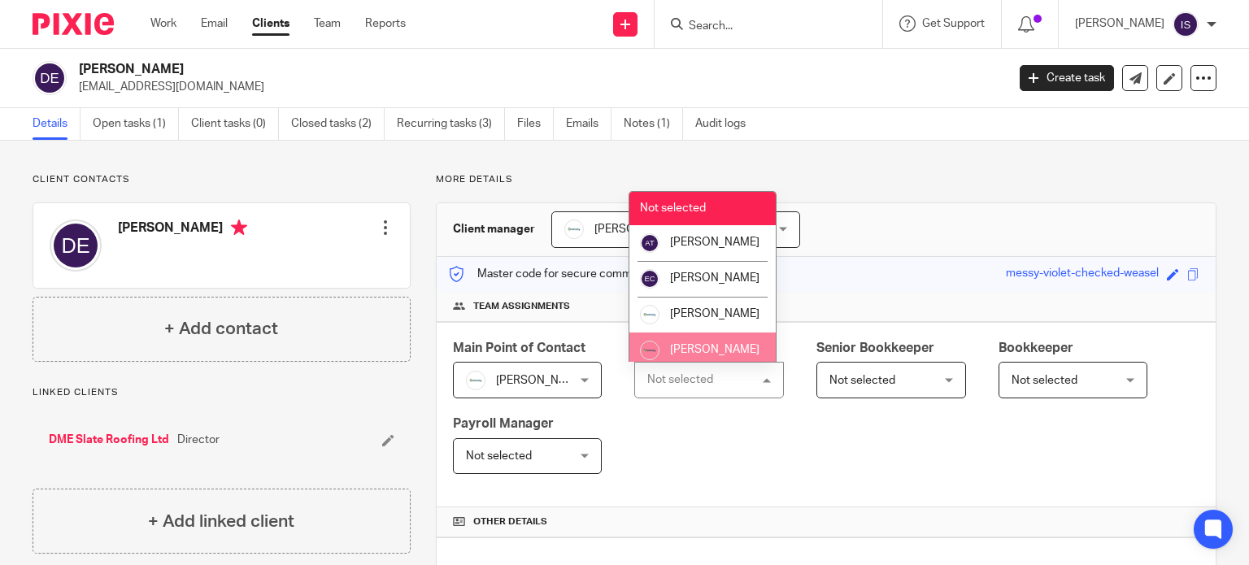
click at [701, 357] on li "[PERSON_NAME]" at bounding box center [703, 351] width 146 height 36
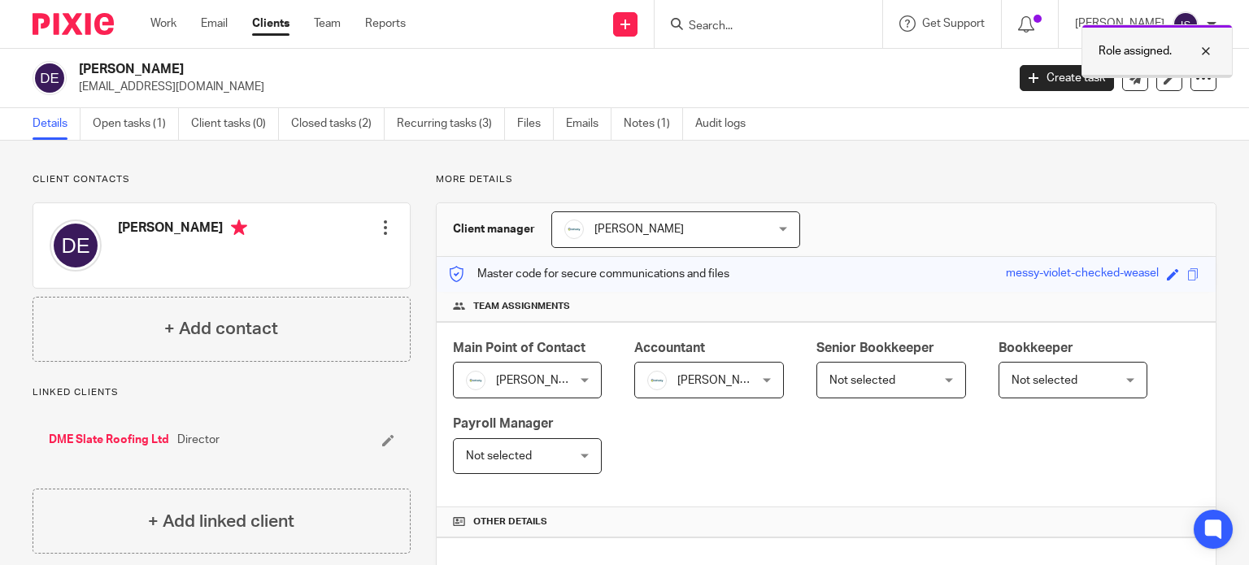
click at [1214, 46] on div at bounding box center [1194, 51] width 44 height 20
click at [794, 28] on input "Search" at bounding box center [760, 27] width 146 height 15
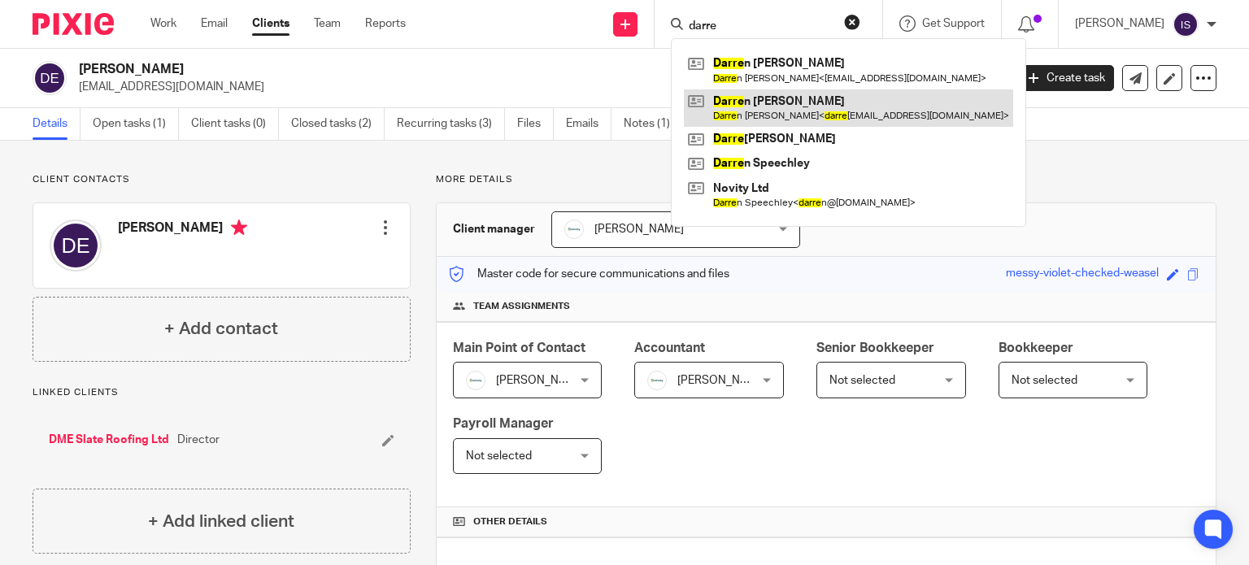
type input "darre"
click at [871, 110] on link at bounding box center [848, 107] width 329 height 37
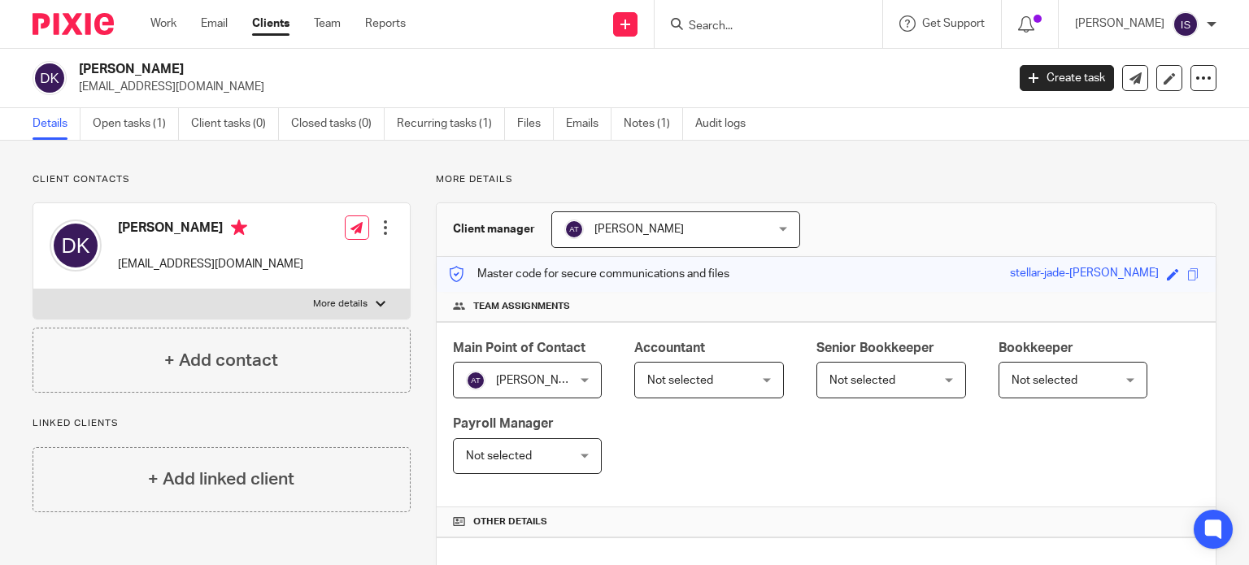
click at [717, 381] on span "Not selected" at bounding box center [701, 380] width 108 height 34
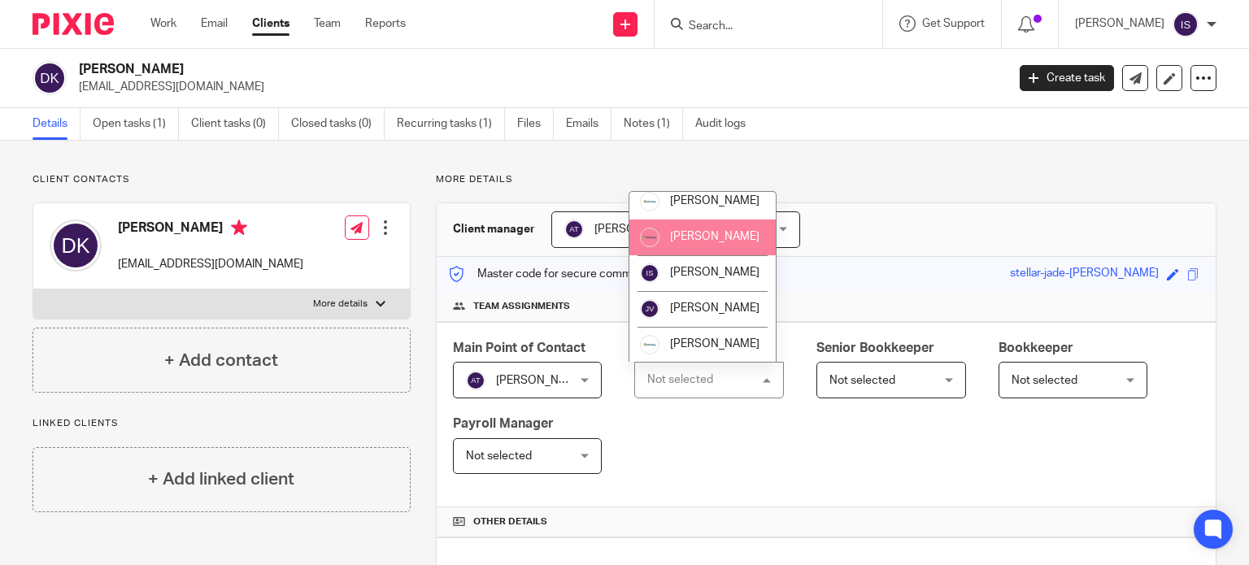
scroll to position [273, 0]
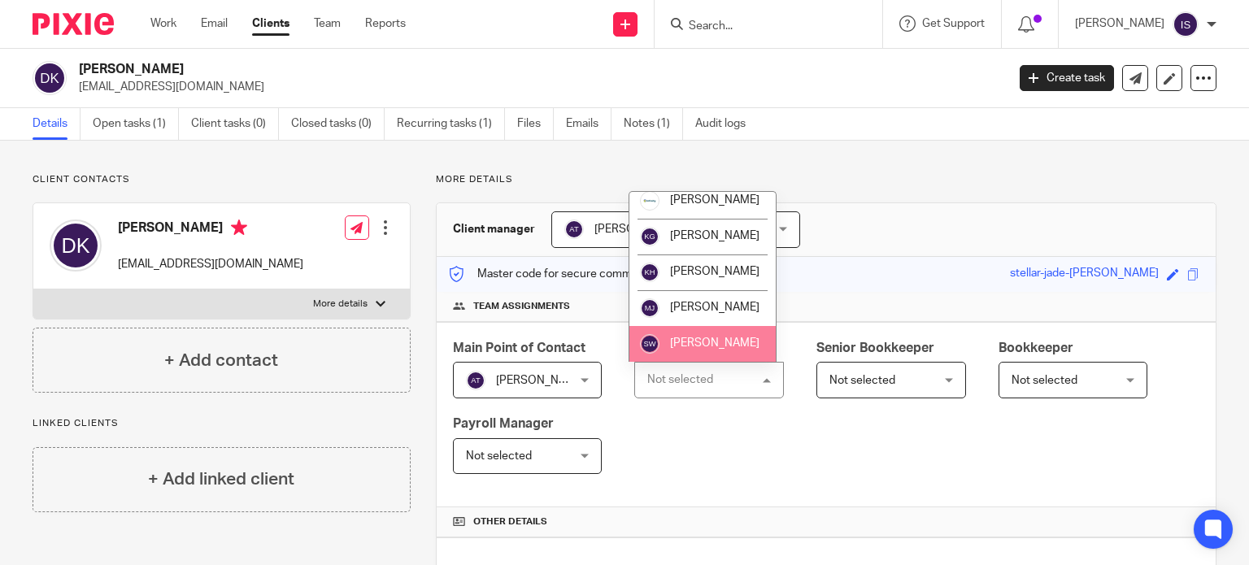
click at [713, 349] on span "[PERSON_NAME]" at bounding box center [714, 343] width 89 height 11
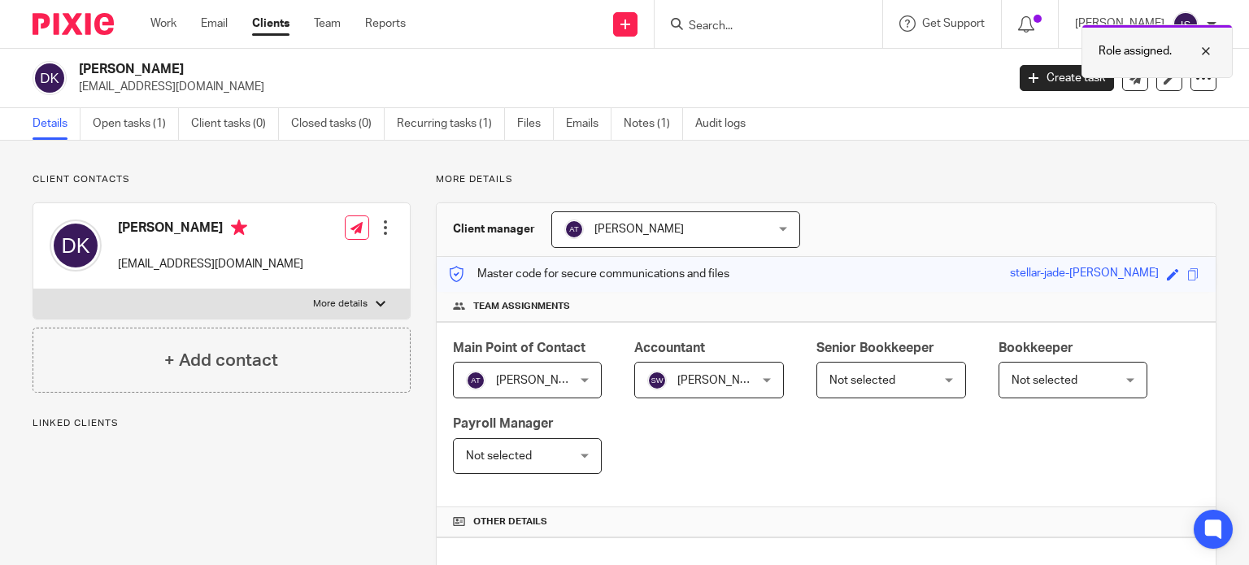
click at [1212, 51] on div at bounding box center [1194, 51] width 44 height 20
click at [775, 21] on input "Search" at bounding box center [760, 27] width 146 height 15
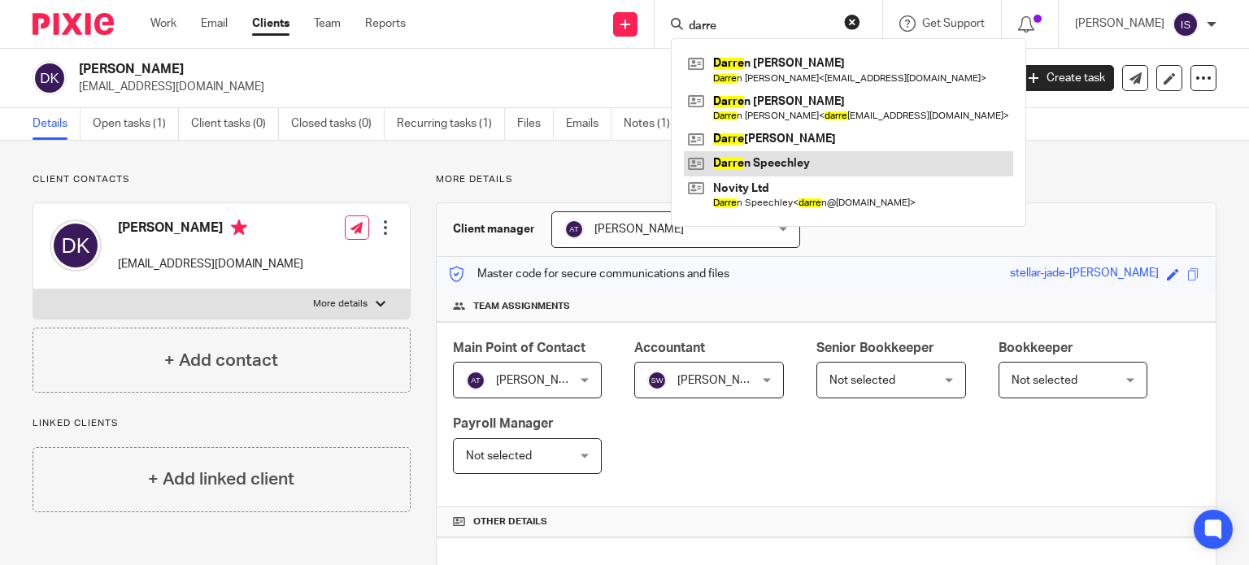
type input "darre"
click at [784, 155] on link at bounding box center [848, 163] width 329 height 24
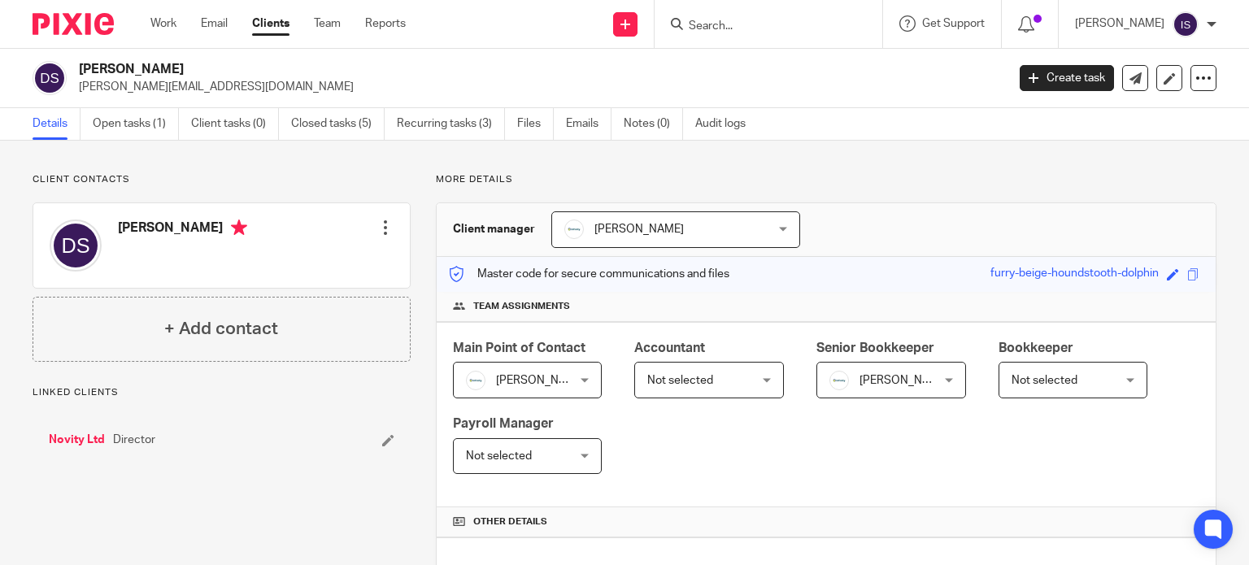
click at [716, 386] on span "Not selected" at bounding box center [701, 380] width 108 height 34
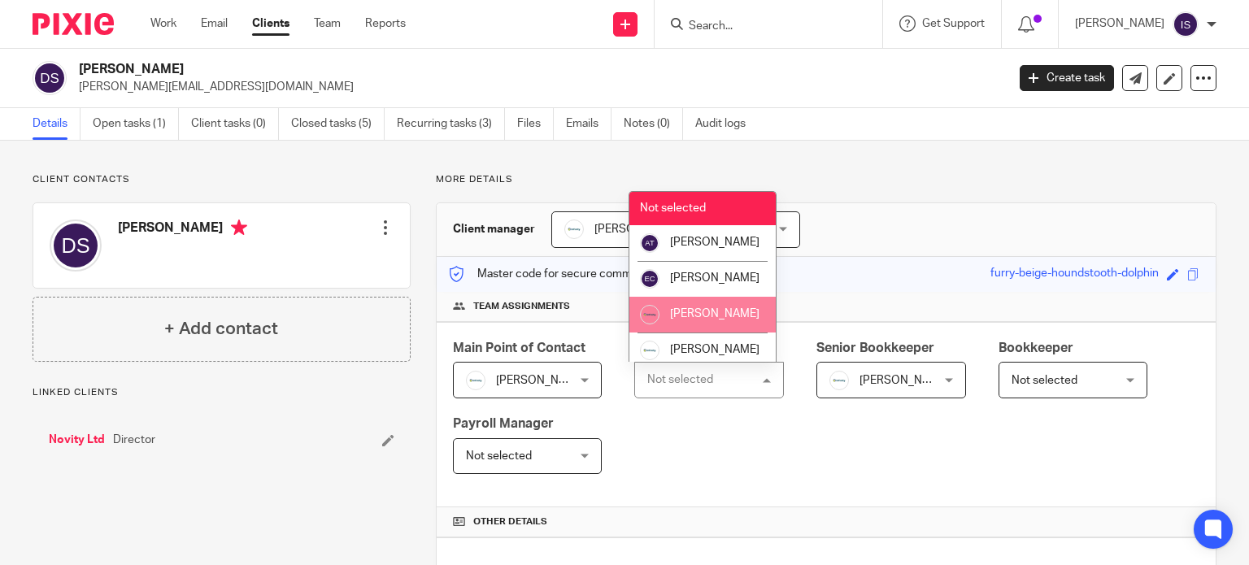
click at [725, 333] on li "[PERSON_NAME]" at bounding box center [703, 315] width 146 height 36
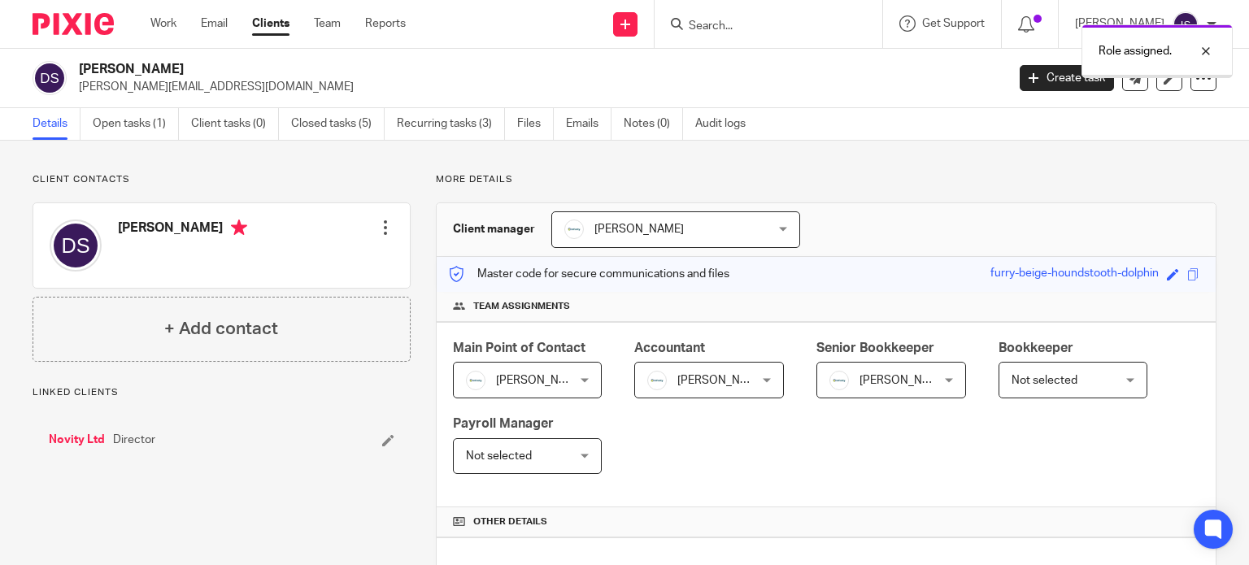
click at [889, 379] on span "[PERSON_NAME]" at bounding box center [904, 380] width 89 height 11
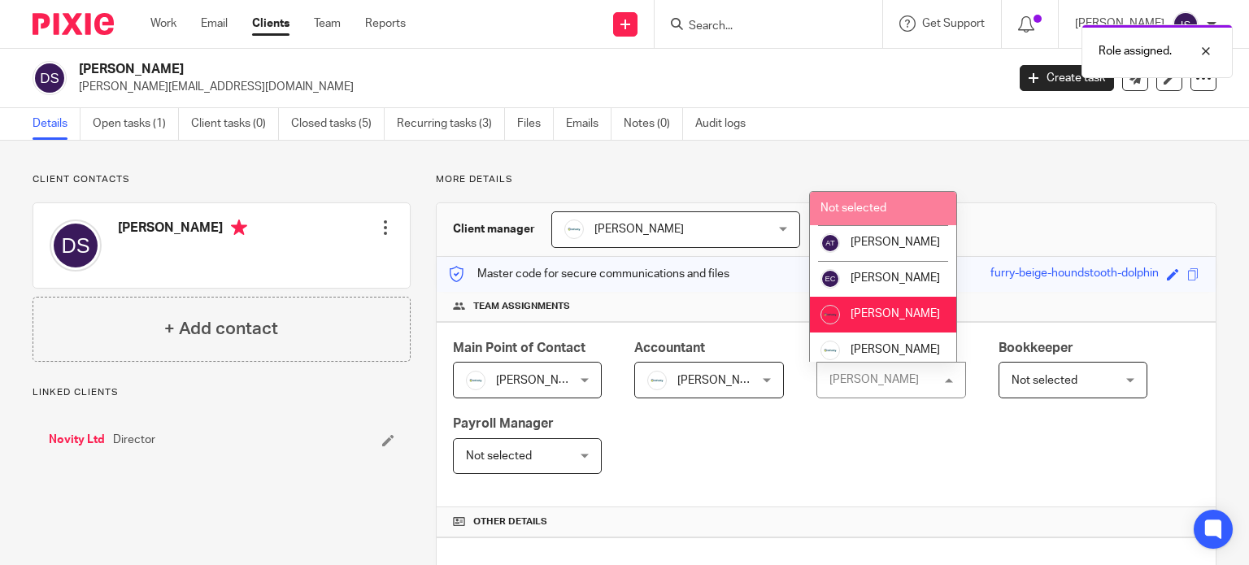
click at [873, 211] on span "Not selected" at bounding box center [854, 208] width 66 height 11
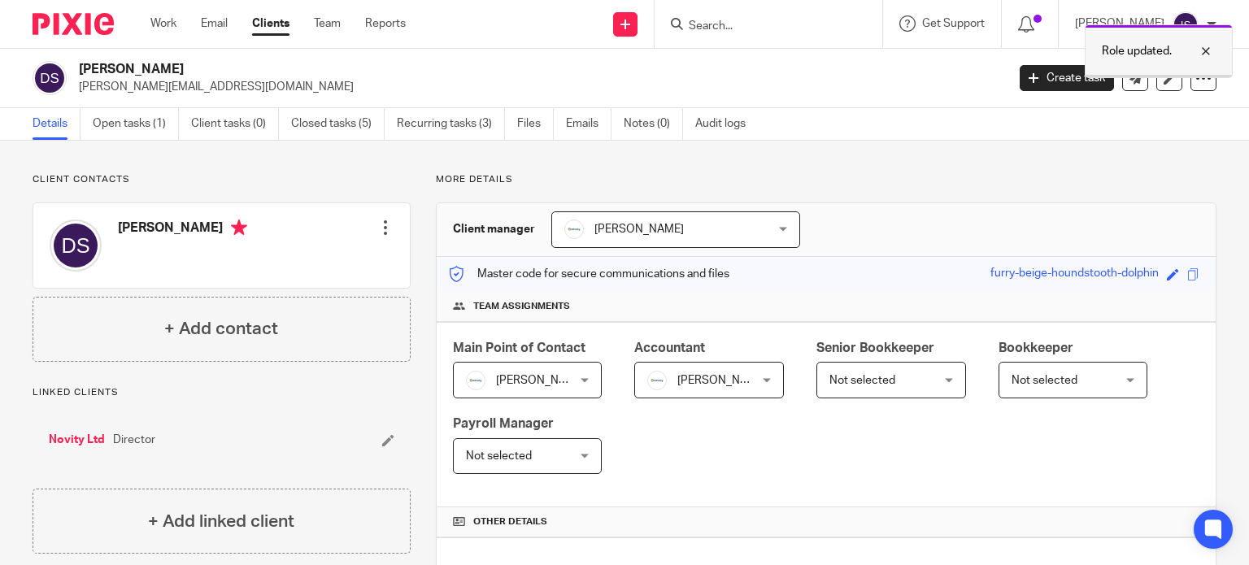
click at [1206, 51] on div at bounding box center [1194, 51] width 44 height 20
click at [752, 25] on input "Search" at bounding box center [760, 27] width 146 height 15
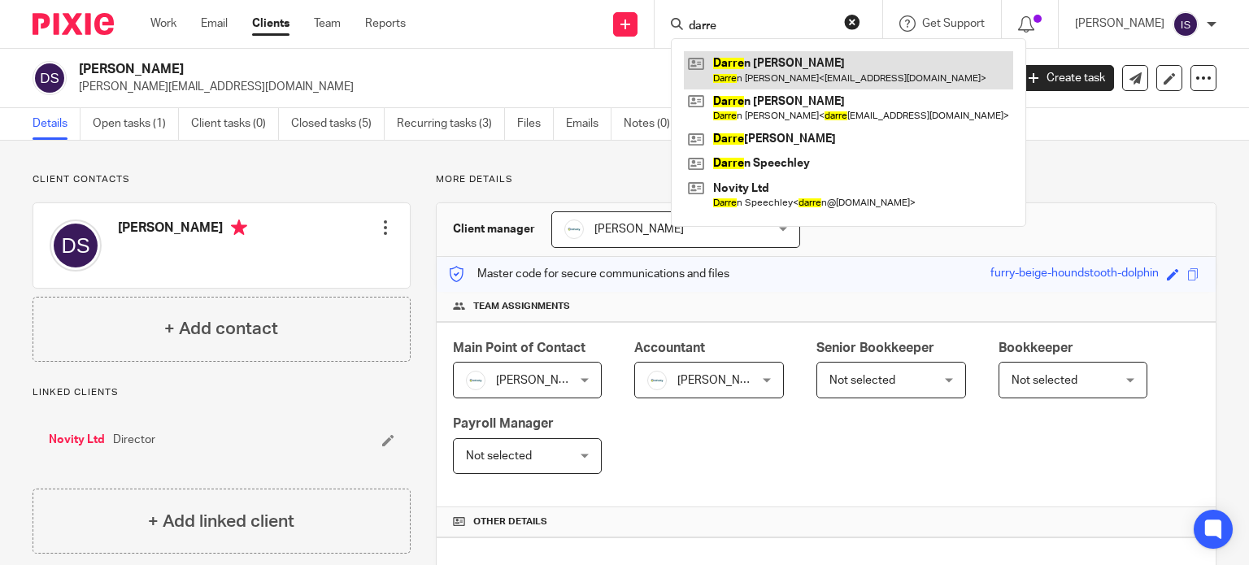
type input "darre"
click at [794, 72] on link at bounding box center [848, 69] width 329 height 37
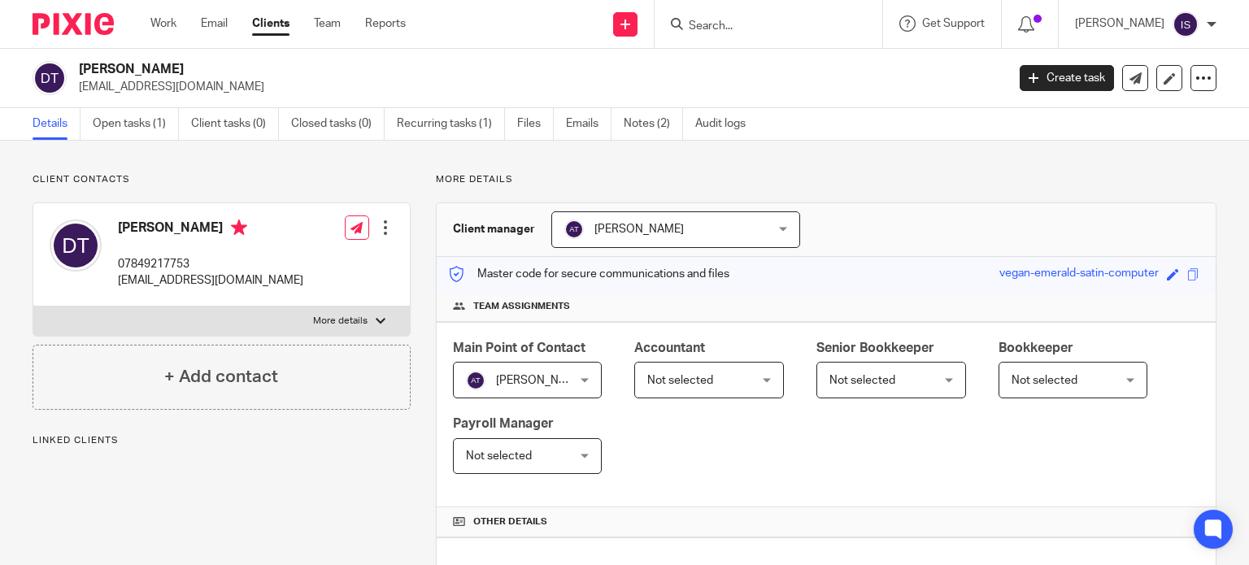
click at [641, 383] on div "Not selected Not selected" at bounding box center [709, 380] width 150 height 37
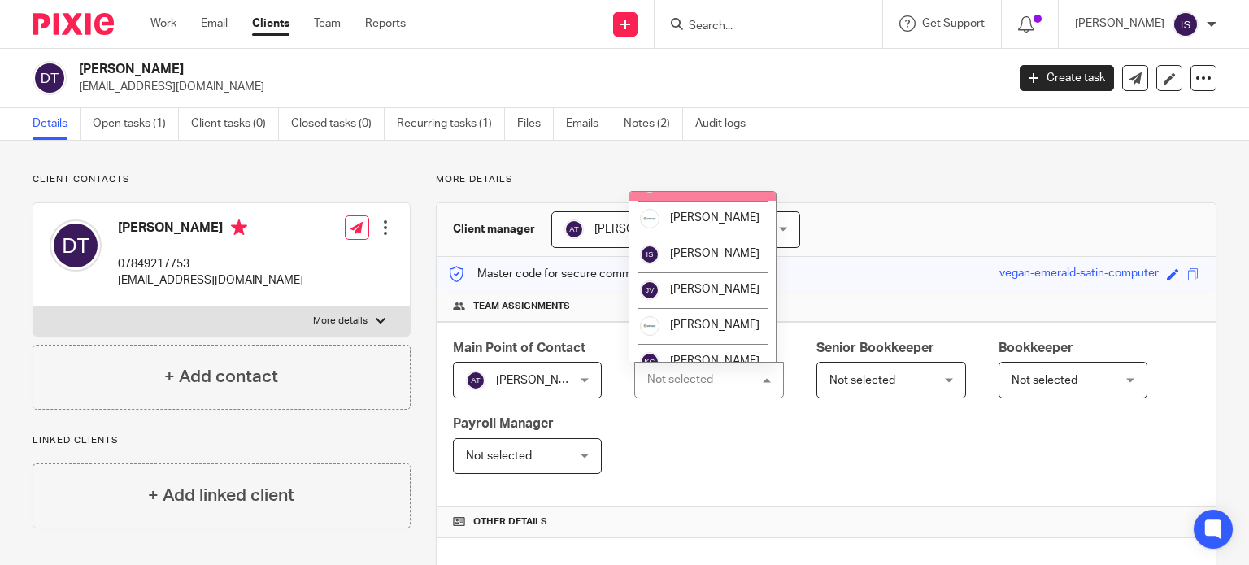
scroll to position [273, 0]
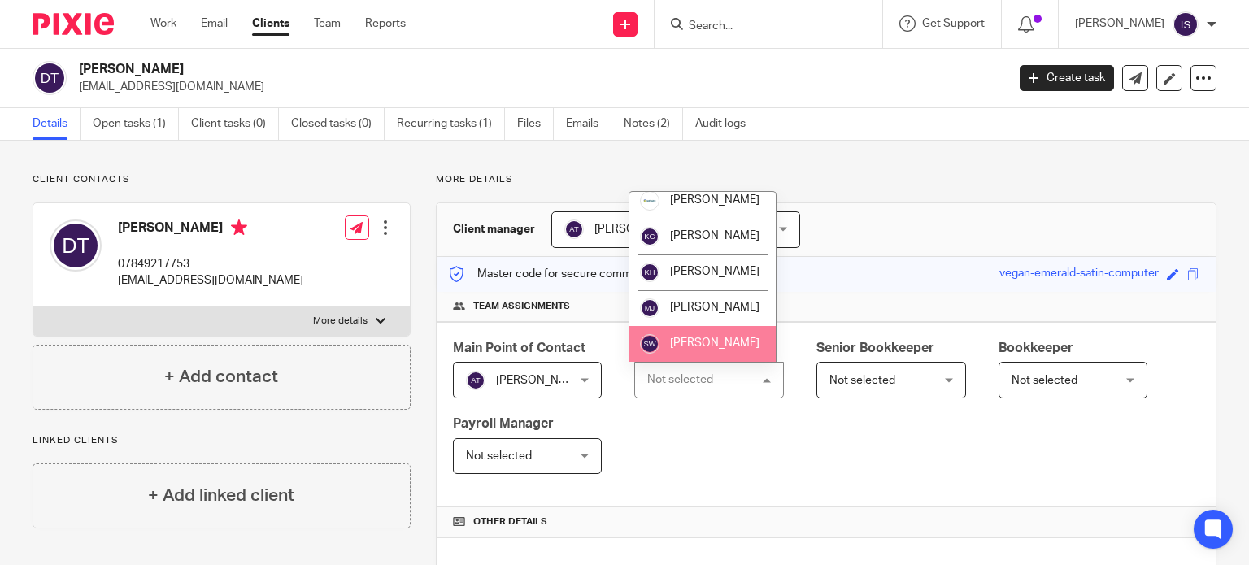
click at [707, 334] on li "[PERSON_NAME]" at bounding box center [703, 344] width 146 height 36
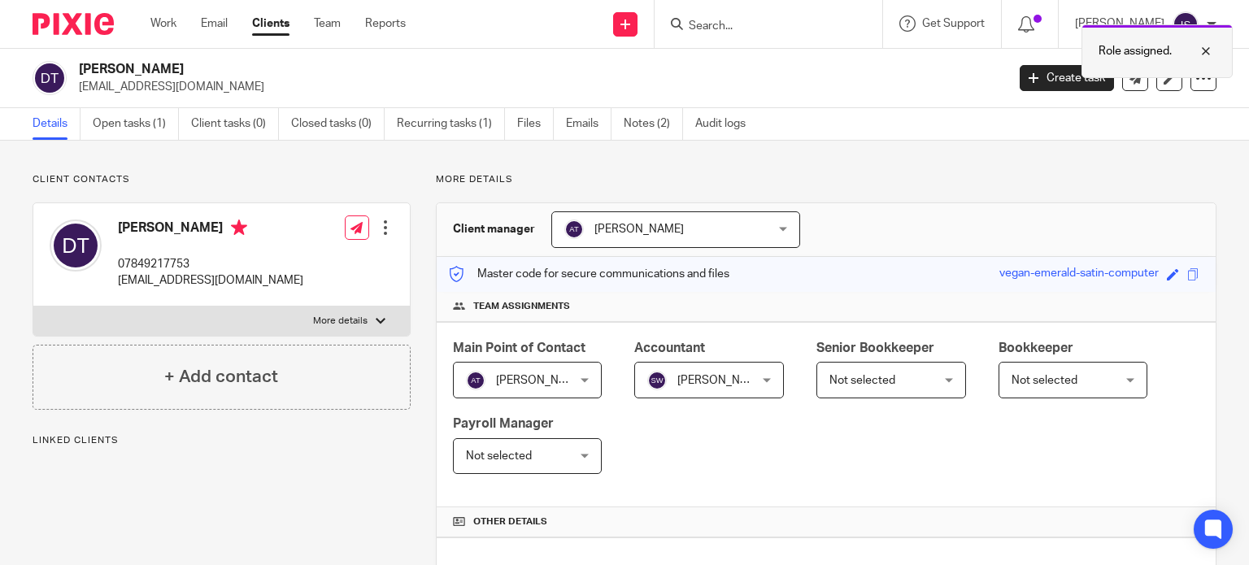
click at [1203, 48] on div at bounding box center [1194, 51] width 44 height 20
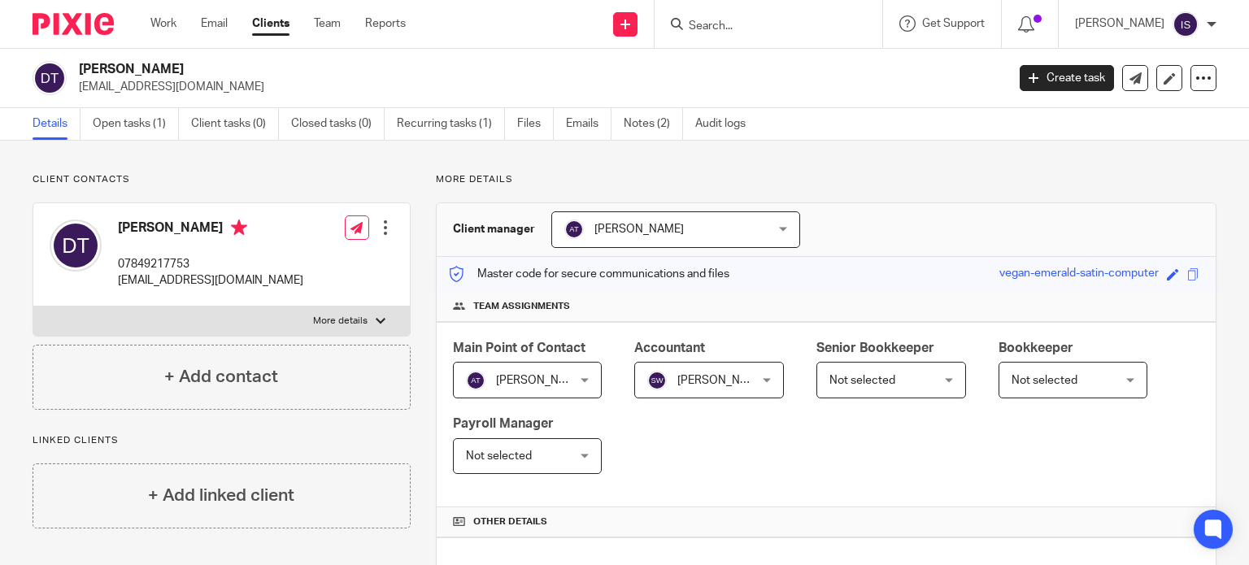
click at [763, 20] on input "Search" at bounding box center [760, 27] width 146 height 15
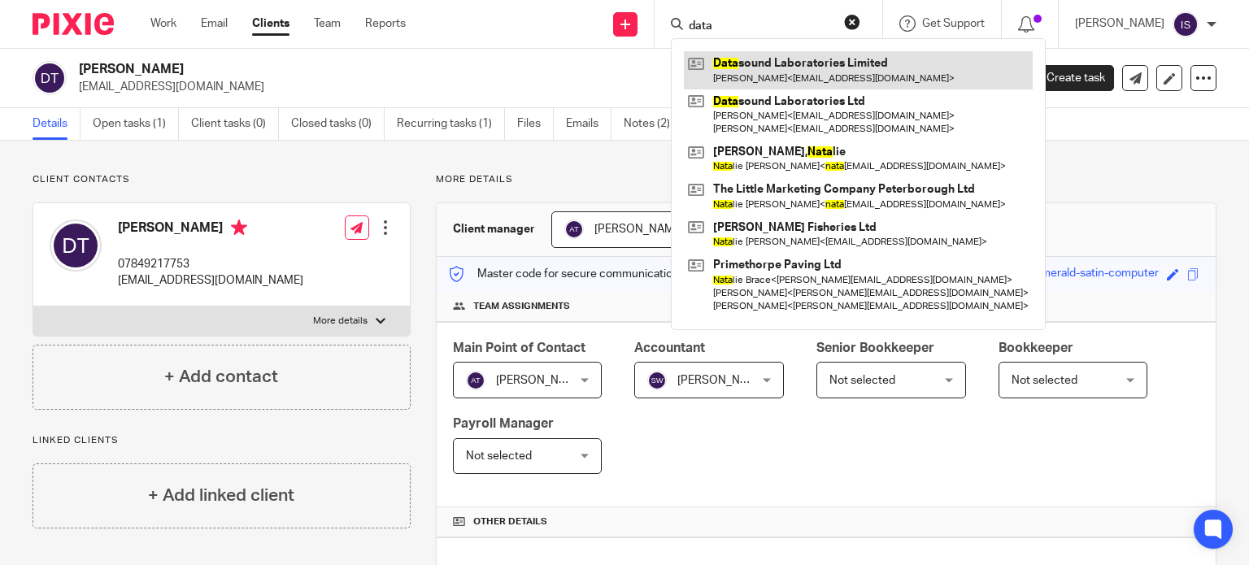
type input "data"
click at [791, 79] on link at bounding box center [858, 69] width 349 height 37
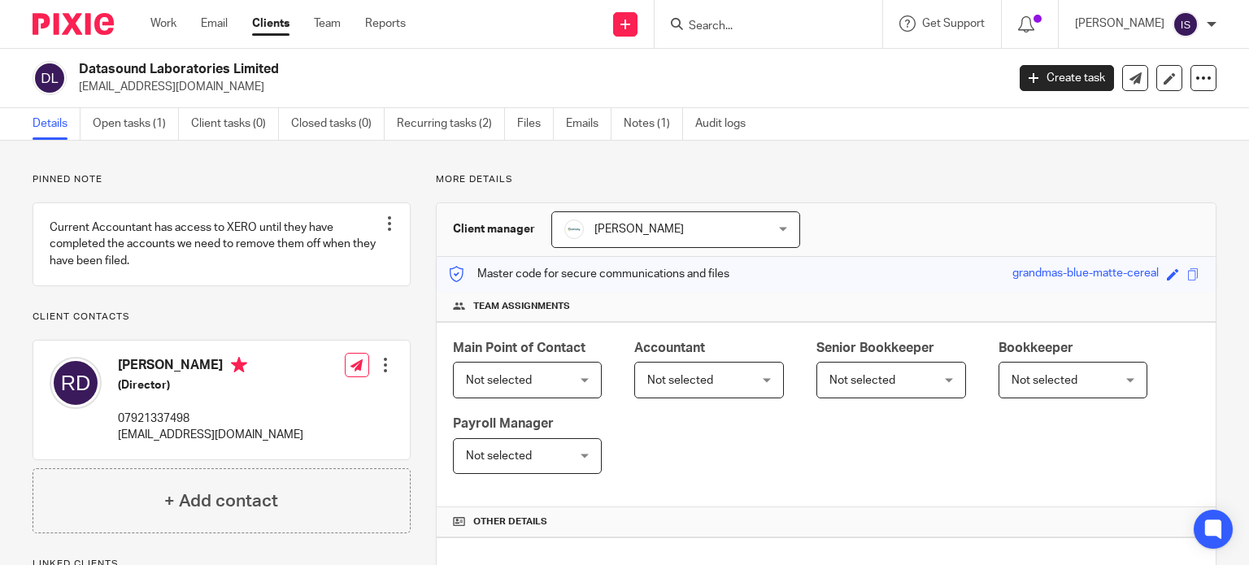
click at [674, 377] on span "Not selected" at bounding box center [680, 380] width 66 height 11
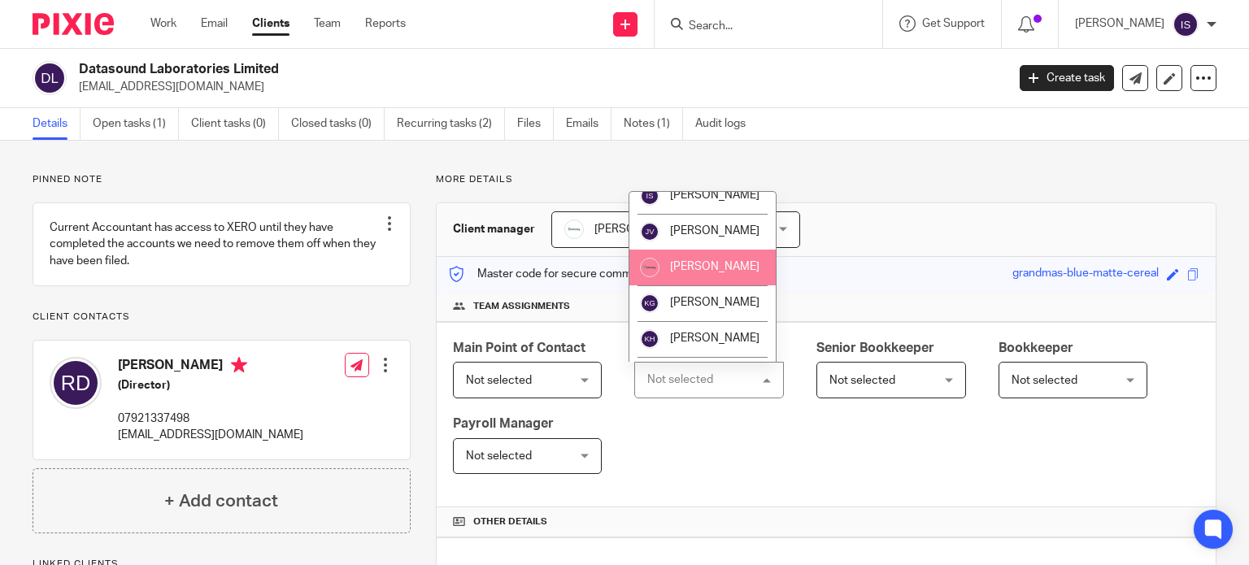
scroll to position [163, 0]
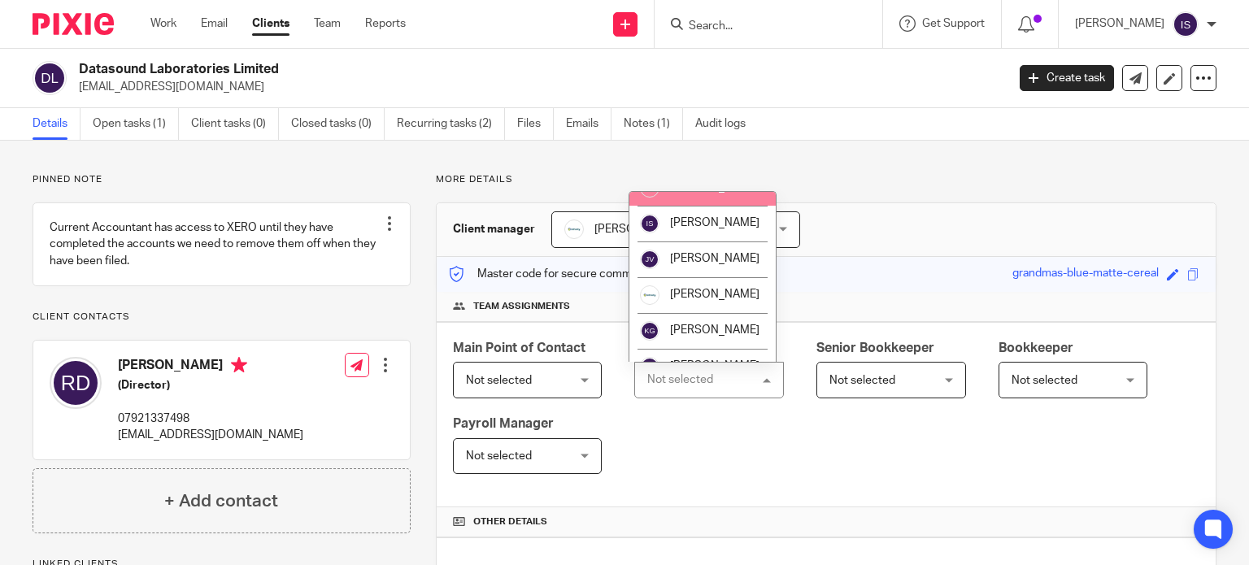
click at [713, 193] on span "[PERSON_NAME]" at bounding box center [714, 186] width 89 height 11
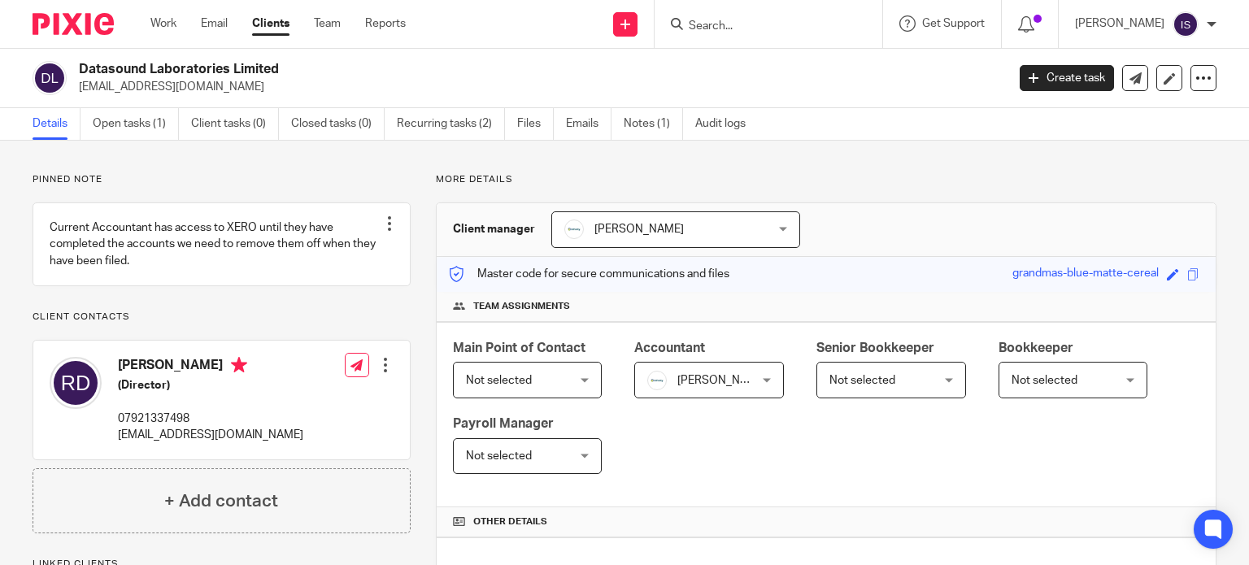
click at [724, 20] on input "Search" at bounding box center [760, 27] width 146 height 15
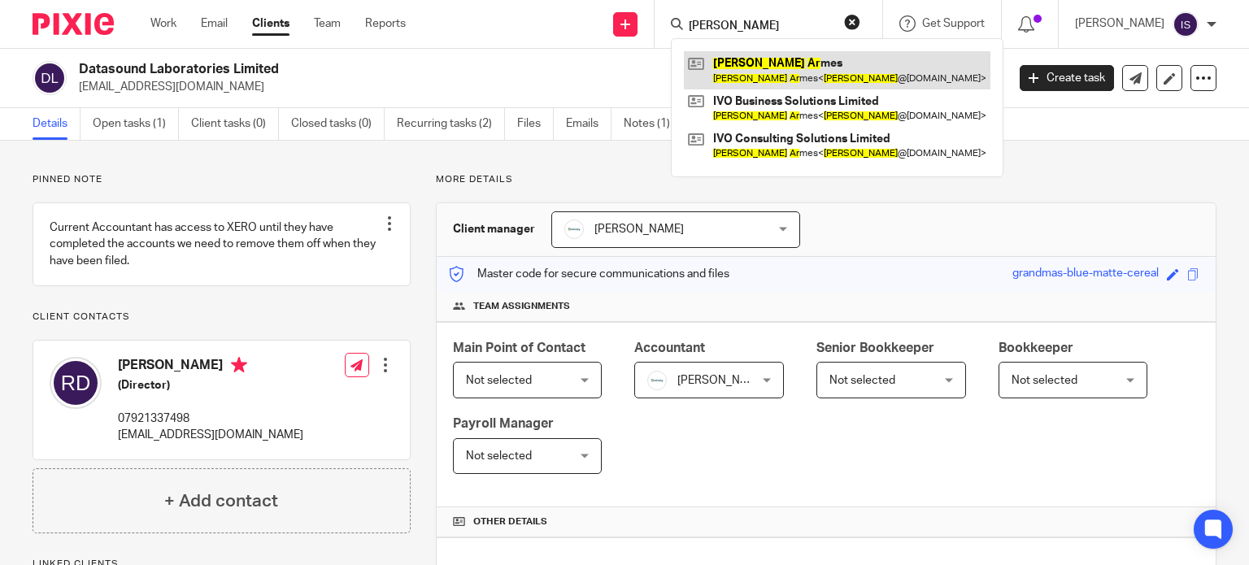
type input "david ar"
click at [830, 75] on link at bounding box center [837, 69] width 307 height 37
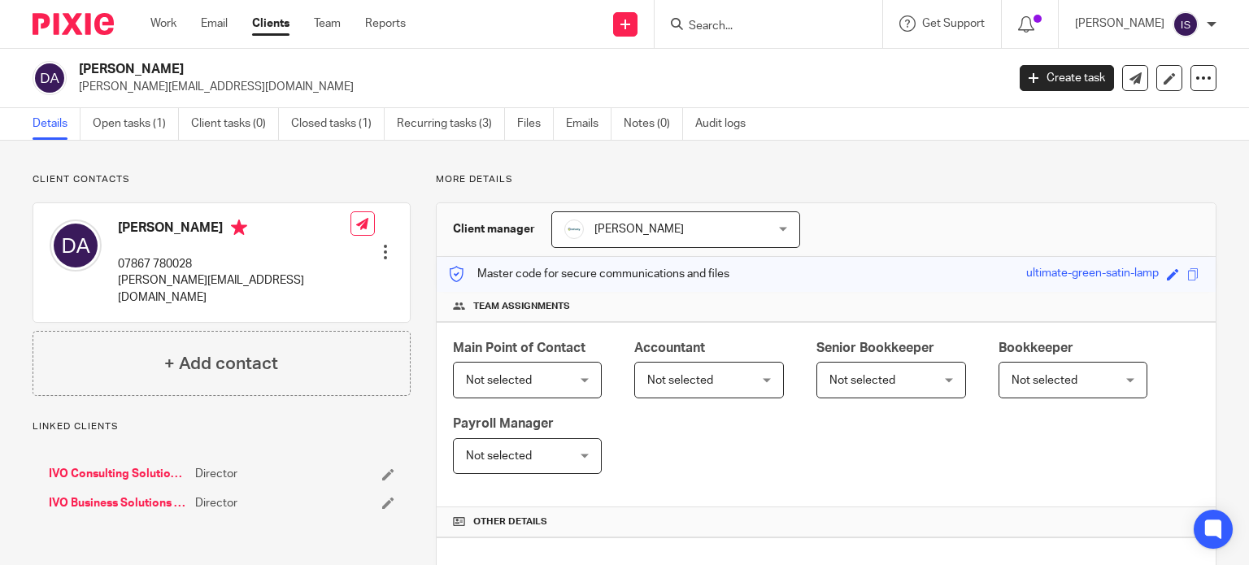
click at [728, 386] on span "Not selected" at bounding box center [701, 380] width 108 height 34
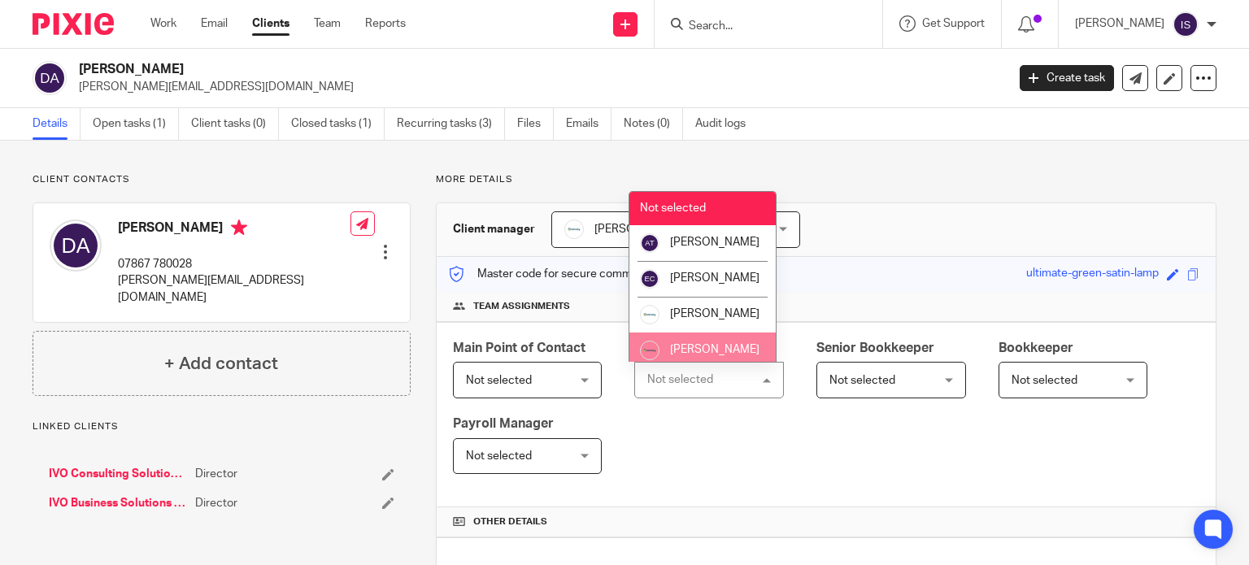
click at [720, 359] on li "[PERSON_NAME]" at bounding box center [703, 351] width 146 height 36
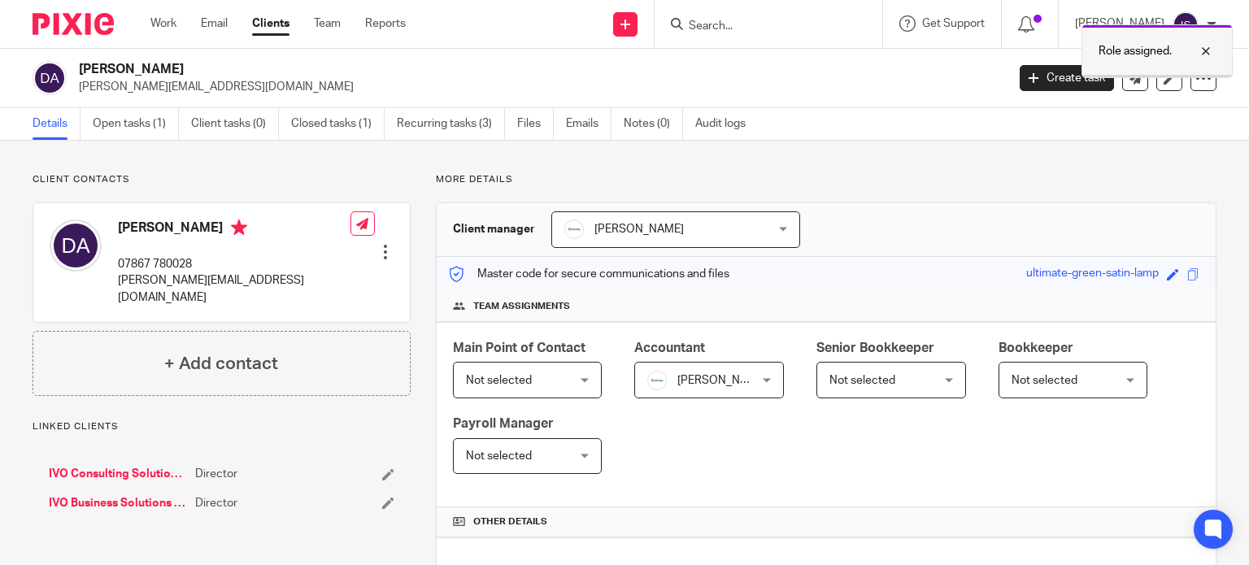
click at [1209, 48] on div at bounding box center [1194, 51] width 44 height 20
click at [739, 11] on div at bounding box center [769, 24] width 228 height 48
click at [720, 23] on input "Search" at bounding box center [760, 27] width 146 height 15
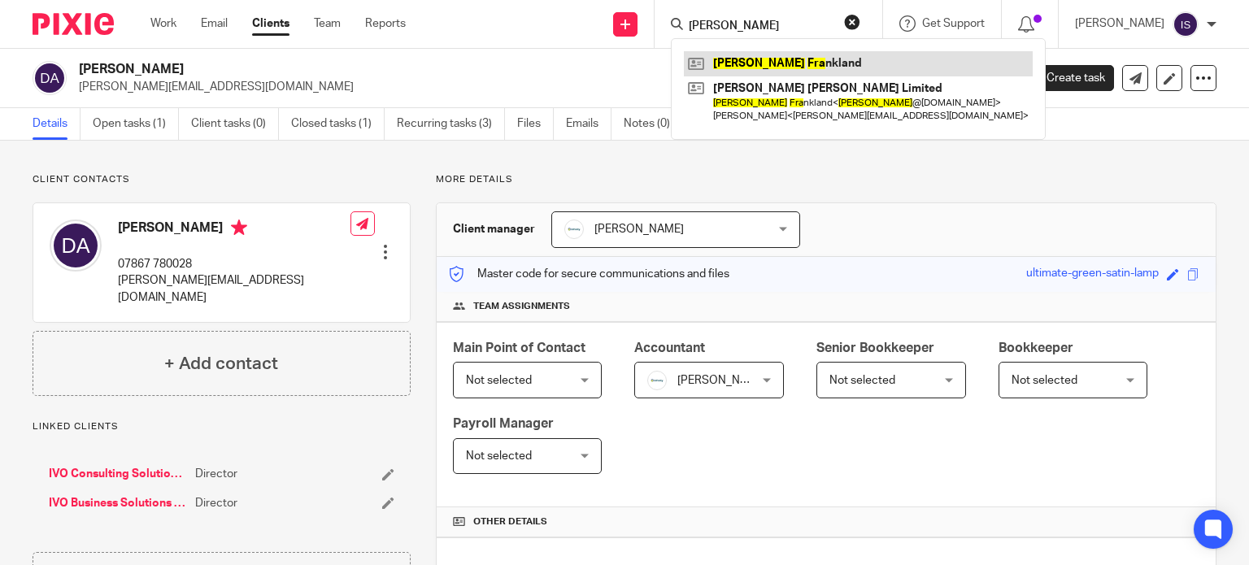
type input "[PERSON_NAME]"
click at [799, 65] on link at bounding box center [858, 63] width 349 height 24
click at [836, 66] on link at bounding box center [858, 63] width 349 height 24
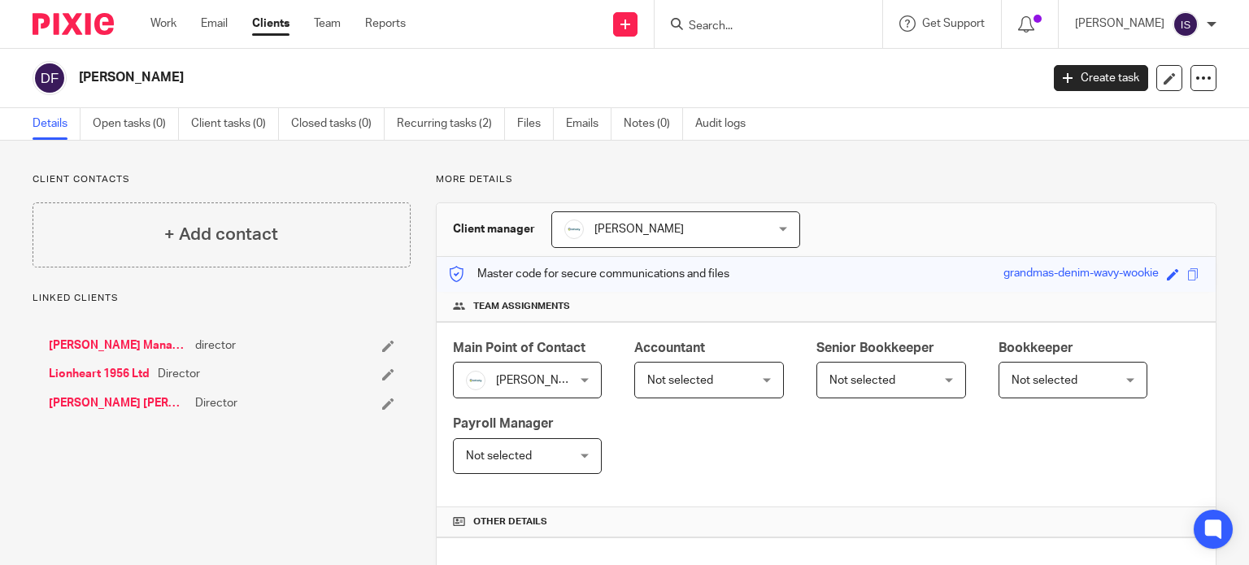
click at [704, 386] on span "Not selected" at bounding box center [701, 380] width 108 height 34
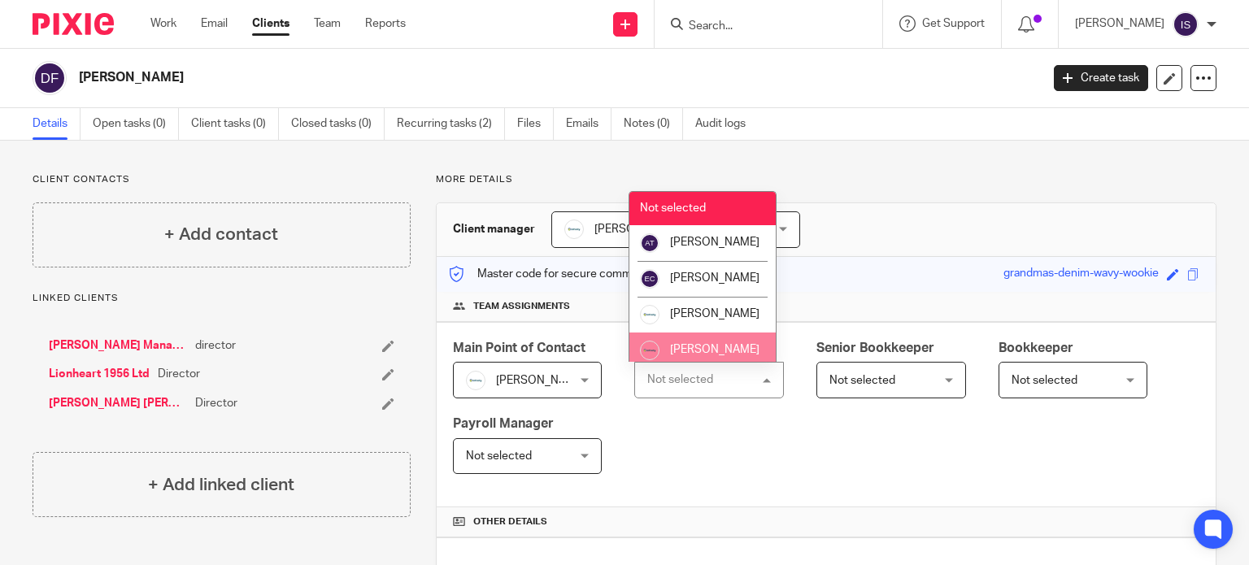
click at [705, 354] on li "[PERSON_NAME]" at bounding box center [703, 351] width 146 height 36
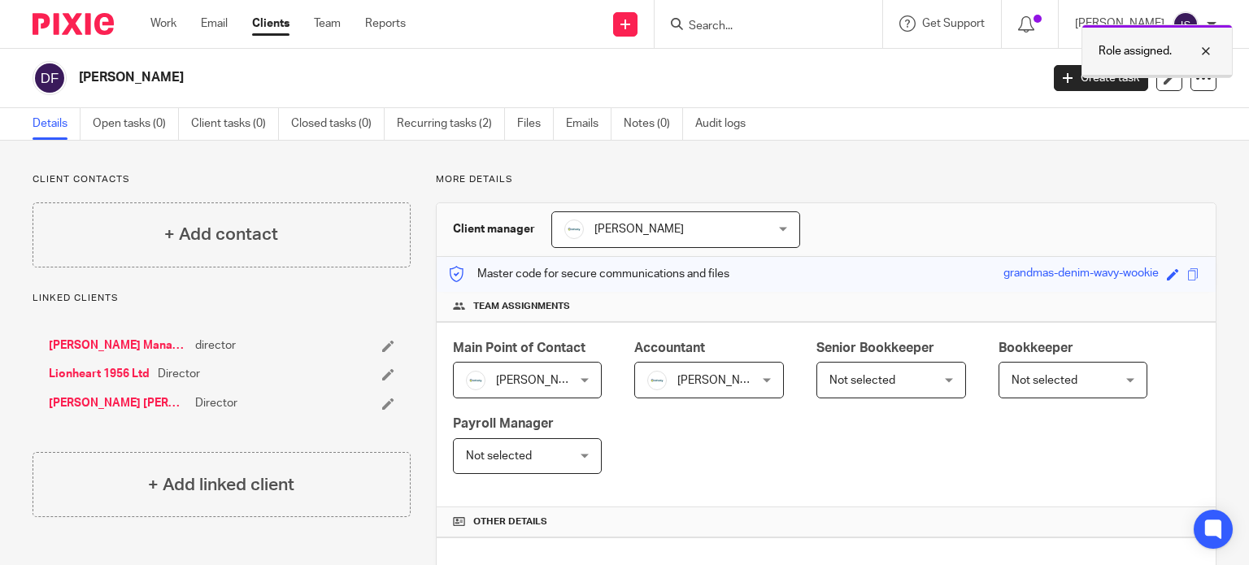
click at [1214, 52] on div at bounding box center [1194, 51] width 44 height 20
click at [1191, 88] on div at bounding box center [1204, 78] width 26 height 26
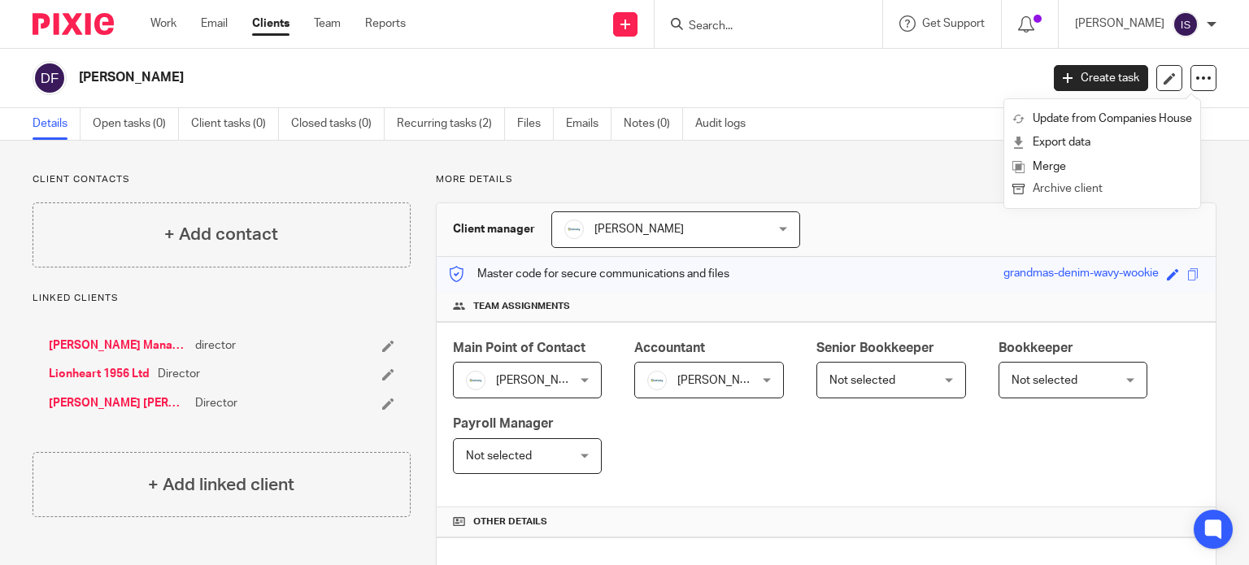
click at [1131, 194] on button "Archive client" at bounding box center [1103, 189] width 180 height 21
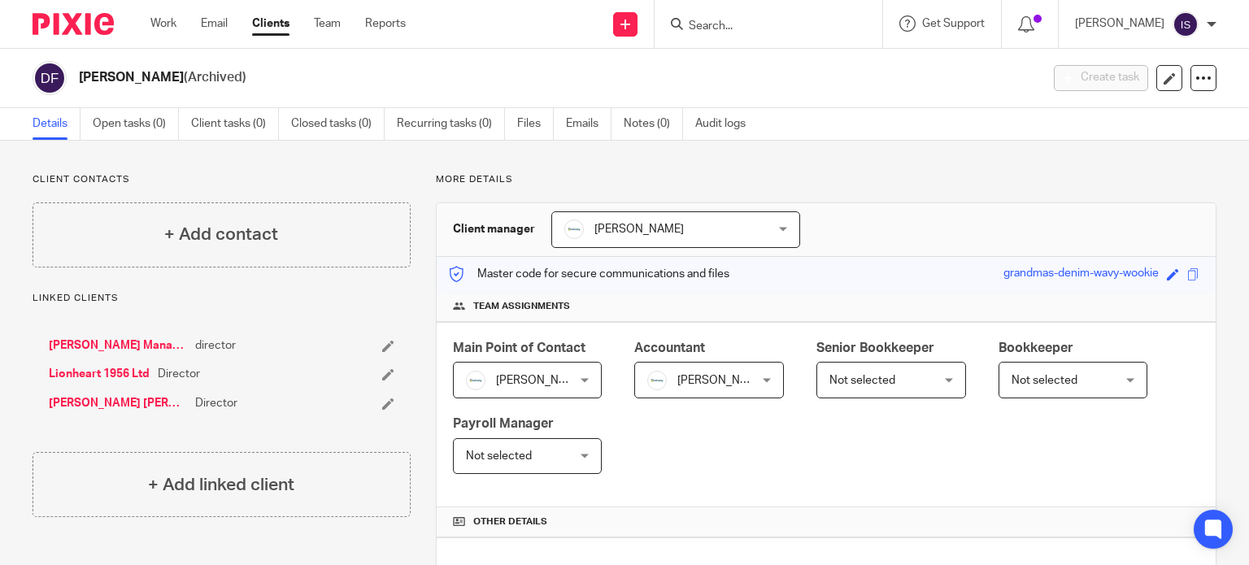
click at [742, 30] on input "Search" at bounding box center [760, 27] width 146 height 15
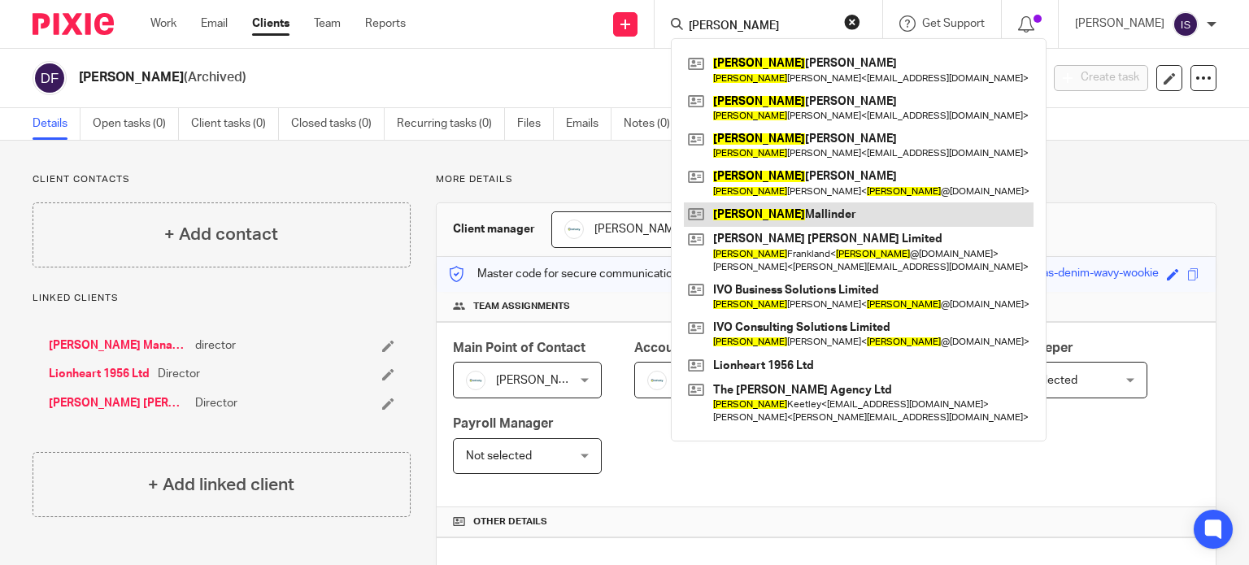
type input "[PERSON_NAME]"
click at [835, 224] on link at bounding box center [859, 215] width 350 height 24
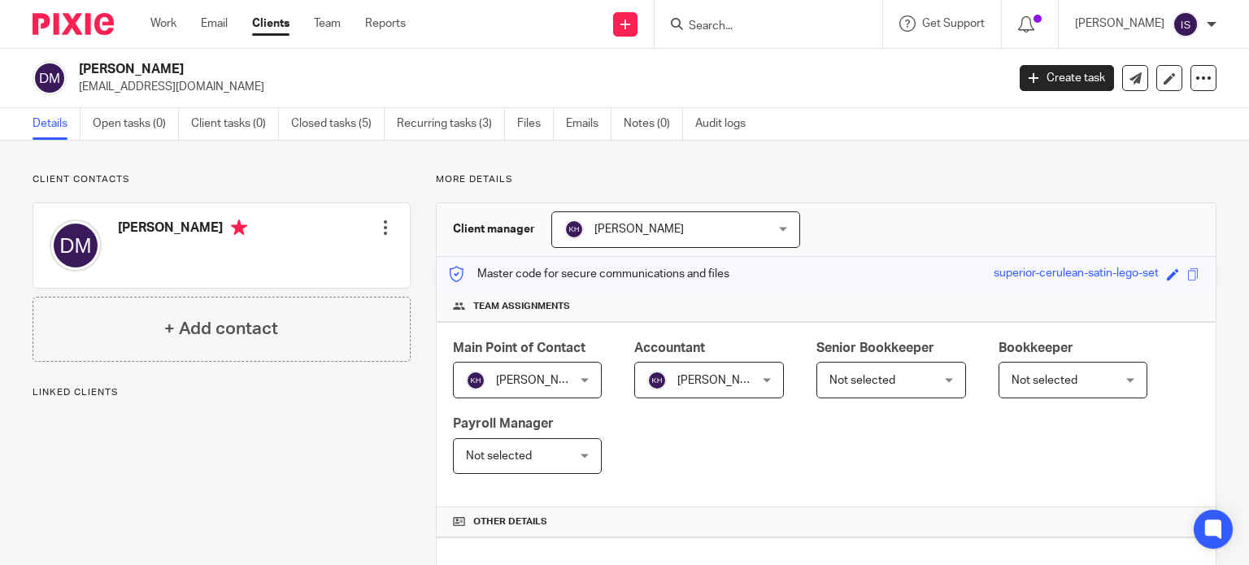
click at [752, 26] on input "Search" at bounding box center [760, 27] width 146 height 15
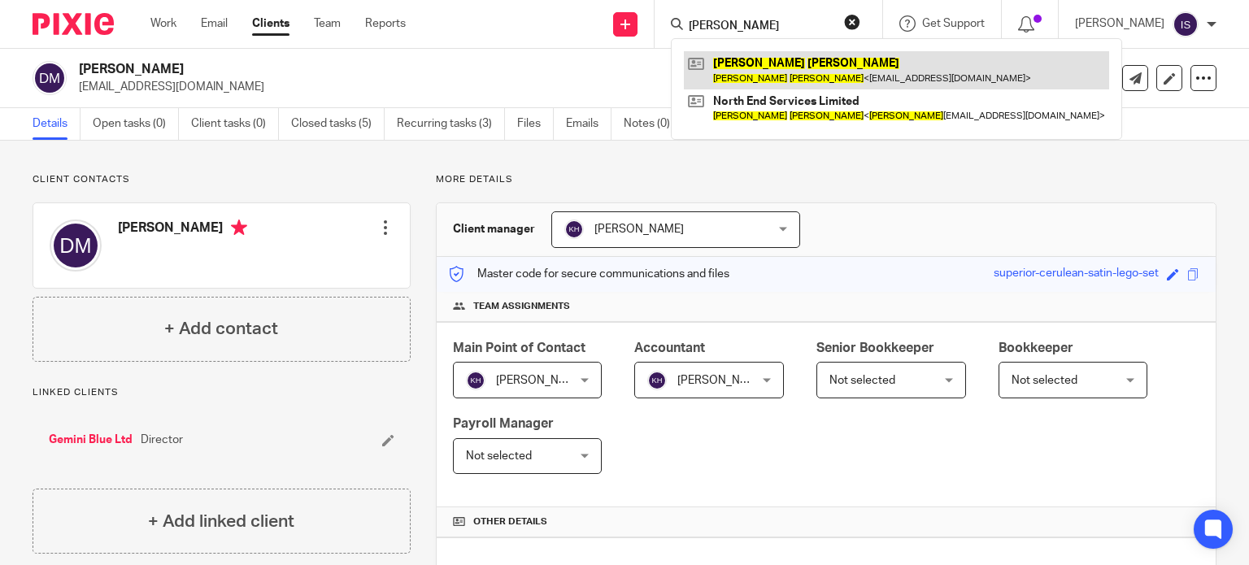
type input "david moss"
click at [798, 65] on link at bounding box center [896, 69] width 425 height 37
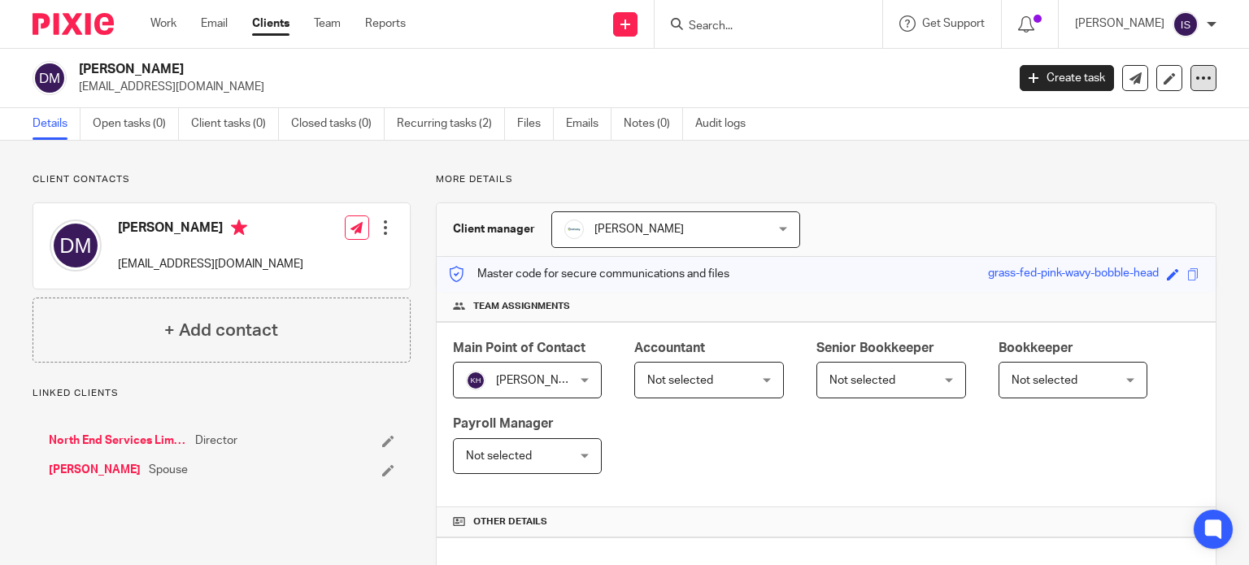
click at [1196, 83] on icon at bounding box center [1204, 78] width 16 height 16
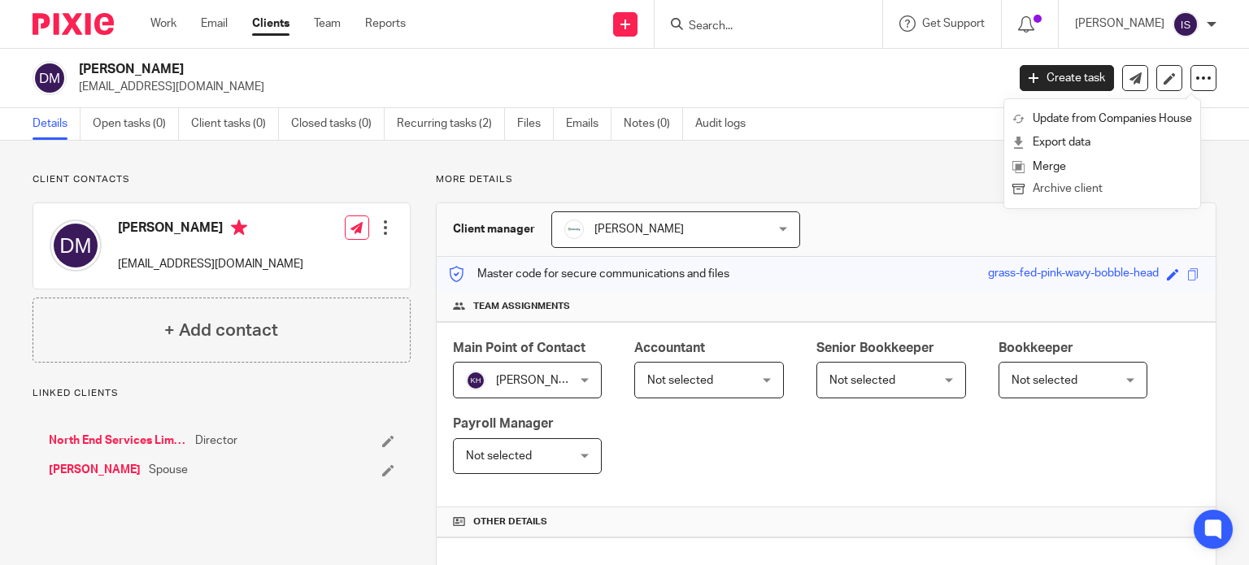
click at [1126, 183] on button "Archive client" at bounding box center [1103, 189] width 180 height 21
click at [1087, 192] on button "Archive client" at bounding box center [1103, 189] width 180 height 21
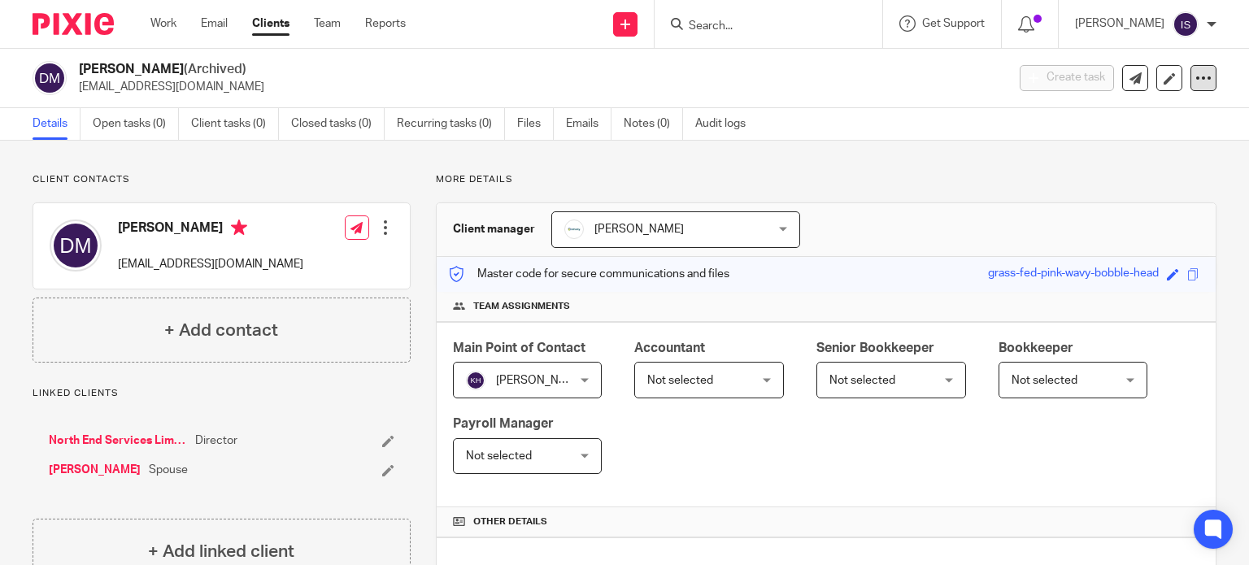
click at [1196, 83] on icon at bounding box center [1204, 78] width 16 height 16
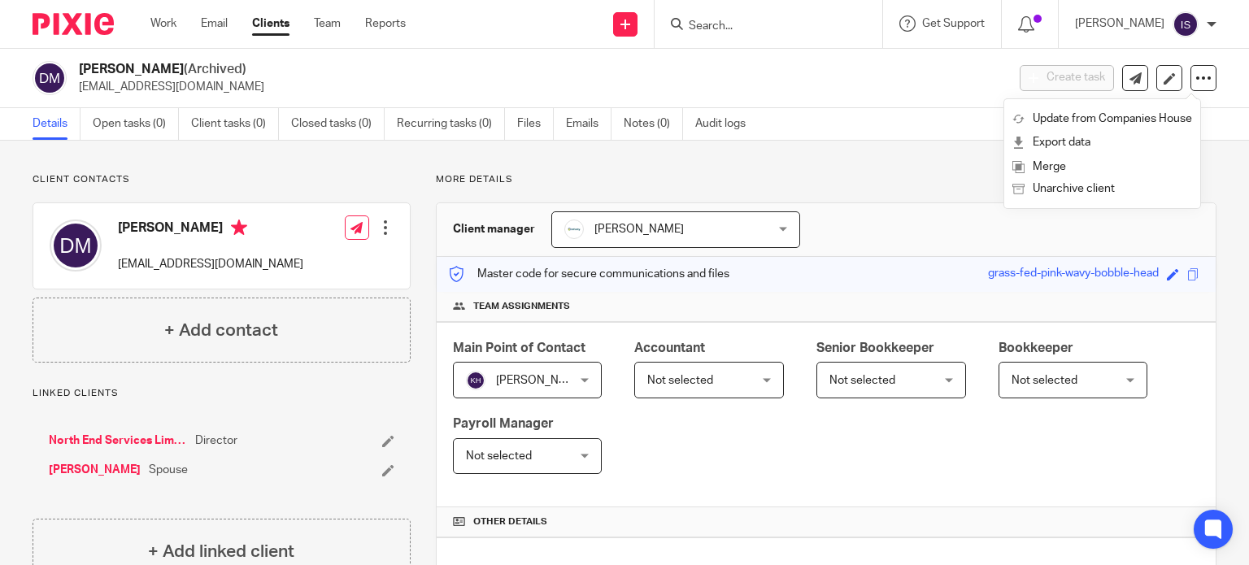
drag, startPoint x: 926, startPoint y: 110, endPoint x: 909, endPoint y: 107, distance: 17.4
click at [926, 110] on div "Details Open tasks (0) Client tasks (0) Closed tasks (0) Recurring tasks (0) Fi…" at bounding box center [624, 124] width 1249 height 33
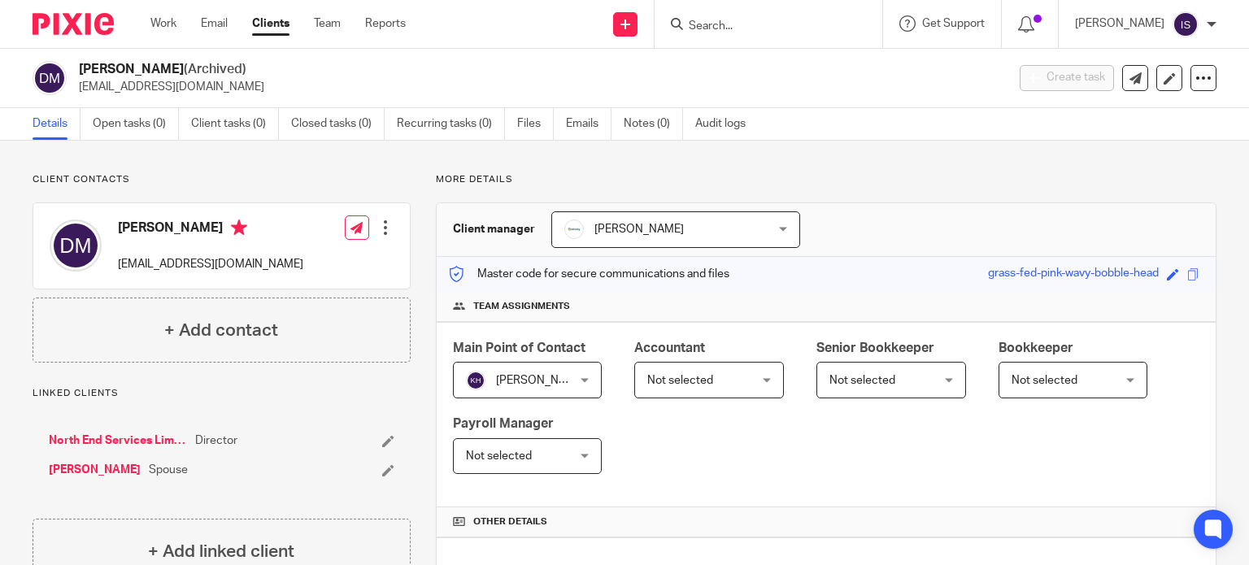
click at [771, 28] on input "Search" at bounding box center [760, 27] width 146 height 15
click at [730, 24] on input "Search" at bounding box center [760, 27] width 146 height 15
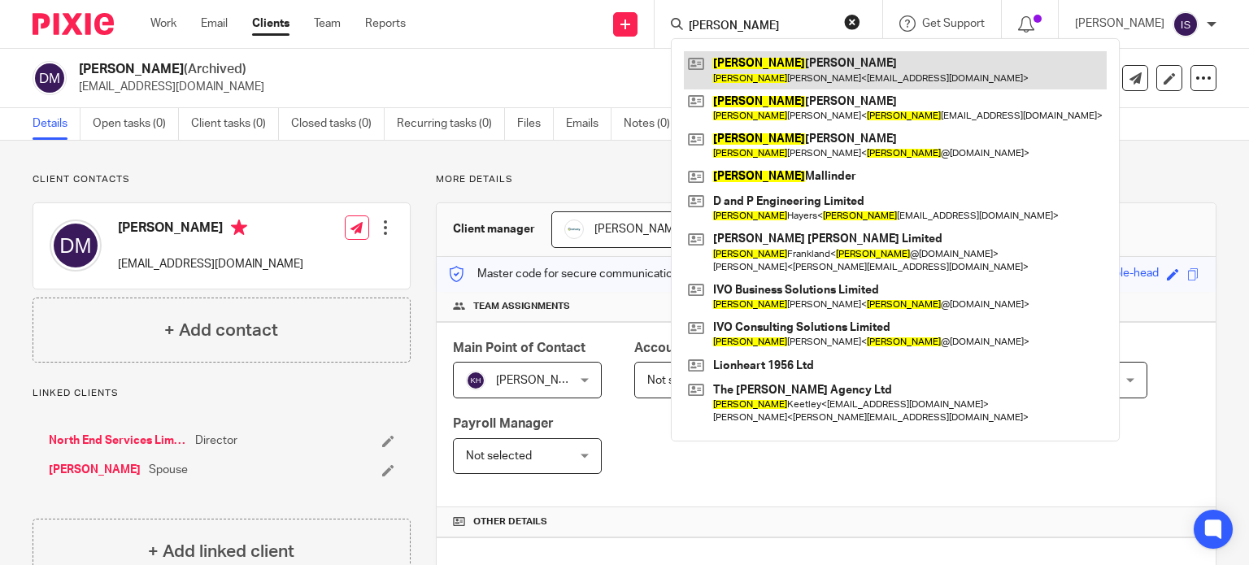
type input "david"
click at [774, 54] on link at bounding box center [895, 69] width 423 height 37
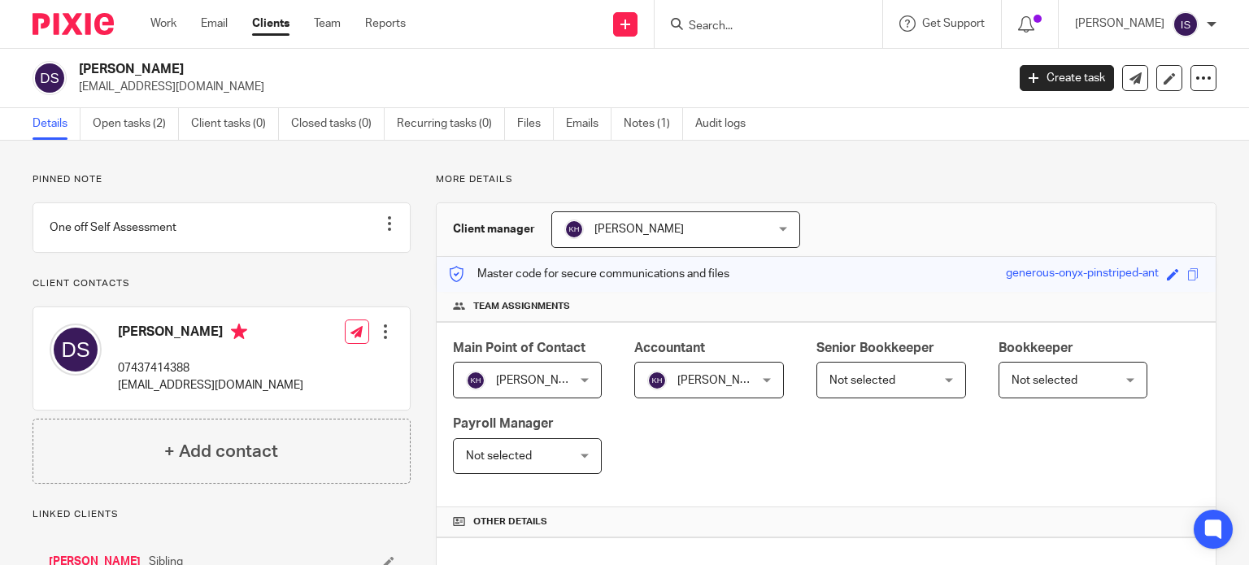
click at [720, 22] on input "Search" at bounding box center [760, 27] width 146 height 15
click at [731, 15] on form at bounding box center [773, 24] width 173 height 20
click at [722, 21] on input "Search" at bounding box center [760, 27] width 146 height 15
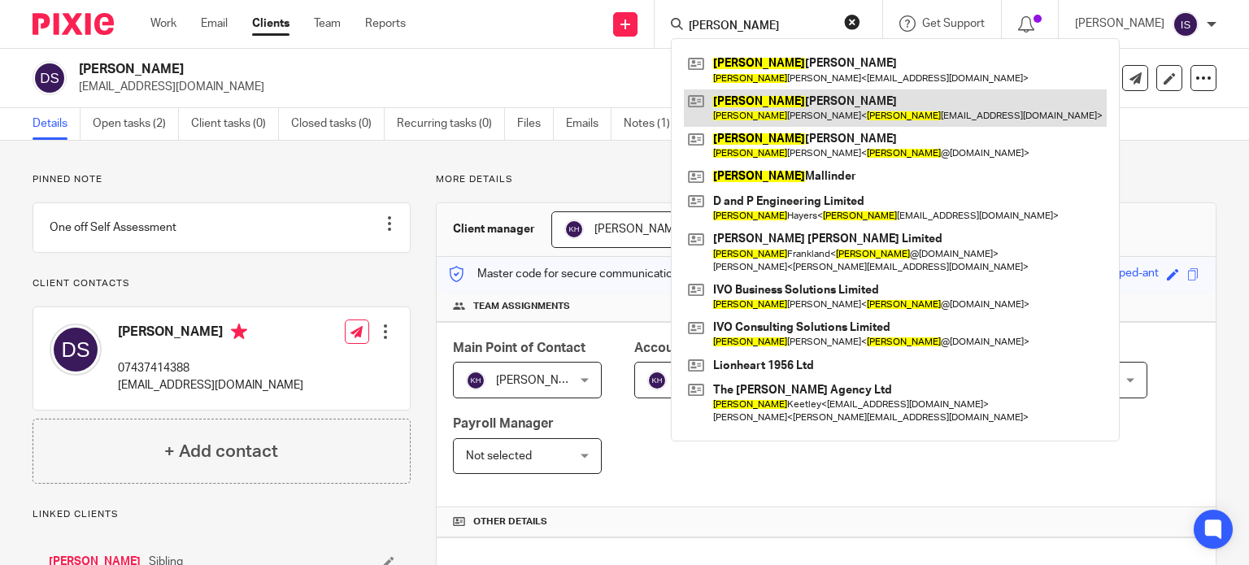
type input "david"
click at [878, 107] on link at bounding box center [895, 107] width 423 height 37
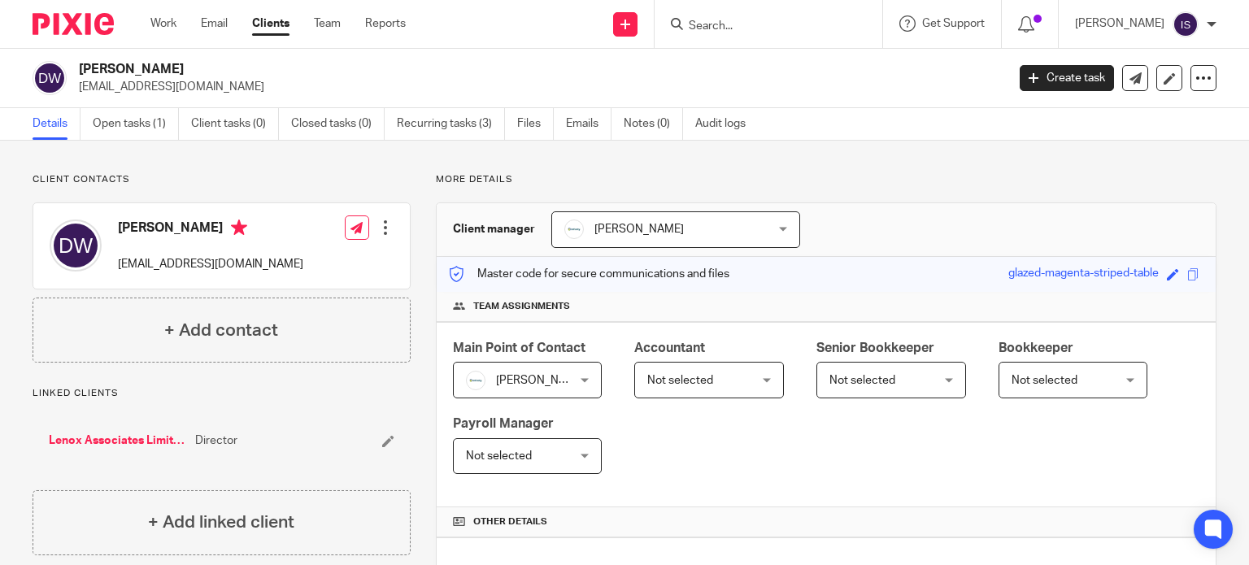
click at [752, 380] on div "Not selected Not selected" at bounding box center [709, 380] width 150 height 37
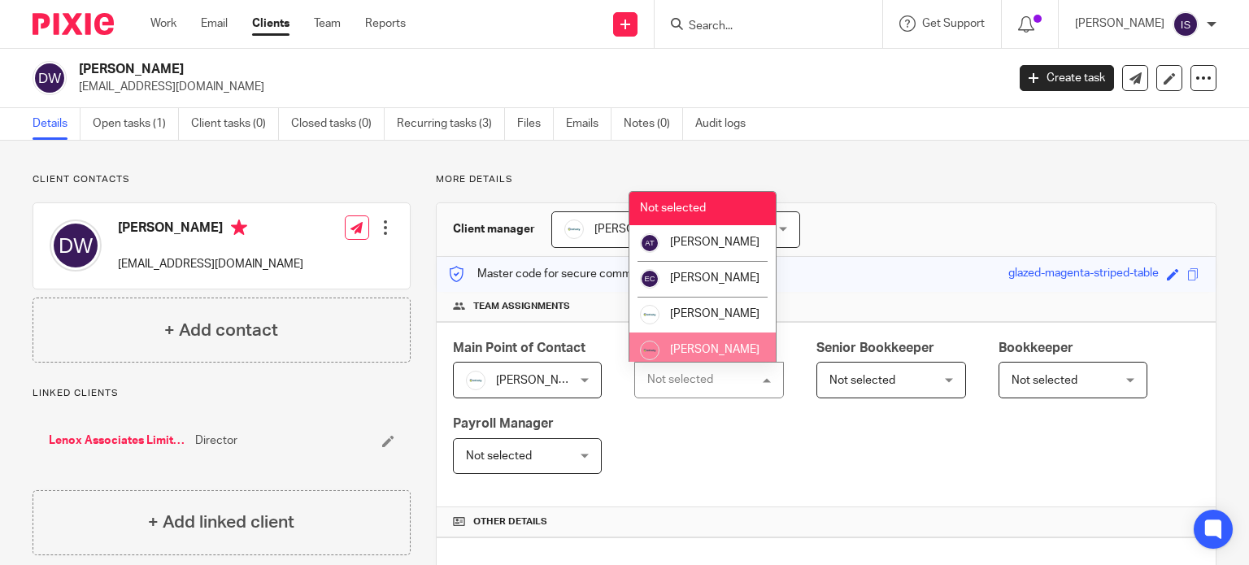
click at [719, 351] on li "[PERSON_NAME]" at bounding box center [703, 351] width 146 height 36
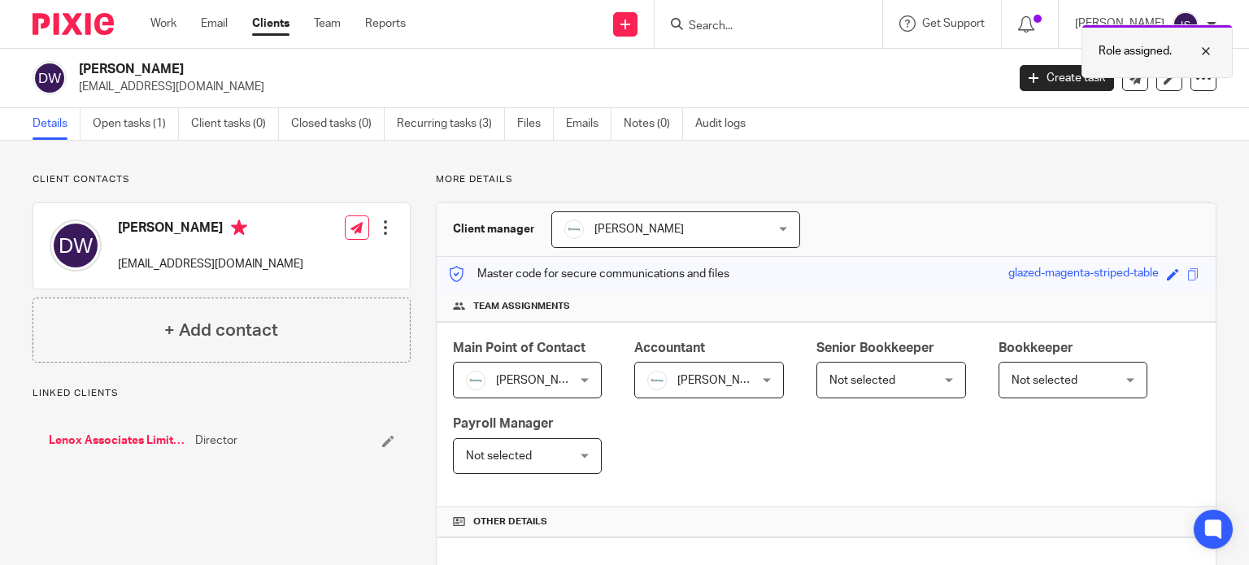
click at [1211, 46] on div at bounding box center [1194, 51] width 44 height 20
click at [796, 25] on input "Search" at bounding box center [760, 27] width 146 height 15
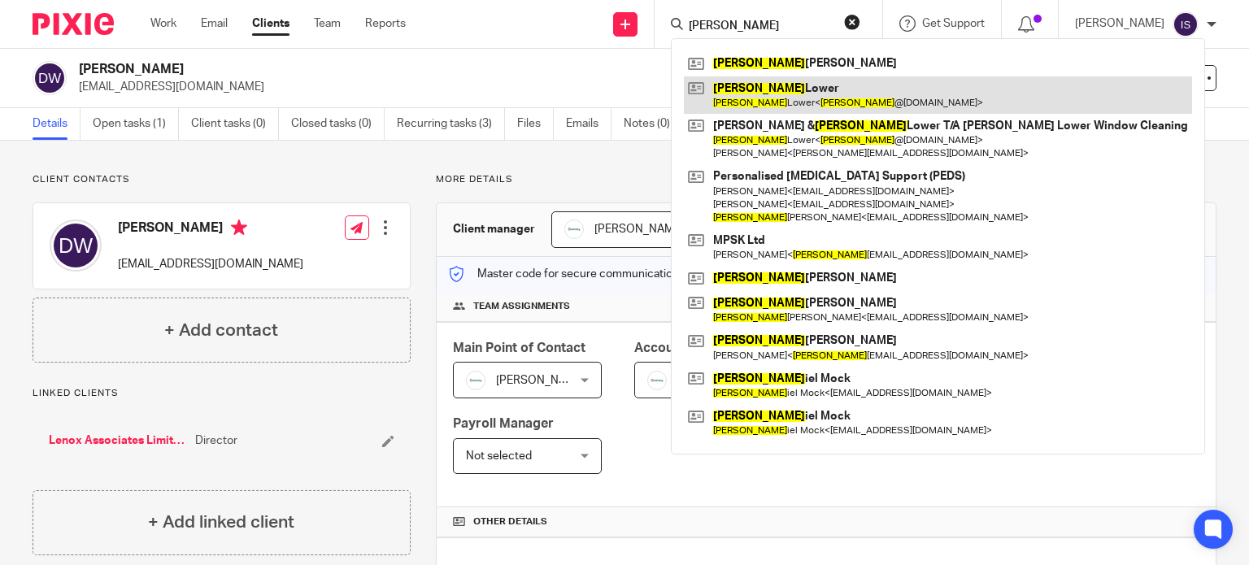
type input "dawn"
click at [760, 93] on link at bounding box center [938, 94] width 508 height 37
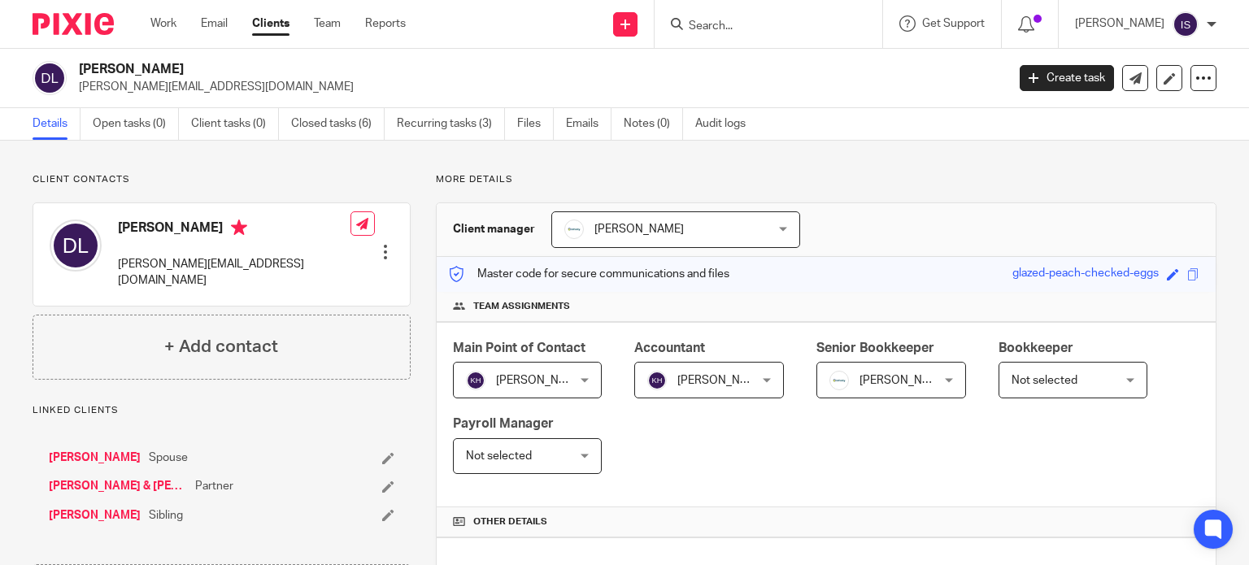
click at [921, 371] on span "[PERSON_NAME]" at bounding box center [884, 380] width 108 height 34
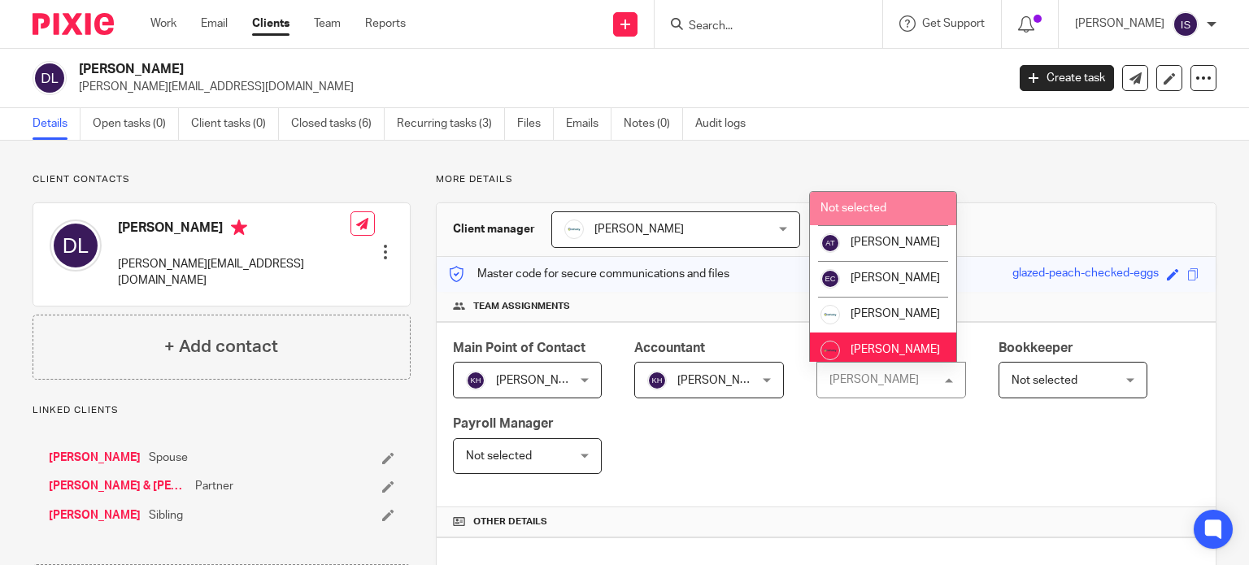
click at [904, 214] on li "Not selected" at bounding box center [883, 208] width 146 height 33
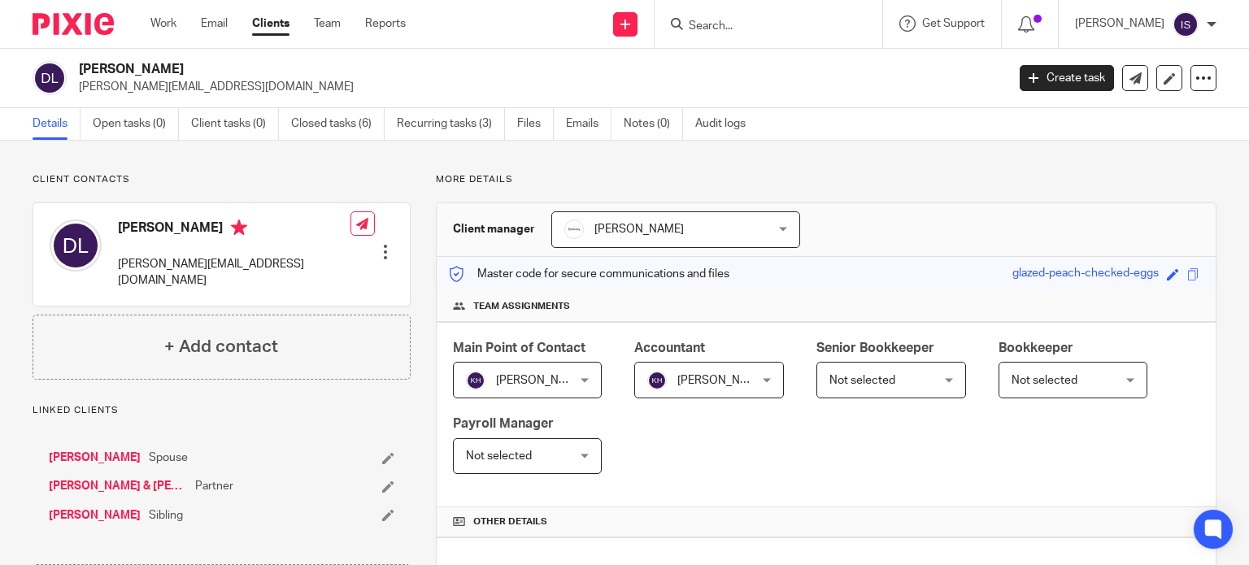
click at [817, 29] on input "Search" at bounding box center [760, 27] width 146 height 15
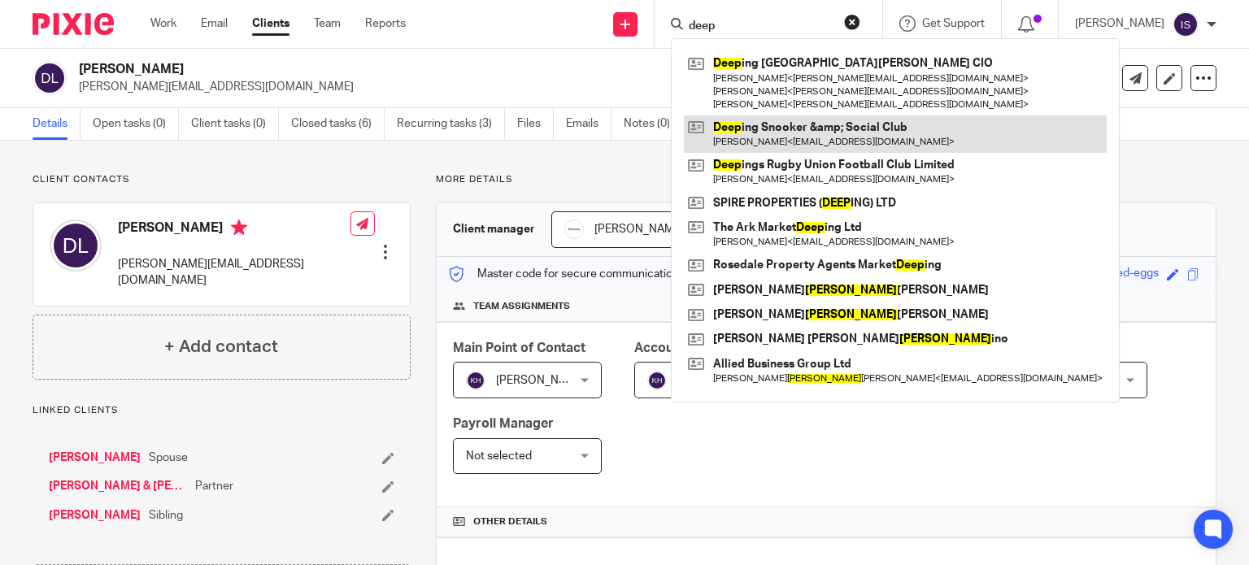
type input "deep"
click at [823, 129] on link at bounding box center [895, 133] width 423 height 37
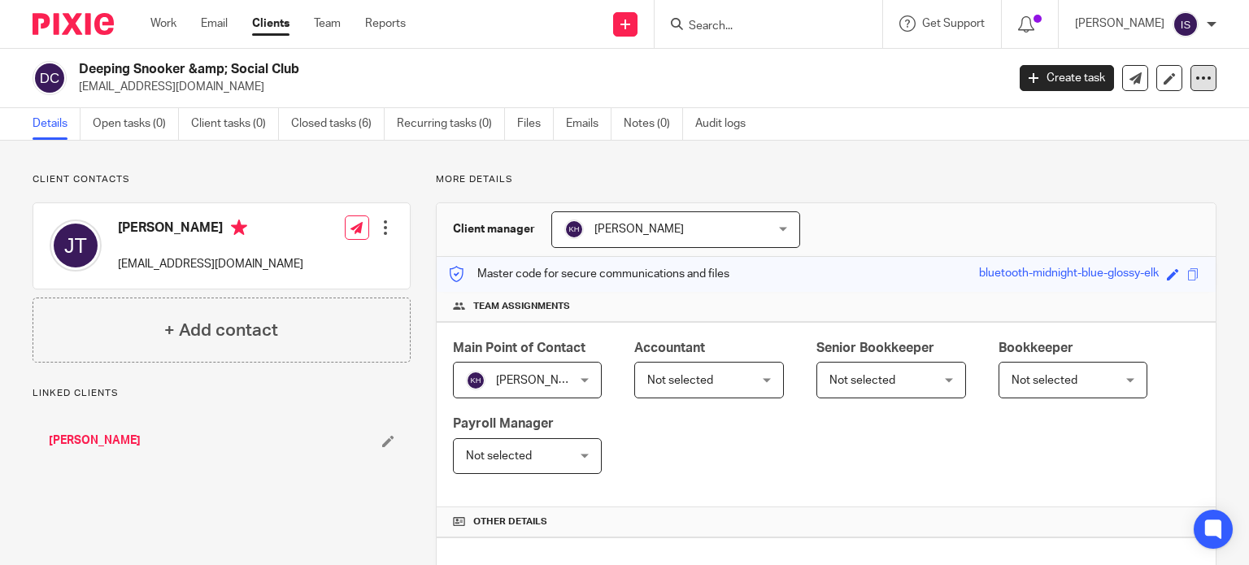
click at [1196, 83] on icon at bounding box center [1204, 78] width 16 height 16
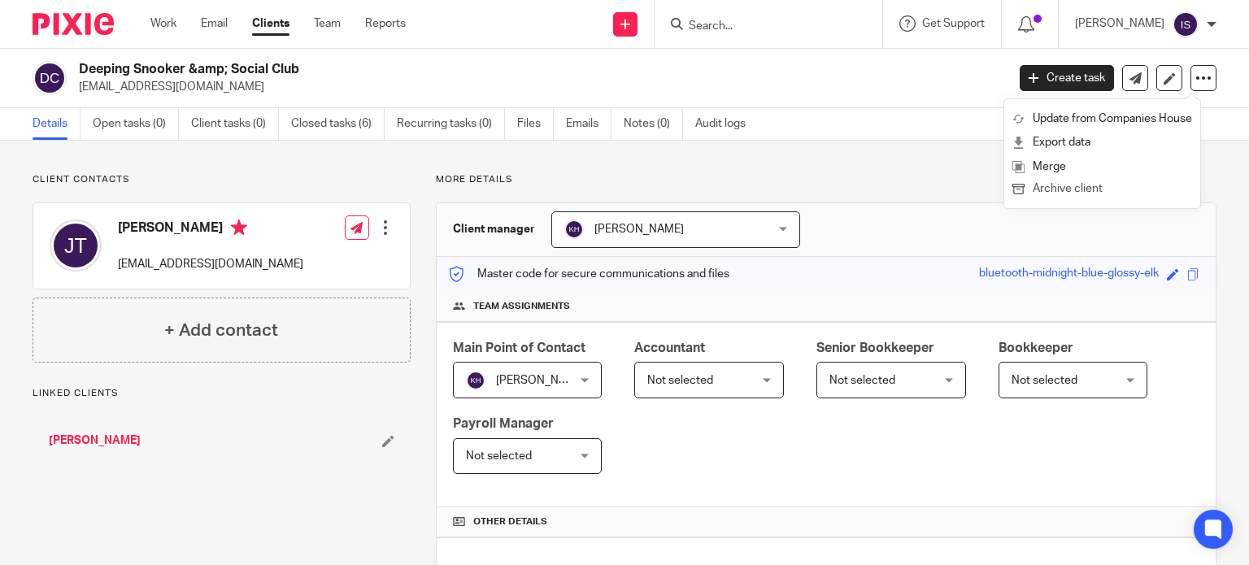
click at [1100, 193] on button "Archive client" at bounding box center [1103, 189] width 180 height 21
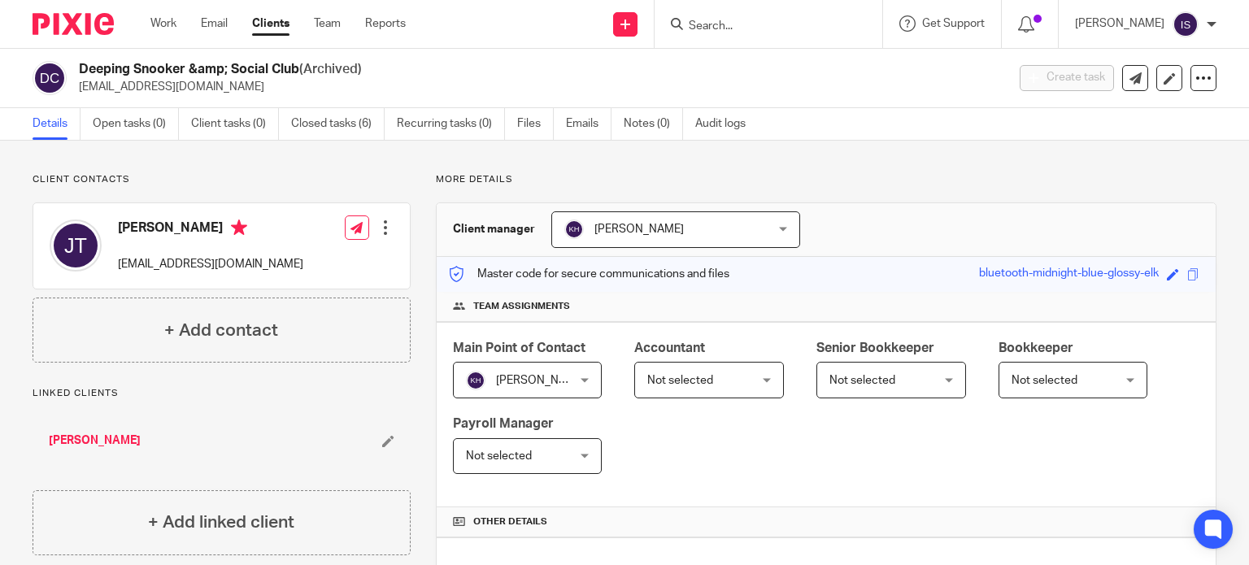
click at [788, 26] on input "Search" at bounding box center [760, 27] width 146 height 15
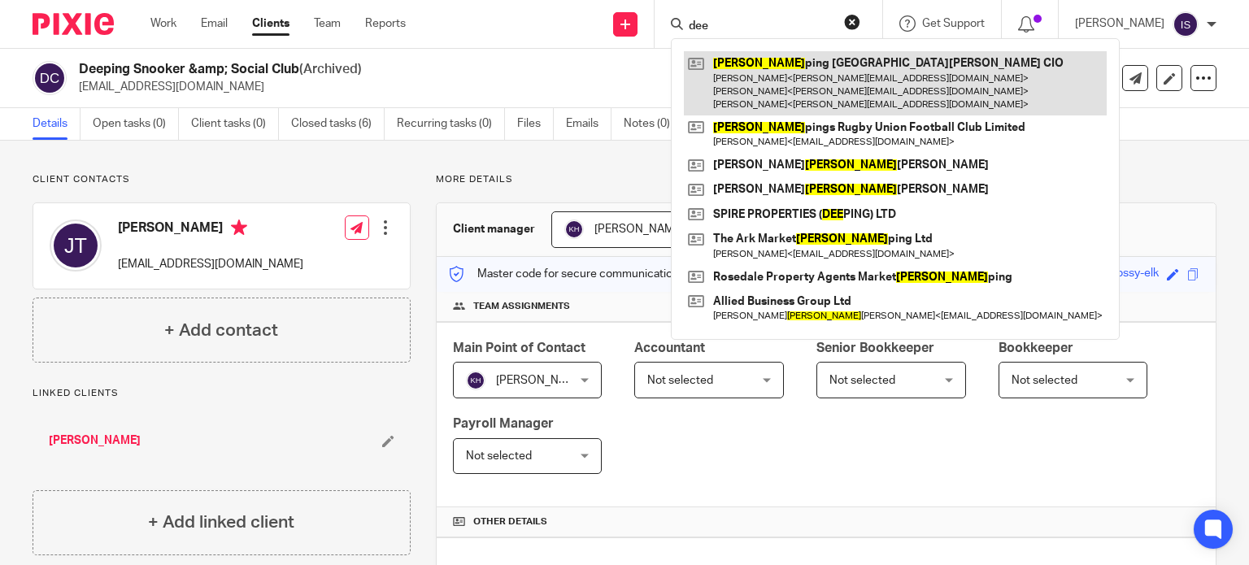
type input "dee"
click at [888, 76] on link at bounding box center [895, 83] width 423 height 64
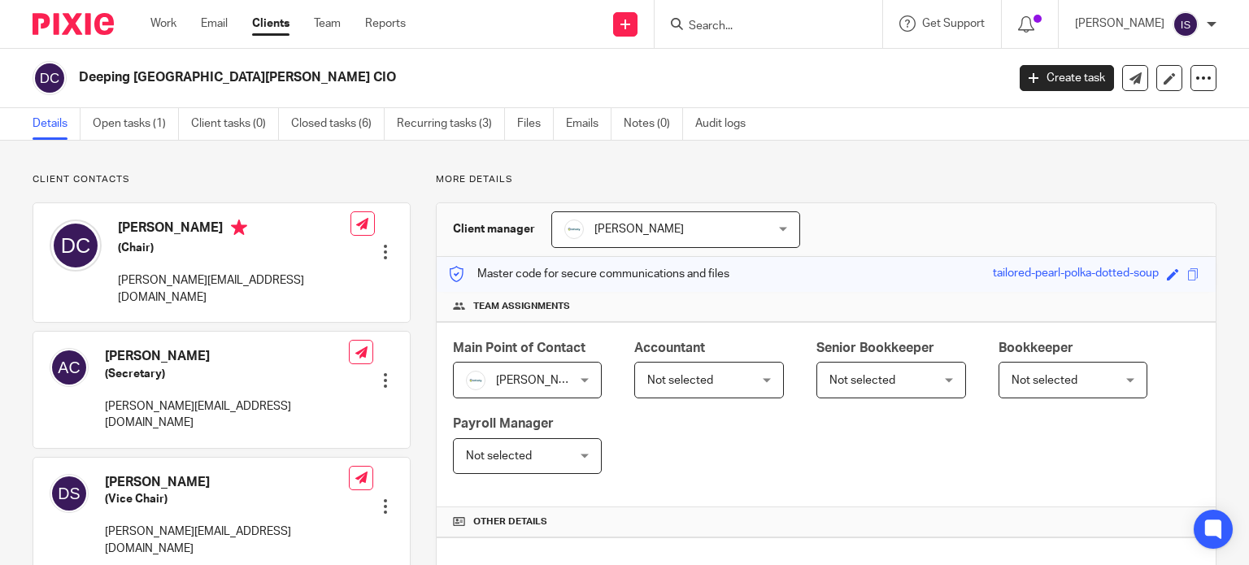
click at [691, 401] on div "Main Point of Contact Karl Newman Karl Newman Not selected Aimee Tamburrini Emm…" at bounding box center [826, 415] width 779 height 186
click at [692, 384] on span "Not selected" at bounding box center [680, 380] width 66 height 11
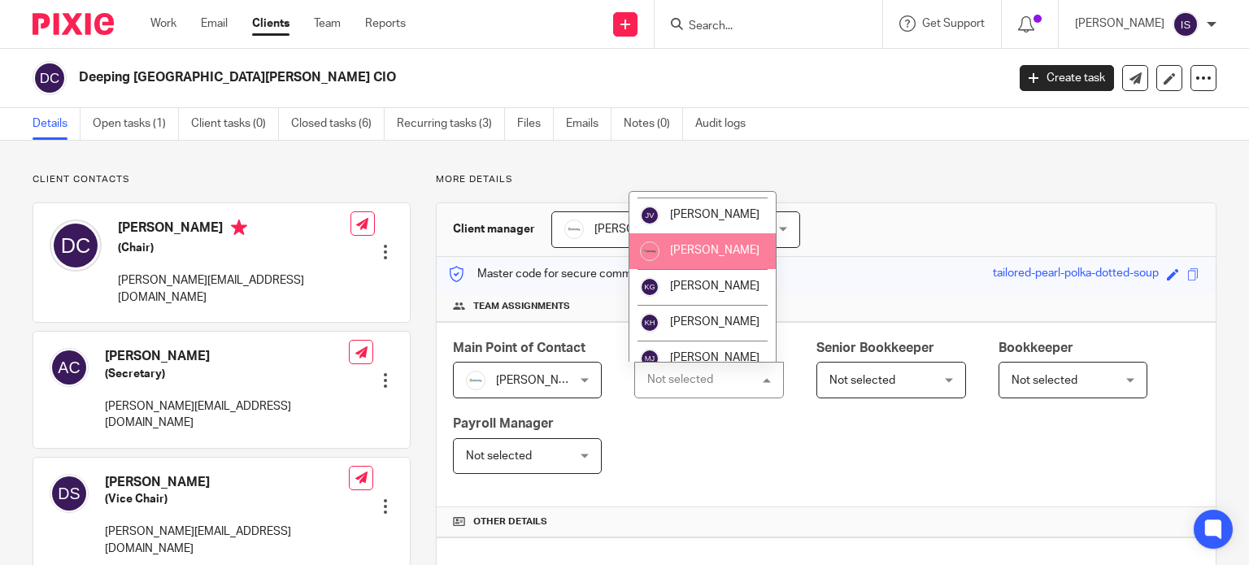
scroll to position [244, 0]
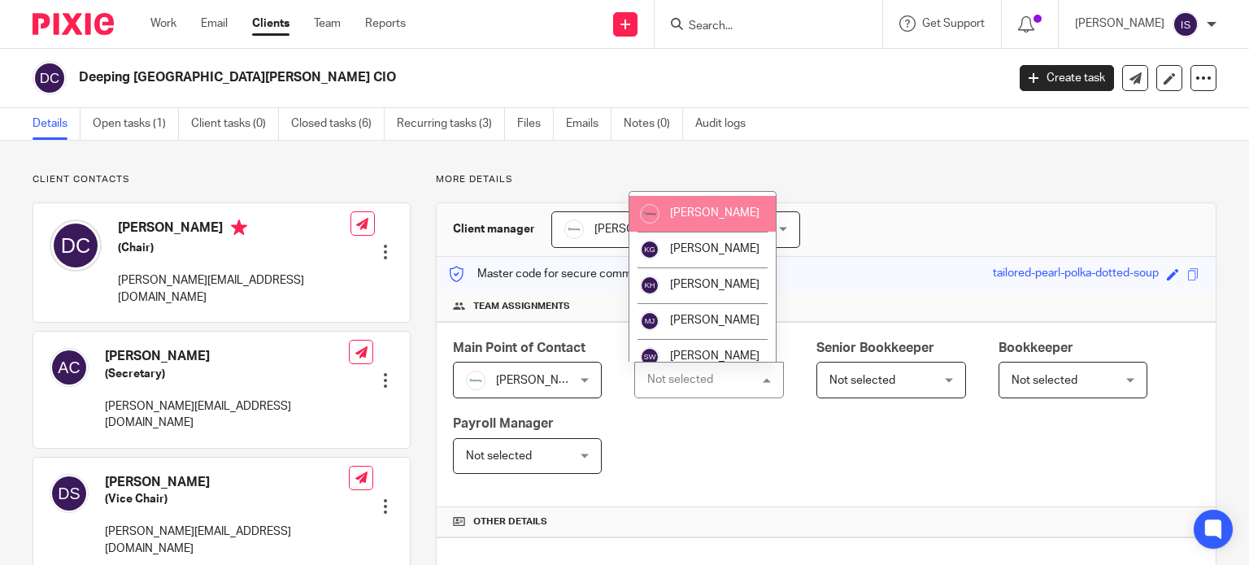
click at [712, 219] on span "[PERSON_NAME]" at bounding box center [714, 212] width 89 height 11
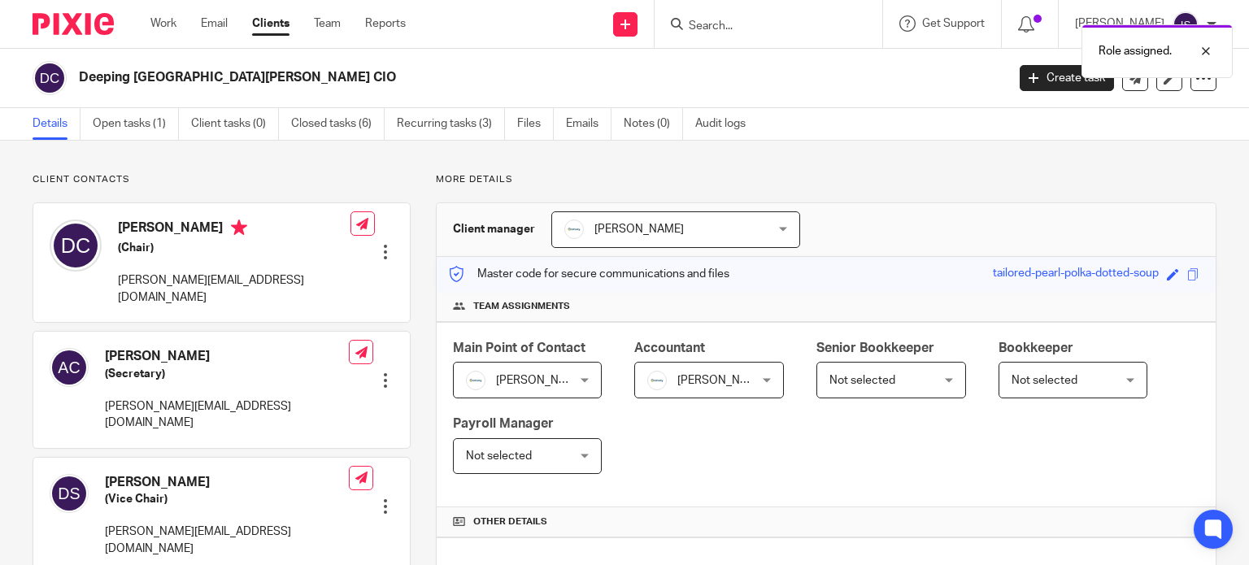
click at [775, 33] on div "Role assigned." at bounding box center [929, 47] width 608 height 62
click at [752, 25] on div "Role assigned." at bounding box center [929, 47] width 608 height 62
click at [730, 28] on div "Role assigned." at bounding box center [929, 47] width 608 height 62
click at [729, 28] on input "Search" at bounding box center [760, 27] width 146 height 15
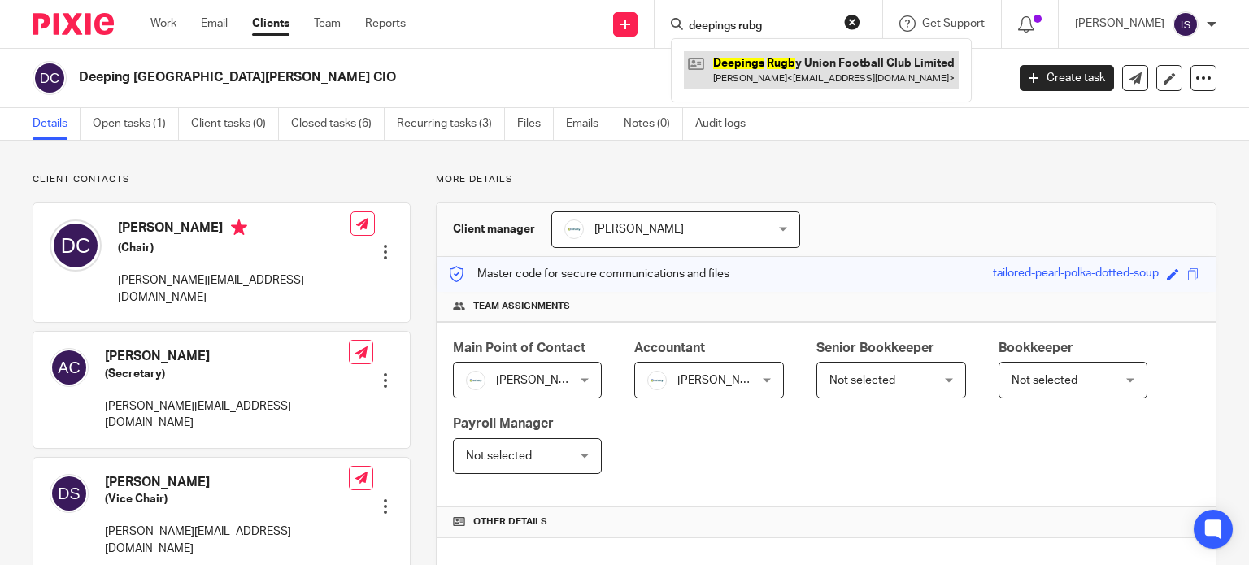
type input "deepings rubg"
click at [797, 60] on link at bounding box center [821, 69] width 275 height 37
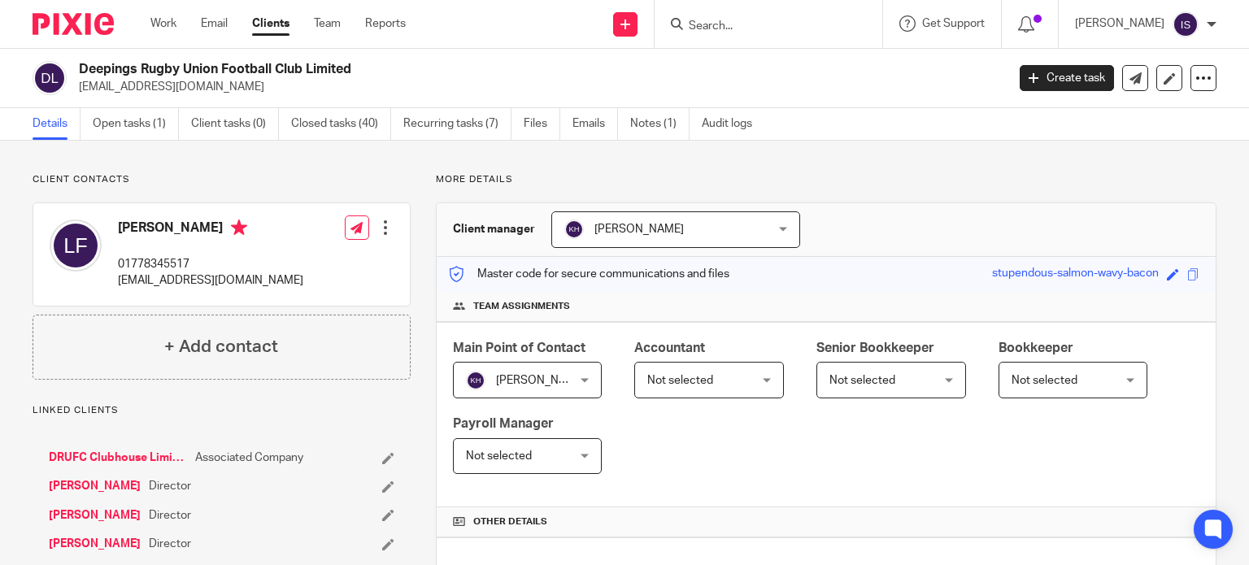
click at [693, 376] on span "Not selected" at bounding box center [680, 380] width 66 height 11
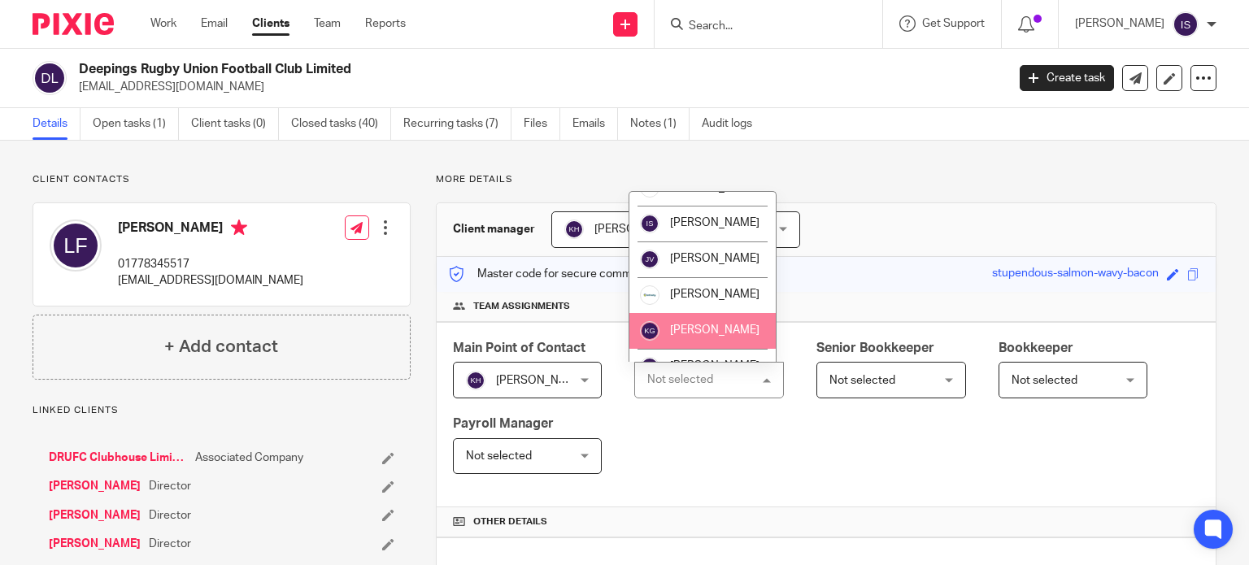
scroll to position [244, 0]
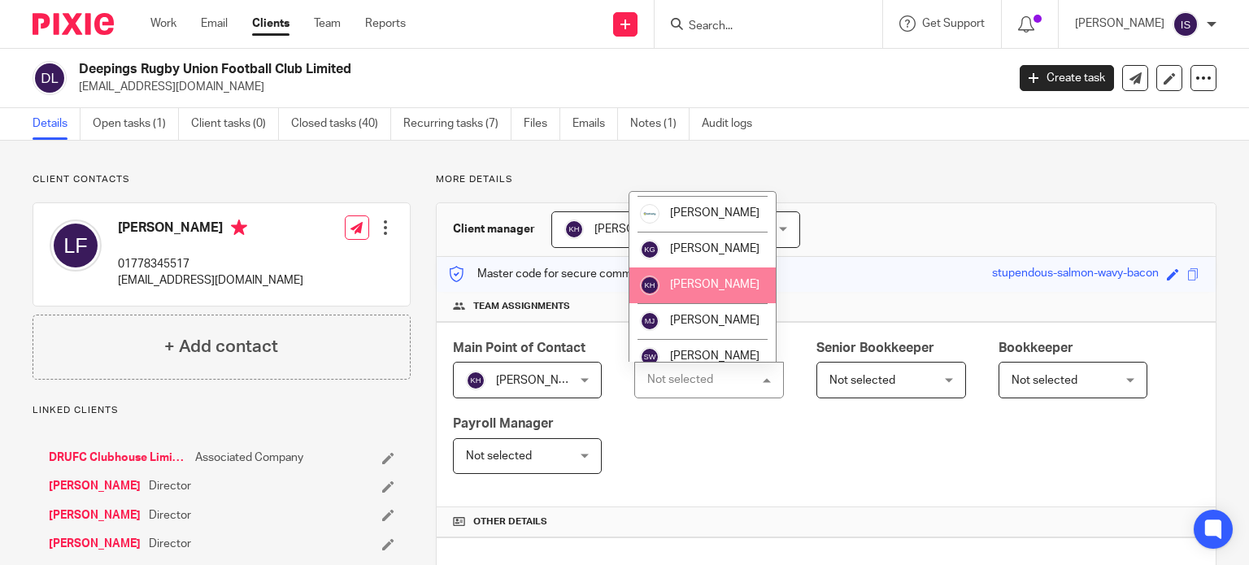
click at [694, 290] on span "[PERSON_NAME]" at bounding box center [714, 284] width 89 height 11
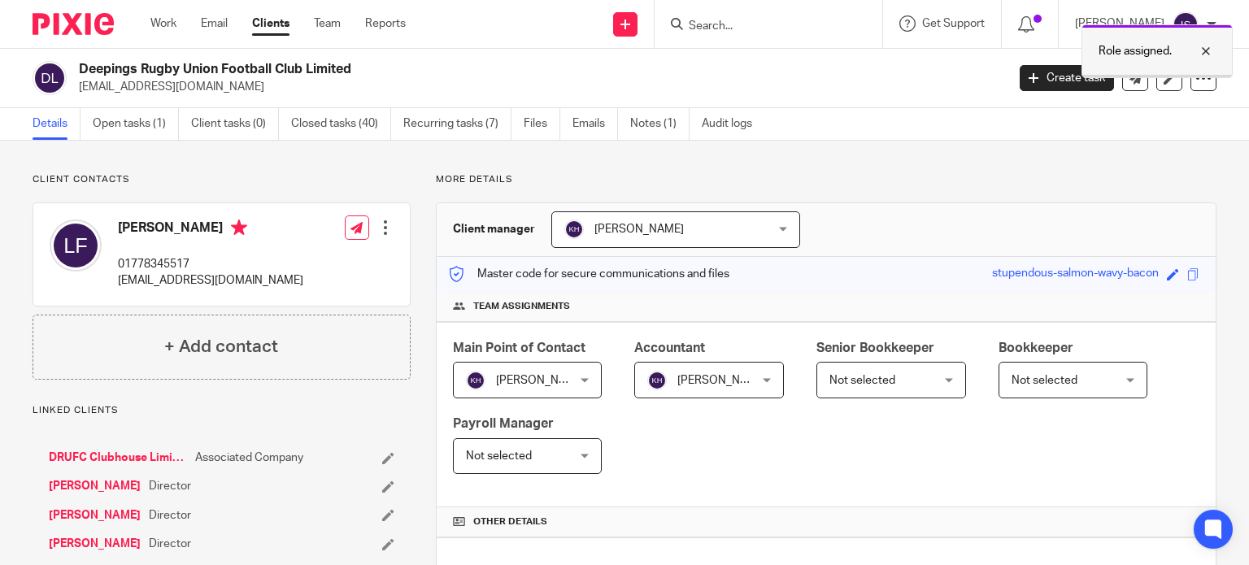
click at [1207, 50] on div at bounding box center [1194, 51] width 44 height 20
click at [841, 16] on form at bounding box center [773, 24] width 173 height 20
click at [821, 24] on input "Search" at bounding box center [760, 27] width 146 height 15
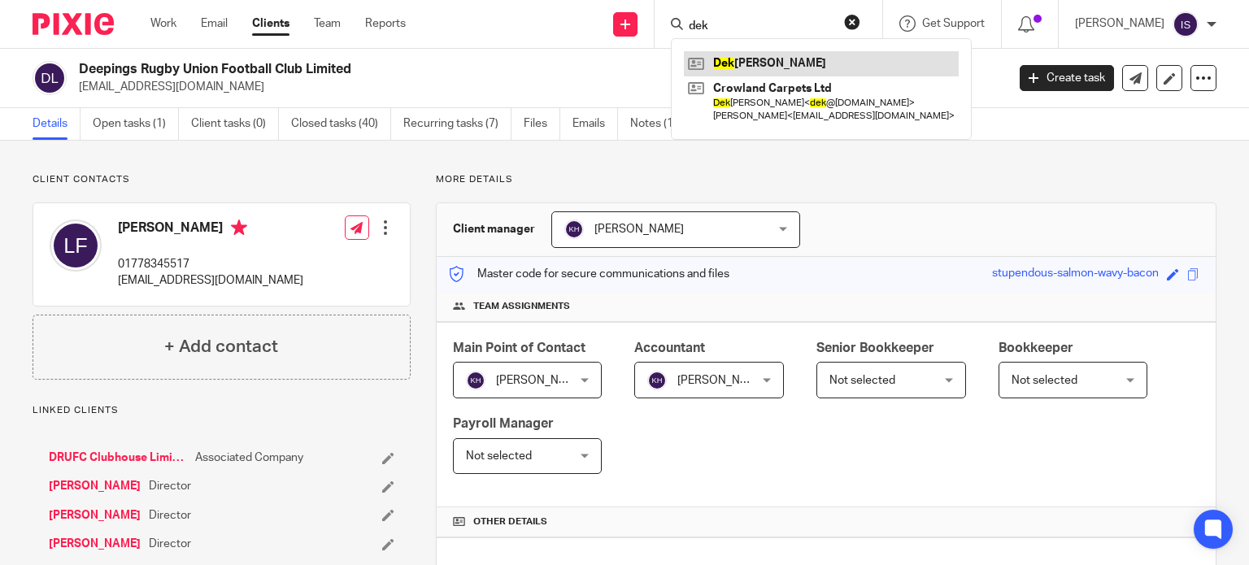
type input "dek"
click at [795, 62] on link at bounding box center [821, 63] width 275 height 24
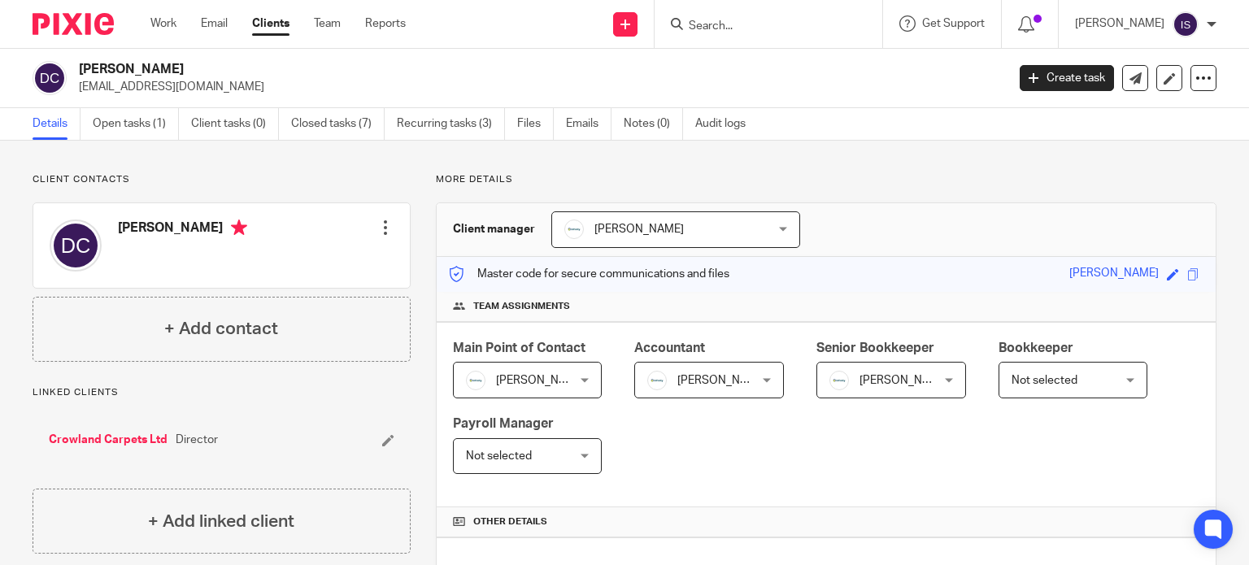
click at [875, 378] on span "[PERSON_NAME]" at bounding box center [904, 380] width 89 height 11
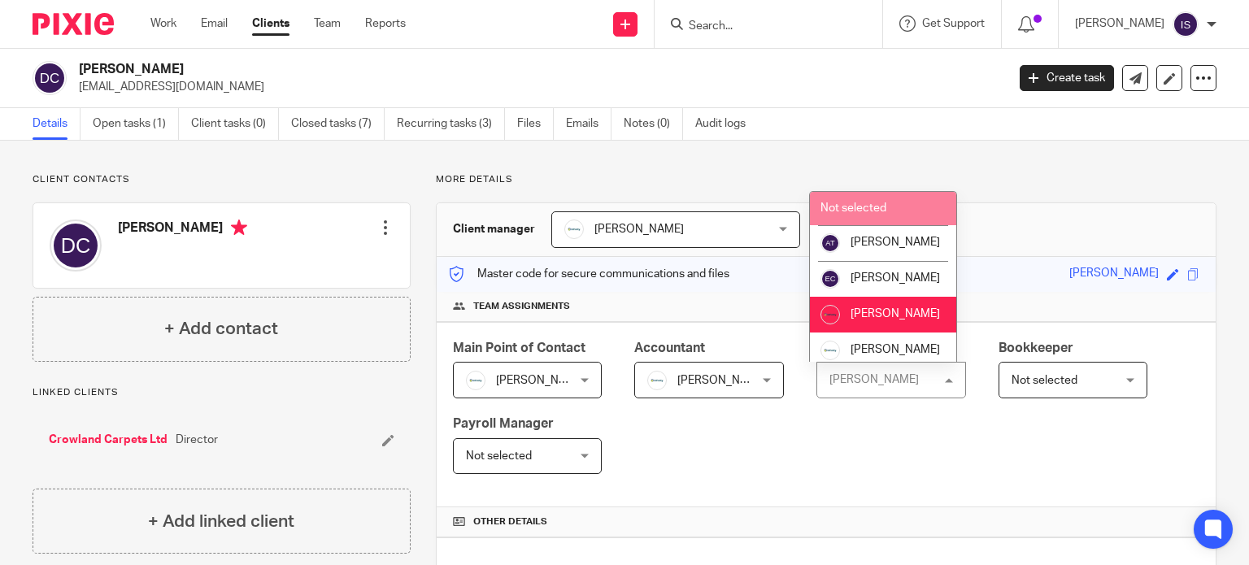
click at [884, 214] on span "Not selected" at bounding box center [854, 208] width 66 height 11
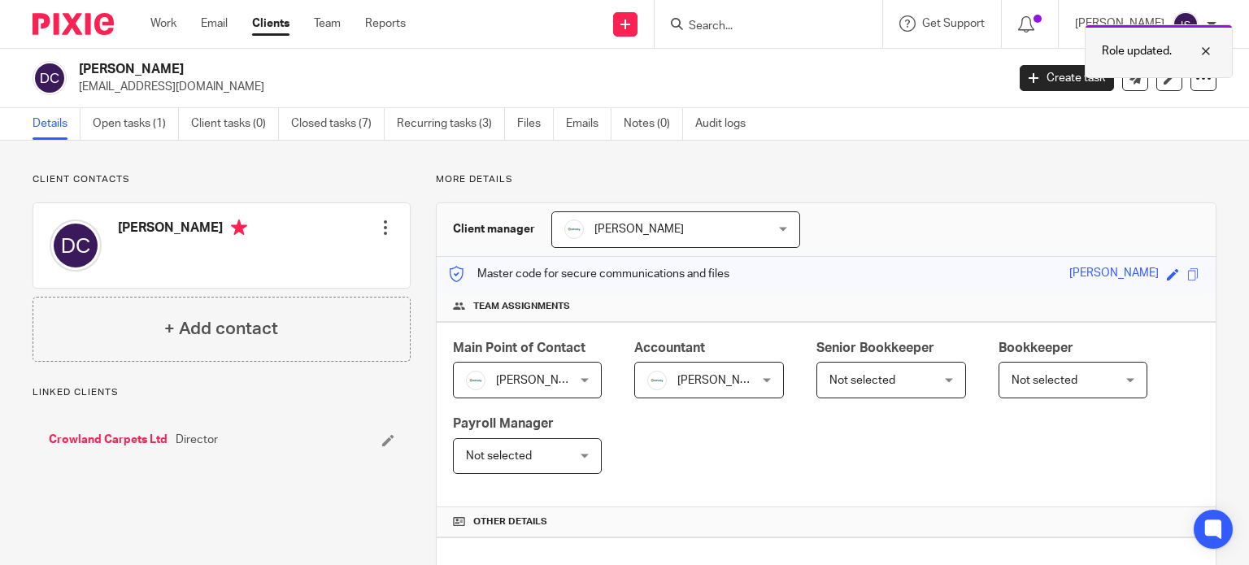
click at [1202, 50] on div at bounding box center [1194, 51] width 44 height 20
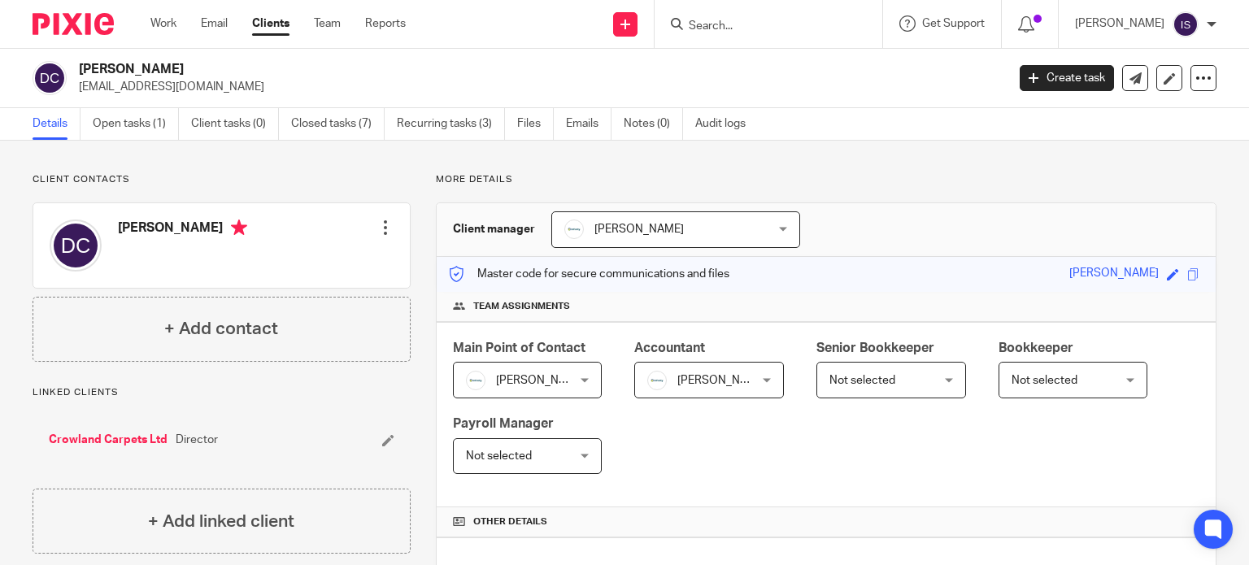
click at [719, 26] on input "Search" at bounding box center [760, 27] width 146 height 15
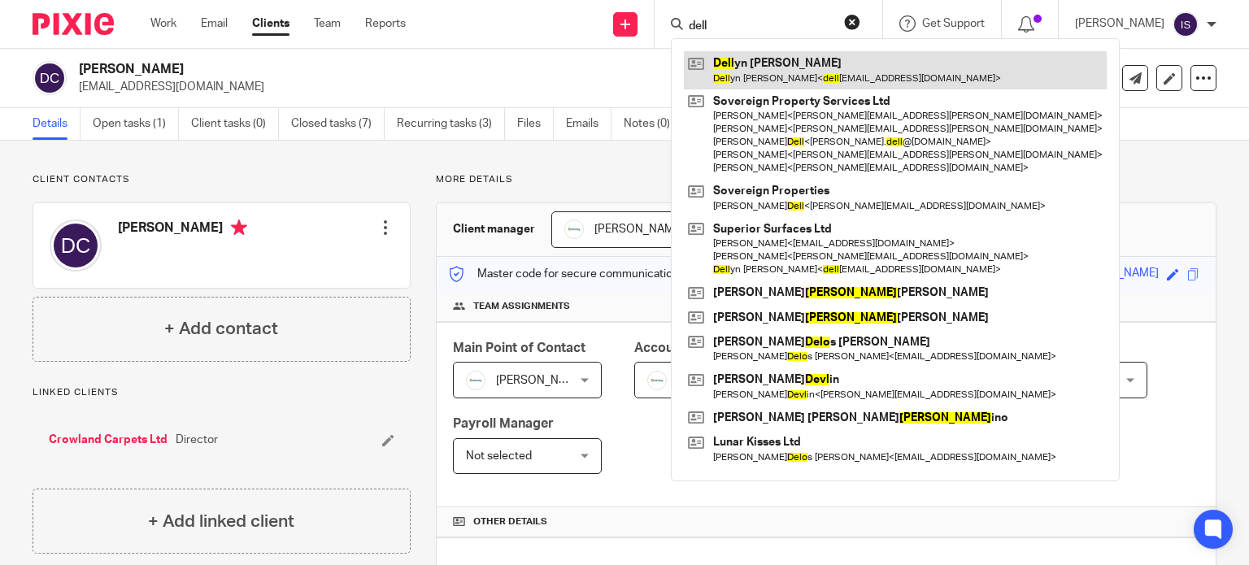
type input "dell"
click at [750, 69] on link at bounding box center [895, 69] width 423 height 37
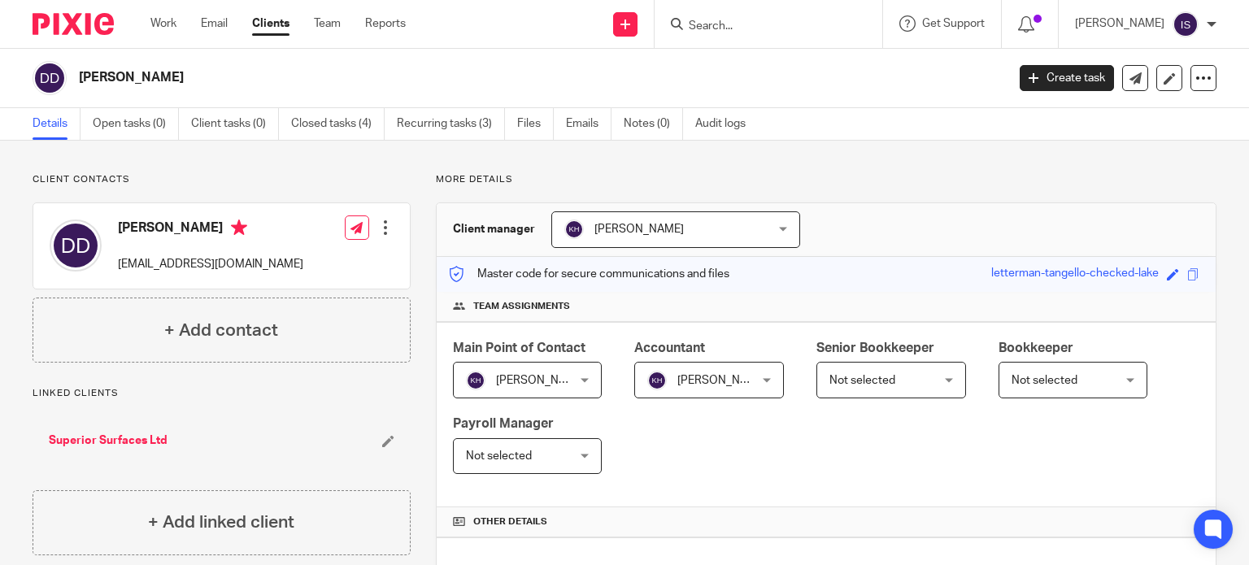
click at [720, 24] on input "Search" at bounding box center [760, 27] width 146 height 15
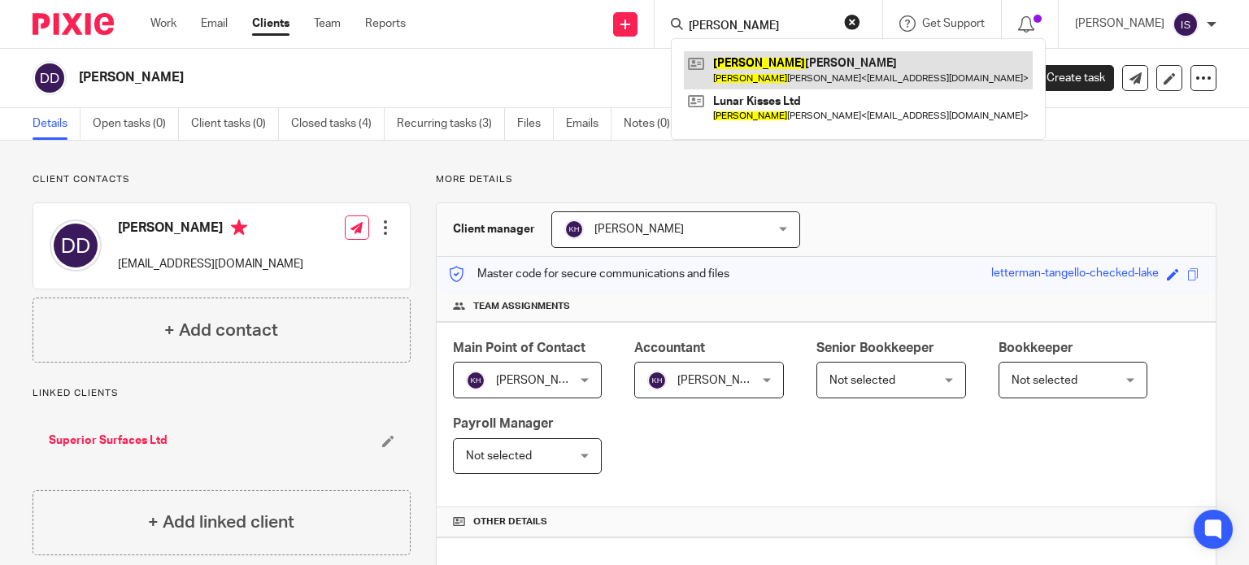
type input "denise"
click at [836, 71] on link at bounding box center [858, 69] width 349 height 37
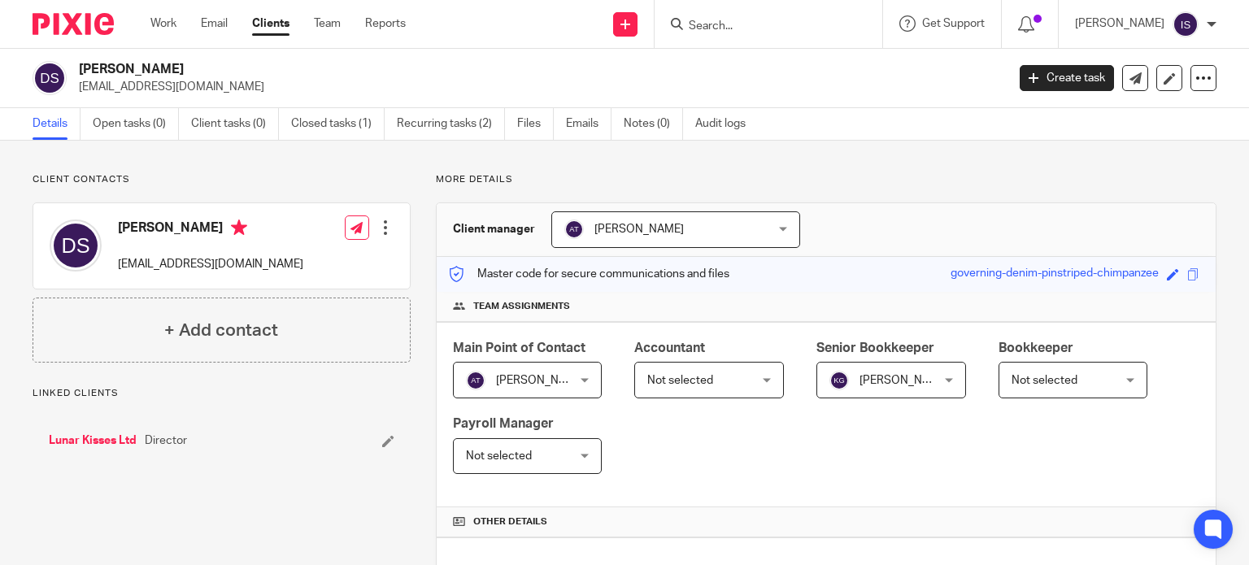
click at [719, 377] on span "Not selected" at bounding box center [701, 380] width 108 height 34
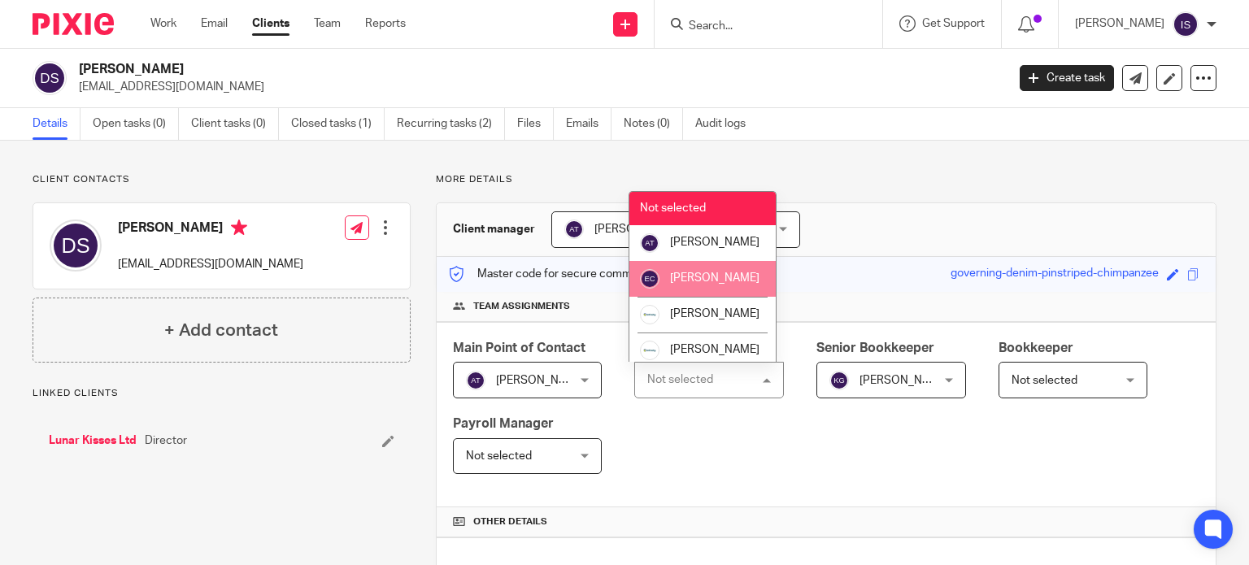
click at [716, 284] on span "[PERSON_NAME]" at bounding box center [714, 277] width 89 height 11
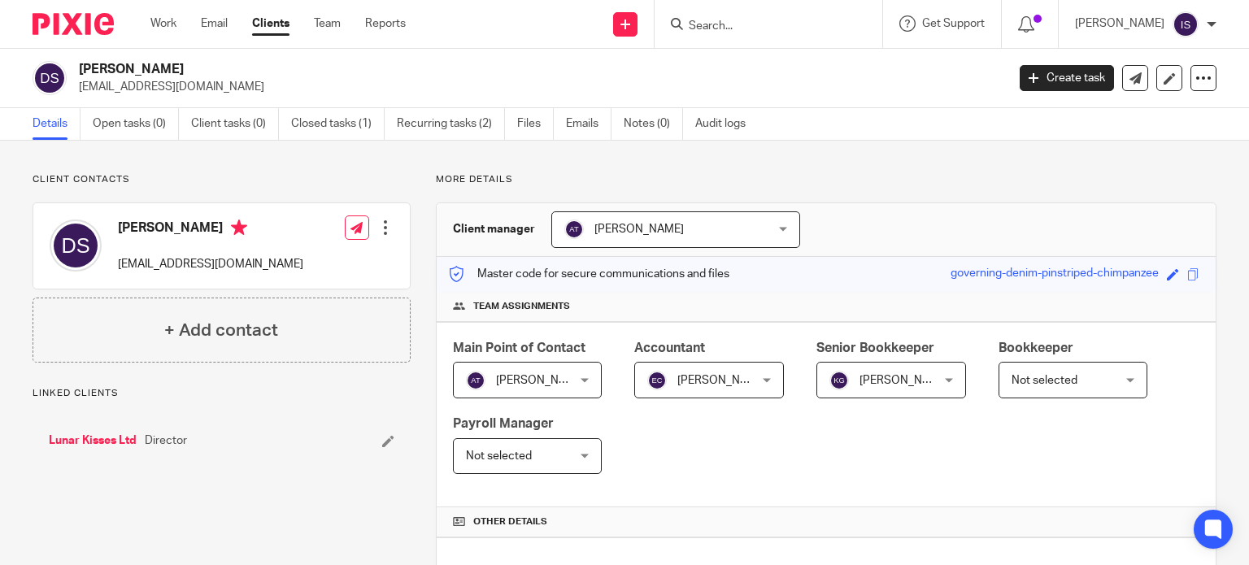
click at [860, 383] on span "[PERSON_NAME]" at bounding box center [904, 380] width 89 height 11
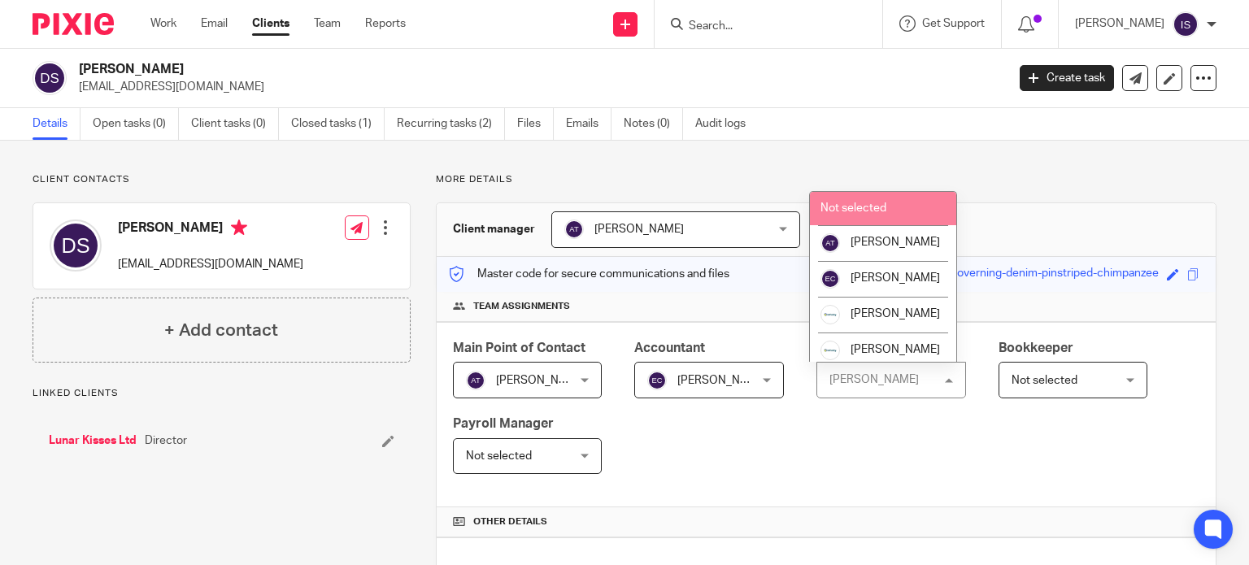
click at [885, 216] on li "Not selected" at bounding box center [883, 208] width 146 height 33
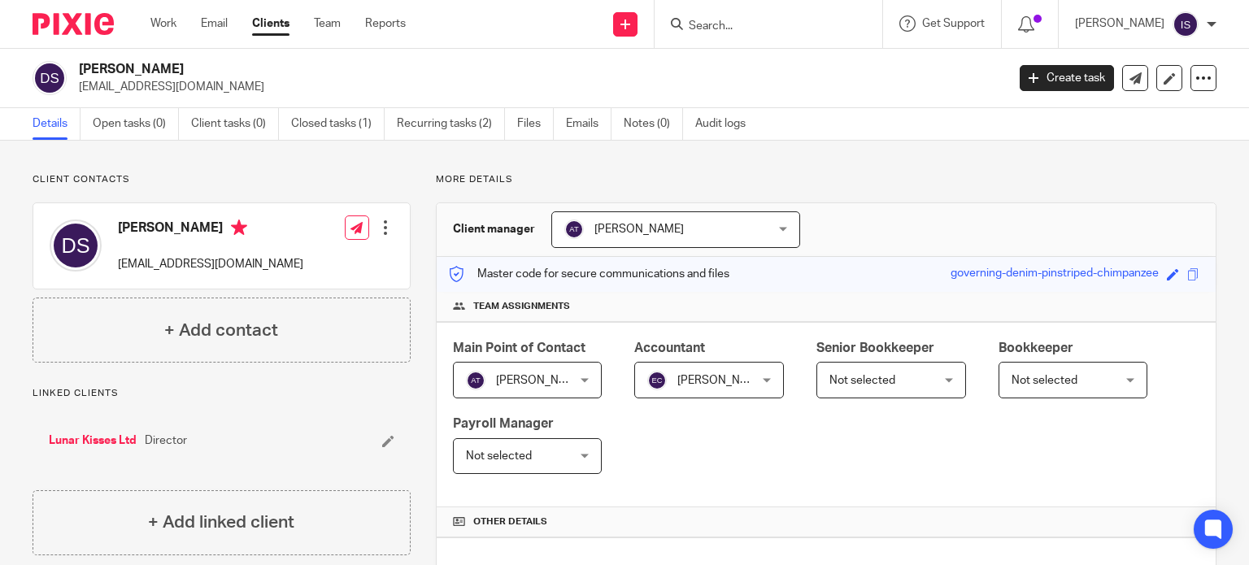
click at [777, 23] on input "Search" at bounding box center [760, 27] width 146 height 15
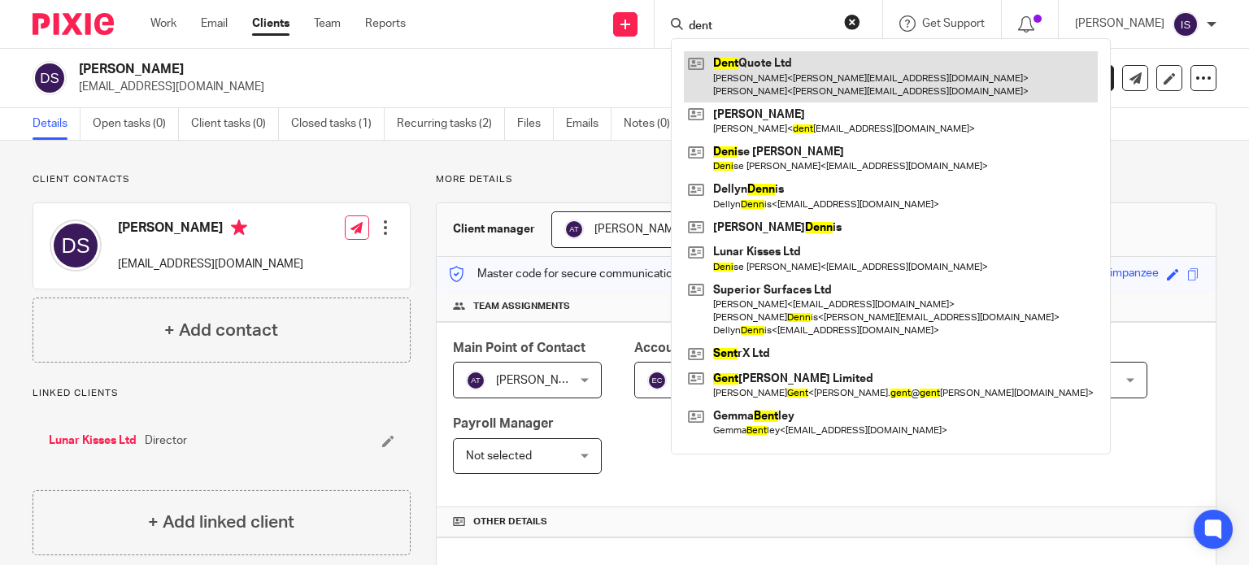
type input "dent"
click at [787, 77] on link at bounding box center [891, 76] width 414 height 50
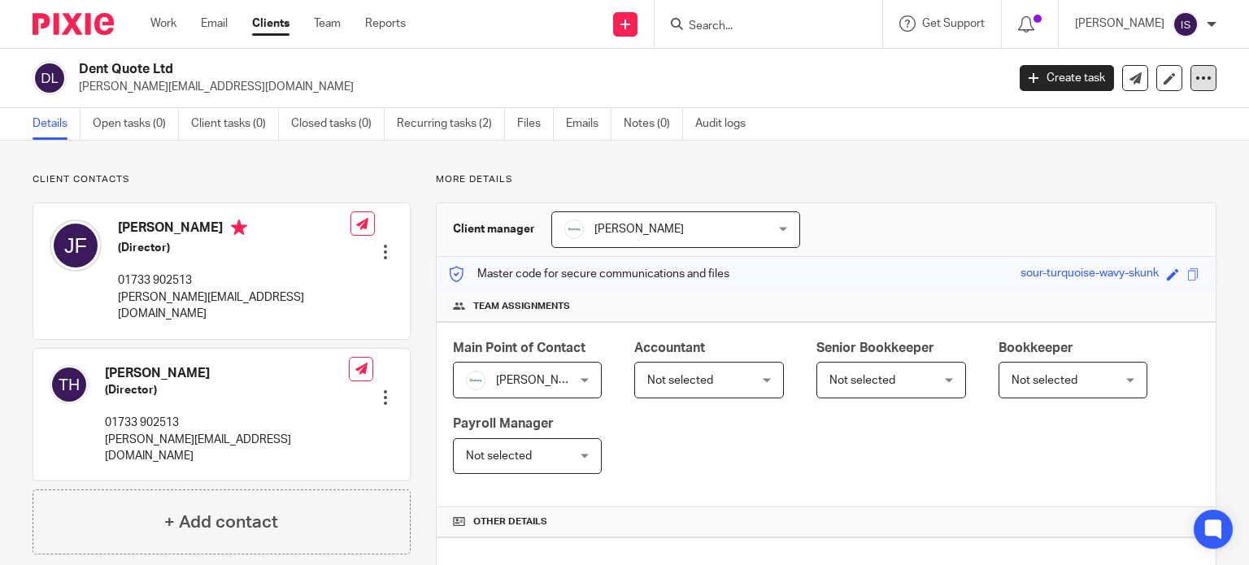
click at [1191, 81] on div at bounding box center [1204, 78] width 26 height 26
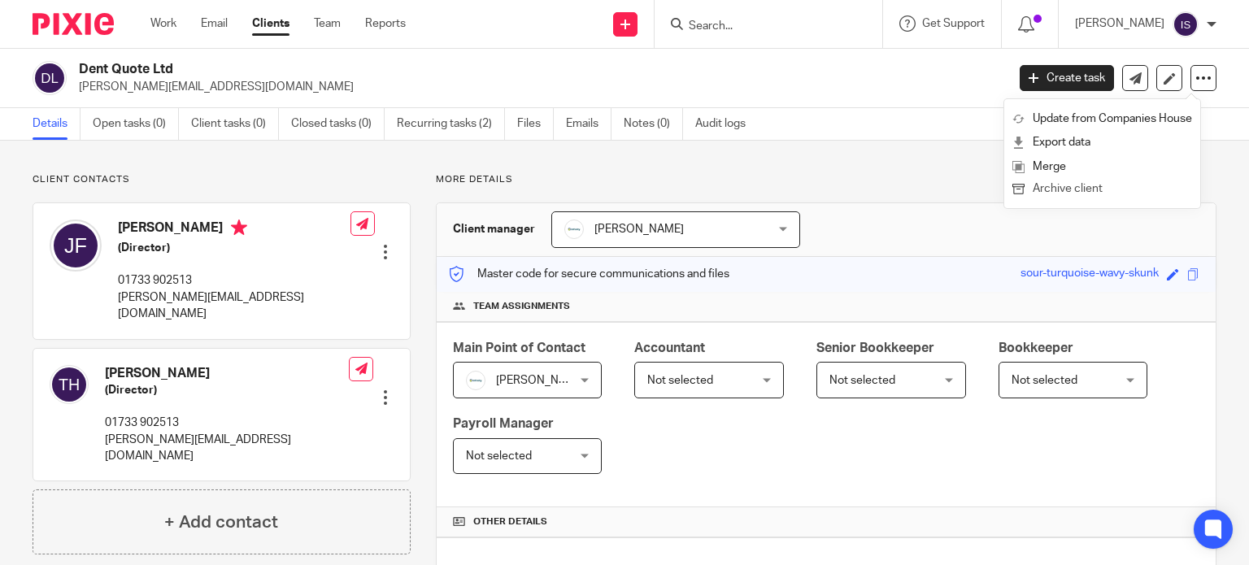
click at [1151, 185] on button "Archive client" at bounding box center [1103, 189] width 180 height 21
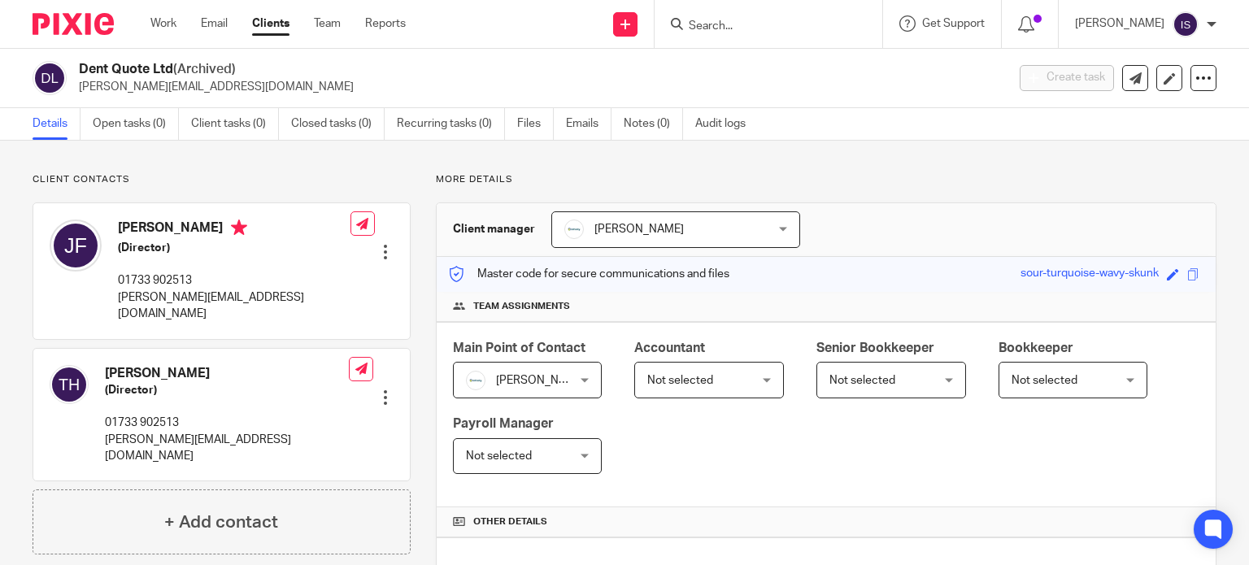
click at [708, 28] on input "Search" at bounding box center [760, 27] width 146 height 15
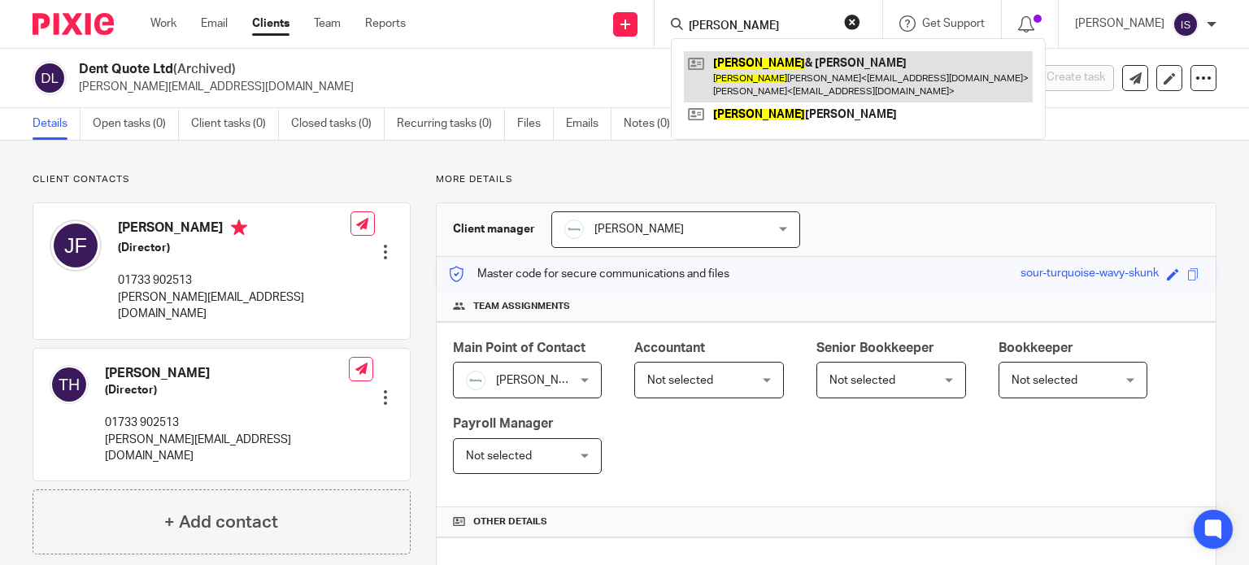
type input "derek"
click at [830, 77] on link at bounding box center [858, 76] width 349 height 50
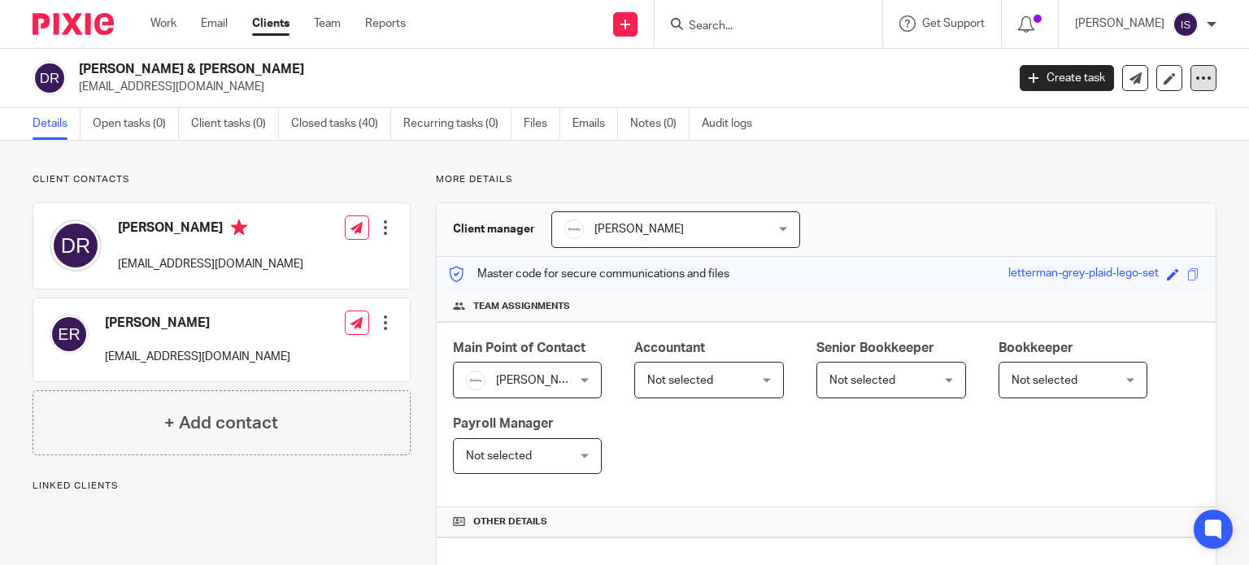
click at [1196, 81] on icon at bounding box center [1204, 78] width 16 height 16
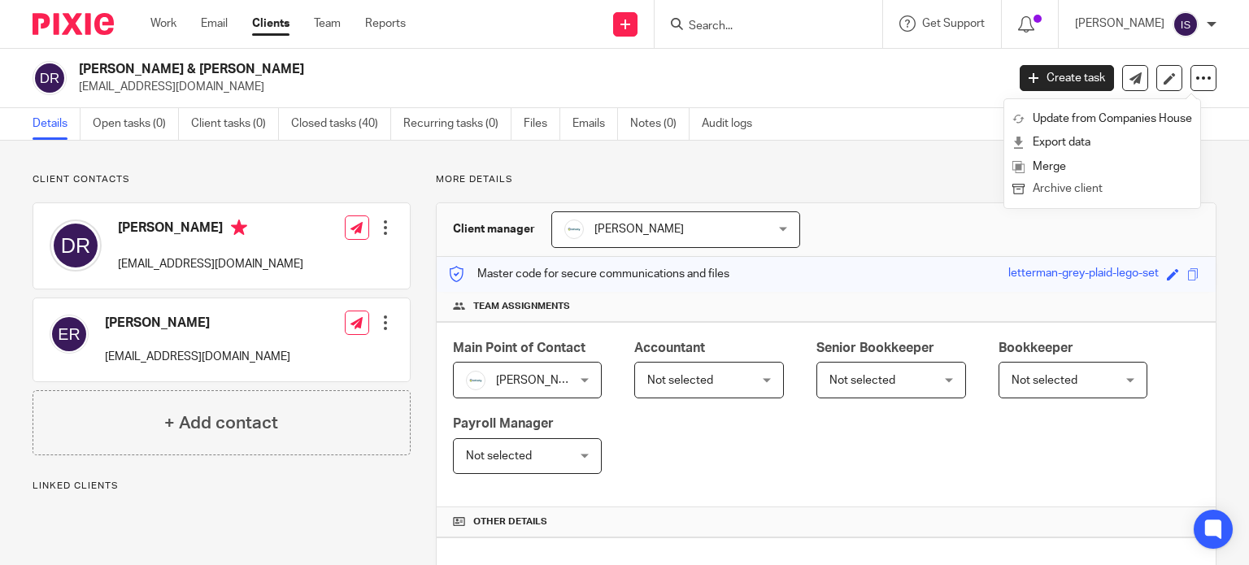
click at [1125, 195] on button "Archive client" at bounding box center [1103, 189] width 180 height 21
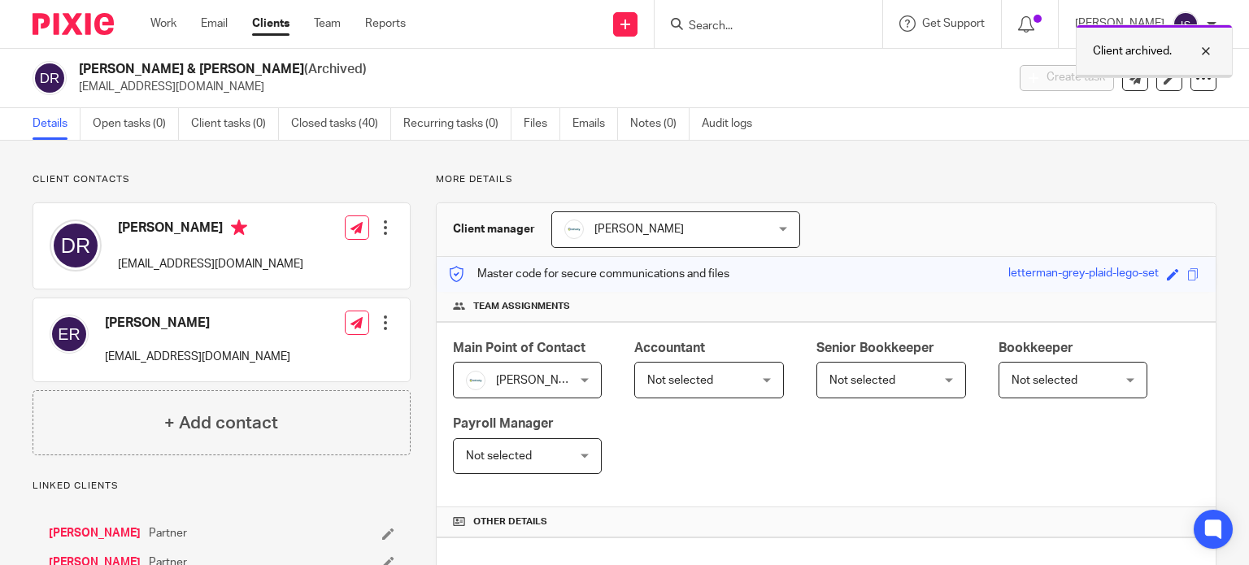
click at [1204, 45] on div at bounding box center [1194, 51] width 44 height 20
click at [786, 24] on input "Search" at bounding box center [760, 27] width 146 height 15
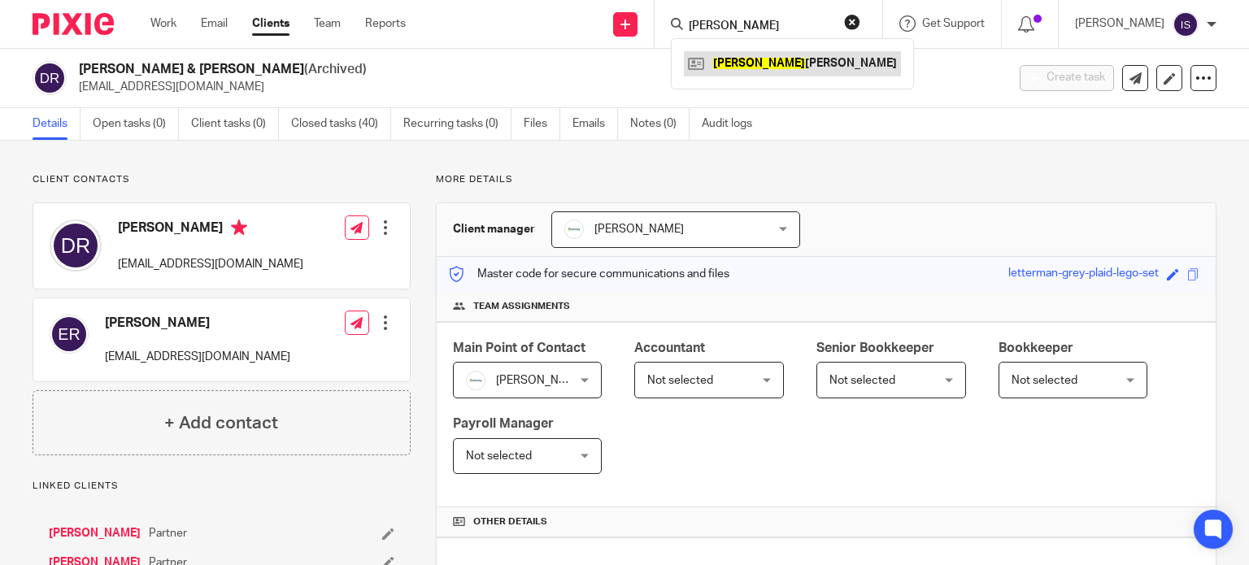
type input "derek"
click at [791, 68] on link at bounding box center [792, 63] width 217 height 24
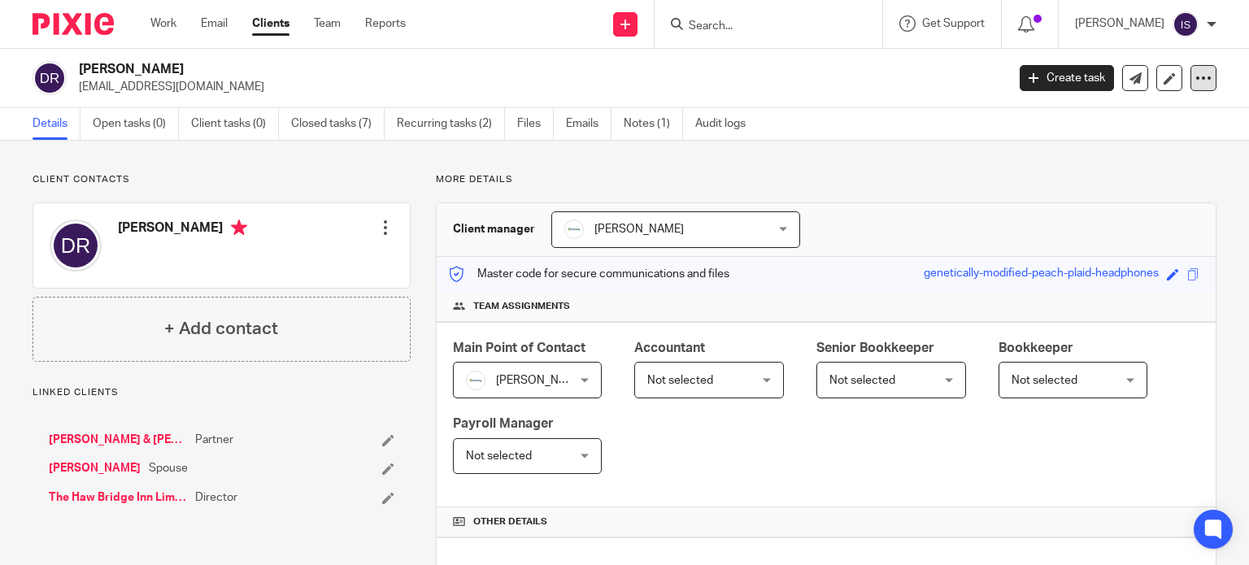
click at [1191, 87] on div at bounding box center [1204, 78] width 26 height 26
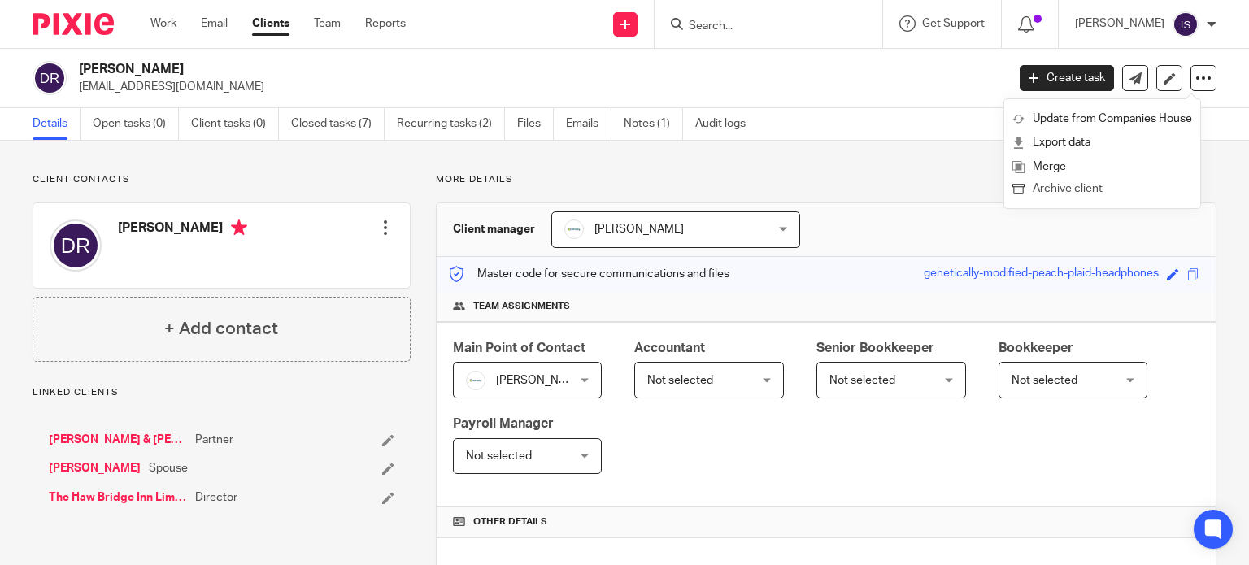
click at [1085, 194] on button "Archive client" at bounding box center [1103, 189] width 180 height 21
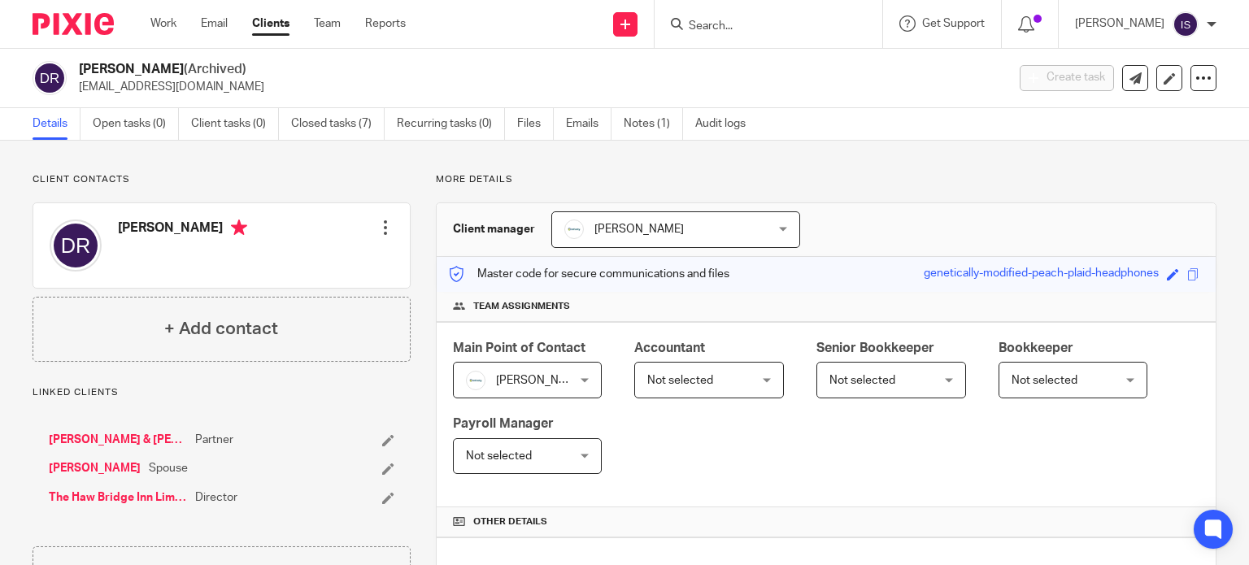
click at [739, 28] on input "Search" at bounding box center [760, 27] width 146 height 15
type input "dip"
click at [839, 60] on link at bounding box center [803, 63] width 238 height 24
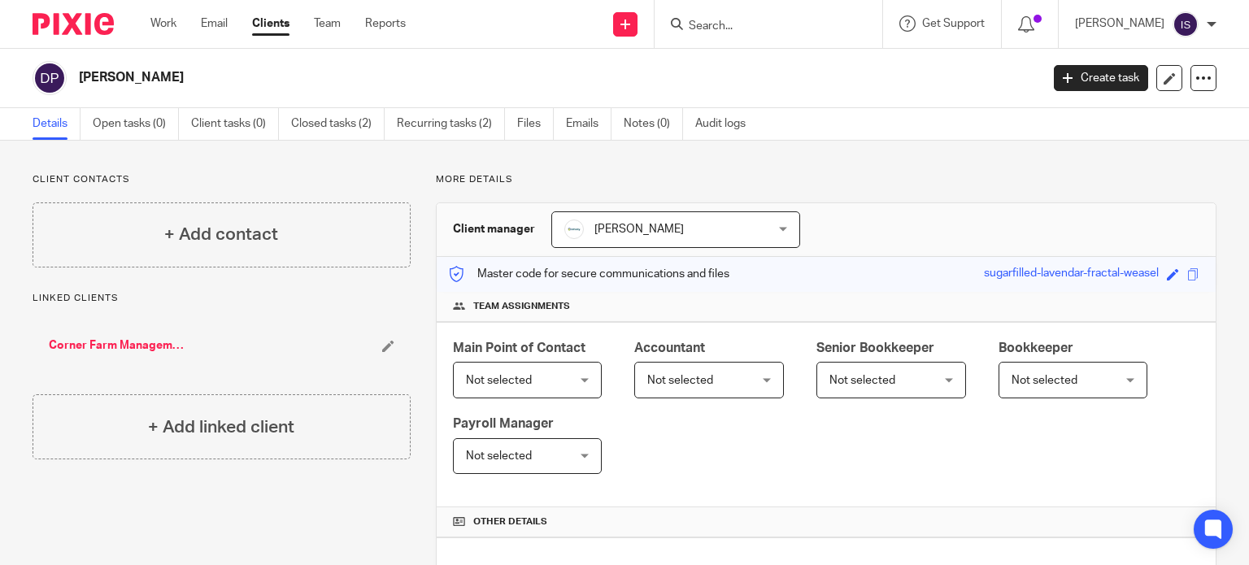
drag, startPoint x: 755, startPoint y: 19, endPoint x: 750, endPoint y: 28, distance: 10.9
click at [752, 24] on input "Search" at bounding box center [760, 27] width 146 height 15
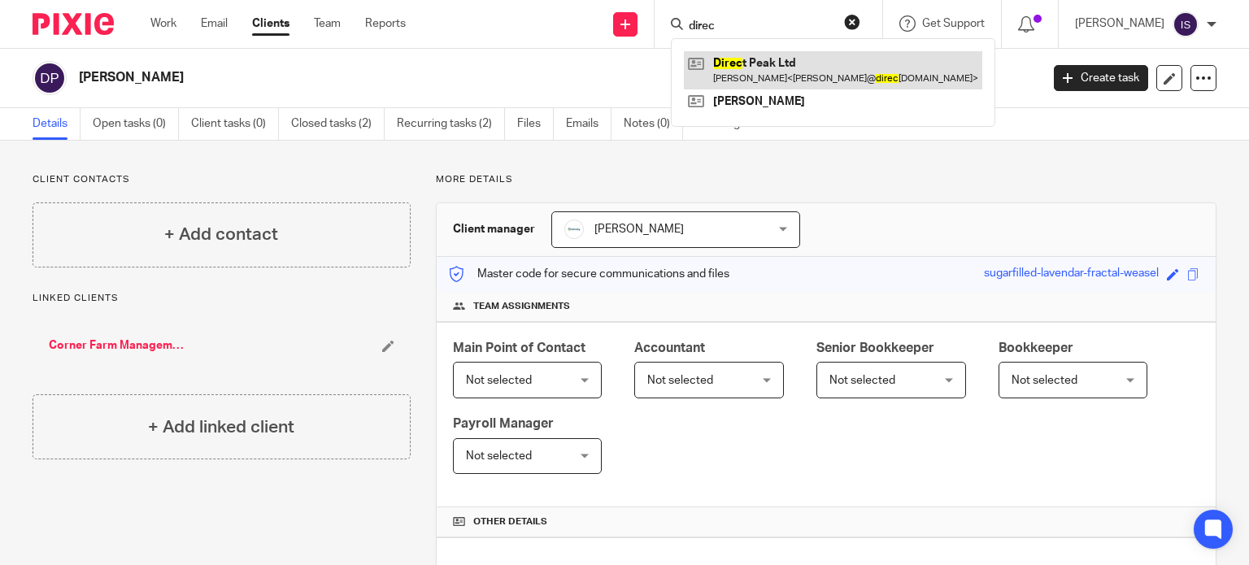
type input "direc"
click at [745, 74] on link at bounding box center [833, 69] width 299 height 37
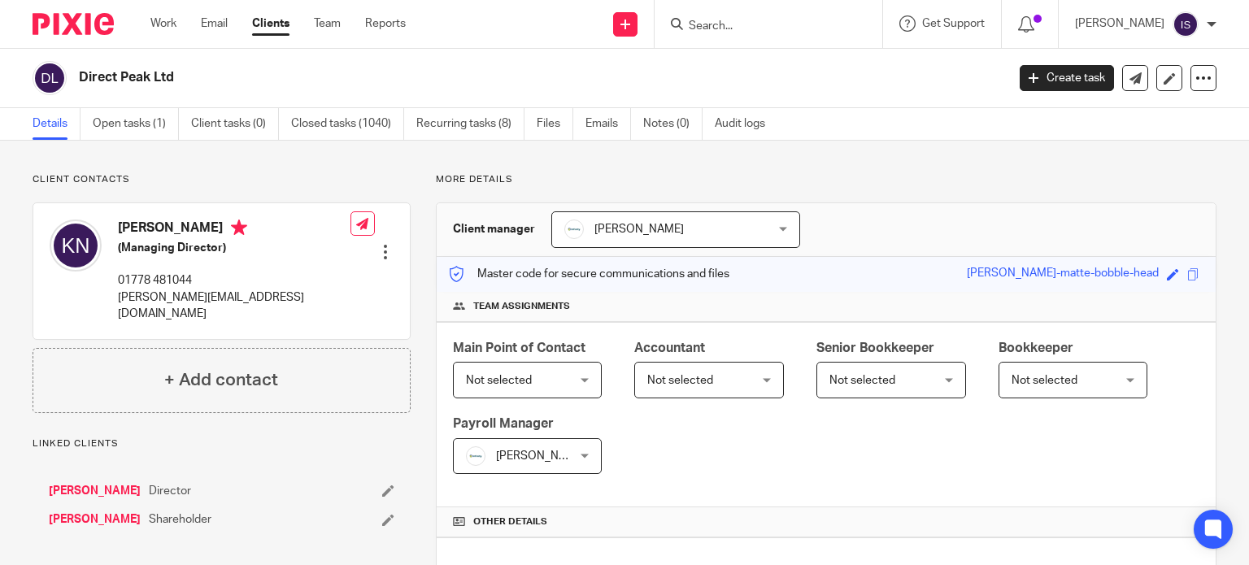
click at [733, 383] on span "Not selected" at bounding box center [701, 380] width 108 height 34
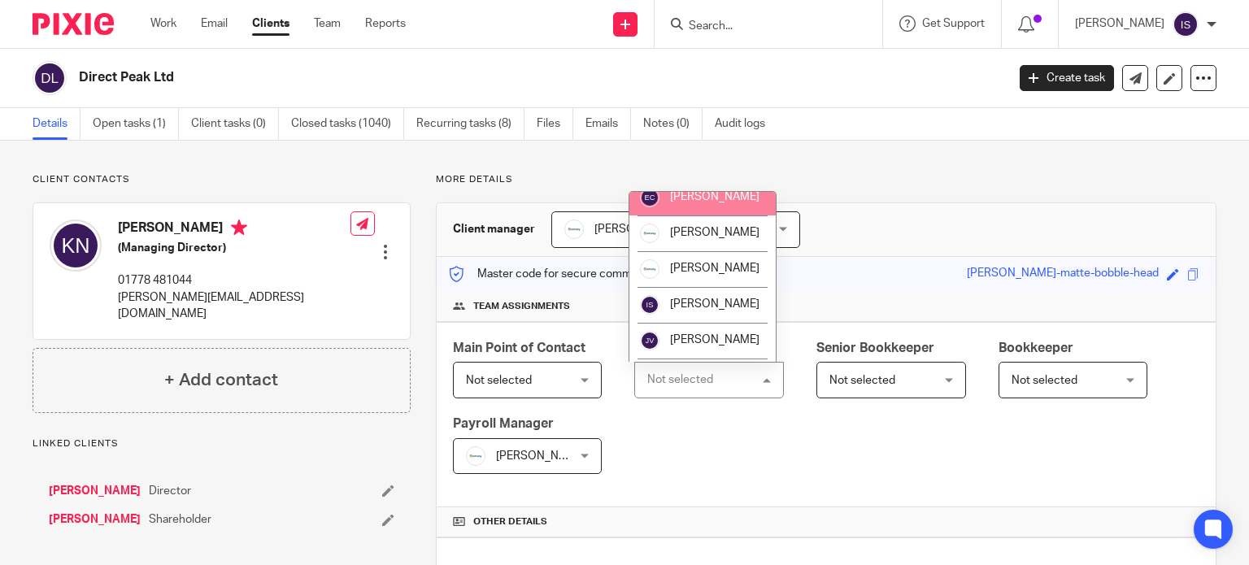
scroll to position [163, 0]
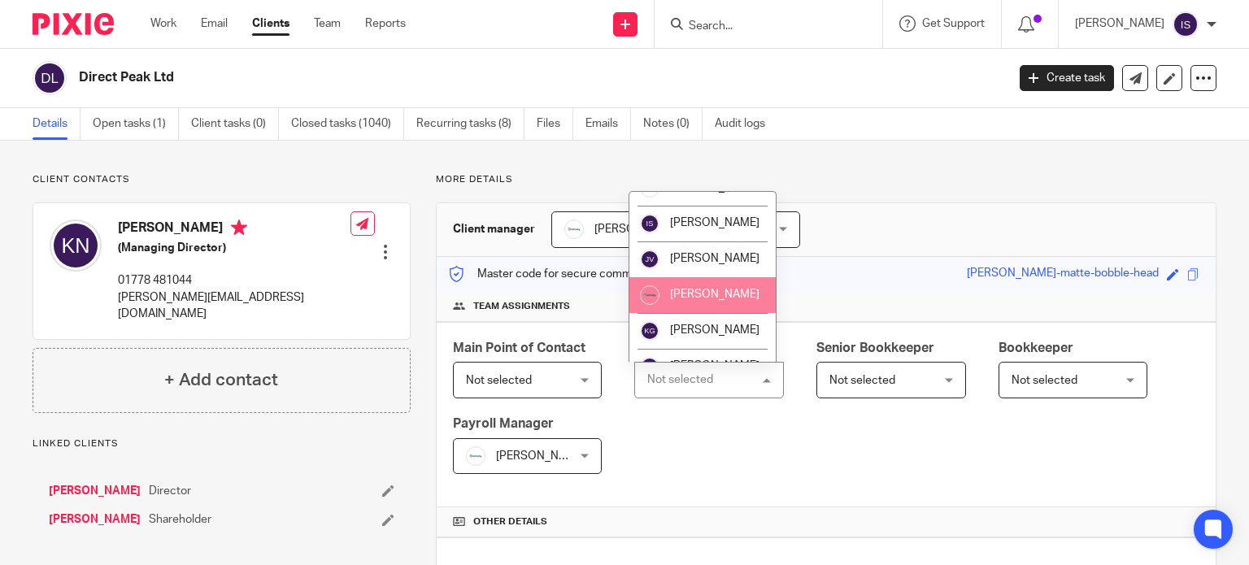
click at [719, 303] on li "[PERSON_NAME]" at bounding box center [703, 295] width 146 height 36
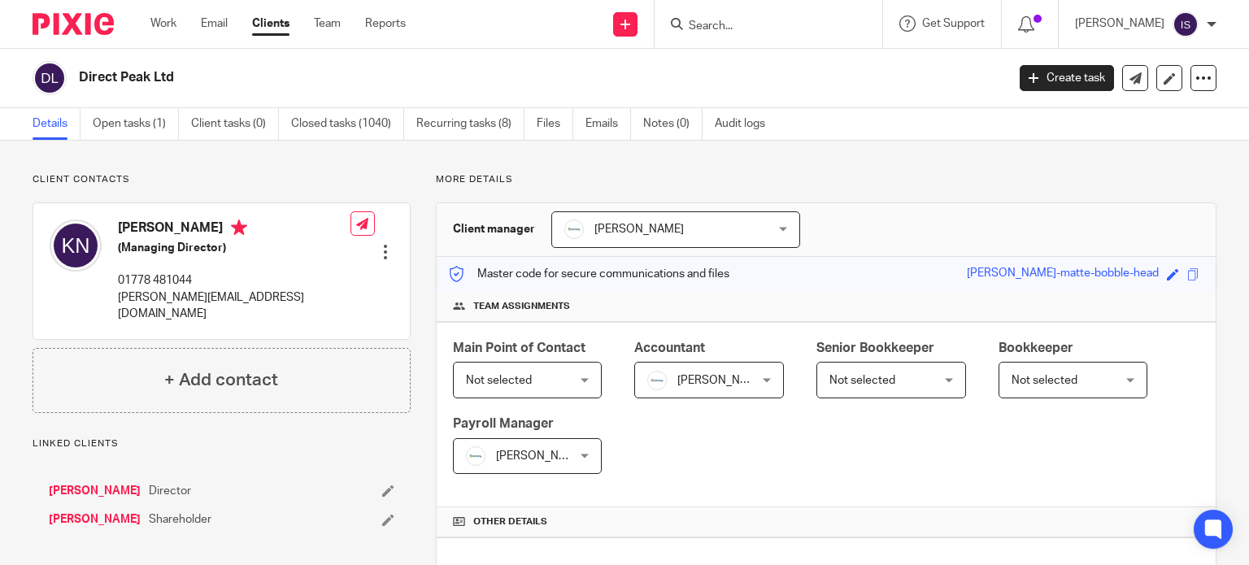
click at [849, 376] on span "Not selected" at bounding box center [863, 380] width 66 height 11
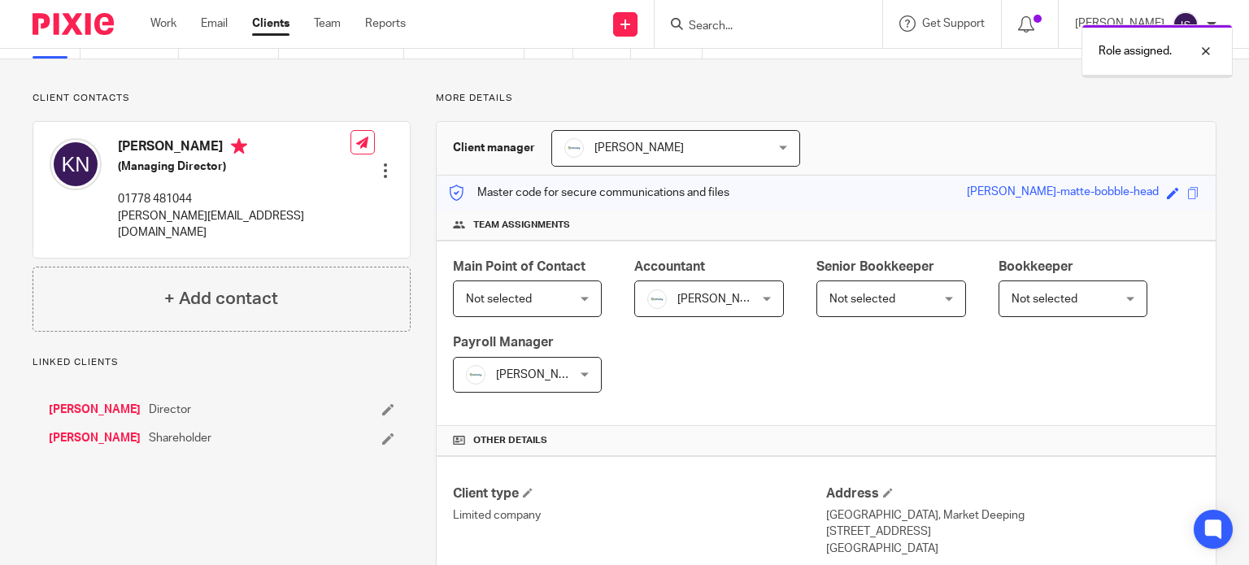
click at [864, 299] on span "Not selected" at bounding box center [863, 299] width 66 height 11
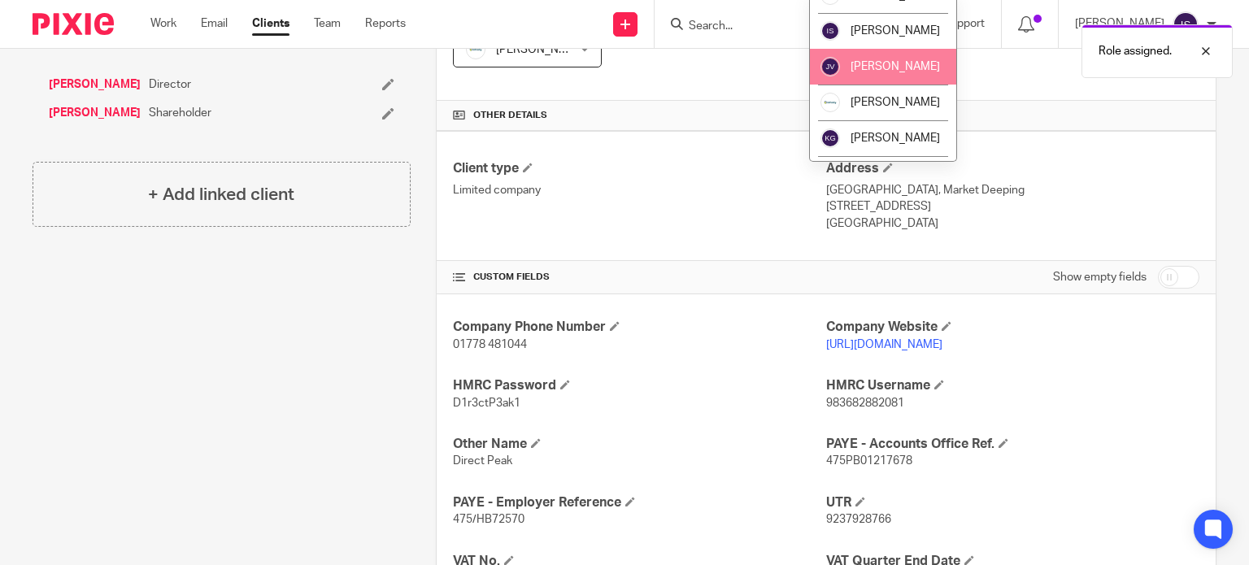
scroll to position [163, 0]
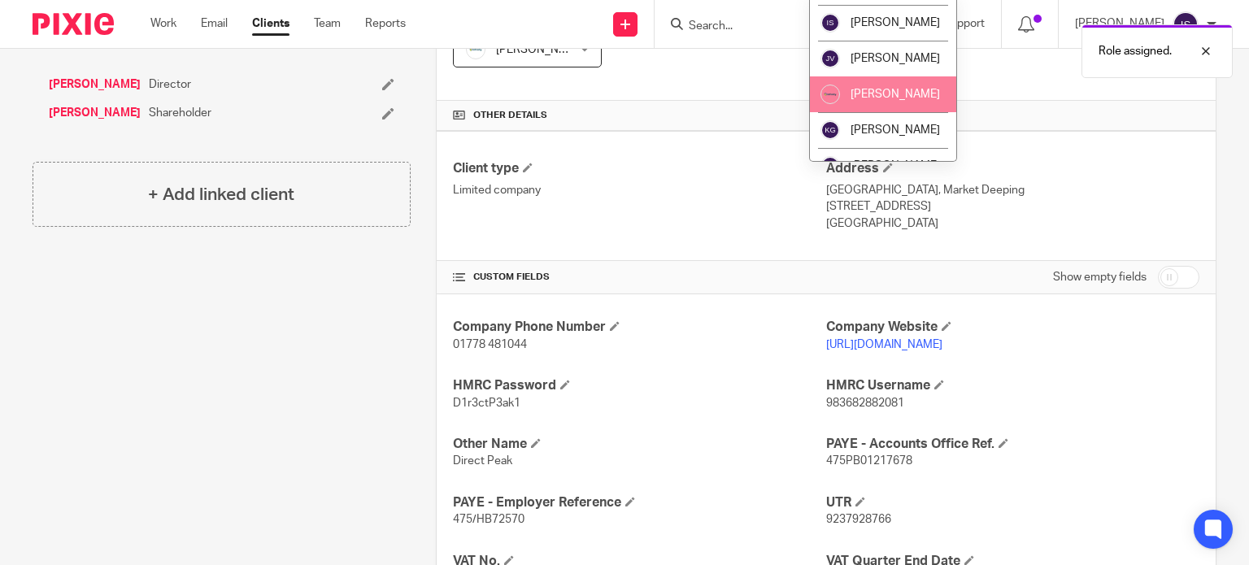
click at [856, 100] on span "[PERSON_NAME]" at bounding box center [895, 94] width 89 height 11
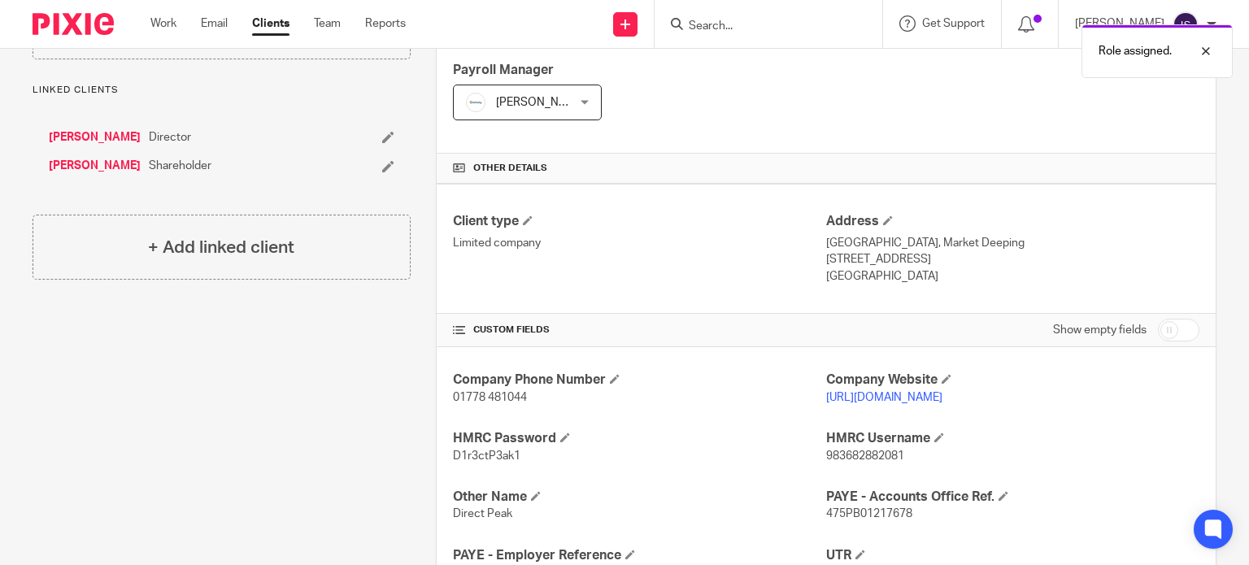
scroll to position [244, 0]
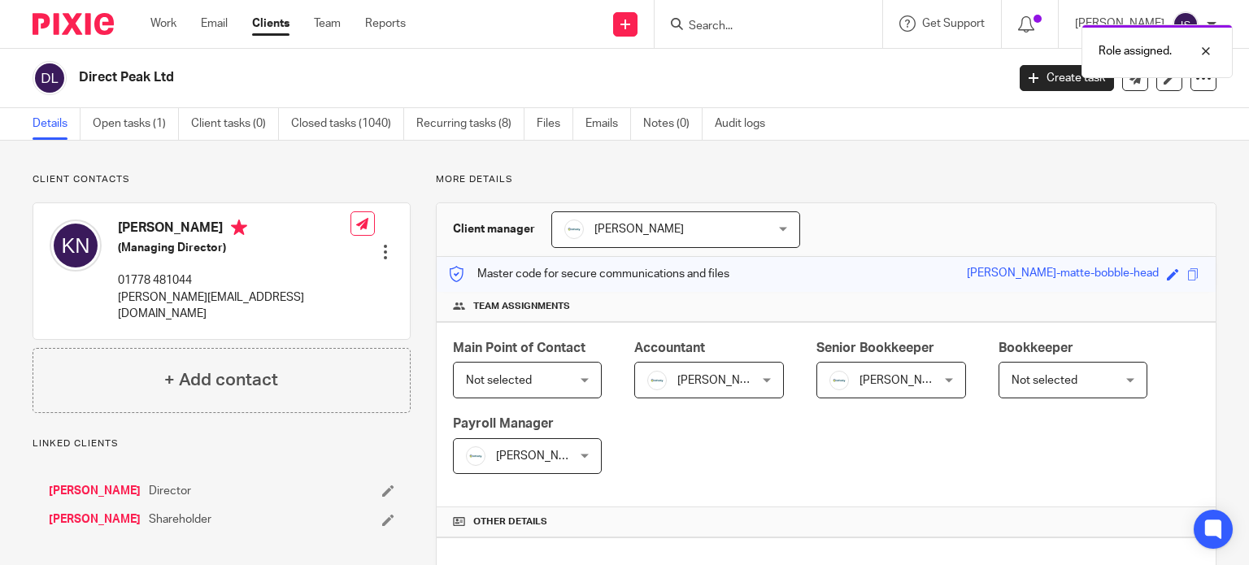
click at [1023, 383] on span "Not selected" at bounding box center [1045, 380] width 66 height 11
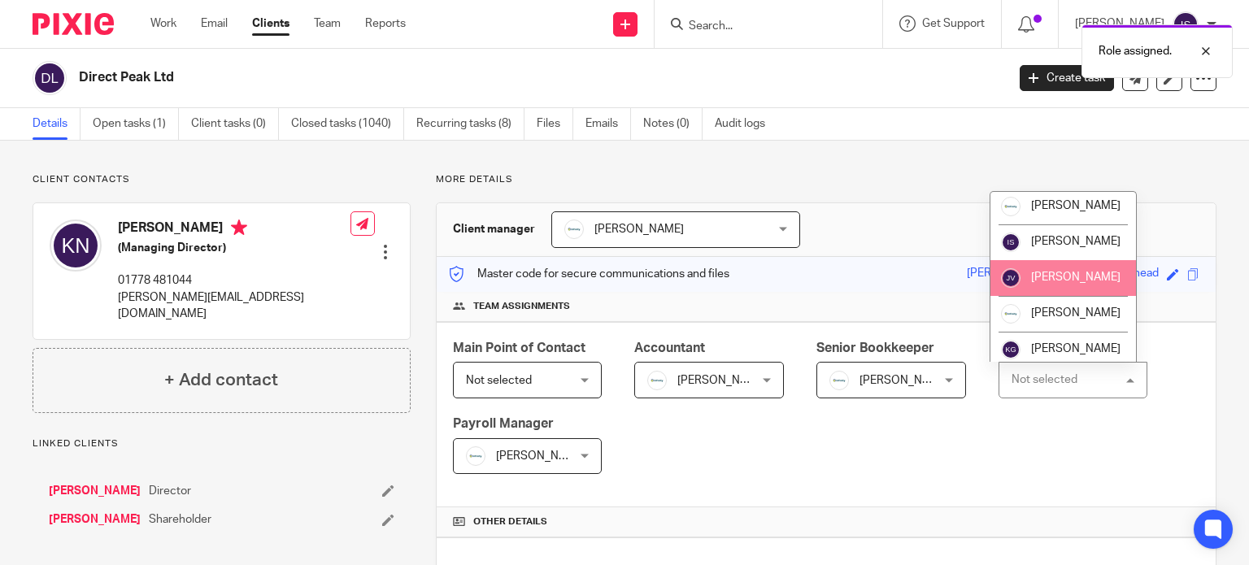
scroll to position [163, 0]
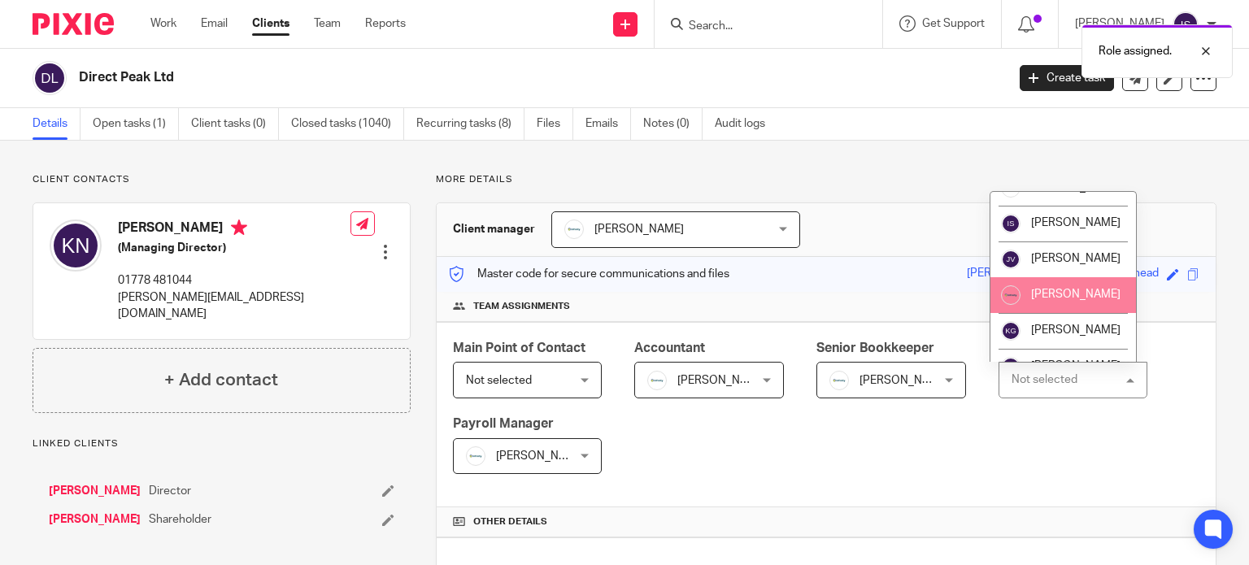
click at [1041, 299] on li "[PERSON_NAME]" at bounding box center [1064, 295] width 146 height 36
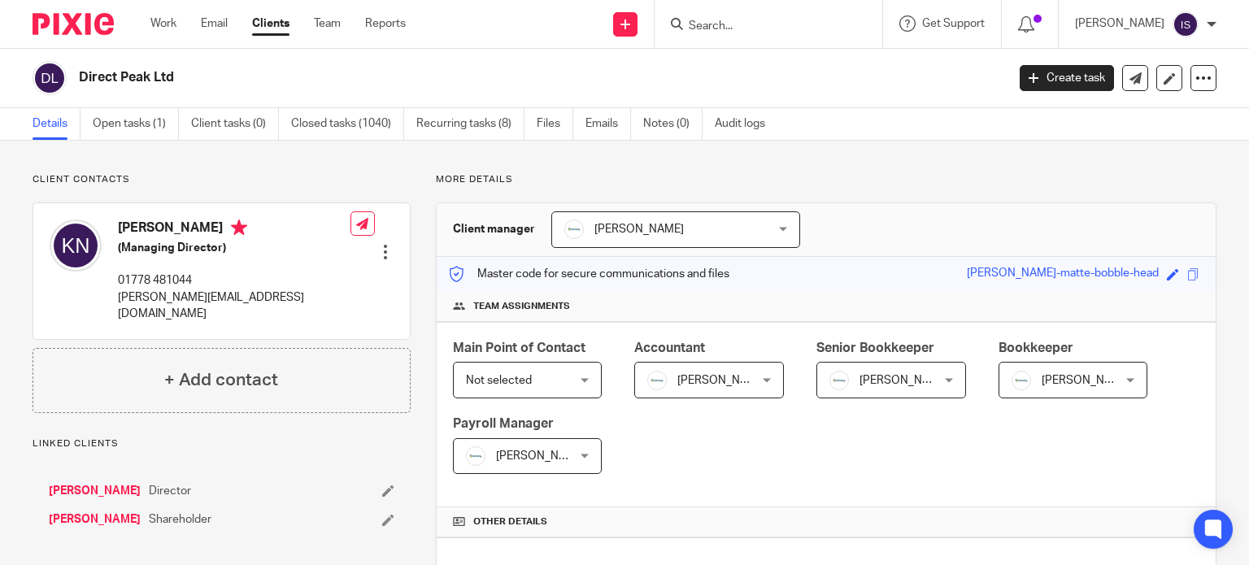
click at [759, 31] on input "Search" at bounding box center [760, 27] width 146 height 15
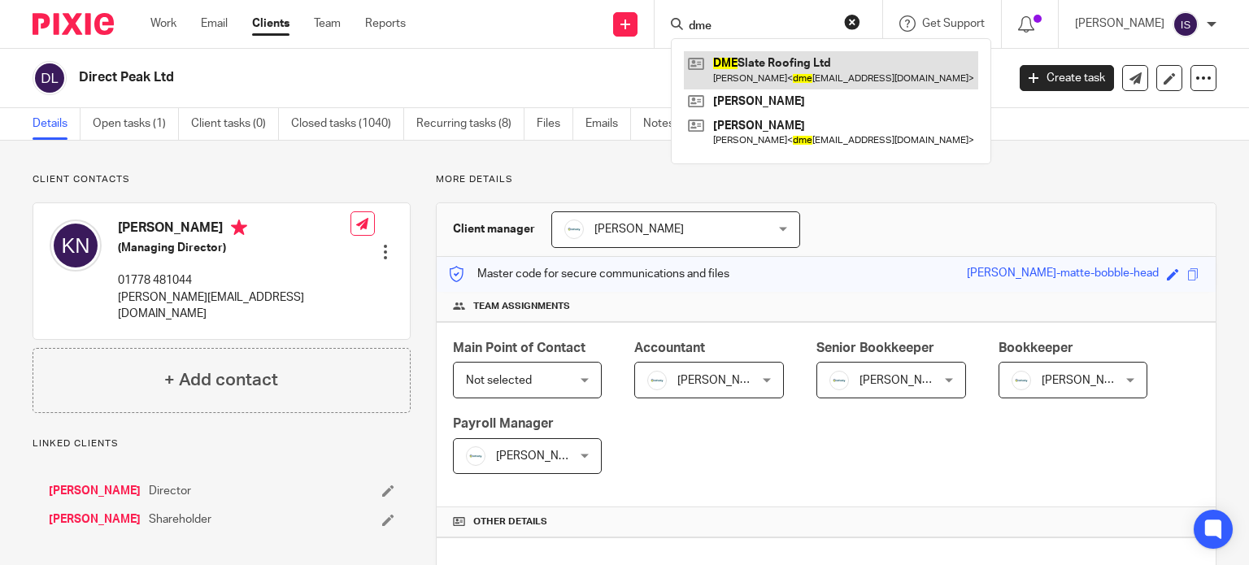
type input "dme"
click at [798, 74] on link at bounding box center [831, 69] width 294 height 37
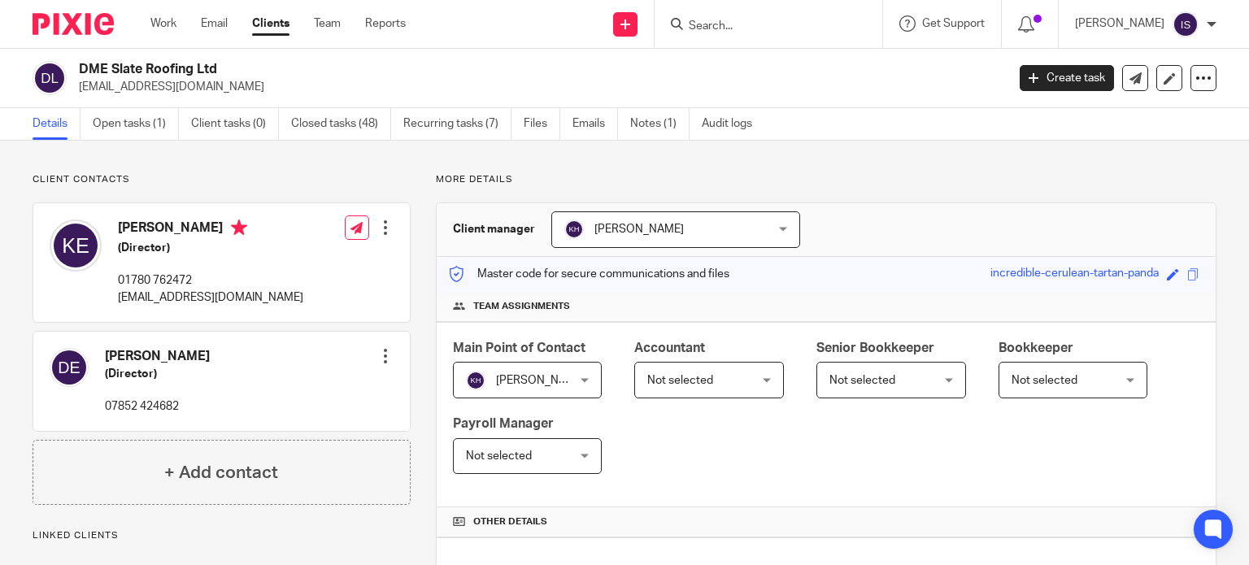
click at [742, 372] on span "Not selected" at bounding box center [701, 380] width 108 height 34
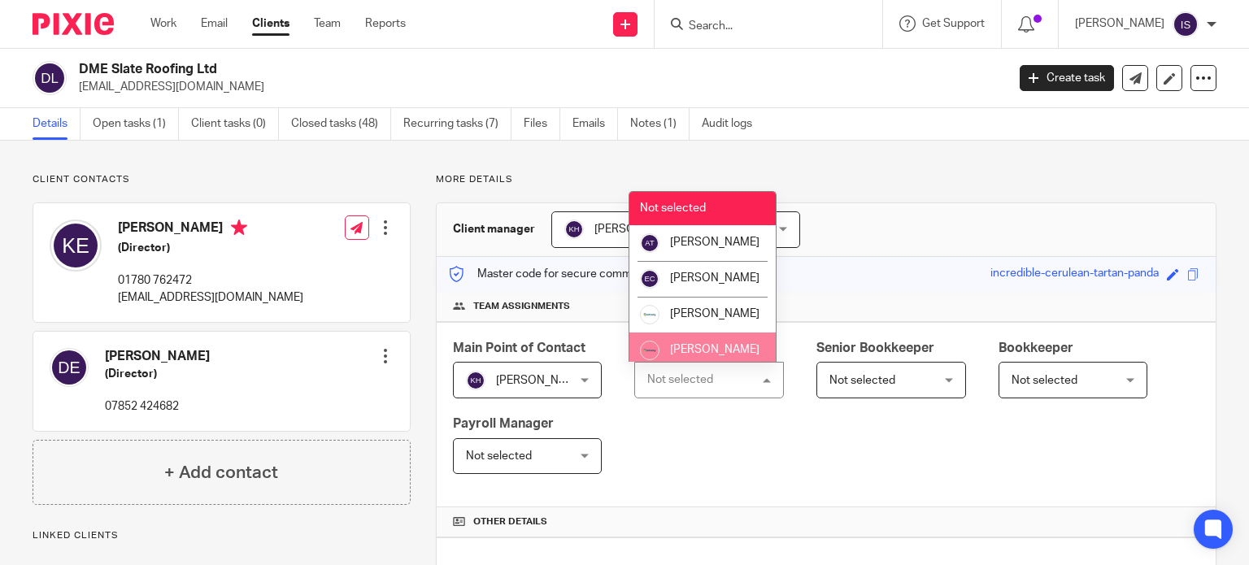
click at [722, 352] on li "[PERSON_NAME]" at bounding box center [703, 351] width 146 height 36
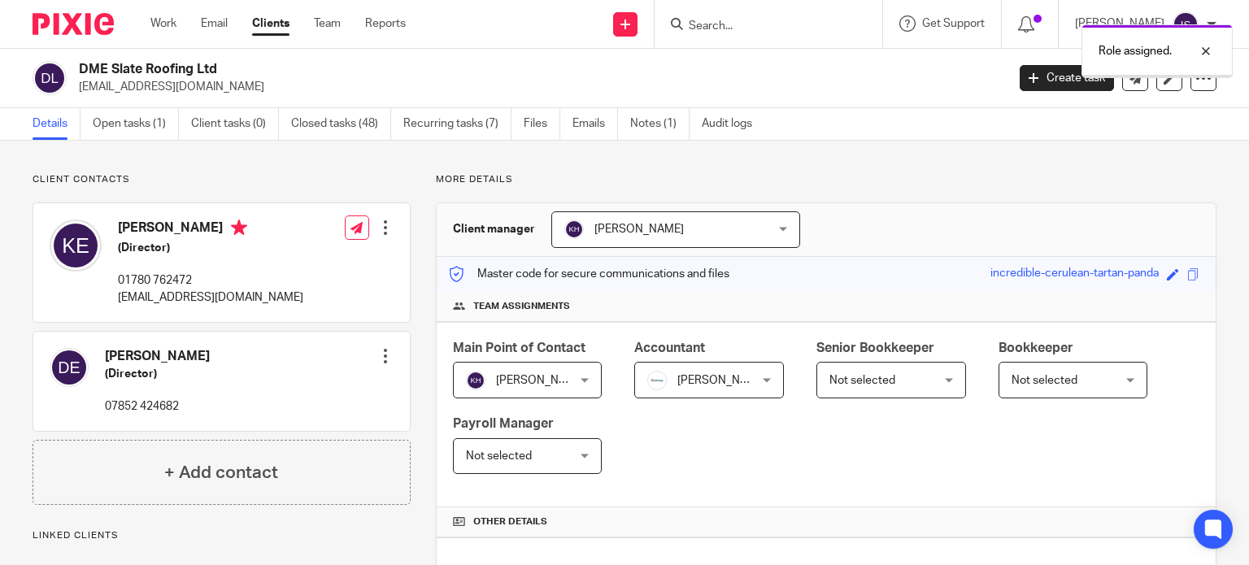
click at [869, 370] on span "Not selected" at bounding box center [884, 380] width 108 height 34
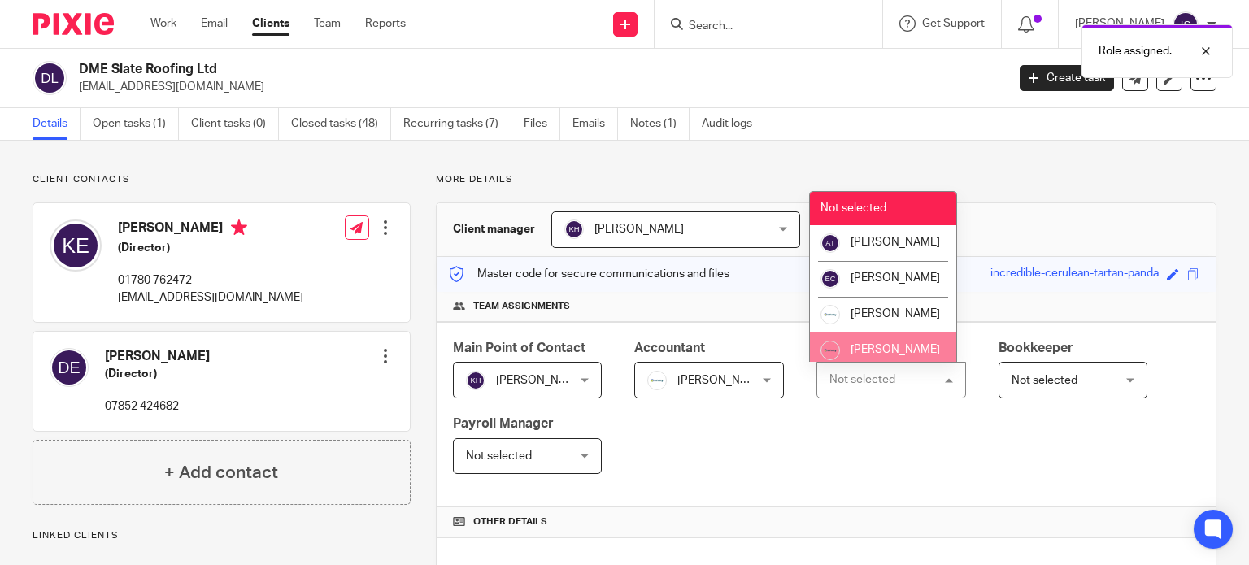
click at [869, 357] on li "[PERSON_NAME]" at bounding box center [883, 351] width 146 height 36
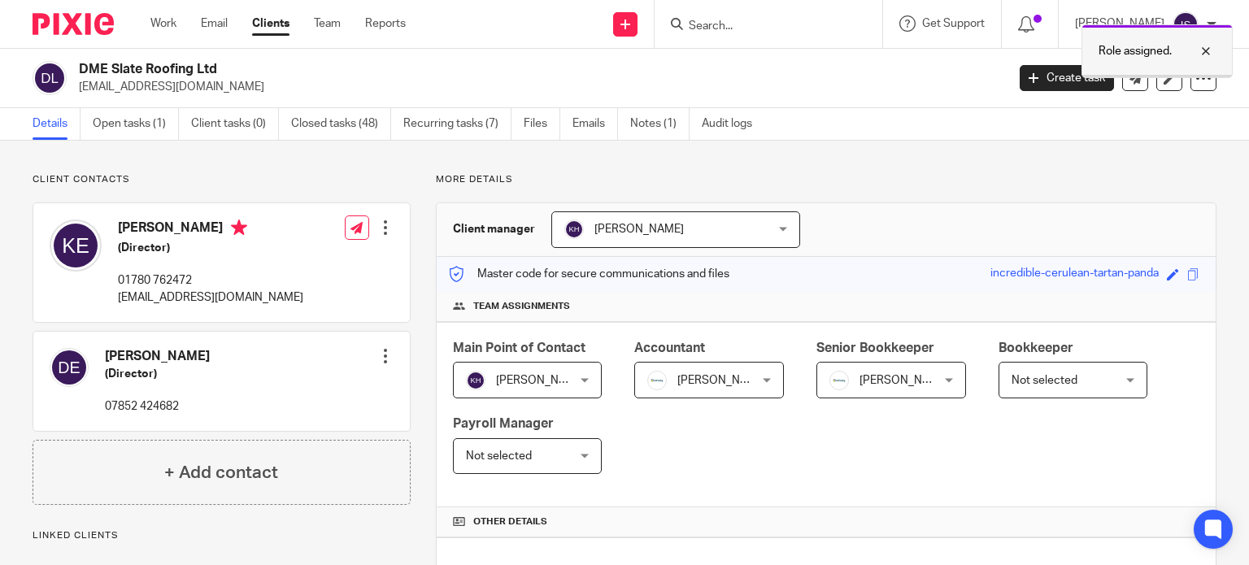
click at [1207, 47] on div at bounding box center [1194, 51] width 44 height 20
click at [831, 37] on div at bounding box center [769, 24] width 228 height 48
click at [786, 28] on input "Search" at bounding box center [760, 27] width 146 height 15
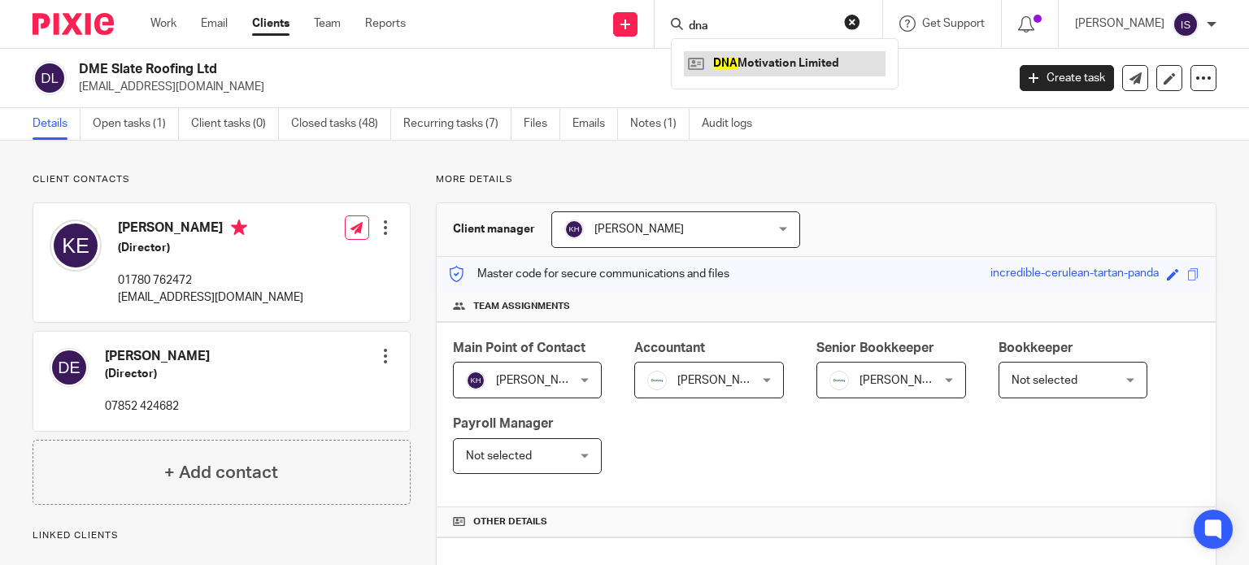
type input "dna"
click at [769, 71] on link at bounding box center [785, 63] width 202 height 24
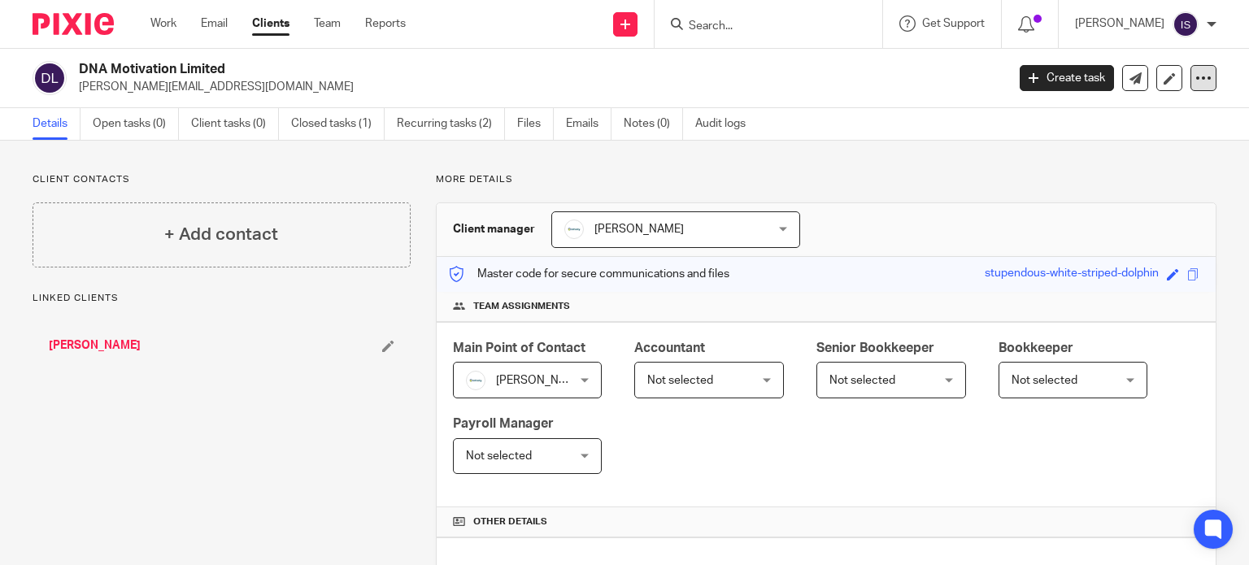
click at [1196, 77] on icon at bounding box center [1204, 78] width 16 height 16
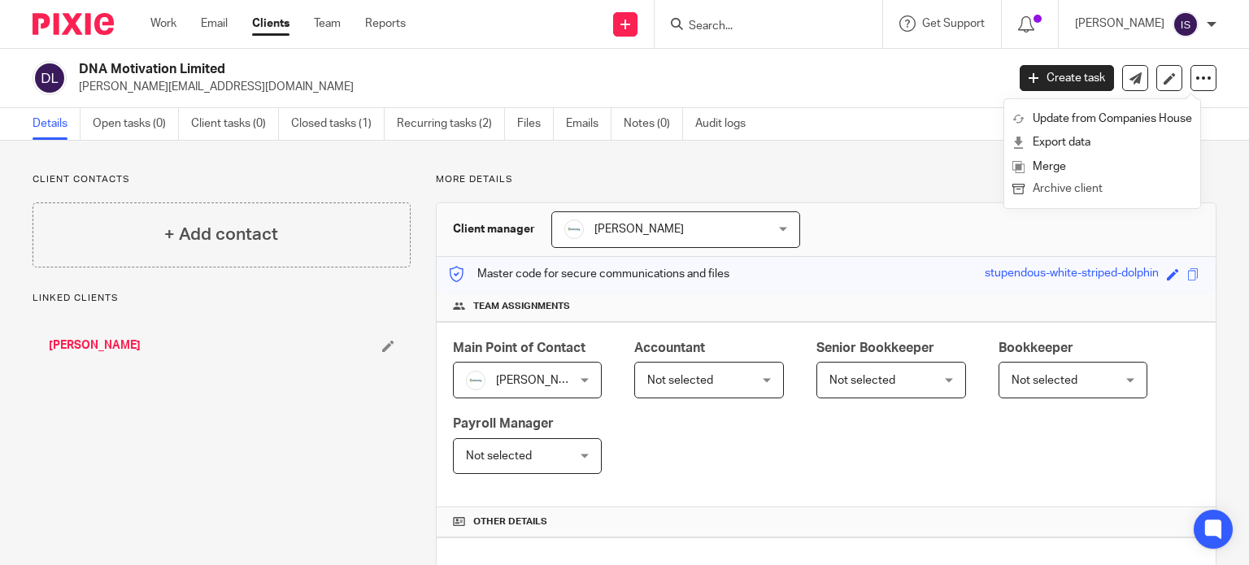
click at [1098, 190] on button "Archive client" at bounding box center [1103, 189] width 180 height 21
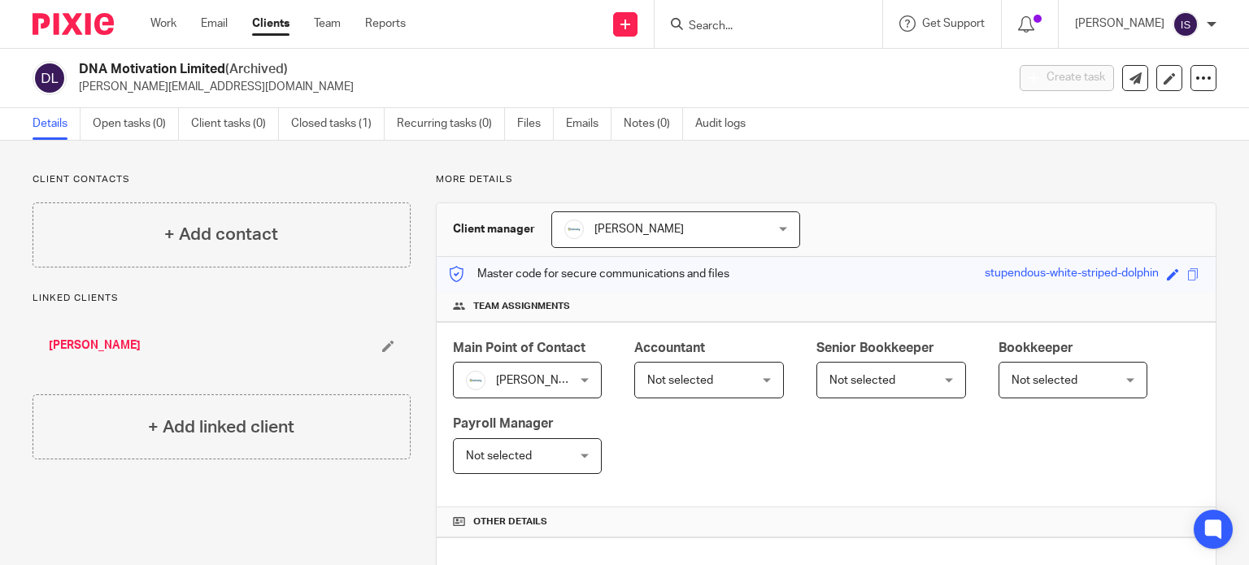
click at [752, 20] on input "Search" at bounding box center [760, 27] width 146 height 15
type input "dorot"
click at [839, 71] on link at bounding box center [785, 63] width 202 height 24
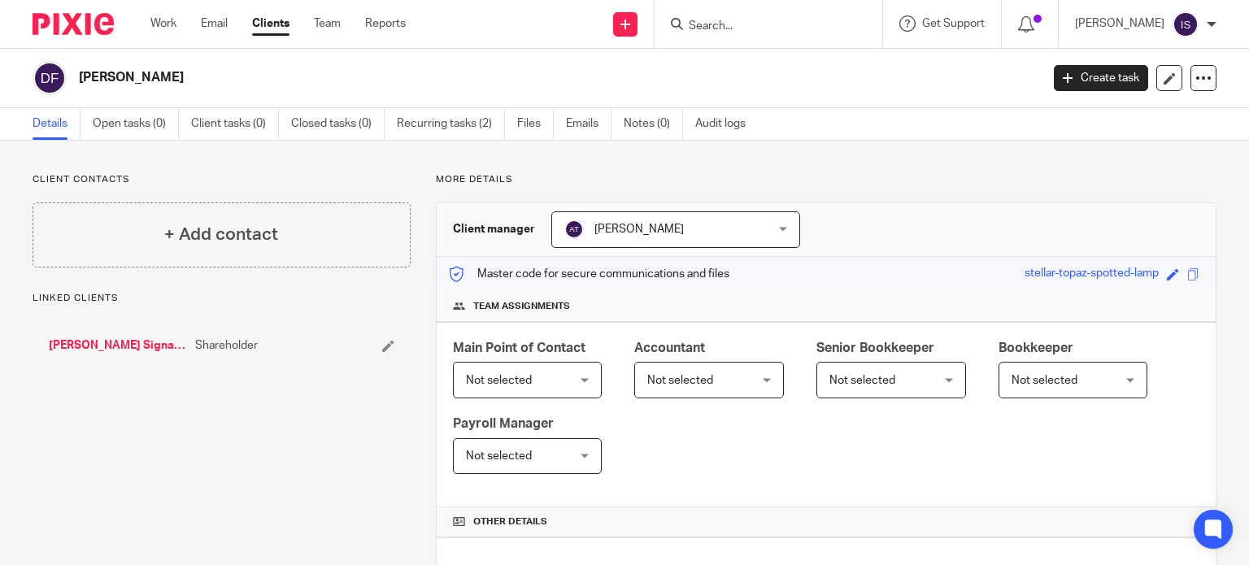
click at [686, 367] on span "Not selected" at bounding box center [701, 380] width 108 height 34
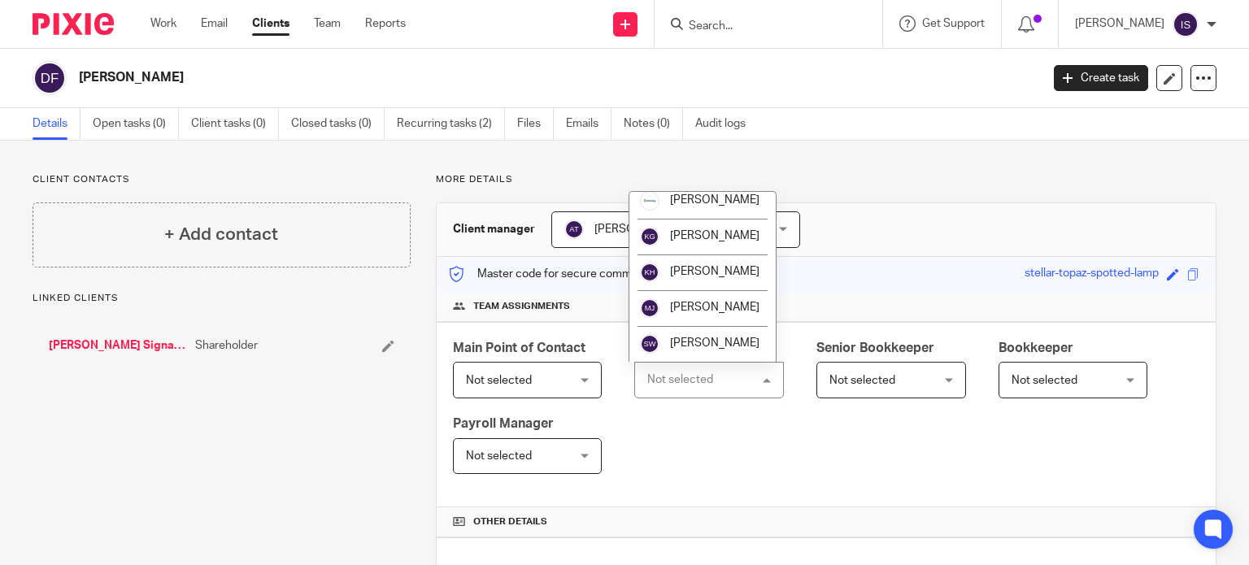
scroll to position [273, 0]
click at [667, 338] on li "[PERSON_NAME]" at bounding box center [703, 344] width 146 height 36
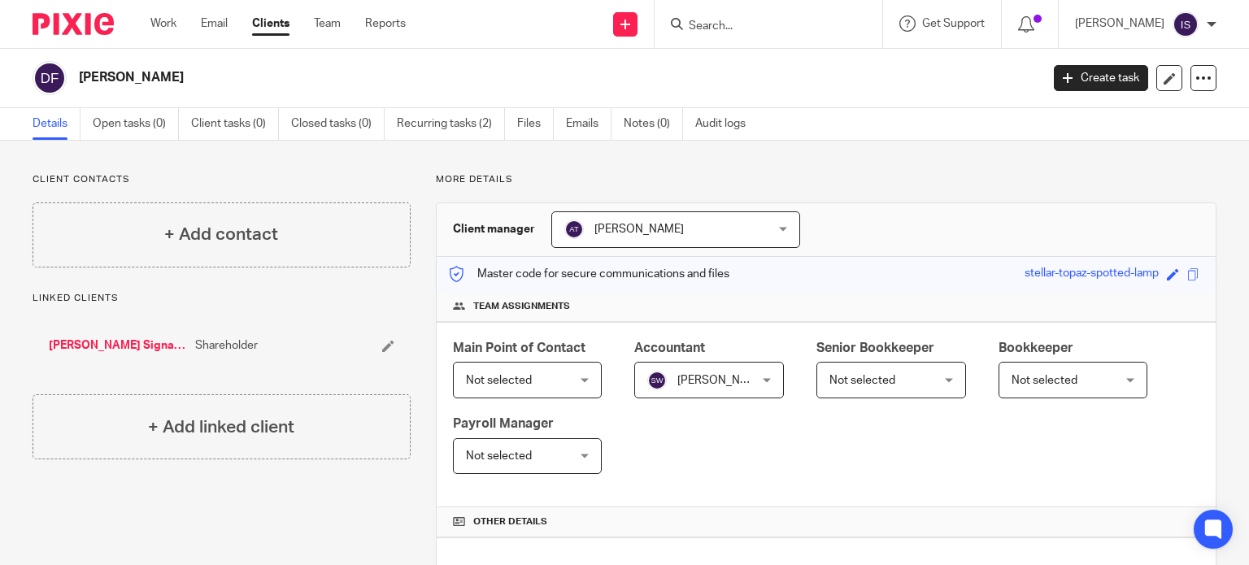
click at [752, 20] on input "Search" at bounding box center [760, 27] width 146 height 15
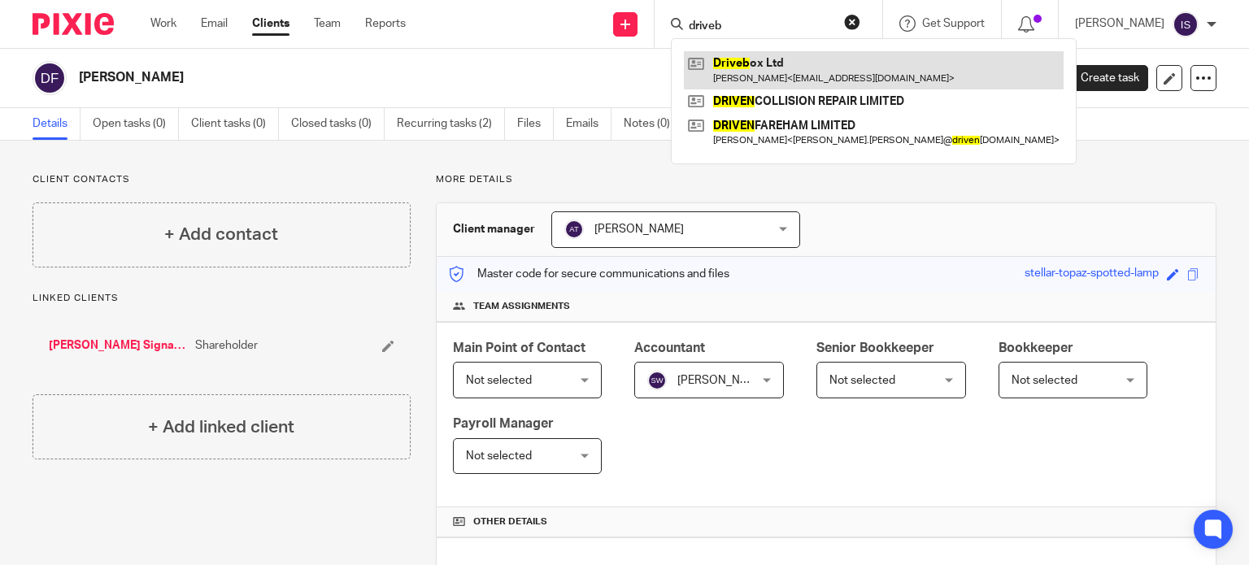
type input "driveb"
click at [824, 69] on link at bounding box center [874, 69] width 380 height 37
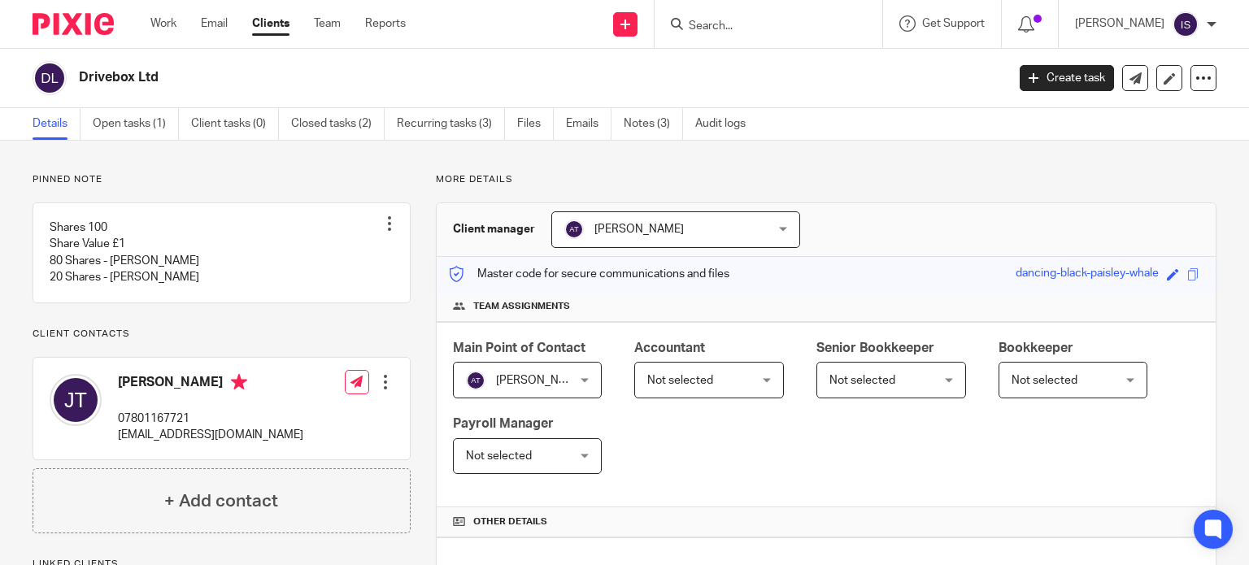
click at [705, 367] on span "Not selected" at bounding box center [701, 380] width 108 height 34
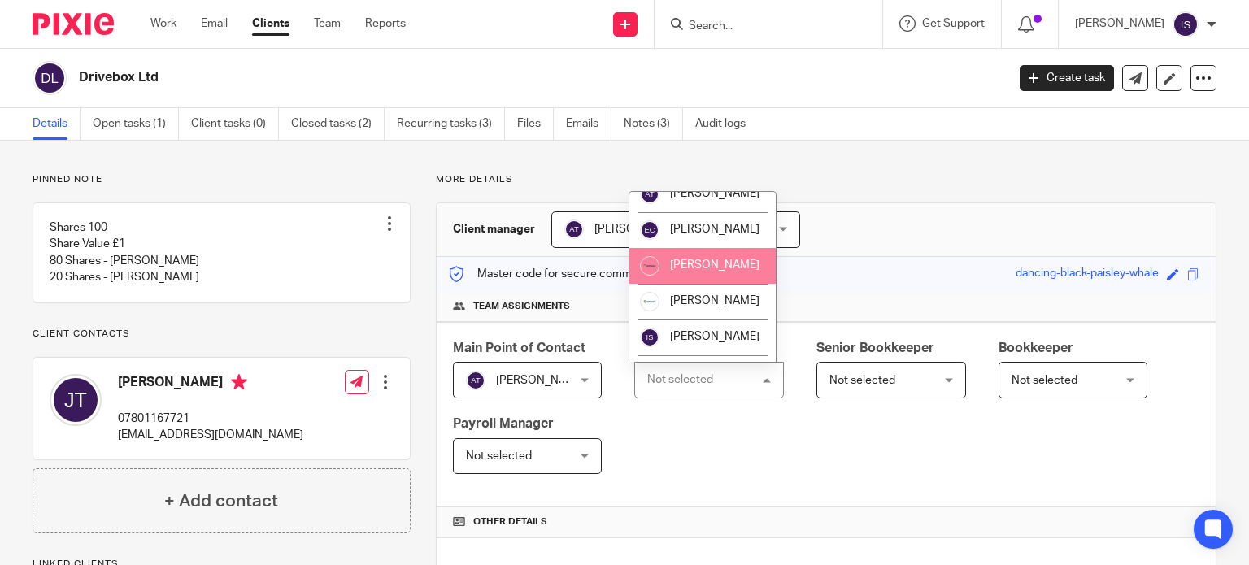
scroll to position [273, 0]
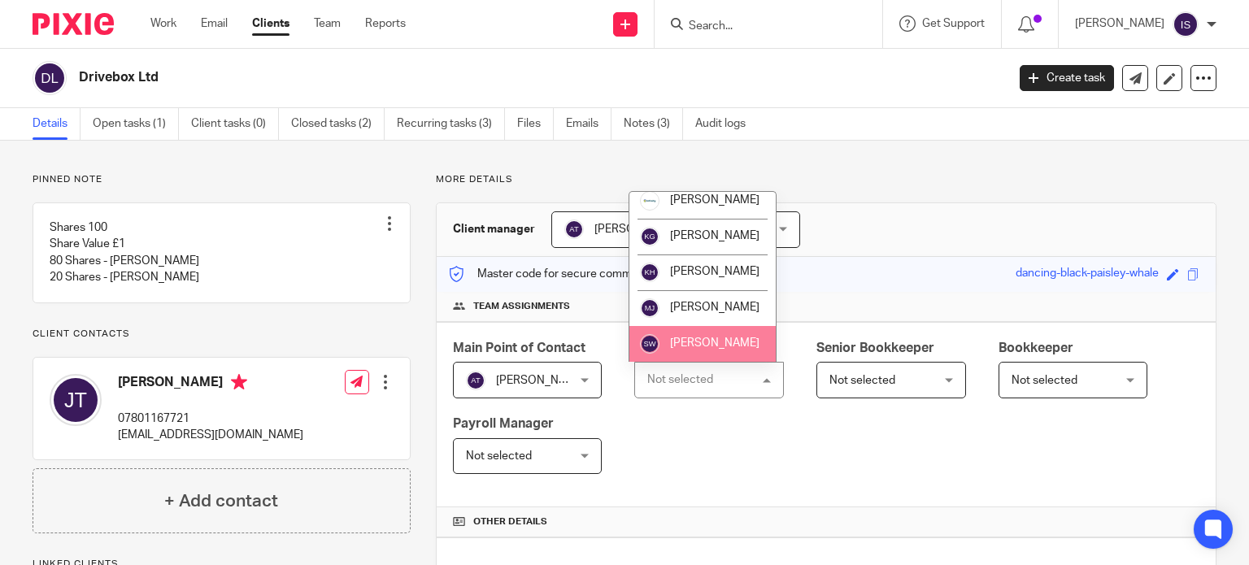
click at [715, 349] on span "[PERSON_NAME]" at bounding box center [714, 343] width 89 height 11
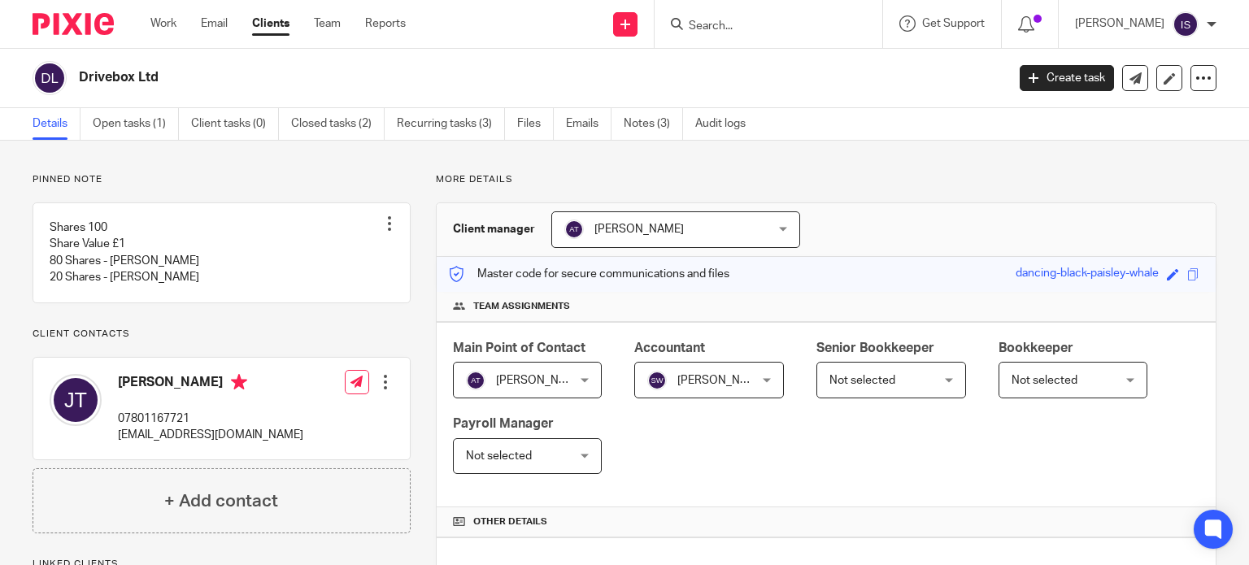
click at [765, 28] on input "Search" at bounding box center [760, 27] width 146 height 15
type input "driven coll"
click at [774, 71] on link at bounding box center [797, 63] width 227 height 24
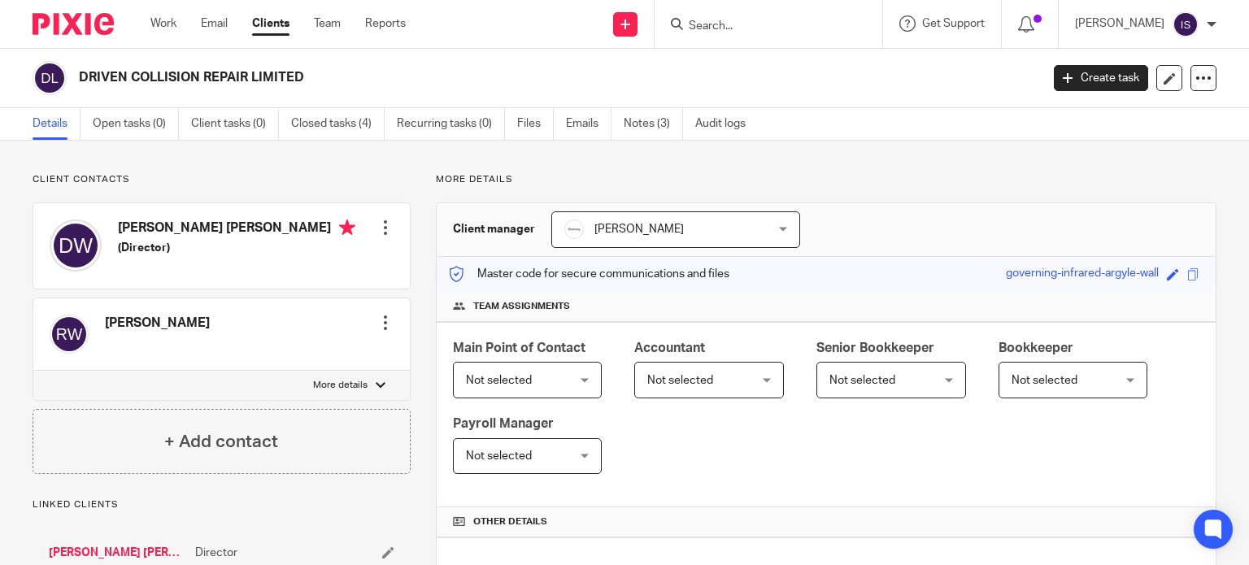
click at [746, 383] on span "Not selected" at bounding box center [701, 380] width 108 height 34
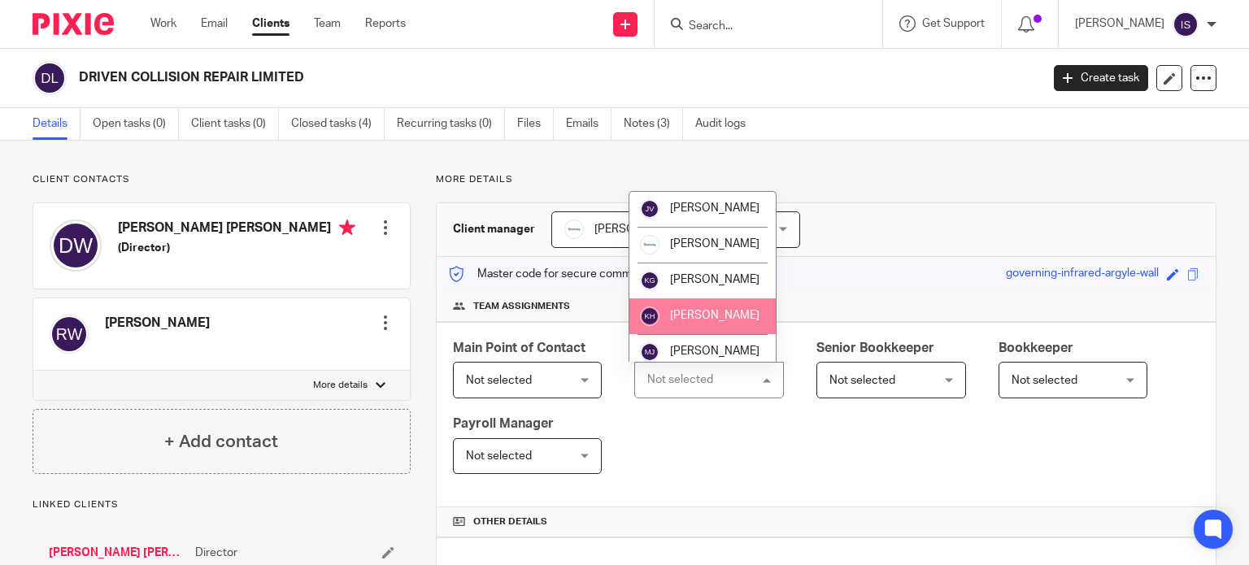
scroll to position [244, 0]
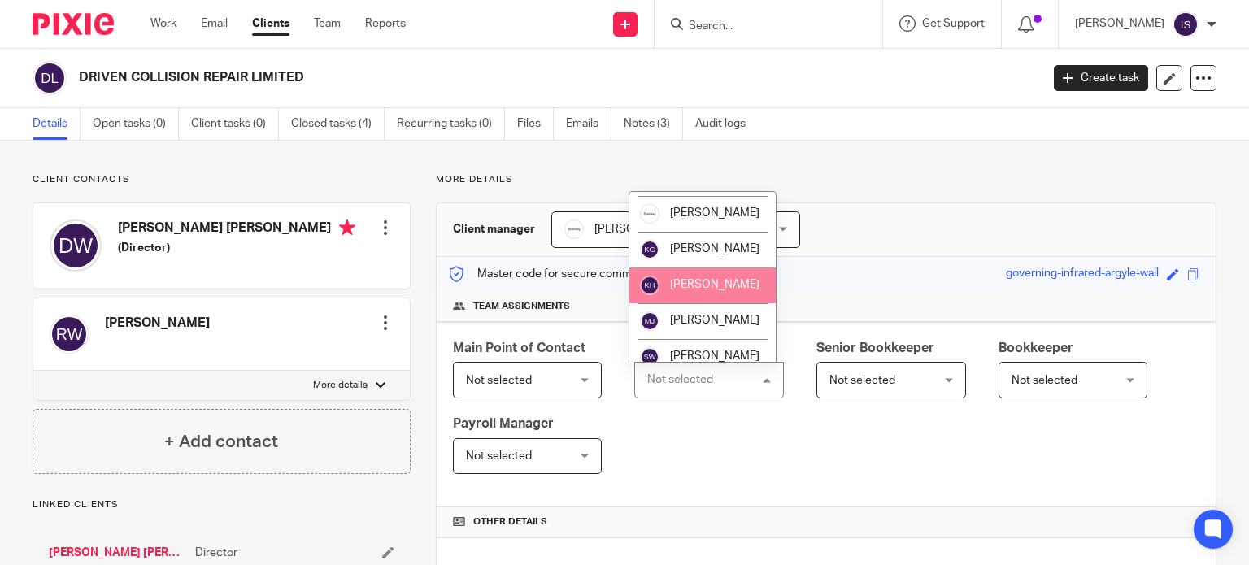
click at [713, 293] on li "[PERSON_NAME]" at bounding box center [703, 286] width 146 height 36
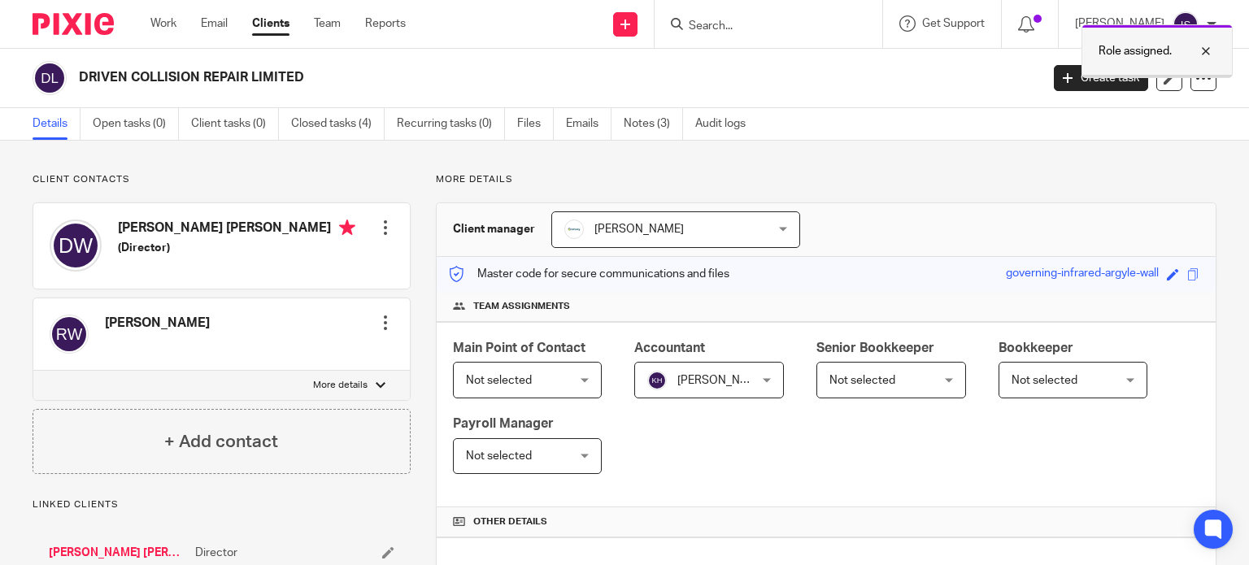
click at [1210, 50] on div at bounding box center [1194, 51] width 44 height 20
click at [800, 18] on form at bounding box center [773, 24] width 173 height 20
click at [800, 28] on input "Search" at bounding box center [760, 27] width 146 height 15
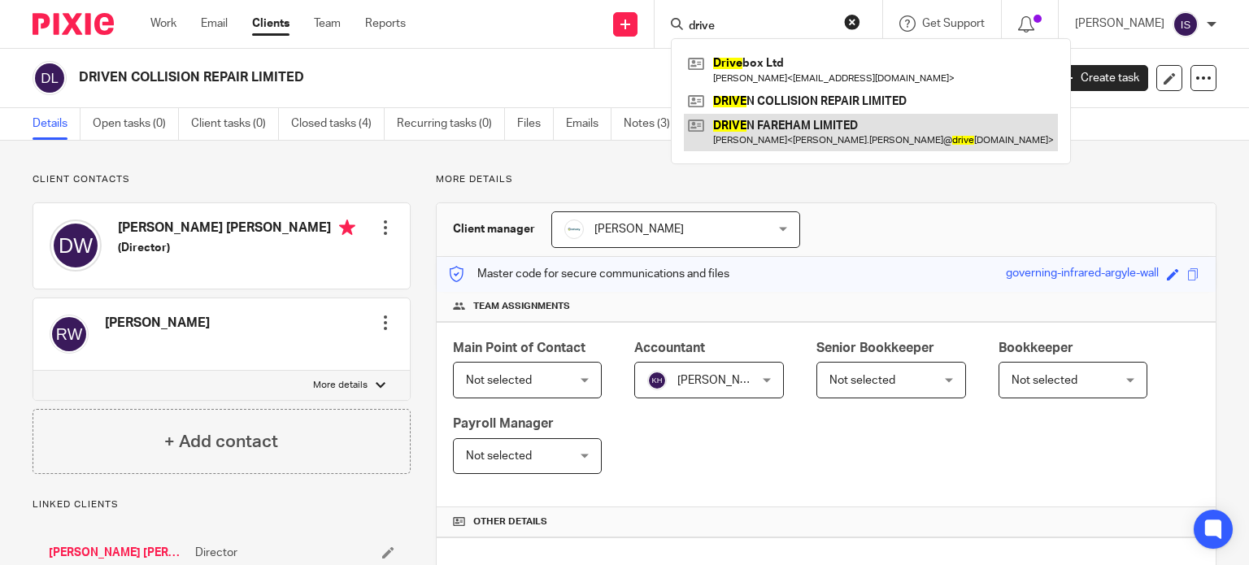
type input "drive"
click at [797, 137] on link at bounding box center [871, 132] width 374 height 37
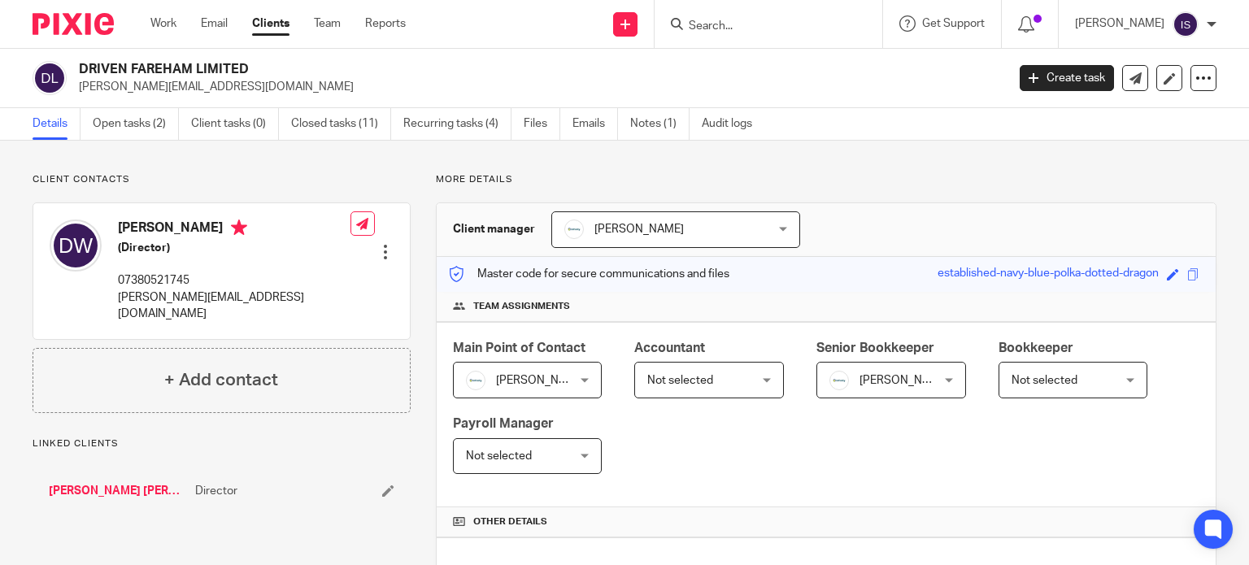
click at [721, 375] on span "Not selected" at bounding box center [701, 380] width 108 height 34
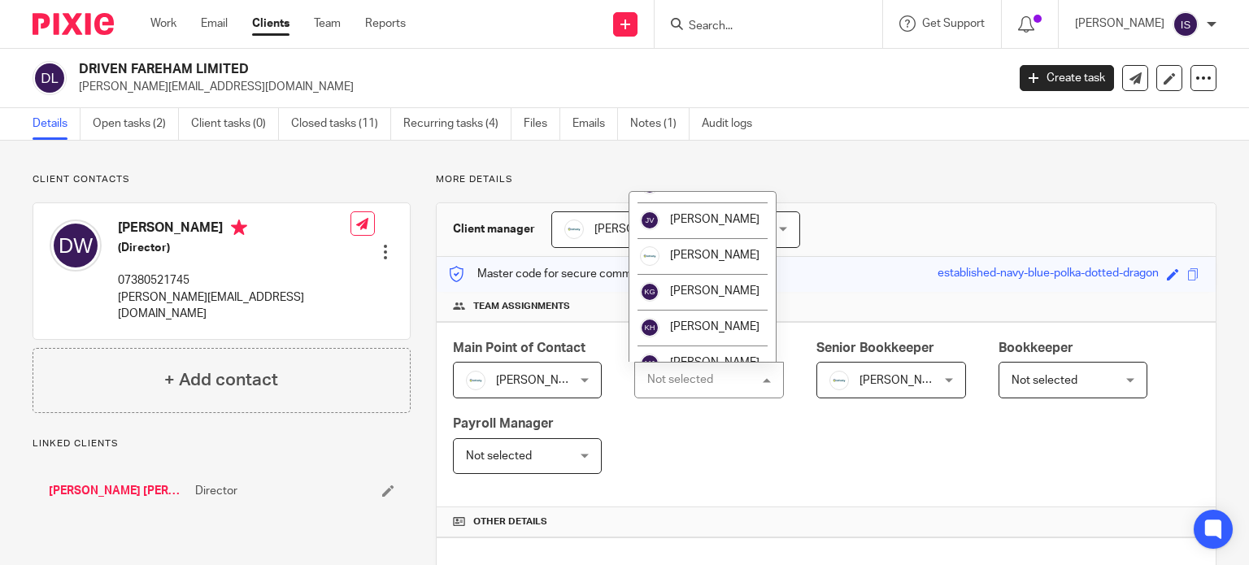
scroll to position [244, 0]
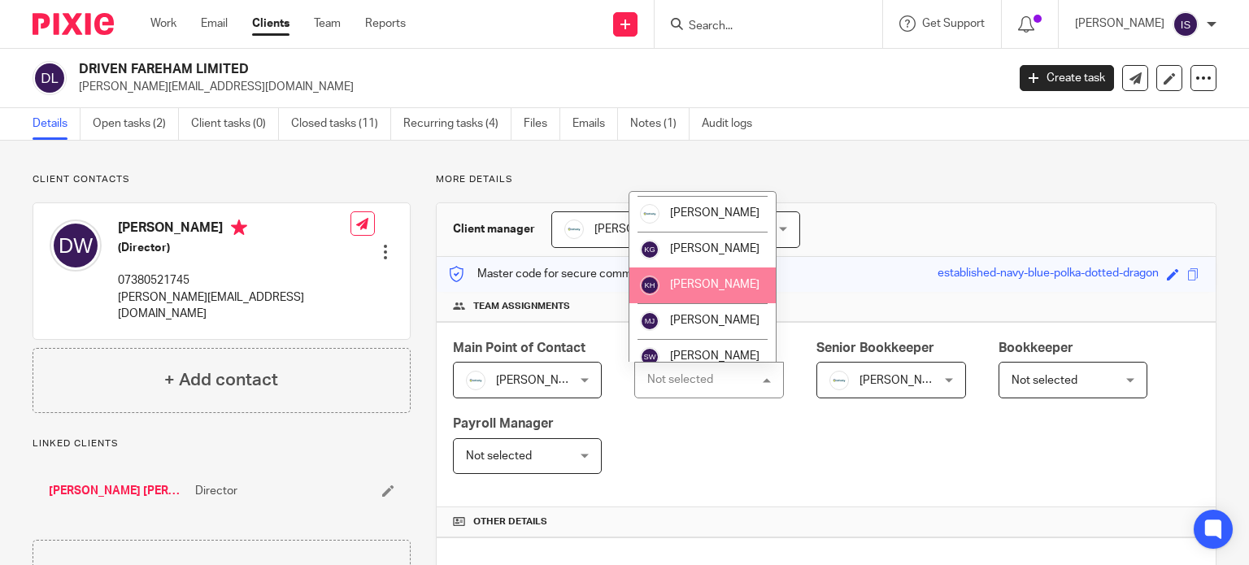
click at [693, 290] on span "[PERSON_NAME]" at bounding box center [714, 284] width 89 height 11
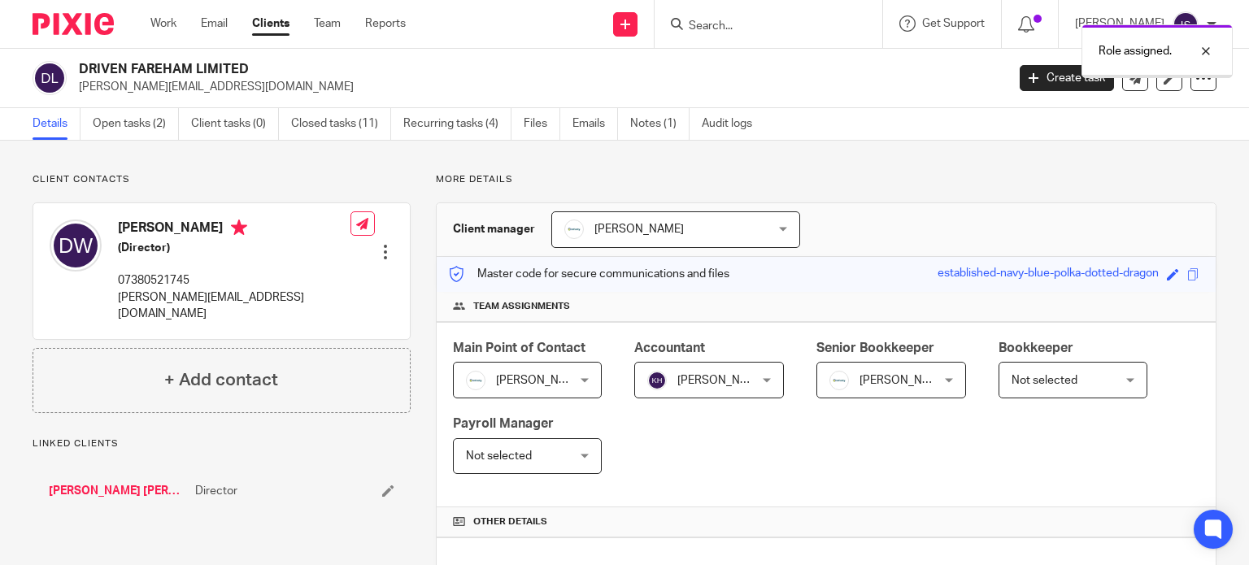
click at [877, 390] on span "[PERSON_NAME]" at bounding box center [884, 380] width 108 height 34
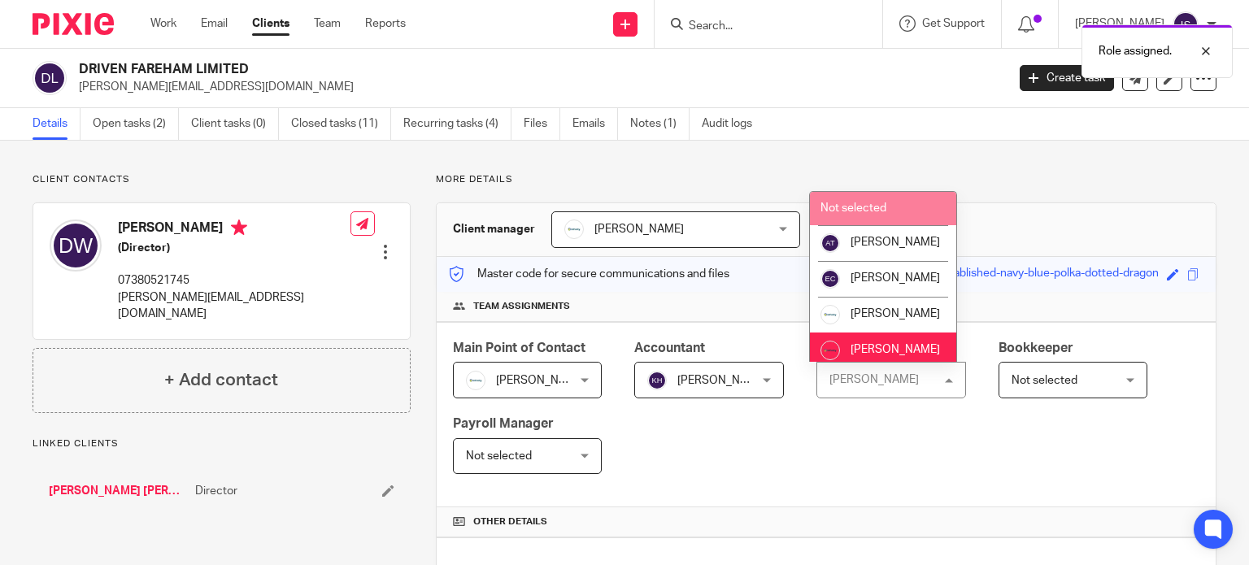
click at [865, 207] on span "Not selected" at bounding box center [854, 208] width 66 height 11
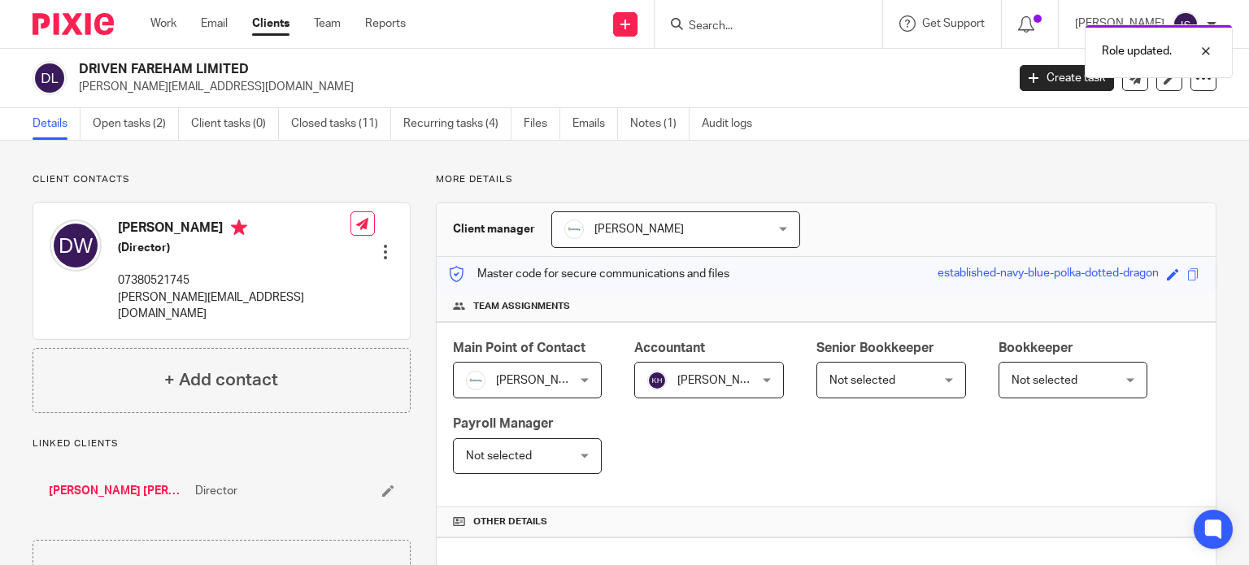
click at [756, 22] on div "Role updated." at bounding box center [929, 47] width 608 height 62
click at [742, 37] on div "Role updated." at bounding box center [929, 47] width 608 height 62
click at [735, 33] on div "Role updated." at bounding box center [929, 47] width 608 height 62
click at [734, 30] on input "Search" at bounding box center [760, 27] width 146 height 15
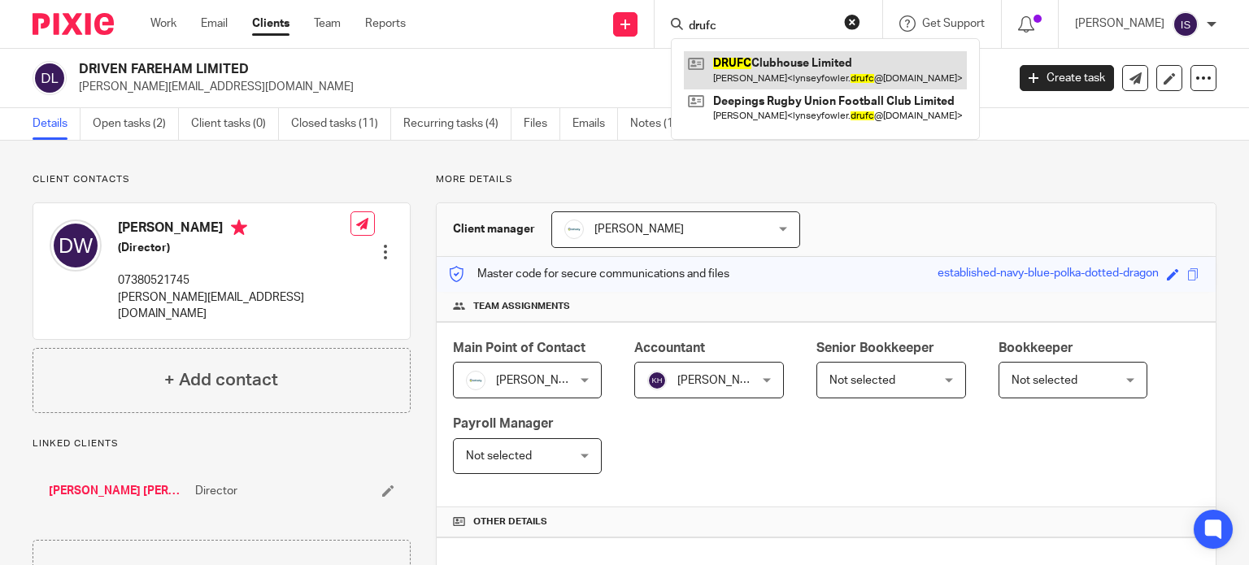
type input "drufc"
click at [744, 64] on link at bounding box center [825, 69] width 283 height 37
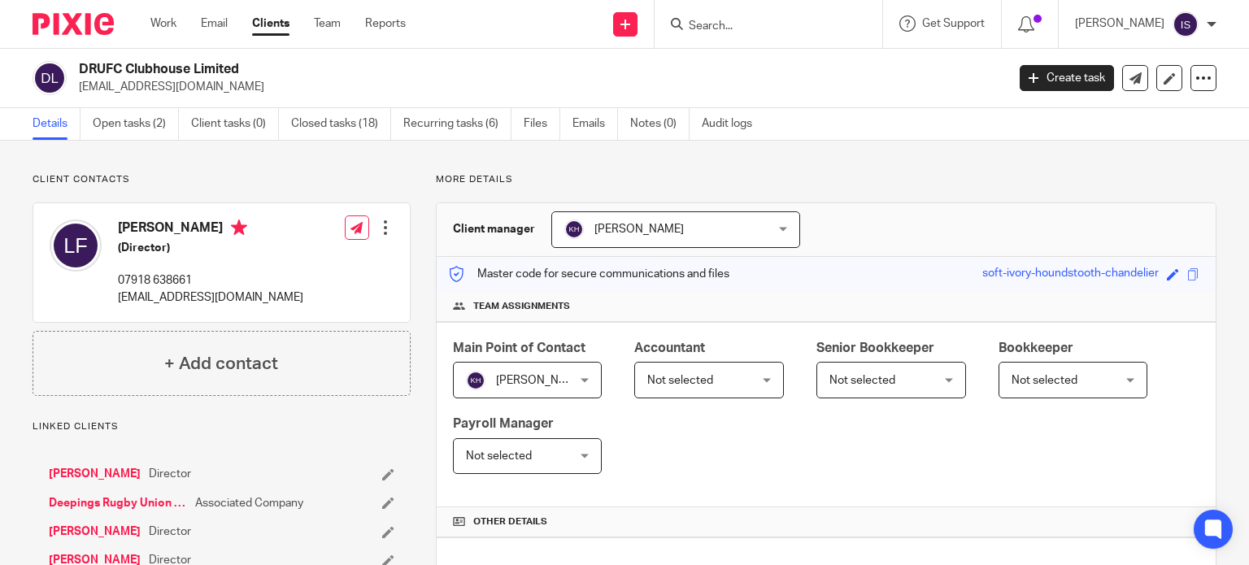
click at [747, 384] on span "Not selected" at bounding box center [701, 380] width 108 height 34
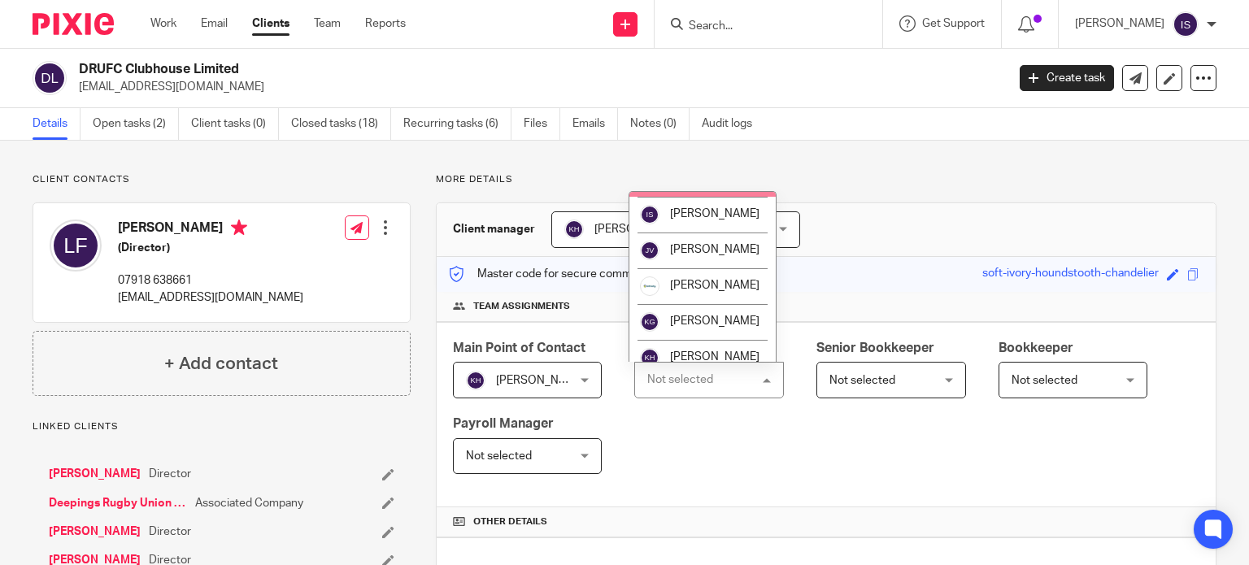
scroll to position [244, 0]
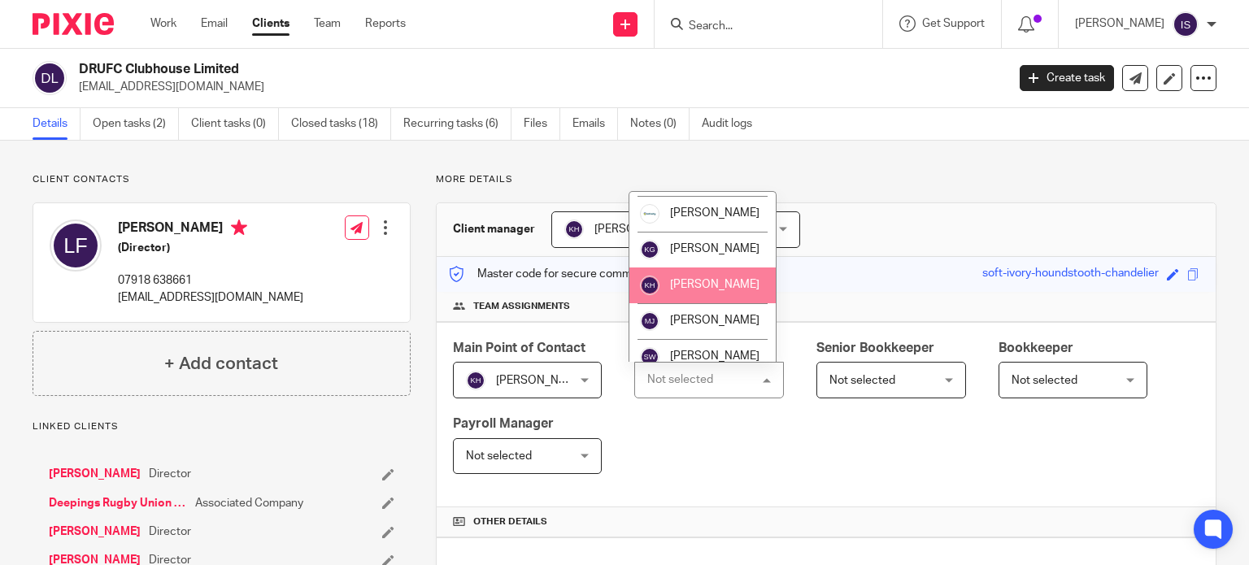
click at [713, 290] on span "[PERSON_NAME]" at bounding box center [714, 284] width 89 height 11
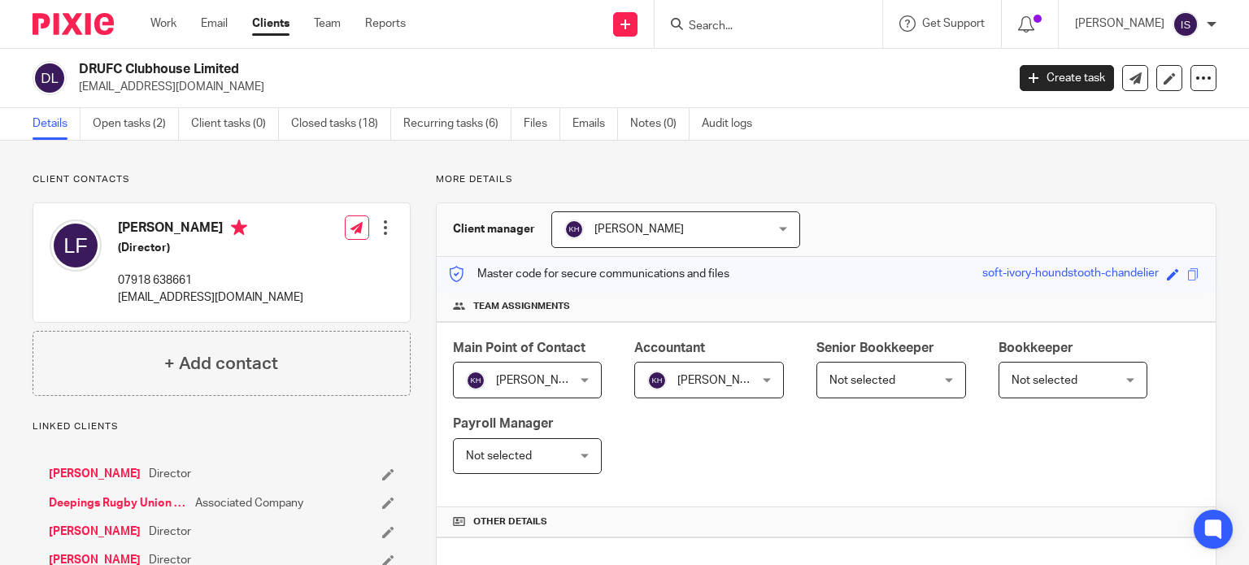
click at [752, 25] on input "Search" at bounding box center [760, 27] width 146 height 15
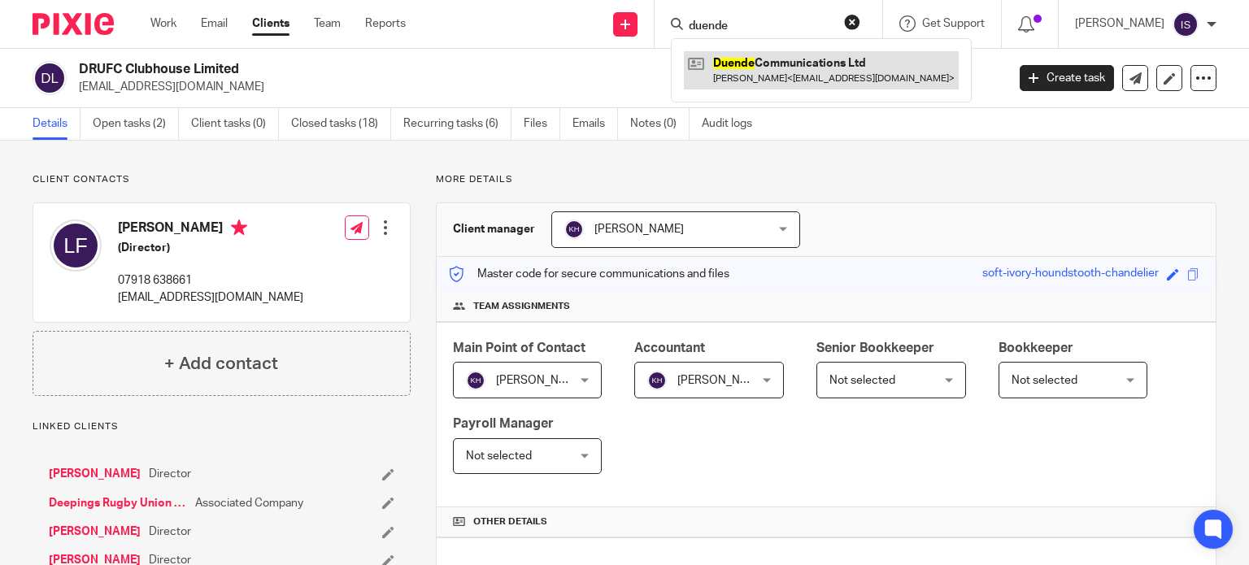
type input "duende"
click at [781, 59] on link at bounding box center [821, 69] width 275 height 37
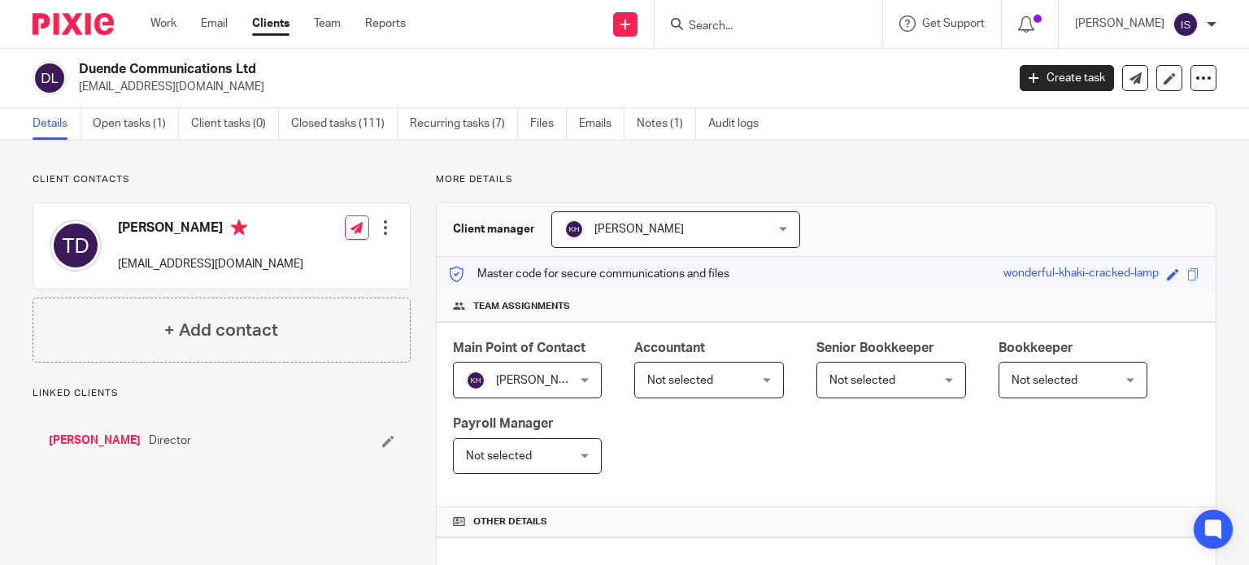
click at [699, 369] on span "Not selected" at bounding box center [701, 380] width 108 height 34
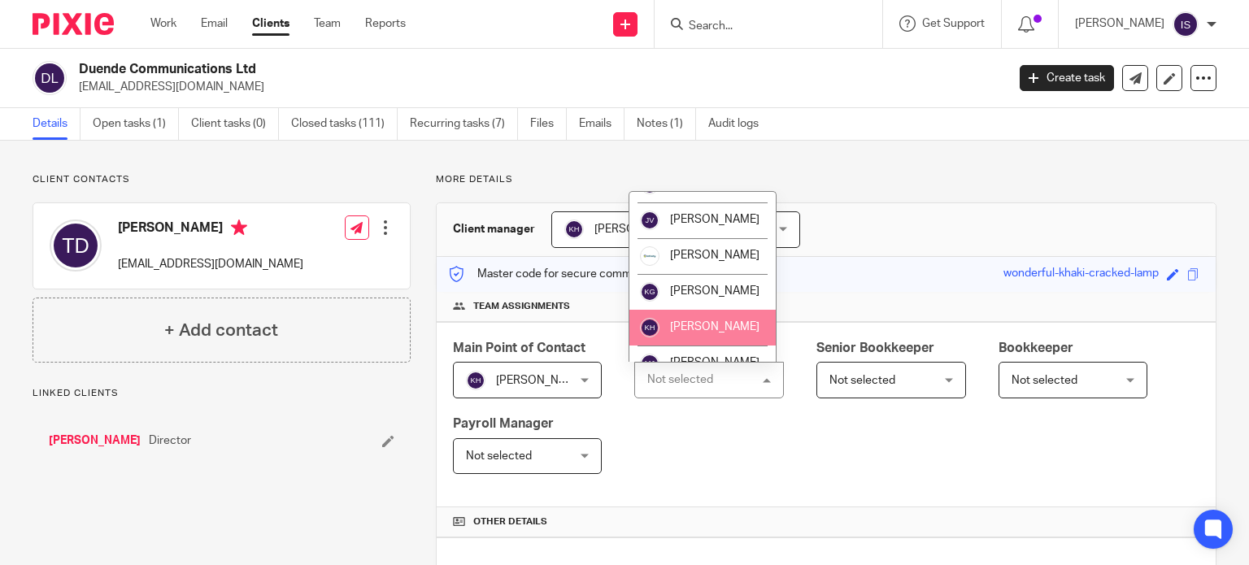
scroll to position [244, 0]
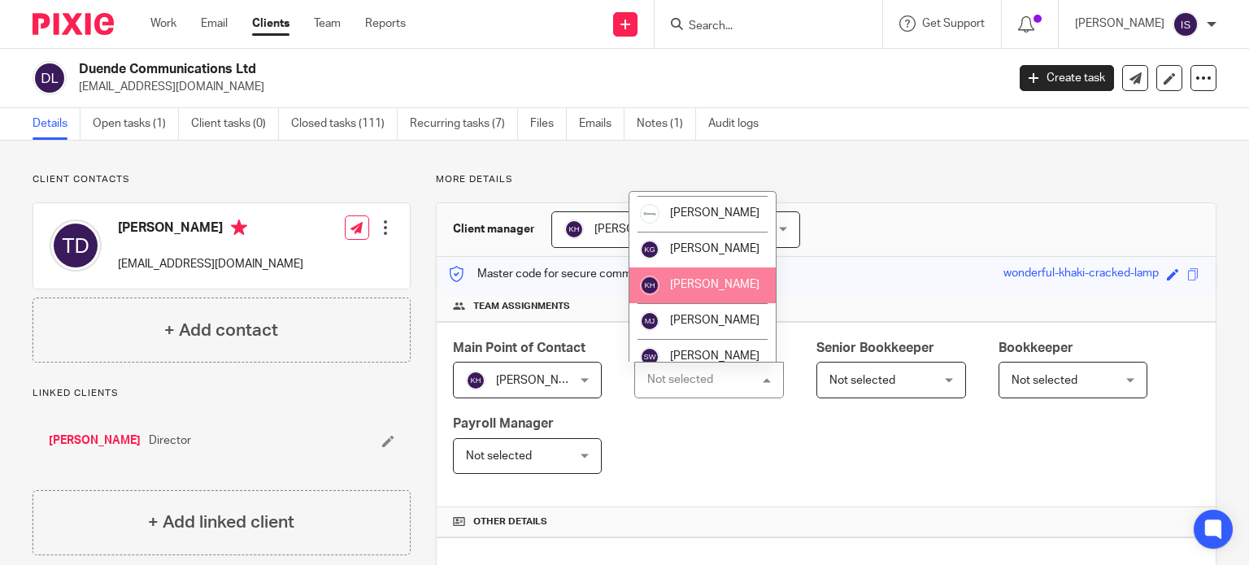
click at [714, 290] on span "[PERSON_NAME]" at bounding box center [714, 284] width 89 height 11
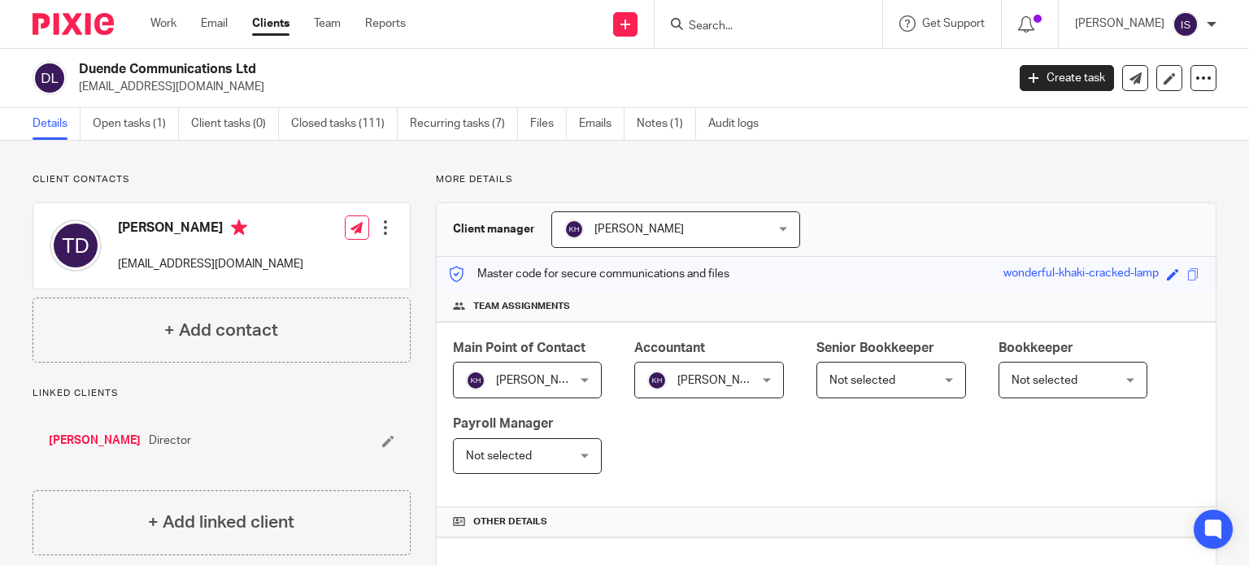
click at [782, 20] on input "Search" at bounding box center [760, 27] width 146 height 15
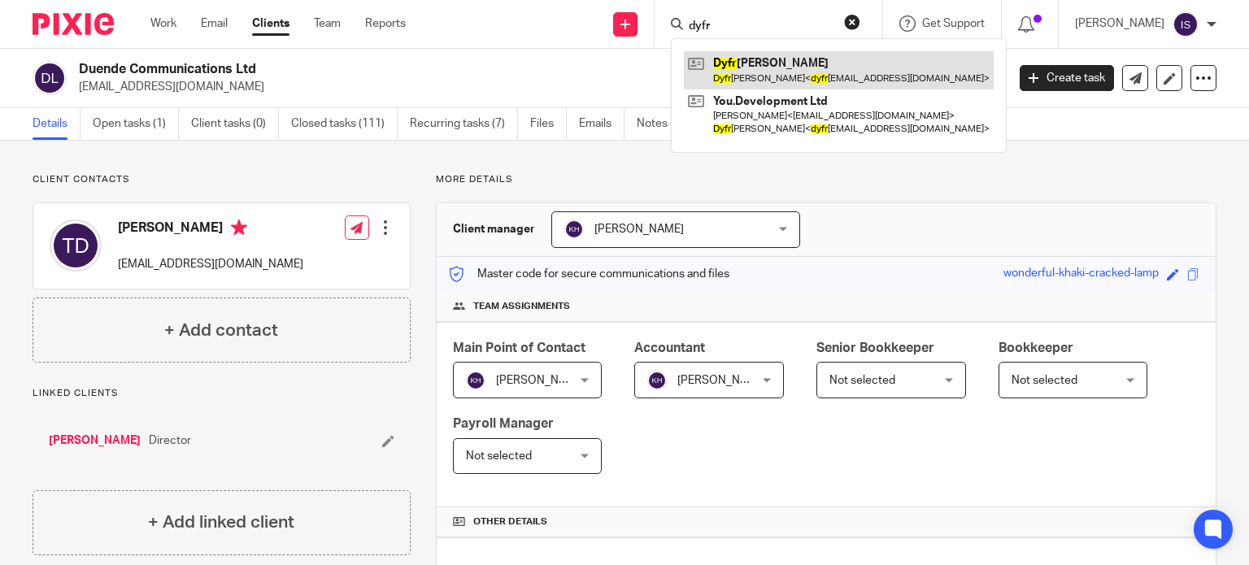
type input "dyfr"
click at [760, 56] on link at bounding box center [839, 69] width 310 height 37
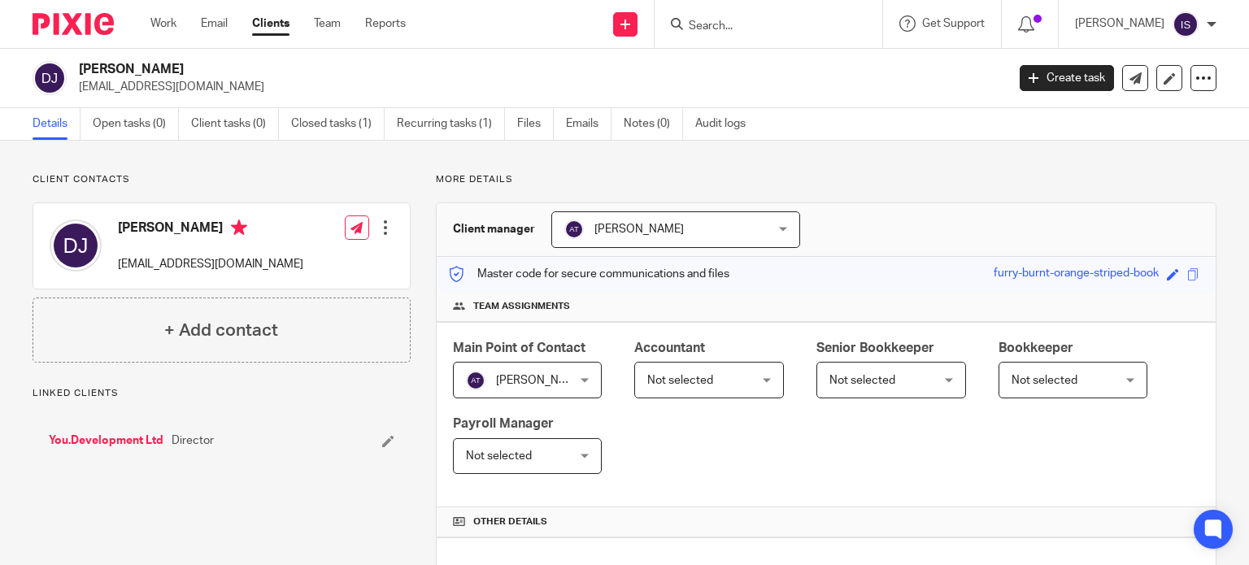
click at [721, 377] on span "Not selected" at bounding box center [701, 380] width 108 height 34
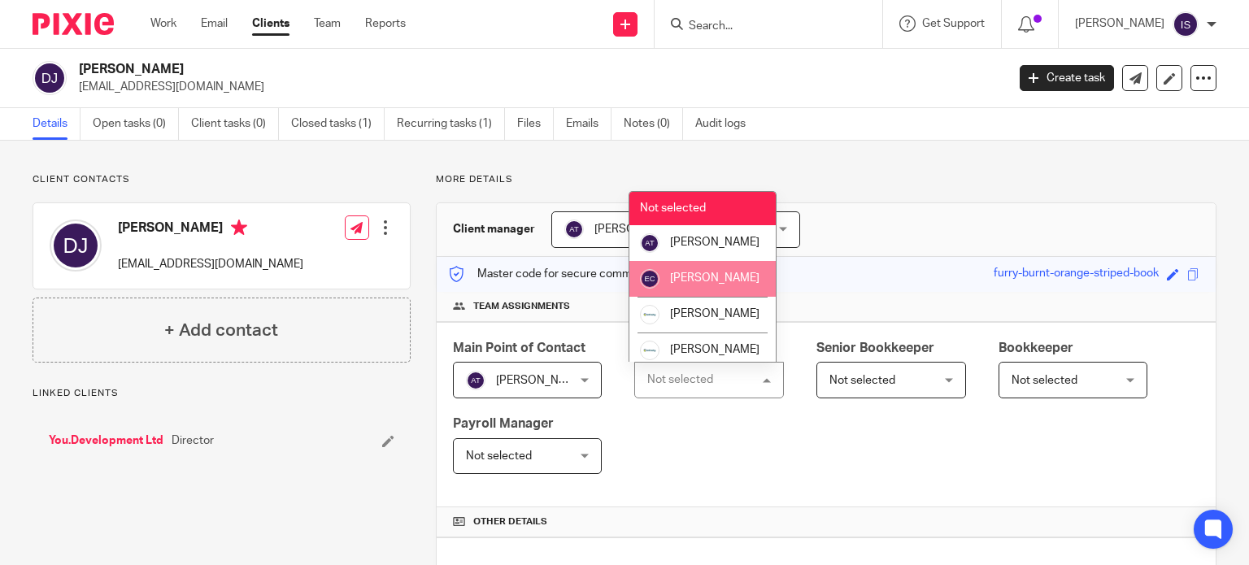
click at [708, 284] on span "[PERSON_NAME]" at bounding box center [714, 277] width 89 height 11
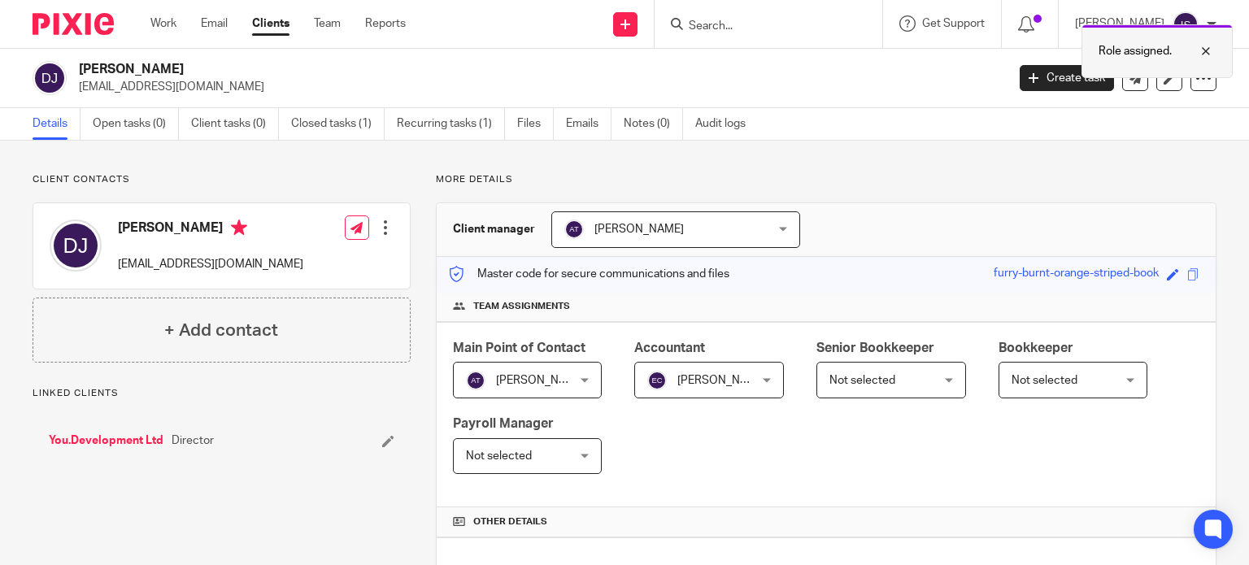
click at [1211, 46] on div at bounding box center [1194, 51] width 44 height 20
click at [799, 21] on input "Search" at bounding box center [760, 27] width 146 height 15
click at [799, 30] on input "Search" at bounding box center [760, 27] width 146 height 15
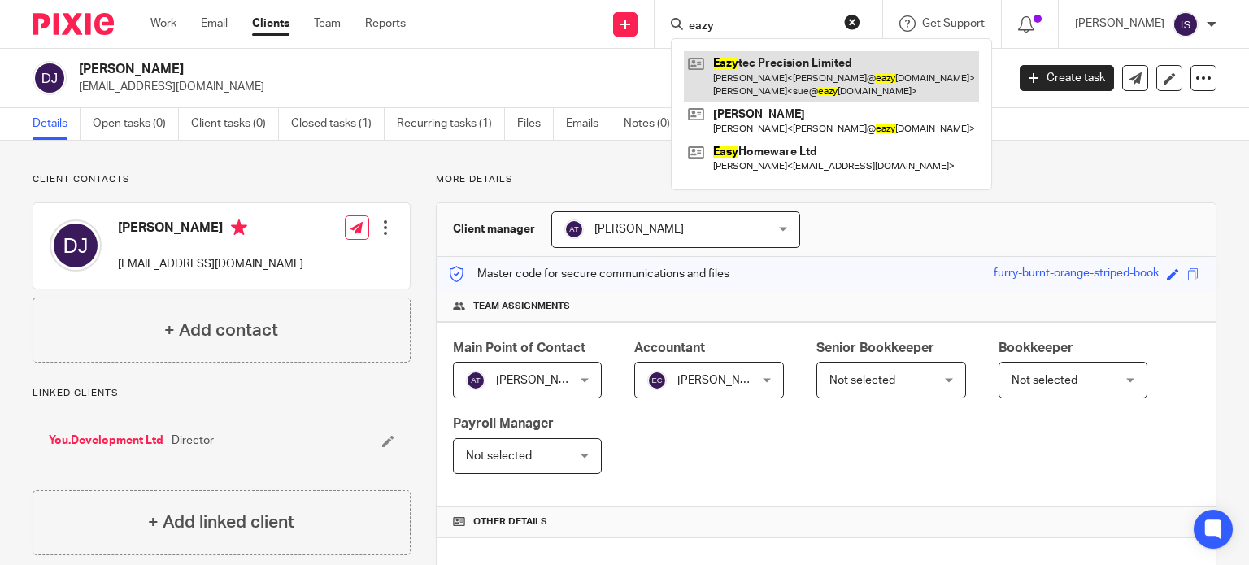
type input "eazy"
click at [796, 71] on link at bounding box center [831, 76] width 295 height 50
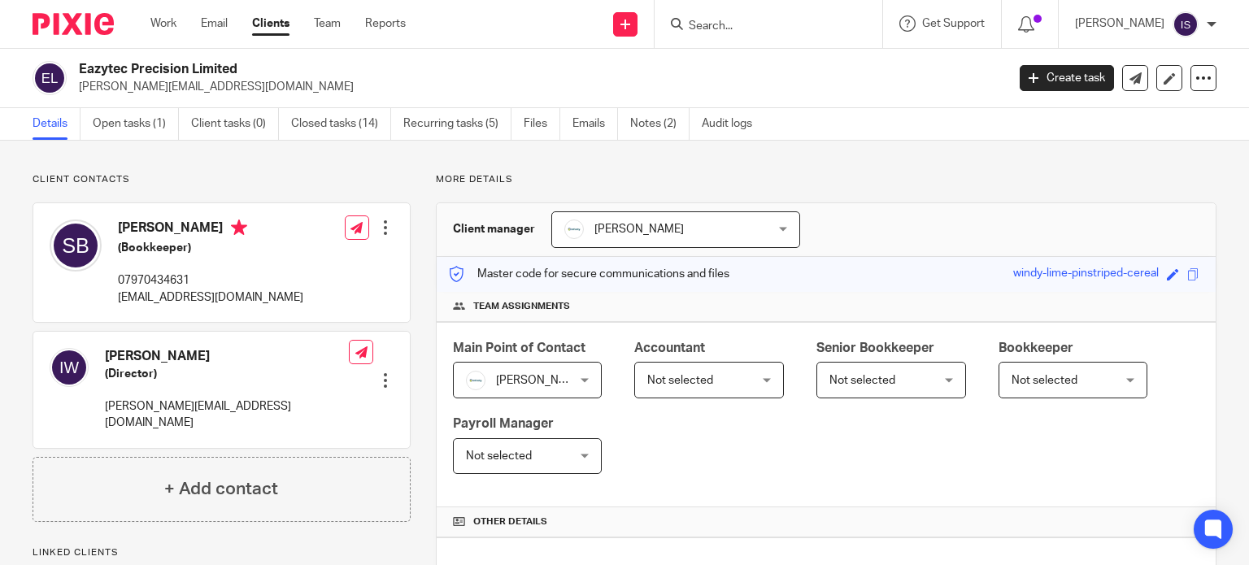
click at [695, 382] on span "Not selected" at bounding box center [680, 380] width 66 height 11
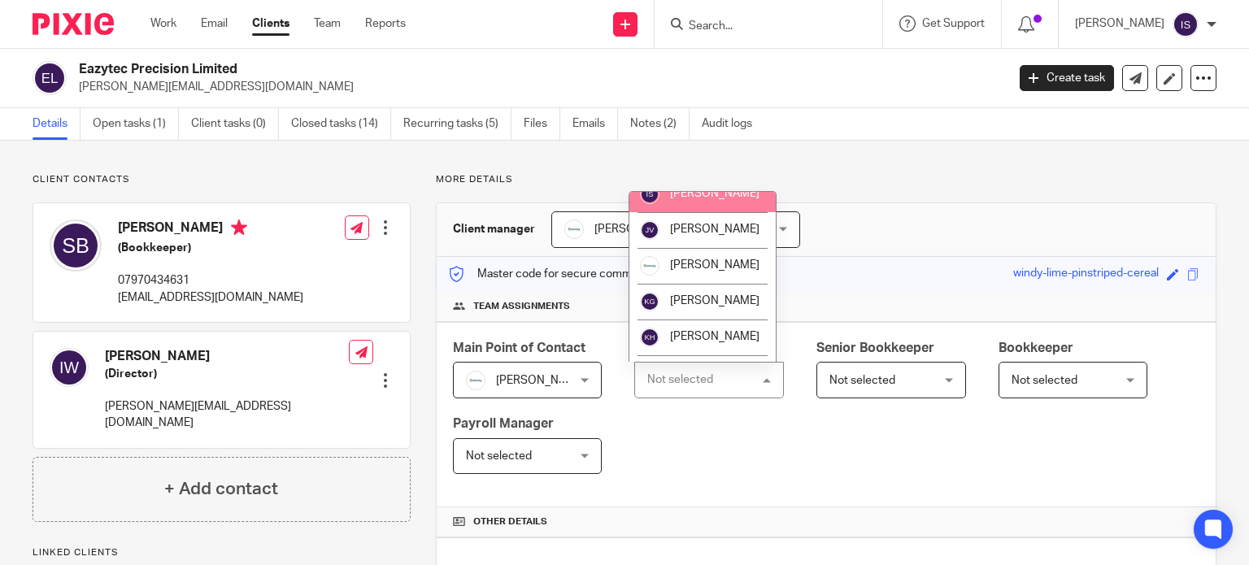
scroll to position [111, 0]
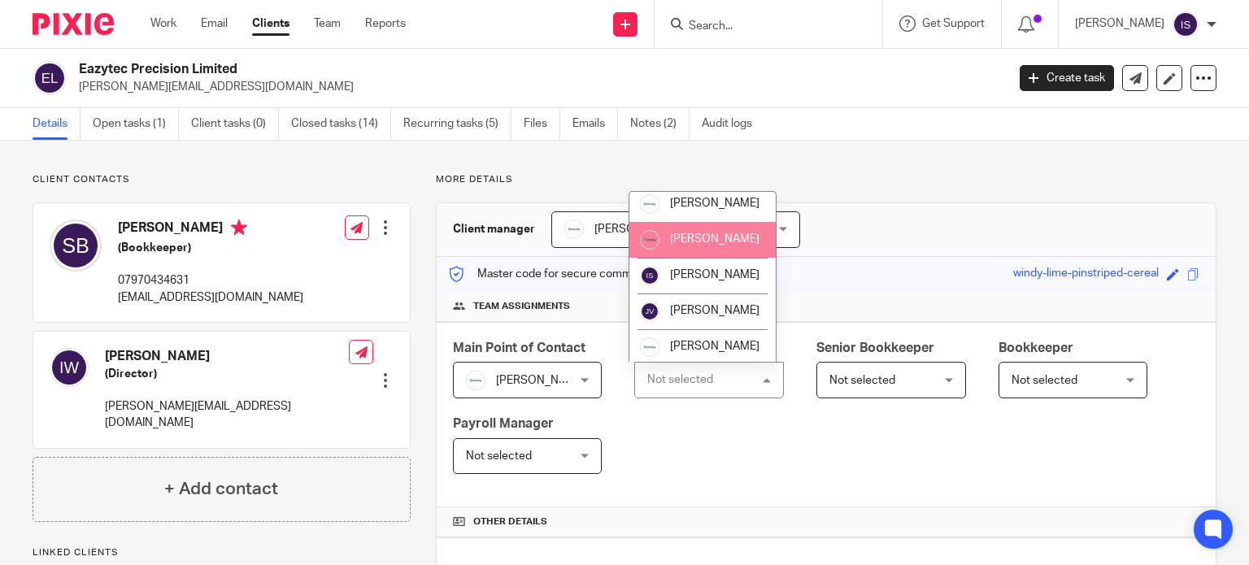
click at [679, 245] on span "[PERSON_NAME]" at bounding box center [714, 238] width 89 height 11
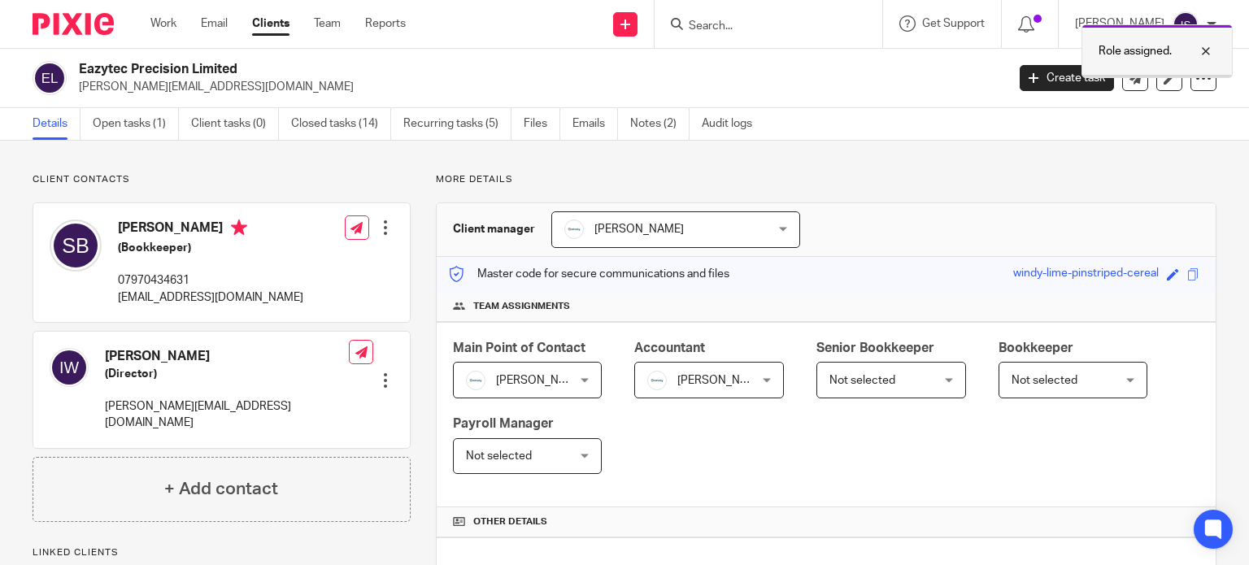
drag, startPoint x: 1211, startPoint y: 54, endPoint x: 1178, endPoint y: 57, distance: 33.4
click at [1211, 54] on div at bounding box center [1194, 51] width 44 height 20
click at [834, 26] on input "Search" at bounding box center [760, 27] width 146 height 15
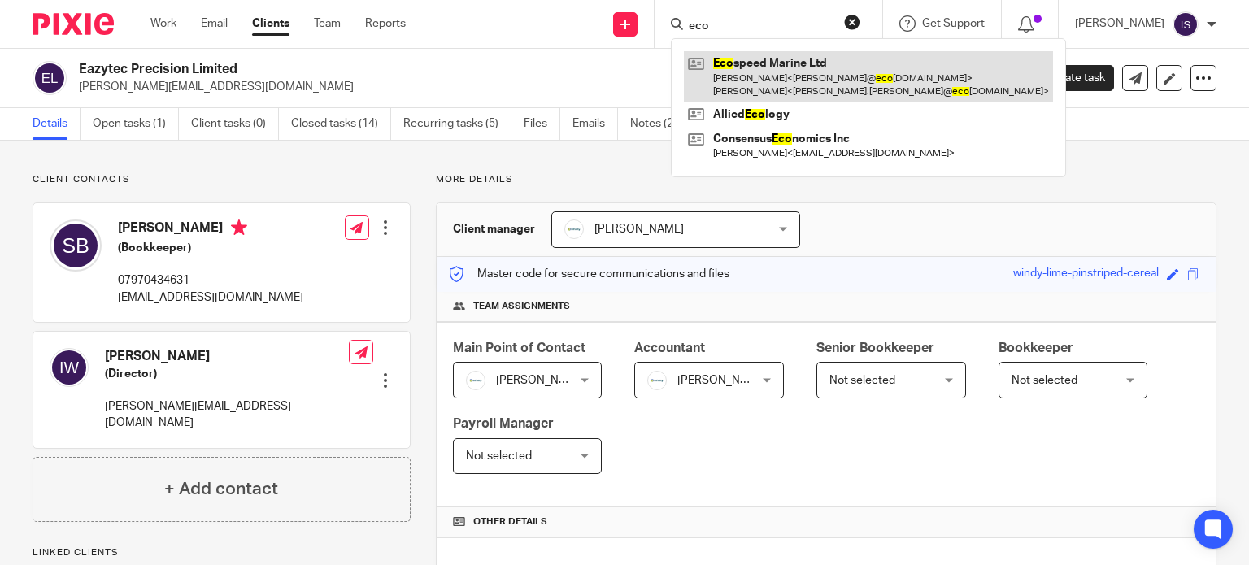
type input "eco"
click at [793, 53] on link at bounding box center [868, 76] width 369 height 50
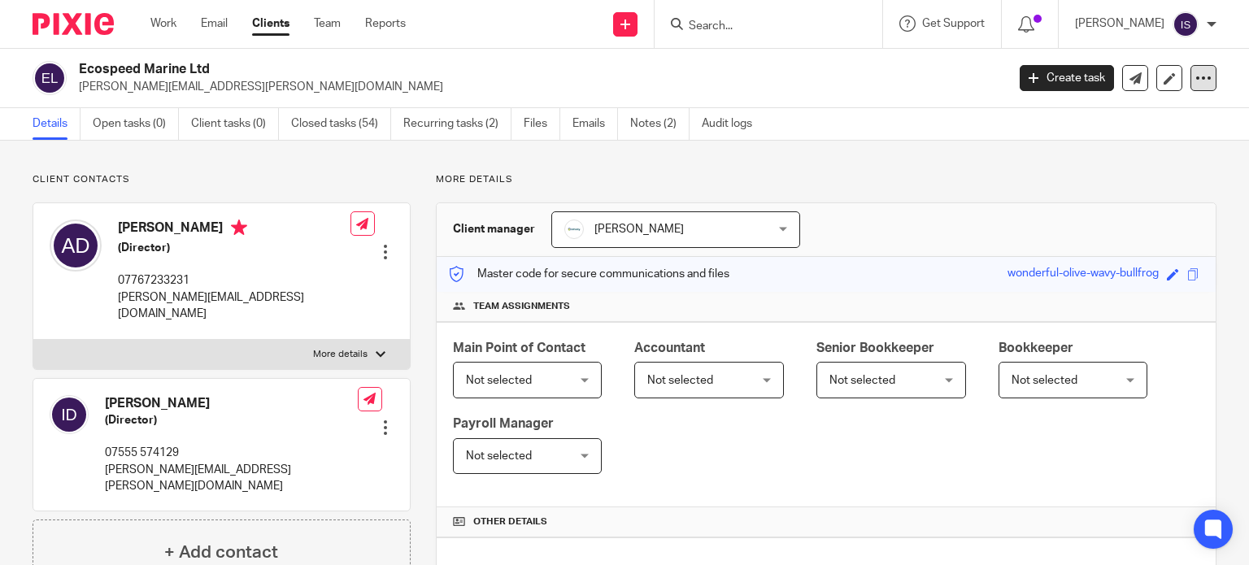
click at [1196, 74] on icon at bounding box center [1204, 78] width 16 height 16
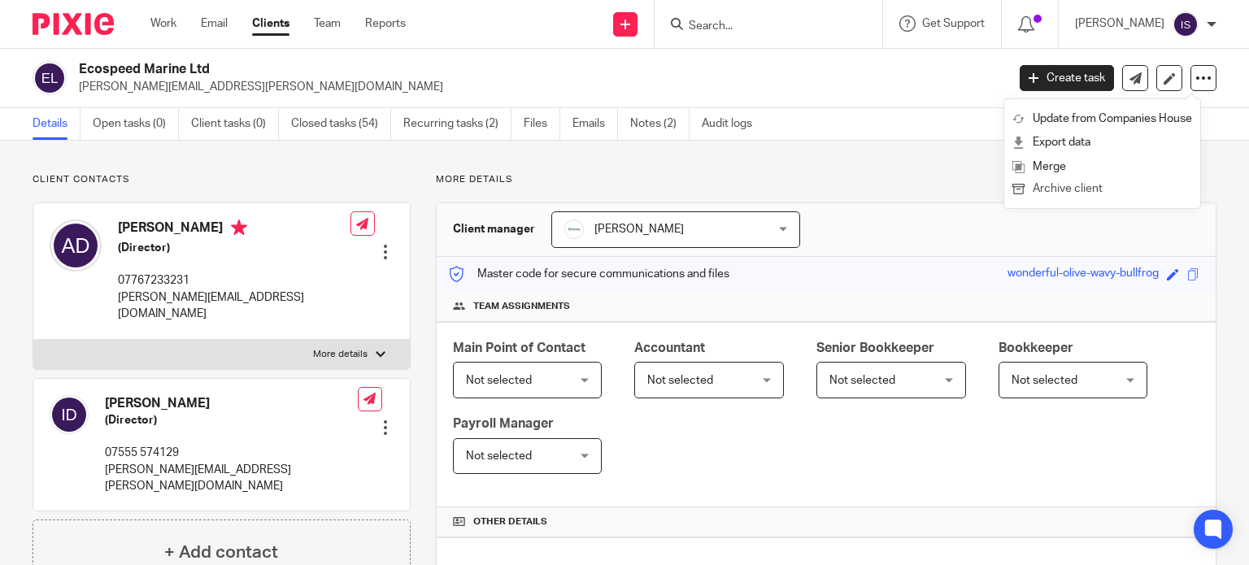
click at [1159, 188] on button "Archive client" at bounding box center [1103, 189] width 180 height 21
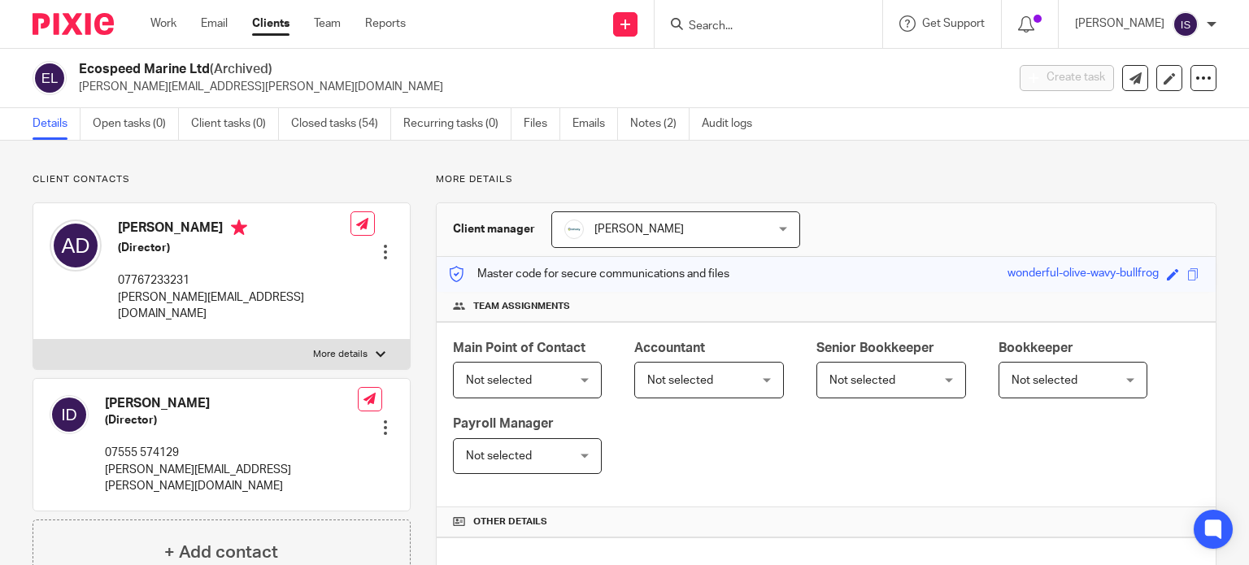
click at [742, 26] on input "Search" at bounding box center [760, 27] width 146 height 15
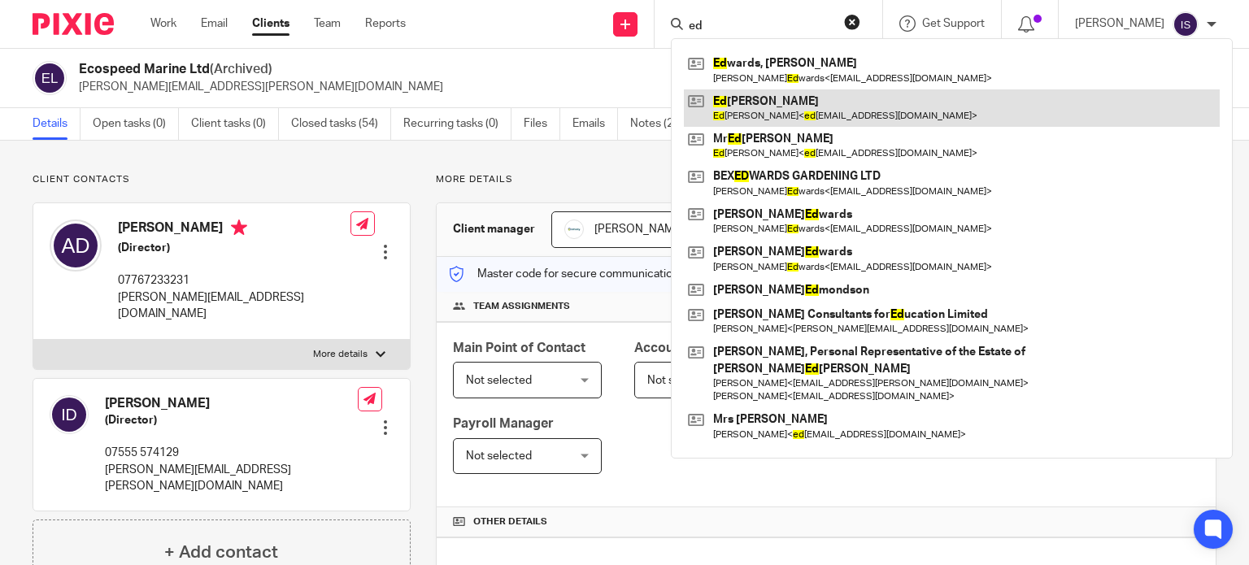
type input "ed"
click at [735, 99] on link at bounding box center [952, 107] width 536 height 37
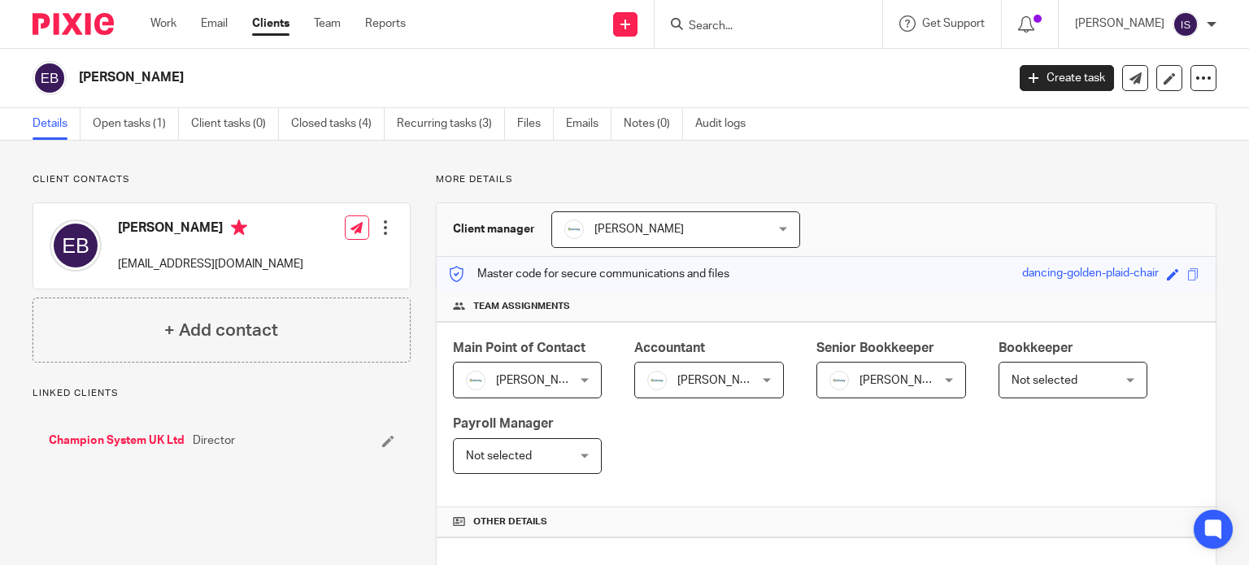
click at [908, 386] on span "[PERSON_NAME]" at bounding box center [884, 380] width 108 height 34
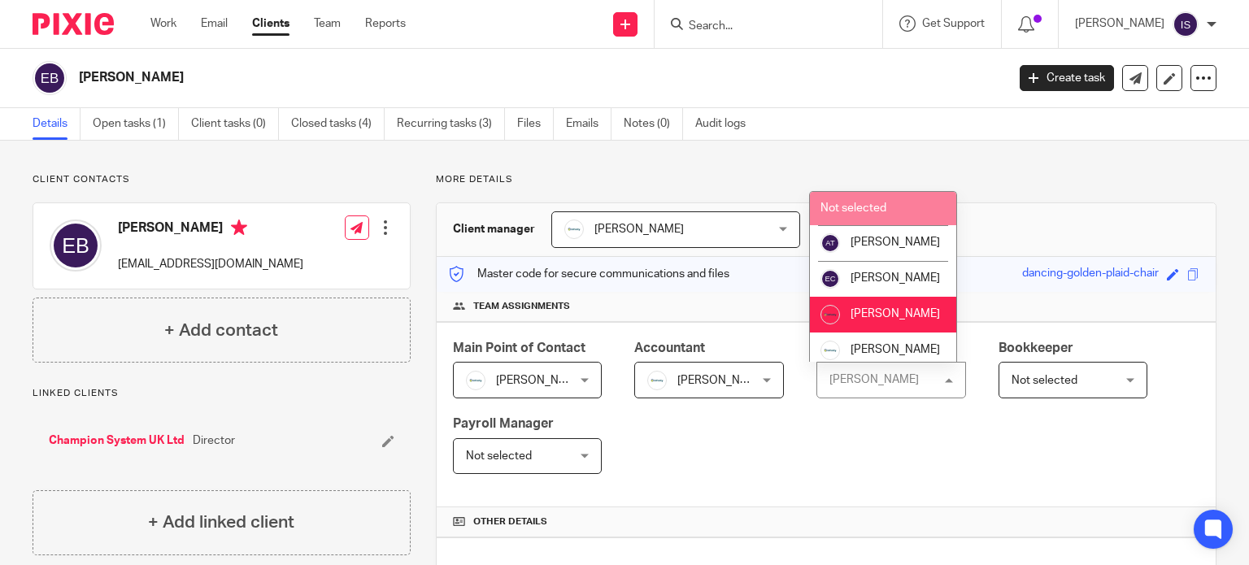
click at [901, 217] on li "Not selected" at bounding box center [883, 208] width 146 height 33
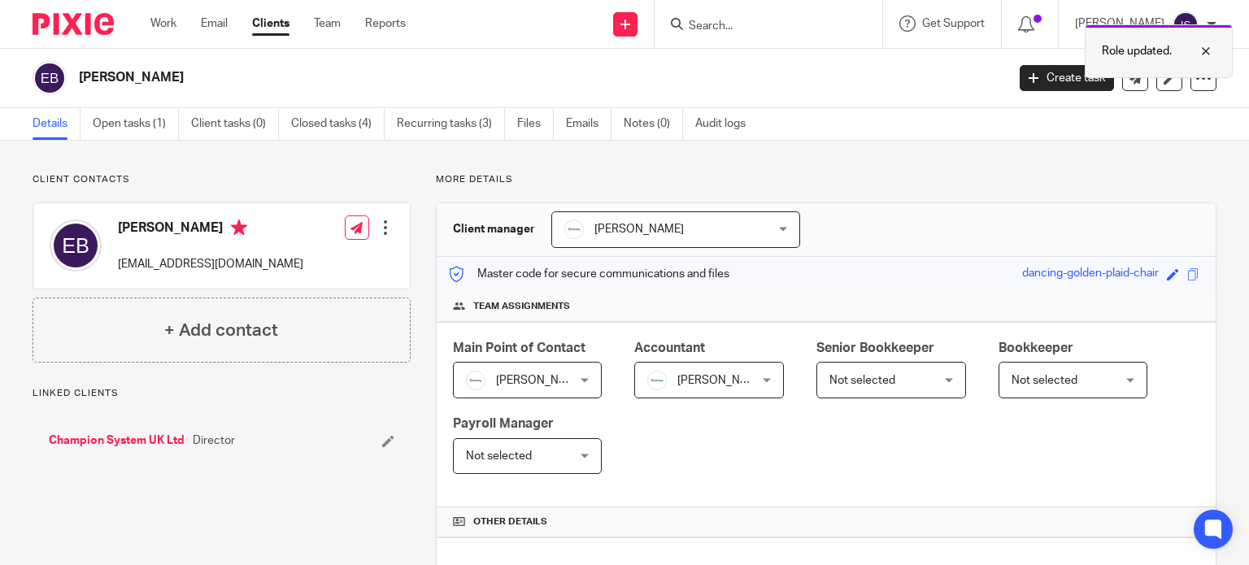
click at [1208, 47] on div at bounding box center [1194, 51] width 44 height 20
click at [800, 25] on input "Search" at bounding box center [760, 27] width 146 height 15
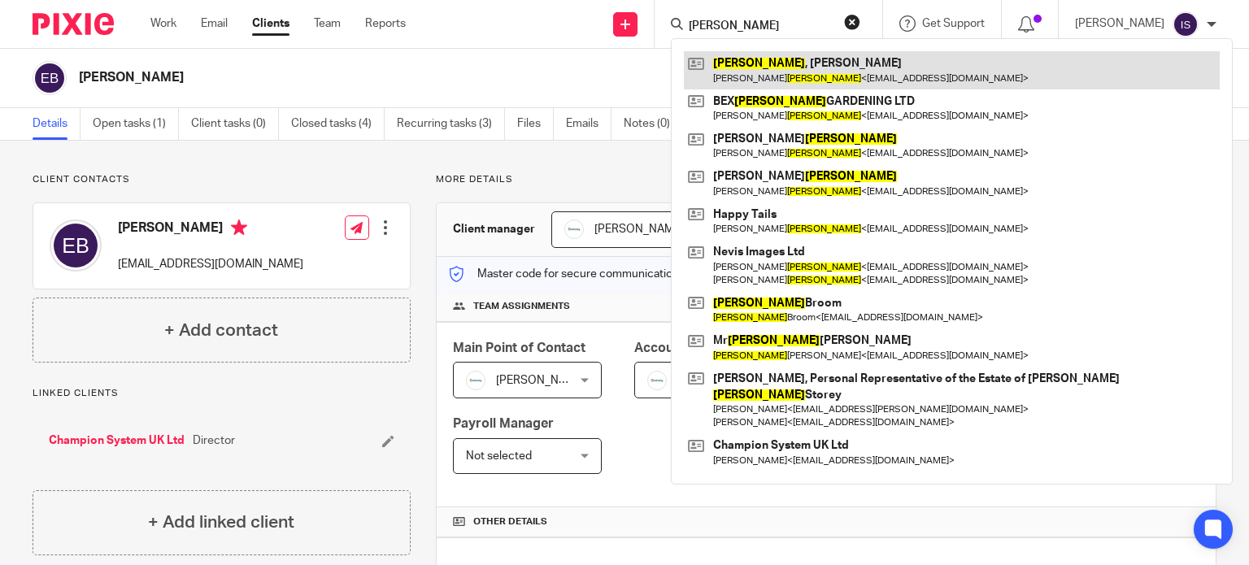
type input "edwards"
click at [784, 61] on link at bounding box center [952, 69] width 536 height 37
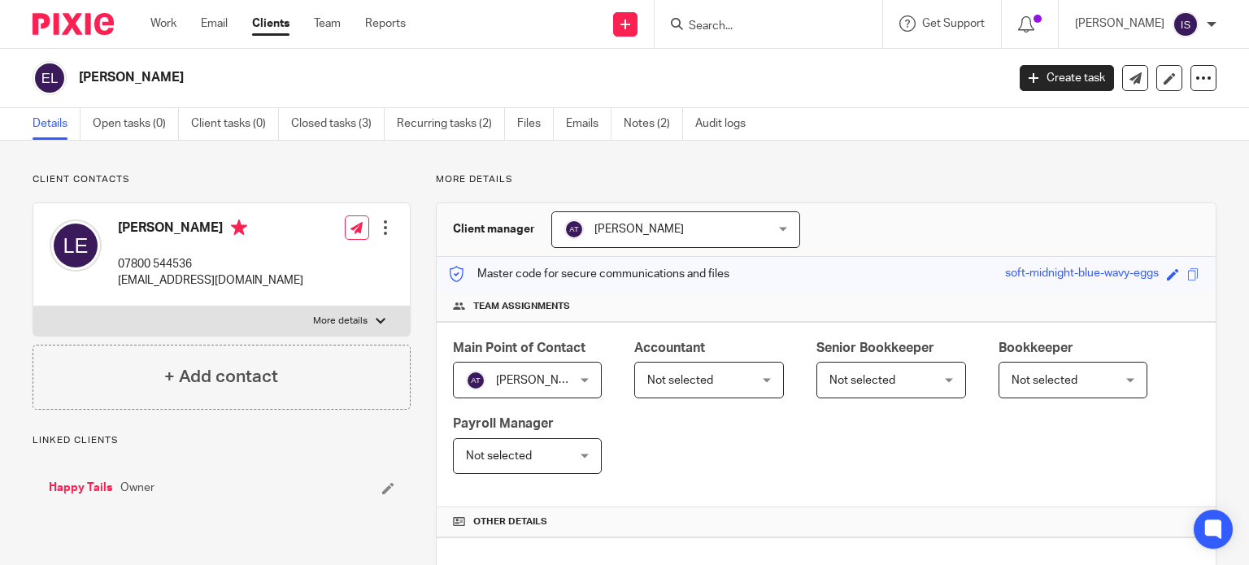
click at [680, 377] on span "Not selected" at bounding box center [680, 380] width 66 height 11
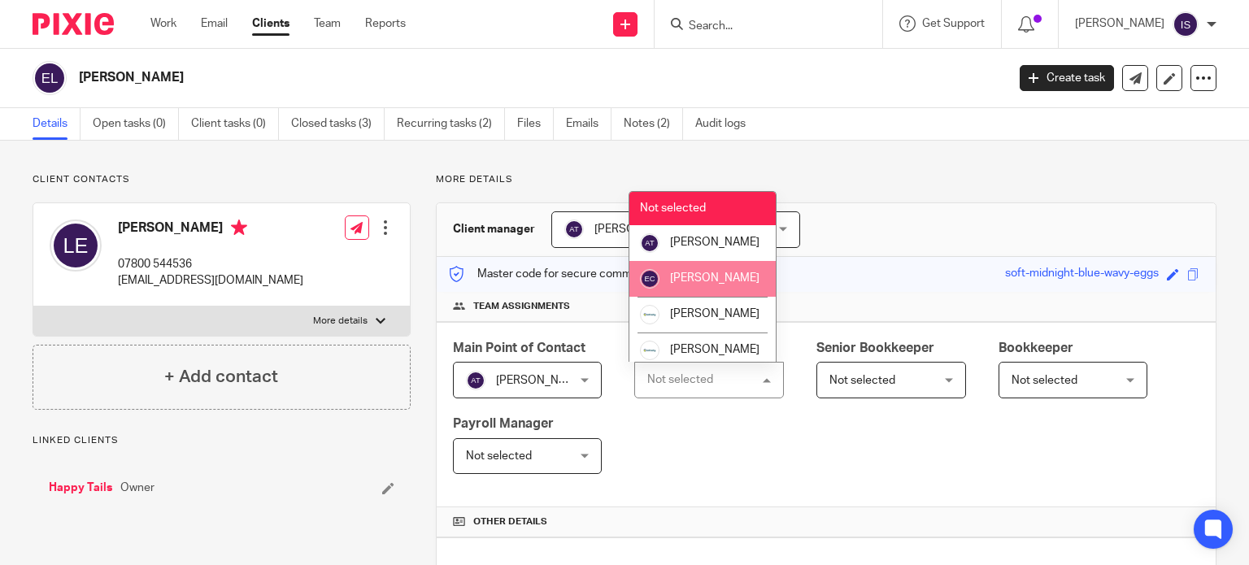
scroll to position [273, 0]
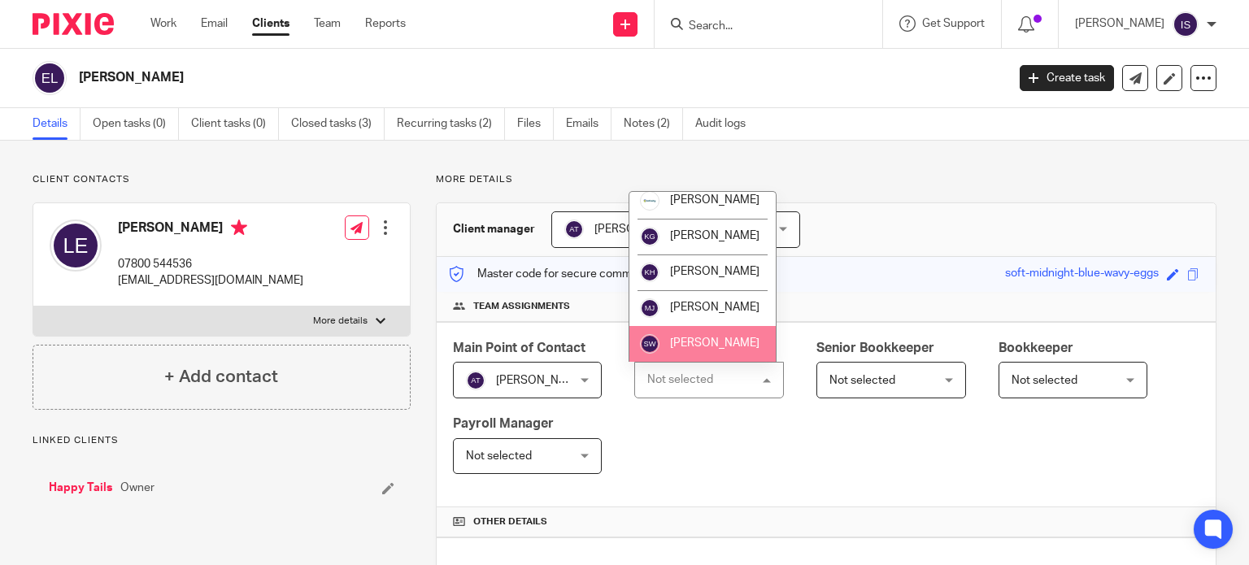
click at [680, 334] on li "[PERSON_NAME]" at bounding box center [703, 344] width 146 height 36
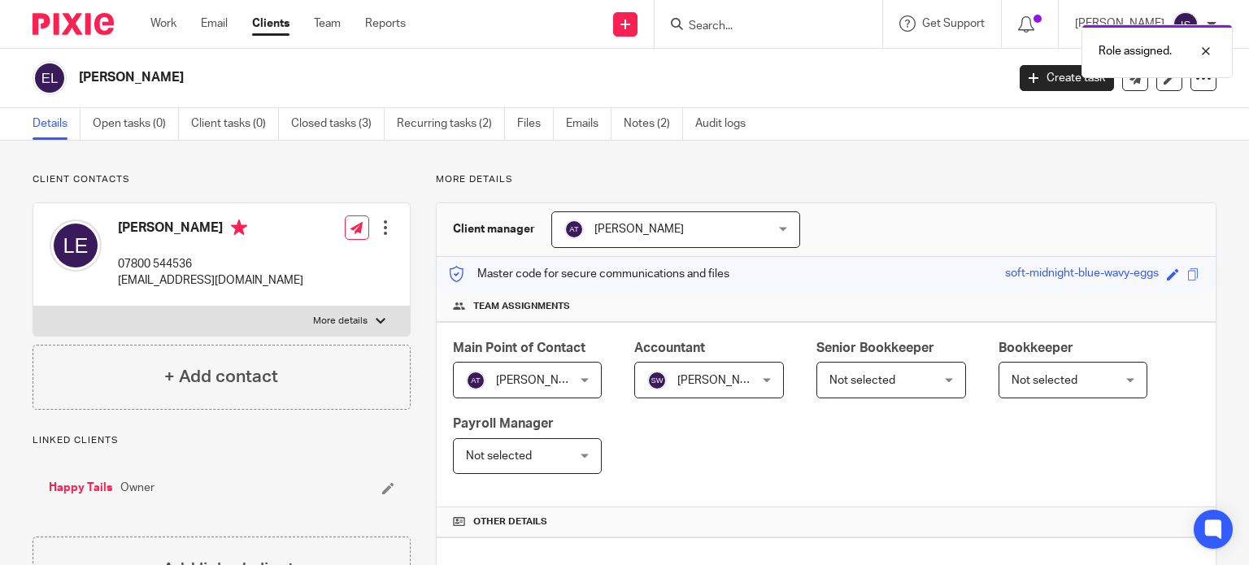
click at [739, 40] on div "Role assigned." at bounding box center [929, 47] width 608 height 62
click at [1210, 48] on div at bounding box center [1194, 51] width 44 height 20
click at [785, 24] on input "Search" at bounding box center [760, 27] width 146 height 15
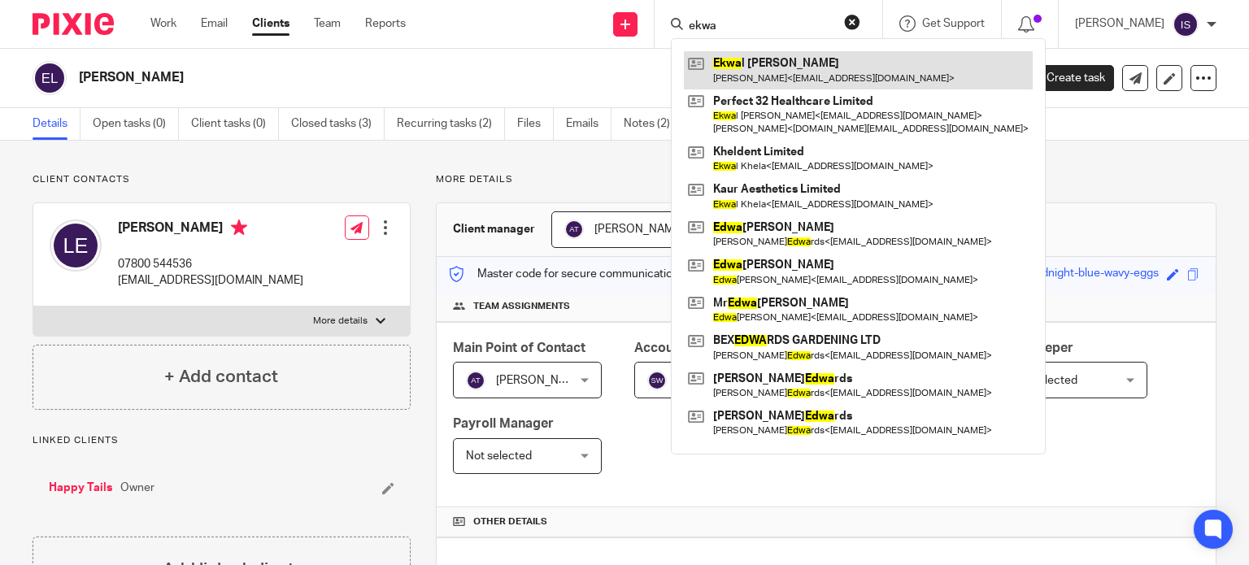
type input "ekwa"
click at [789, 56] on link at bounding box center [858, 69] width 349 height 37
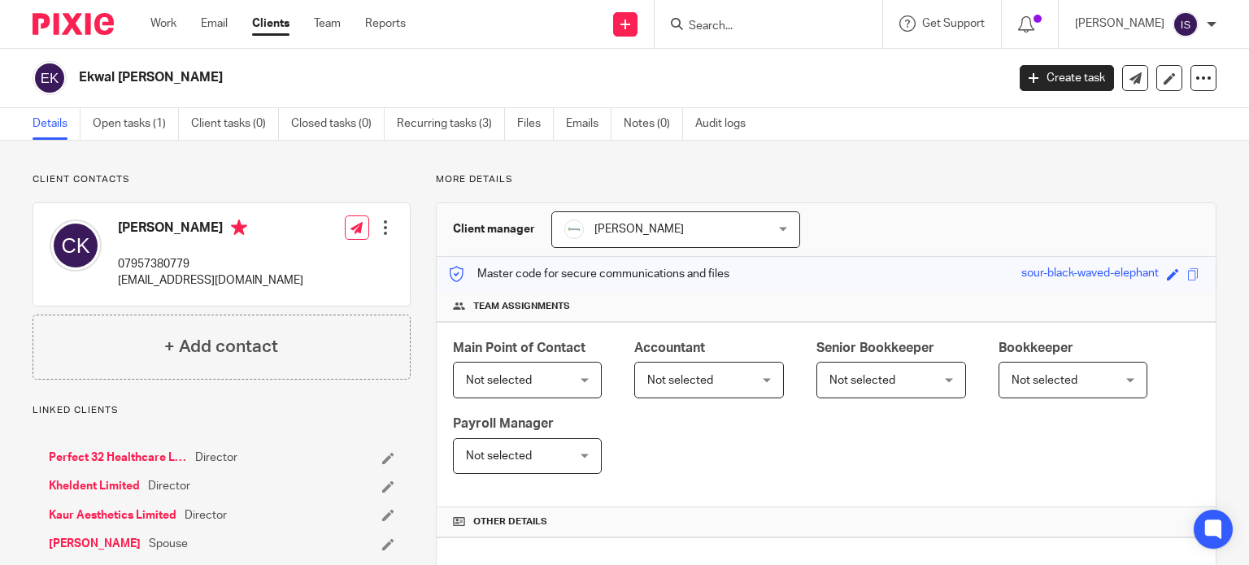
click at [703, 370] on span "Not selected" at bounding box center [701, 380] width 108 height 34
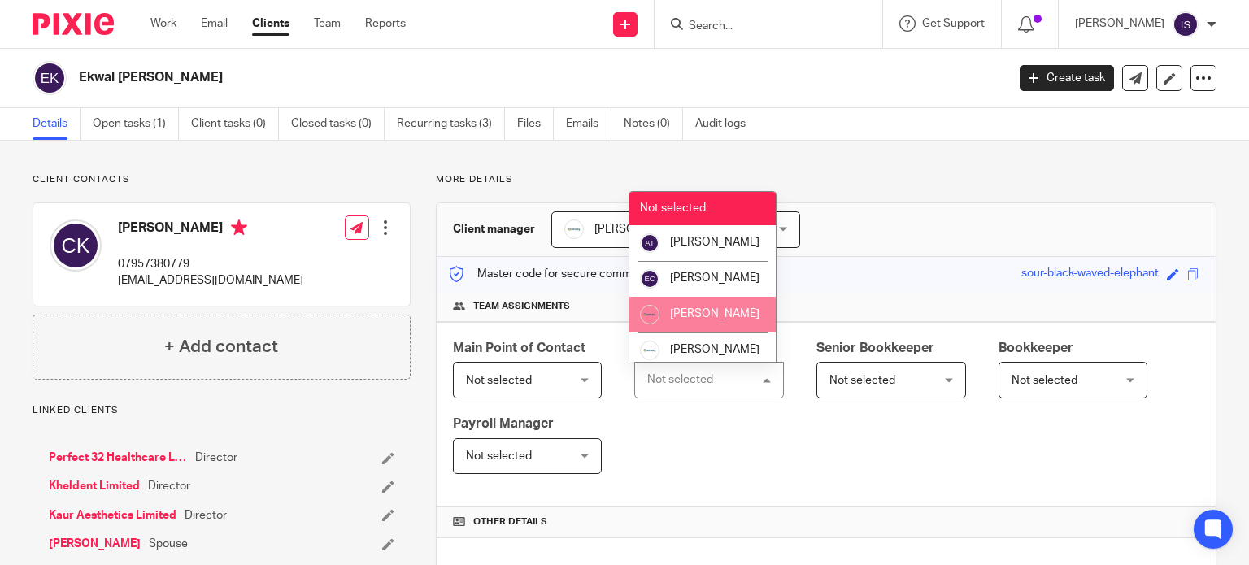
click at [703, 320] on span "[PERSON_NAME]" at bounding box center [714, 313] width 89 height 11
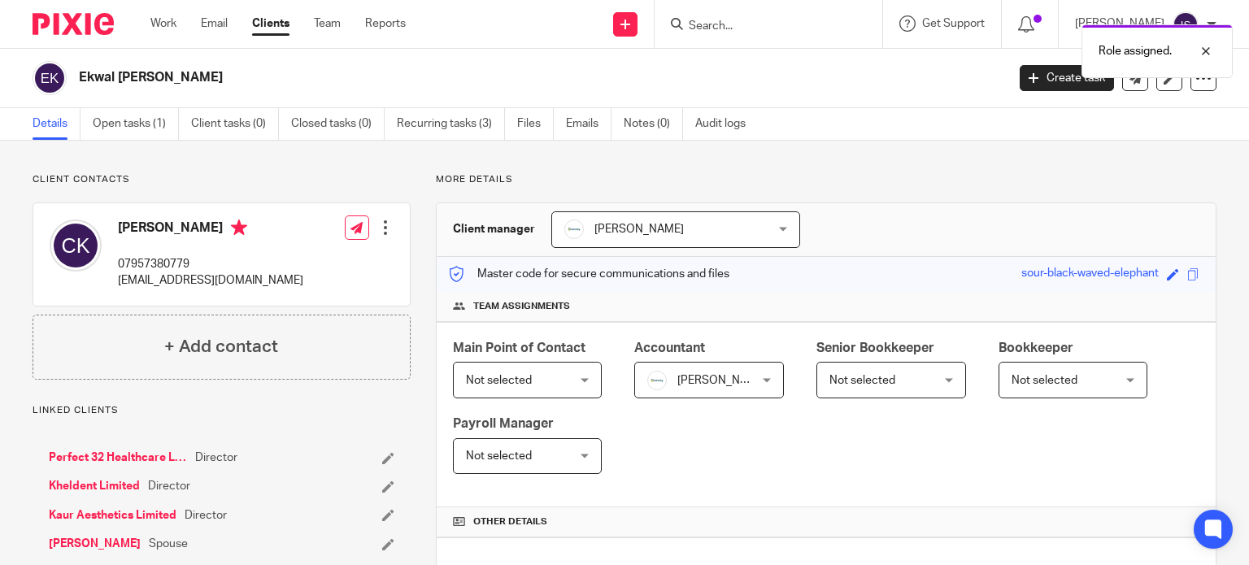
click at [734, 36] on div "Role assigned." at bounding box center [929, 47] width 608 height 62
click at [734, 25] on div "Role assigned." at bounding box center [929, 47] width 608 height 62
click at [721, 25] on div "Role assigned." at bounding box center [929, 47] width 608 height 62
click at [716, 22] on div "Role assigned." at bounding box center [929, 47] width 608 height 62
click at [1204, 51] on div at bounding box center [1194, 51] width 44 height 20
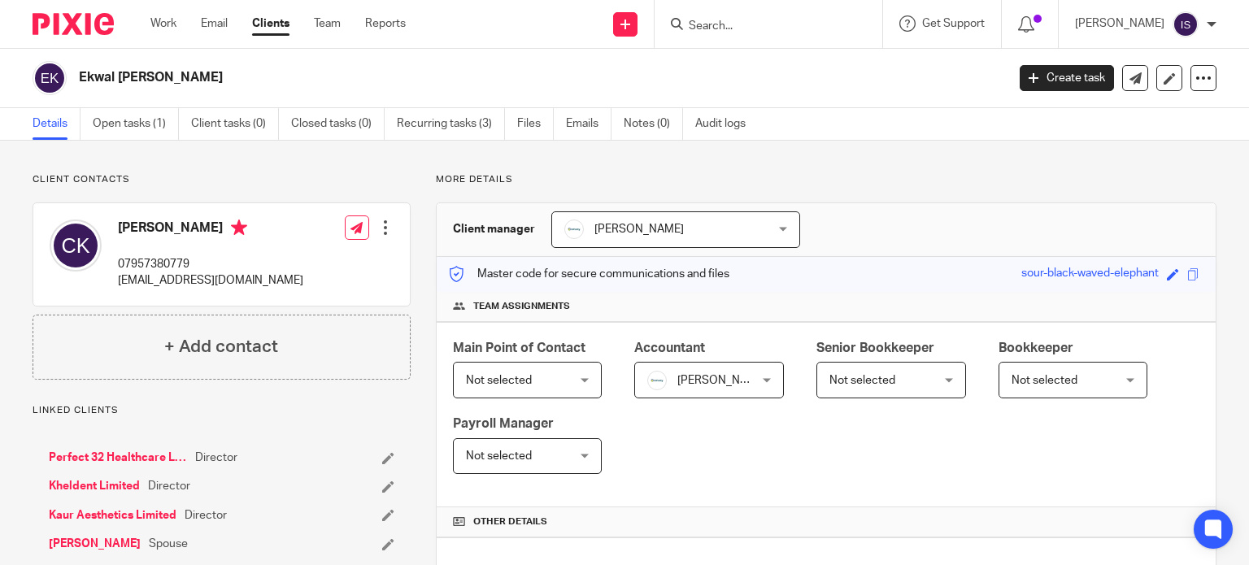
drag, startPoint x: 804, startPoint y: 7, endPoint x: 795, endPoint y: 19, distance: 14.7
click at [801, 8] on div at bounding box center [769, 24] width 228 height 48
click at [795, 20] on input "Search" at bounding box center [760, 27] width 146 height 15
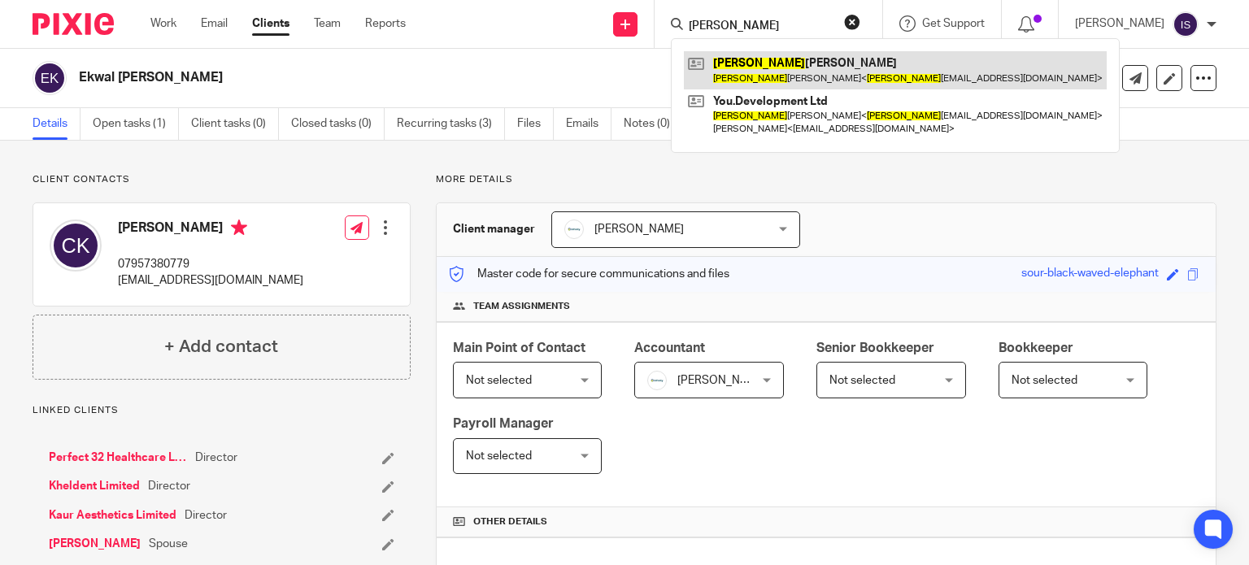
type input "elaine"
click at [796, 60] on link at bounding box center [895, 69] width 423 height 37
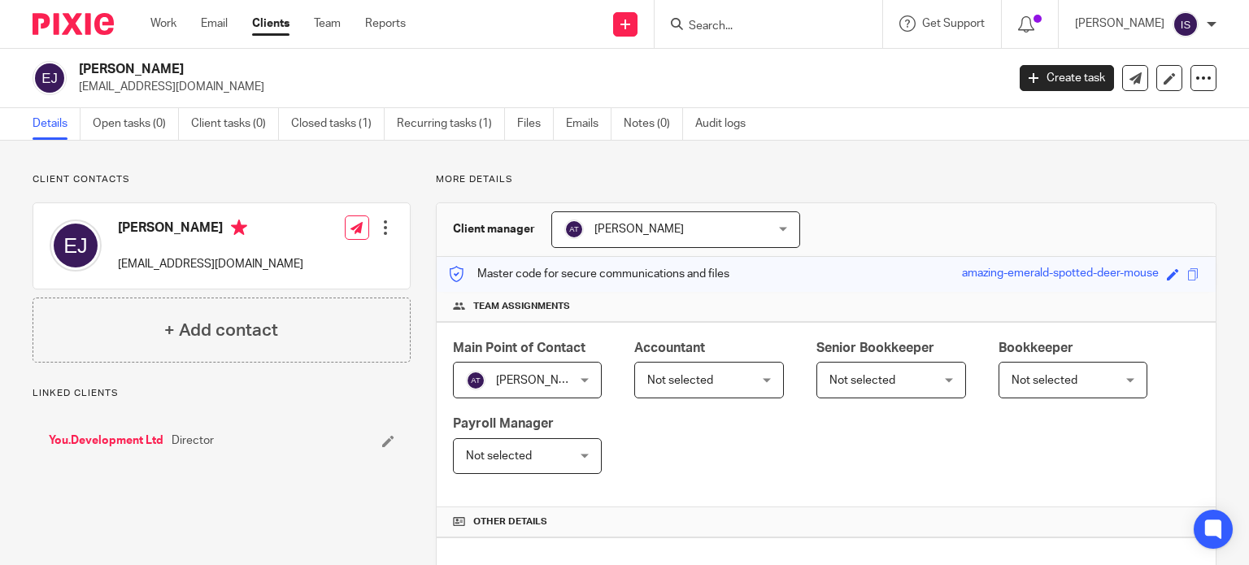
click at [684, 373] on span "Not selected" at bounding box center [701, 380] width 108 height 34
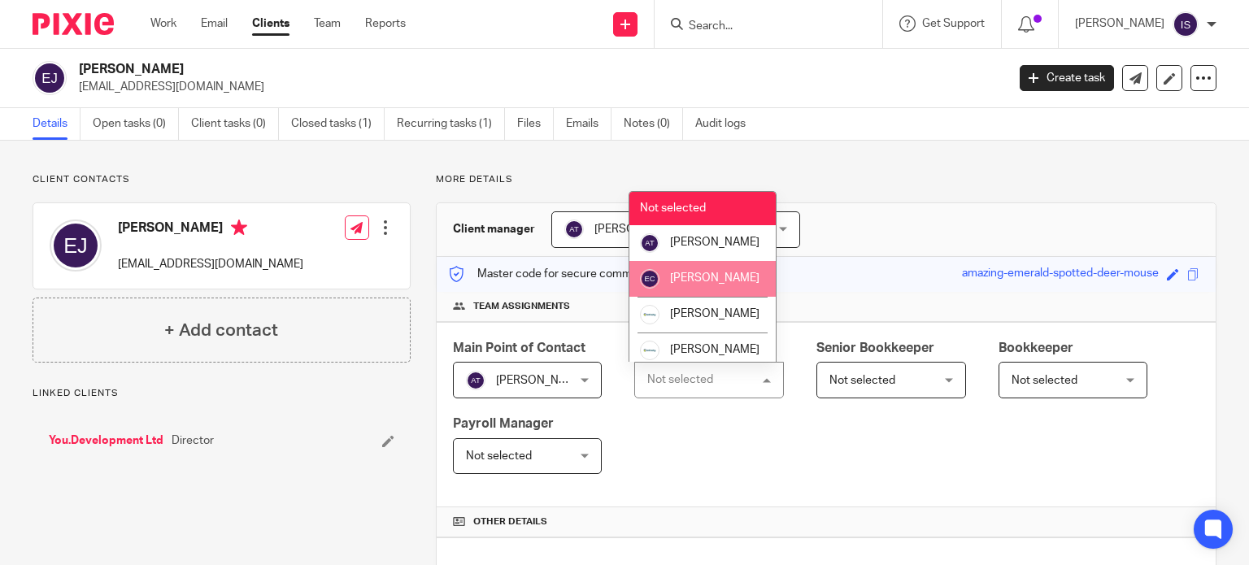
click at [704, 297] on li "[PERSON_NAME]" at bounding box center [703, 279] width 146 height 36
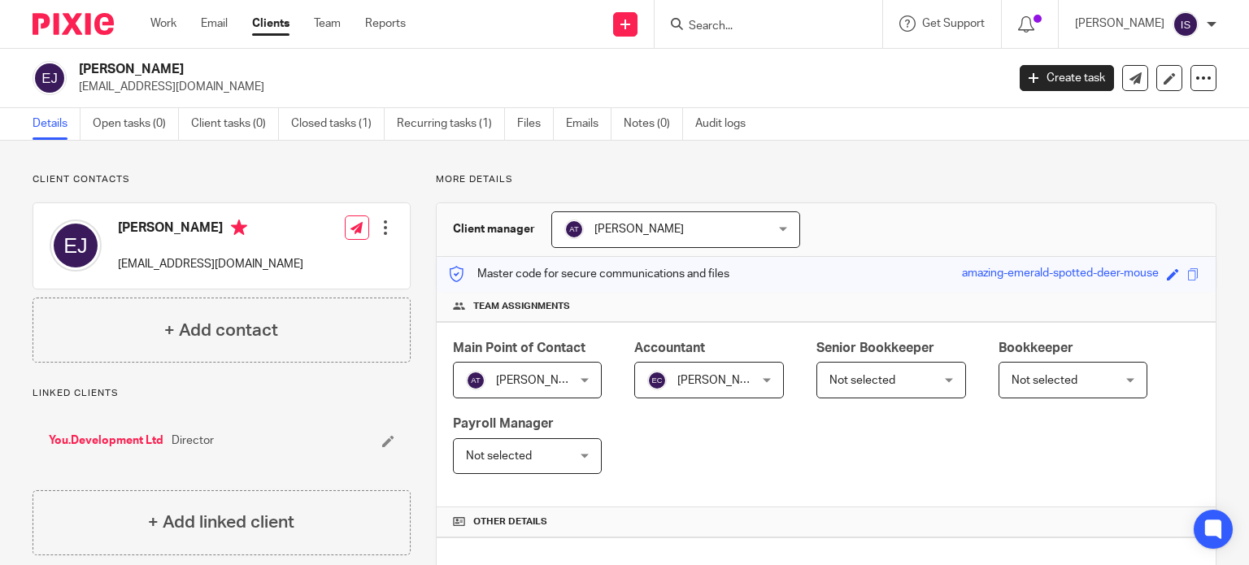
click at [744, 32] on input "Search" at bounding box center [760, 27] width 146 height 15
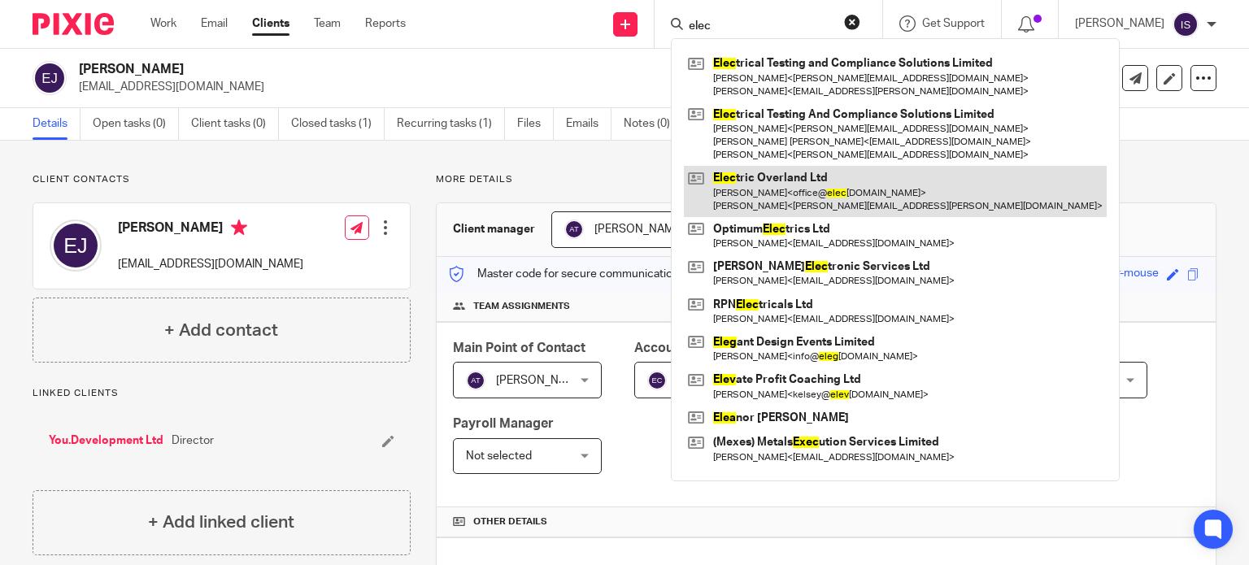
type input "elec"
click at [779, 196] on link at bounding box center [895, 191] width 423 height 50
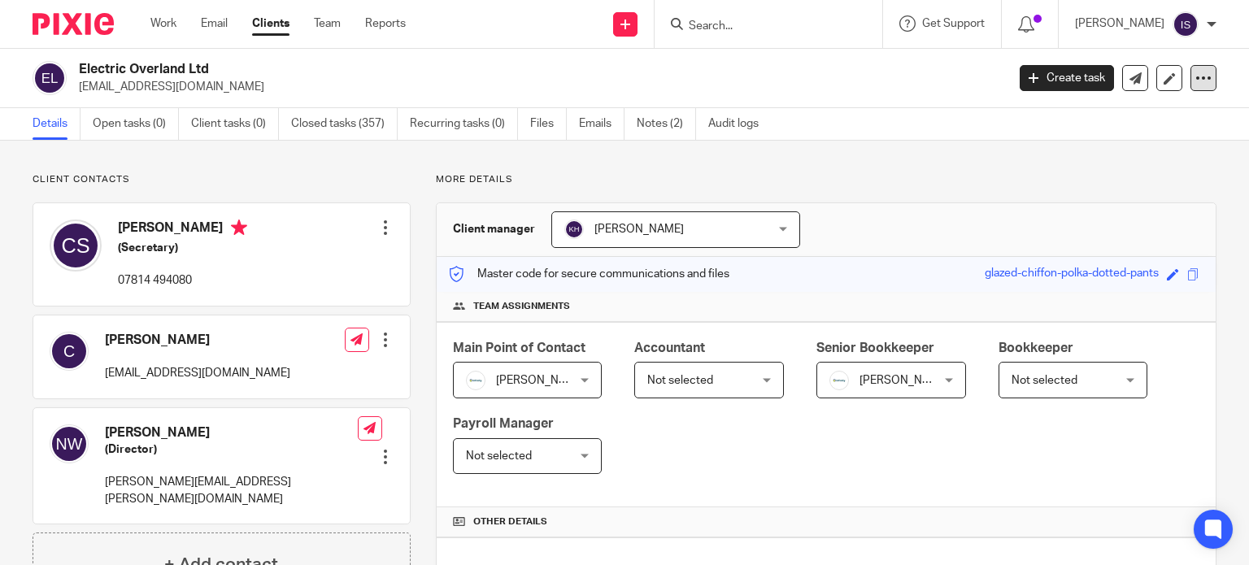
click at [1196, 79] on icon at bounding box center [1204, 78] width 16 height 16
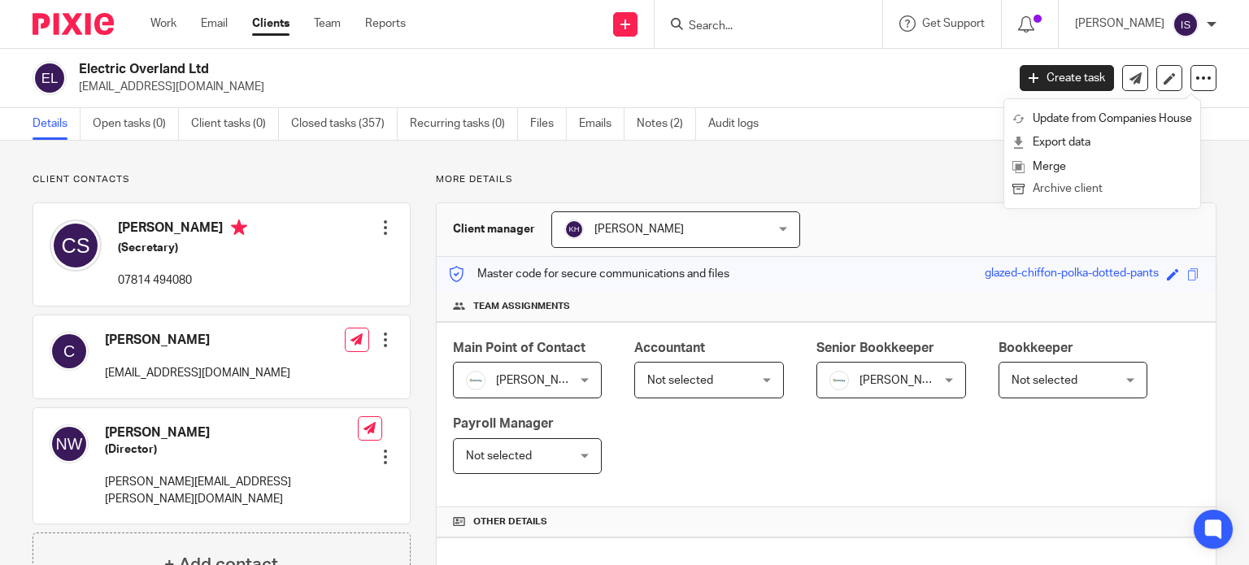
click at [1151, 189] on button "Archive client" at bounding box center [1103, 189] width 180 height 21
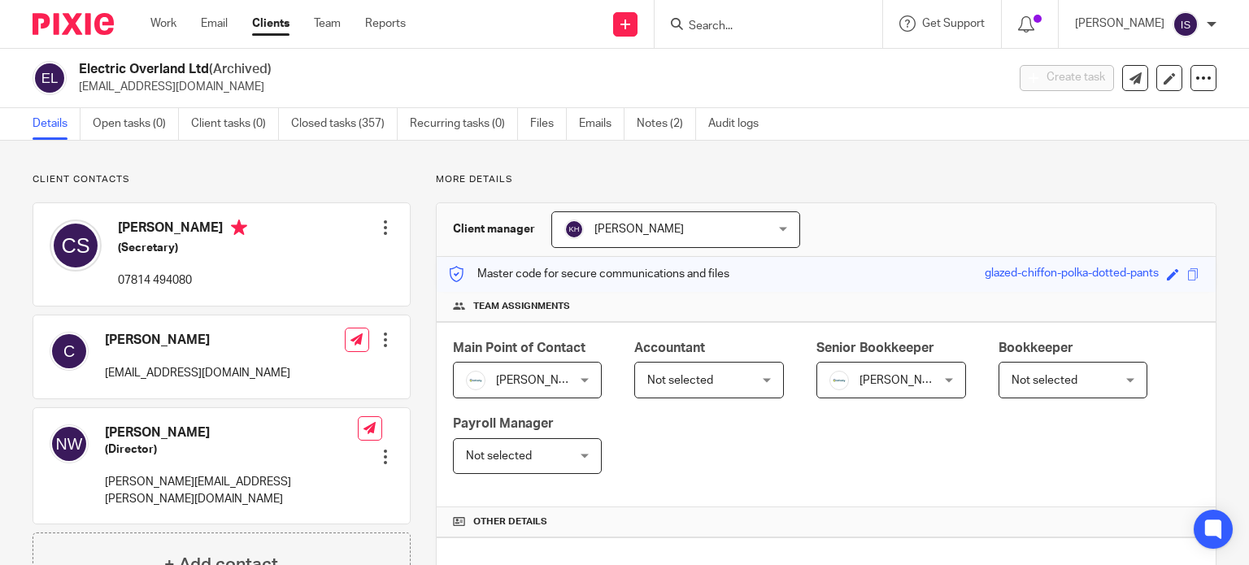
drag, startPoint x: 769, startPoint y: -15, endPoint x: 768, endPoint y: -37, distance: 22.0
click at [768, 0] on html "Work Email Clients Team Reports Work Email Clients Team Reports Settings Send n…" at bounding box center [624, 282] width 1249 height 565
click at [738, 28] on input "Search" at bounding box center [760, 27] width 146 height 15
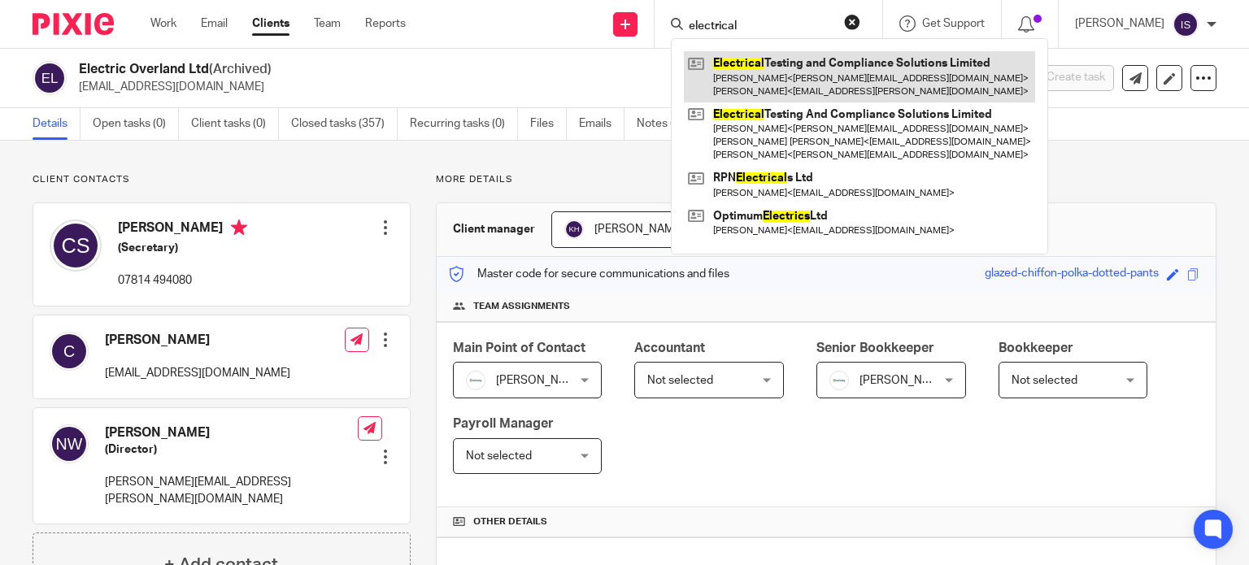
type input "electrical"
click at [807, 73] on link at bounding box center [859, 76] width 351 height 50
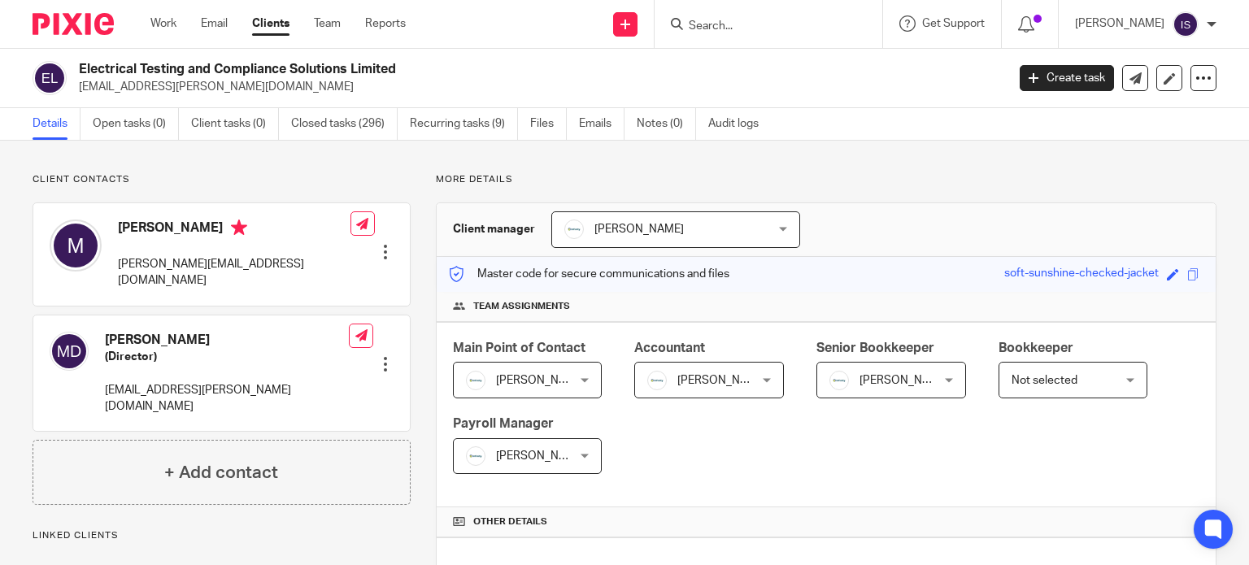
click at [1113, 382] on div "Not selected Not selected" at bounding box center [1074, 380] width 150 height 37
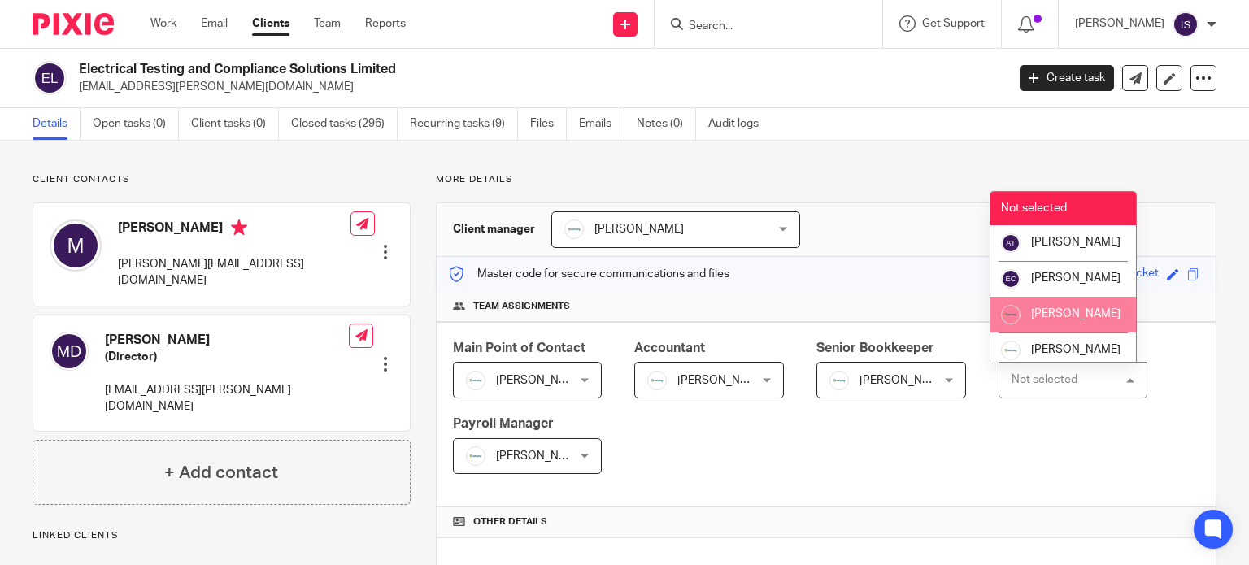
scroll to position [163, 0]
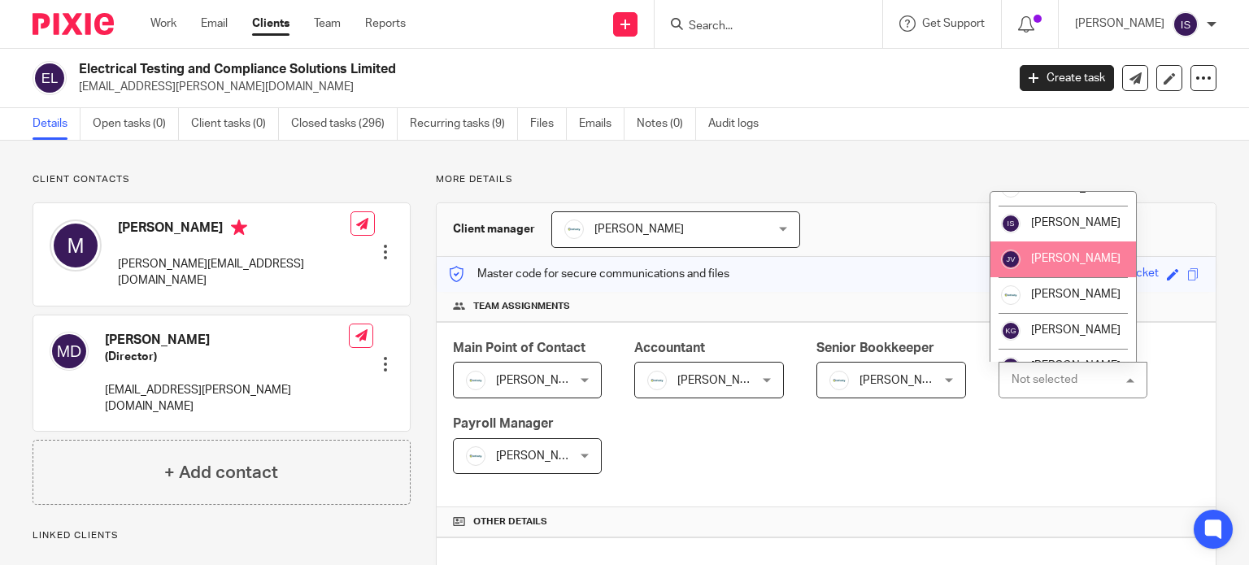
click at [1093, 277] on li "[PERSON_NAME]" at bounding box center [1064, 260] width 146 height 36
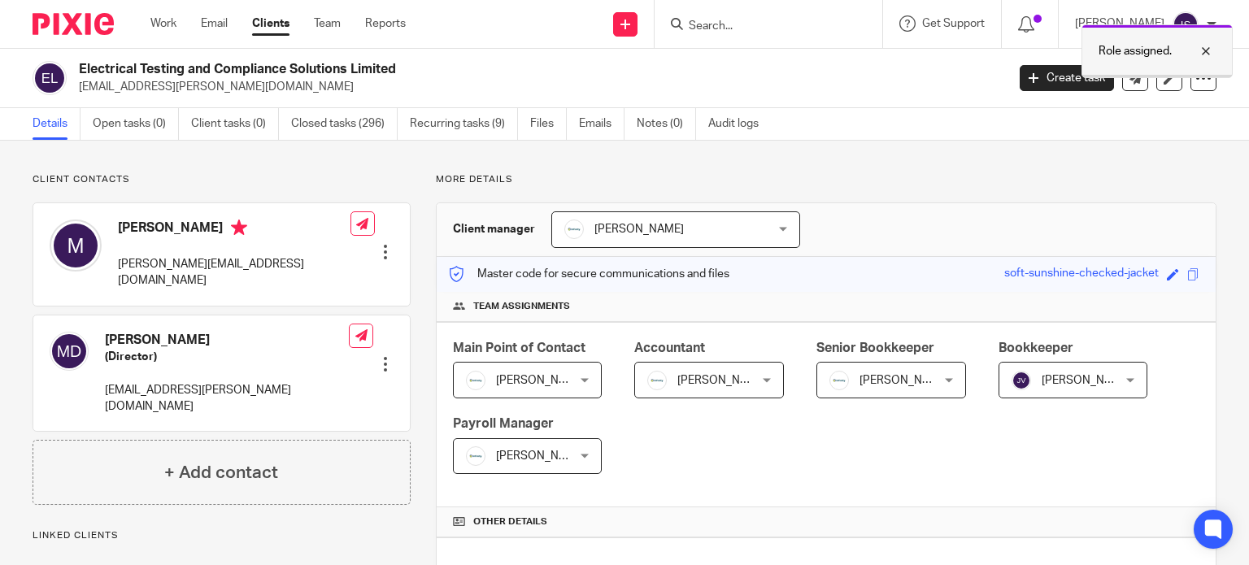
click at [1204, 50] on div at bounding box center [1194, 51] width 44 height 20
click at [709, 45] on div at bounding box center [769, 24] width 228 height 48
click at [709, 37] on div at bounding box center [769, 24] width 228 height 48
click at [714, 22] on input "Search" at bounding box center [760, 27] width 146 height 15
type input "l"
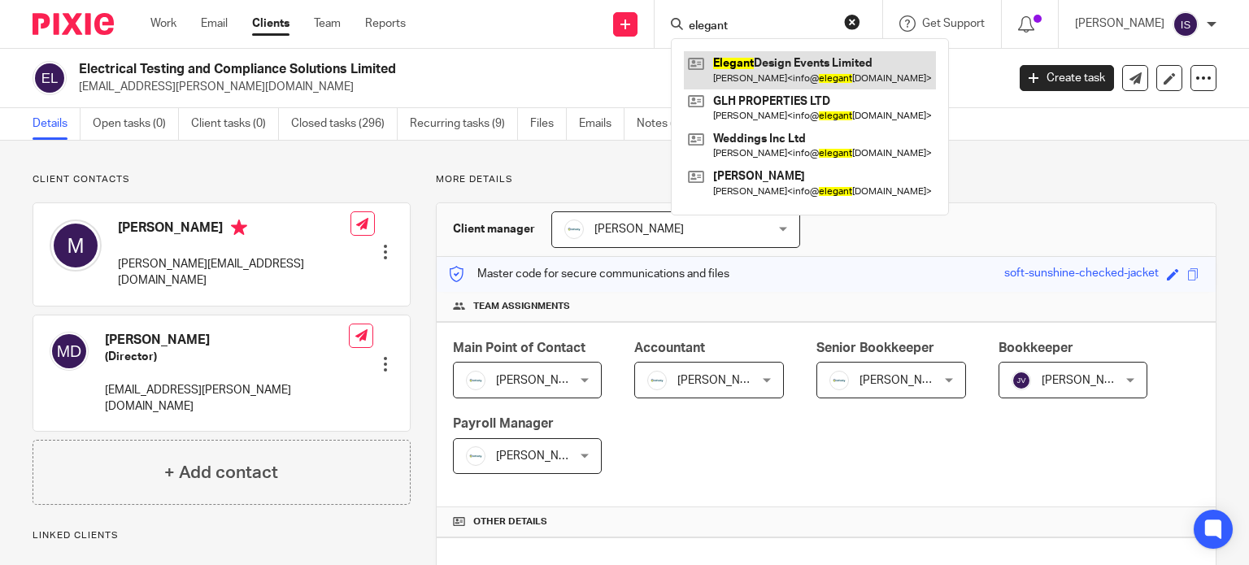
type input "elegant"
click at [790, 54] on link at bounding box center [810, 69] width 252 height 37
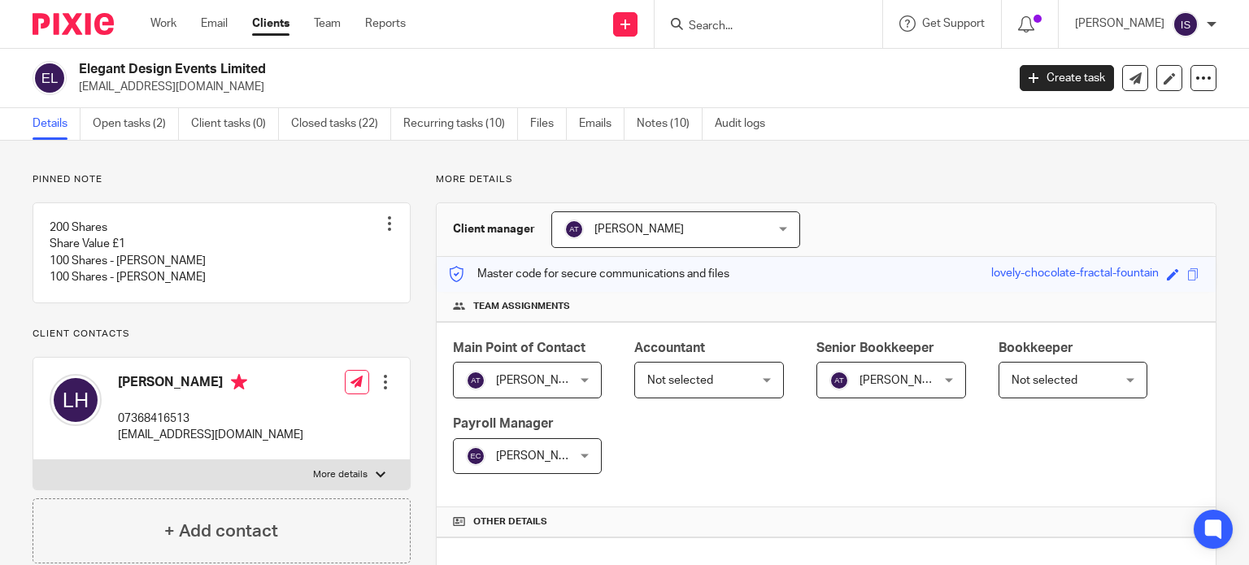
click at [663, 394] on span "Not selected" at bounding box center [701, 380] width 108 height 34
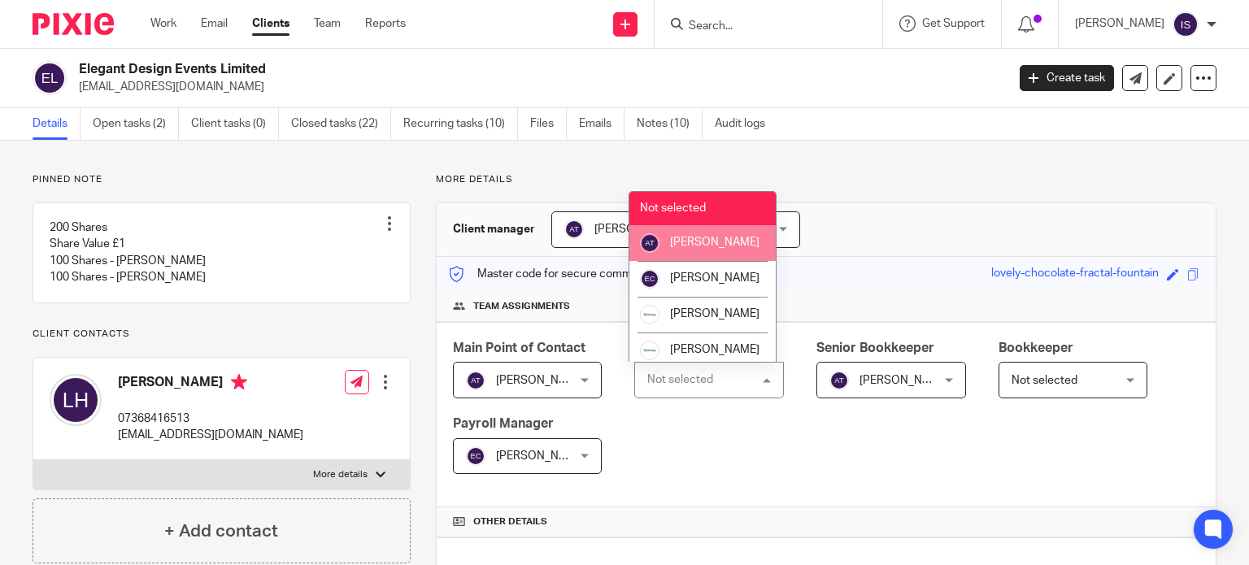
click at [683, 251] on li "[PERSON_NAME]" at bounding box center [703, 243] width 146 height 36
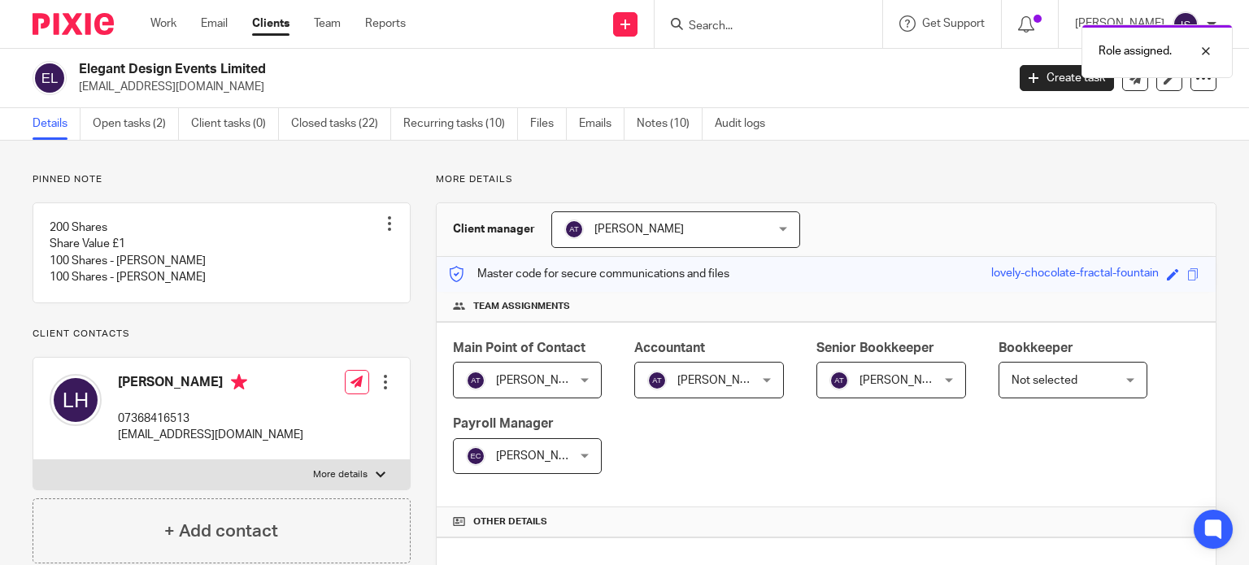
click at [1074, 389] on span "Not selected" at bounding box center [1066, 380] width 108 height 34
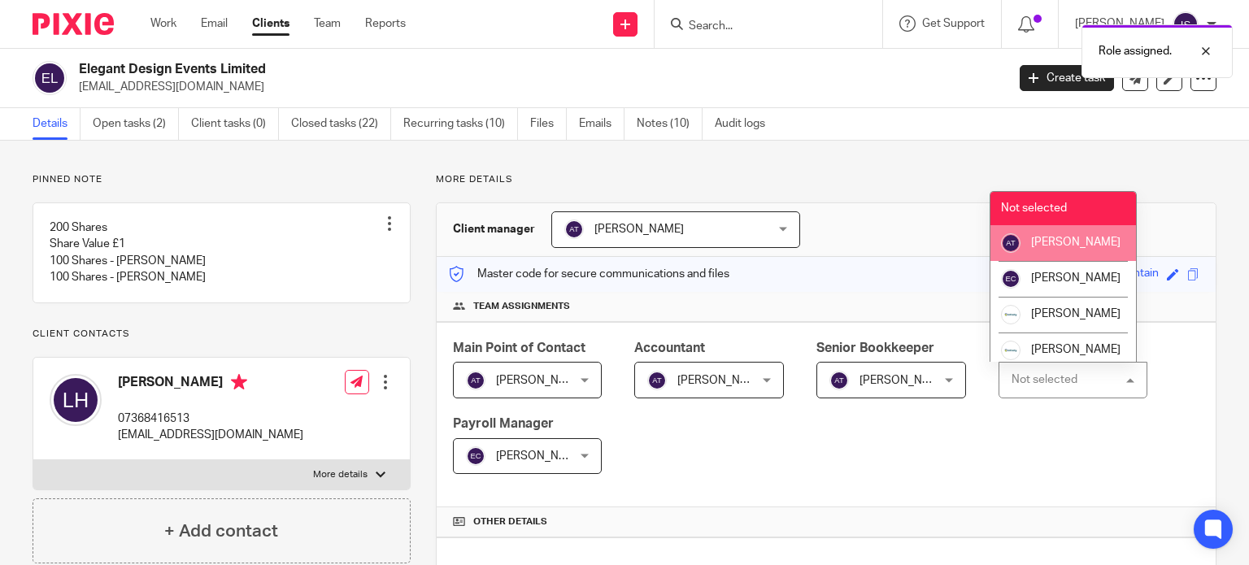
click at [1060, 247] on span "[PERSON_NAME]" at bounding box center [1075, 242] width 89 height 11
